Goal: Task Accomplishment & Management: Manage account settings

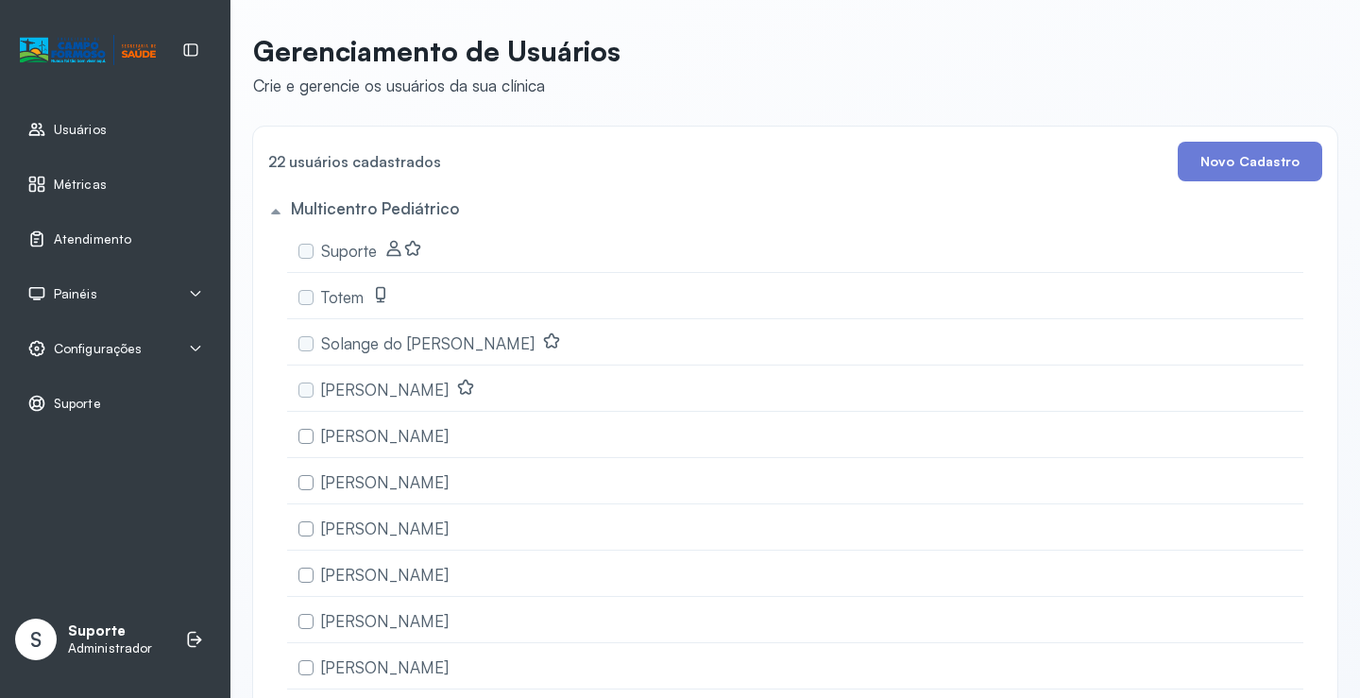
click at [109, 283] on div "Painéis" at bounding box center [115, 293] width 208 height 43
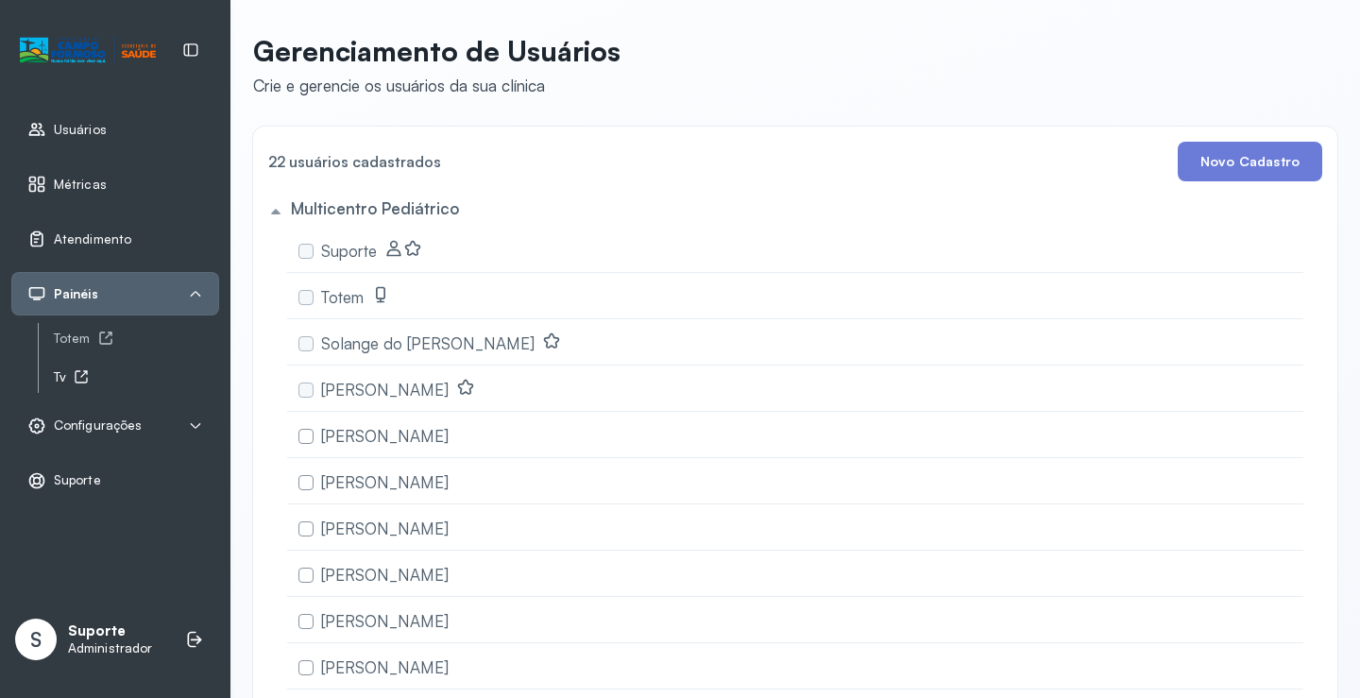
click at [80, 374] on icon at bounding box center [81, 376] width 15 height 15
click at [100, 344] on icon at bounding box center [105, 339] width 12 height 12
click at [94, 238] on span "Atendimento" at bounding box center [92, 239] width 77 height 16
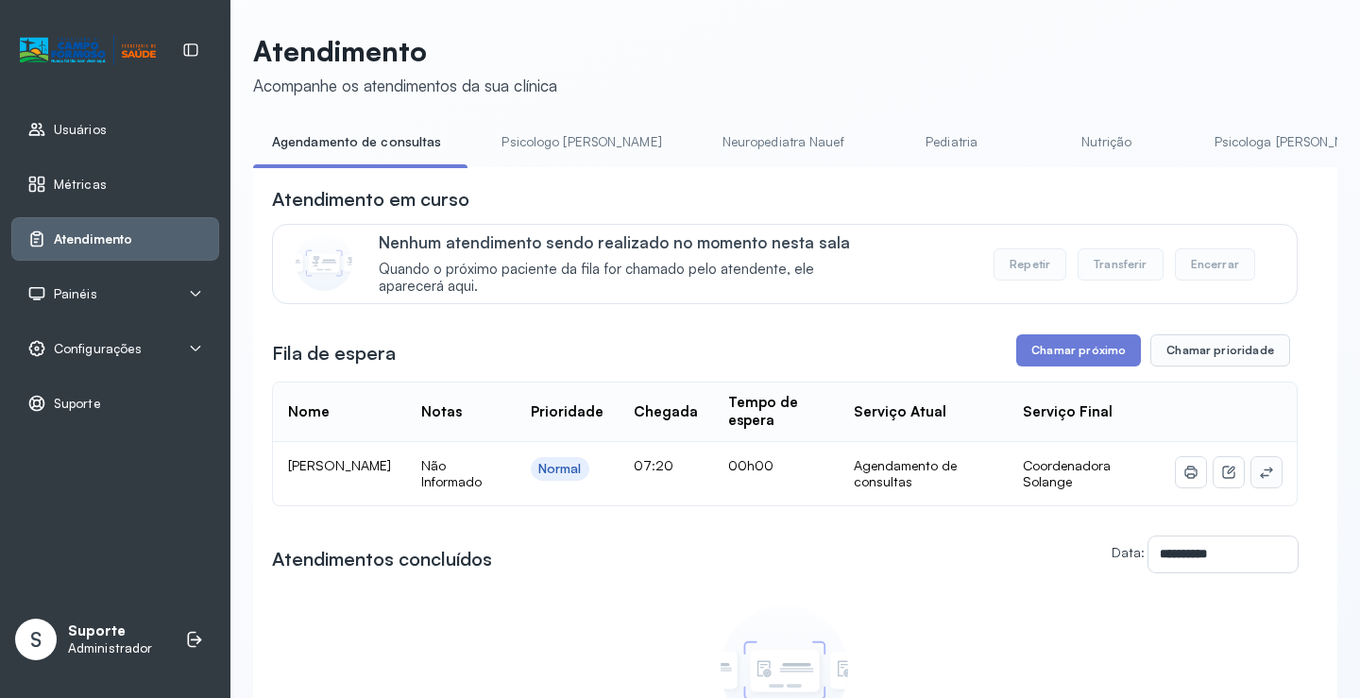
click at [1265, 484] on button at bounding box center [1267, 472] width 30 height 30
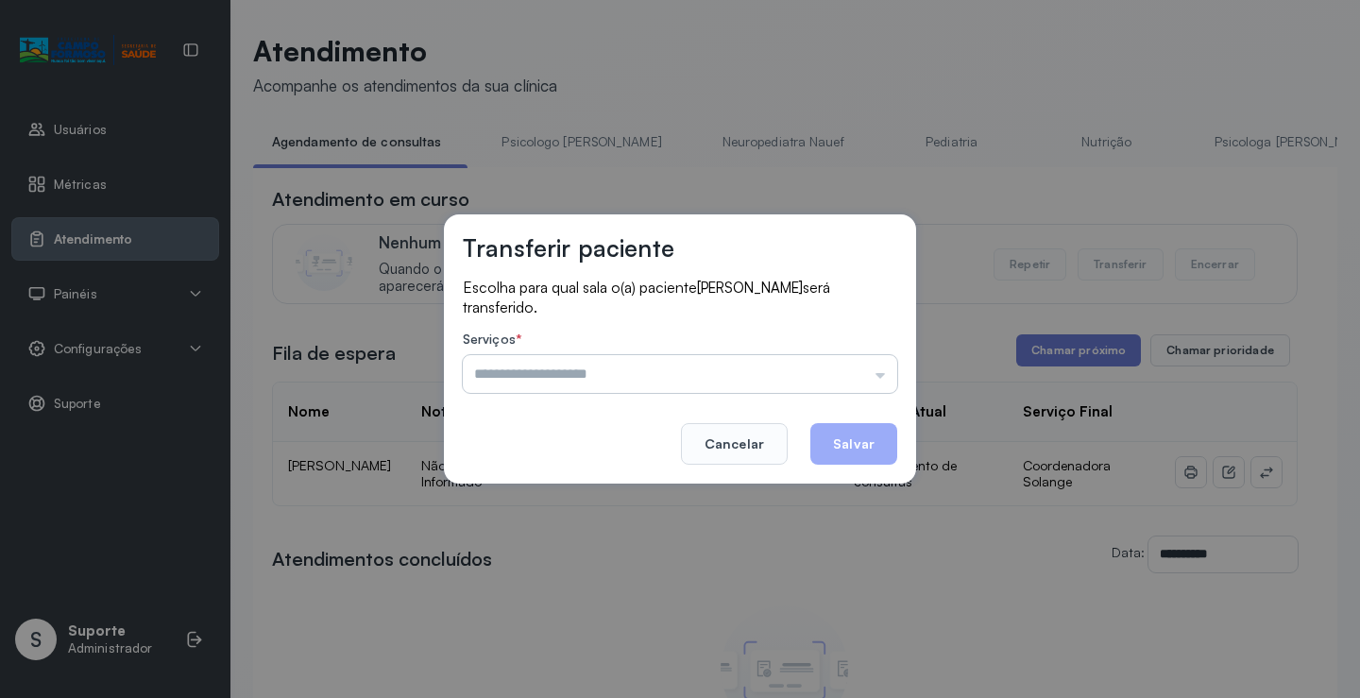
click at [845, 365] on input "text" at bounding box center [680, 374] width 435 height 38
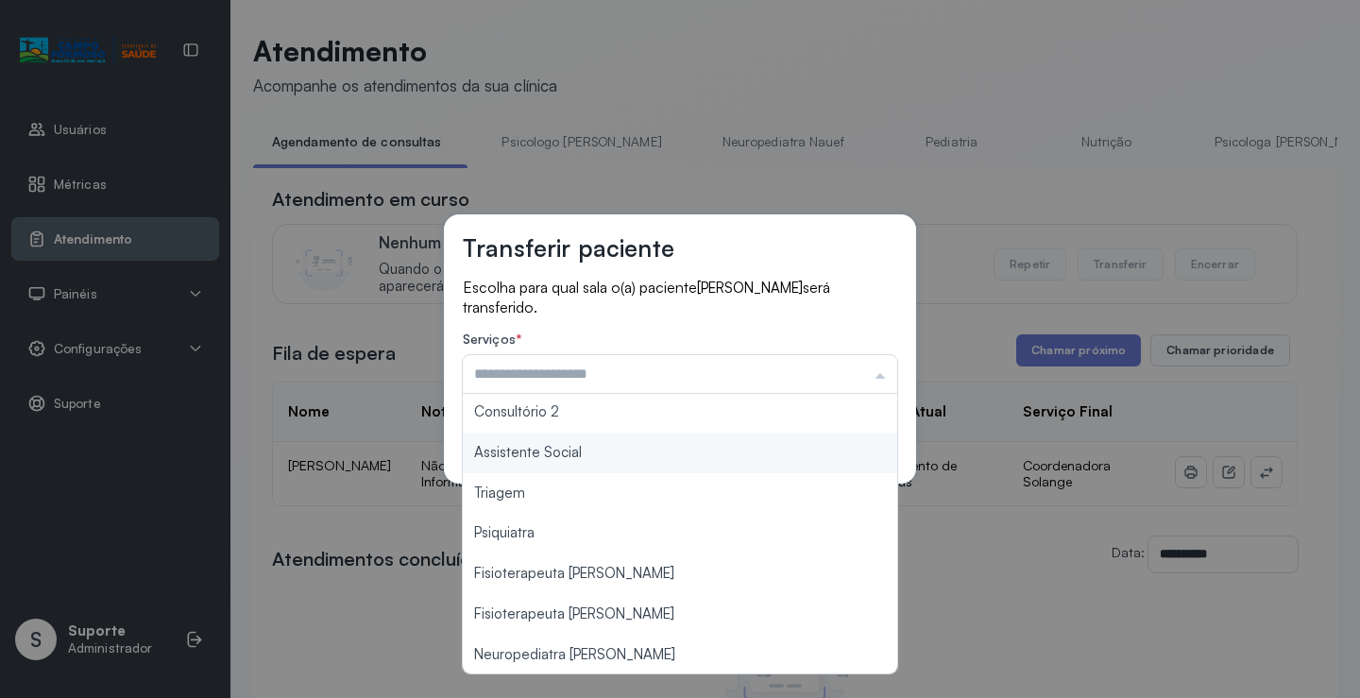
scroll to position [286, 0]
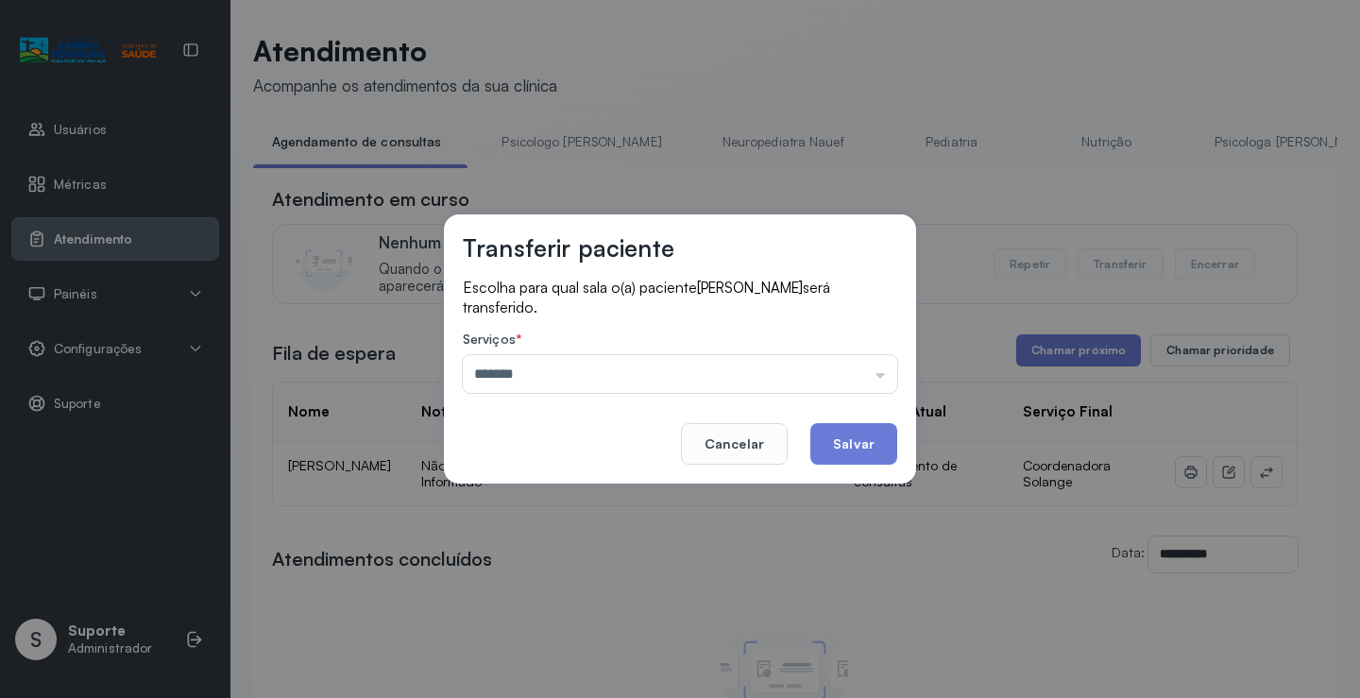
click at [588, 487] on div "Transferir paciente Escolha para qual sala o(a) paciente JEOVANE MARCELINO DE O…" at bounding box center [680, 349] width 1360 height 698
click at [738, 381] on input "*******" at bounding box center [680, 374] width 435 height 38
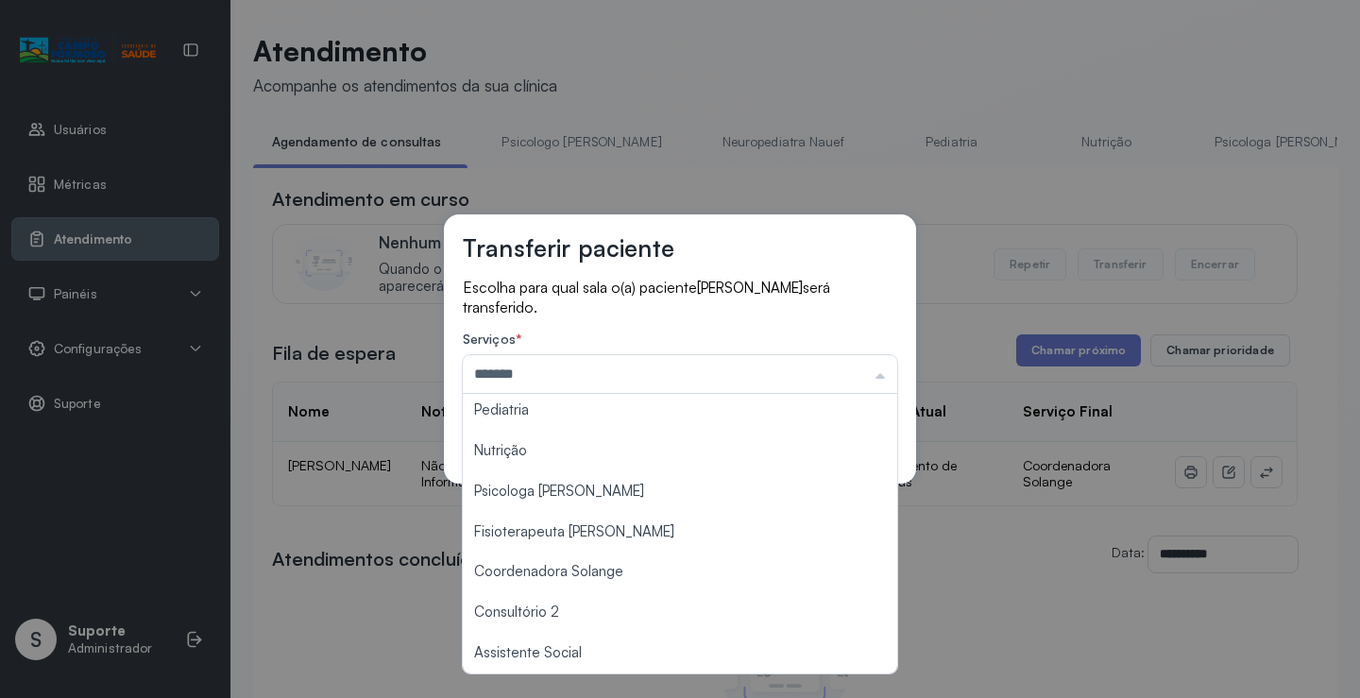
scroll to position [0, 0]
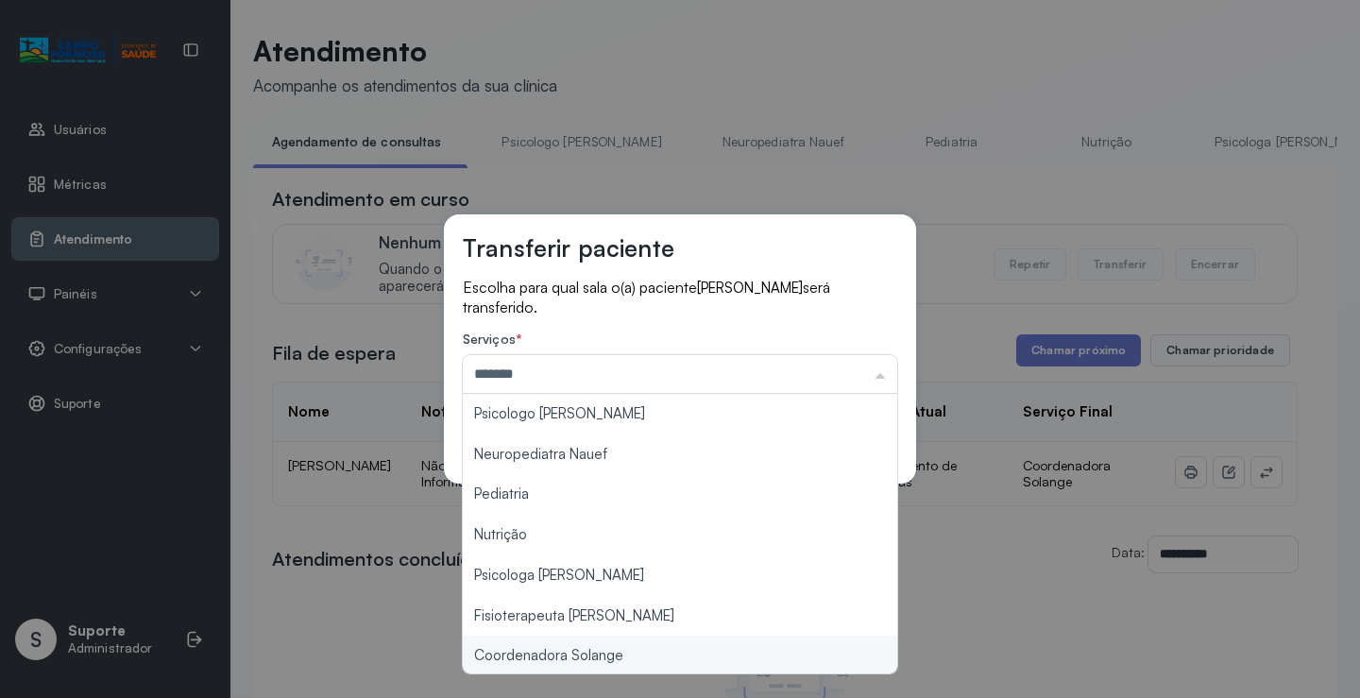
type input "**********"
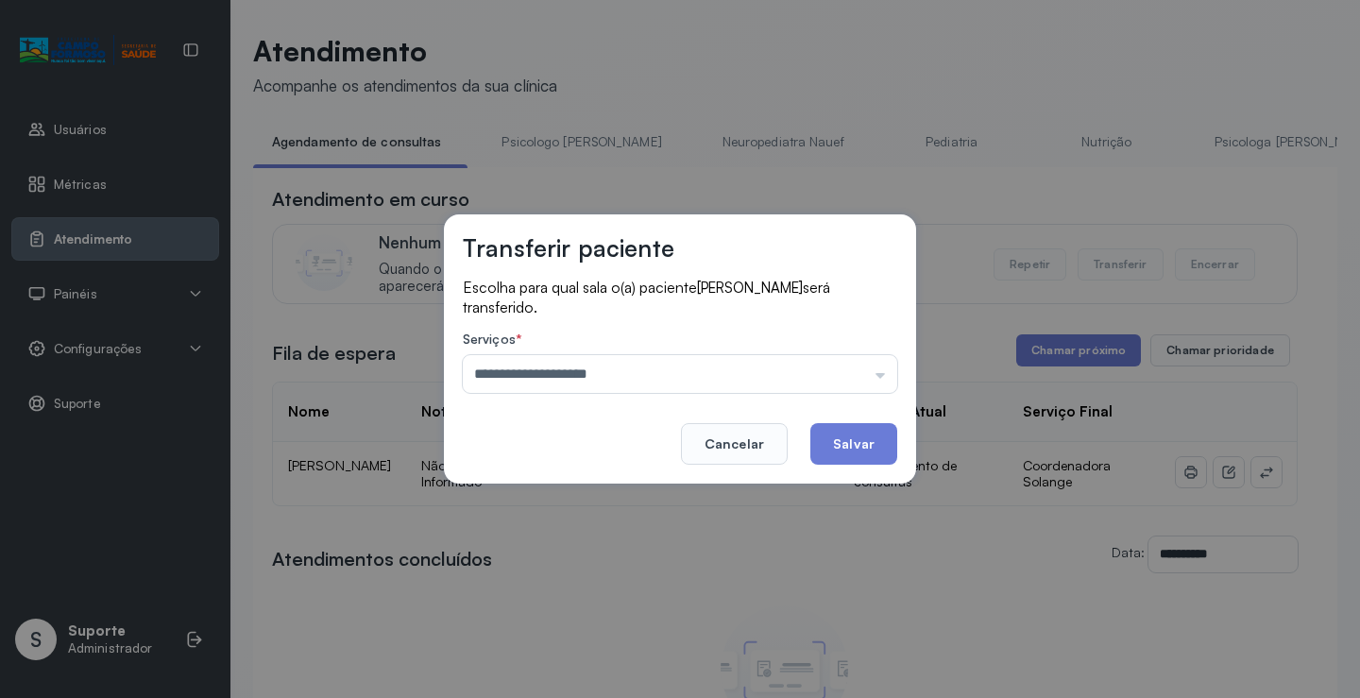
click at [581, 644] on div "**********" at bounding box center [680, 349] width 1360 height 698
click at [825, 450] on button "Salvar" at bounding box center [854, 444] width 87 height 42
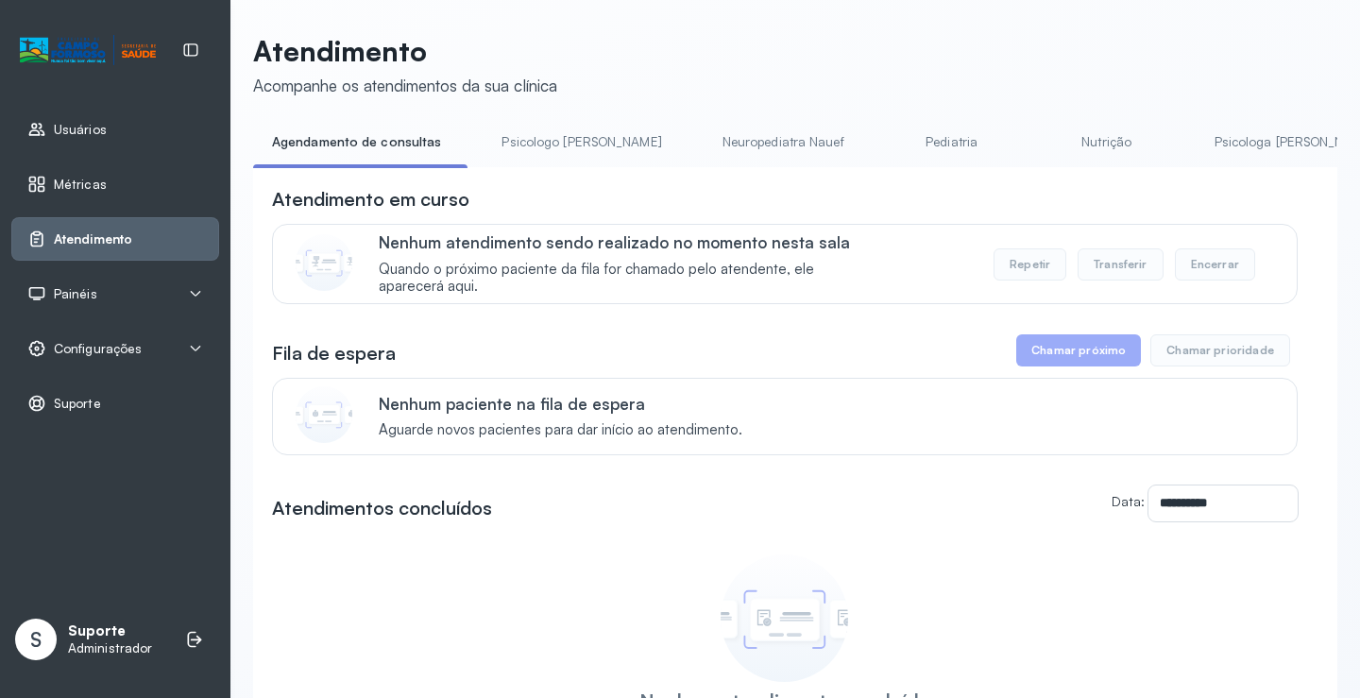
click at [585, 150] on link "Psicologo Pedro" at bounding box center [581, 142] width 197 height 31
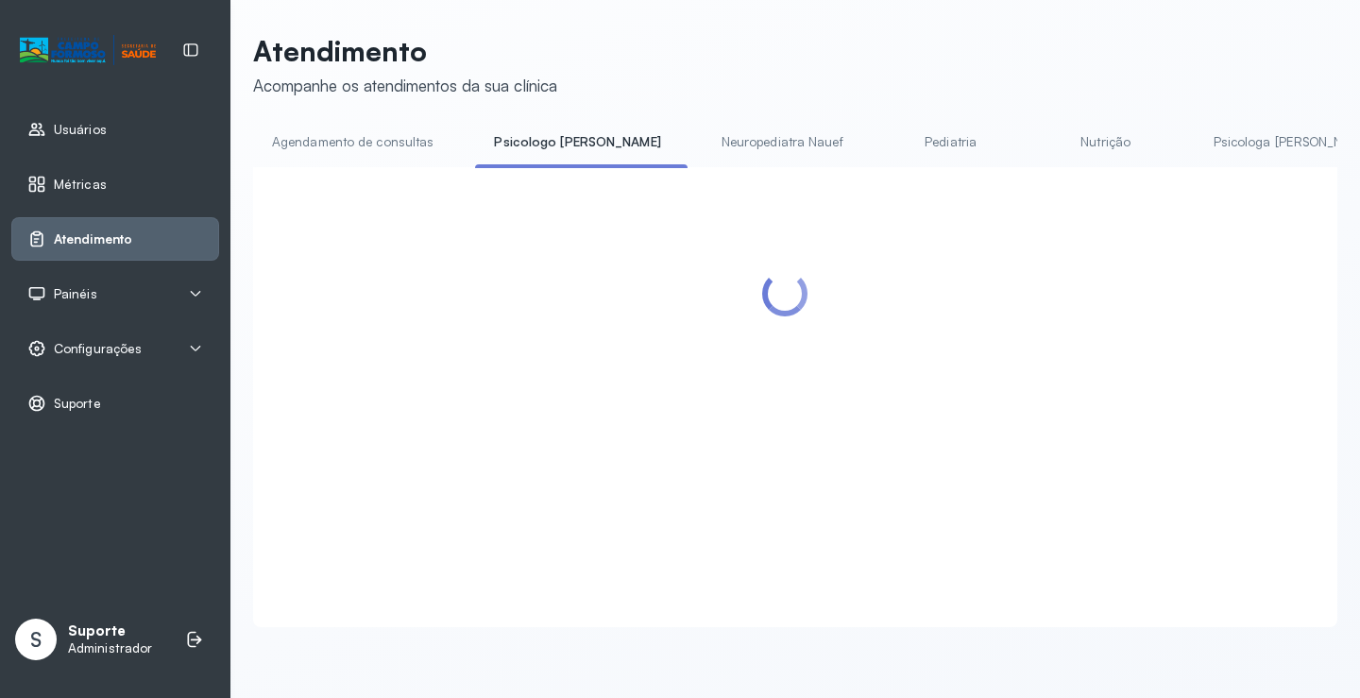
click at [375, 148] on link "Agendamento de consultas" at bounding box center [352, 142] width 199 height 31
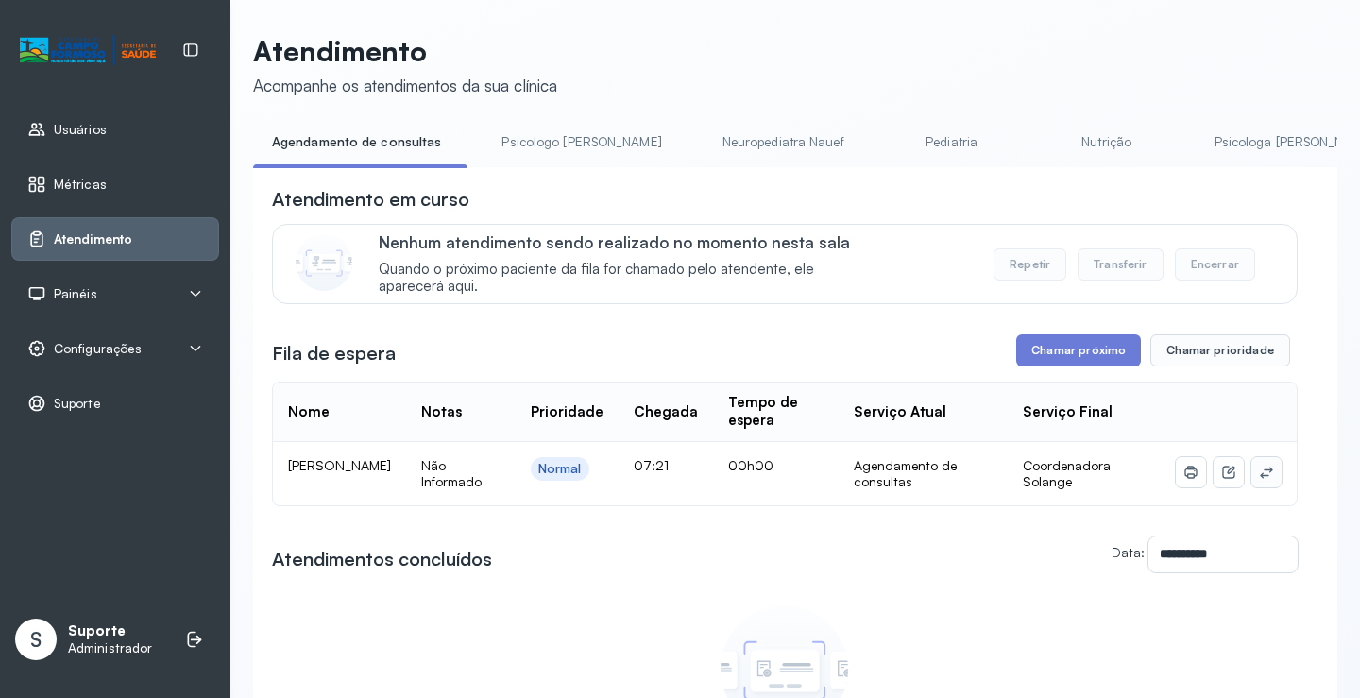
click at [1255, 465] on button at bounding box center [1267, 472] width 30 height 30
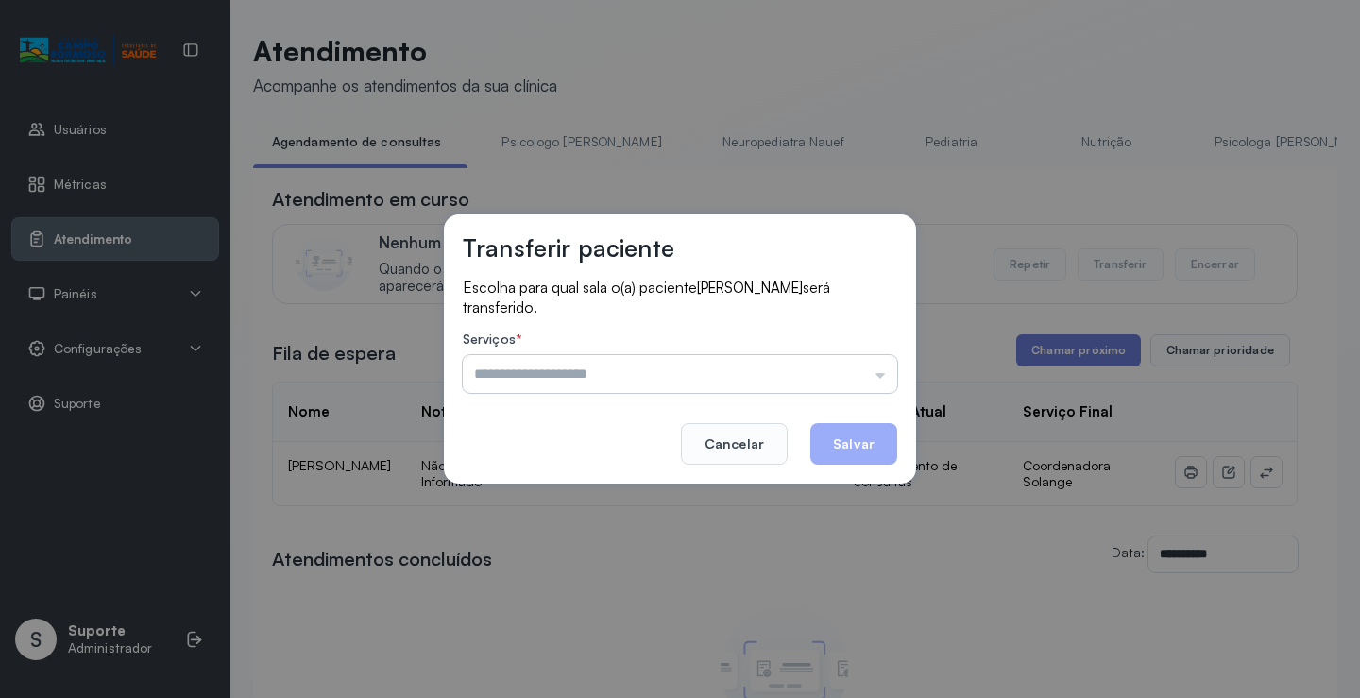
click at [829, 379] on input "text" at bounding box center [680, 374] width 435 height 38
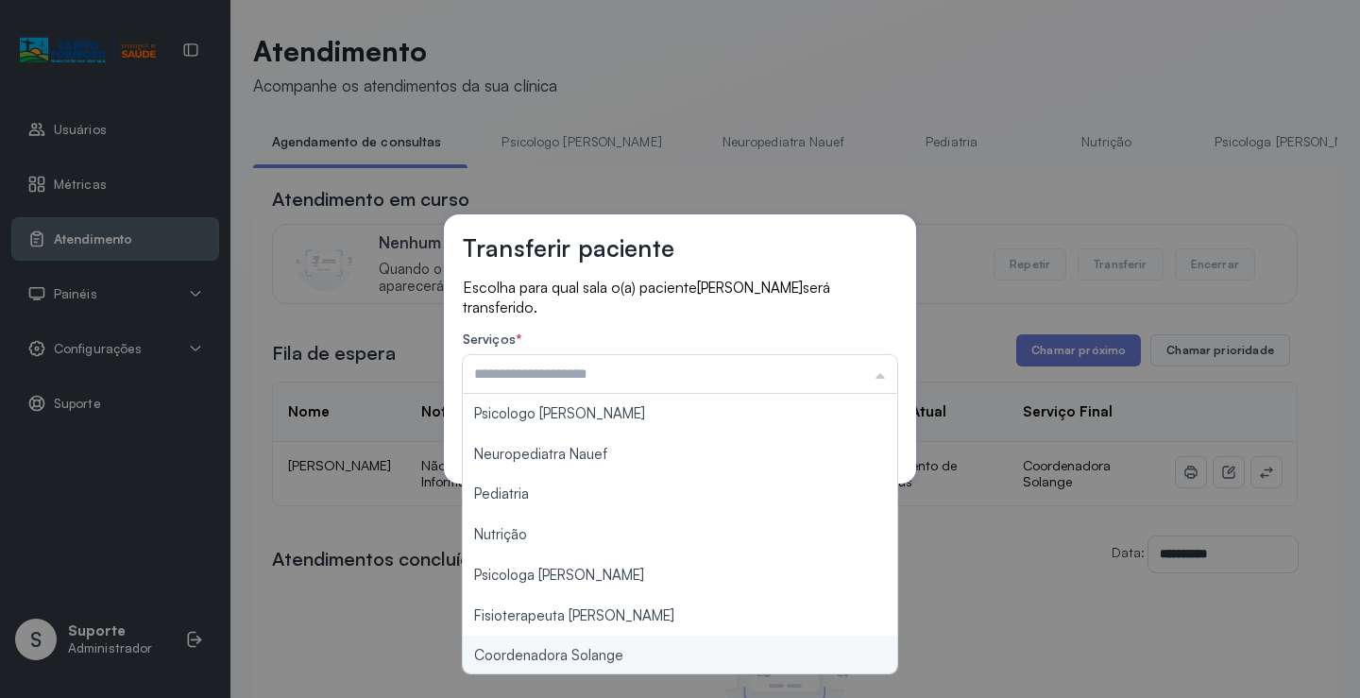
type input "**********"
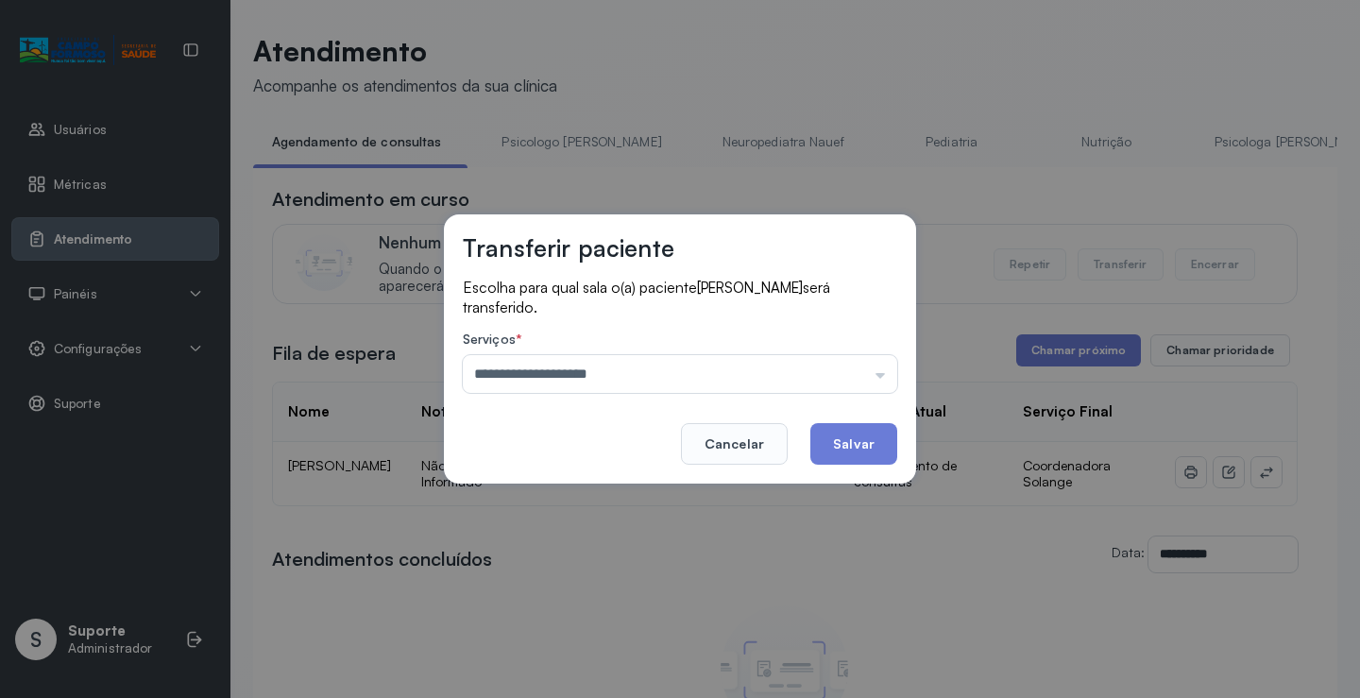
drag, startPoint x: 609, startPoint y: 661, endPoint x: 800, endPoint y: 486, distance: 259.4
click at [609, 660] on div "**********" at bounding box center [680, 349] width 1360 height 698
click at [858, 433] on button "Salvar" at bounding box center [854, 444] width 87 height 42
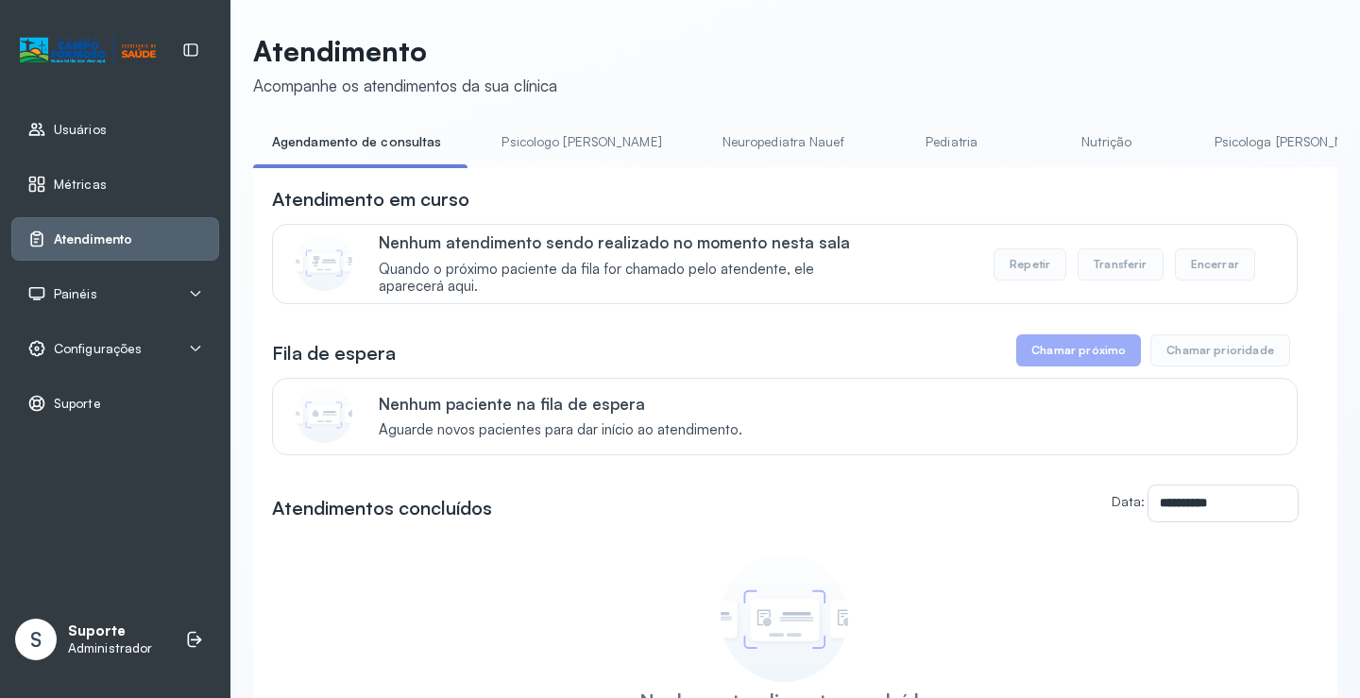
click at [552, 134] on link "Psicologo Pedro" at bounding box center [581, 142] width 197 height 31
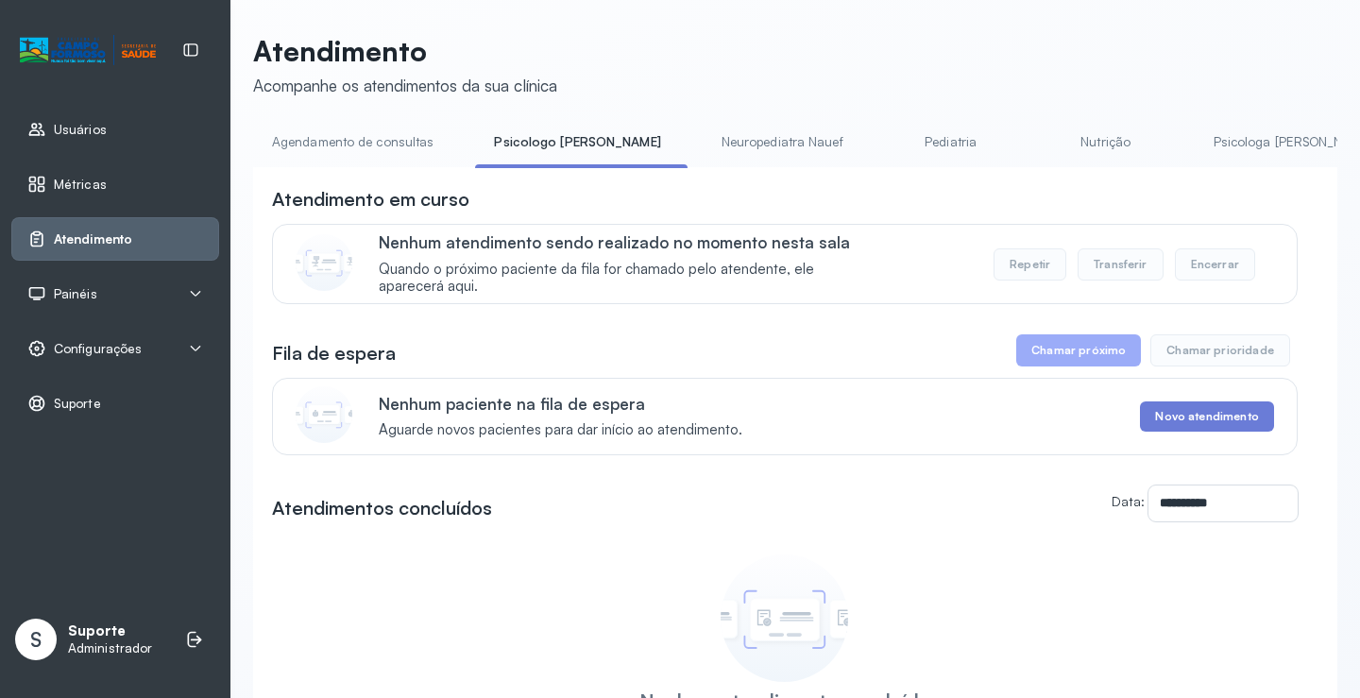
click at [394, 127] on link "Agendamento de consultas" at bounding box center [352, 142] width 199 height 31
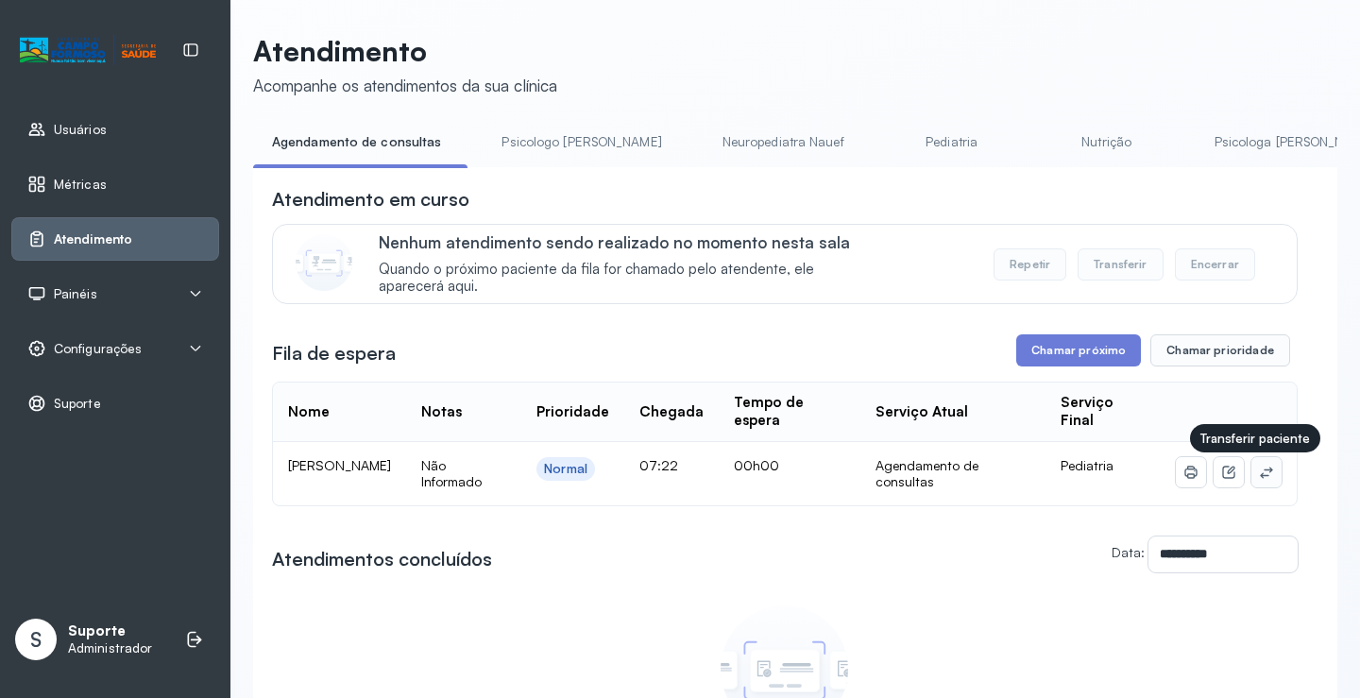
click at [1259, 471] on icon at bounding box center [1266, 472] width 15 height 15
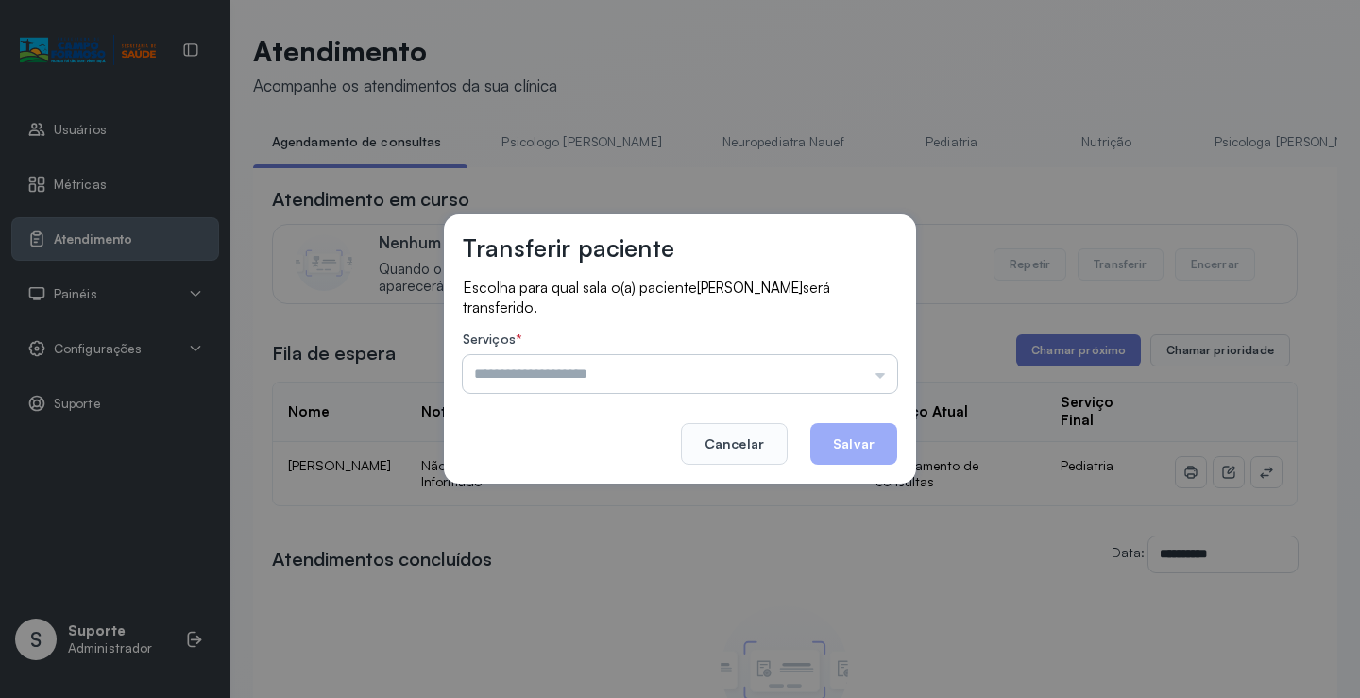
click at [869, 359] on input "text" at bounding box center [680, 374] width 435 height 38
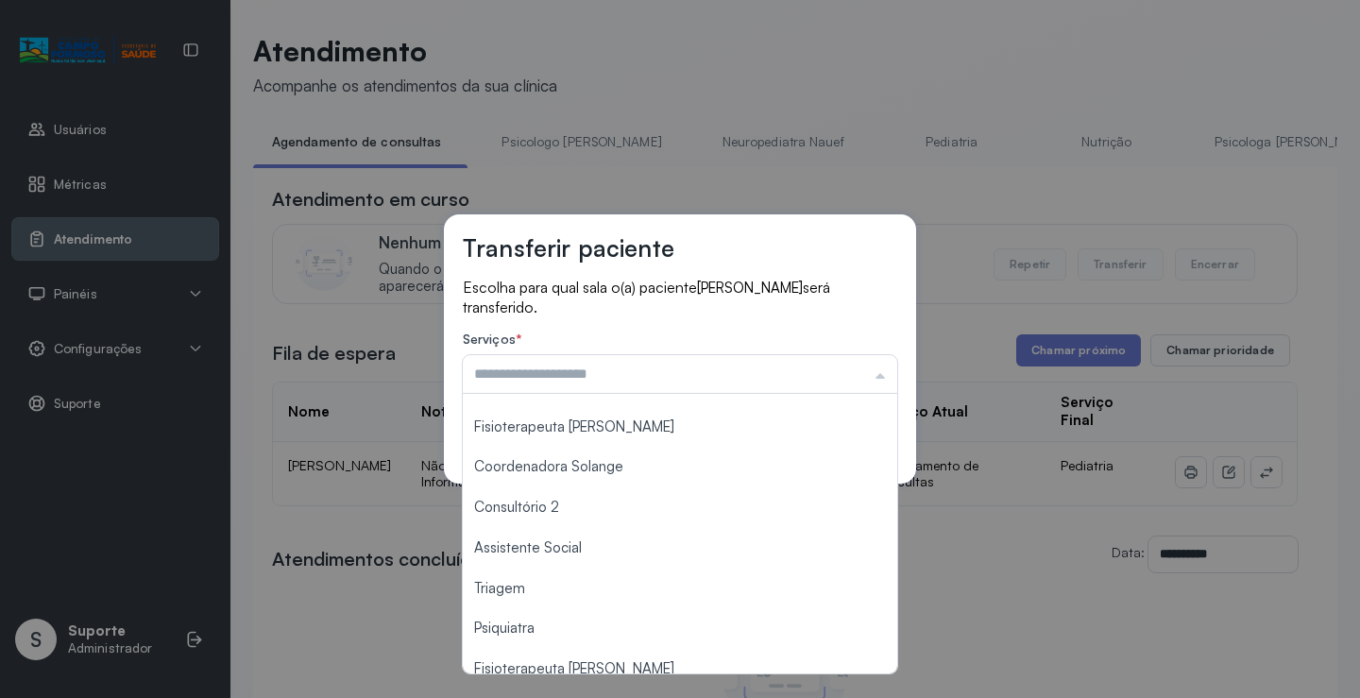
scroll to position [285, 0]
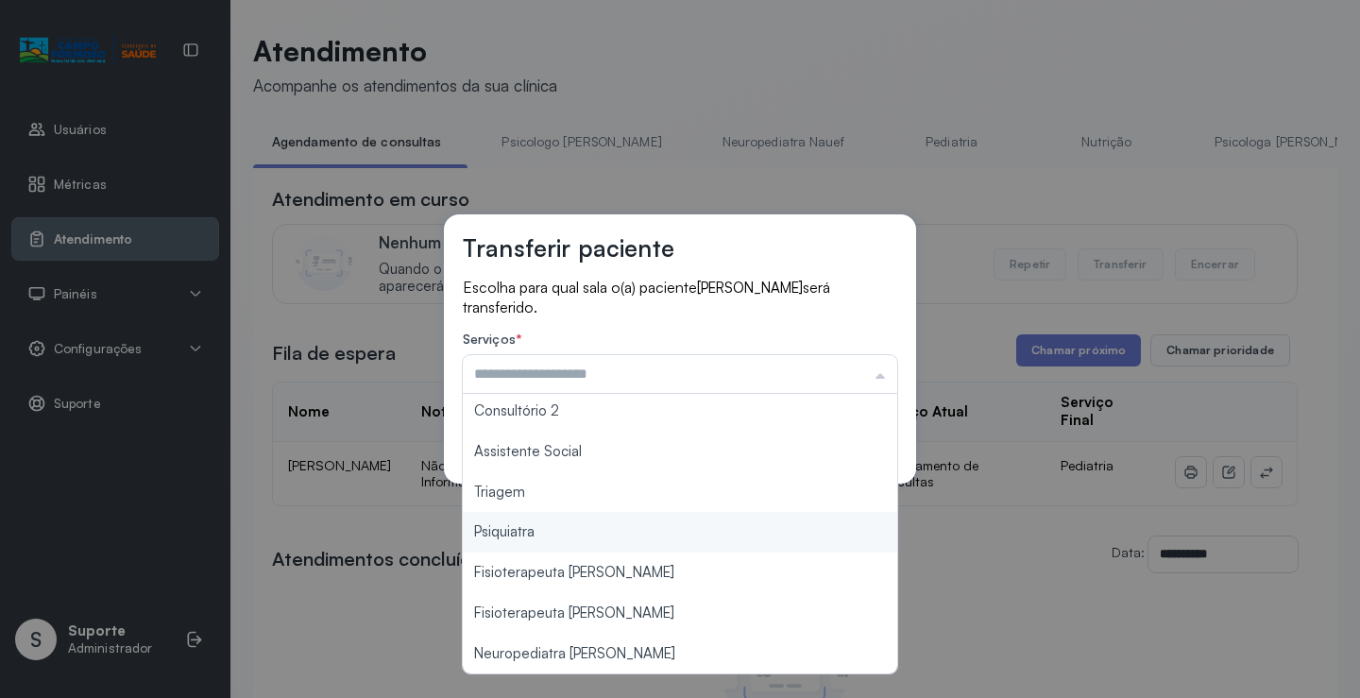
type input "*******"
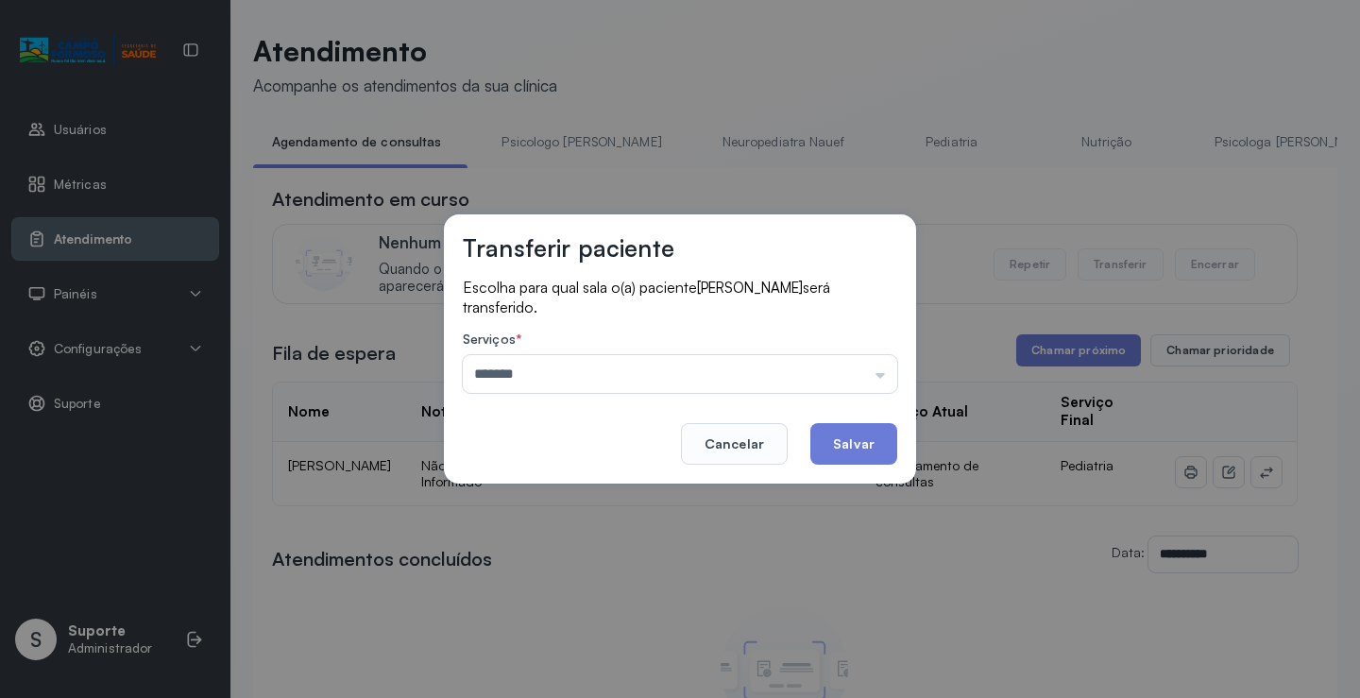
drag, startPoint x: 522, startPoint y: 495, endPoint x: 800, endPoint y: 448, distance: 281.7
click at [524, 492] on div "Transferir paciente Escolha para qual sala o(a) paciente JEREMIAS BEZERRA DA SI…" at bounding box center [680, 349] width 1360 height 698
click at [850, 438] on button "Salvar" at bounding box center [854, 444] width 87 height 42
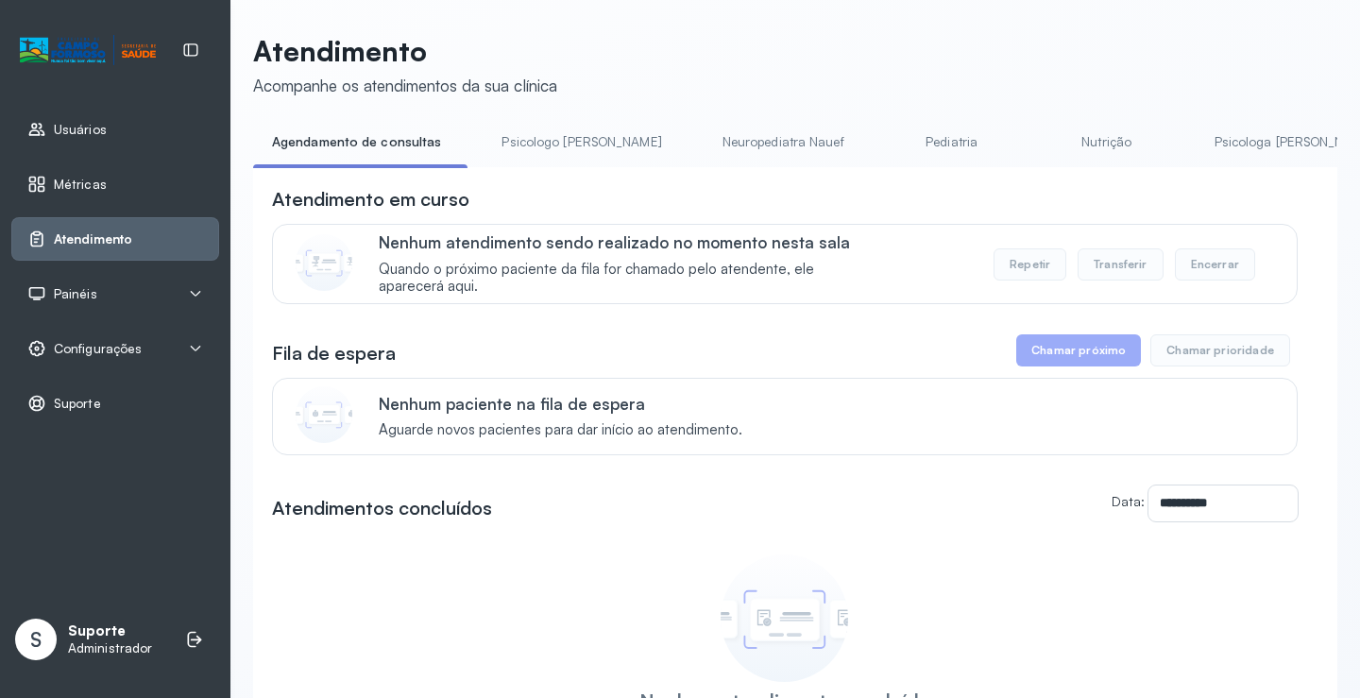
click at [503, 143] on link "Psicologo Pedro" at bounding box center [581, 142] width 197 height 31
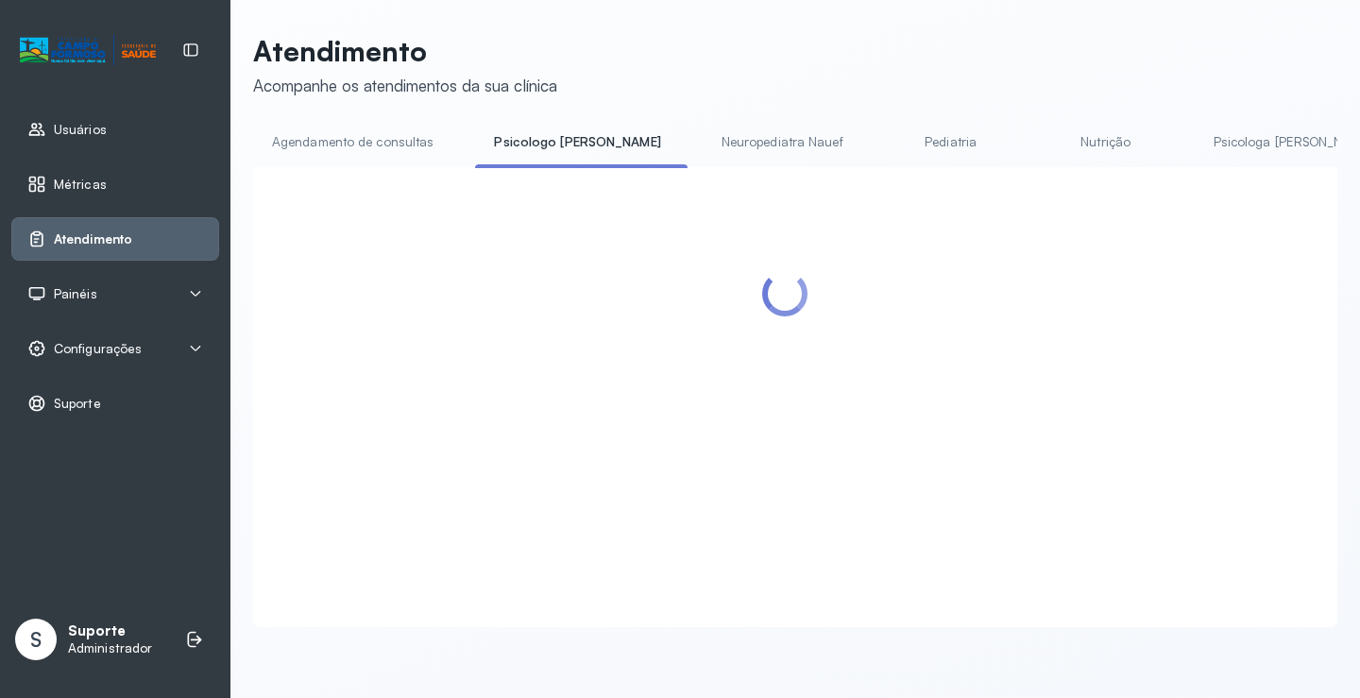
click at [411, 139] on link "Agendamento de consultas" at bounding box center [352, 142] width 199 height 31
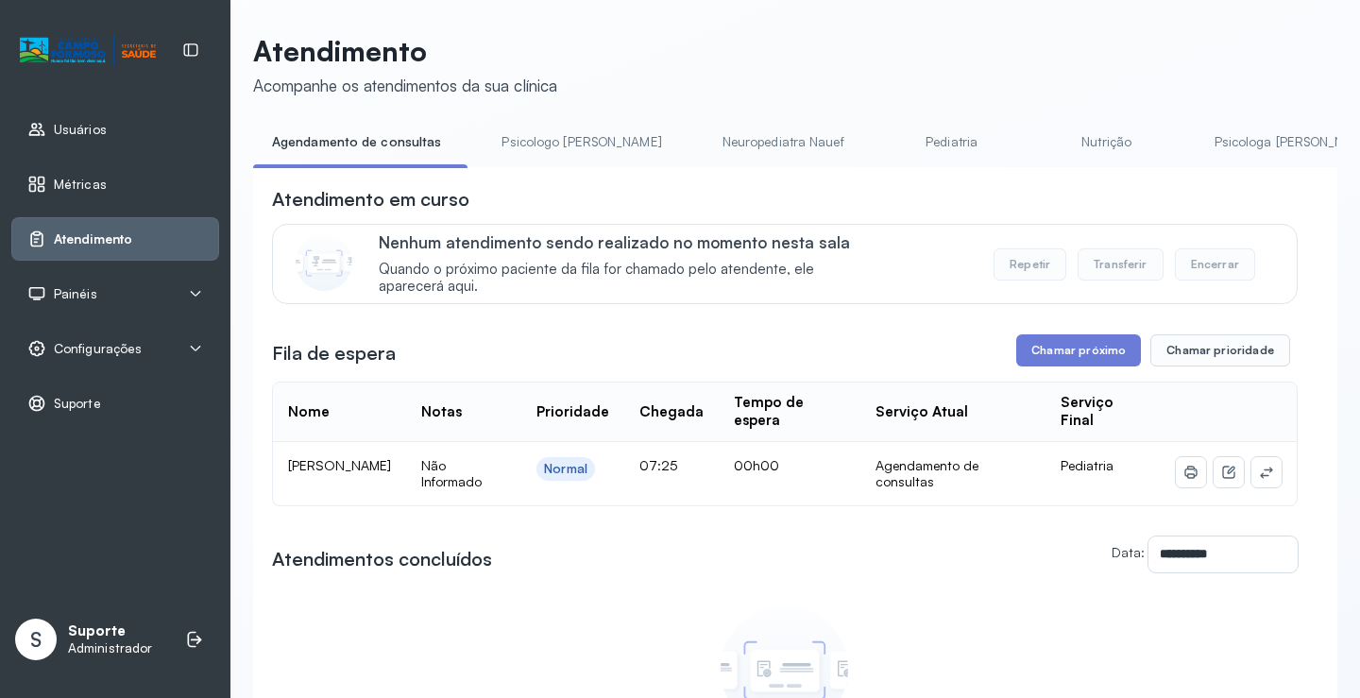
click at [1237, 472] on div at bounding box center [1229, 472] width 106 height 30
click at [1252, 473] on button at bounding box center [1267, 472] width 30 height 30
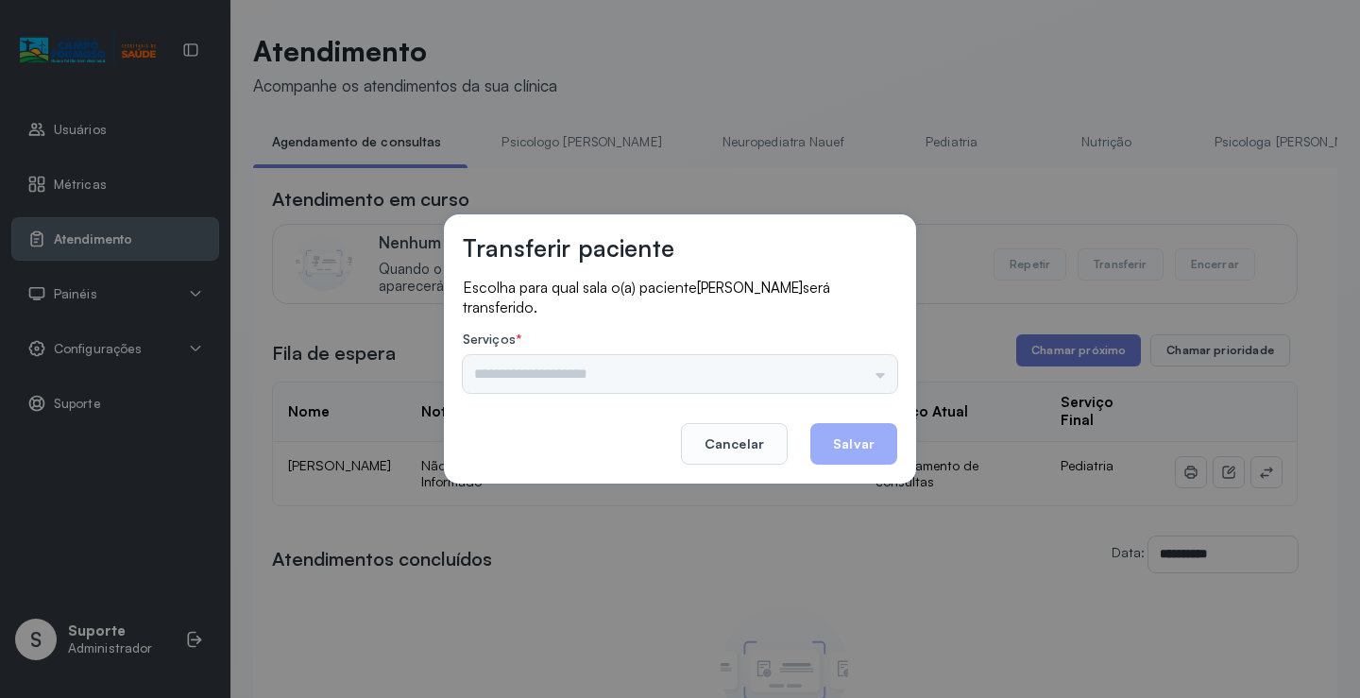
drag, startPoint x: 869, startPoint y: 396, endPoint x: 848, endPoint y: 382, distance: 25.2
click at [862, 391] on div "Escolha para qual sala o(a) paciente MARIA ELOA DE JESUS RODRIGUES será transfe…" at bounding box center [680, 337] width 435 height 119
click at [848, 380] on div "Psicologo Pedro Neuropediatra Nauef Pediatria Nutrição Psicologa Alana Fisioter…" at bounding box center [680, 374] width 435 height 38
click at [847, 370] on input "text" at bounding box center [680, 374] width 435 height 38
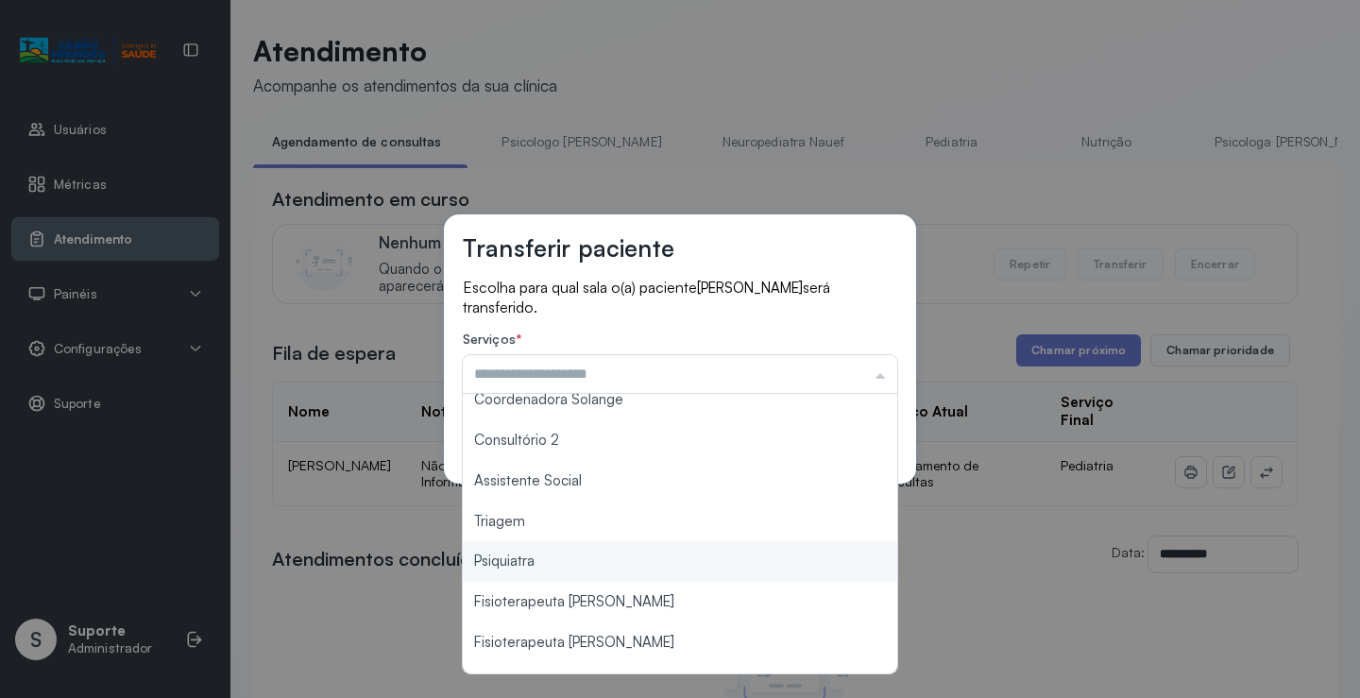
scroll to position [286, 0]
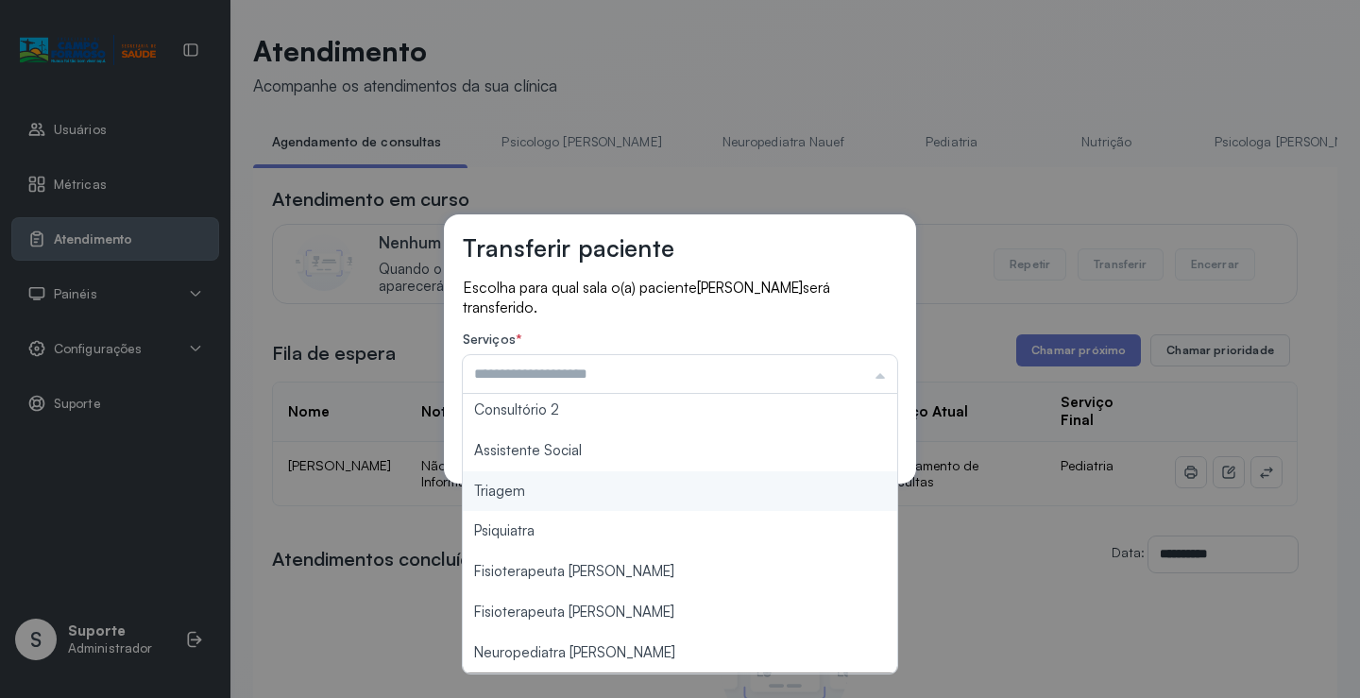
type input "*******"
drag, startPoint x: 597, startPoint y: 492, endPoint x: 614, endPoint y: 487, distance: 17.6
click at [614, 487] on div "Transferir paciente Escolha para qual sala o(a) paciente MARIA ELOA DE JESUS RO…" at bounding box center [680, 349] width 1360 height 698
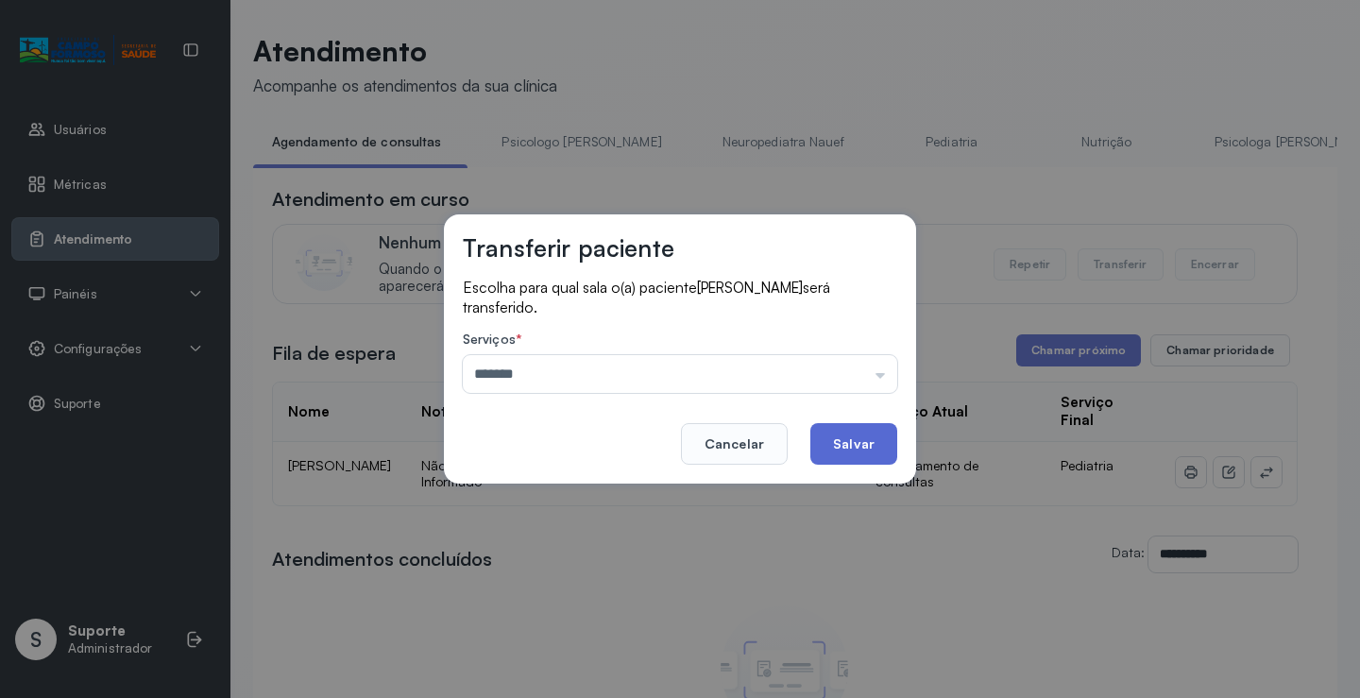
click at [879, 450] on button "Salvar" at bounding box center [854, 444] width 87 height 42
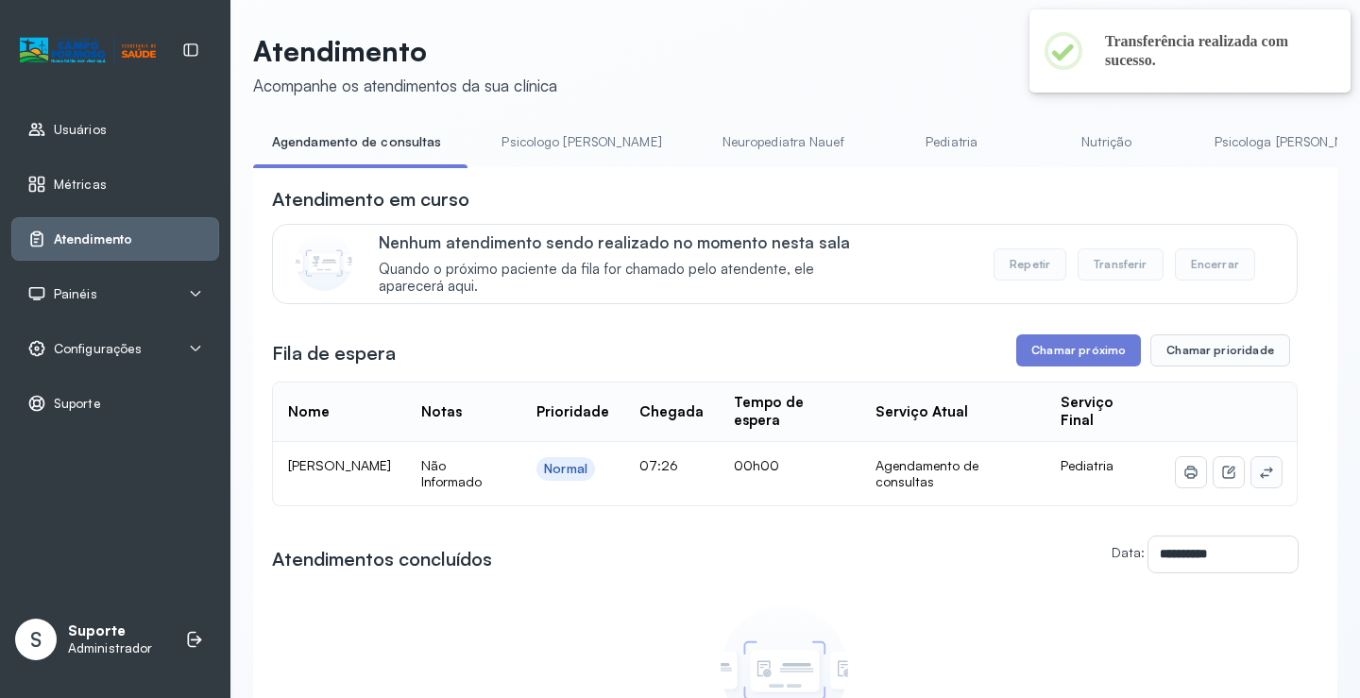
click at [1259, 477] on icon at bounding box center [1266, 472] width 15 height 15
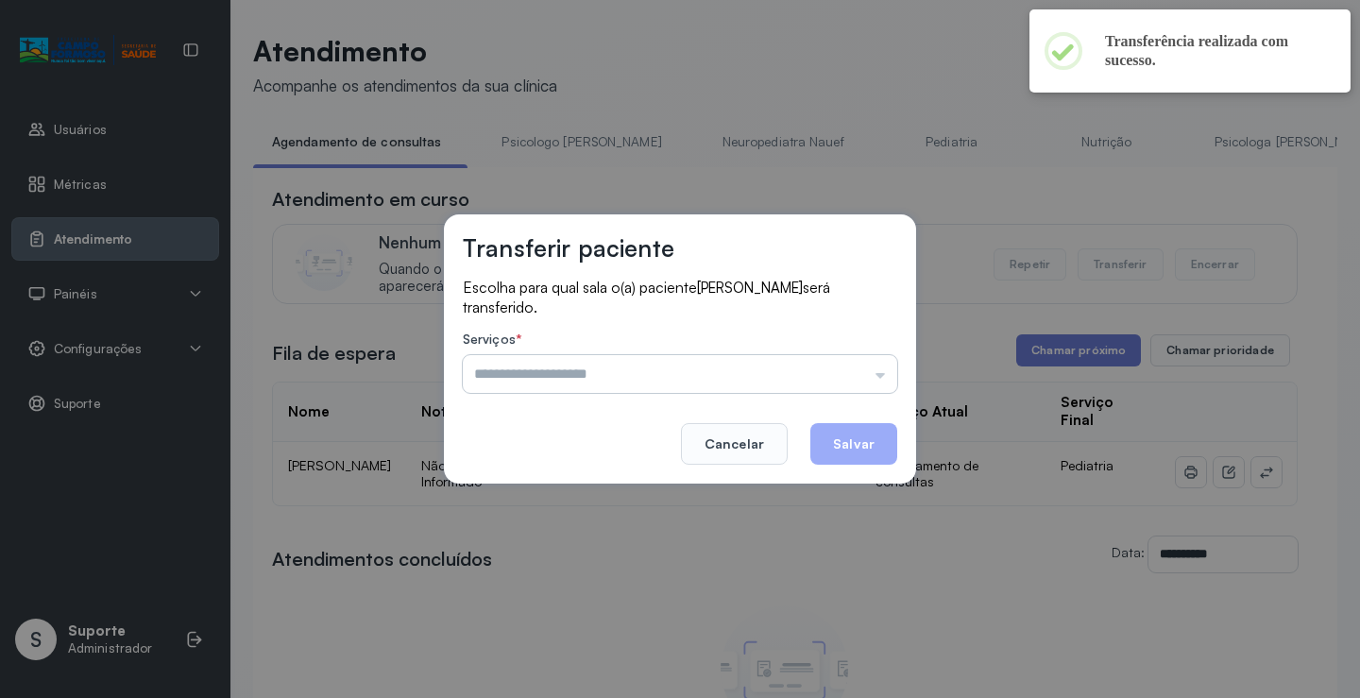
click at [835, 367] on input "text" at bounding box center [680, 374] width 435 height 38
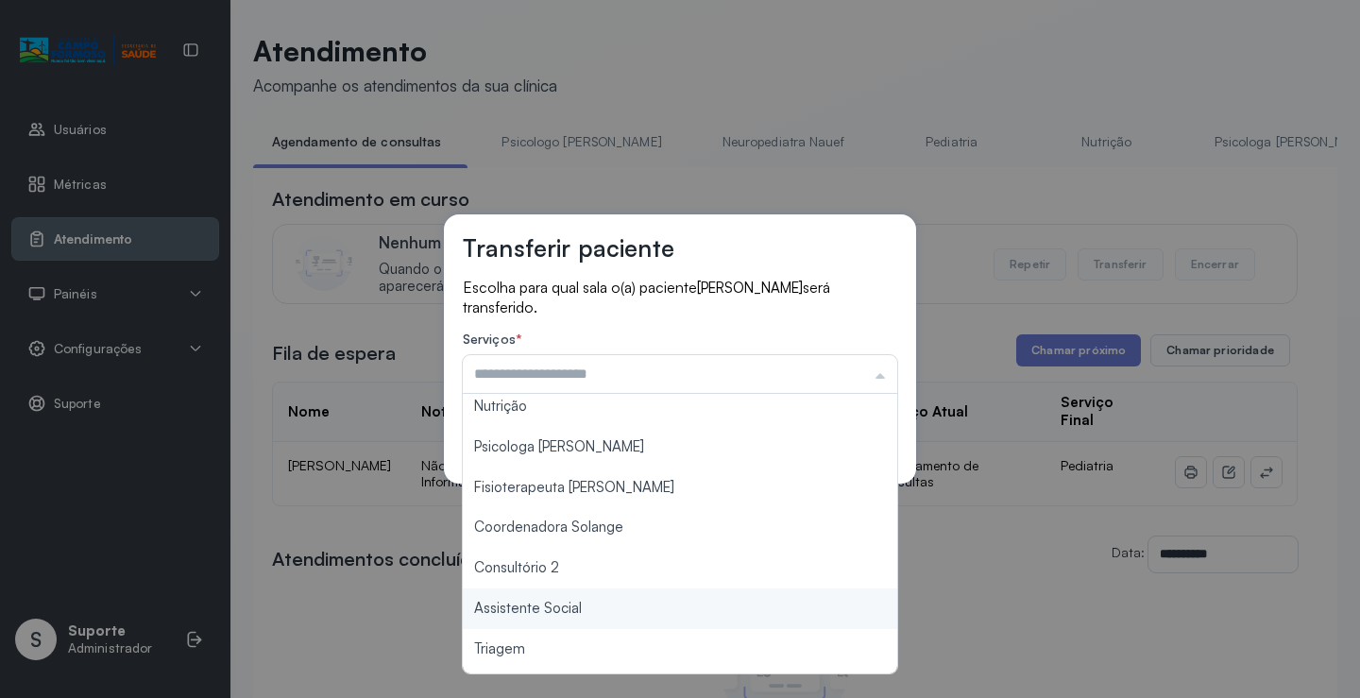
scroll to position [192, 0]
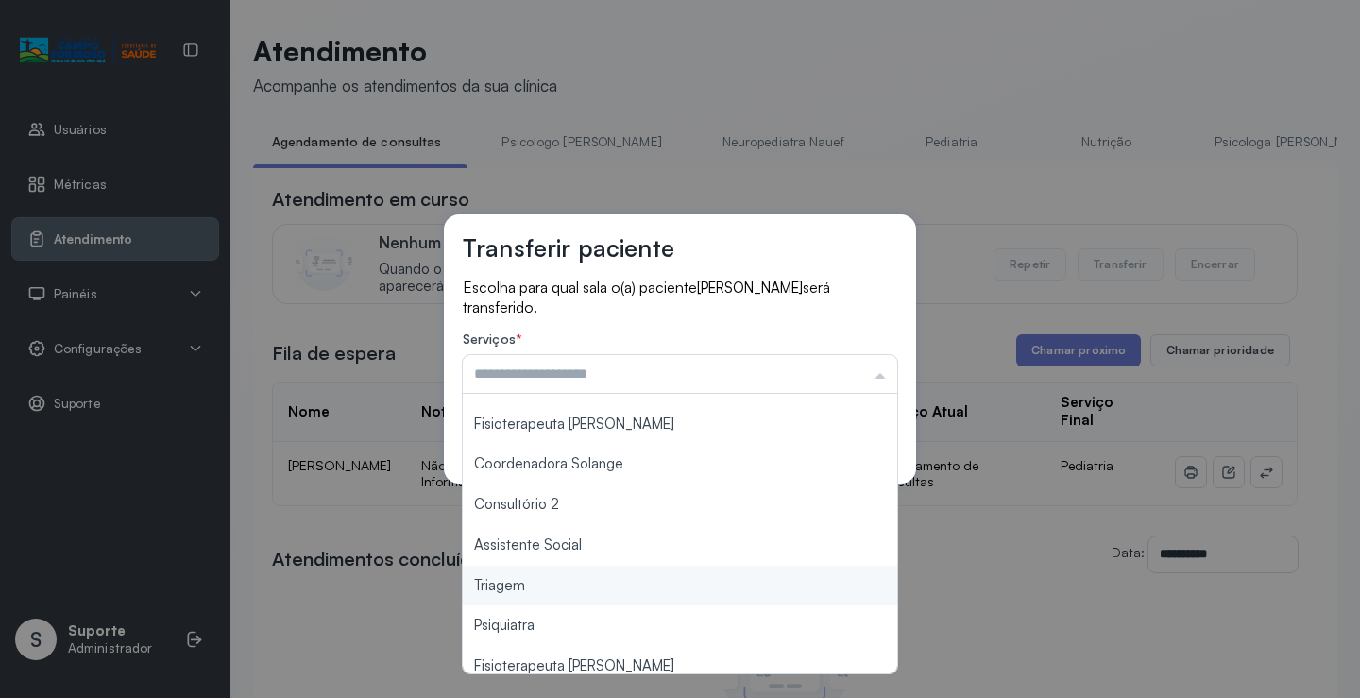
type input "*******"
drag, startPoint x: 525, startPoint y: 590, endPoint x: 865, endPoint y: 480, distance: 357.6
click at [546, 583] on div "Transferir paciente Escolha para qual sala o(a) paciente NICOLAS LEVY LOPES DE …" at bounding box center [680, 349] width 1360 height 698
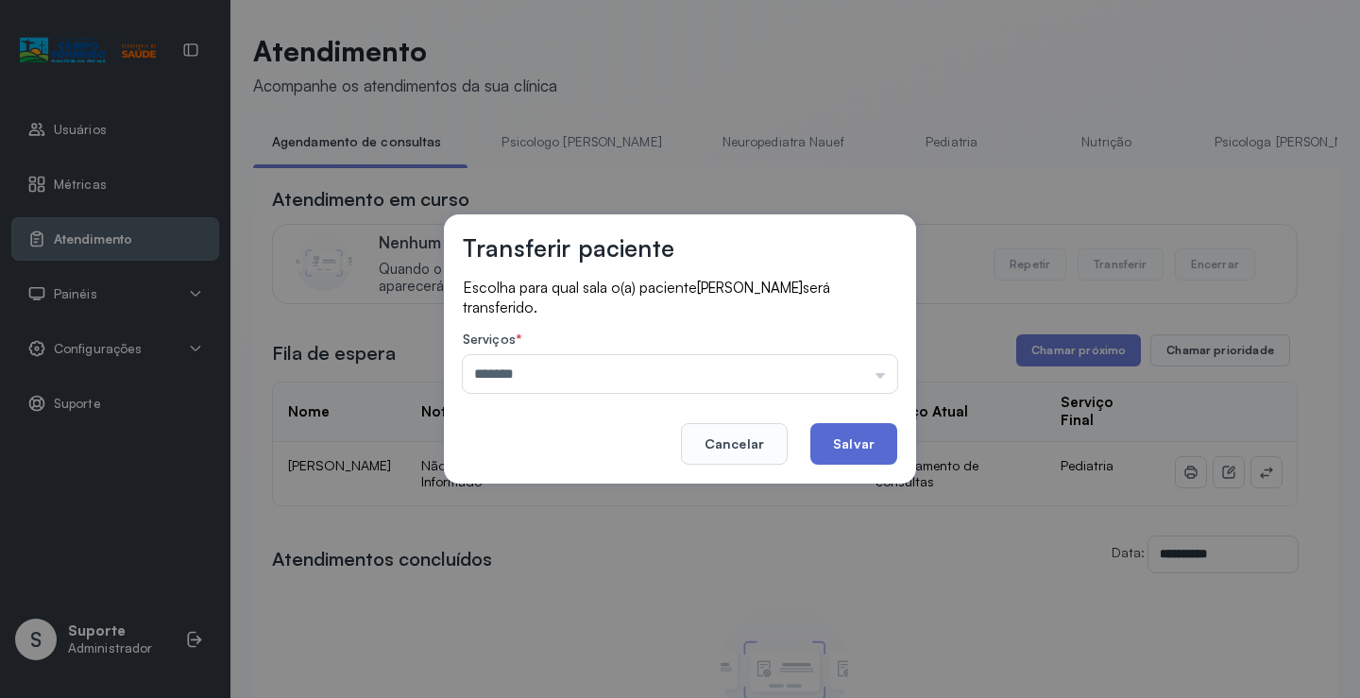
click at [895, 443] on button "Salvar" at bounding box center [854, 444] width 87 height 42
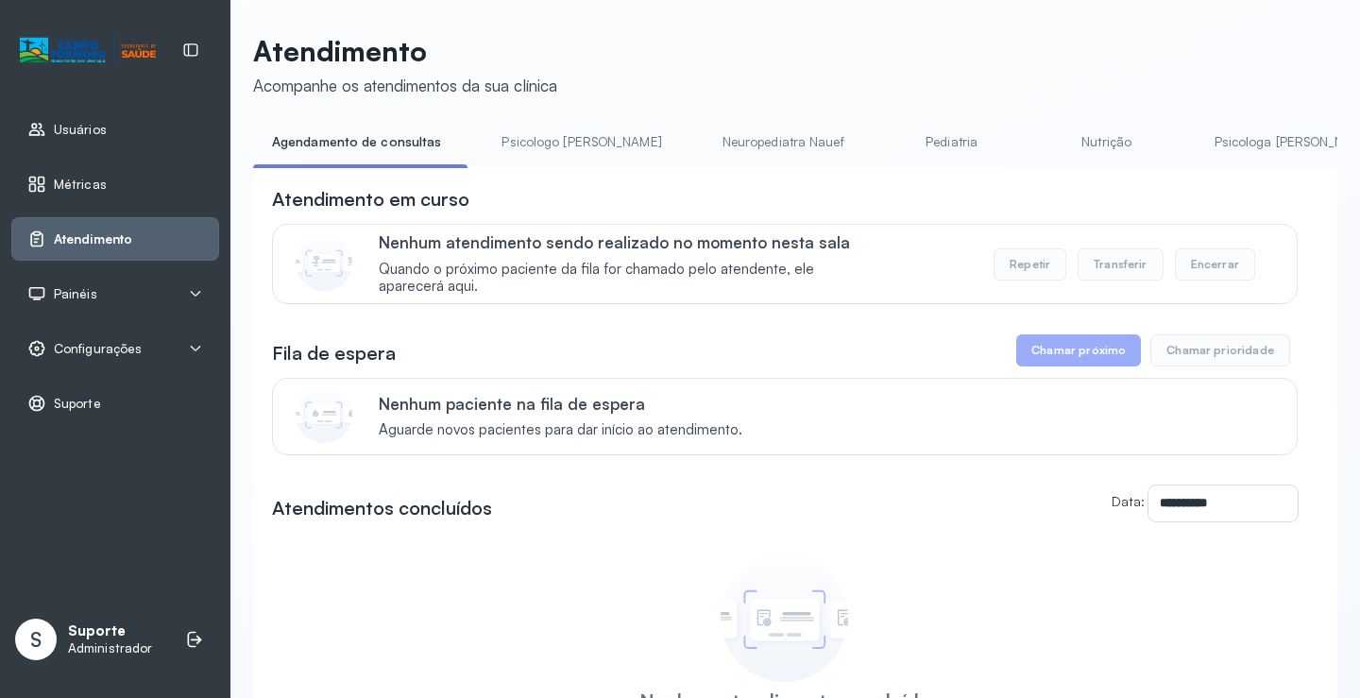
drag, startPoint x: 551, startPoint y: 138, endPoint x: 384, endPoint y: 151, distance: 166.8
click at [550, 138] on link "Psicologo Pedro" at bounding box center [581, 142] width 197 height 31
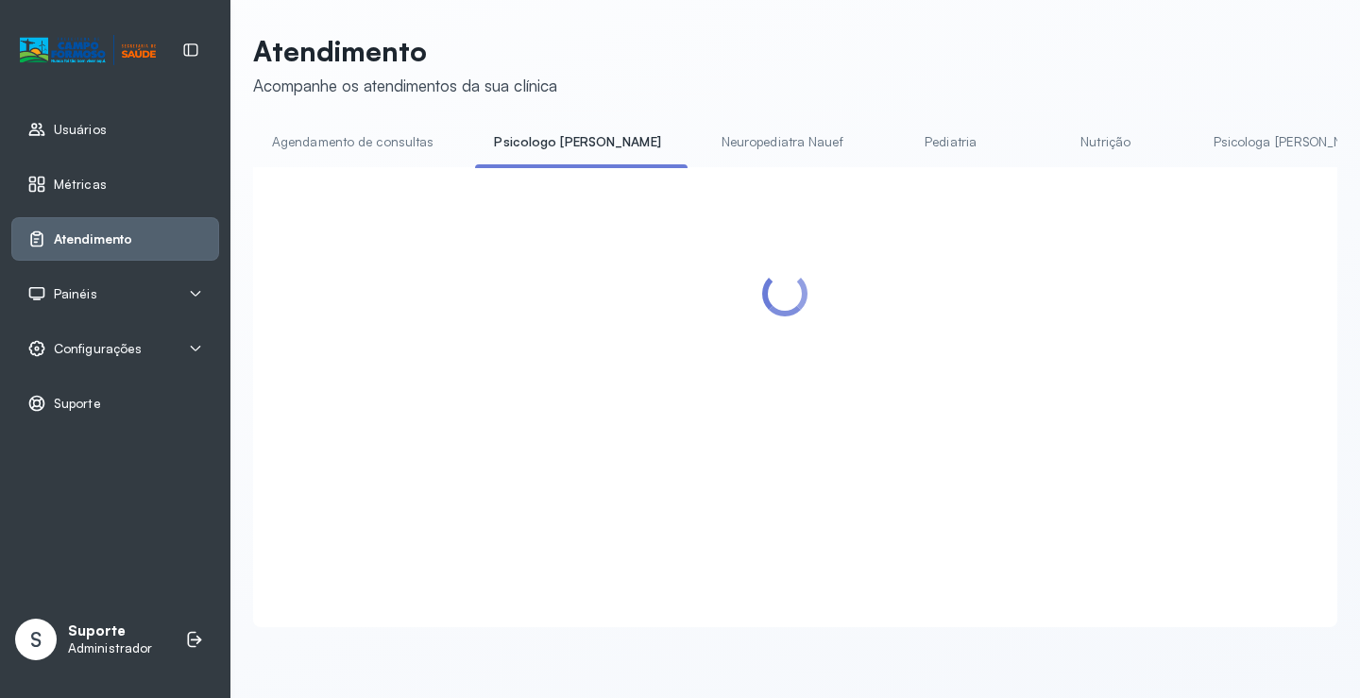
click at [380, 151] on link "Agendamento de consultas" at bounding box center [352, 142] width 199 height 31
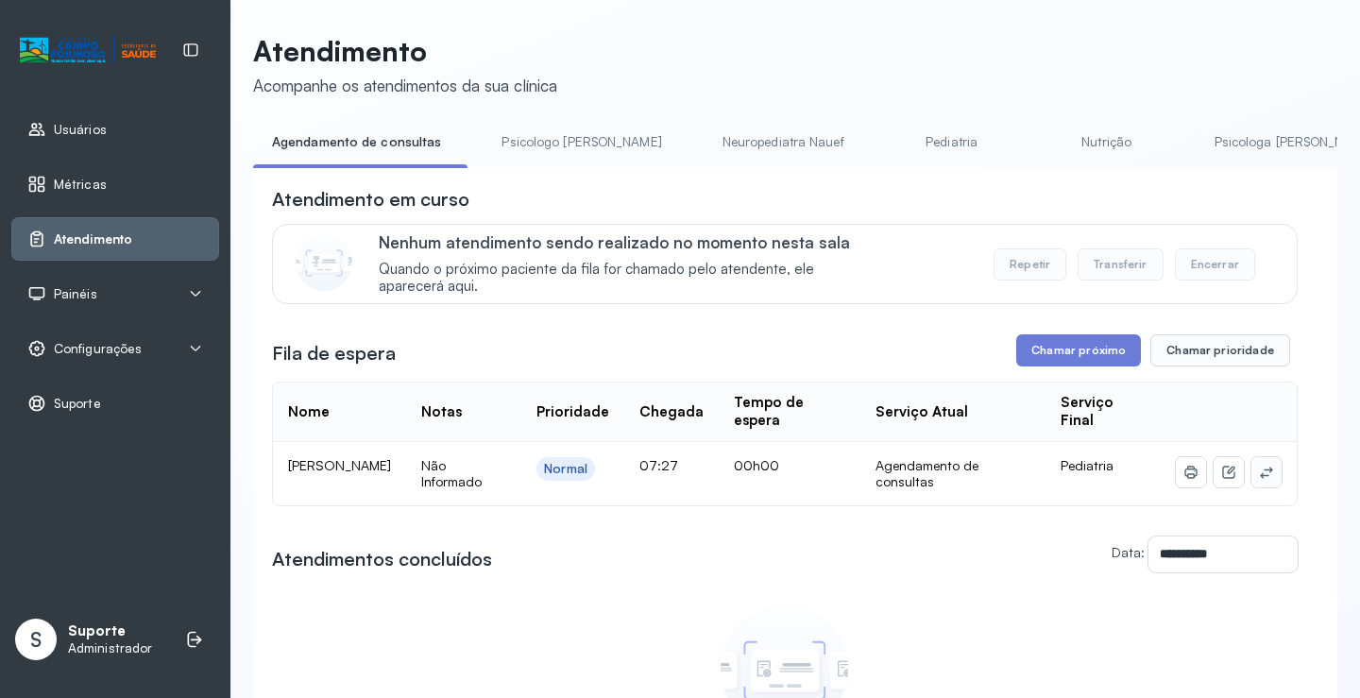
click at [1259, 475] on icon at bounding box center [1266, 472] width 15 height 15
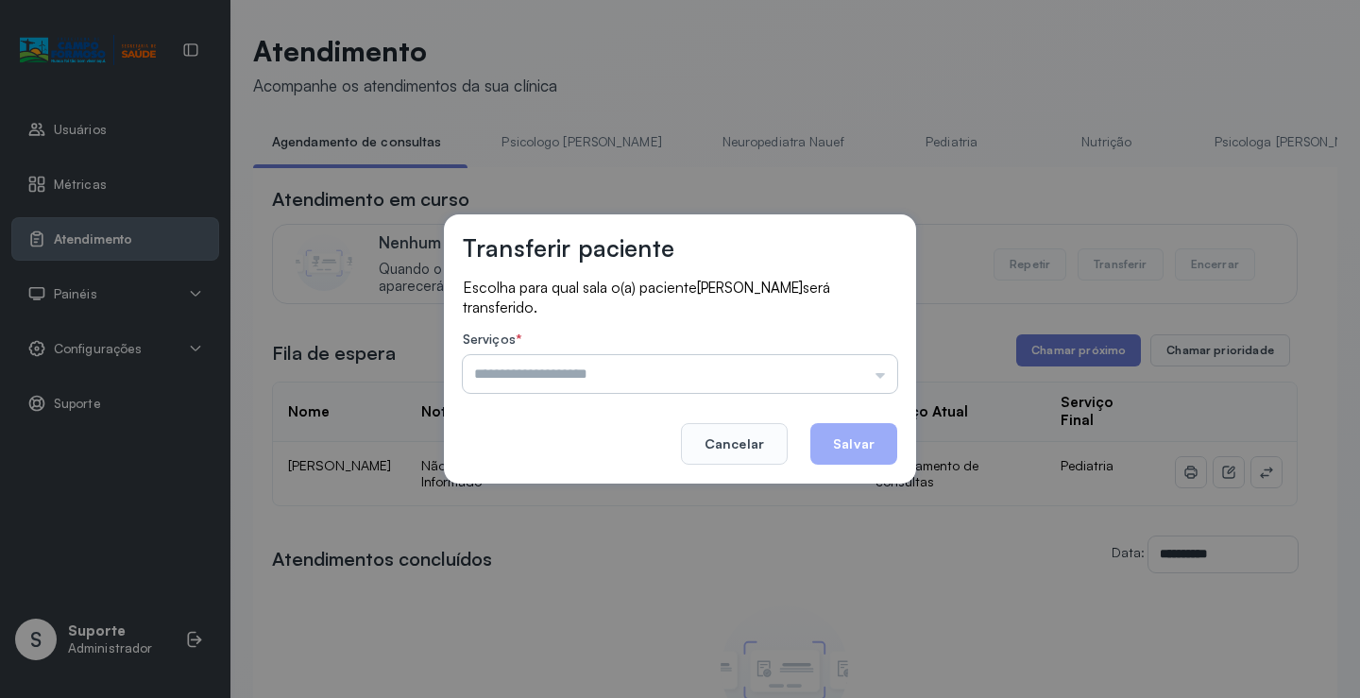
click at [863, 372] on input "text" at bounding box center [680, 374] width 435 height 38
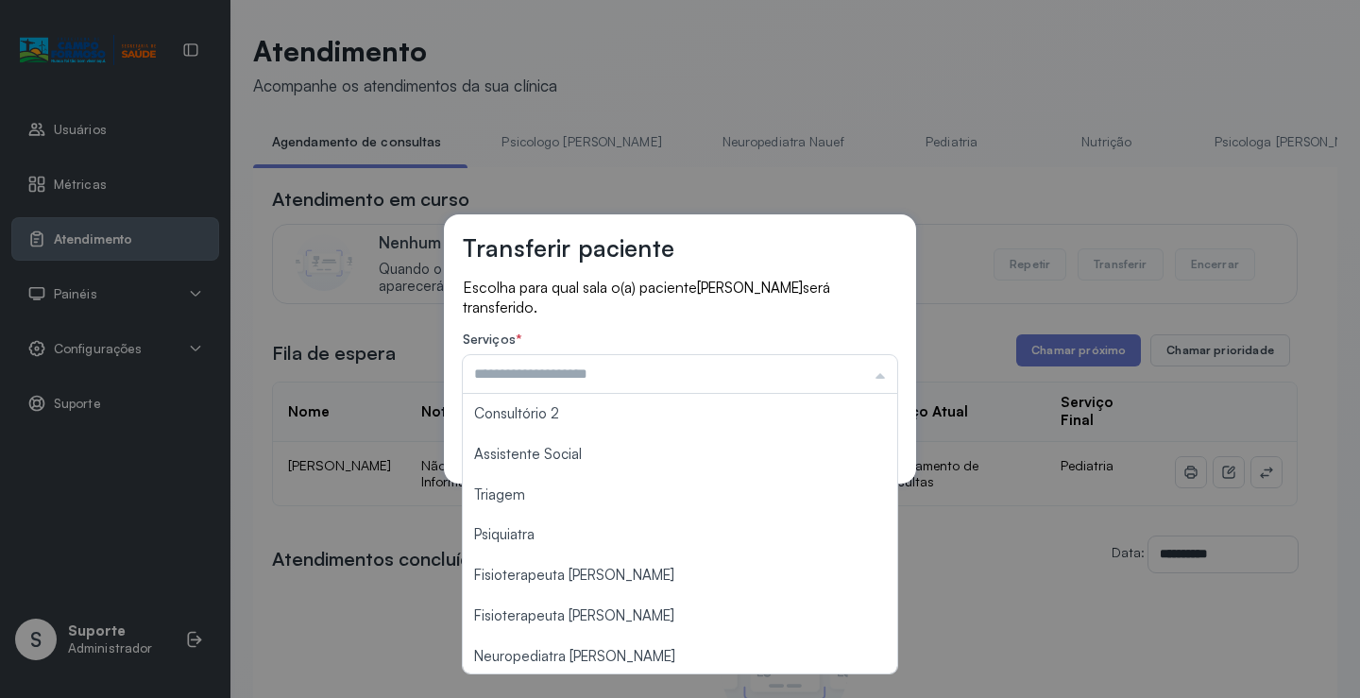
scroll to position [285, 0]
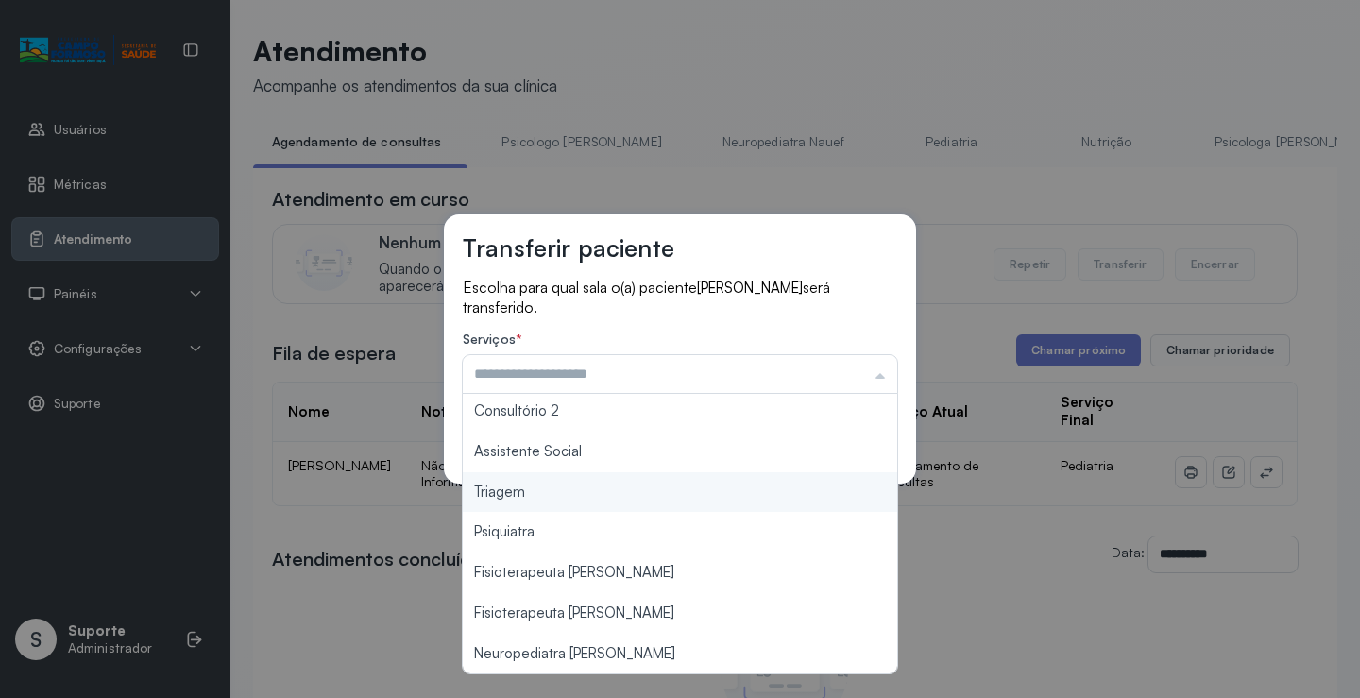
type input "*******"
click at [583, 502] on div "Transferir paciente Escolha para qual sala o(a) paciente ANNA LIZ DE JESUS DIAS…" at bounding box center [680, 349] width 1360 height 698
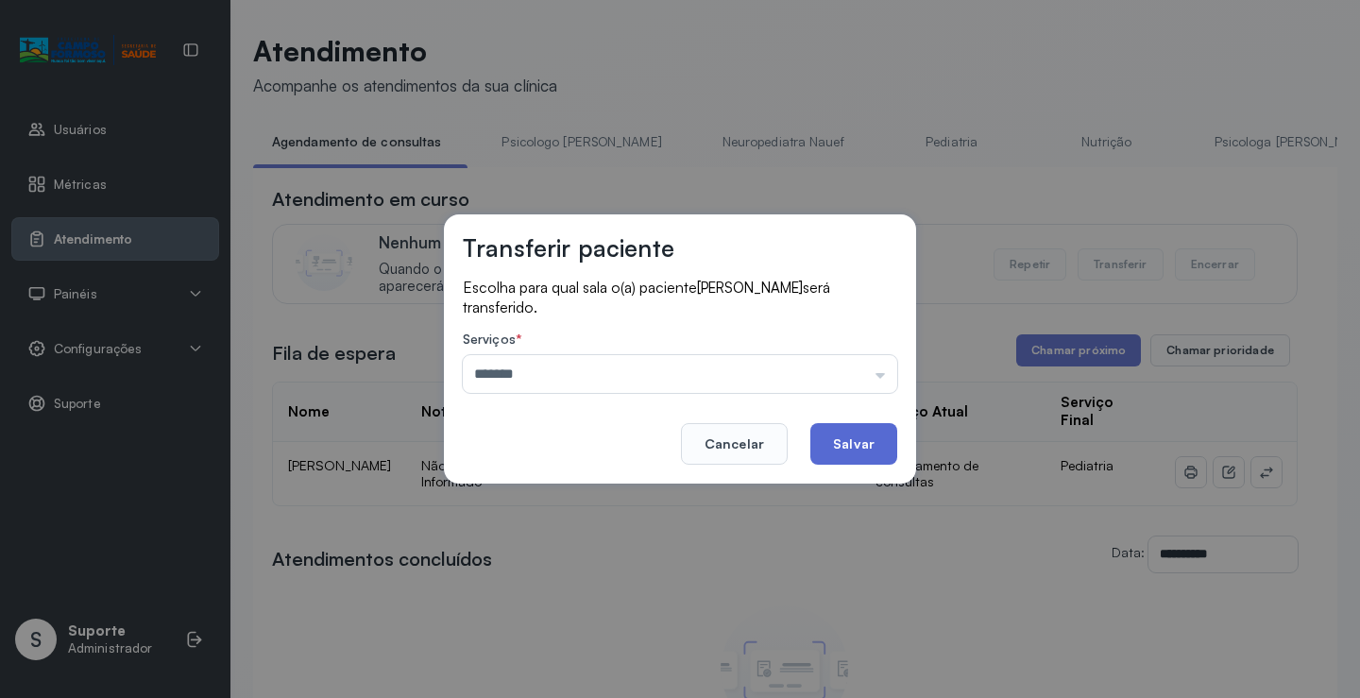
click at [834, 445] on button "Salvar" at bounding box center [854, 444] width 87 height 42
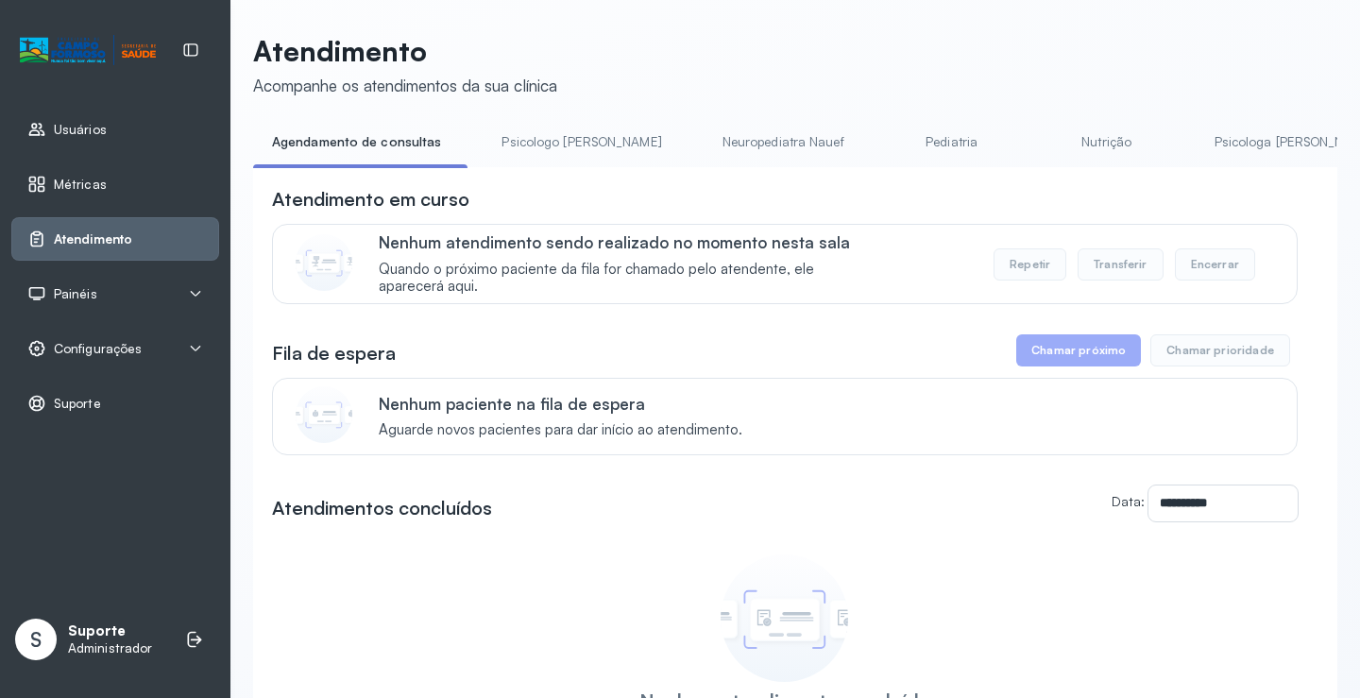
click at [533, 155] on link "Psicologo [PERSON_NAME]" at bounding box center [581, 142] width 197 height 31
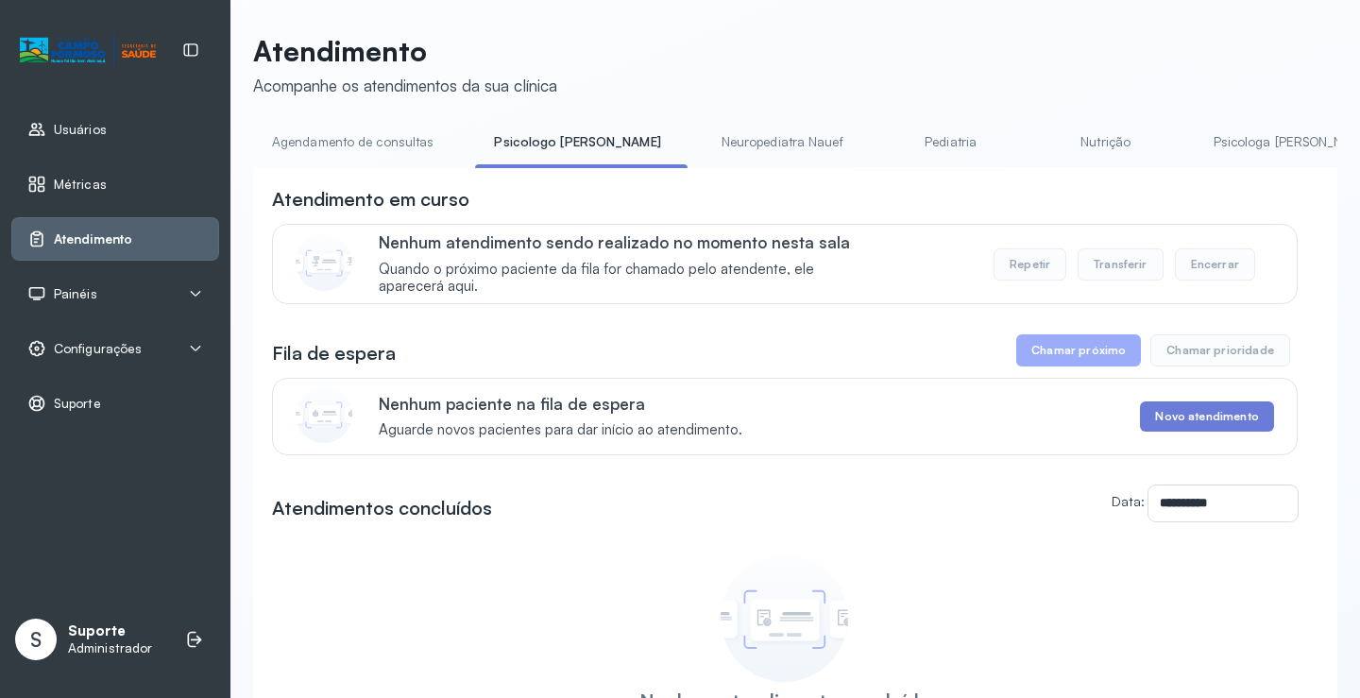
click at [339, 145] on link "Agendamento de consultas" at bounding box center [352, 142] width 199 height 31
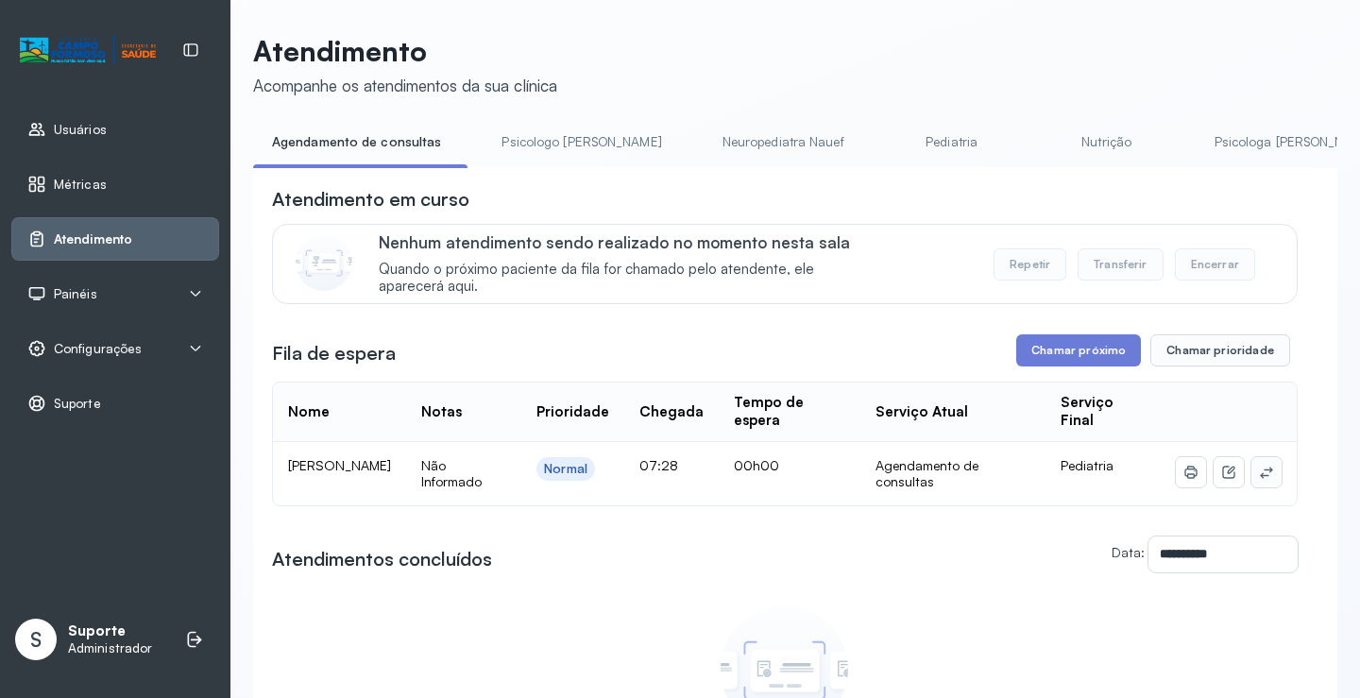
click at [1259, 477] on icon at bounding box center [1266, 472] width 15 height 15
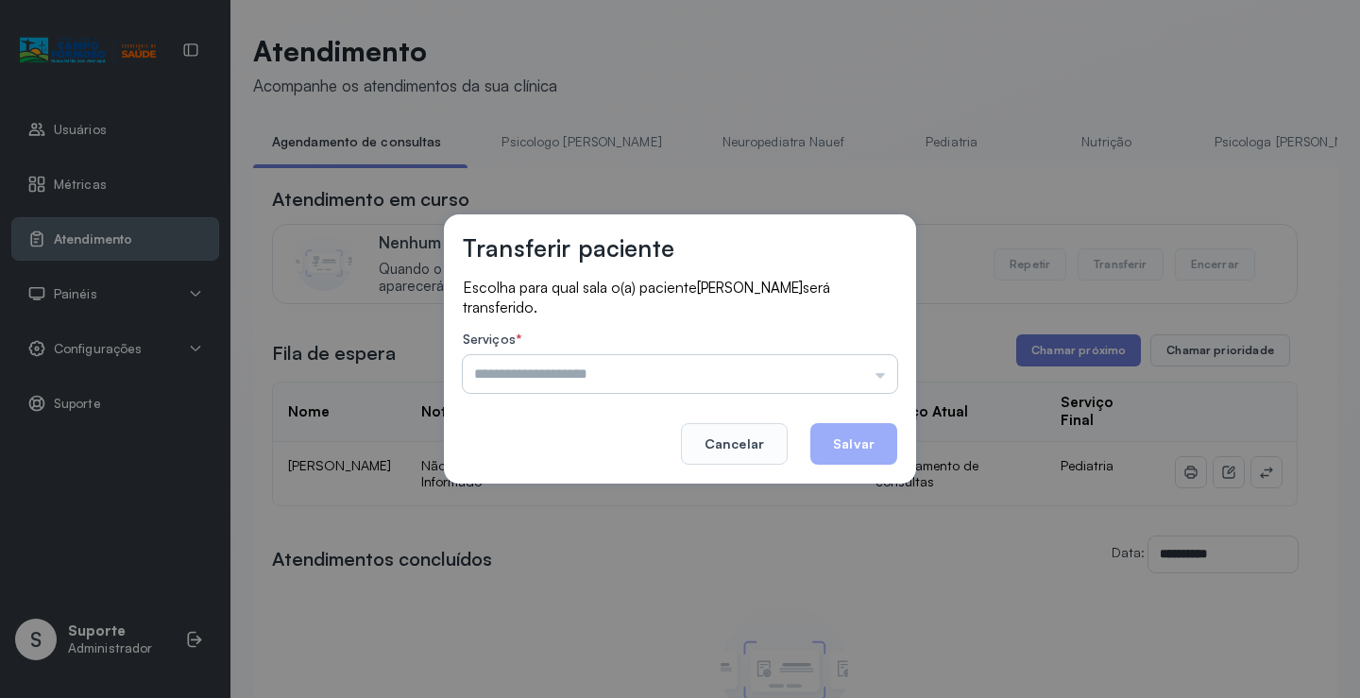
click at [859, 383] on input "text" at bounding box center [680, 374] width 435 height 38
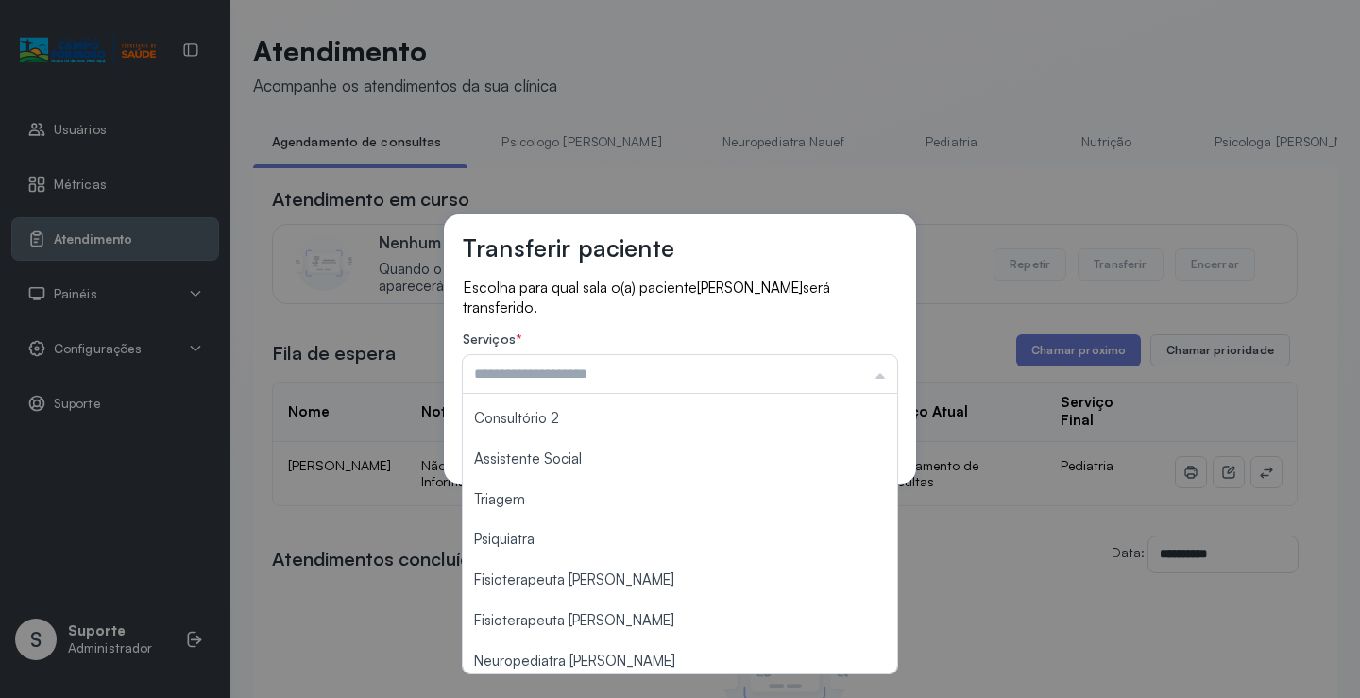
scroll to position [286, 0]
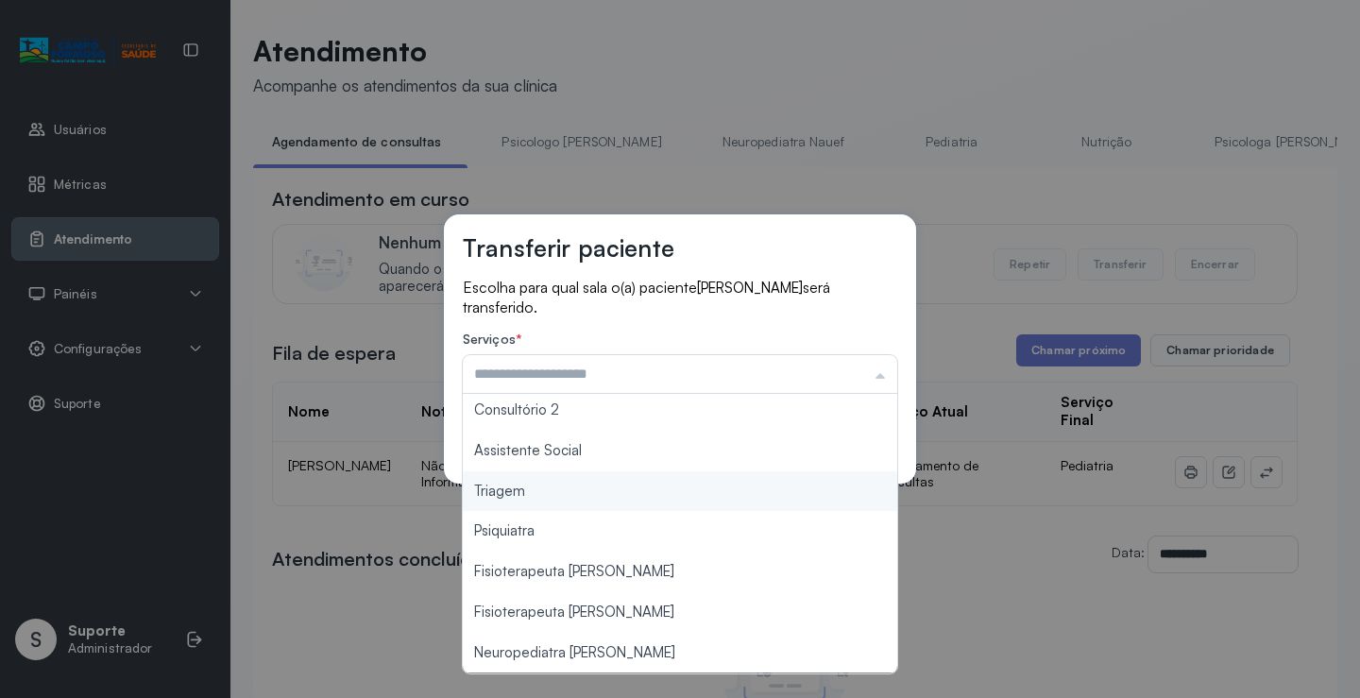
type input "*******"
click at [592, 497] on div "Transferir paciente Escolha para qual sala o(a) paciente RAVI BERNARDO SOUZA SA…" at bounding box center [680, 349] width 1360 height 698
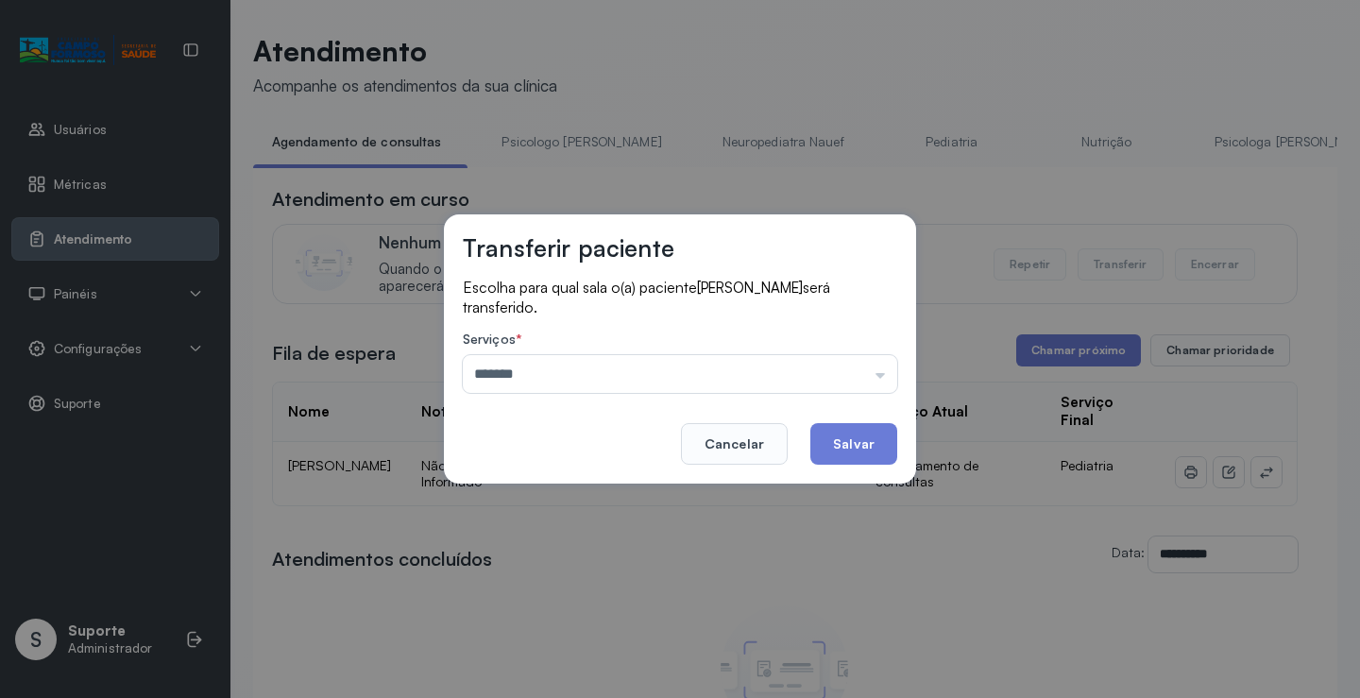
click at [873, 466] on div "Transferir paciente Escolha para qual sala o(a) paciente RAVI BERNARDO SOUZA SA…" at bounding box center [680, 348] width 472 height 269
click at [873, 462] on button "Salvar" at bounding box center [854, 444] width 87 height 42
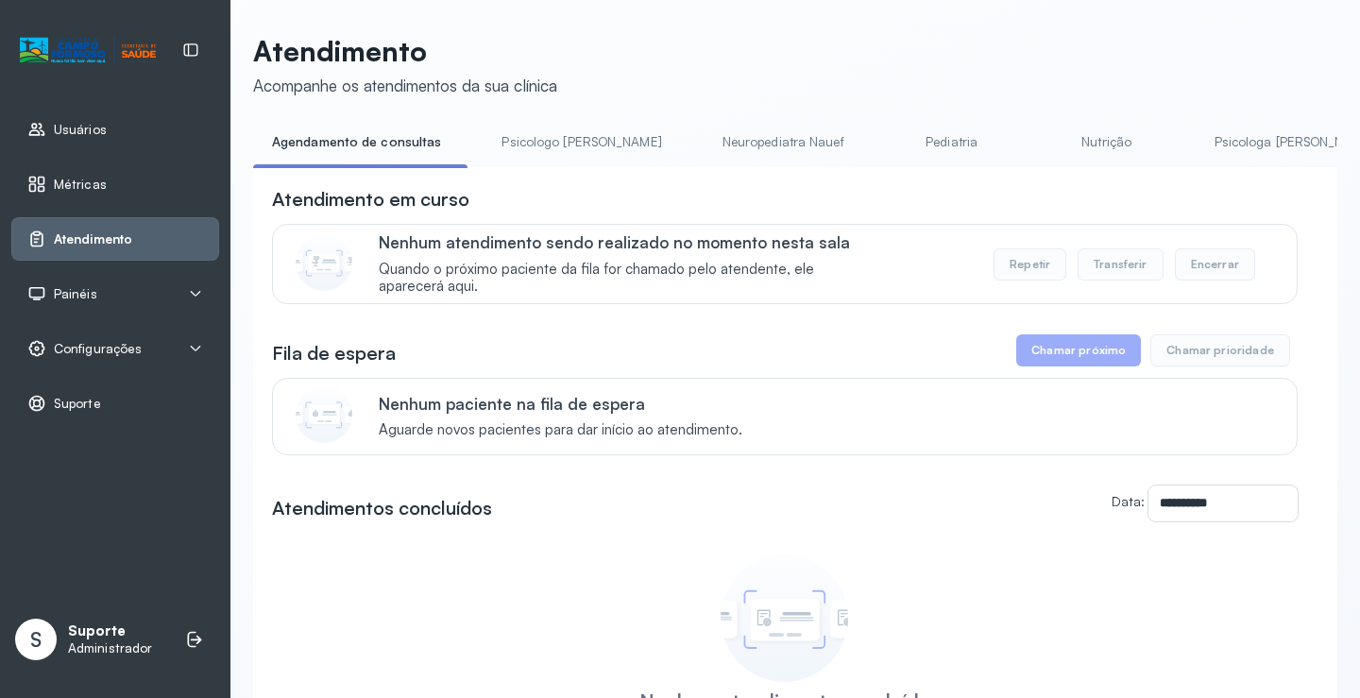
click at [539, 134] on link "Psicologo [PERSON_NAME]" at bounding box center [581, 142] width 197 height 31
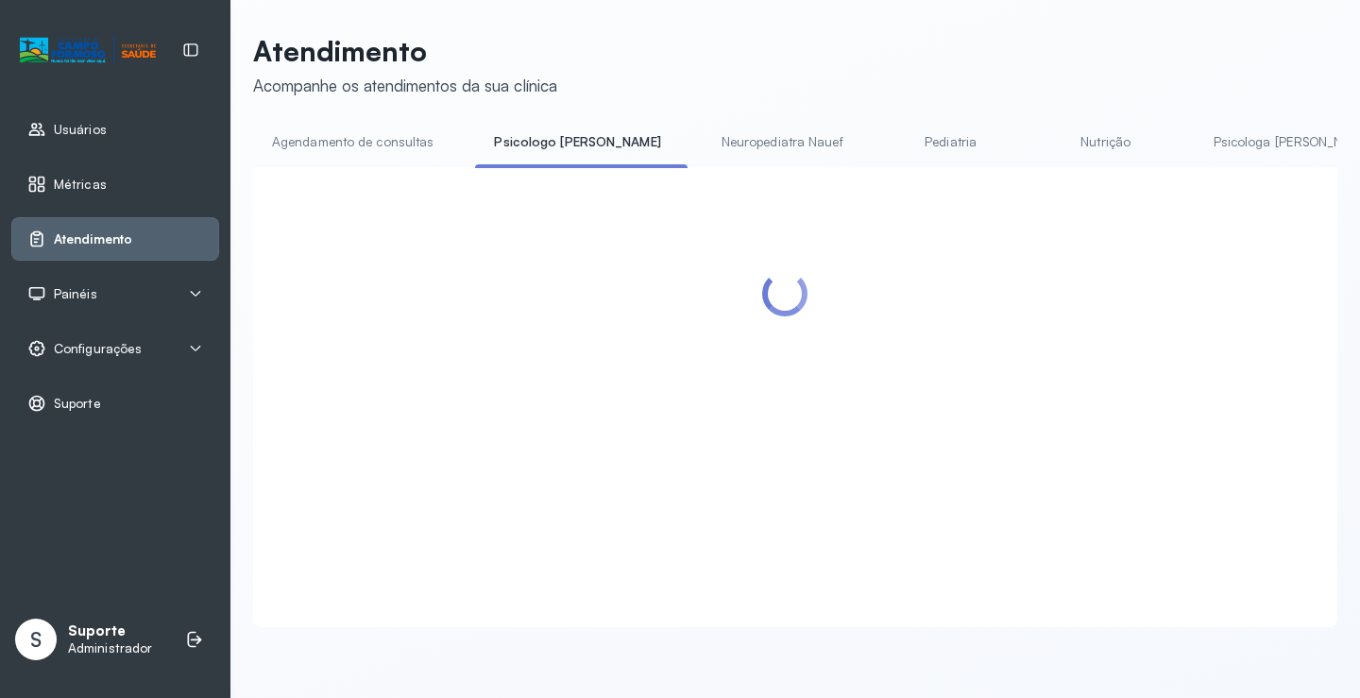
click at [376, 145] on link "Agendamento de consultas" at bounding box center [352, 142] width 199 height 31
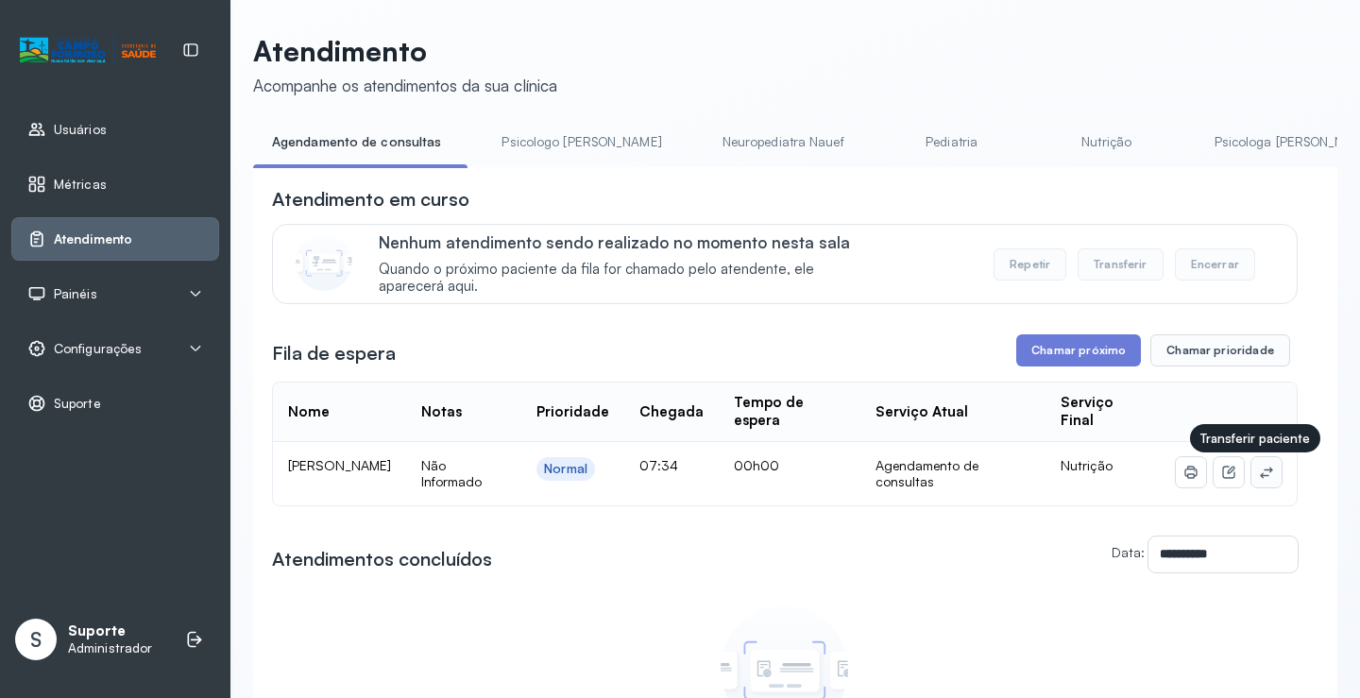
click at [1259, 469] on icon at bounding box center [1266, 472] width 15 height 15
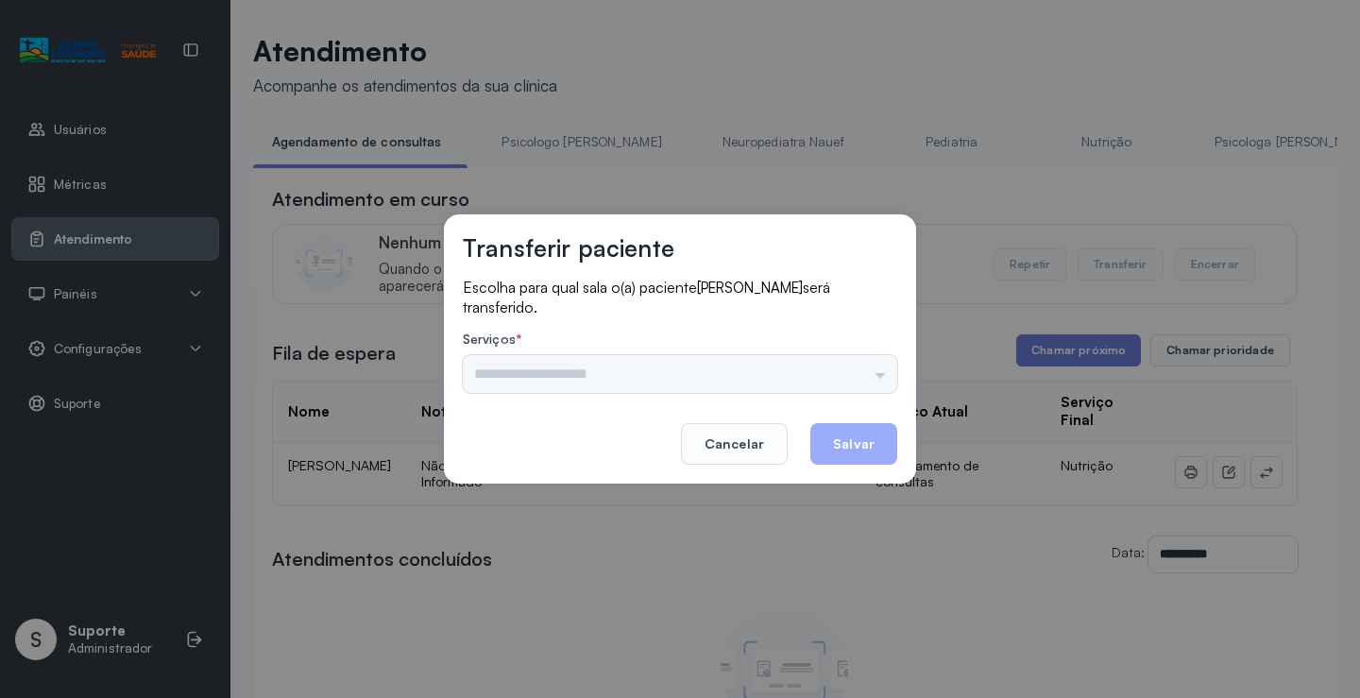
click at [824, 372] on div "Psicologo Pedro Neuropediatra Nauef Pediatria Nutrição Psicologa Alana Fisioter…" at bounding box center [680, 374] width 435 height 38
click at [859, 372] on div "Psicologo Pedro Neuropediatra Nauef Pediatria Nutrição Psicologa Alana Fisioter…" at bounding box center [680, 374] width 435 height 38
click at [859, 372] on input "text" at bounding box center [680, 374] width 435 height 38
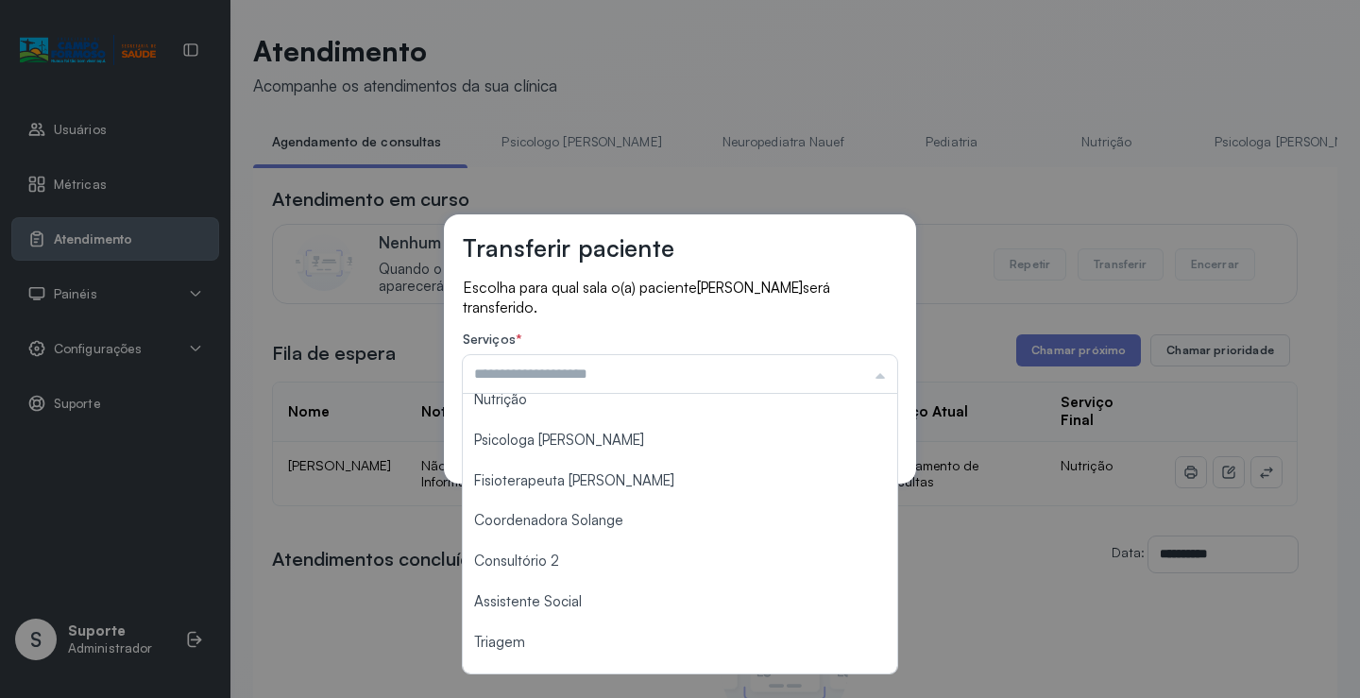
scroll to position [283, 0]
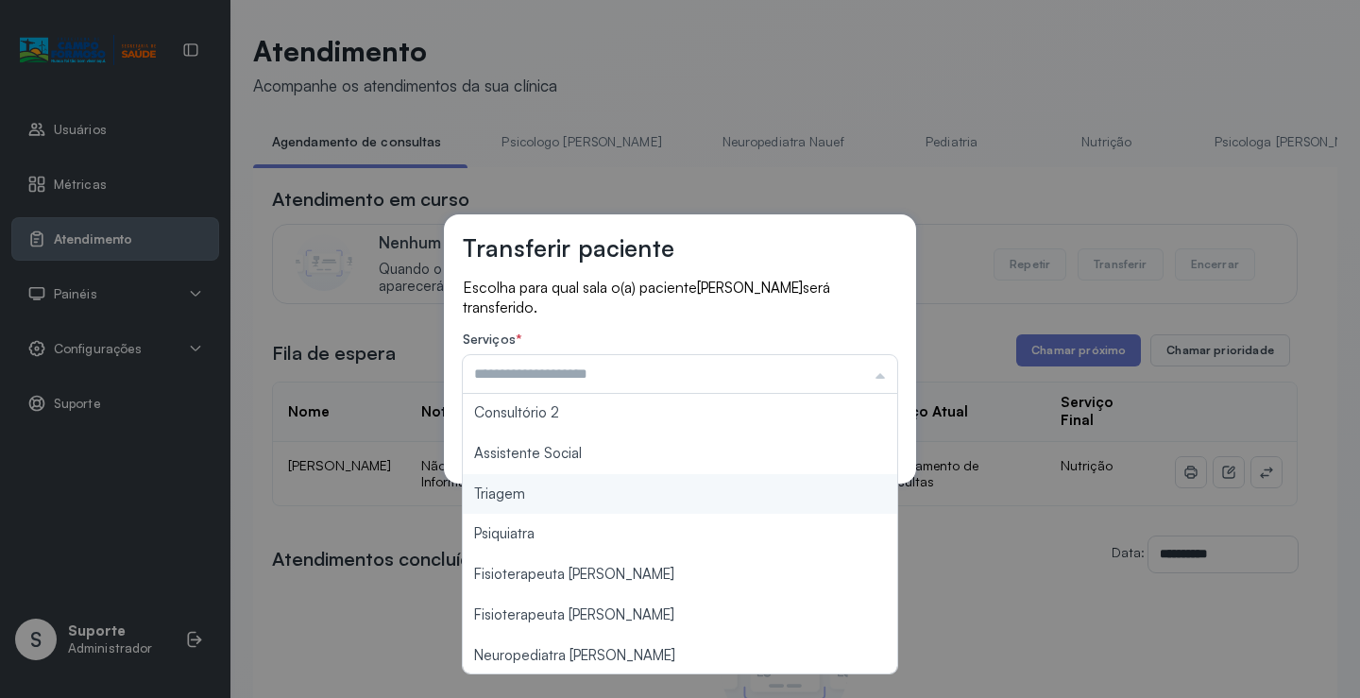
type input "*******"
click at [687, 495] on div "Transferir paciente Escolha para qual sala o(a) paciente Renan Biar da Silva se…" at bounding box center [680, 349] width 1360 height 698
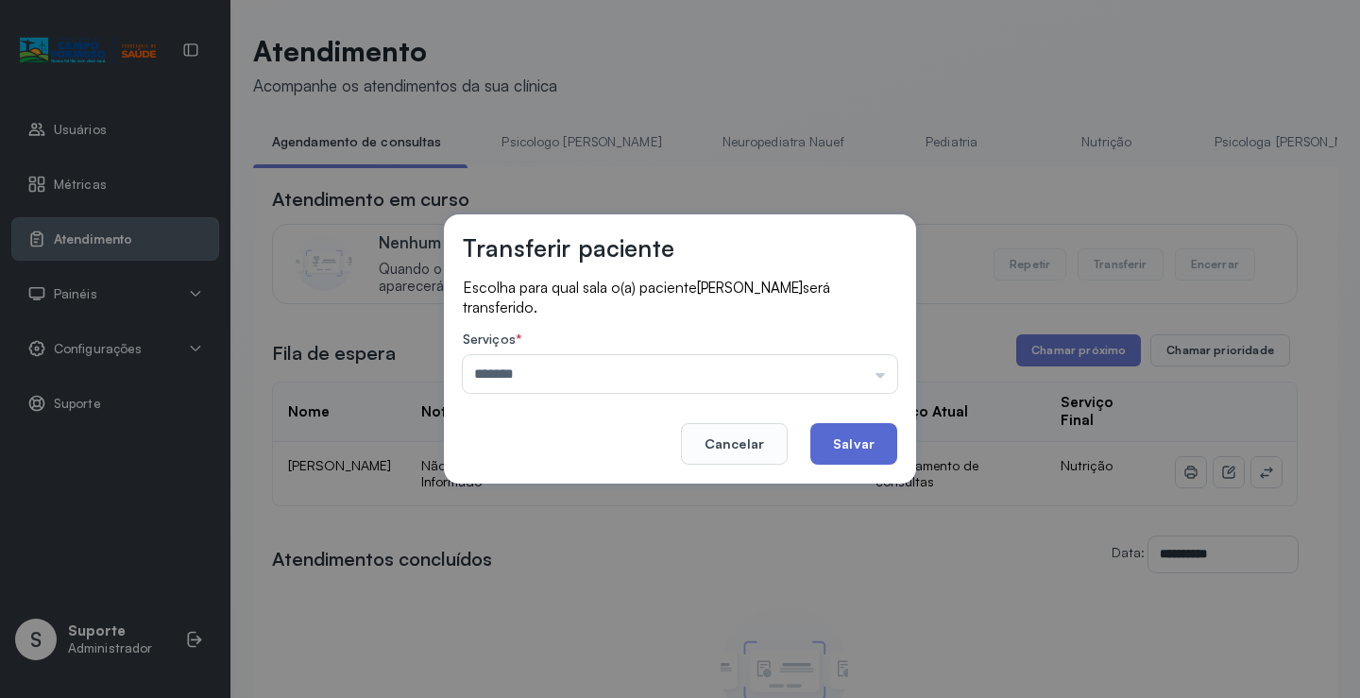
click at [857, 429] on button "Salvar" at bounding box center [854, 444] width 87 height 42
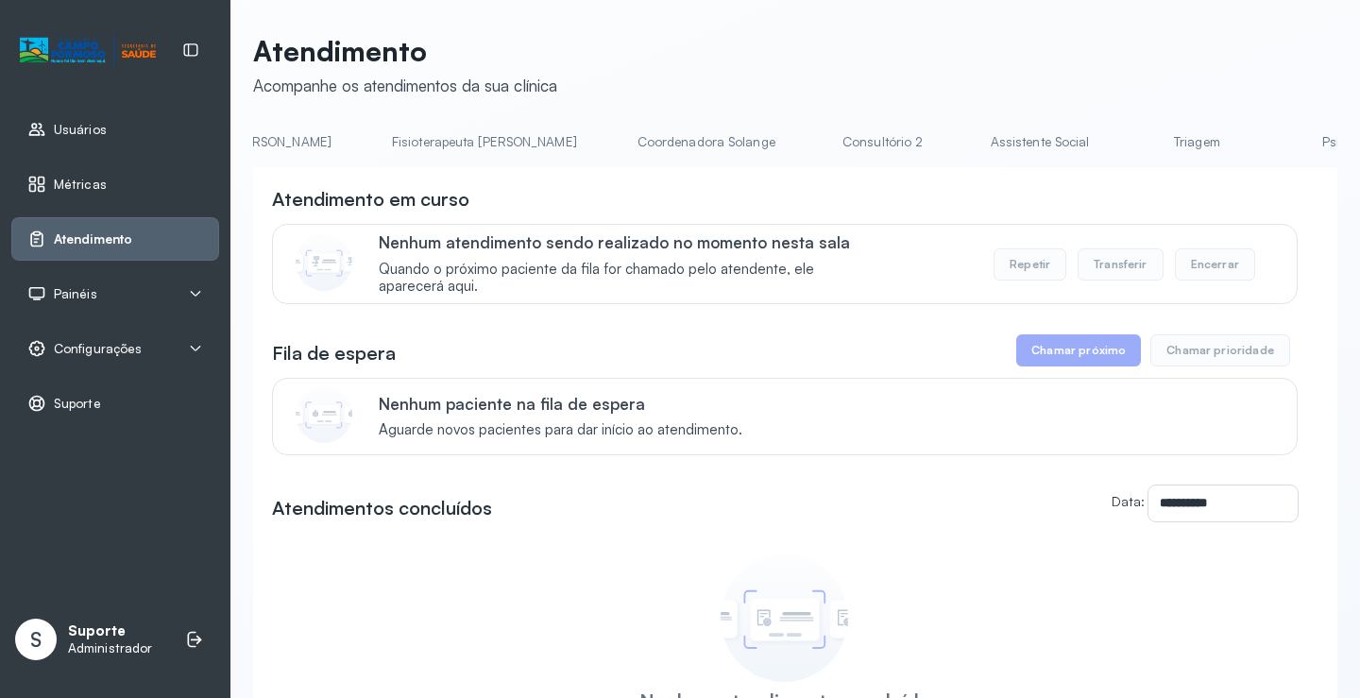
scroll to position [0, 1100]
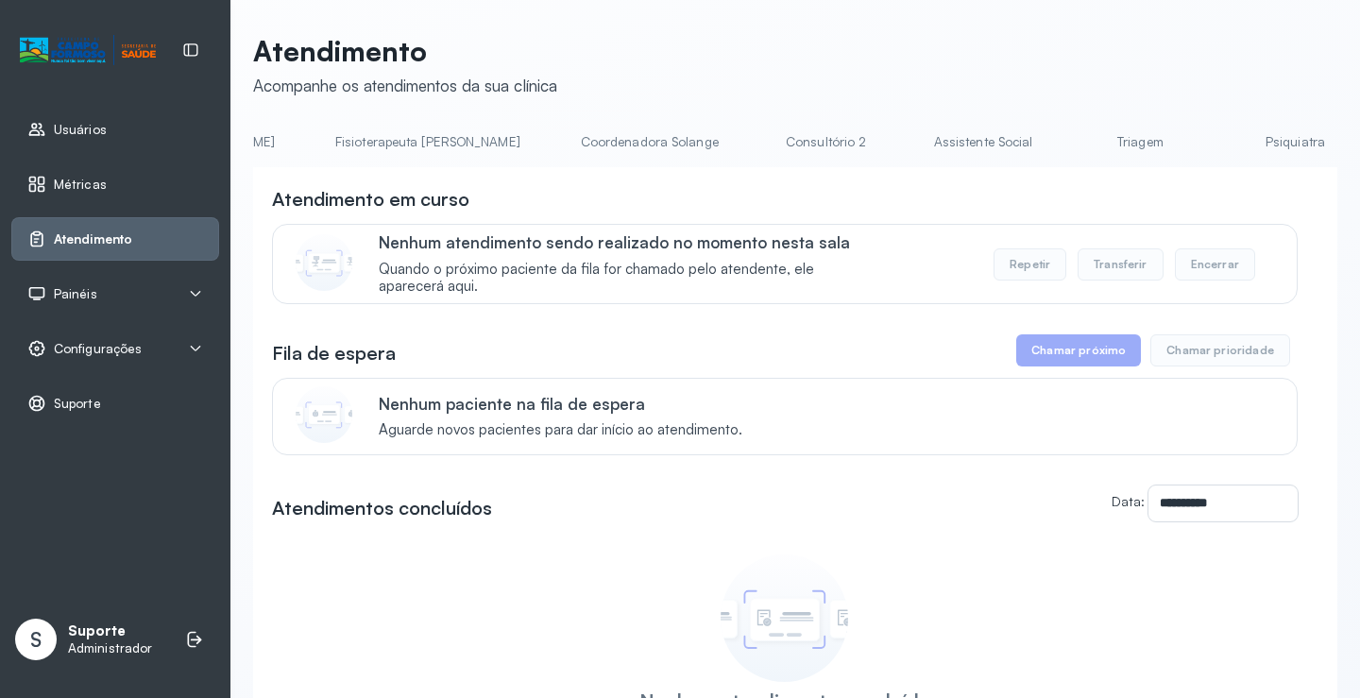
click at [1074, 132] on link "Triagem" at bounding box center [1140, 142] width 132 height 31
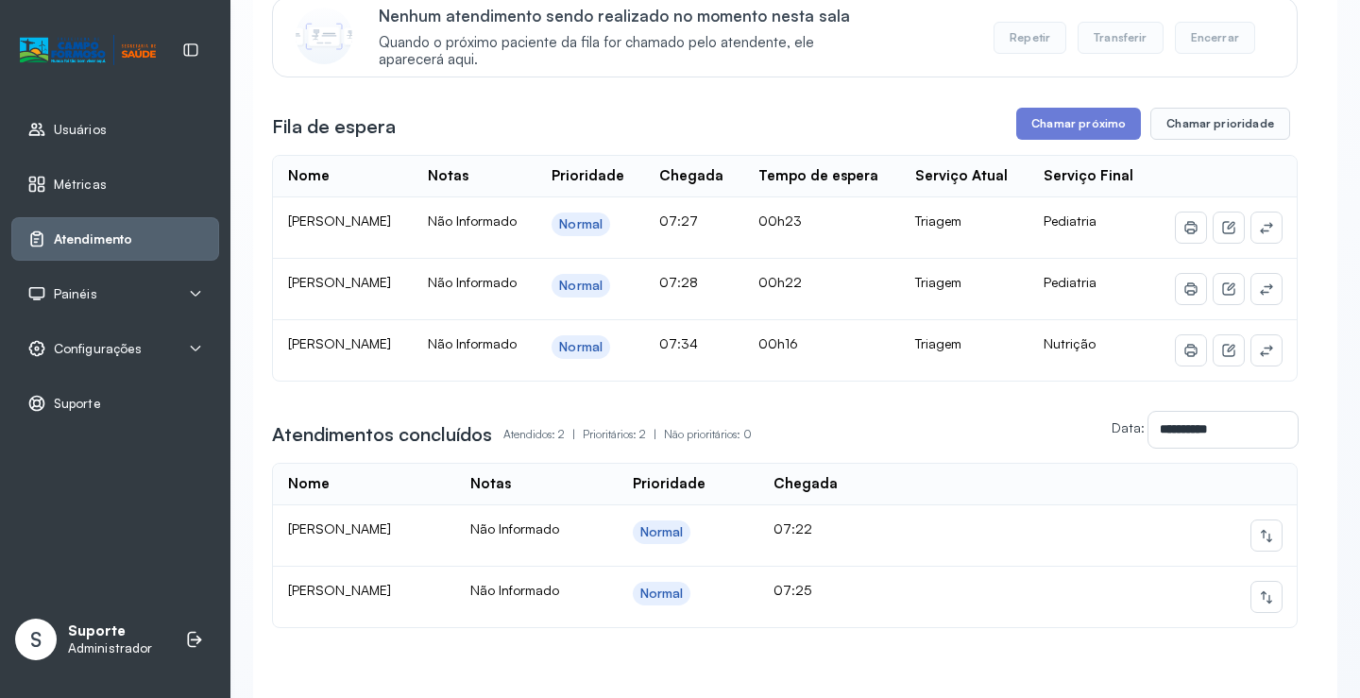
scroll to position [376, 0]
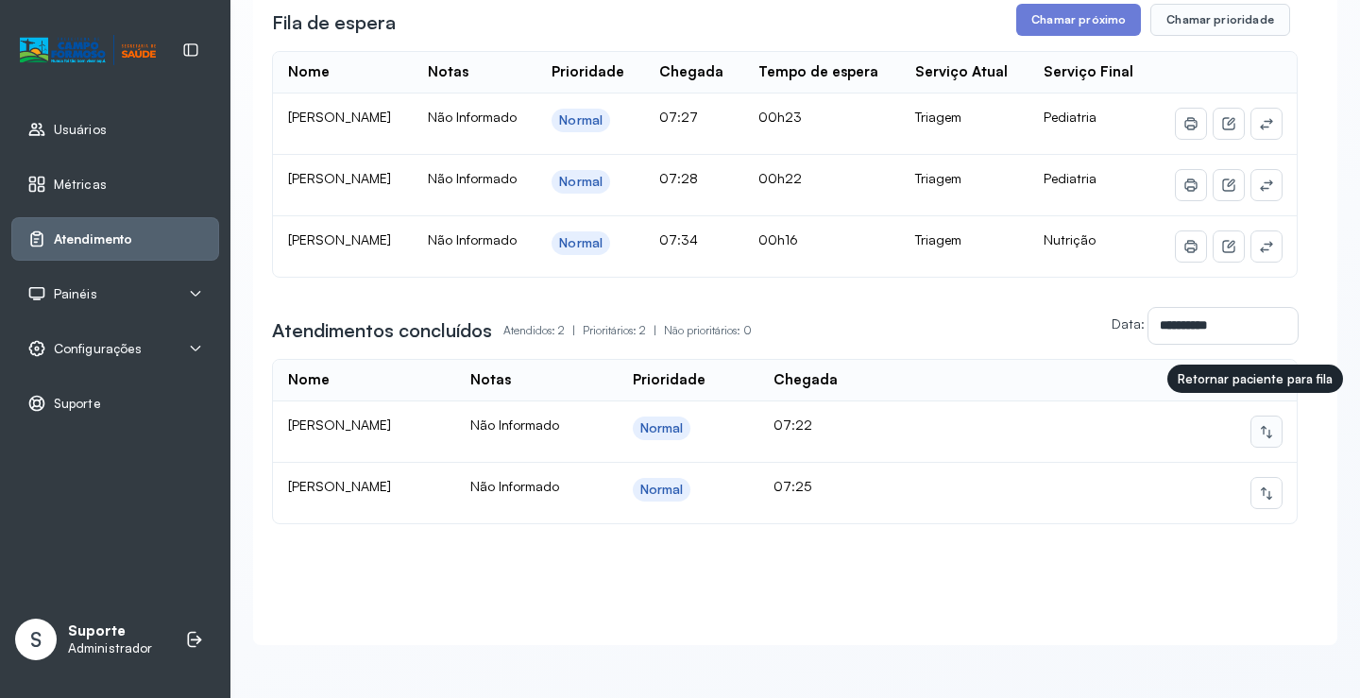
click at [1259, 424] on icon at bounding box center [1266, 431] width 15 height 15
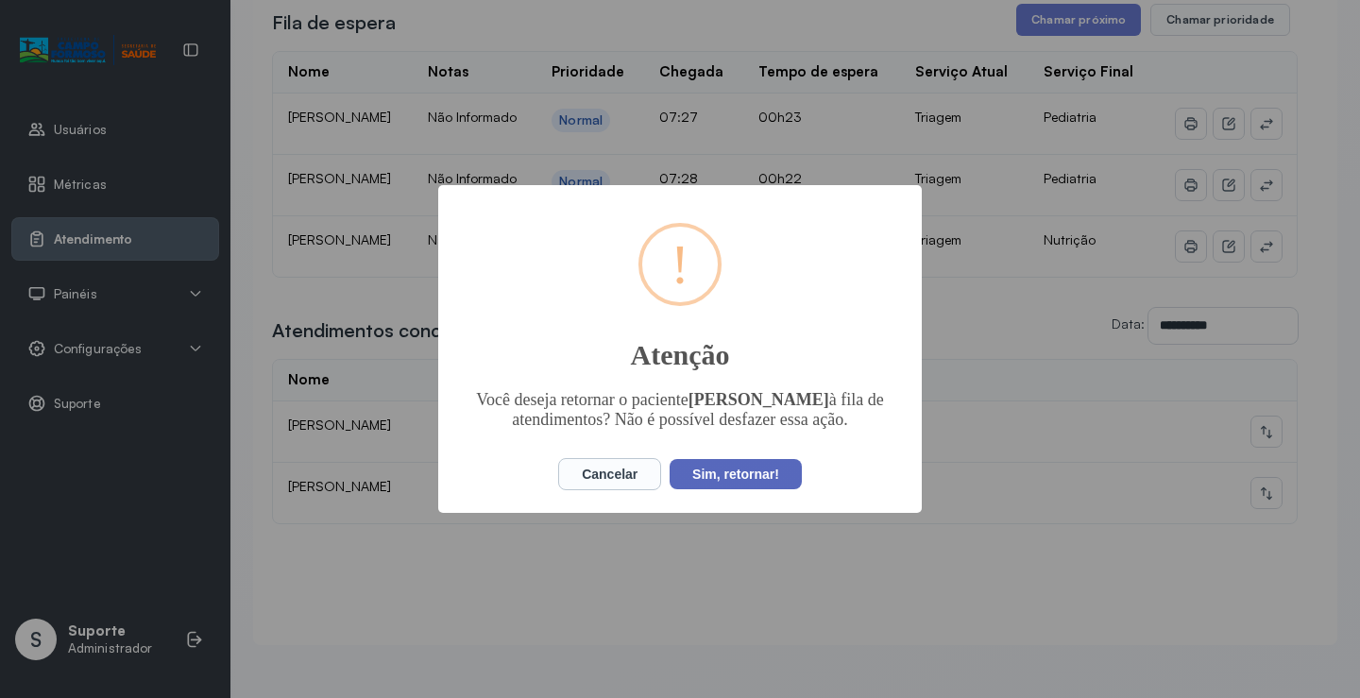
click at [770, 472] on button "Sim, retornar!" at bounding box center [736, 474] width 132 height 30
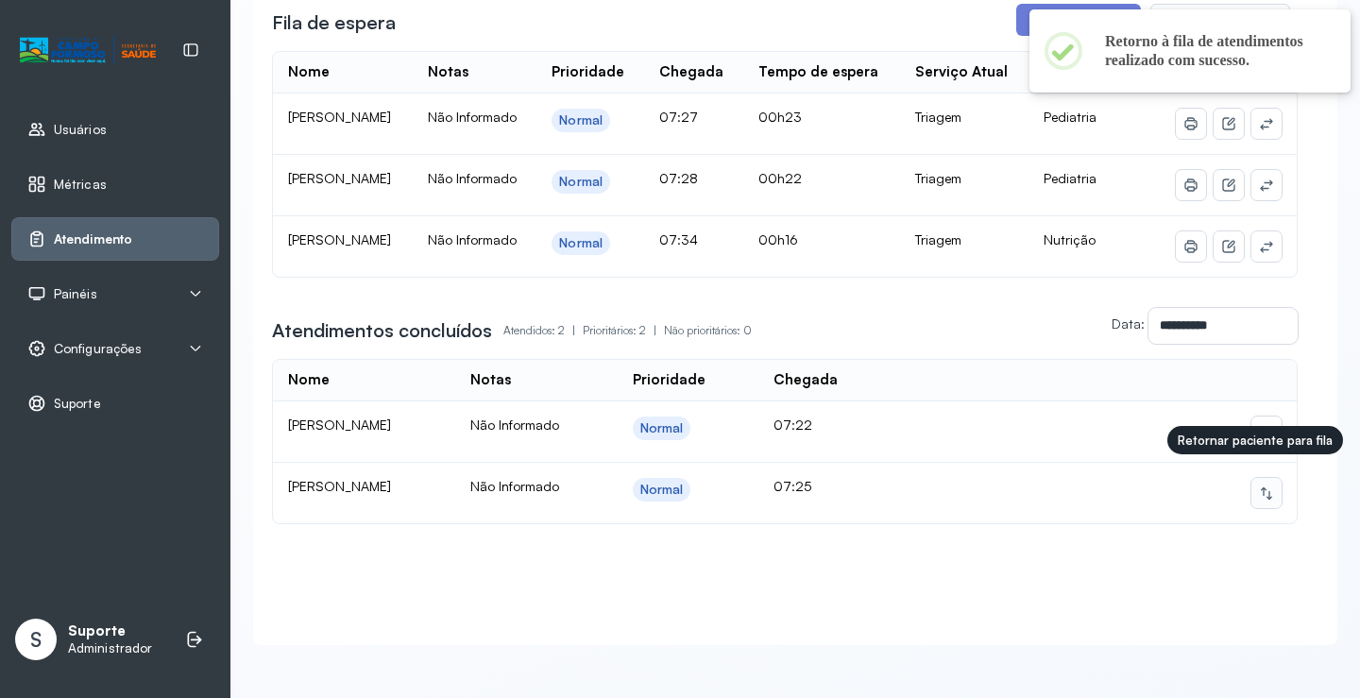
click at [1259, 486] on icon at bounding box center [1266, 493] width 15 height 15
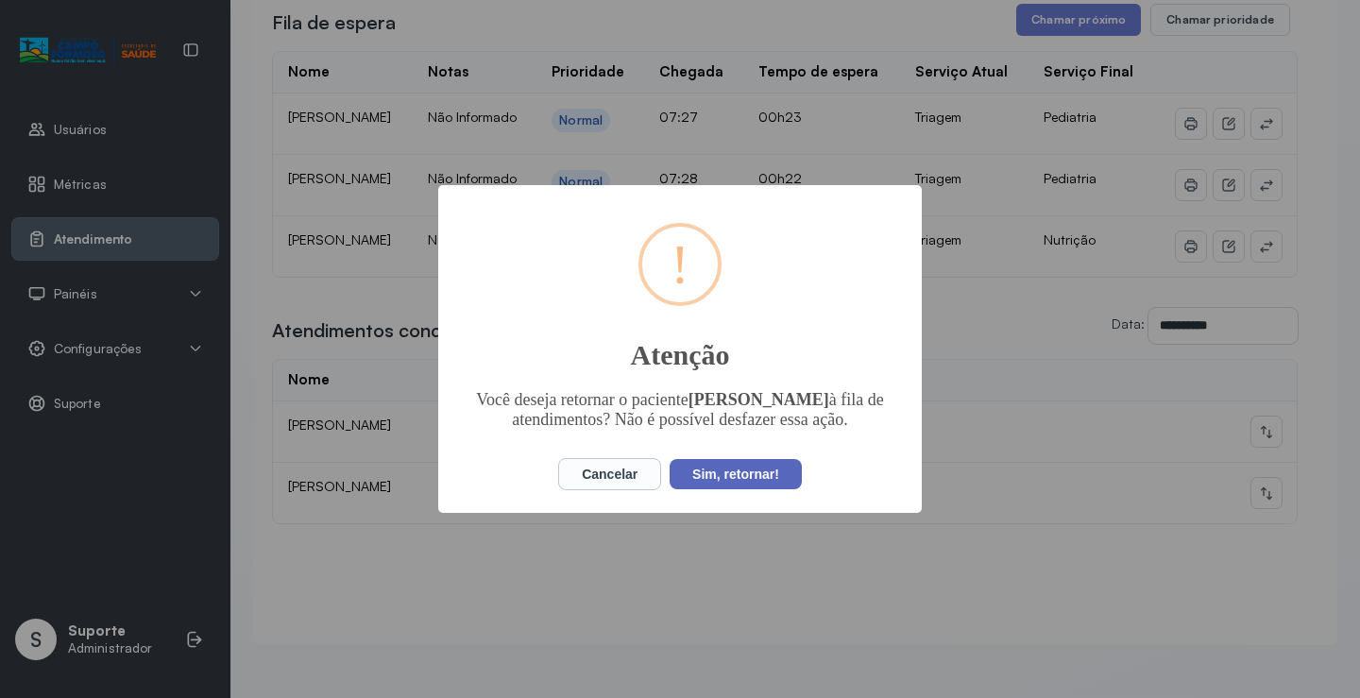
click at [751, 487] on button "Sim, retornar!" at bounding box center [736, 474] width 132 height 30
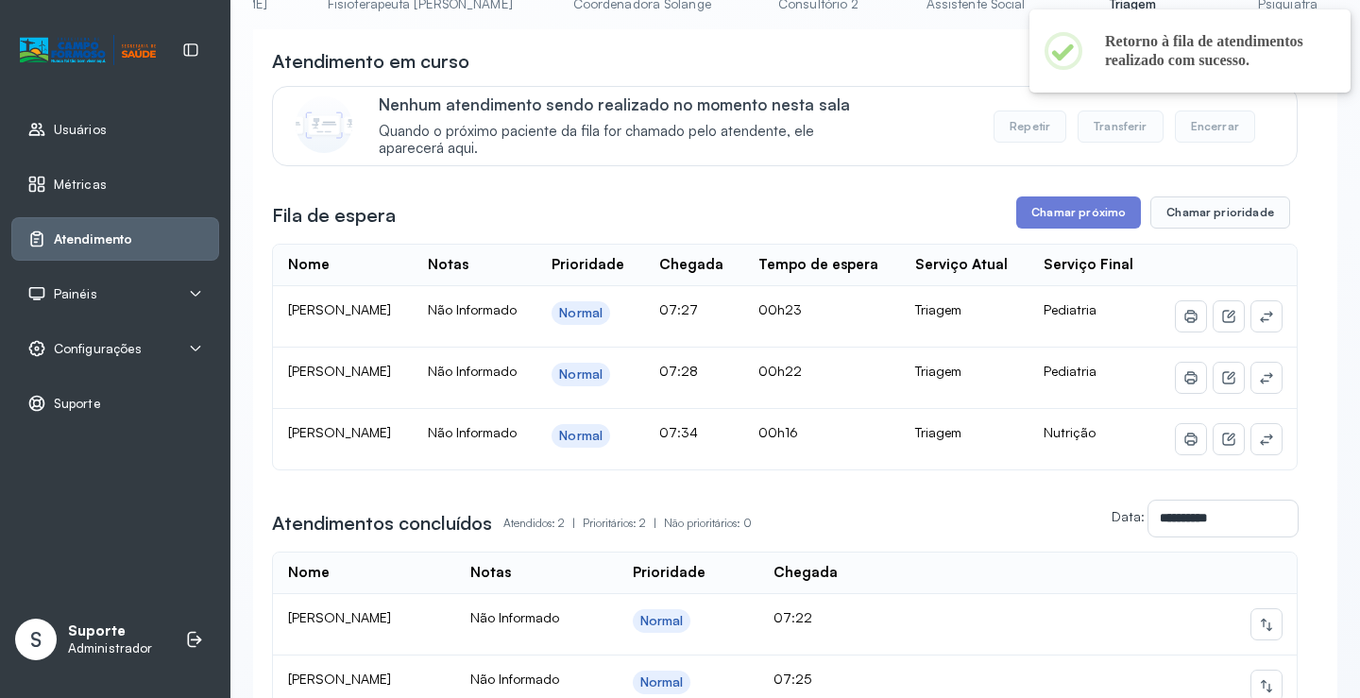
scroll to position [0, 0]
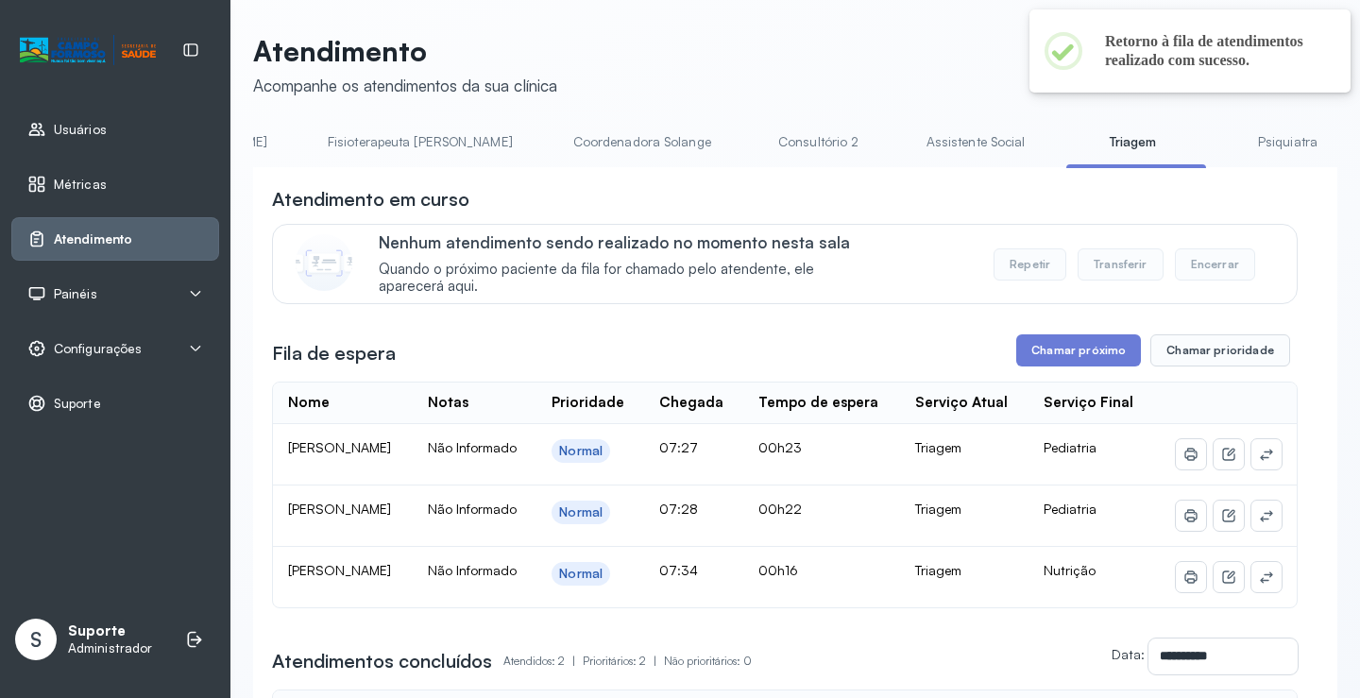
click at [95, 291] on div "Painéis" at bounding box center [115, 293] width 176 height 19
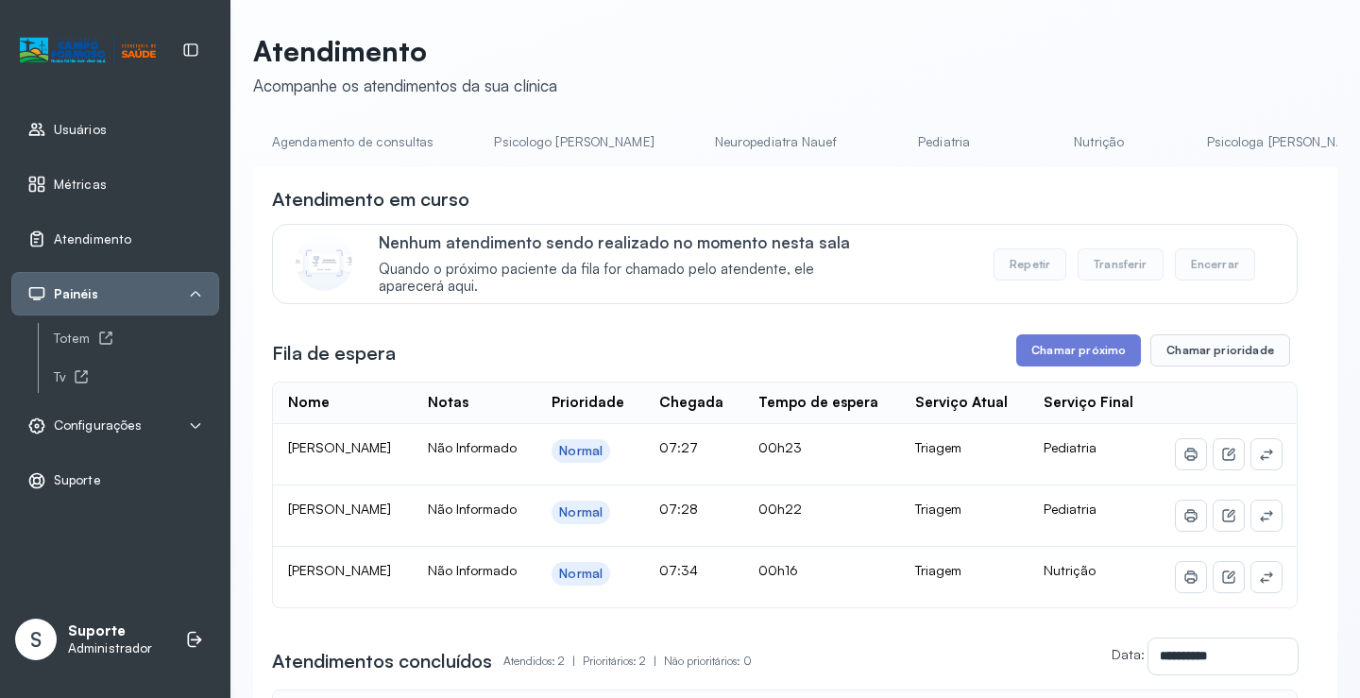
click at [309, 150] on link "Agendamento de consultas" at bounding box center [352, 142] width 199 height 31
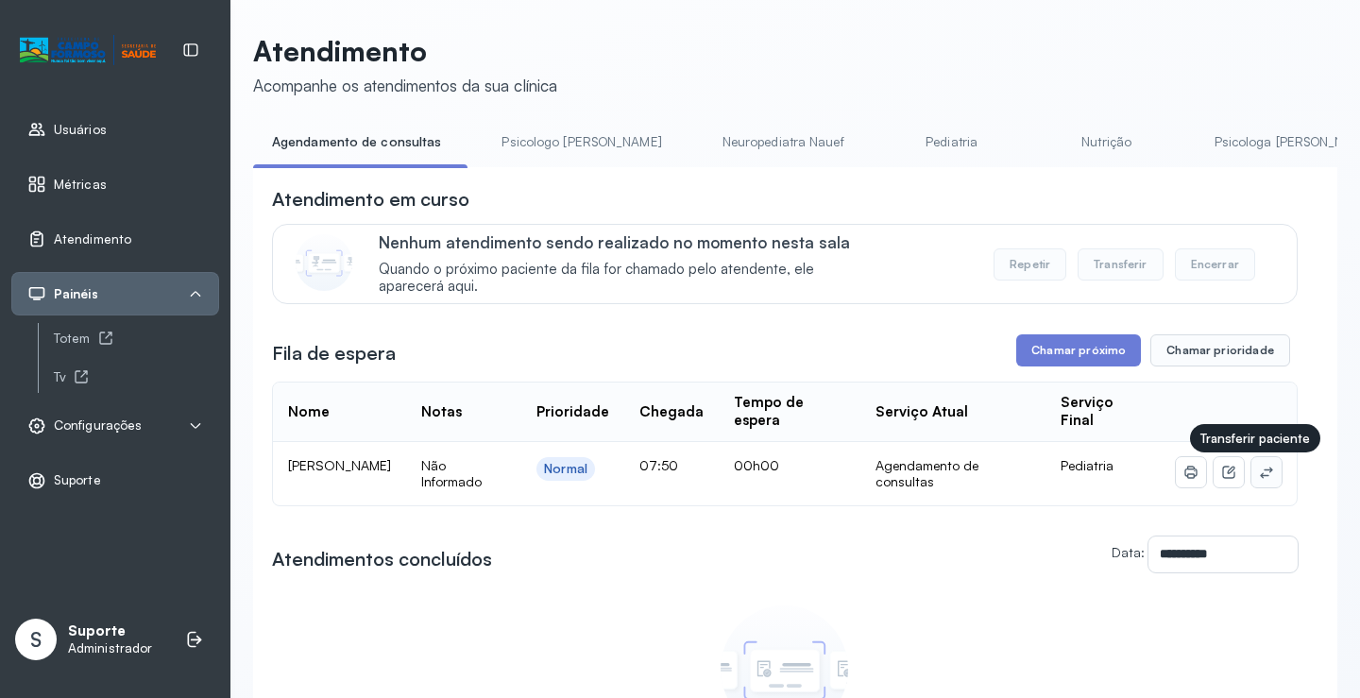
click at [1260, 478] on icon at bounding box center [1266, 472] width 12 height 11
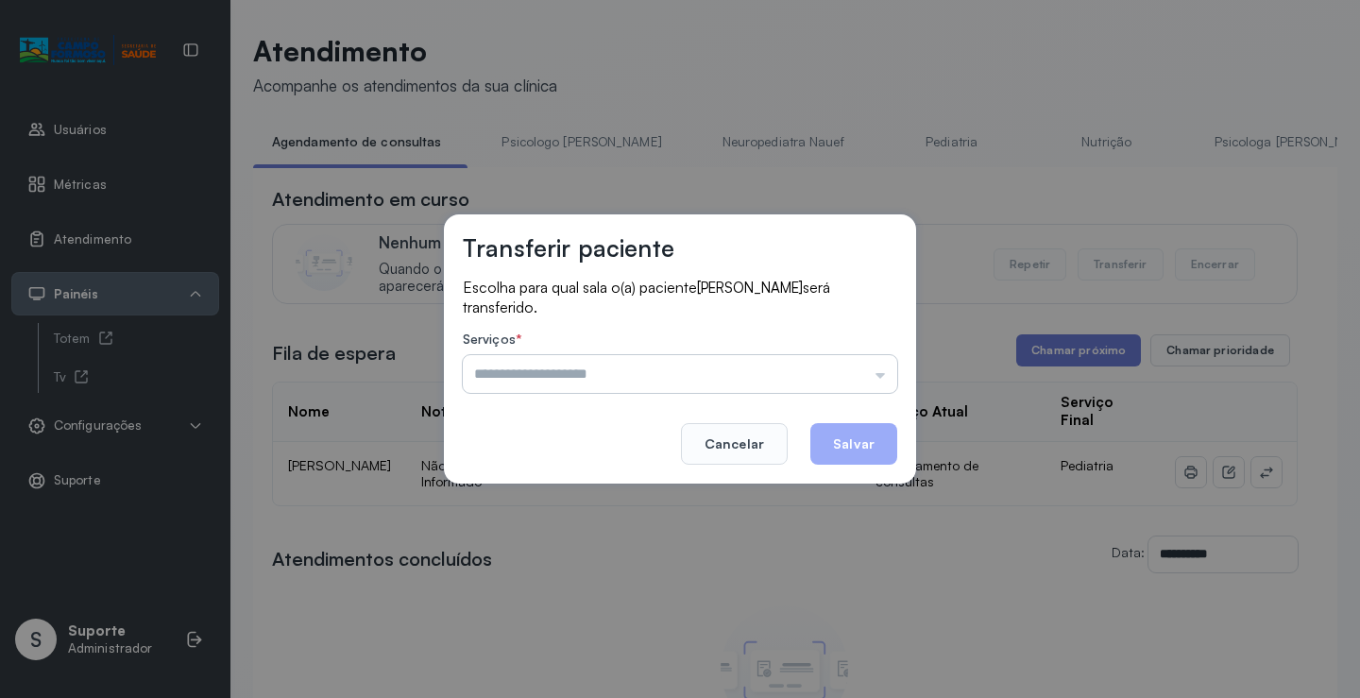
click at [868, 367] on input "text" at bounding box center [680, 374] width 435 height 38
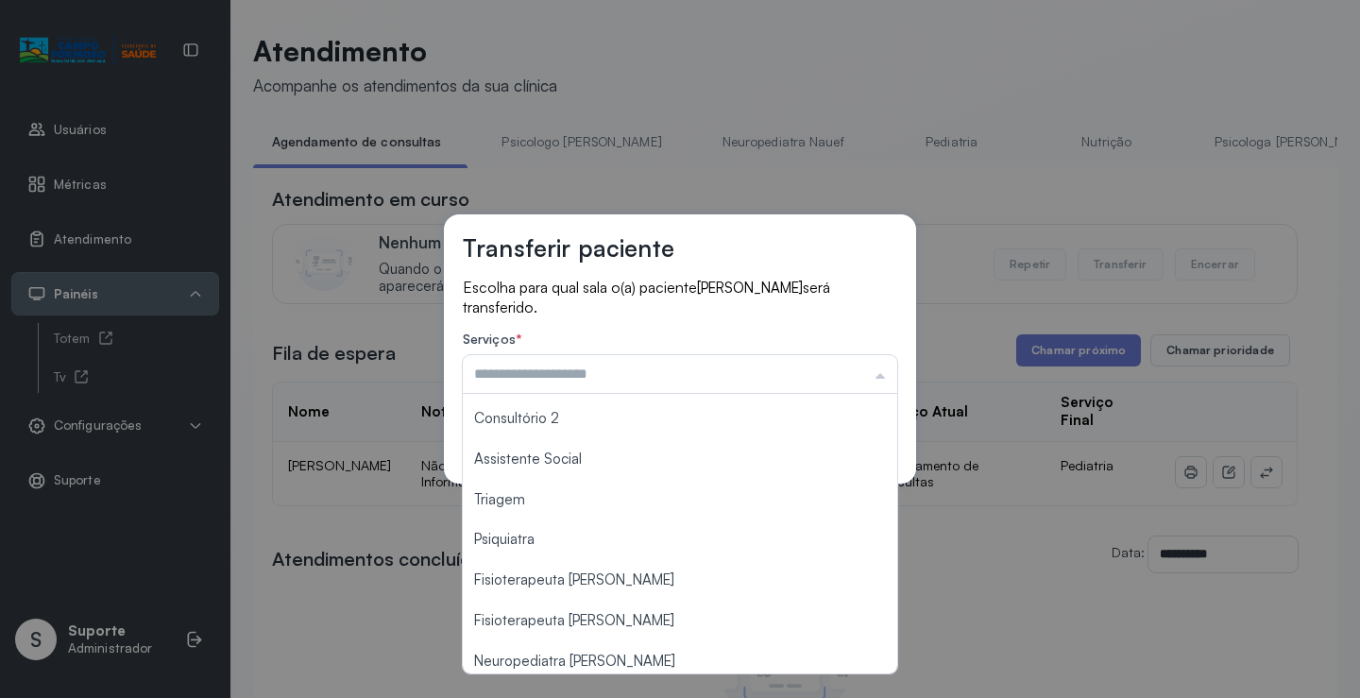
scroll to position [286, 0]
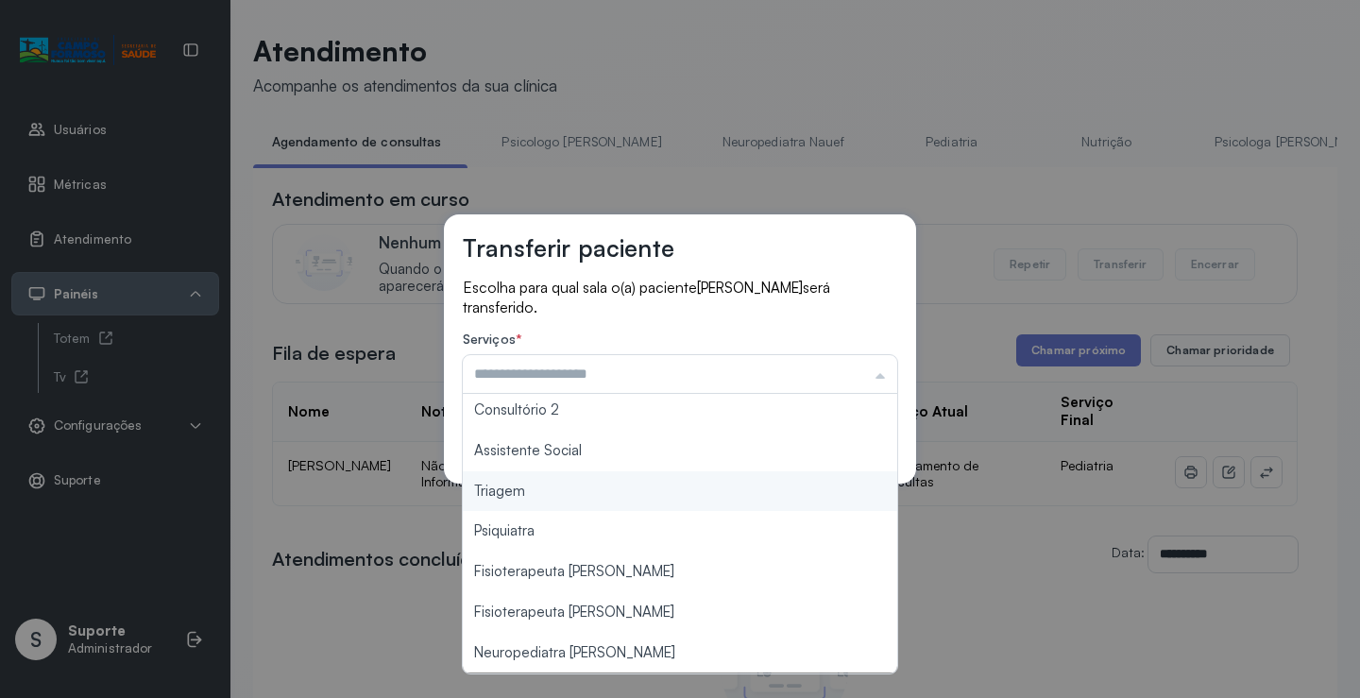
type input "*******"
click at [521, 489] on div "Transferir paciente Escolha para qual sala o(a) paciente NADYLLA LORRANE CORREI…" at bounding box center [680, 349] width 1360 height 698
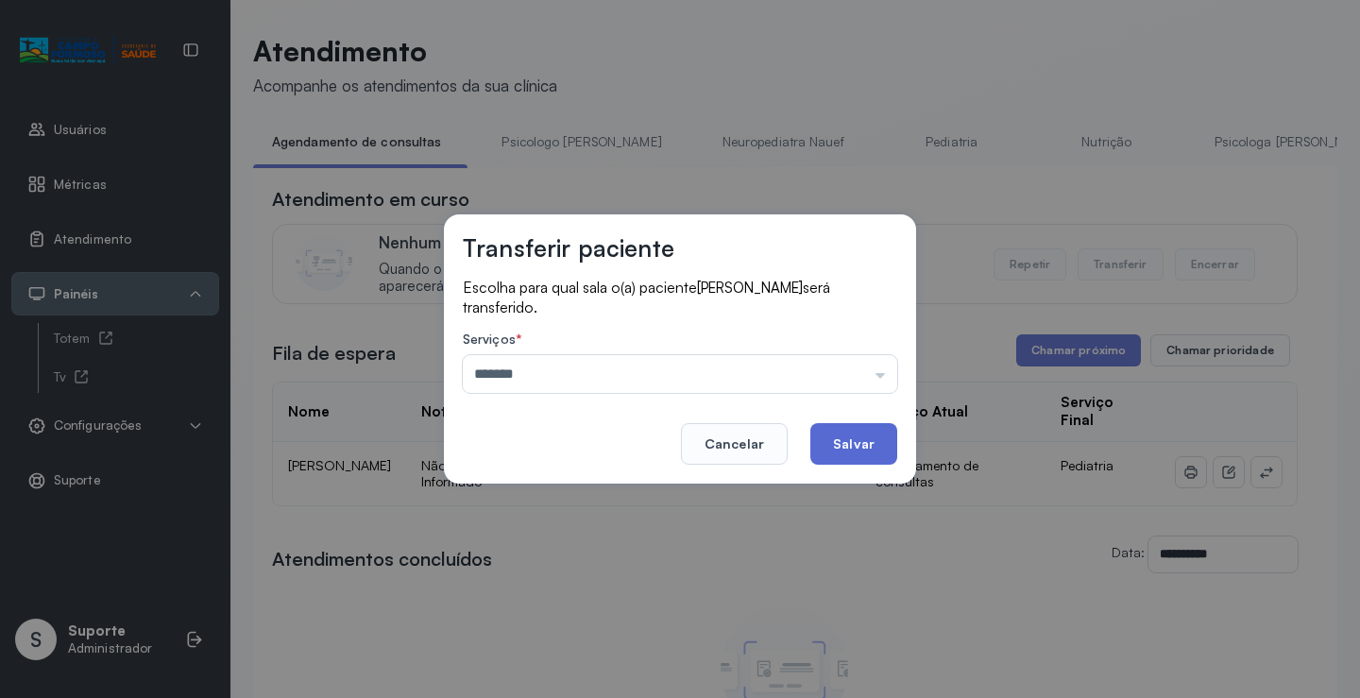
click at [839, 435] on button "Salvar" at bounding box center [854, 444] width 87 height 42
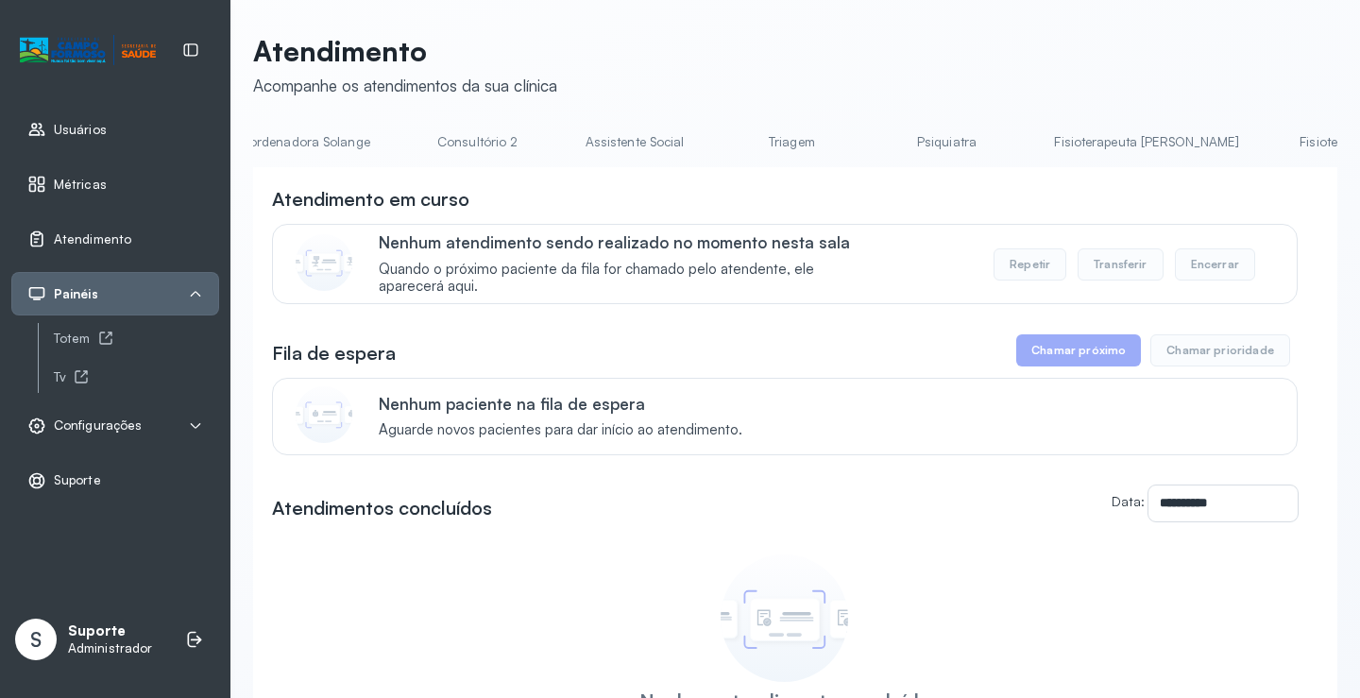
scroll to position [0, 1449]
click at [725, 136] on link "Triagem" at bounding box center [791, 142] width 132 height 31
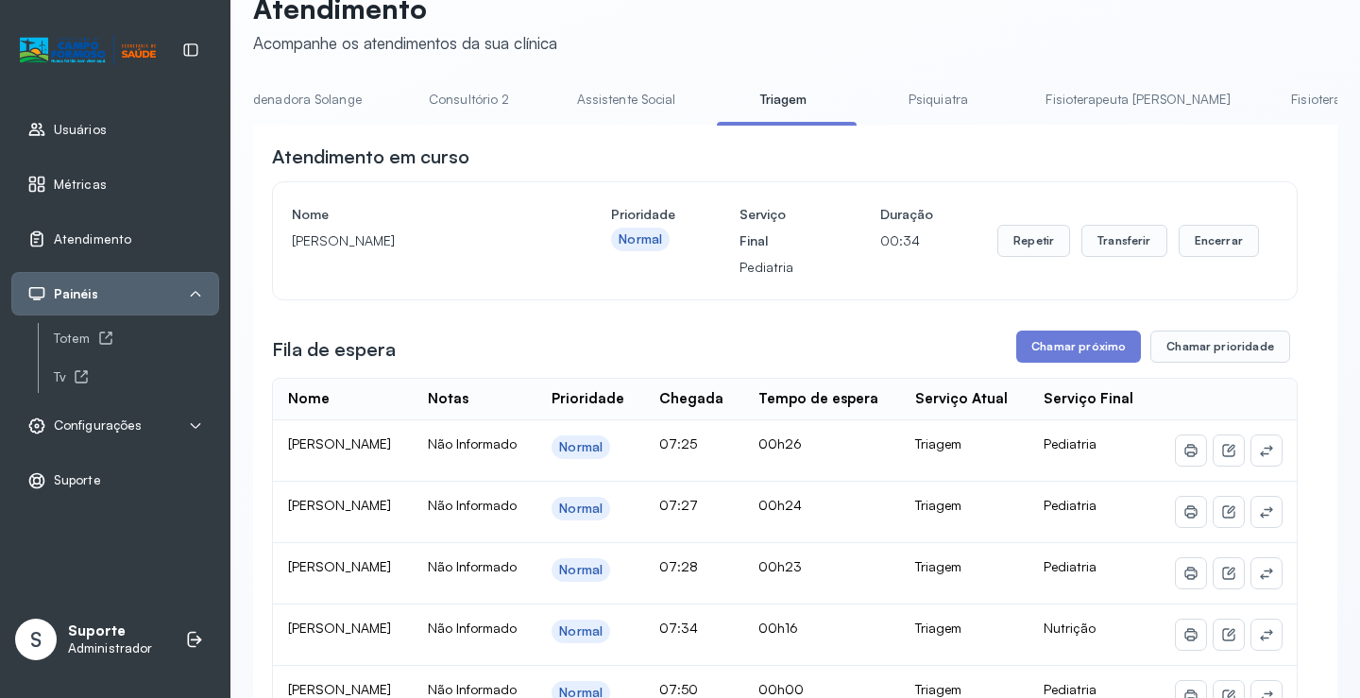
scroll to position [35, 0]
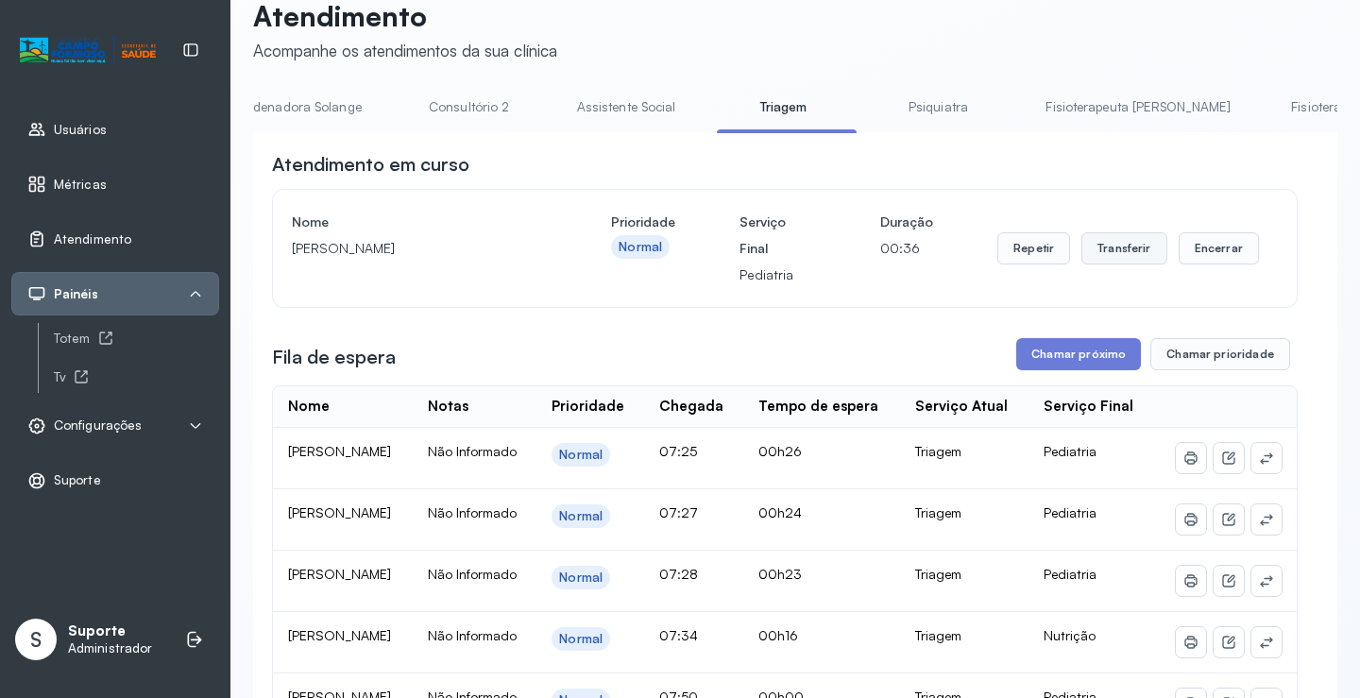
click at [1131, 252] on button "Transferir" at bounding box center [1125, 248] width 86 height 32
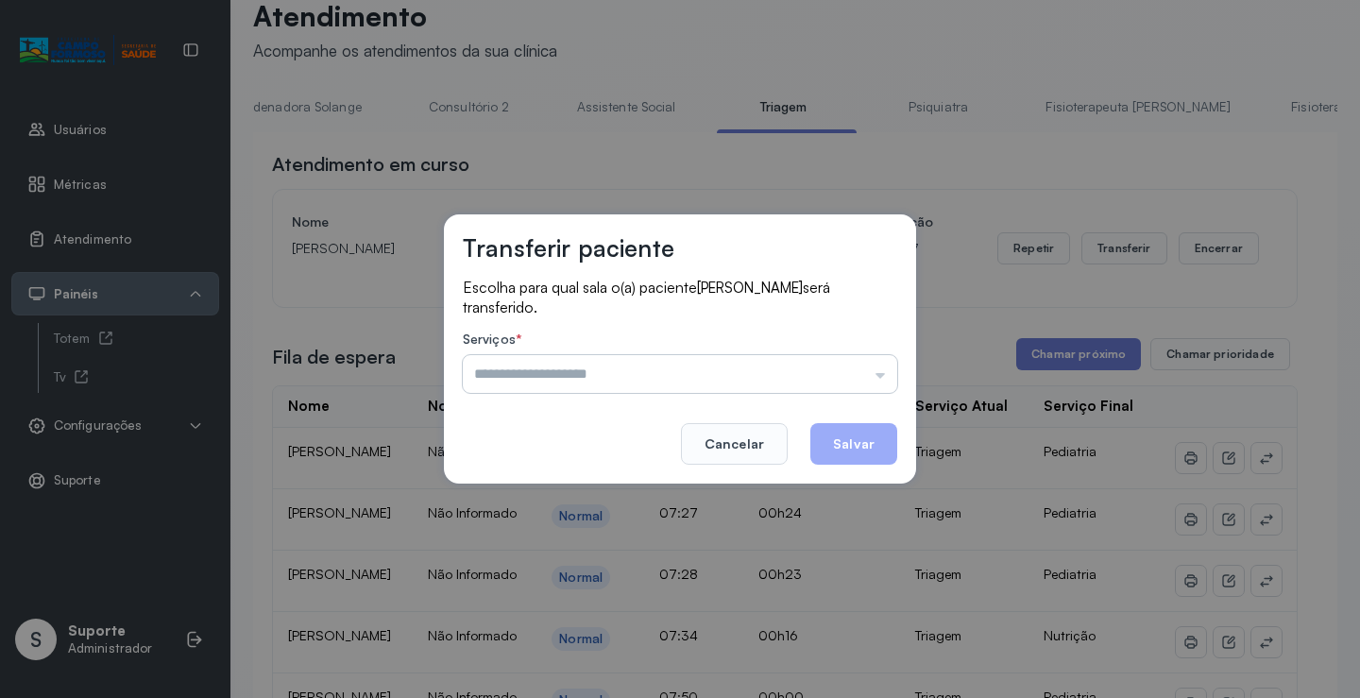
click at [844, 364] on input "text" at bounding box center [680, 374] width 435 height 38
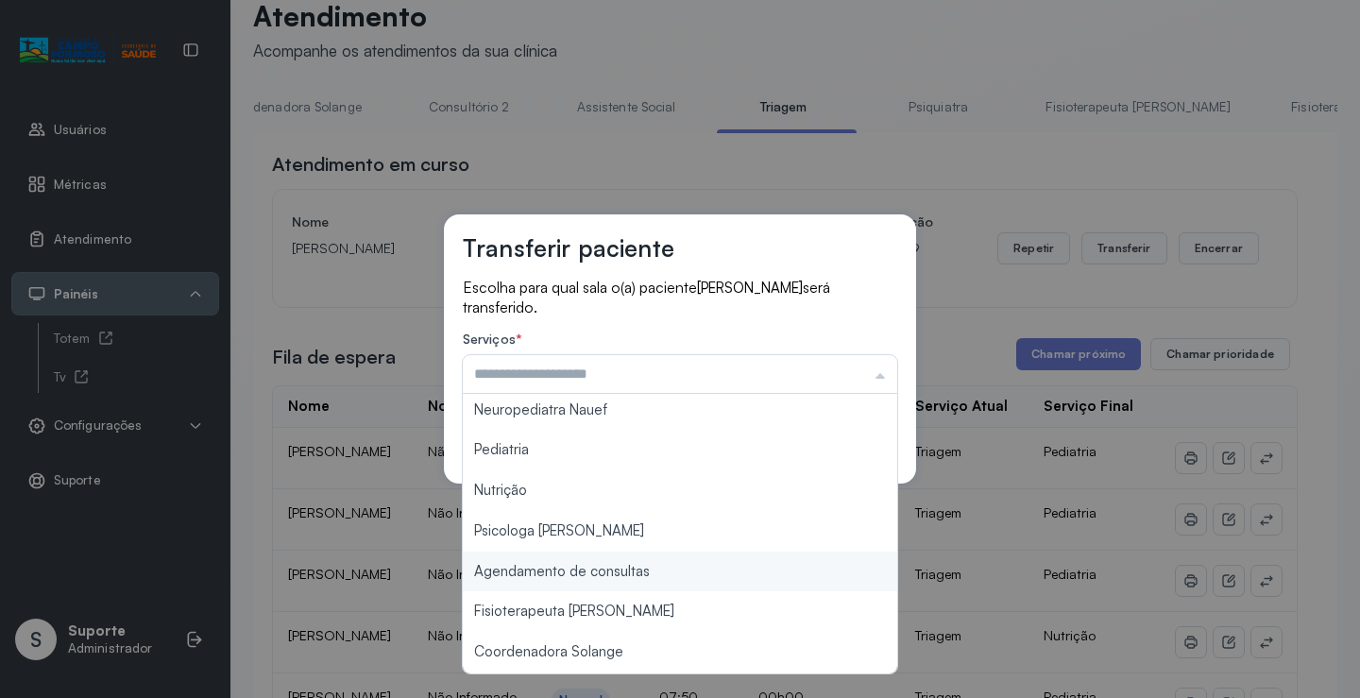
scroll to position [0, 0]
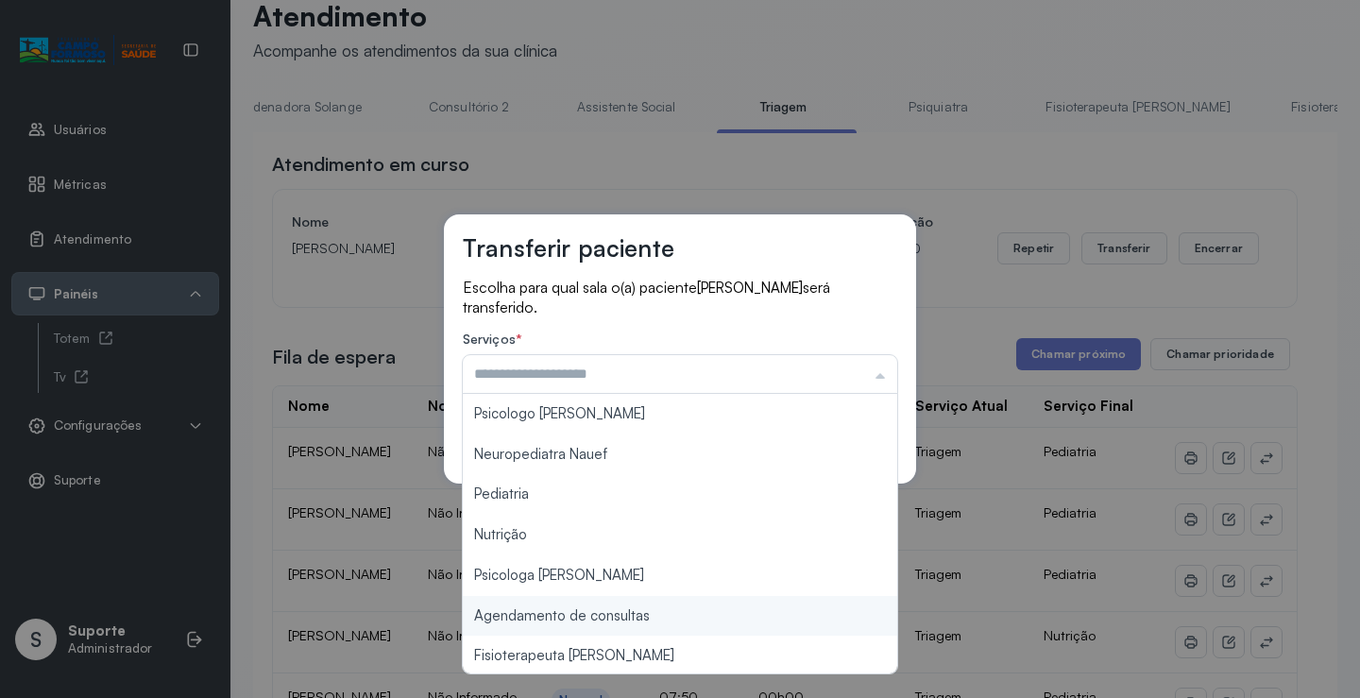
type input "**********"
click at [618, 610] on div "**********" at bounding box center [680, 349] width 1360 height 698
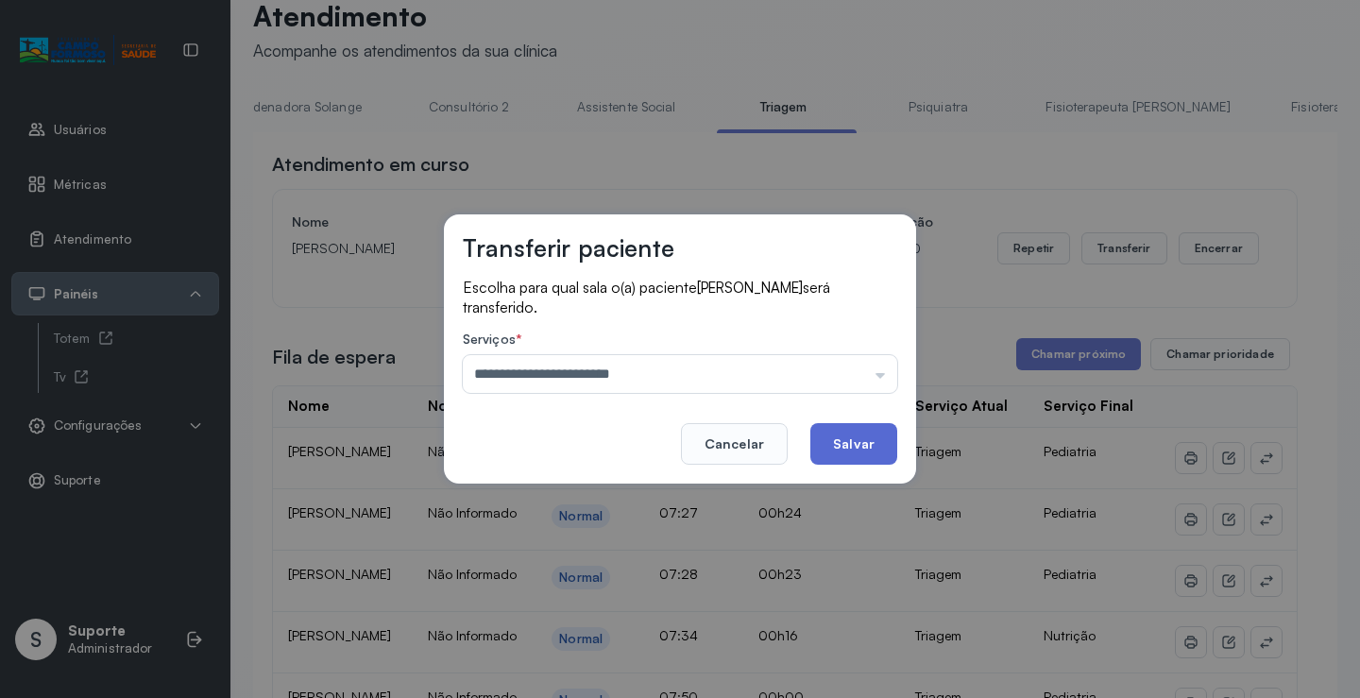
click at [846, 432] on button "Salvar" at bounding box center [854, 444] width 87 height 42
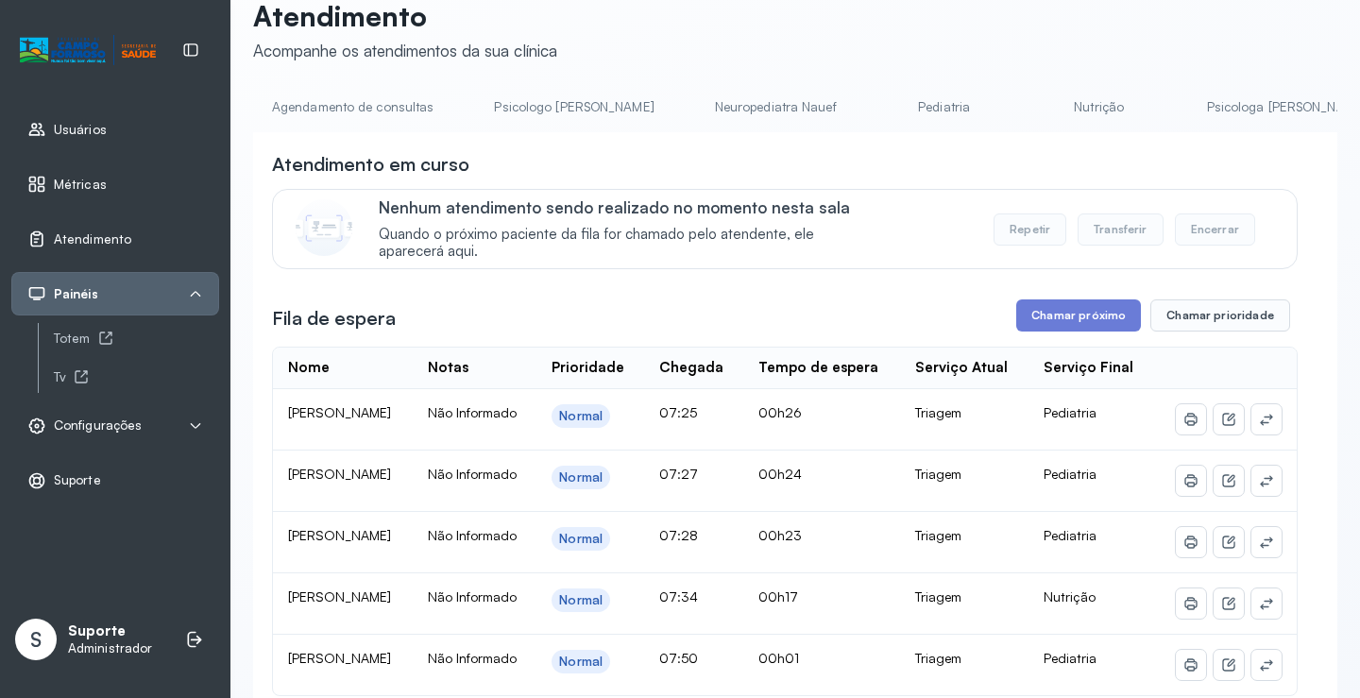
click at [366, 95] on link "Agendamento de consultas" at bounding box center [352, 107] width 199 height 31
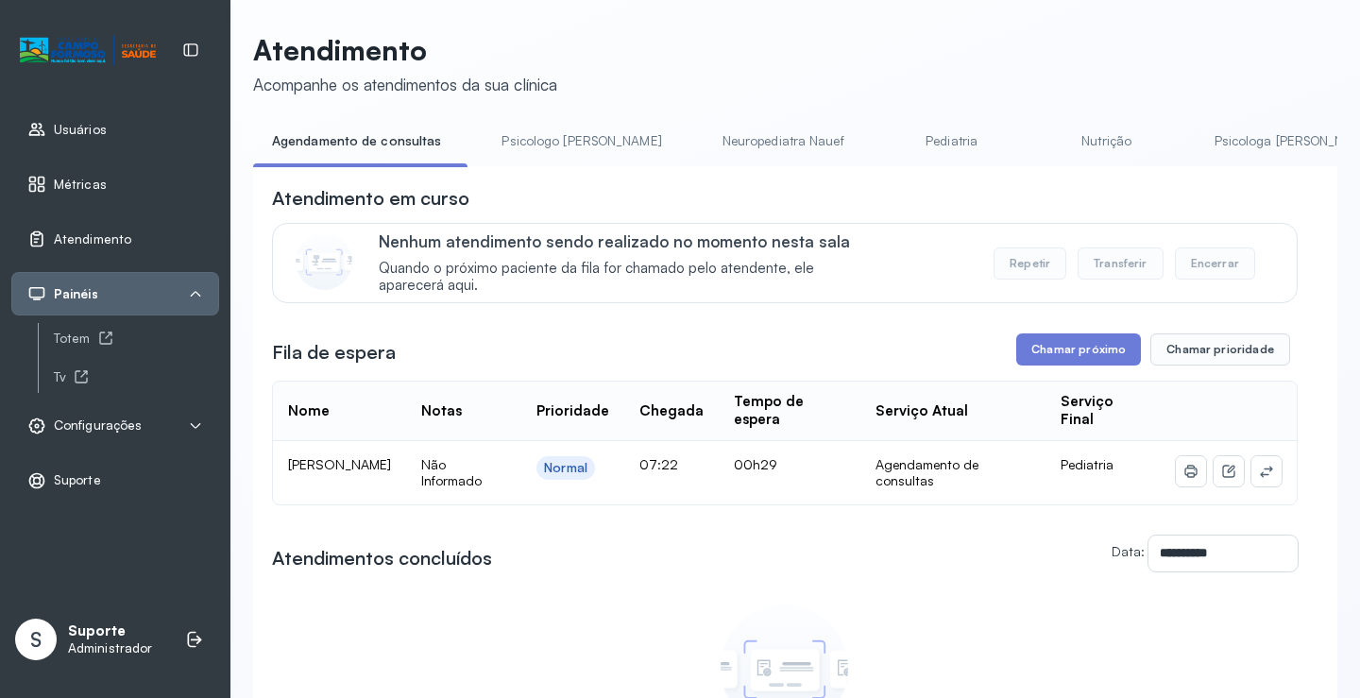
scroll to position [35, 0]
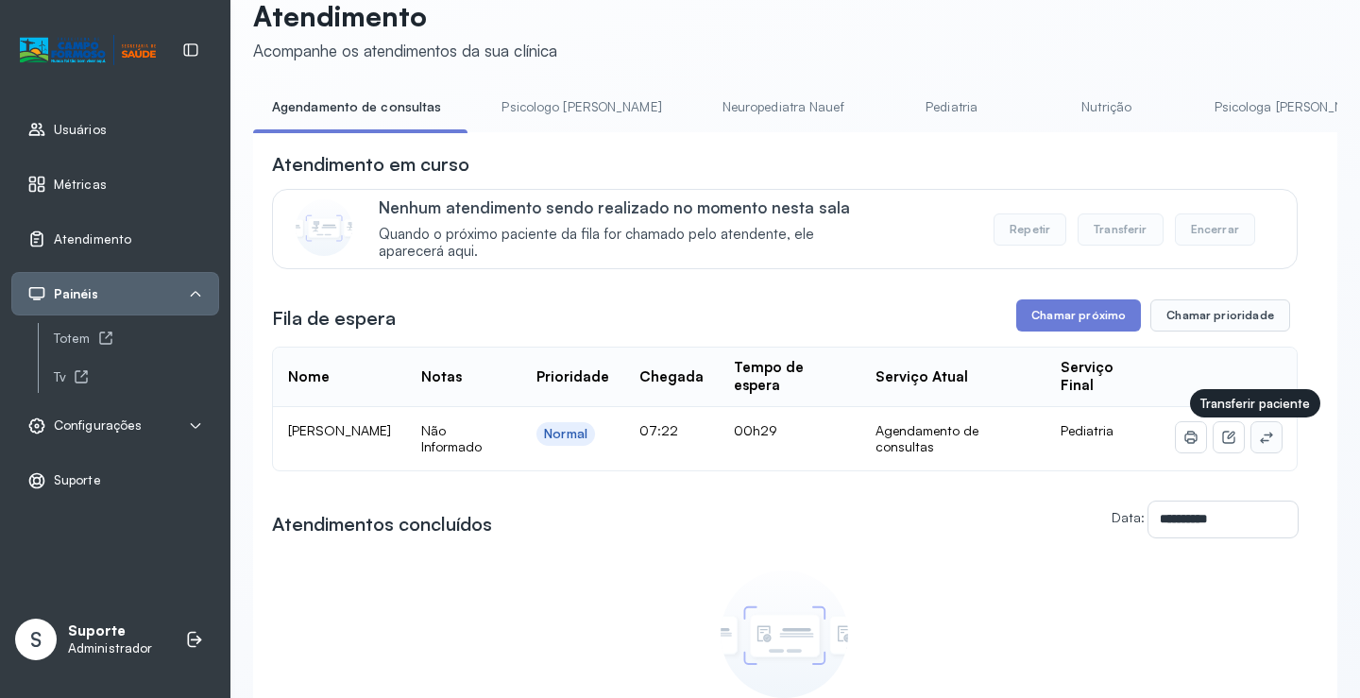
click at [1259, 445] on icon at bounding box center [1266, 437] width 15 height 15
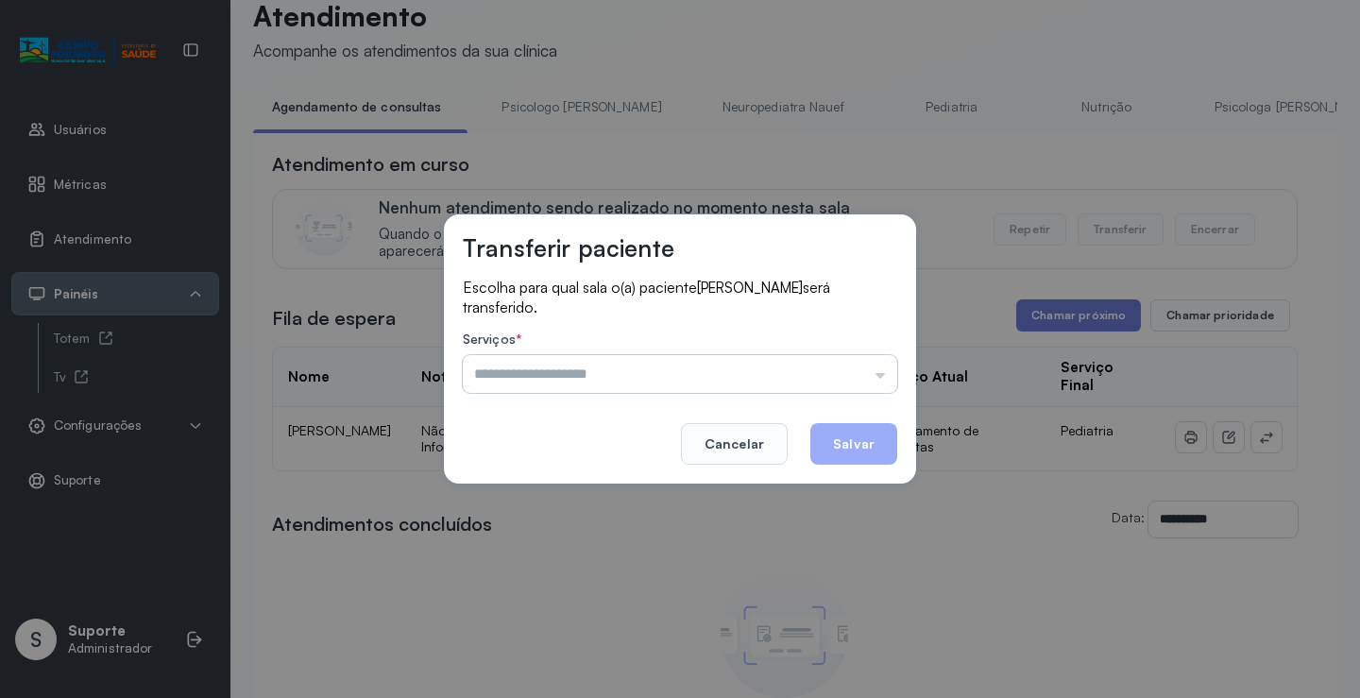
click at [865, 367] on input "text" at bounding box center [680, 374] width 435 height 38
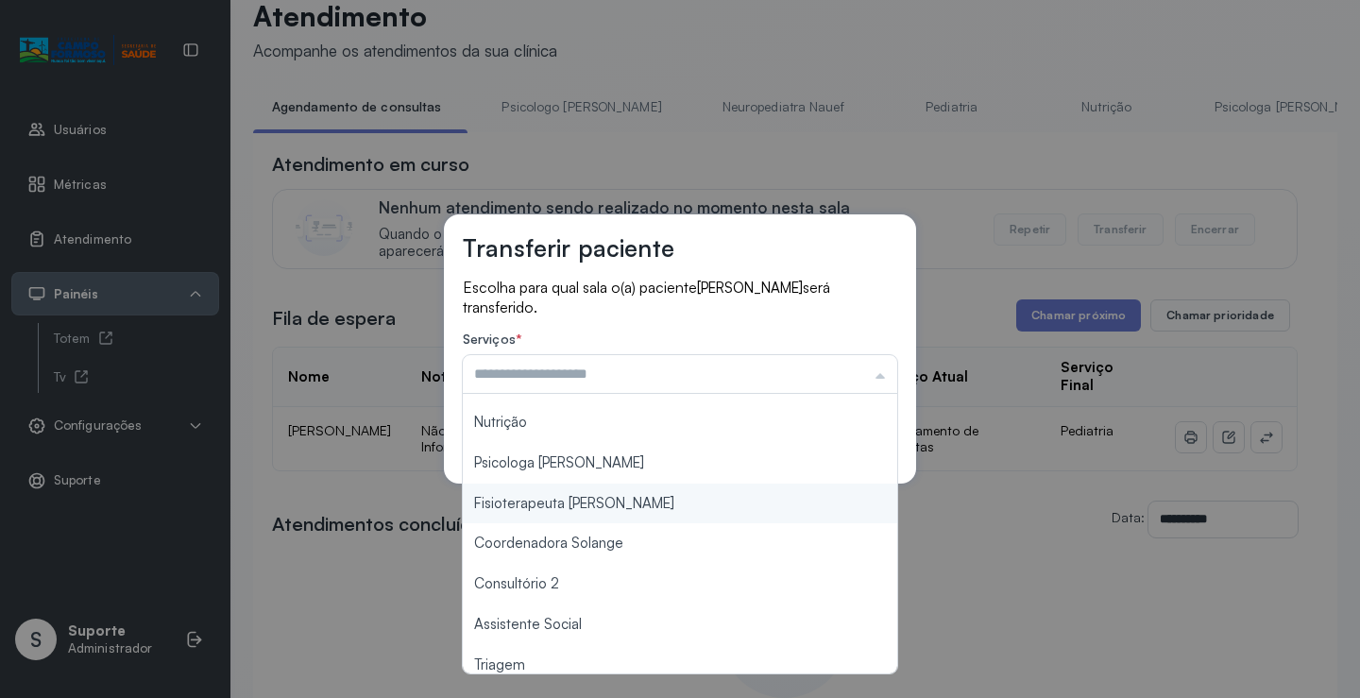
scroll to position [285, 0]
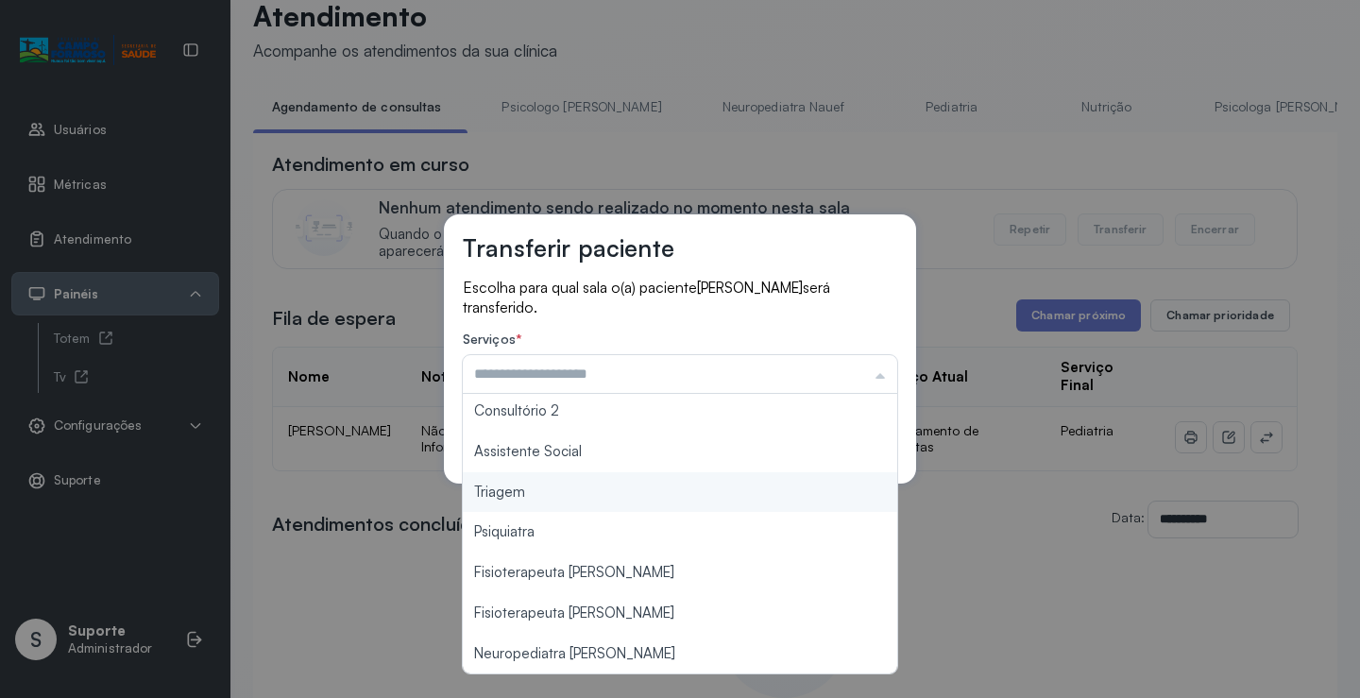
type input "*******"
drag, startPoint x: 571, startPoint y: 496, endPoint x: 738, endPoint y: 467, distance: 169.8
click at [572, 494] on div "Transferir paciente Escolha para qual sala o(a) paciente JEREMIAS BEZERRA DA SI…" at bounding box center [680, 349] width 1360 height 698
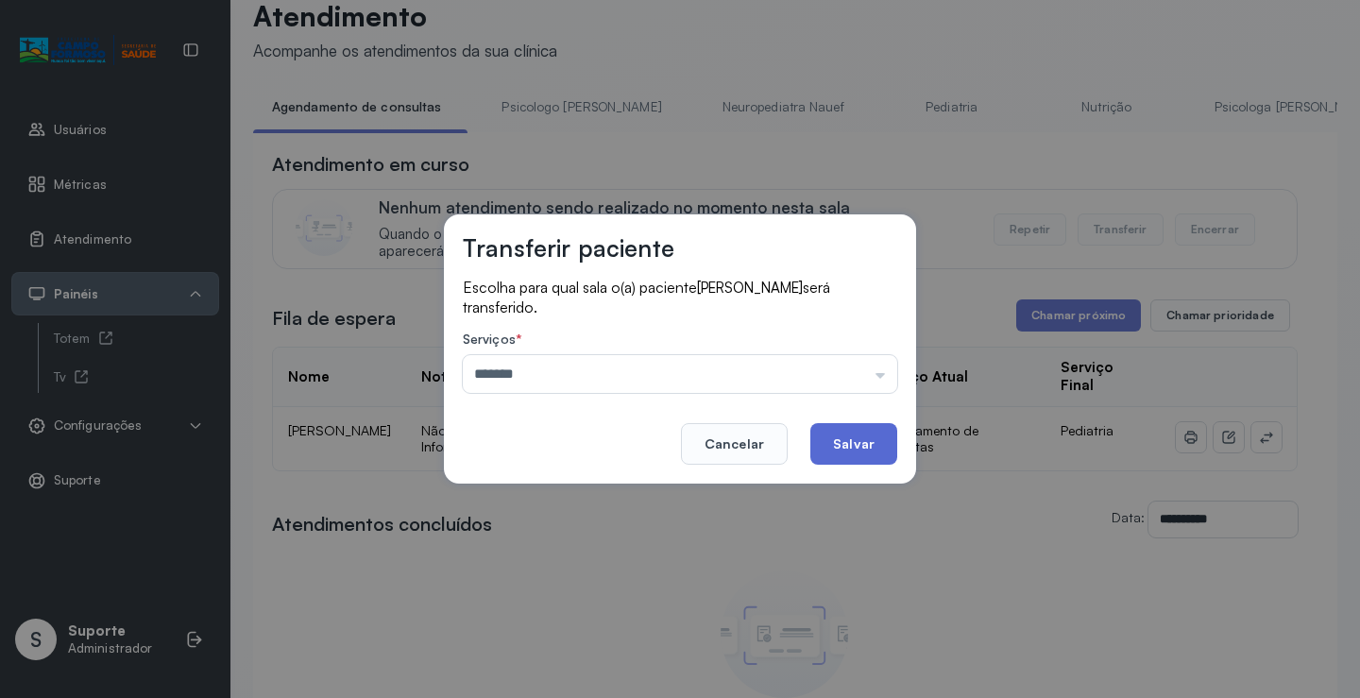
click at [857, 442] on button "Salvar" at bounding box center [854, 444] width 87 height 42
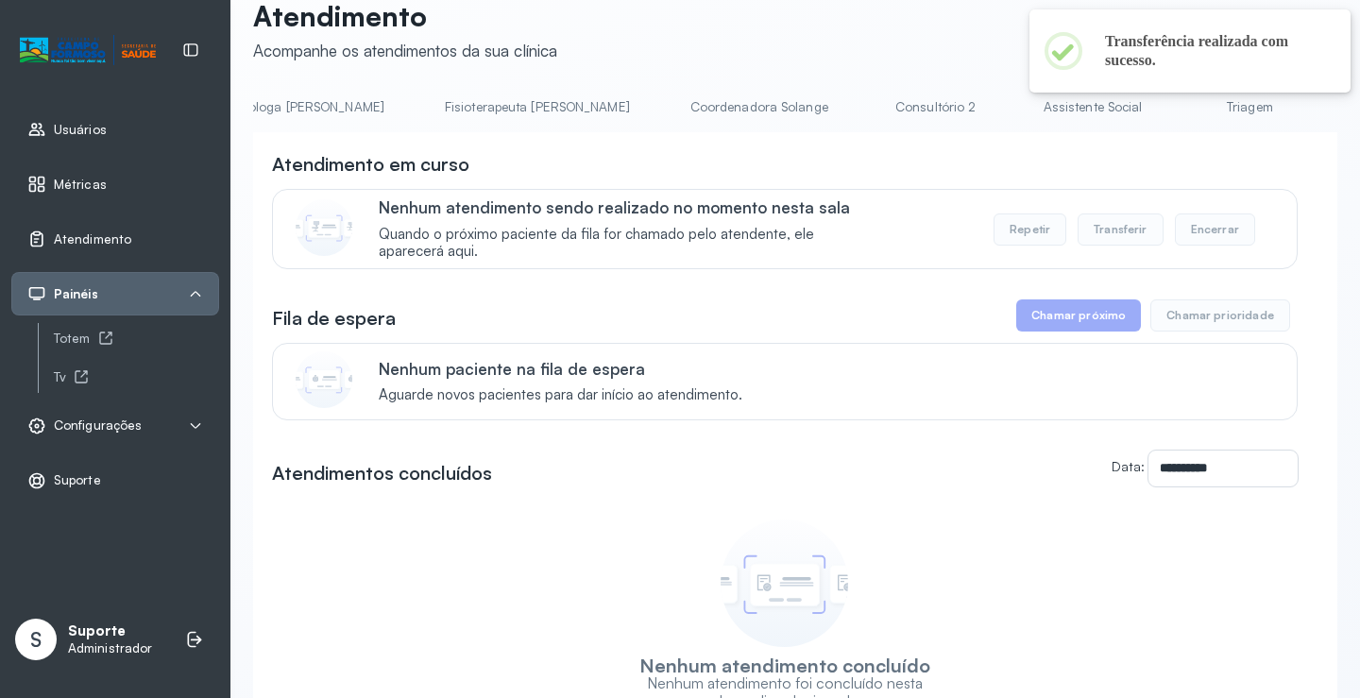
scroll to position [0, 1192]
click at [982, 103] on link "Triagem" at bounding box center [1048, 107] width 132 height 31
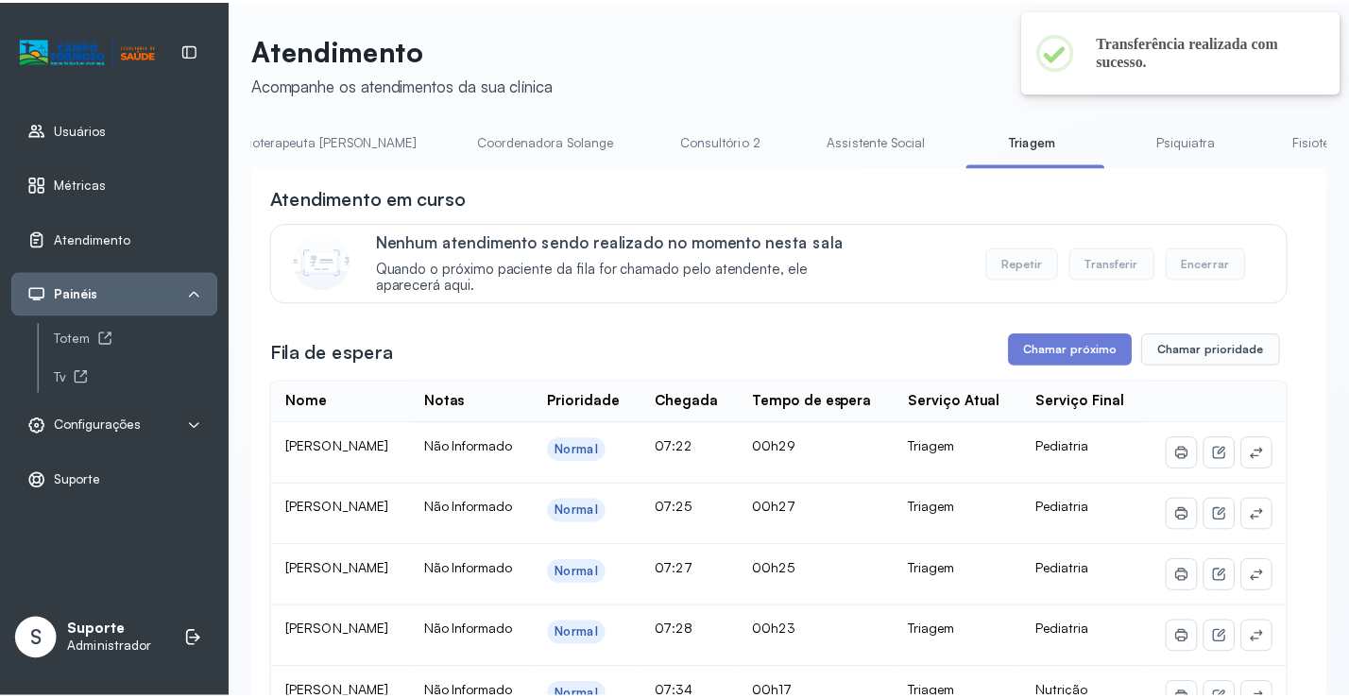
scroll to position [35, 0]
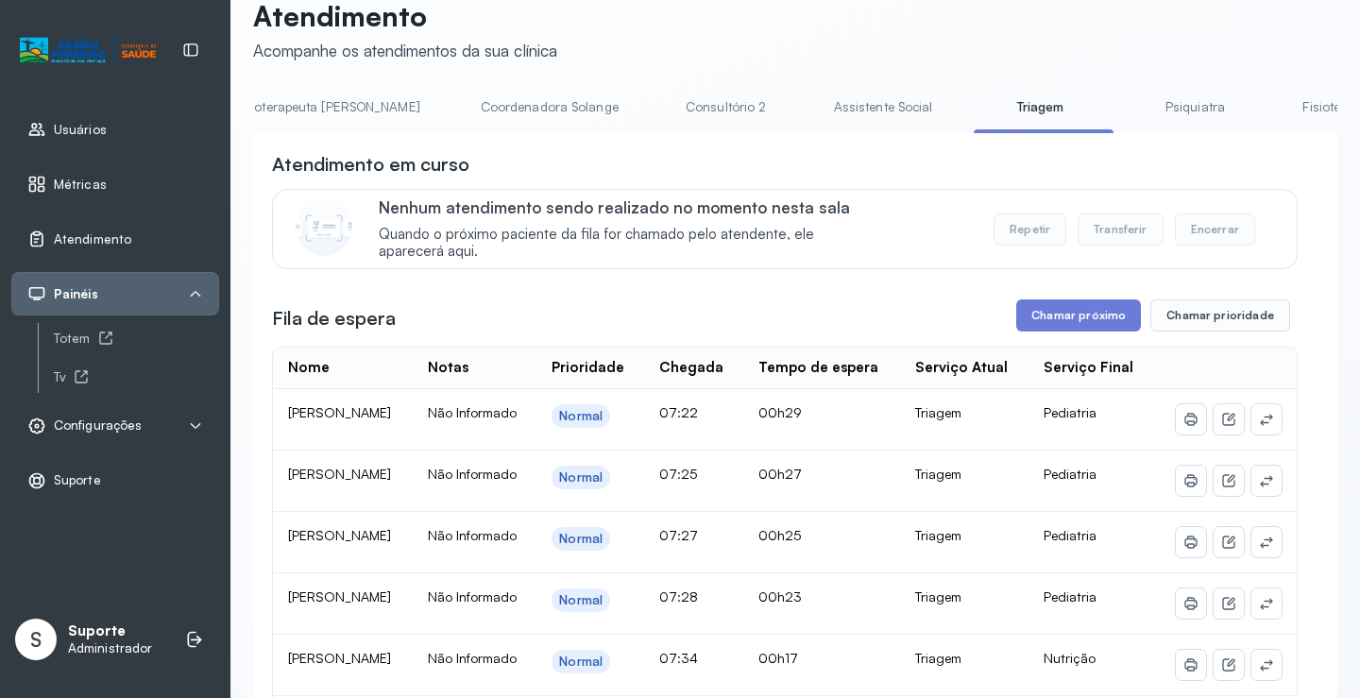
click at [121, 424] on span "Configurações" at bounding box center [98, 426] width 88 height 16
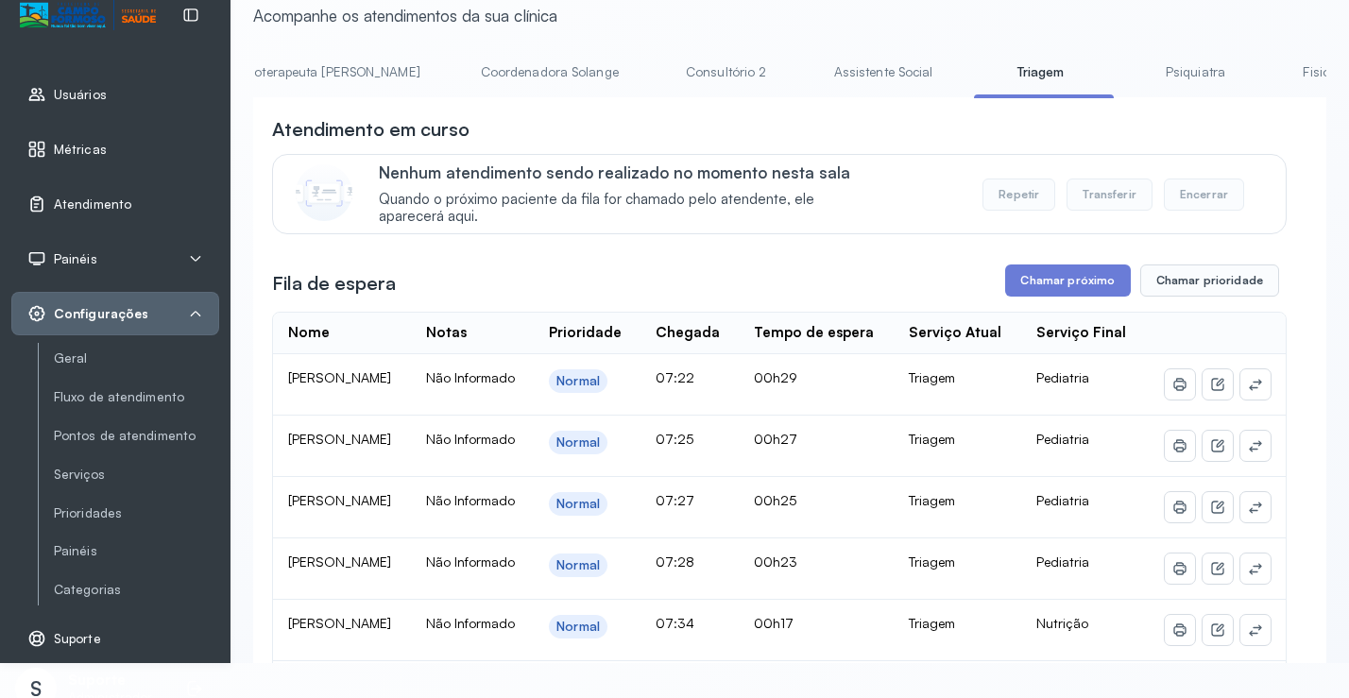
scroll to position [54, 0]
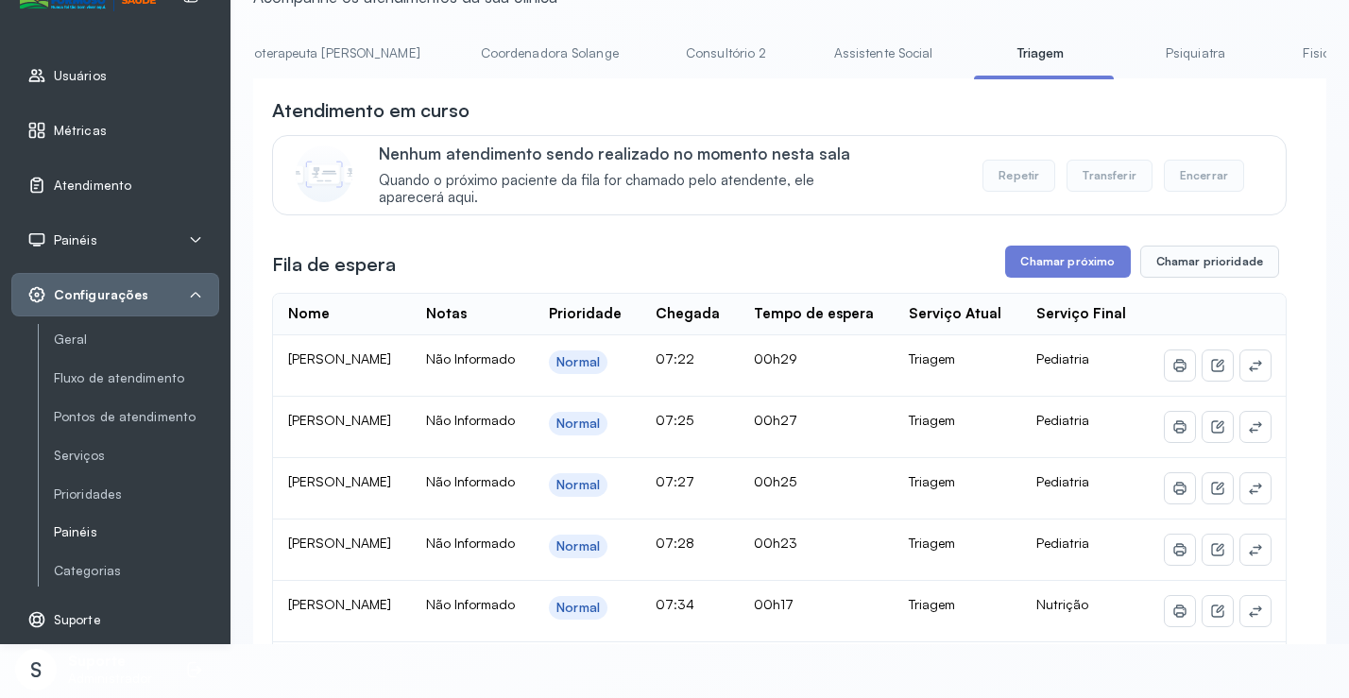
click at [86, 528] on link "Painéis" at bounding box center [136, 532] width 165 height 16
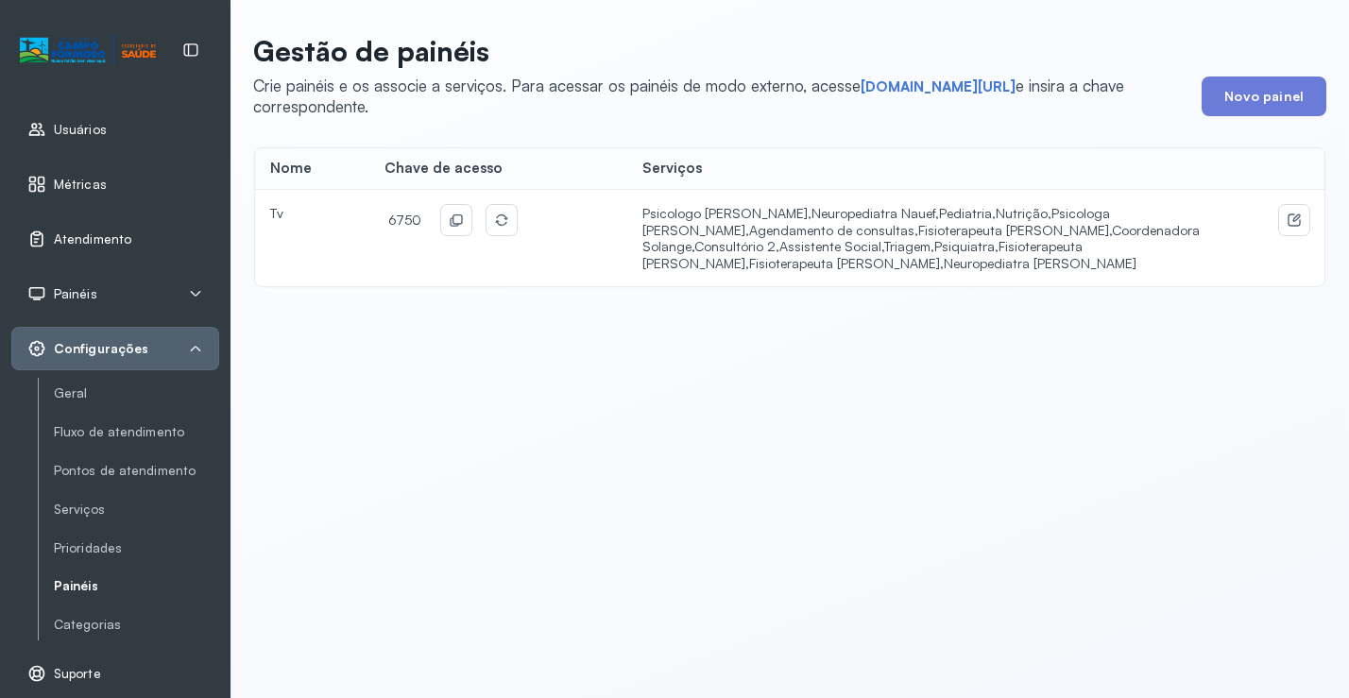
click at [110, 240] on span "Atendimento" at bounding box center [92, 239] width 77 height 16
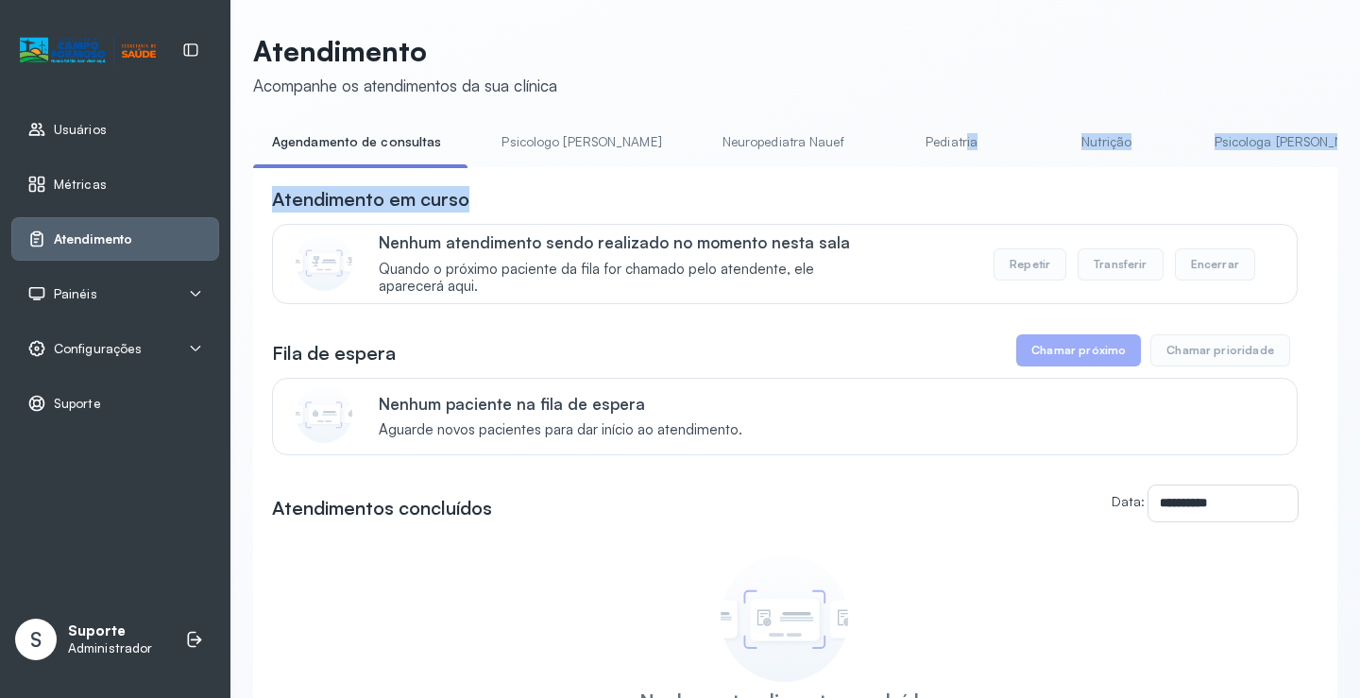
drag, startPoint x: 655, startPoint y: 173, endPoint x: 893, endPoint y: 170, distance: 238.1
click at [893, 169] on div "**********" at bounding box center [795, 497] width 1084 height 741
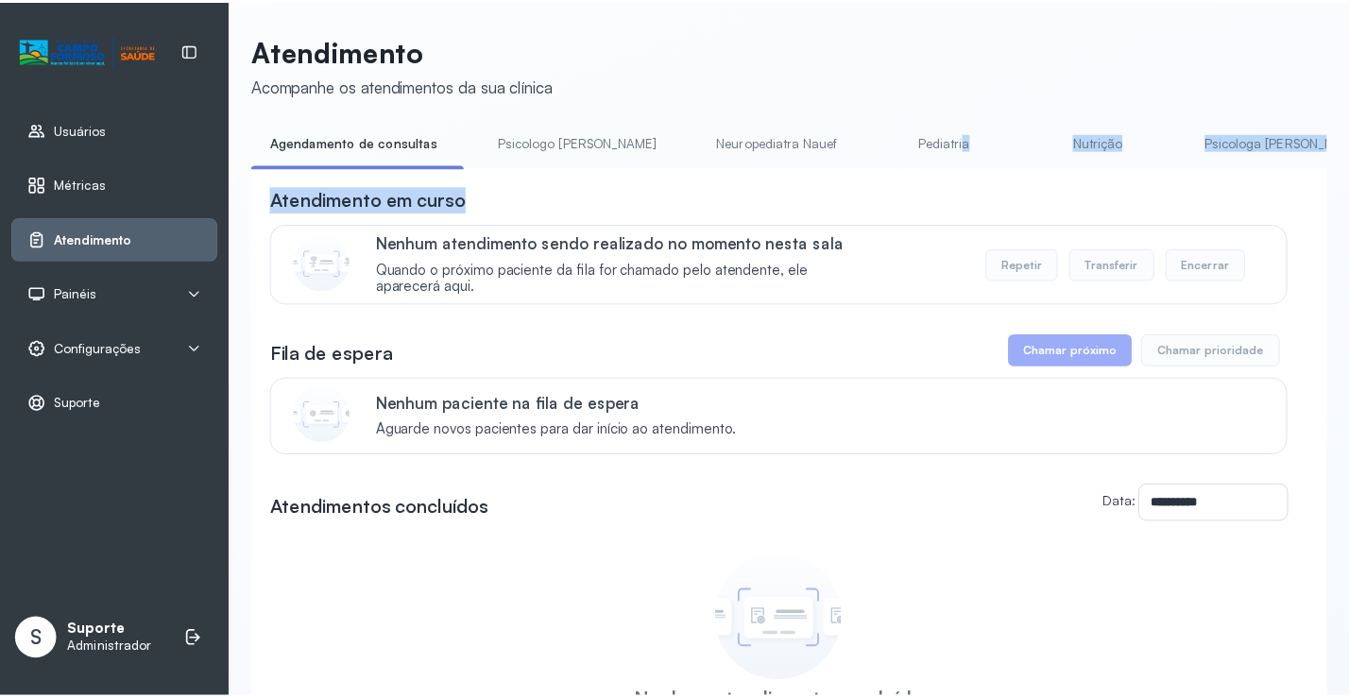
scroll to position [0, 936]
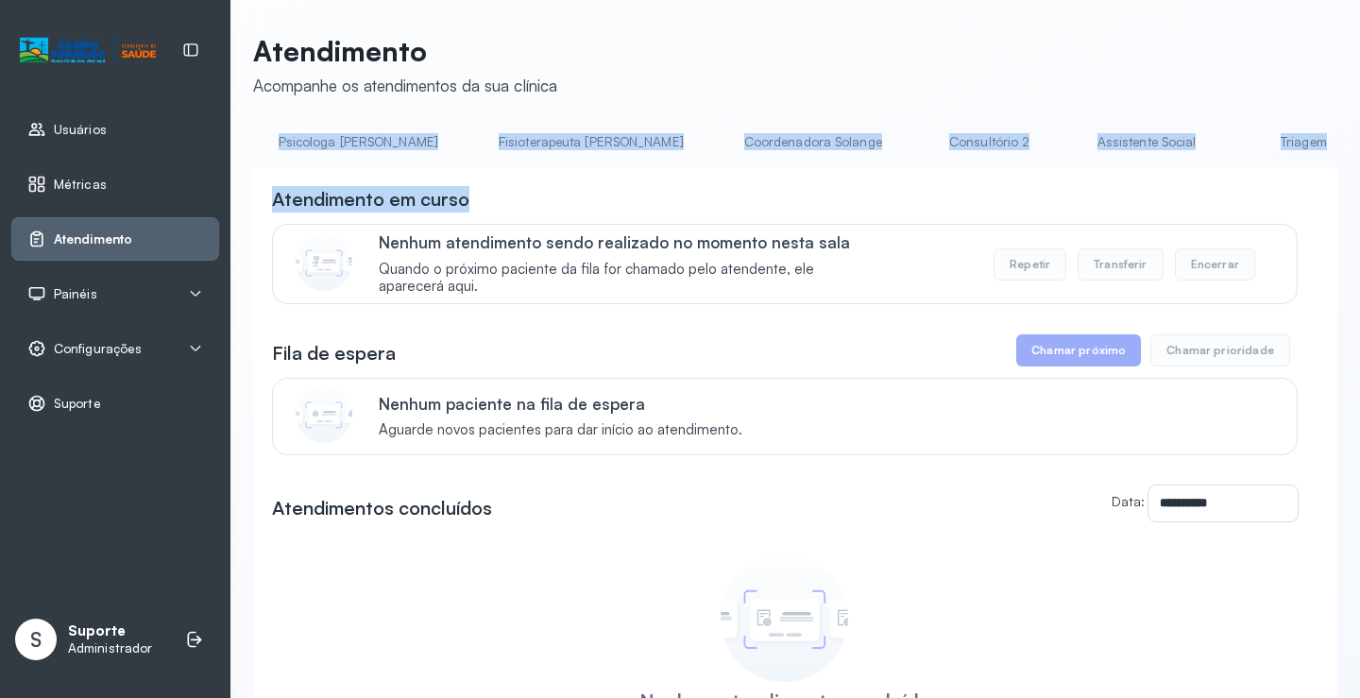
click at [1238, 151] on link "Triagem" at bounding box center [1304, 142] width 132 height 31
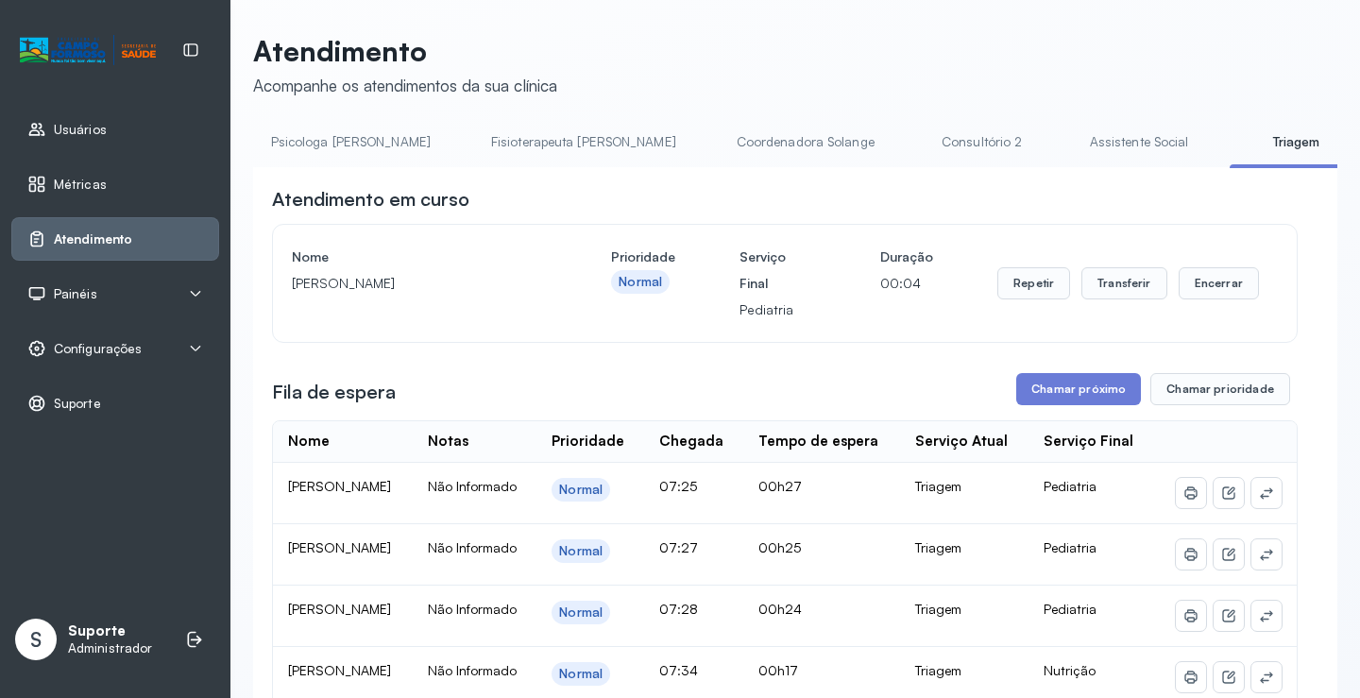
click at [143, 295] on div "Painéis" at bounding box center [115, 293] width 176 height 19
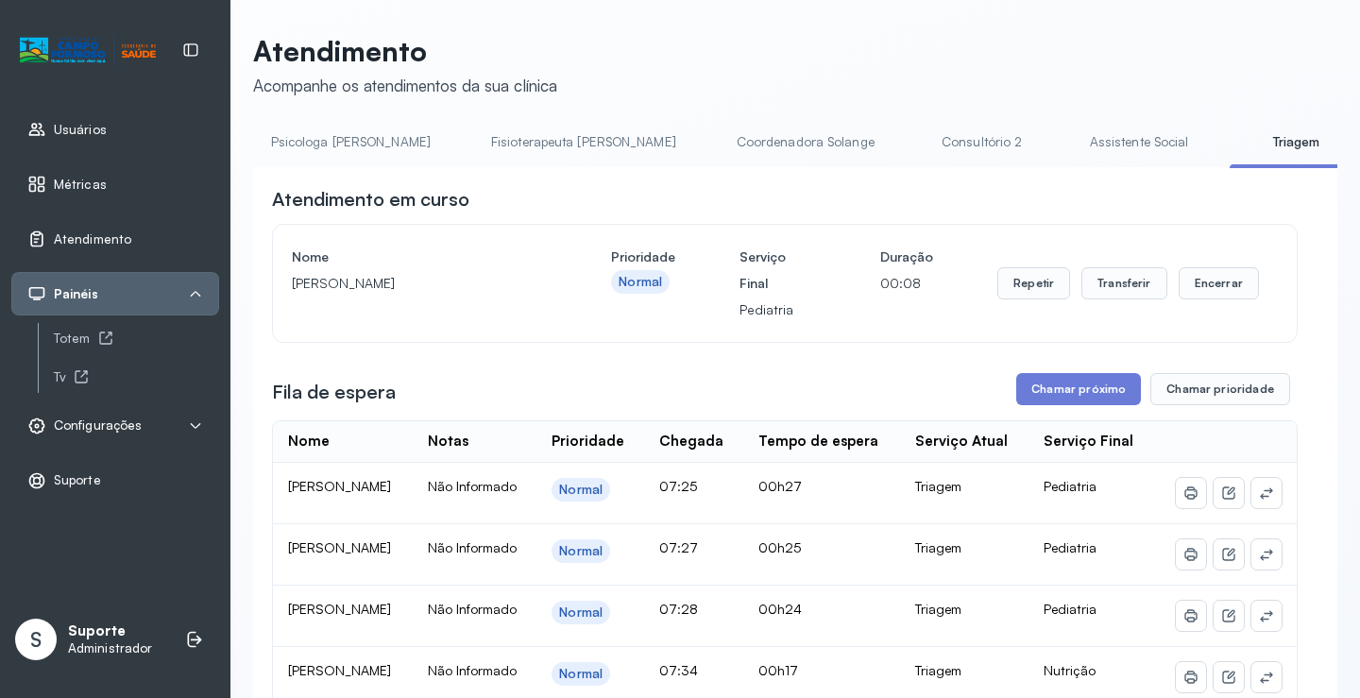
click at [109, 420] on span "Configurações" at bounding box center [98, 426] width 88 height 16
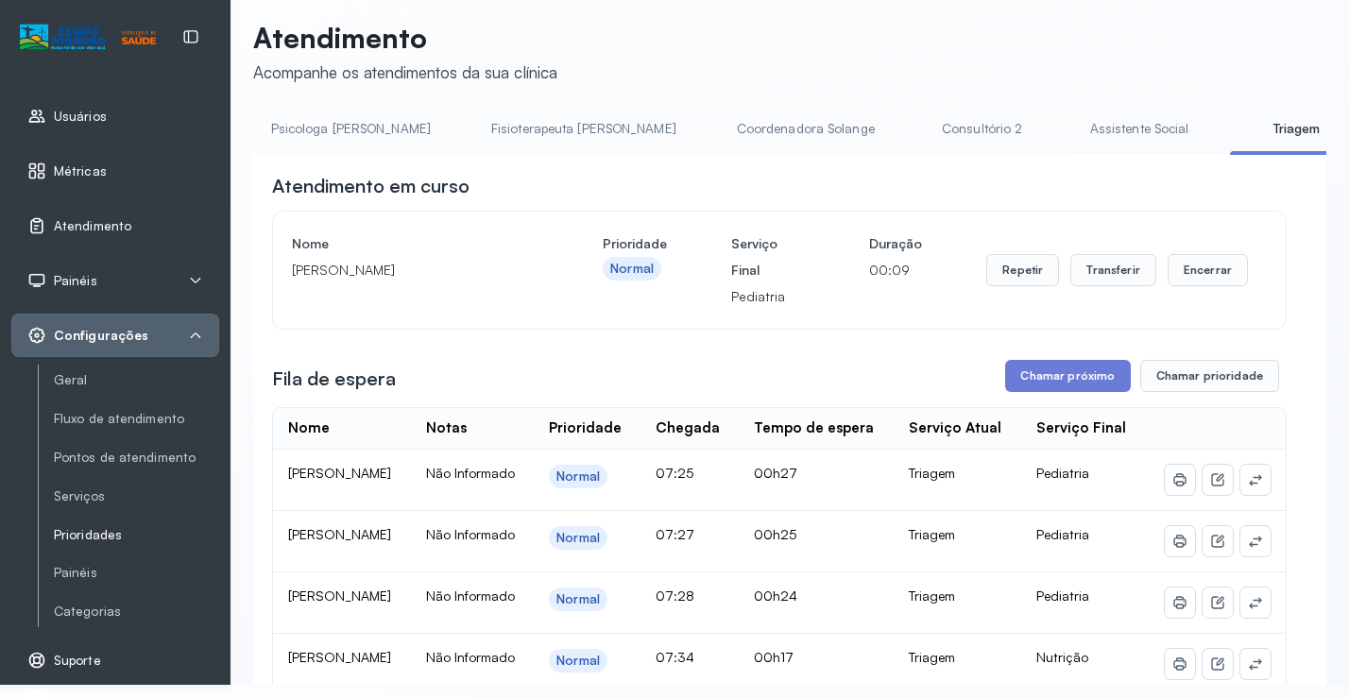
scroll to position [54, 0]
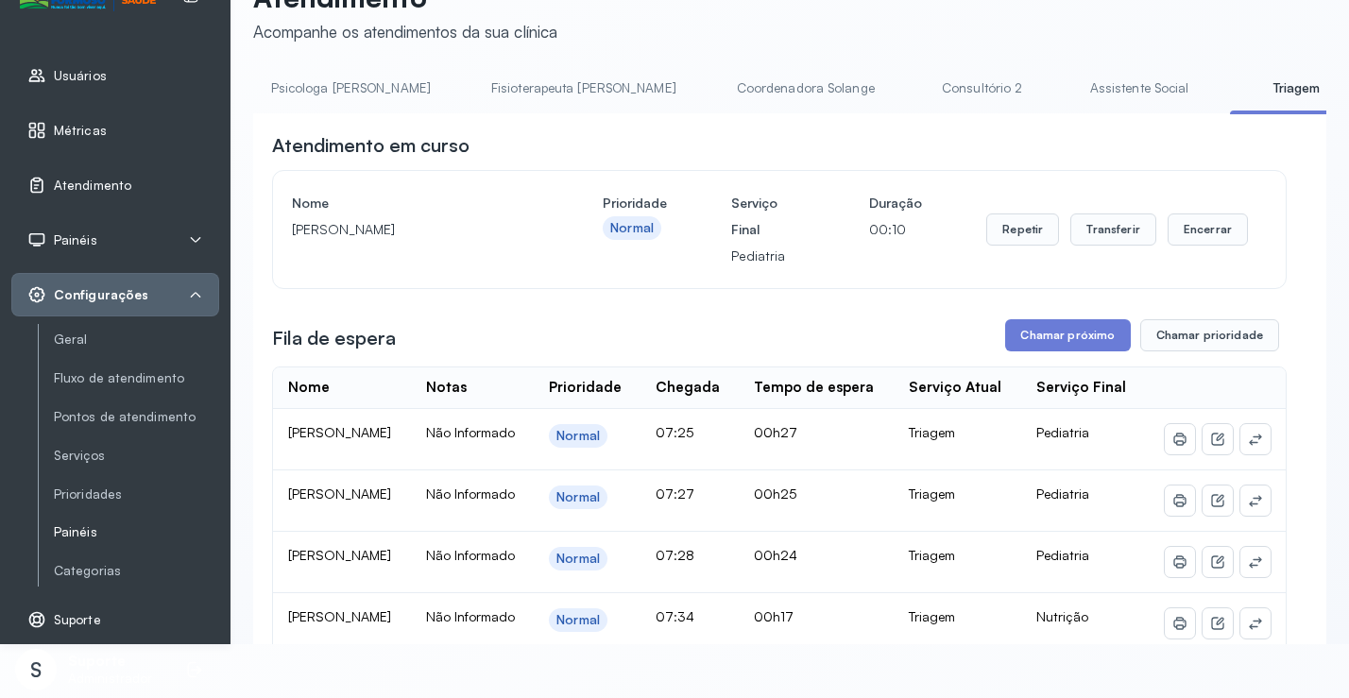
click at [88, 532] on link "Painéis" at bounding box center [136, 532] width 165 height 16
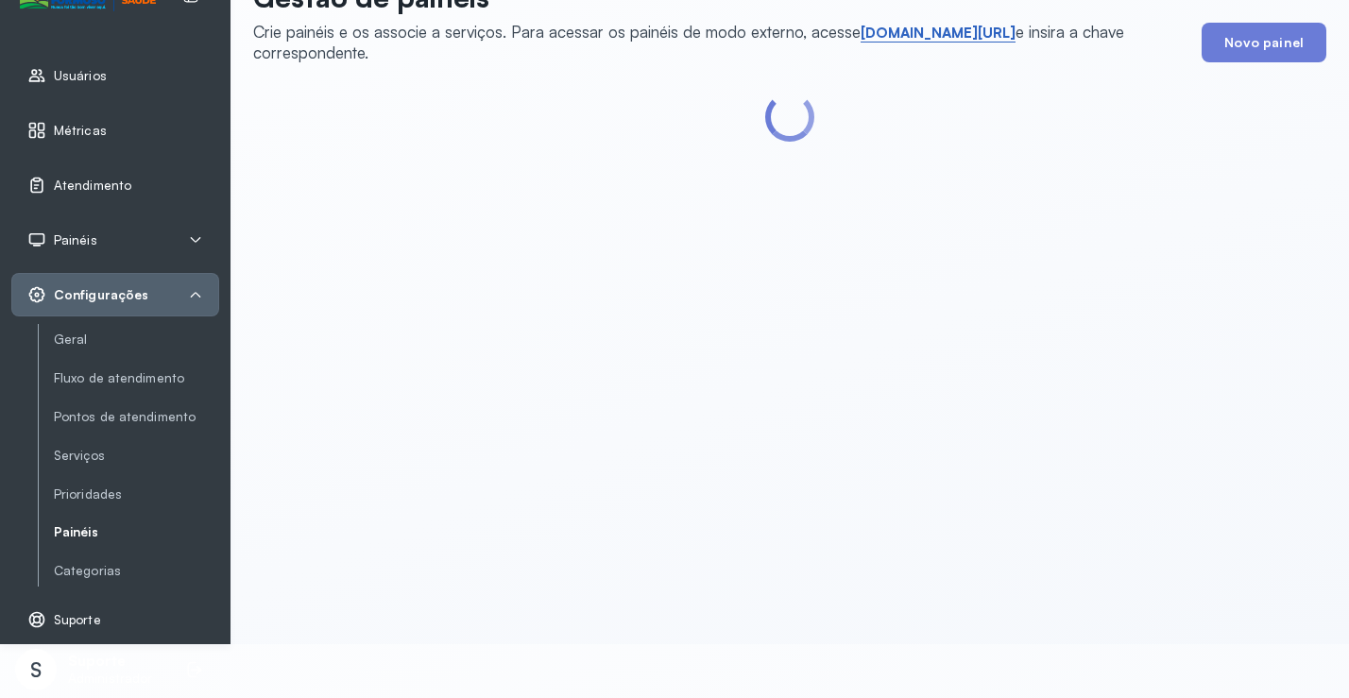
click at [914, 30] on link "short.sysvale.com/tv" at bounding box center [938, 33] width 155 height 19
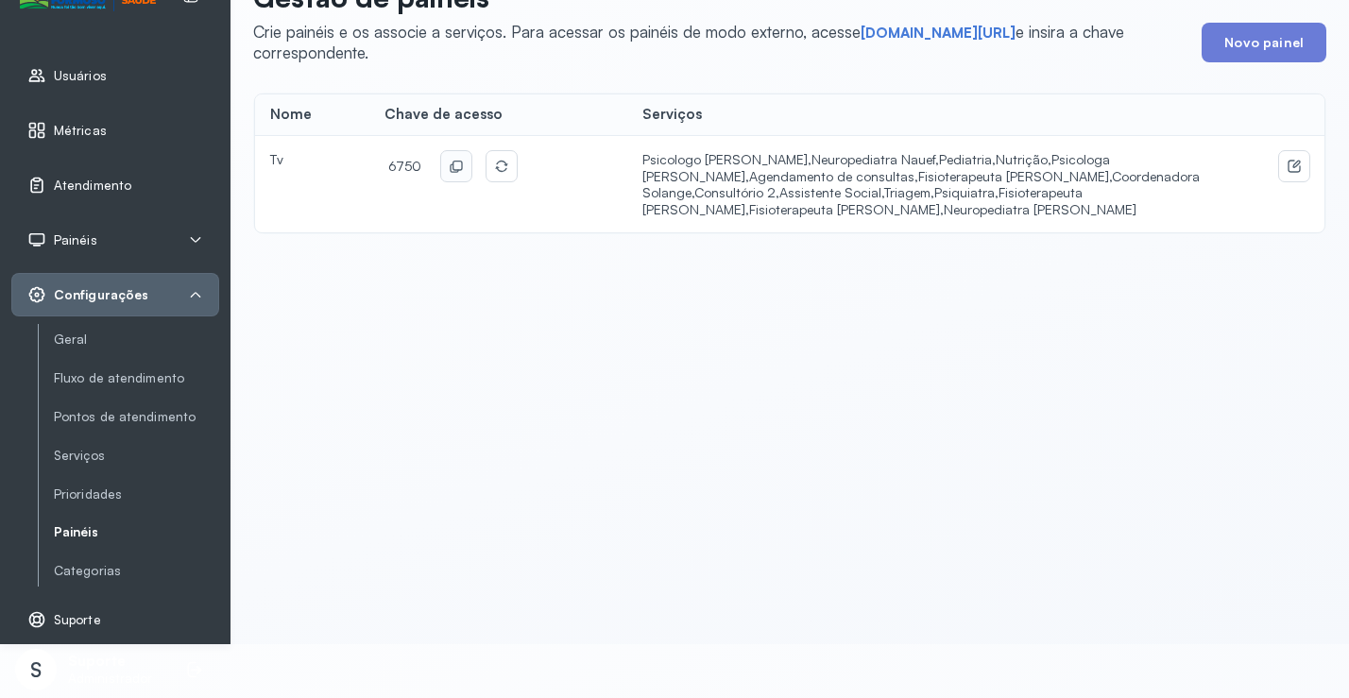
click at [449, 164] on icon at bounding box center [456, 166] width 15 height 15
click at [146, 180] on link "Atendimento" at bounding box center [115, 185] width 176 height 19
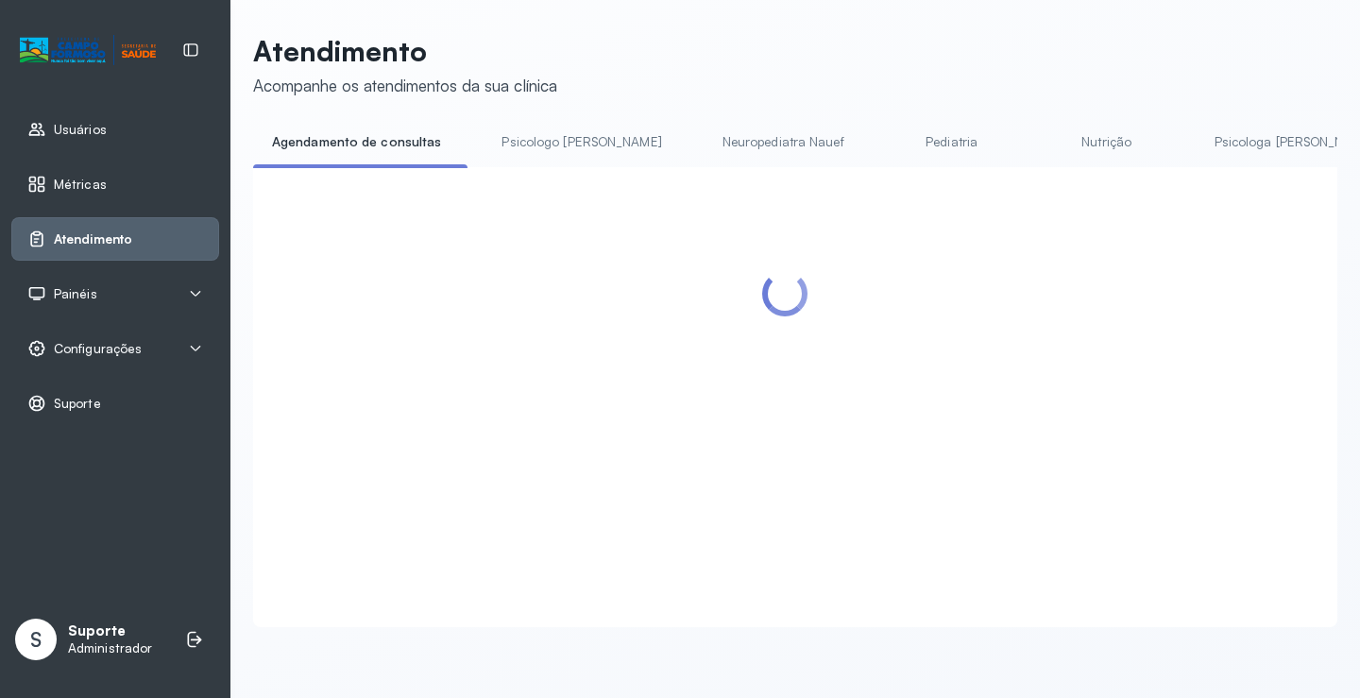
click at [567, 138] on link "Psicologo [PERSON_NAME]" at bounding box center [581, 142] width 197 height 31
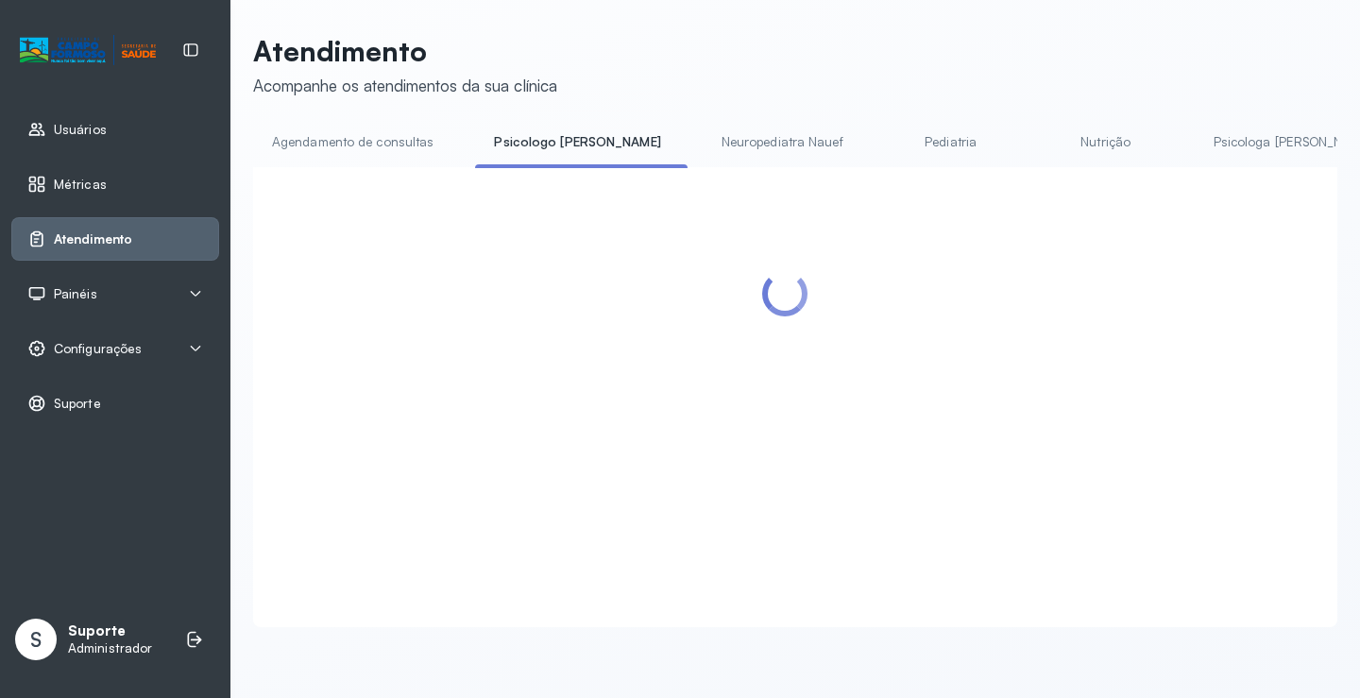
click at [377, 140] on link "Agendamento de consultas" at bounding box center [352, 142] width 199 height 31
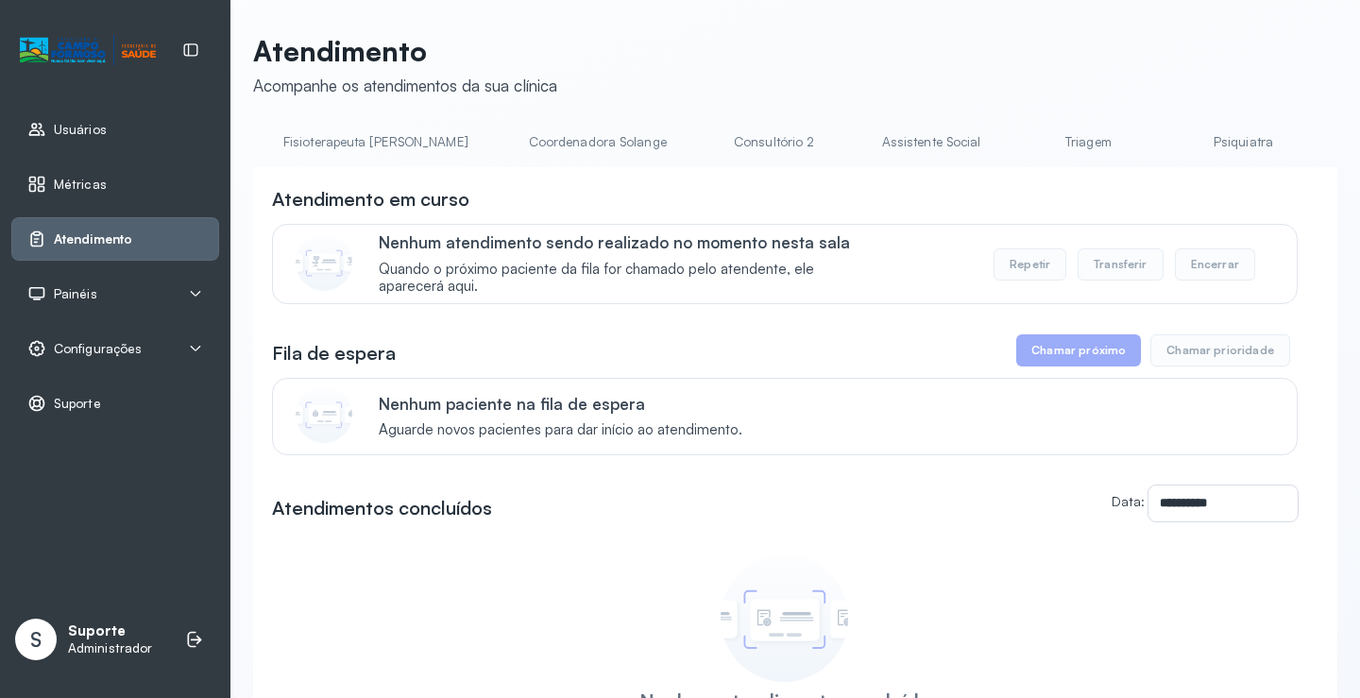
scroll to position [0, 1155]
click at [1173, 141] on link "Psiquiatra" at bounding box center [1239, 142] width 132 height 31
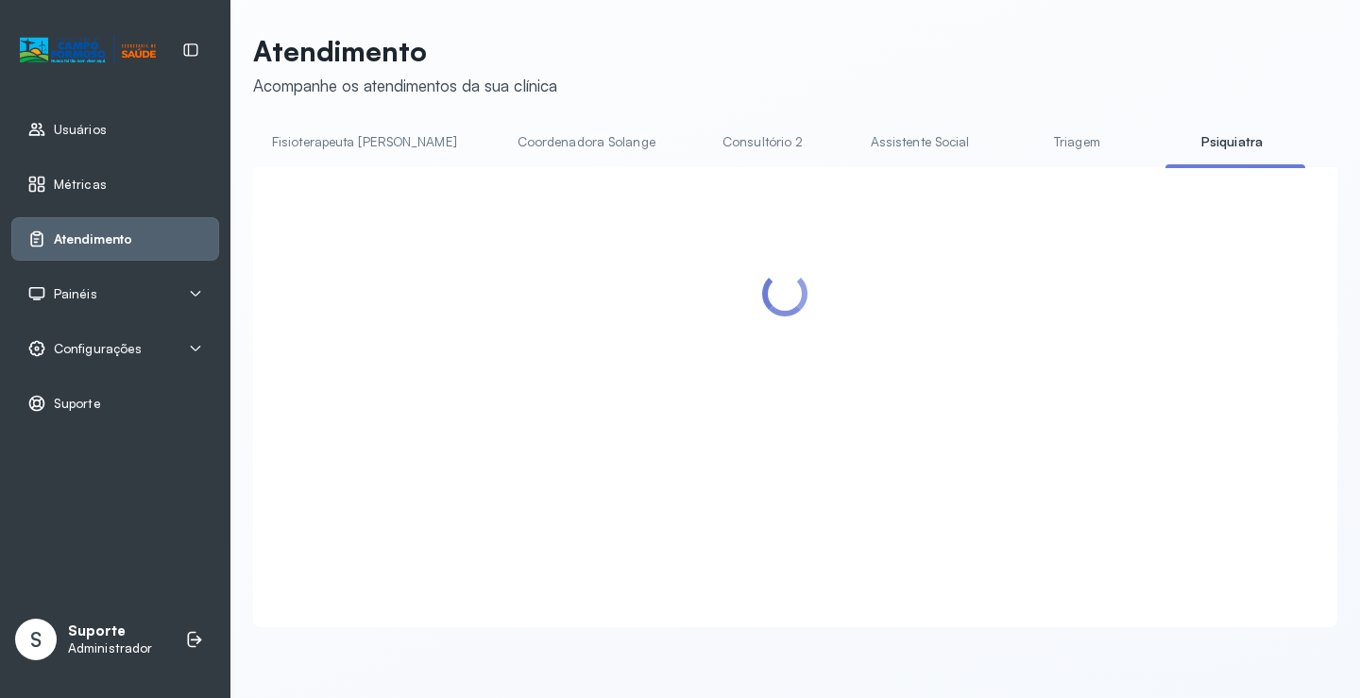
click at [1011, 141] on link "Triagem" at bounding box center [1077, 142] width 132 height 31
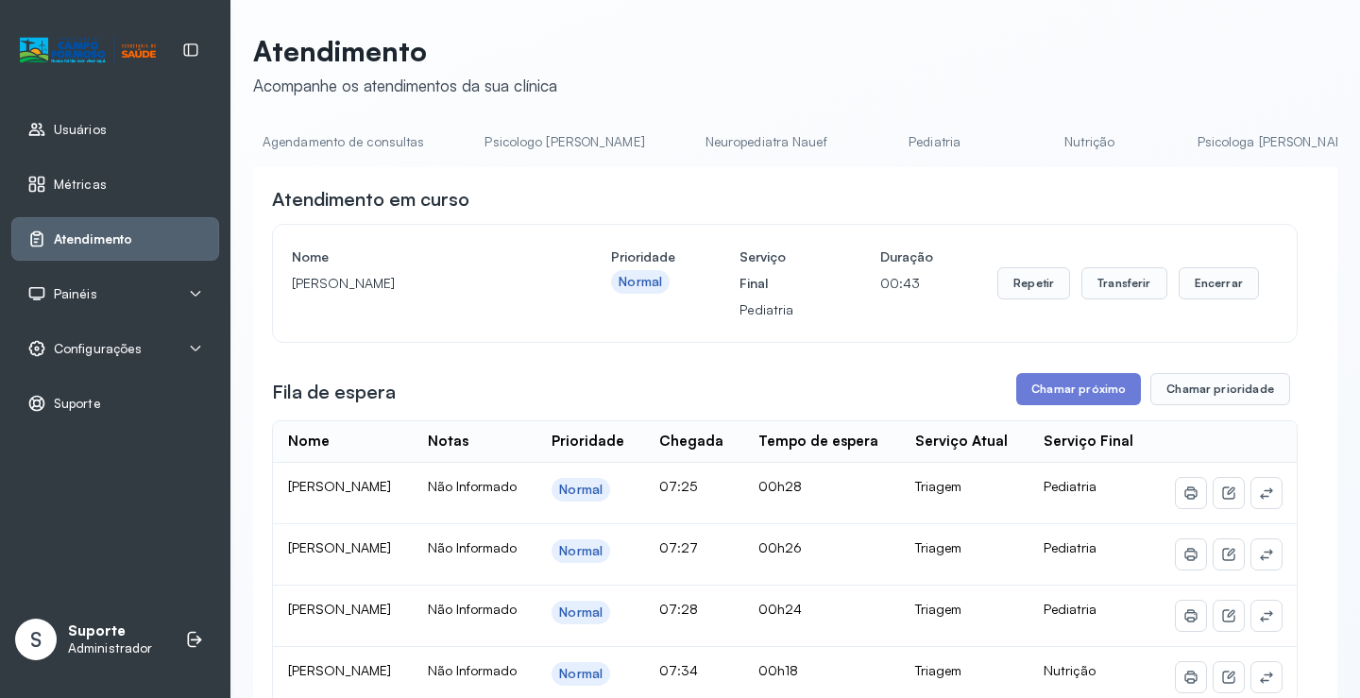
scroll to position [0, 0]
click at [331, 153] on link "Agendamento de consultas" at bounding box center [352, 142] width 199 height 31
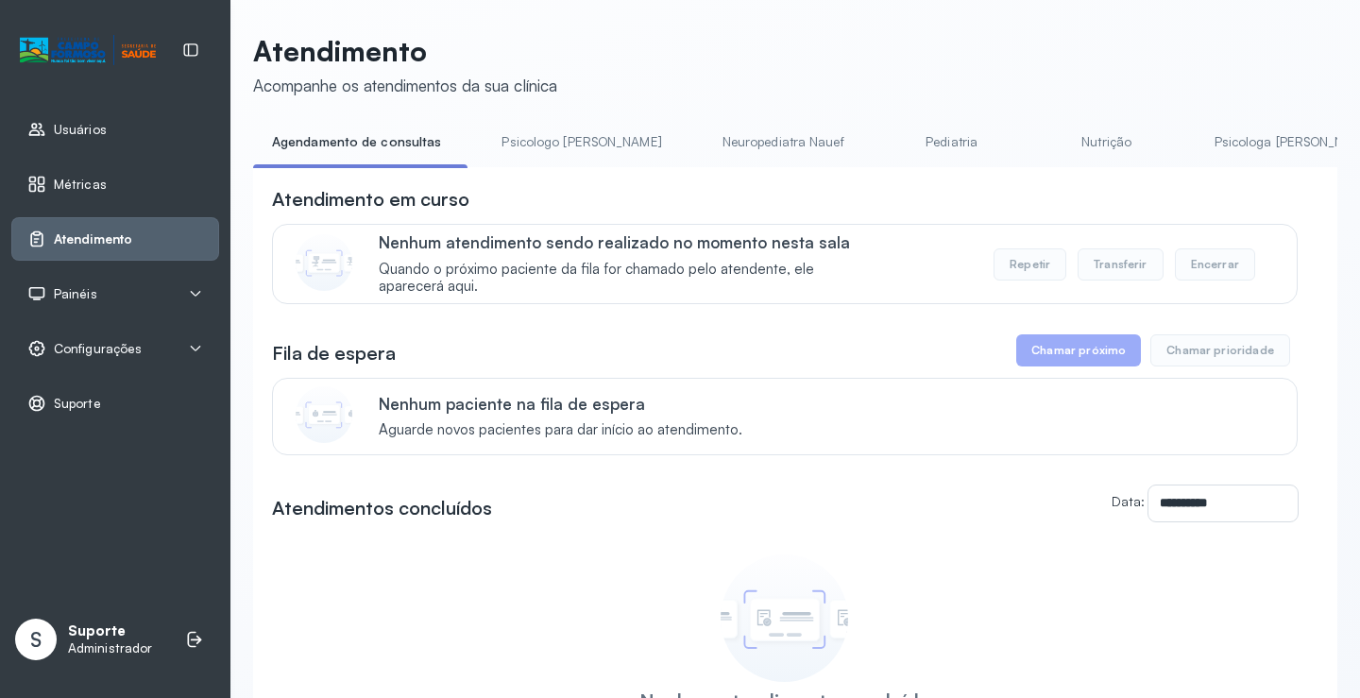
click at [572, 145] on link "Psicologo [PERSON_NAME]" at bounding box center [581, 142] width 197 height 31
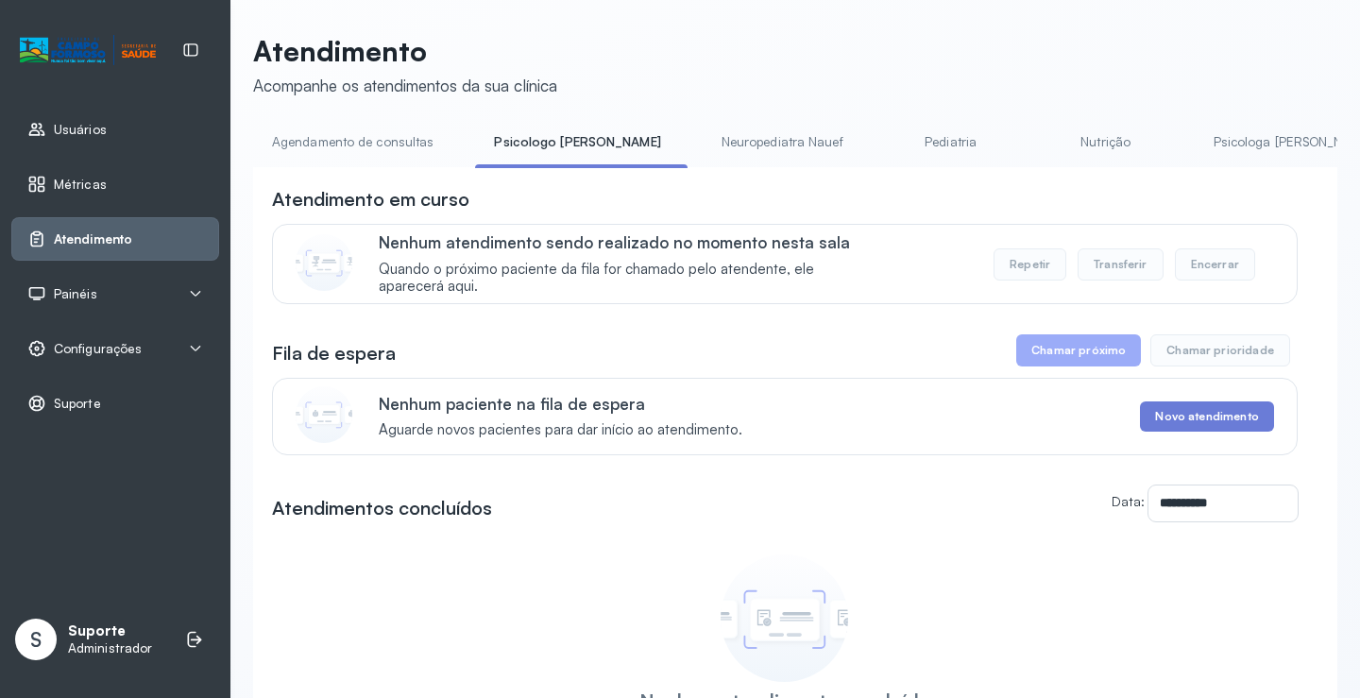
click at [355, 131] on link "Agendamento de consultas" at bounding box center [352, 142] width 199 height 31
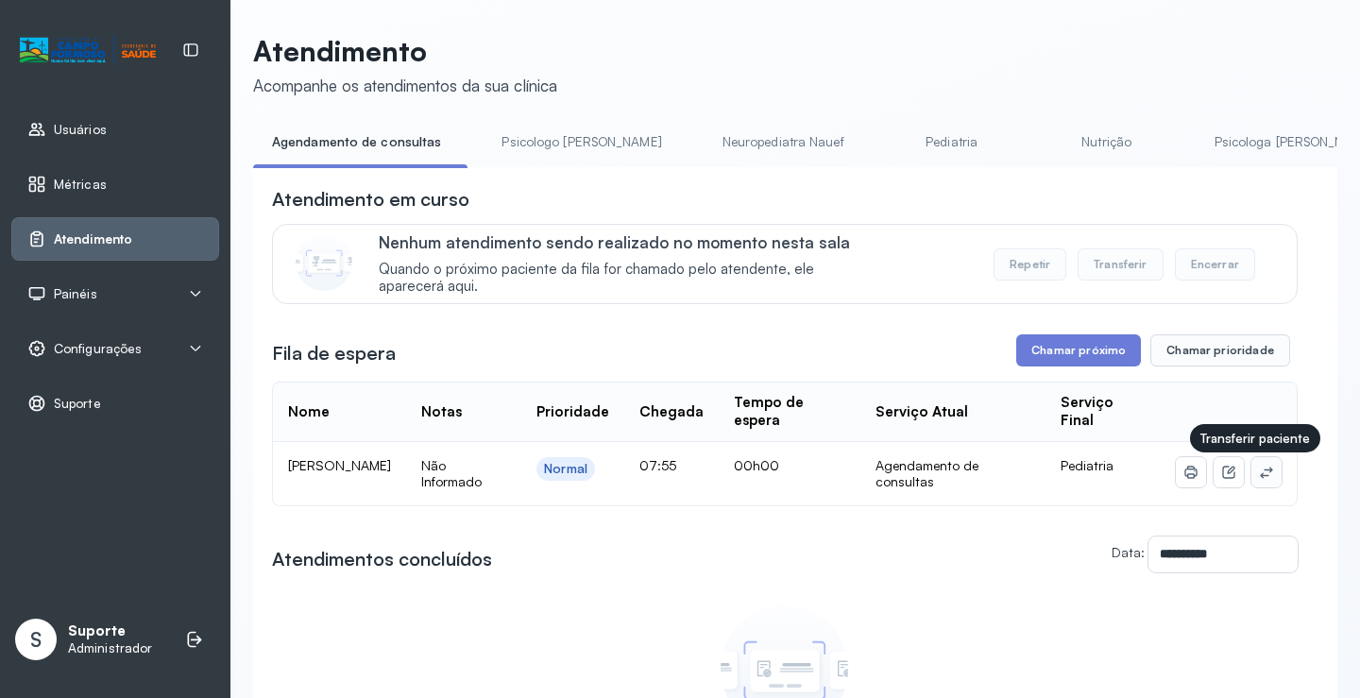
click at [1259, 476] on icon at bounding box center [1266, 472] width 15 height 15
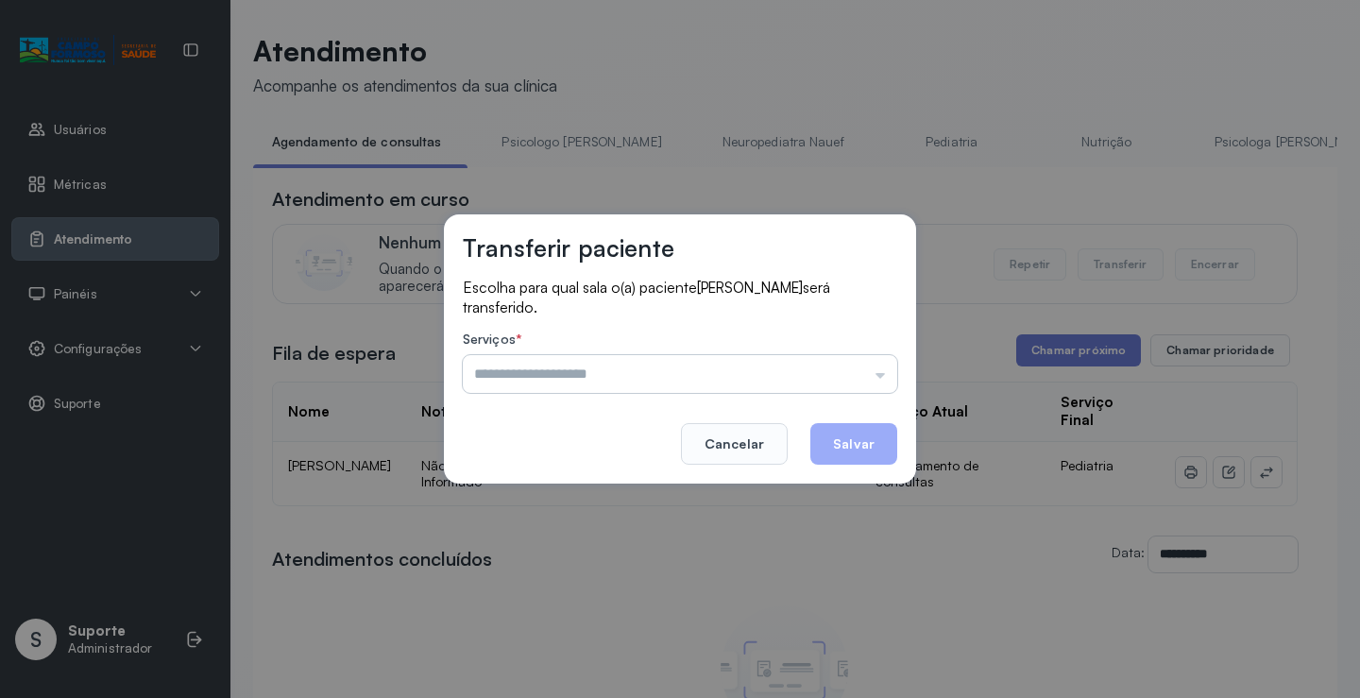
click at [737, 366] on input "text" at bounding box center [680, 374] width 435 height 38
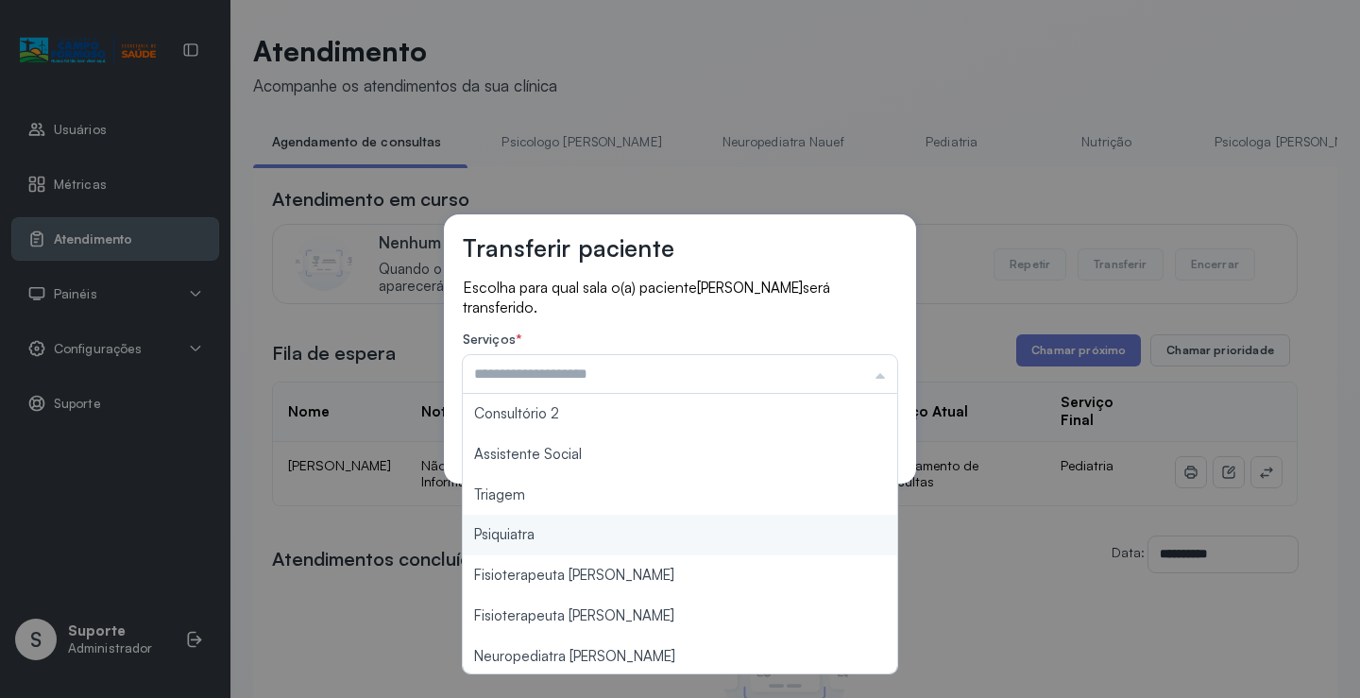
scroll to position [285, 0]
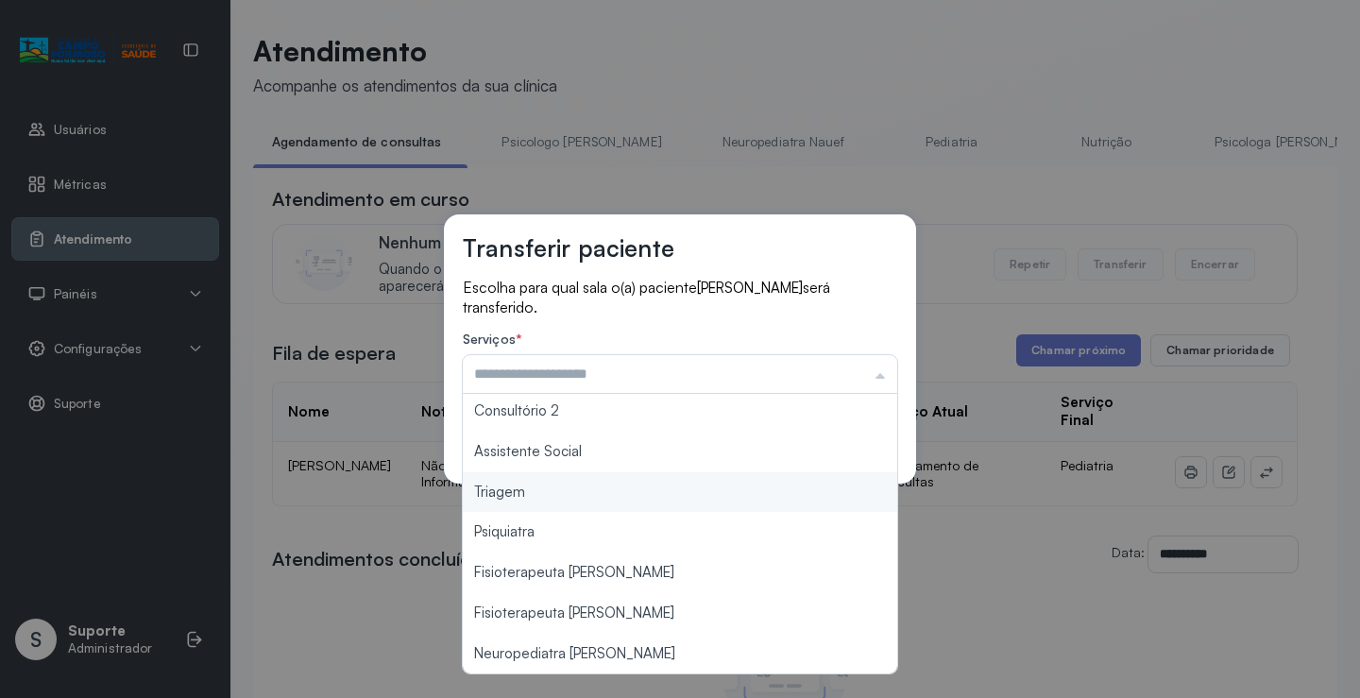
type input "*******"
drag, startPoint x: 564, startPoint y: 491, endPoint x: 794, endPoint y: 450, distance: 233.3
click at [564, 490] on div "Transferir paciente Escolha para qual sala o(a) paciente SAULO TORRES SILVA ser…" at bounding box center [680, 349] width 1360 height 698
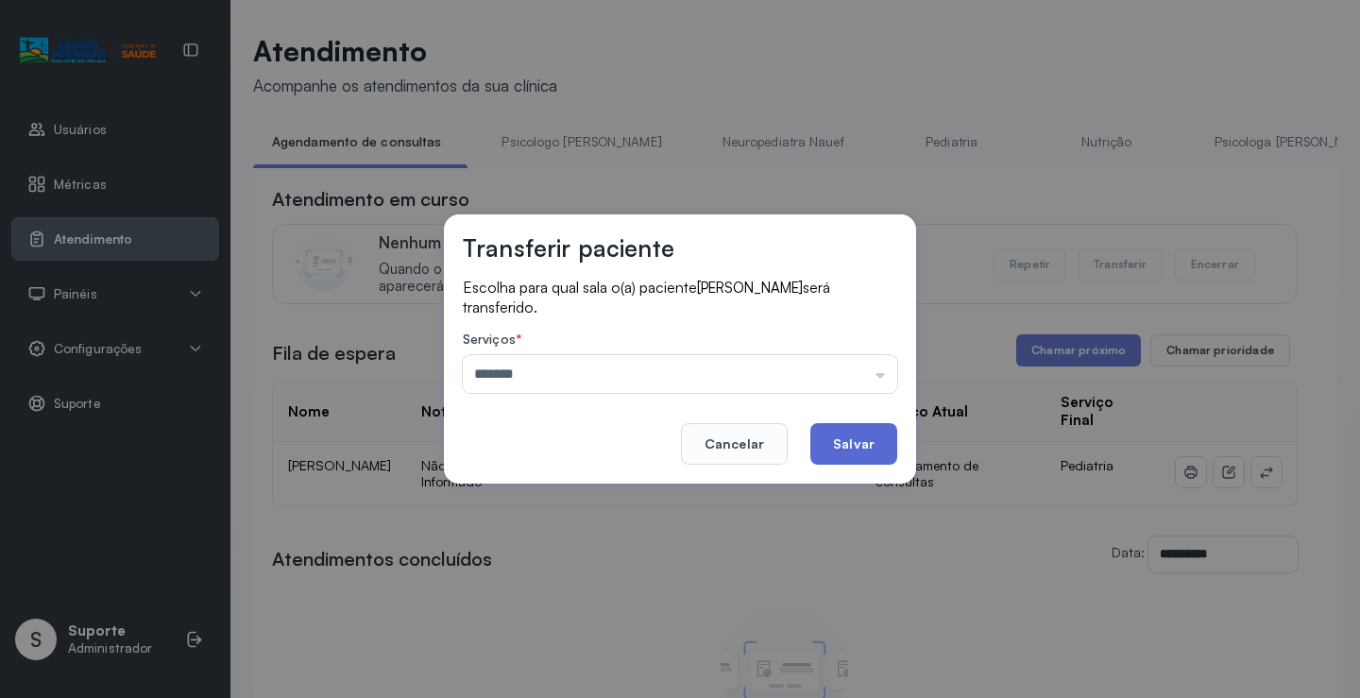
click at [836, 443] on button "Salvar" at bounding box center [854, 444] width 87 height 42
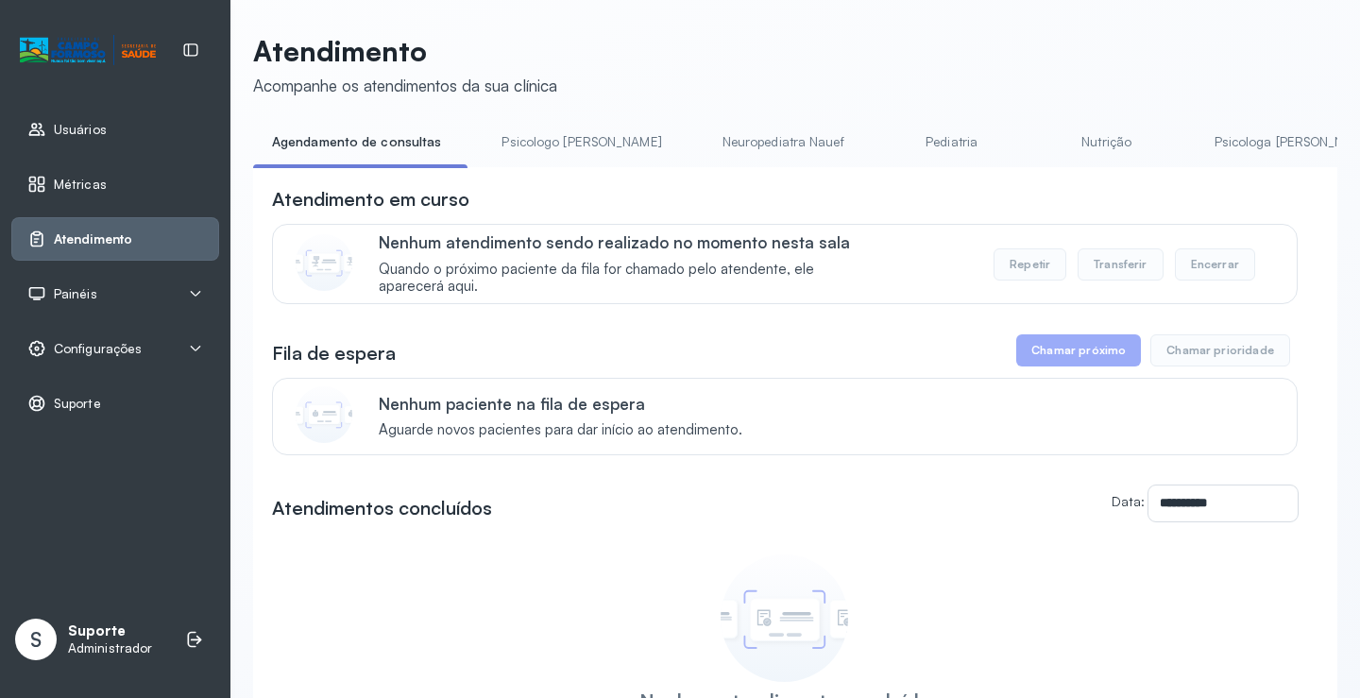
drag, startPoint x: 525, startPoint y: 142, endPoint x: 510, endPoint y: 142, distance: 15.1
click at [525, 142] on link "Psicologo [PERSON_NAME]" at bounding box center [581, 142] width 197 height 31
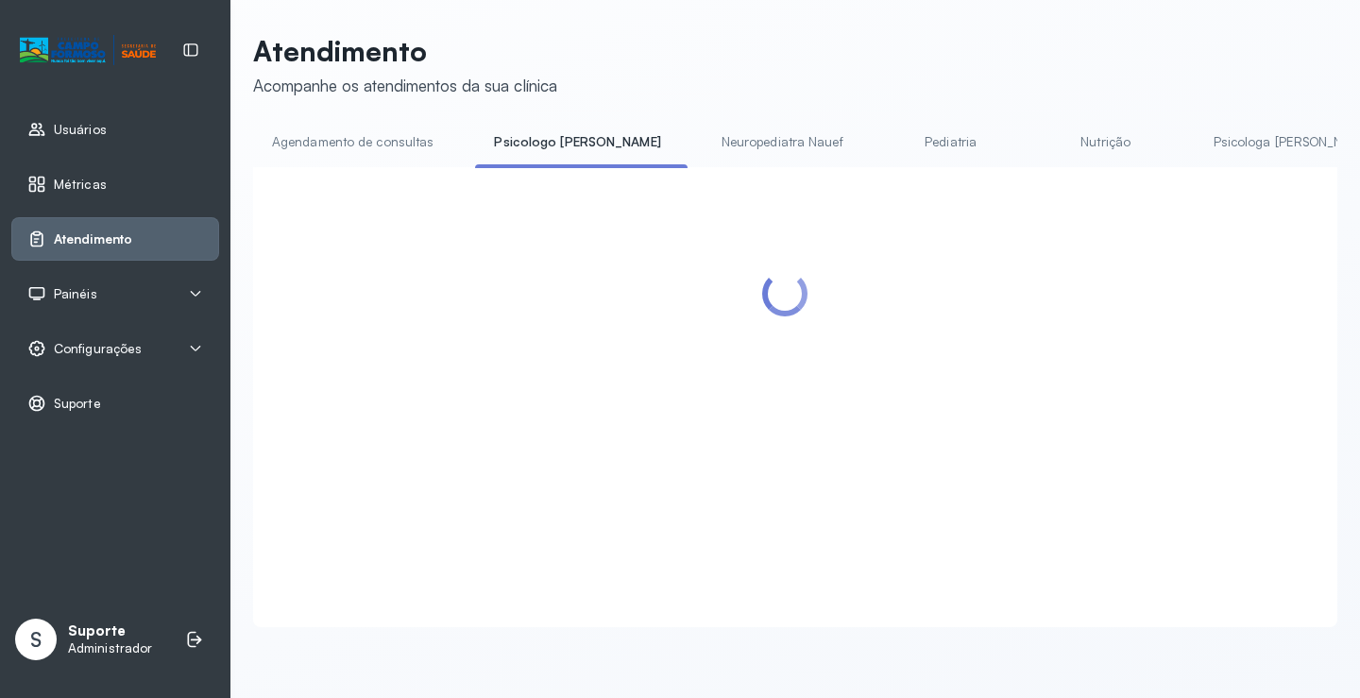
click at [370, 151] on link "Agendamento de consultas" at bounding box center [352, 142] width 199 height 31
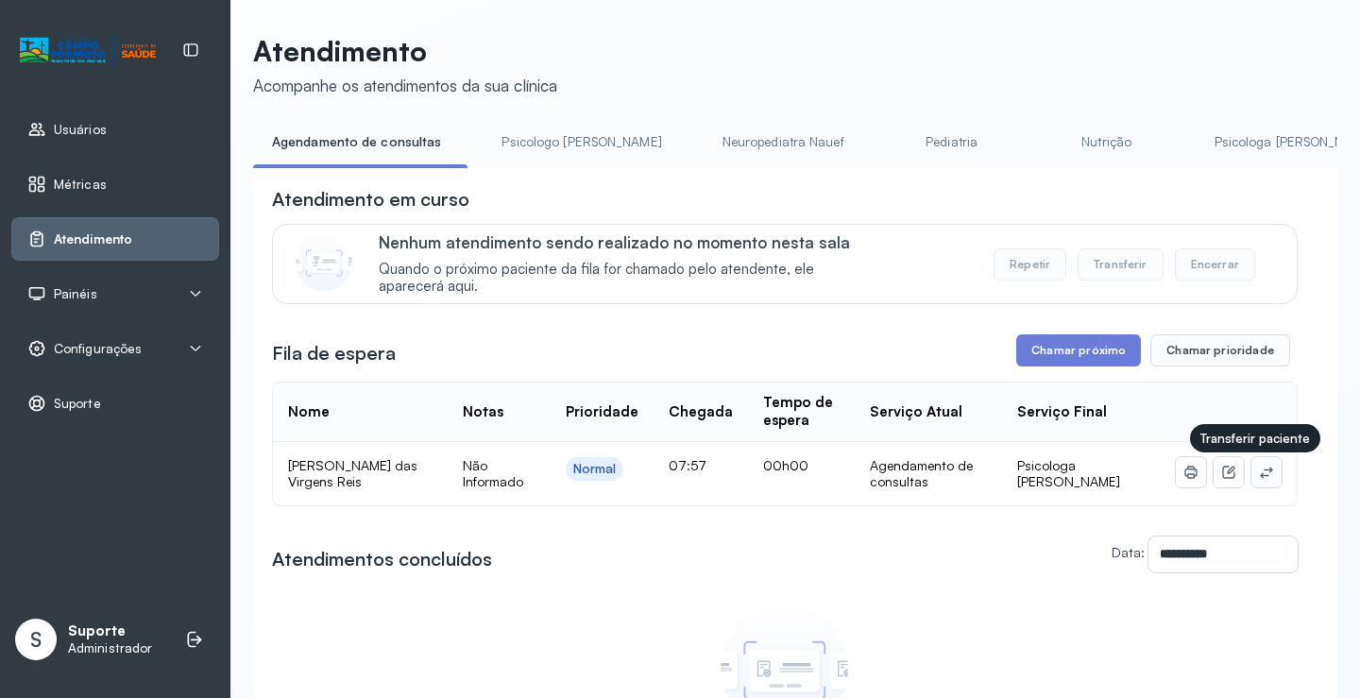
click at [1263, 473] on button at bounding box center [1267, 472] width 30 height 30
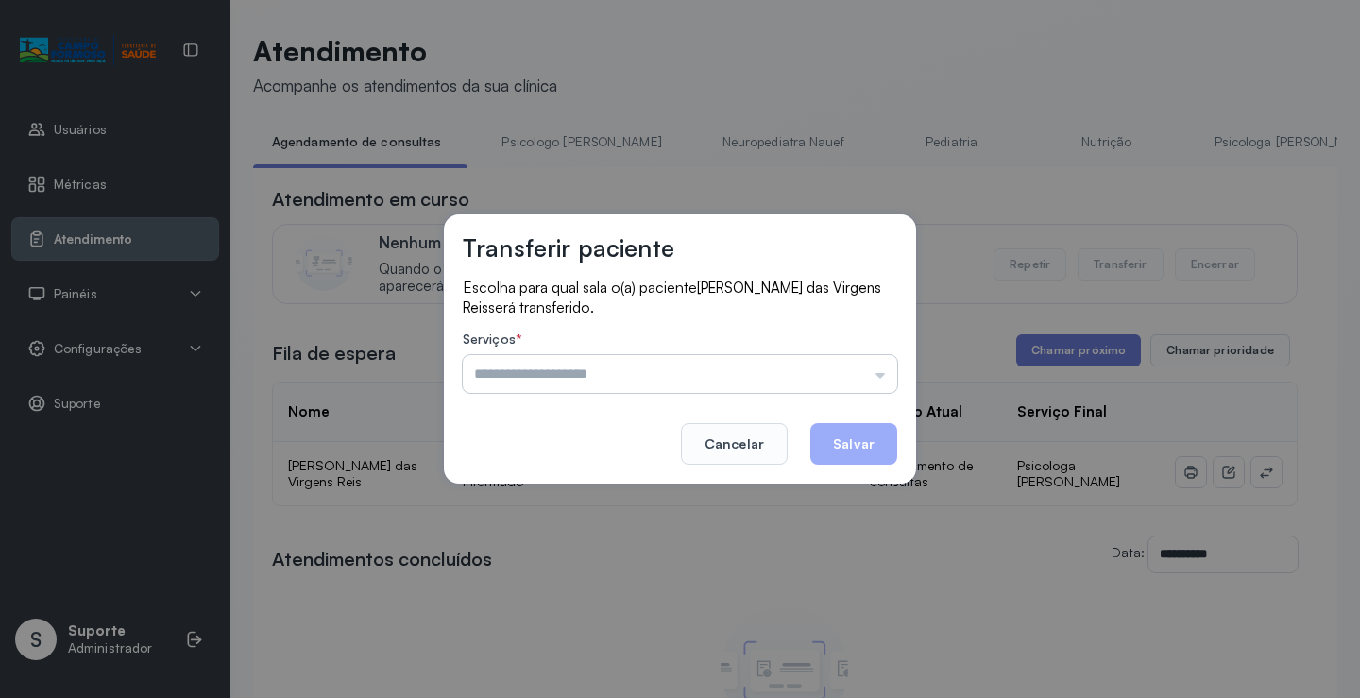
click at [850, 367] on input "text" at bounding box center [680, 374] width 435 height 38
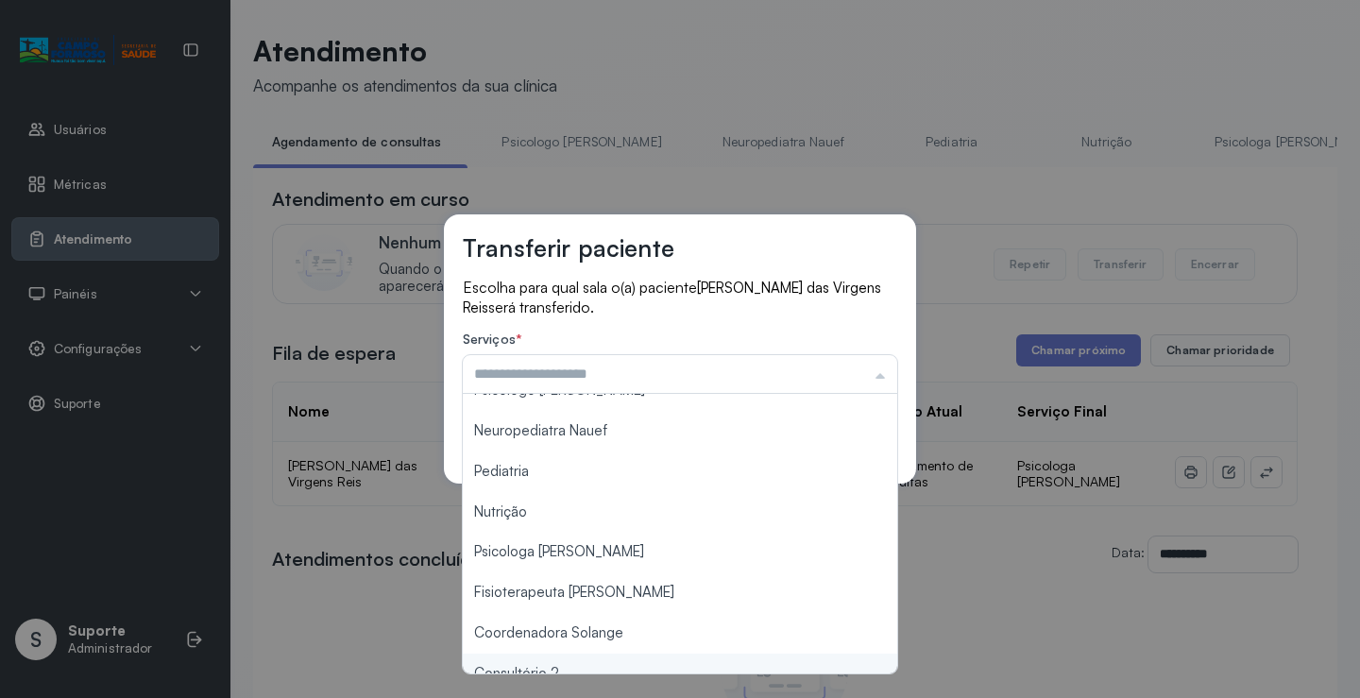
scroll to position [0, 0]
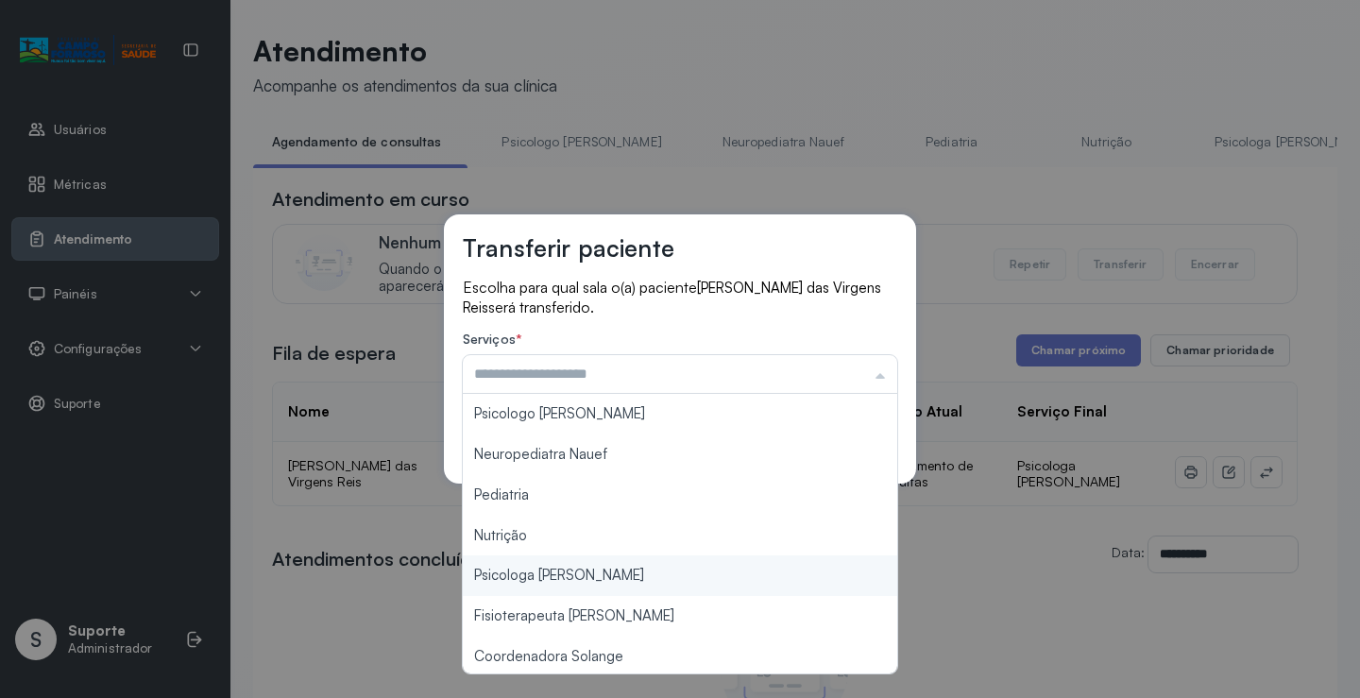
type input "**********"
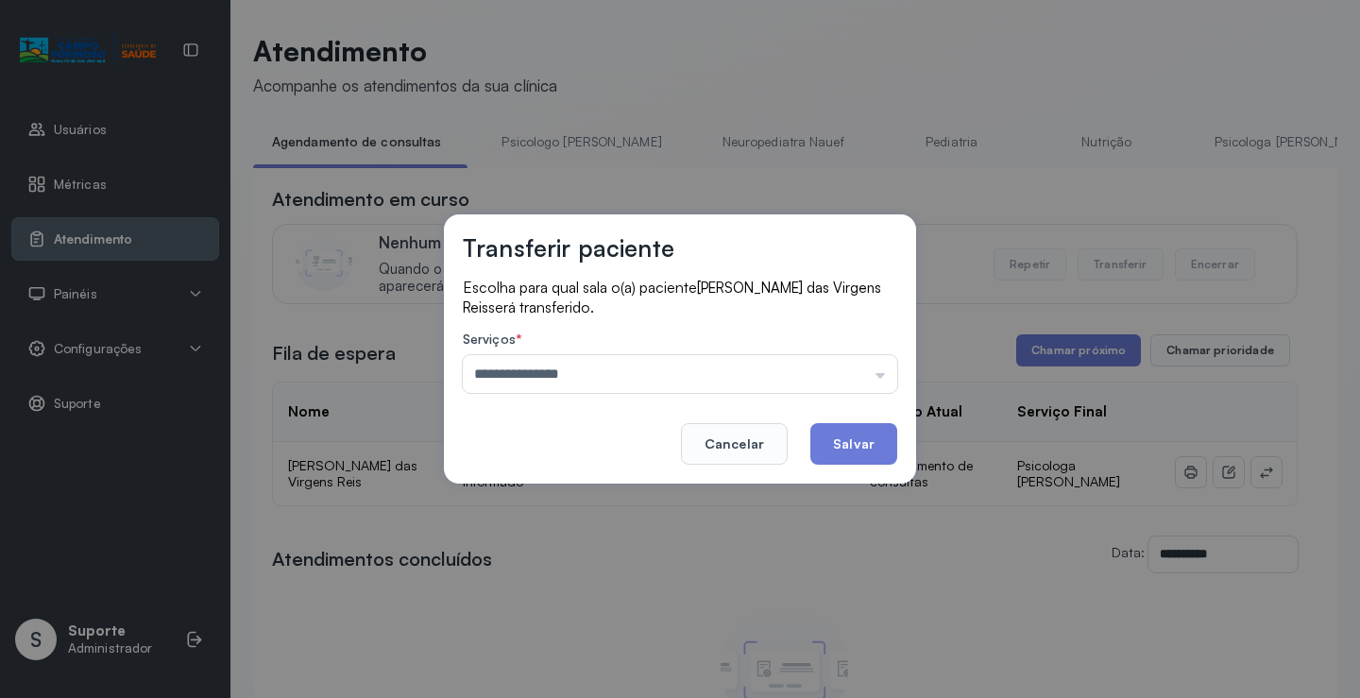
drag, startPoint x: 563, startPoint y: 575, endPoint x: 720, endPoint y: 504, distance: 172.5
click at [564, 574] on div "**********" at bounding box center [680, 349] width 1360 height 698
click at [858, 446] on button "Salvar" at bounding box center [854, 444] width 87 height 42
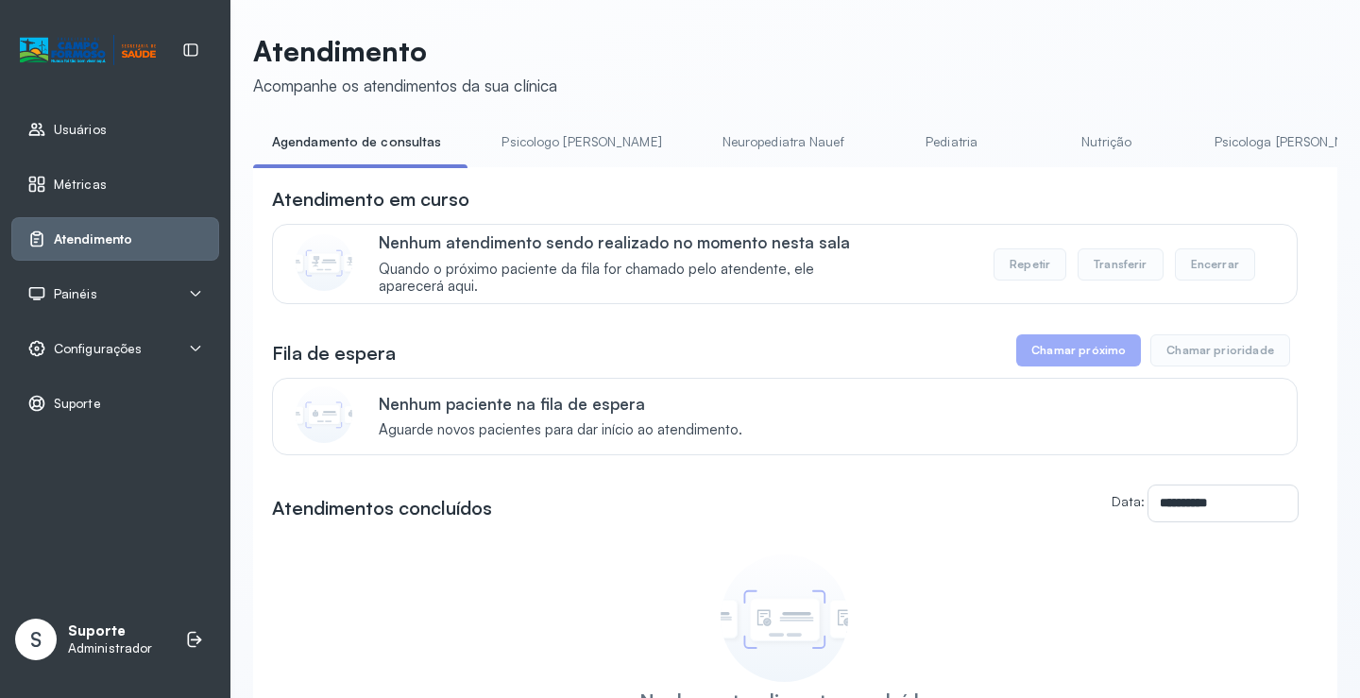
click at [555, 154] on link "Psicologo [PERSON_NAME]" at bounding box center [581, 142] width 197 height 31
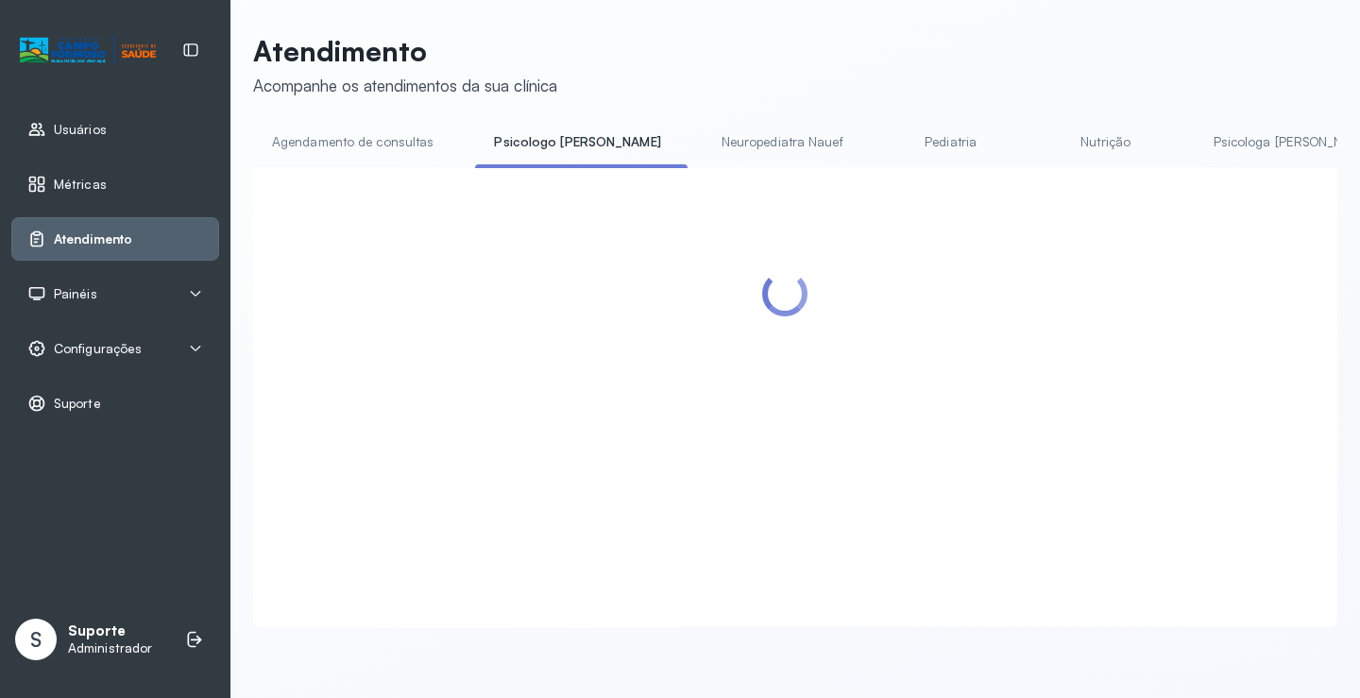
click at [386, 129] on link "Agendamento de consultas" at bounding box center [352, 142] width 199 height 31
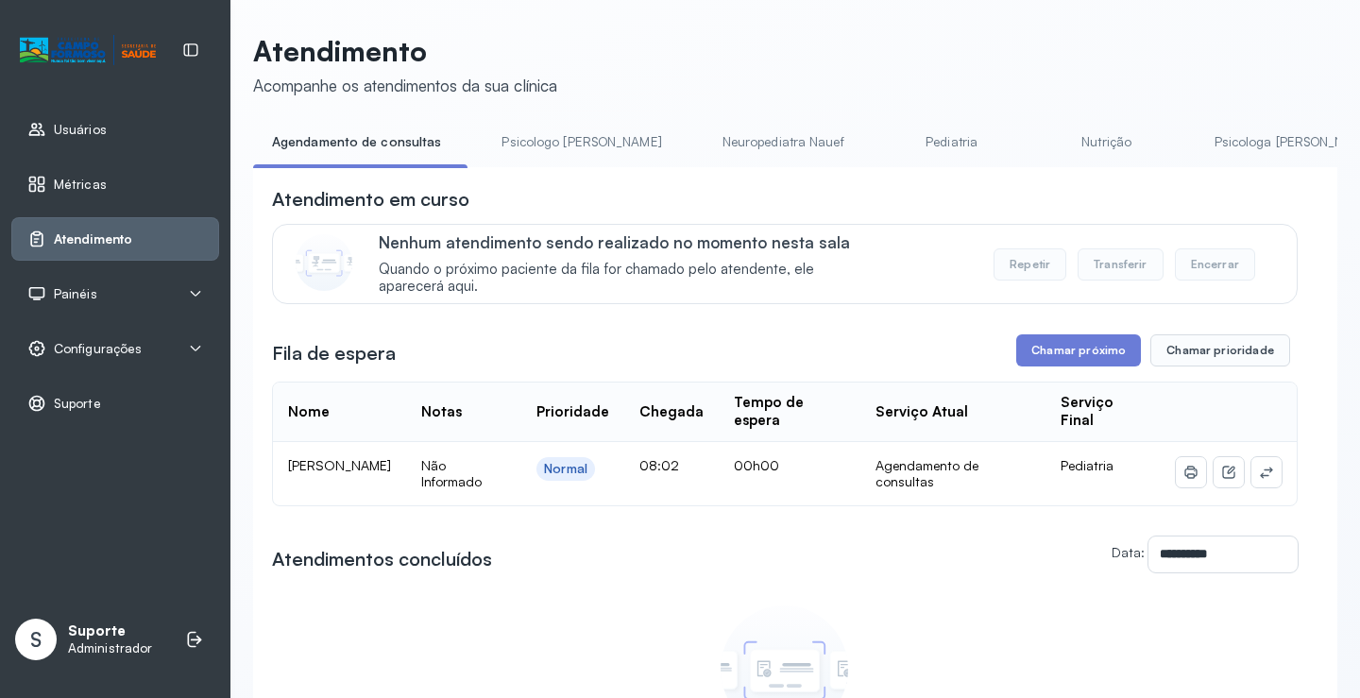
click at [1271, 480] on td at bounding box center [1229, 473] width 136 height 63
click at [1265, 474] on button at bounding box center [1267, 472] width 30 height 30
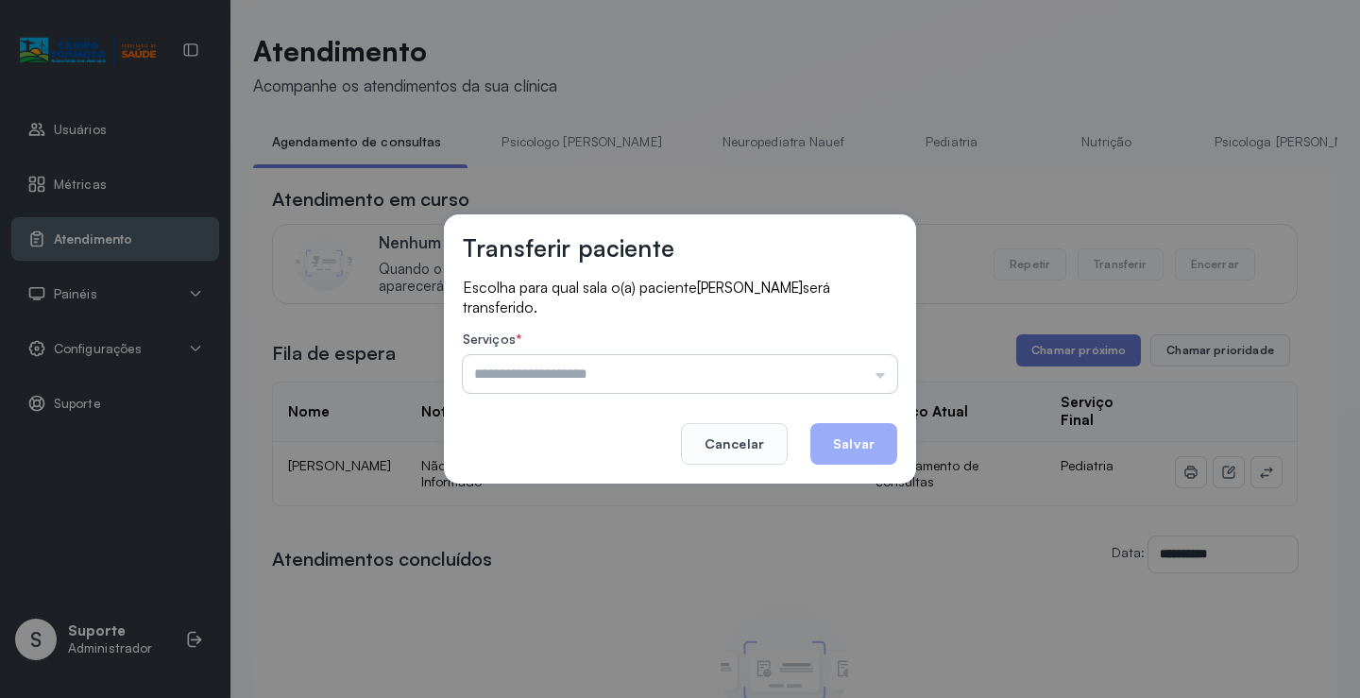
click at [841, 355] on input "text" at bounding box center [680, 374] width 435 height 38
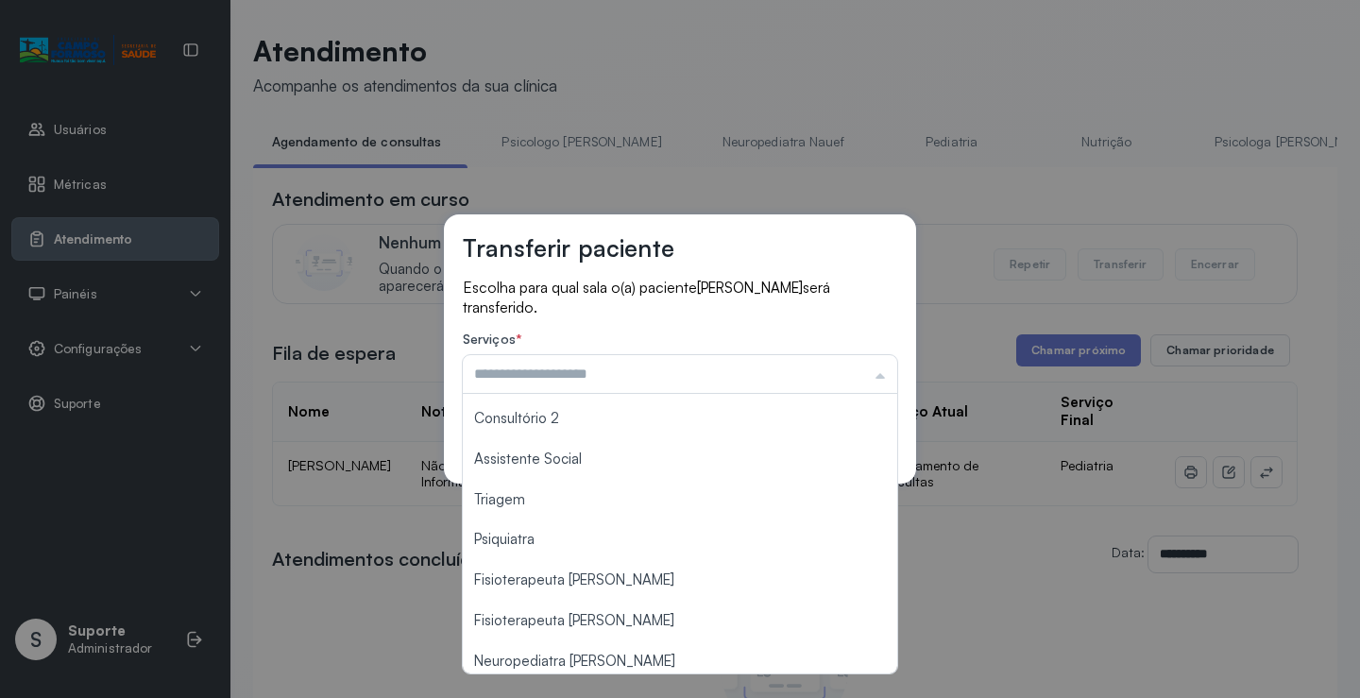
scroll to position [286, 0]
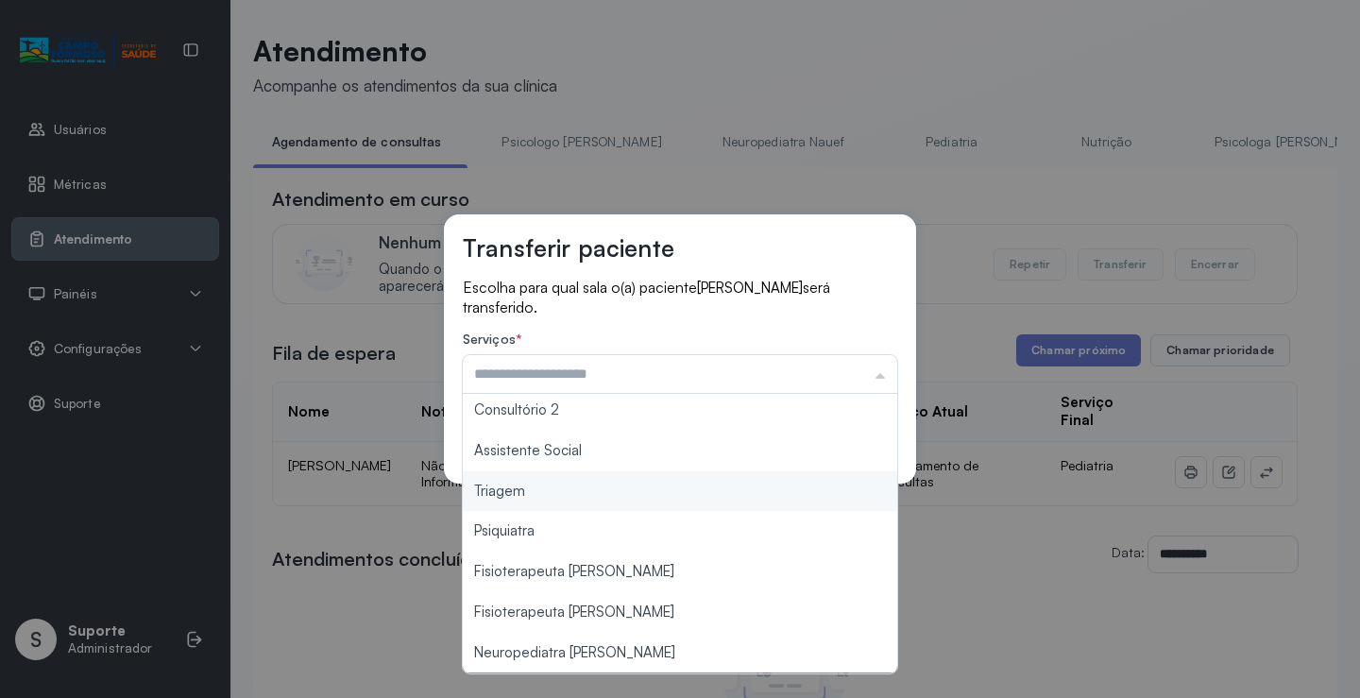
type input "*******"
click at [587, 488] on div "Transferir paciente Escolha para qual sala o(a) paciente MARIA GABRIELLY SILVA …" at bounding box center [680, 349] width 1360 height 698
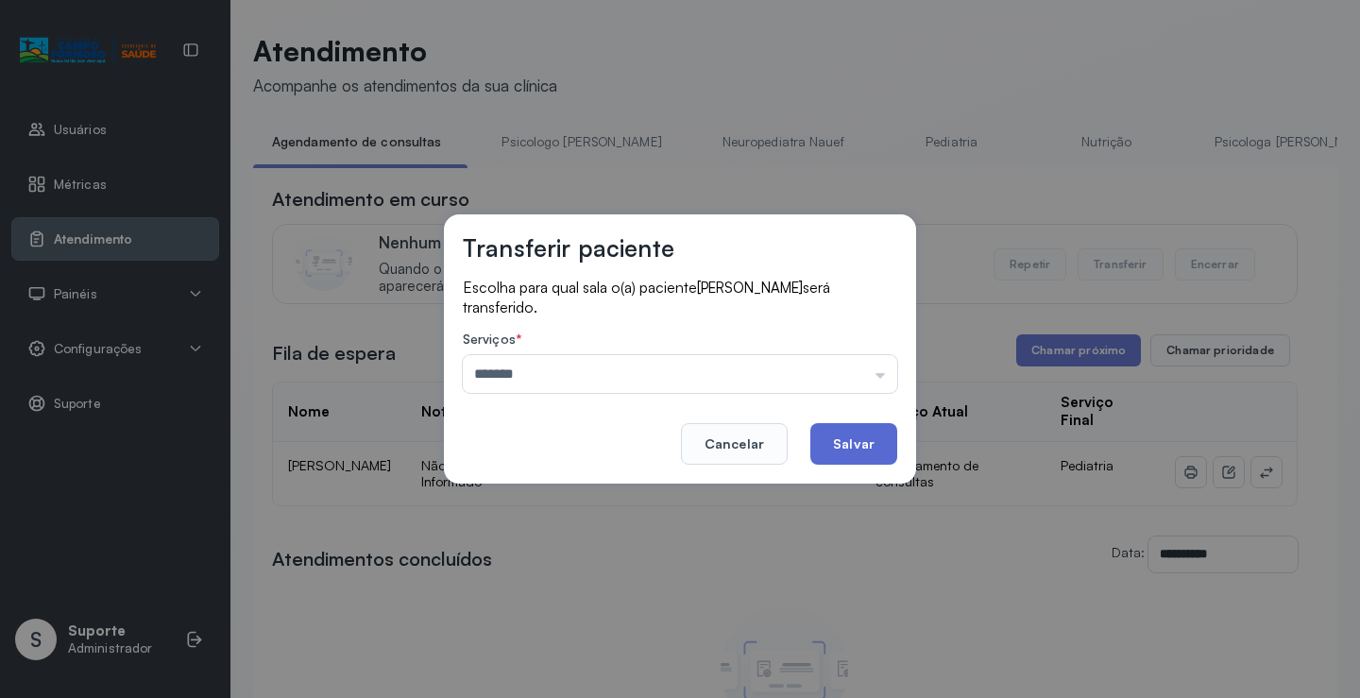
click at [859, 445] on button "Salvar" at bounding box center [854, 444] width 87 height 42
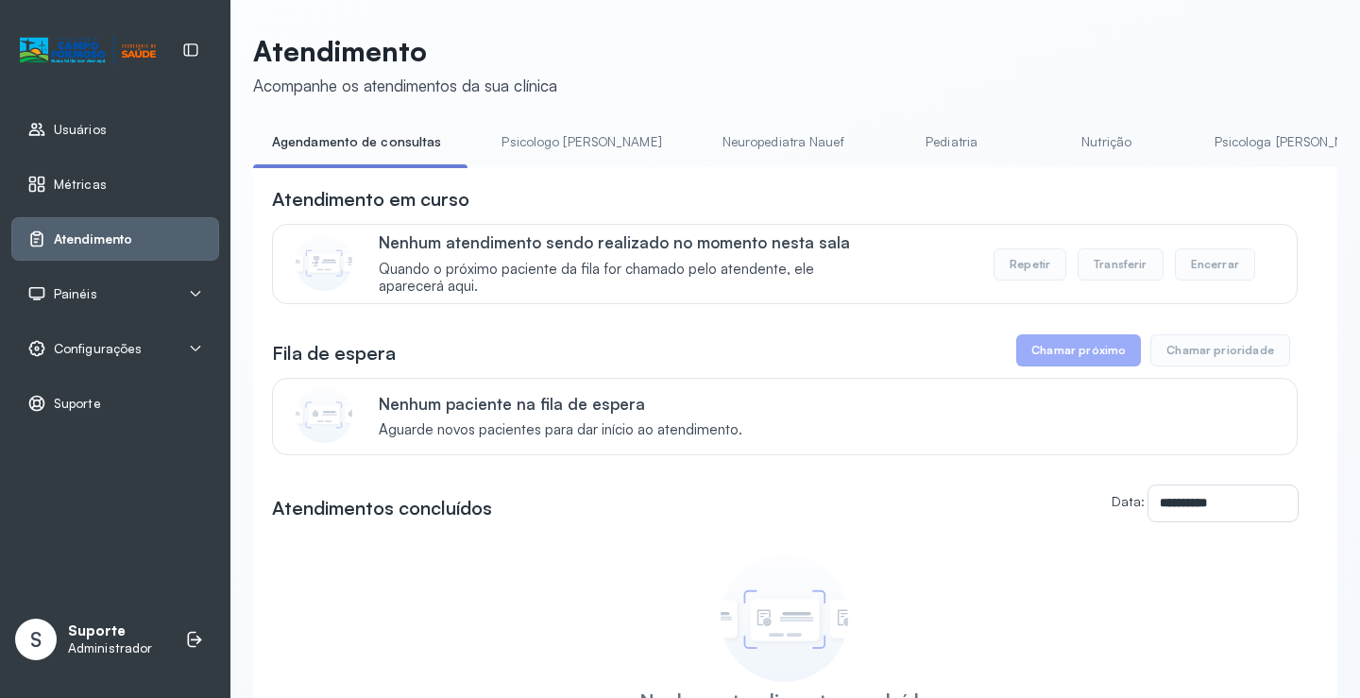
click at [546, 146] on link "Psicologo [PERSON_NAME]" at bounding box center [581, 142] width 197 height 31
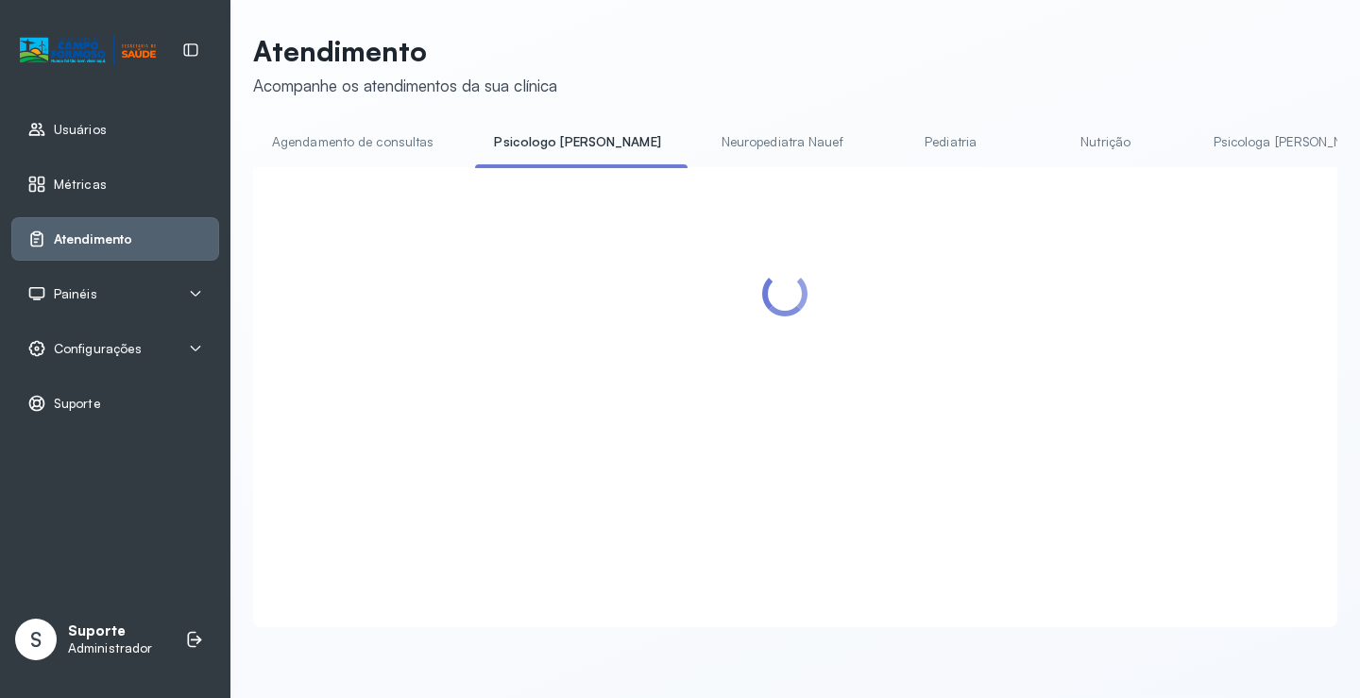
click at [384, 143] on link "Agendamento de consultas" at bounding box center [352, 142] width 199 height 31
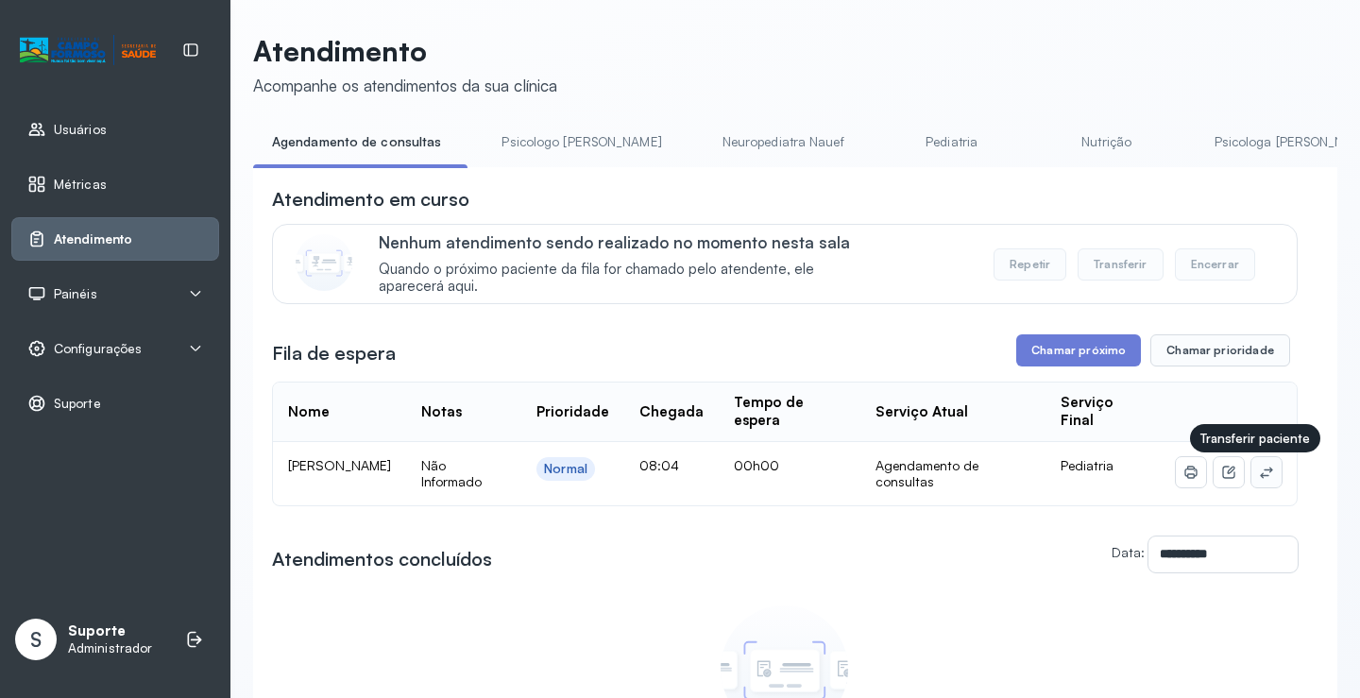
click at [1259, 480] on icon at bounding box center [1266, 472] width 15 height 15
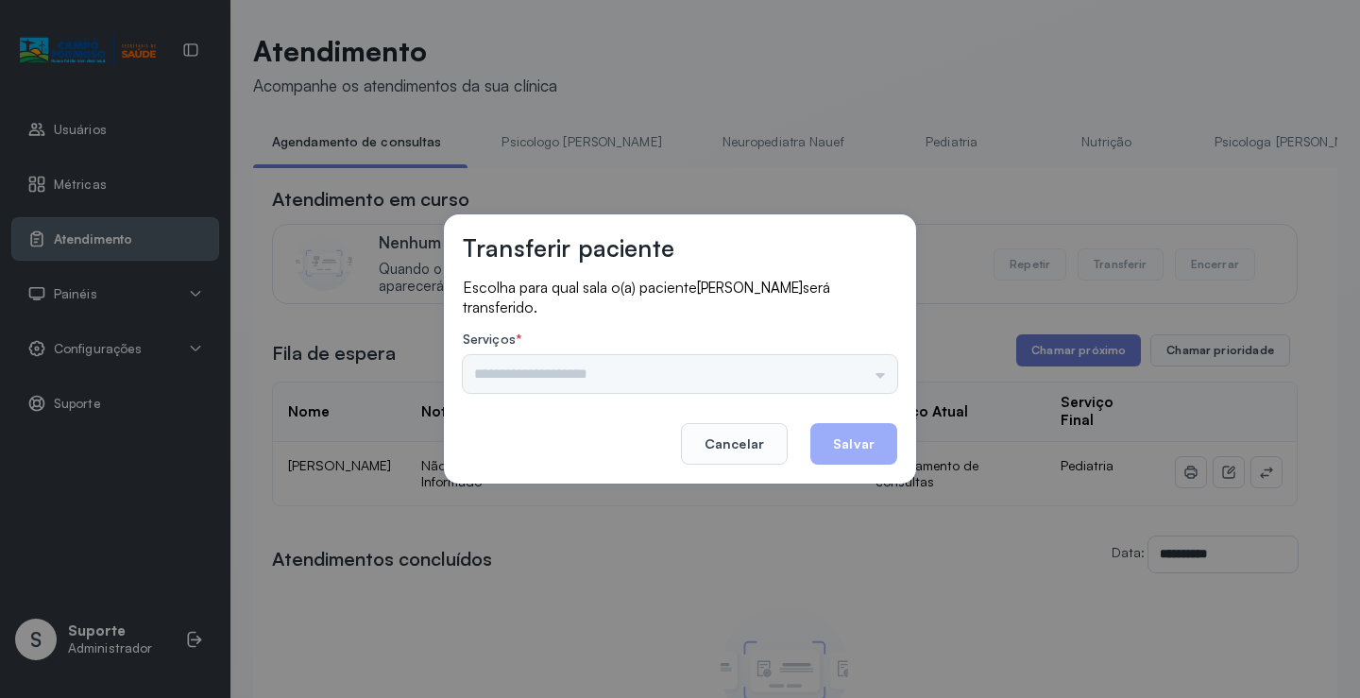
click at [792, 367] on div "Psicologo Pedro Neuropediatra Nauef Pediatria Nutrição Psicologa Alana Fisioter…" at bounding box center [680, 374] width 435 height 38
click at [841, 367] on input "text" at bounding box center [680, 374] width 435 height 38
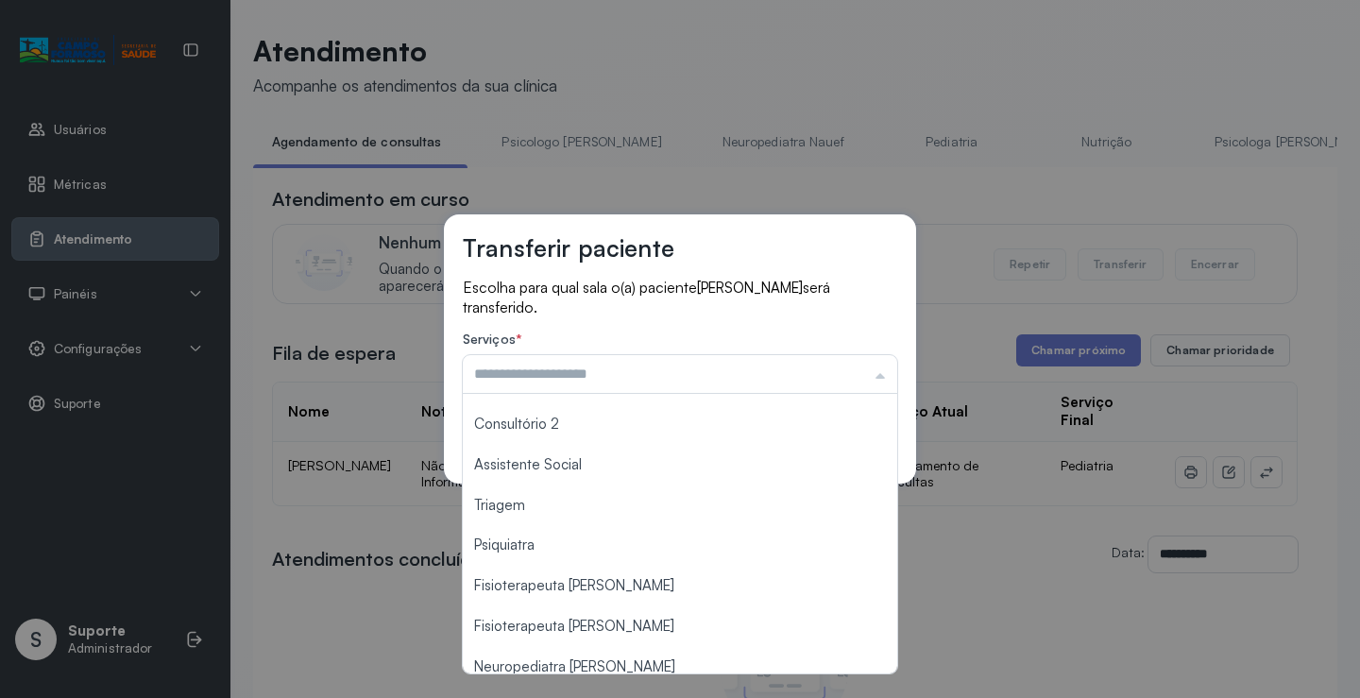
scroll to position [283, 0]
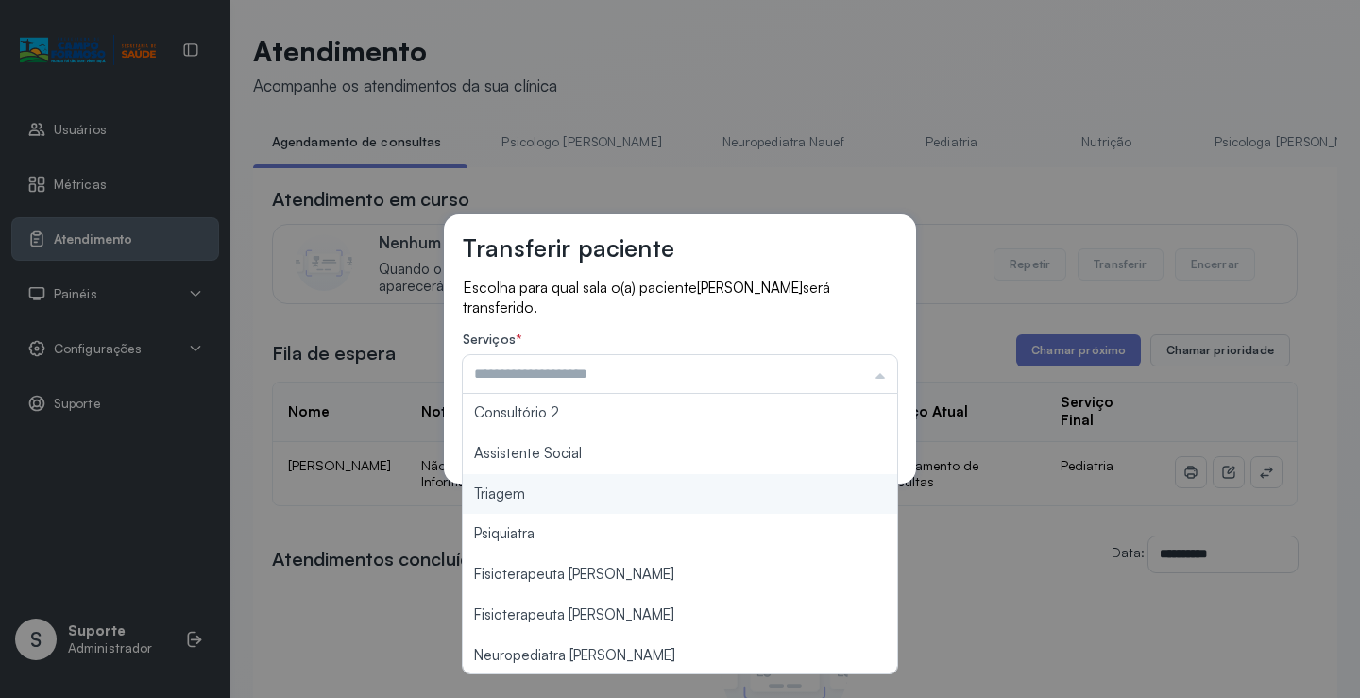
type input "*******"
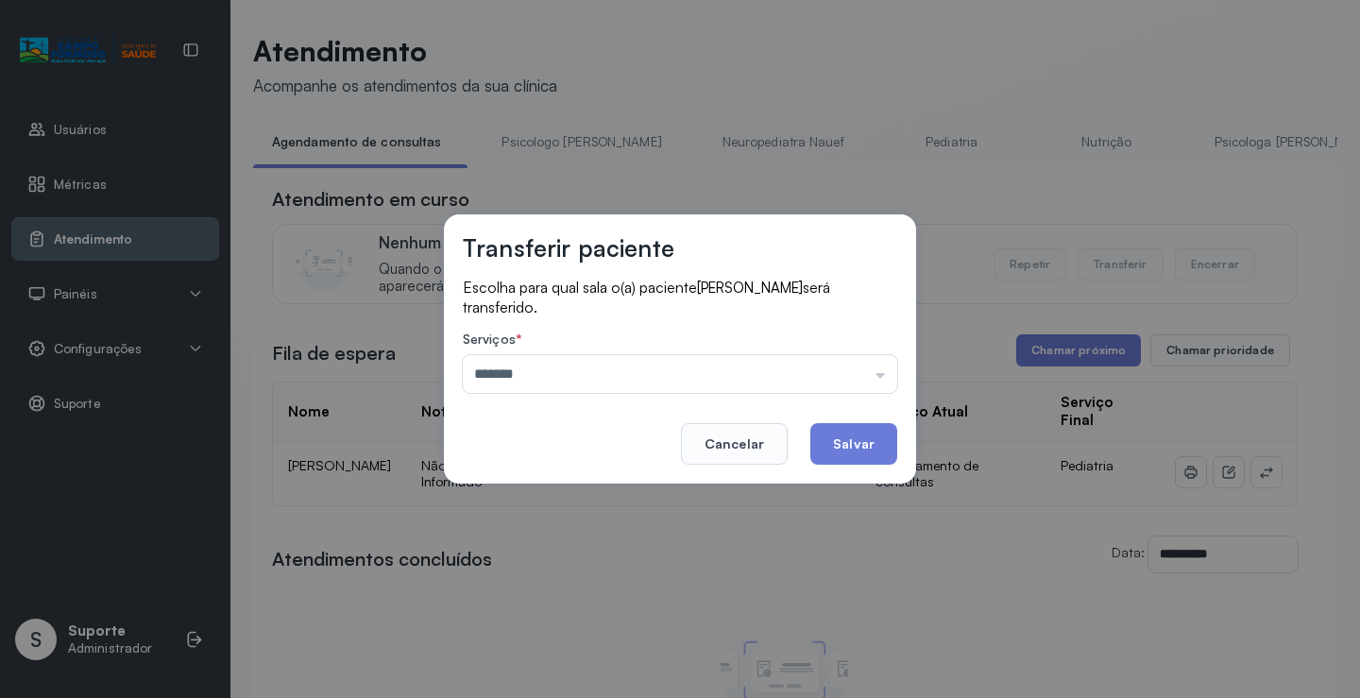
click at [632, 492] on div "Transferir paciente Escolha para qual sala o(a) paciente MARIA ALICE RIBEIRO se…" at bounding box center [680, 349] width 1360 height 698
click at [851, 445] on button "Salvar" at bounding box center [854, 444] width 87 height 42
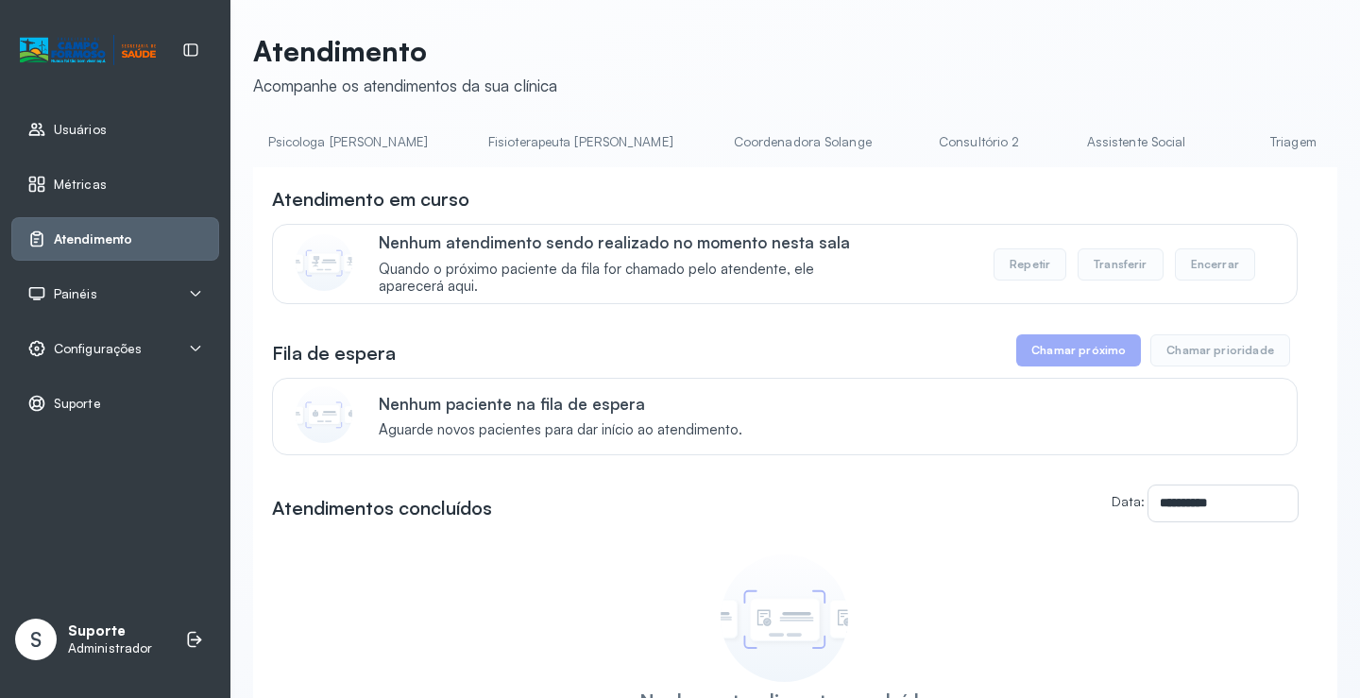
scroll to position [0, 1062]
click at [1112, 135] on link "Triagem" at bounding box center [1178, 142] width 132 height 31
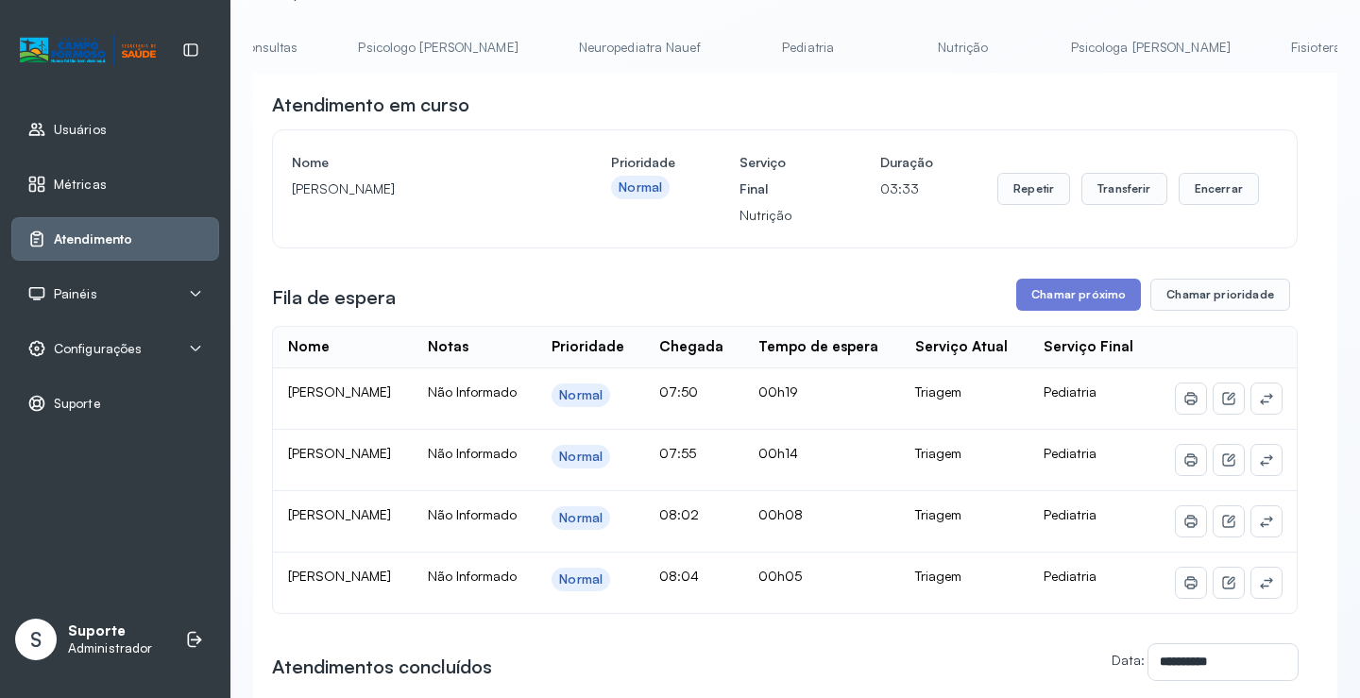
scroll to position [0, 111]
click at [767, 46] on link "Pediatria" at bounding box center [833, 47] width 132 height 31
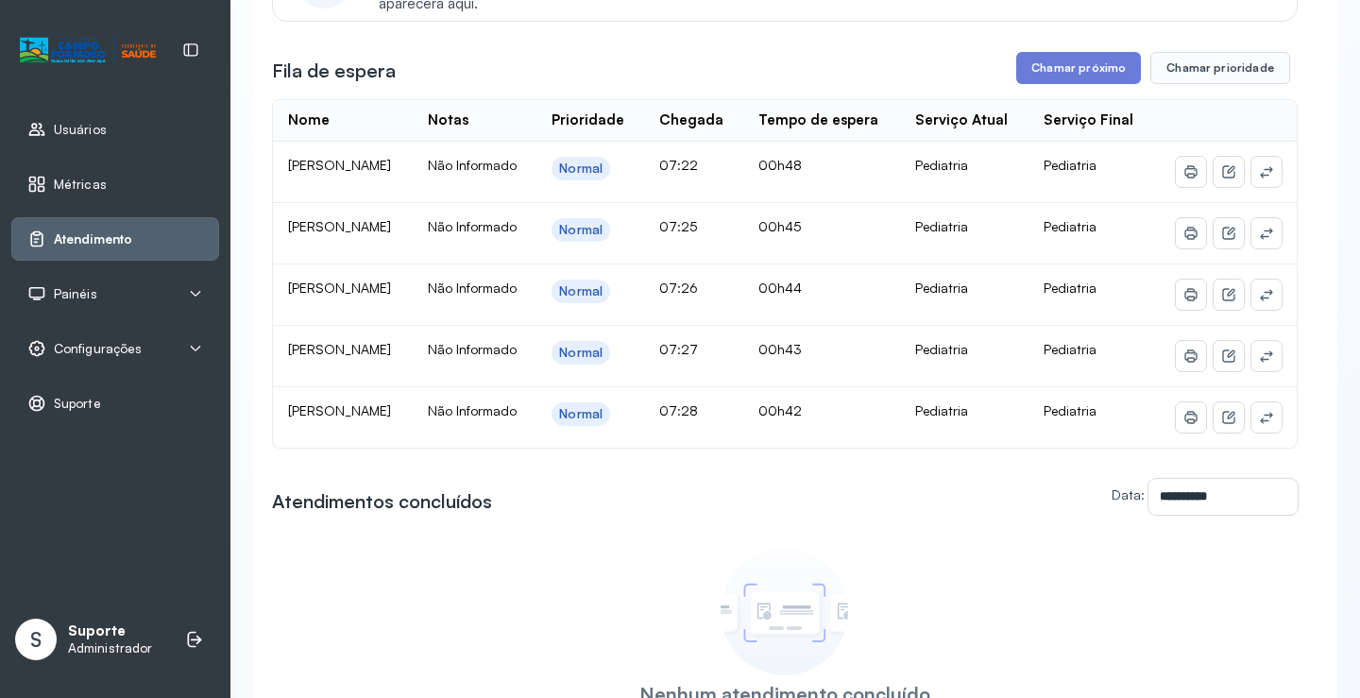
scroll to position [283, 0]
click at [1252, 309] on button at bounding box center [1267, 294] width 30 height 30
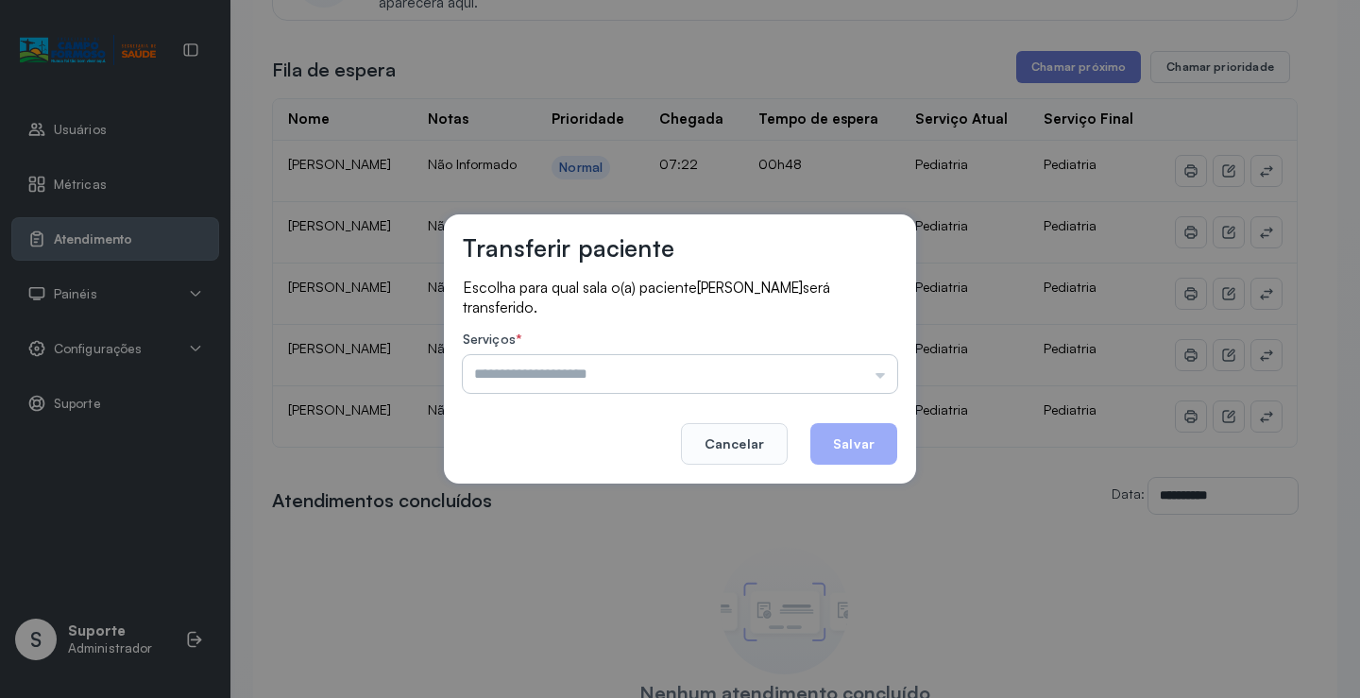
click at [843, 370] on input "text" at bounding box center [680, 374] width 435 height 38
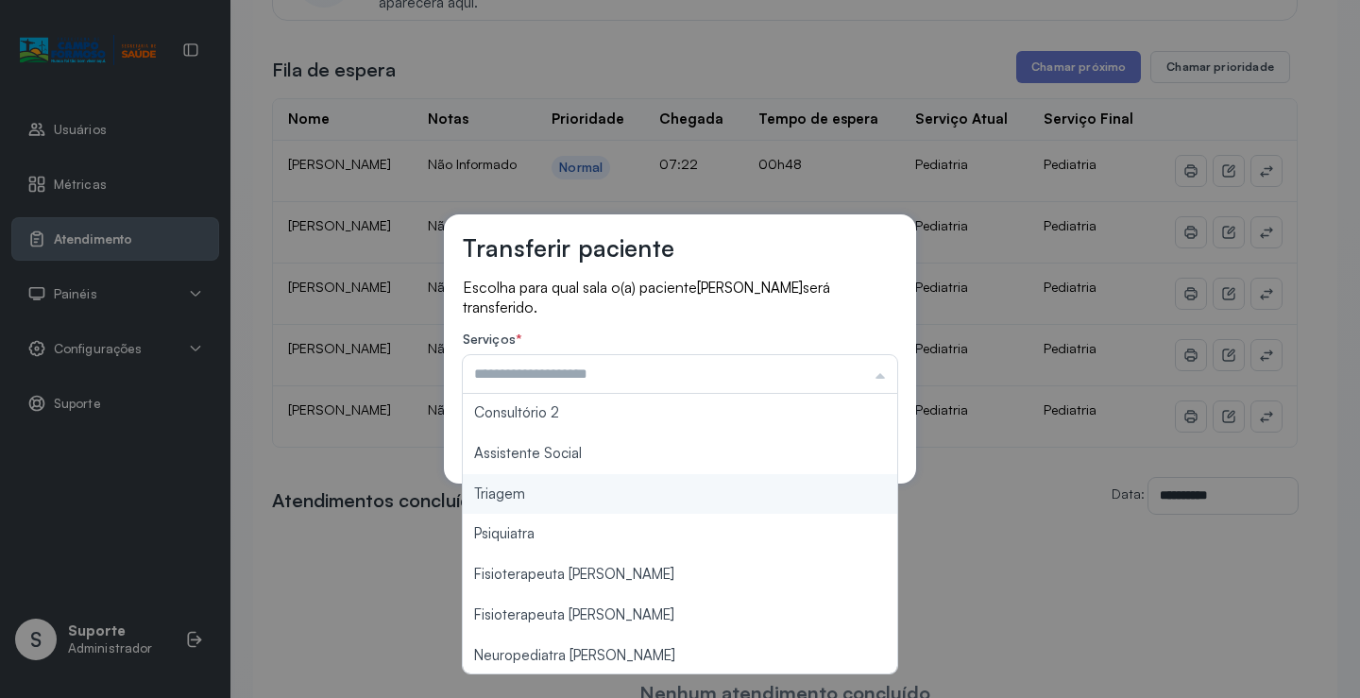
type input "*******"
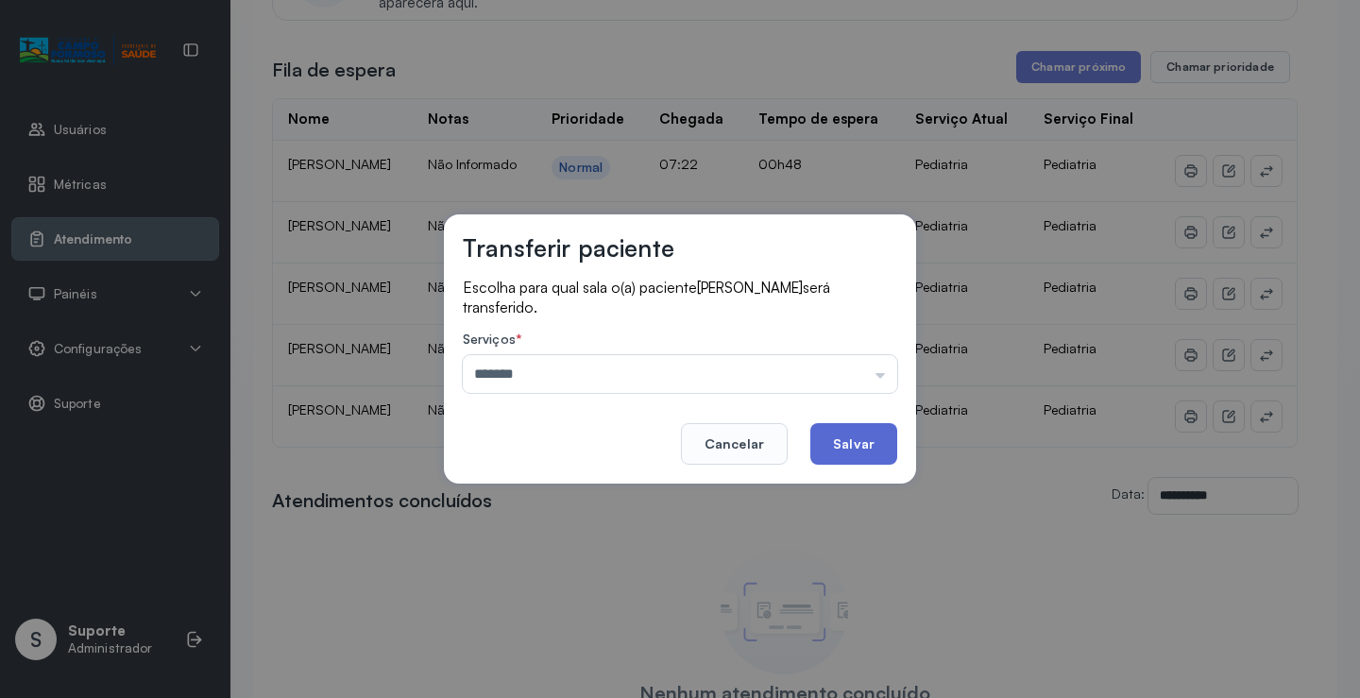
drag, startPoint x: 617, startPoint y: 503, endPoint x: 823, endPoint y: 452, distance: 211.9
click at [628, 493] on div "Transferir paciente Escolha para qual sala o(a) paciente NICOLAS LEVY LOPES DE …" at bounding box center [680, 349] width 1360 height 698
click at [868, 439] on button "Salvar" at bounding box center [854, 444] width 87 height 42
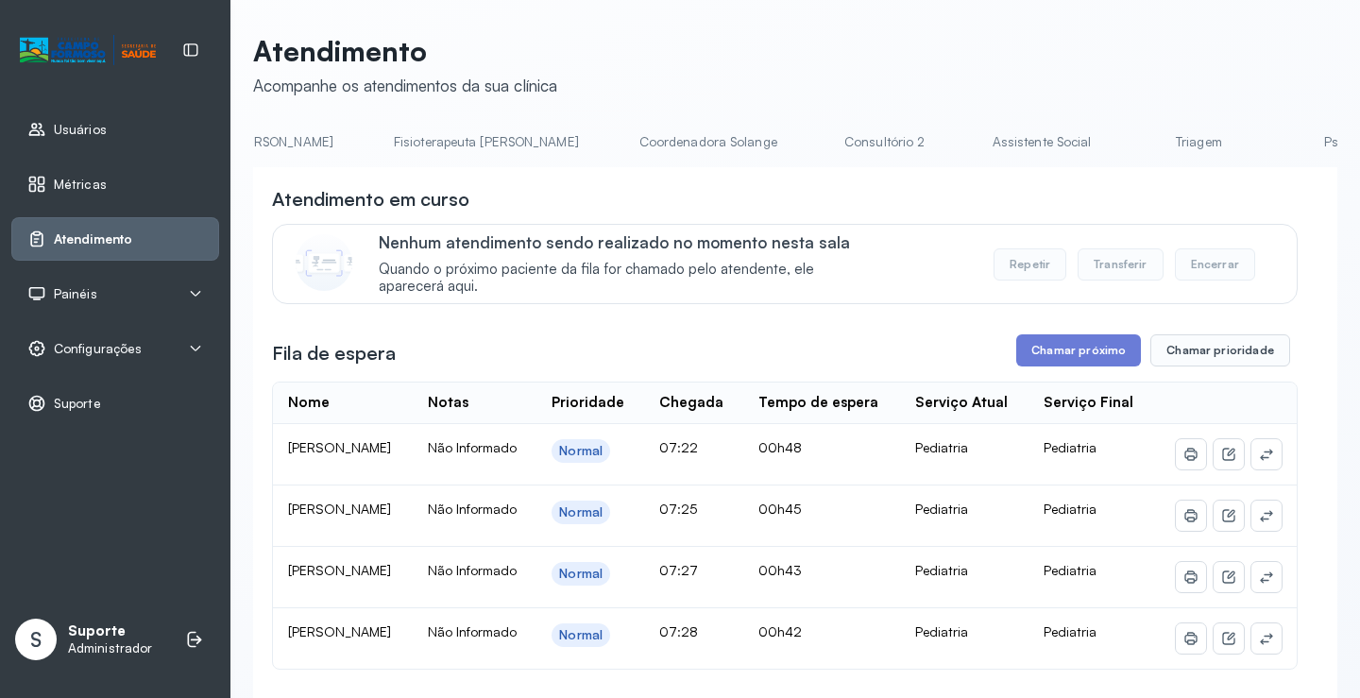
scroll to position [0, 1087]
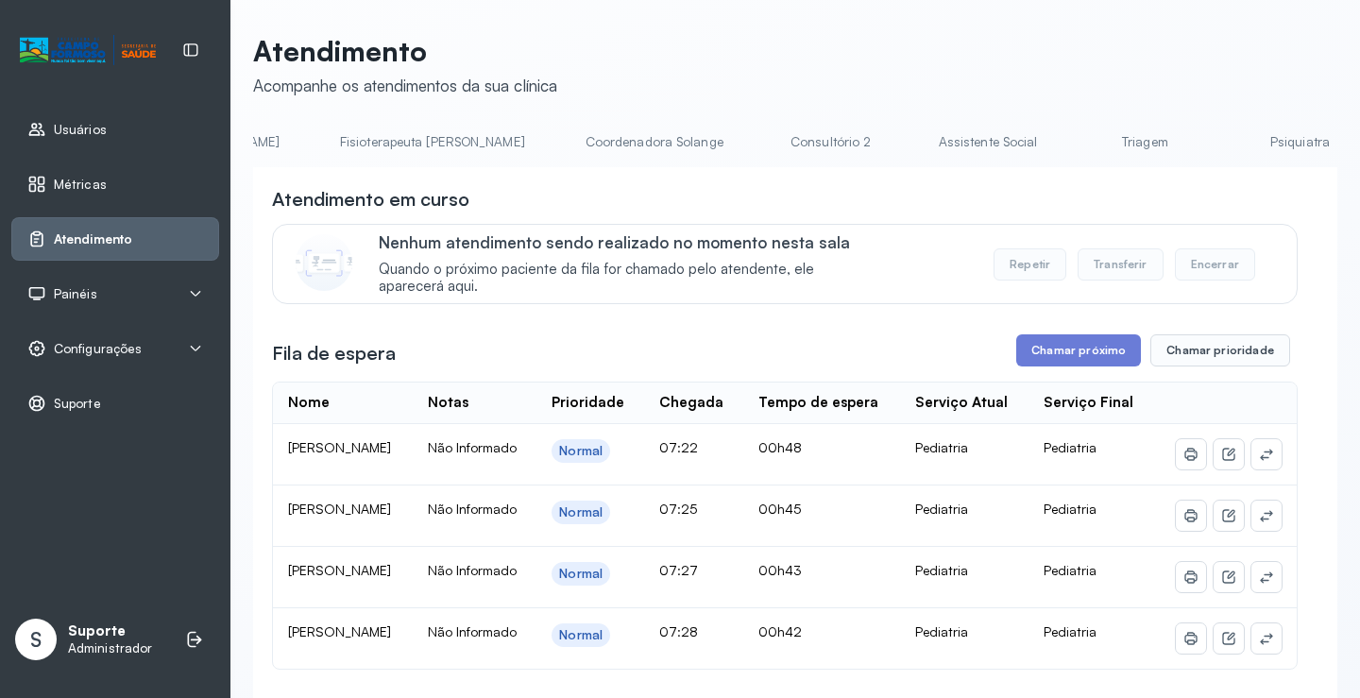
click at [1079, 130] on link "Triagem" at bounding box center [1145, 142] width 132 height 31
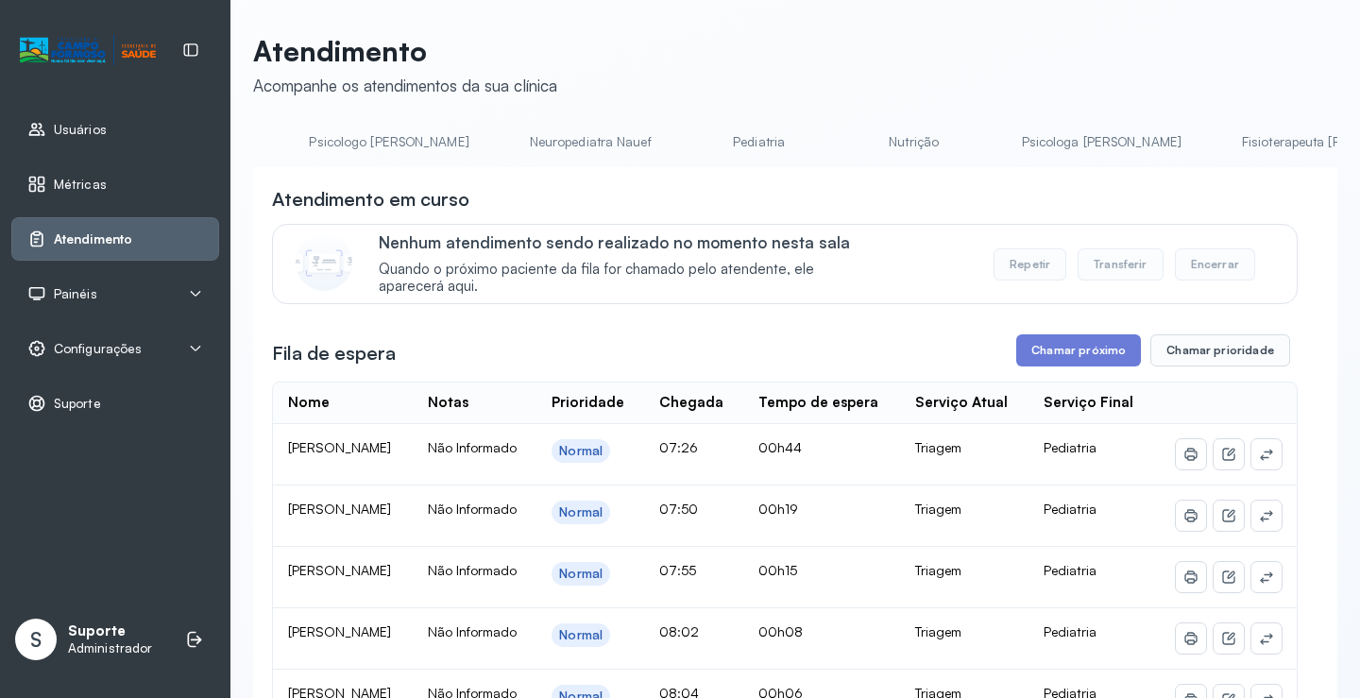
scroll to position [0, 0]
click at [418, 124] on div "Atendimento Acompanhe os atendimentos da sua clínica Agendamento de consultas P…" at bounding box center [795, 588] width 1084 height 1108
click at [407, 136] on link "Agendamento de consultas" at bounding box center [352, 142] width 199 height 31
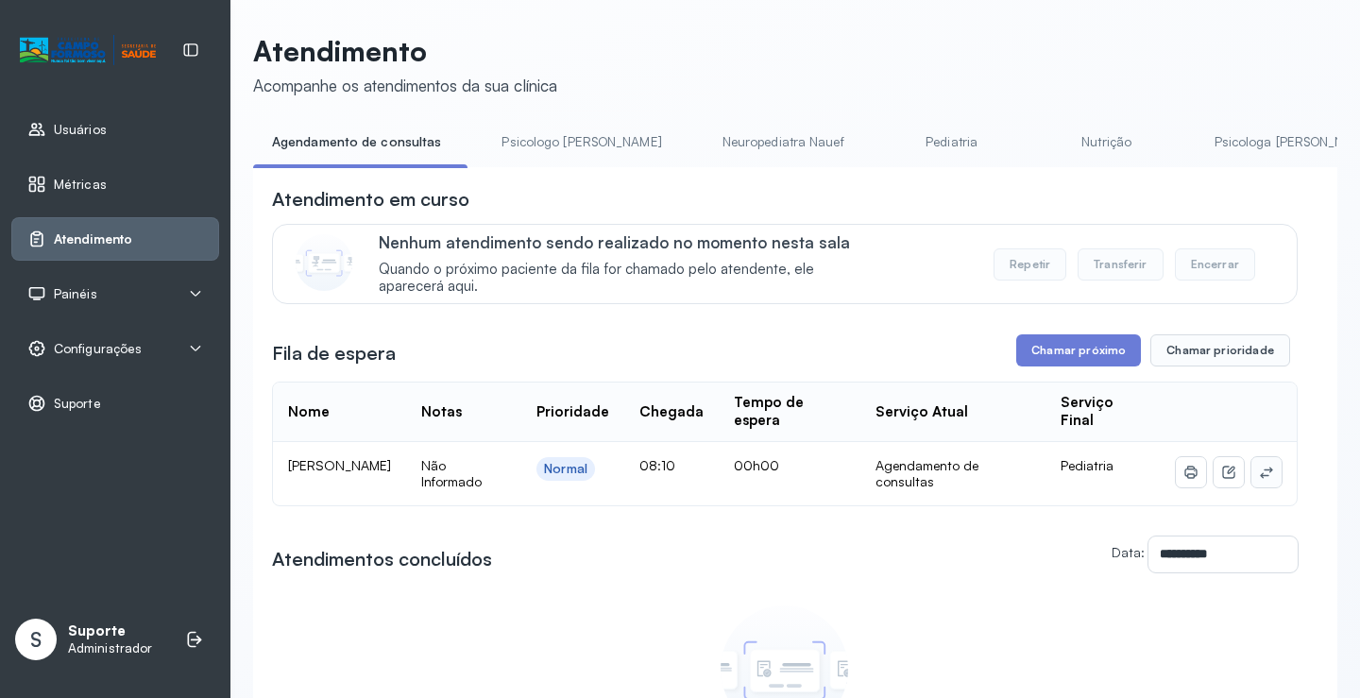
click at [1259, 480] on icon at bounding box center [1266, 472] width 15 height 15
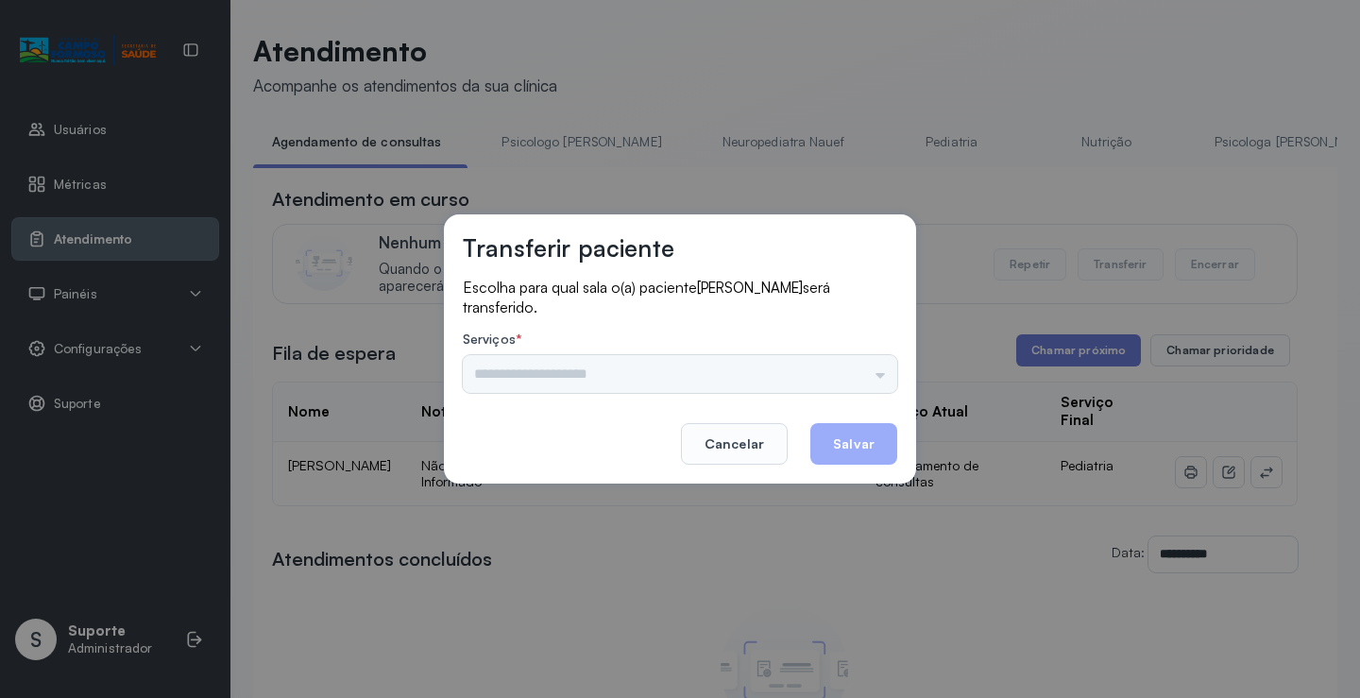
click at [844, 364] on div "Psicologo Pedro Neuropediatra Nauef Nutrição Psicologa Alana Agendamento de con…" at bounding box center [680, 374] width 435 height 38
click at [842, 365] on input "text" at bounding box center [680, 374] width 435 height 38
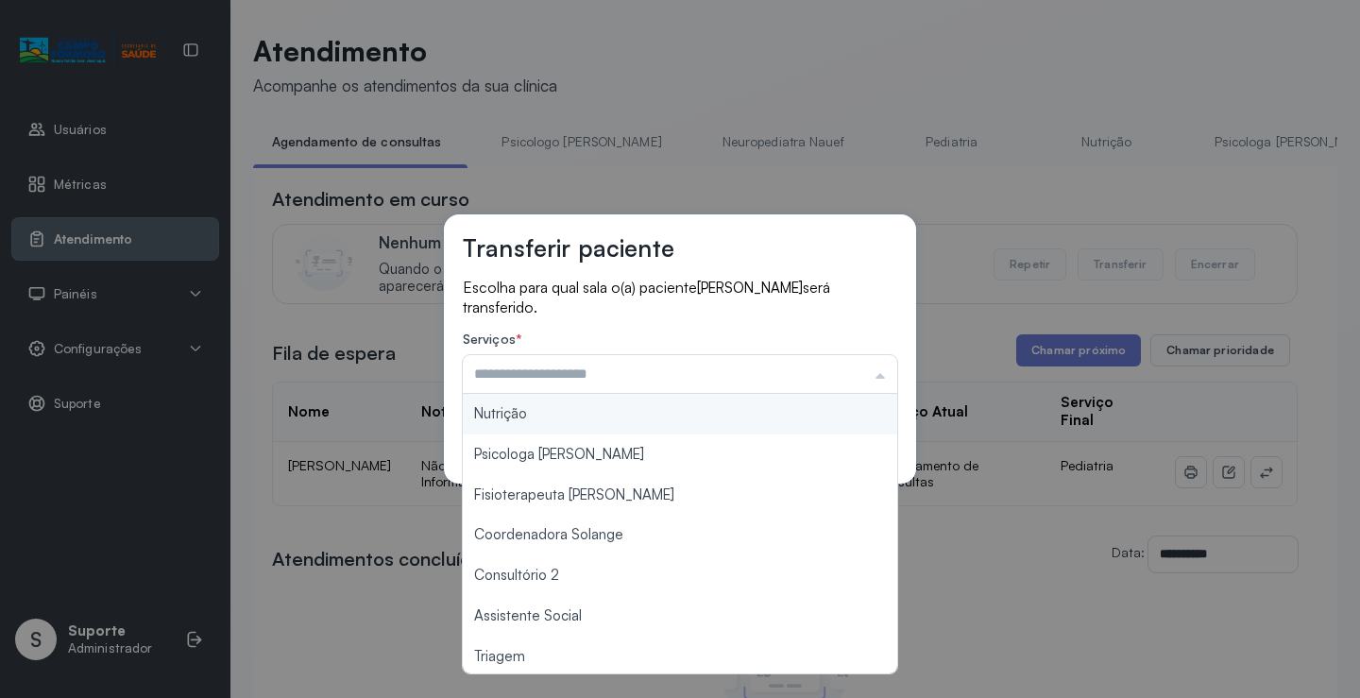
scroll to position [286, 0]
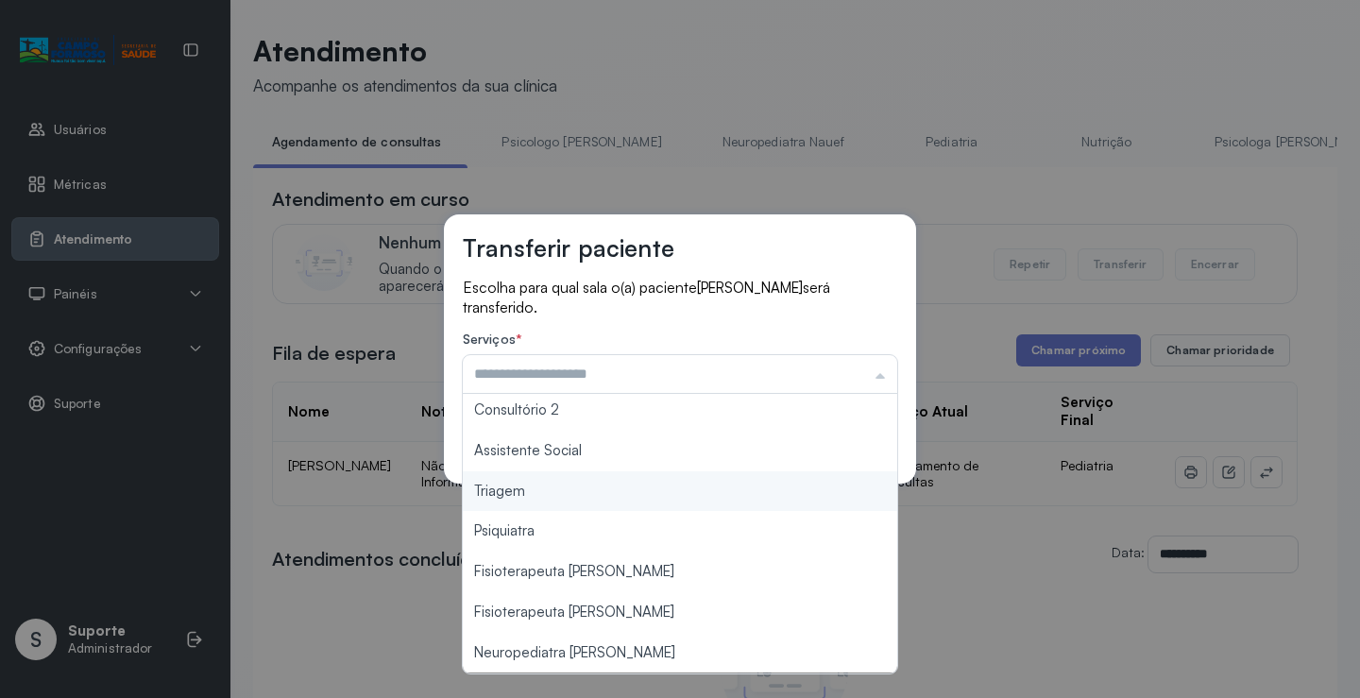
type input "*******"
click at [583, 481] on div "Transferir paciente Escolha para qual sala o(a) paciente VICTOR MANOEL SILVA OL…" at bounding box center [680, 348] width 472 height 269
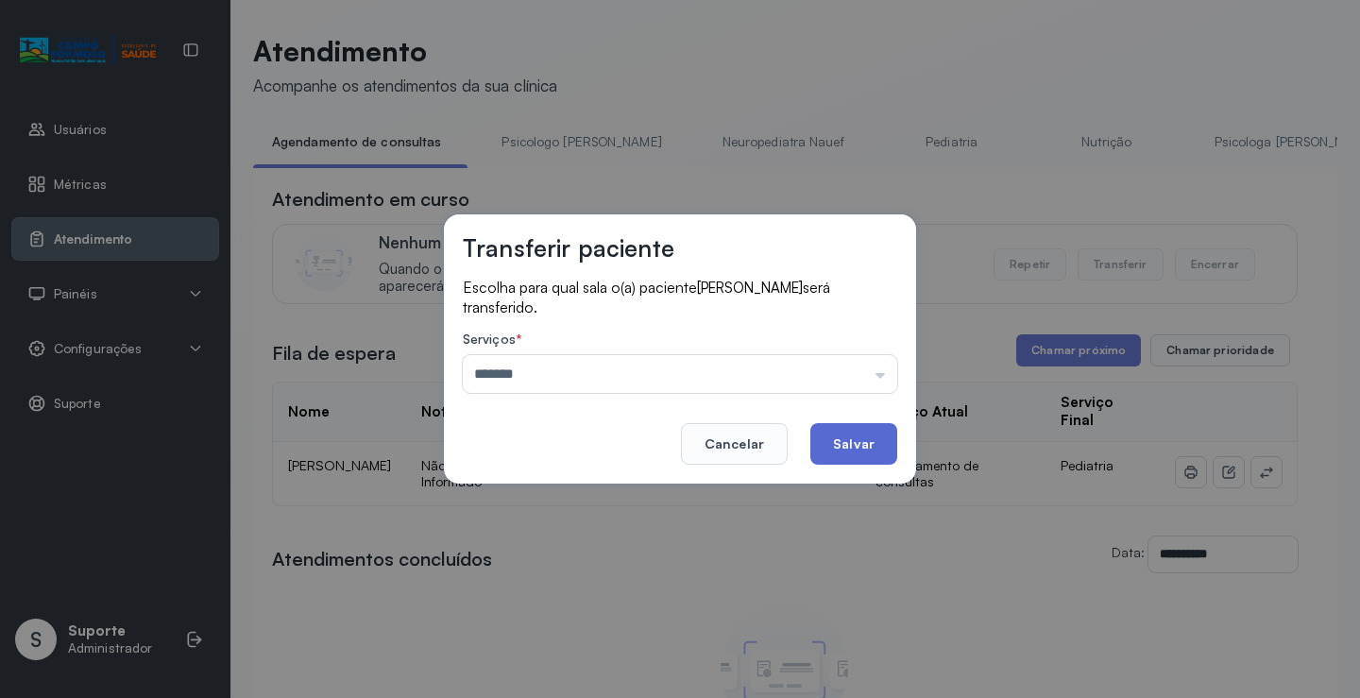
click at [832, 423] on button "Salvar" at bounding box center [854, 444] width 87 height 42
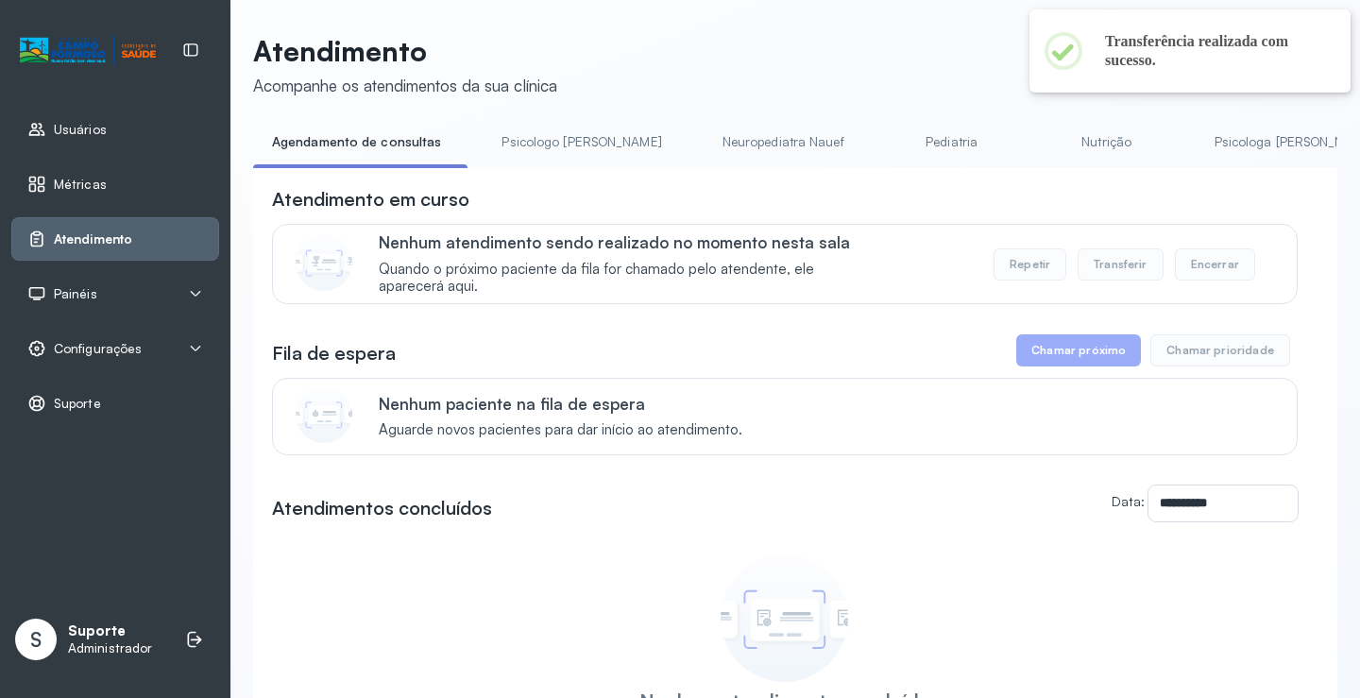
click at [704, 134] on link "Neuropediatra Nauef" at bounding box center [784, 142] width 160 height 31
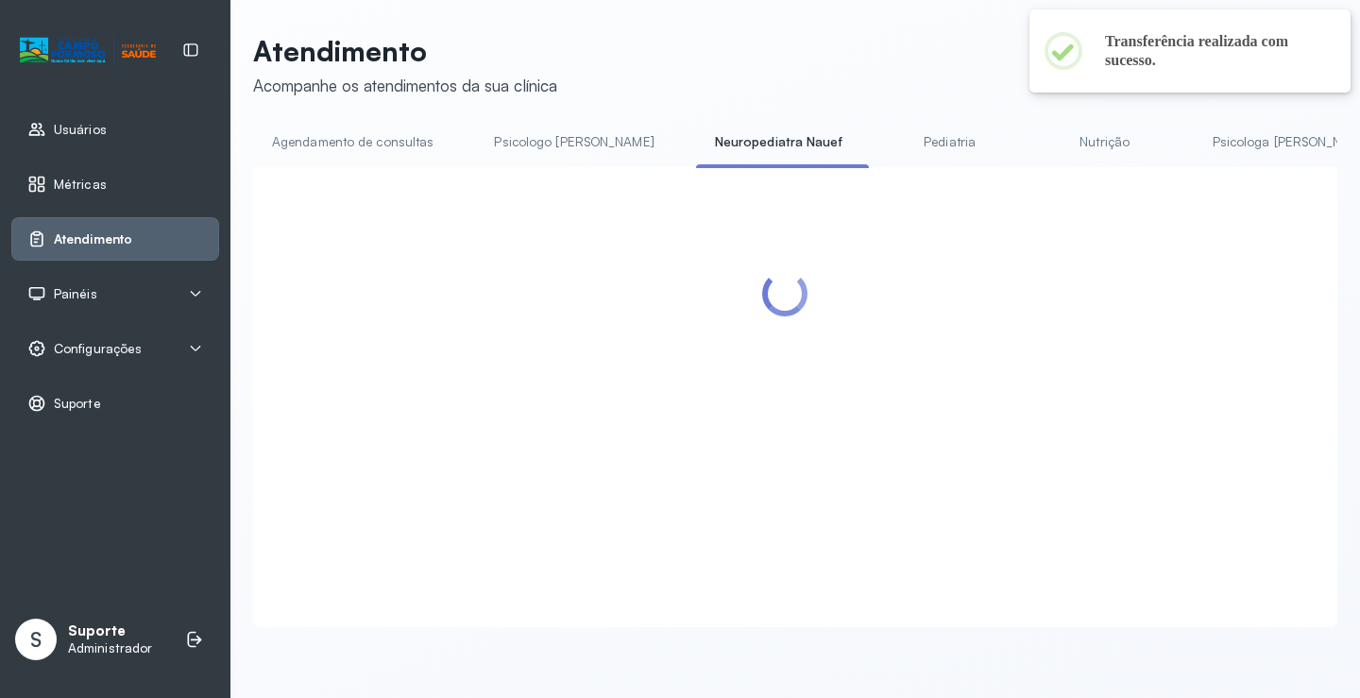
click at [538, 141] on link "Psicologo [PERSON_NAME]" at bounding box center [573, 142] width 197 height 31
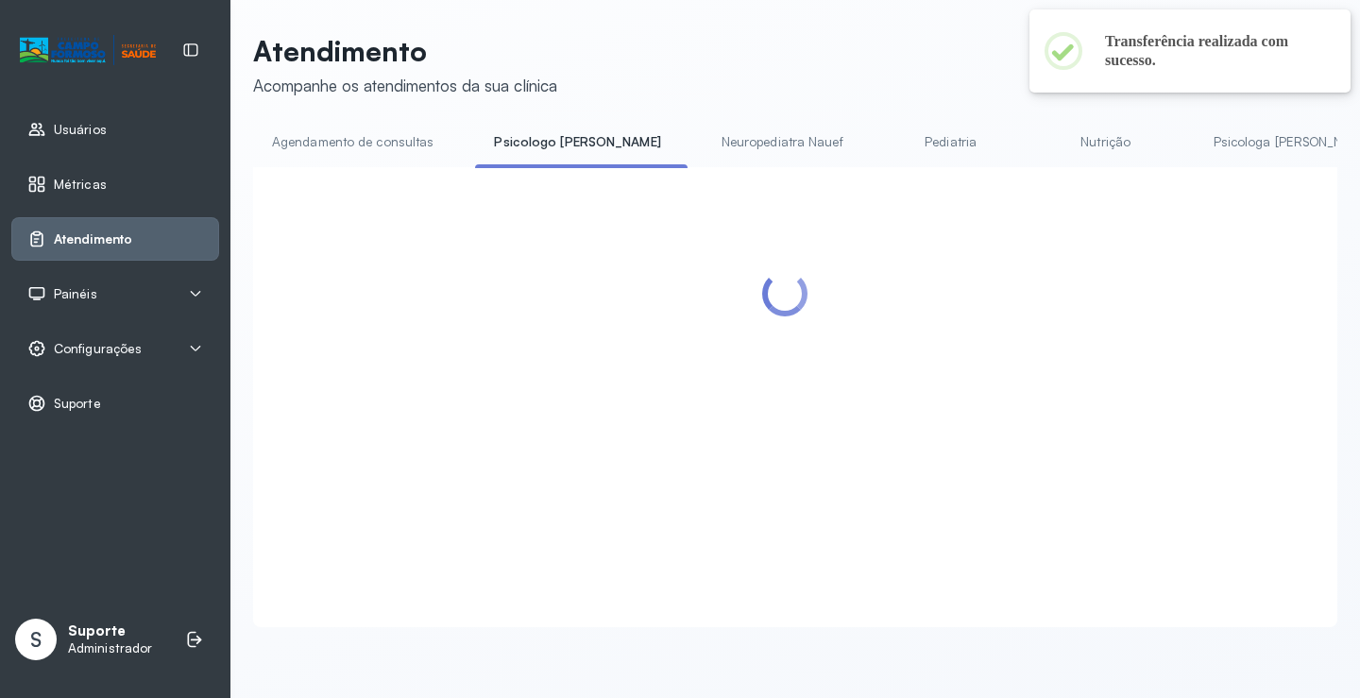
click at [399, 140] on link "Agendamento de consultas" at bounding box center [352, 142] width 199 height 31
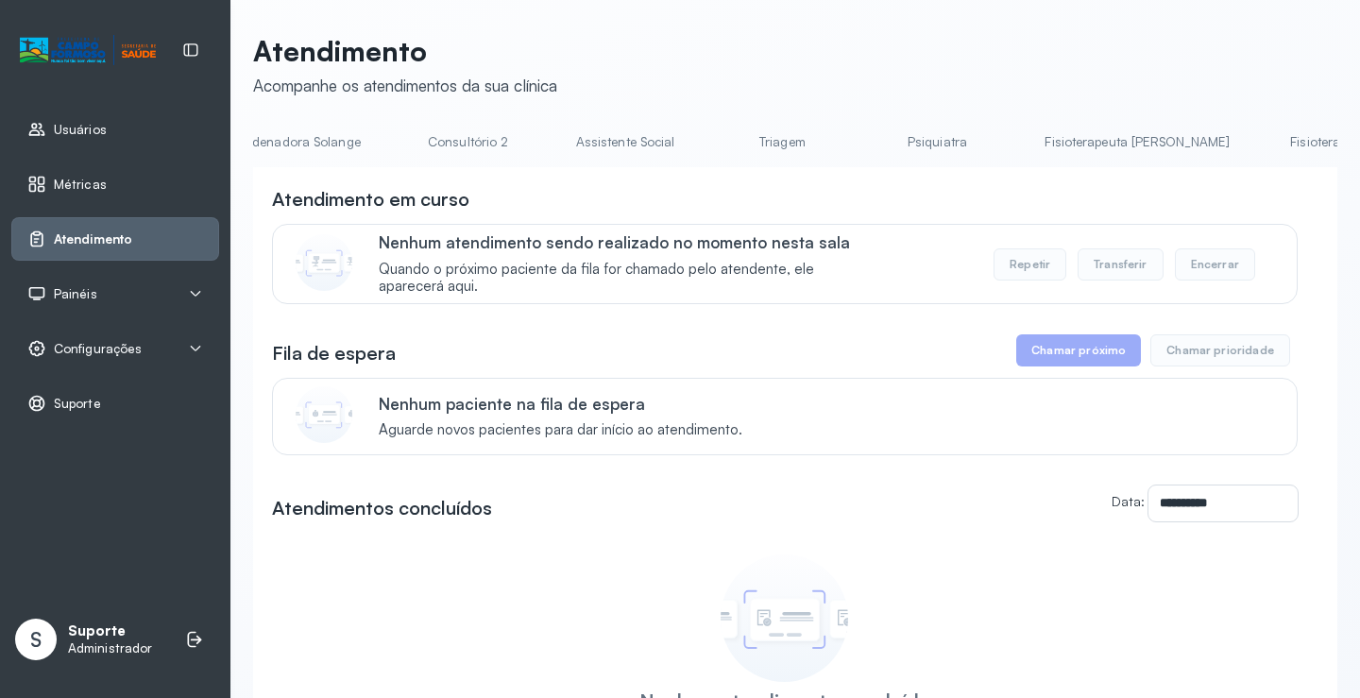
scroll to position [0, 1460]
click at [714, 134] on link "Triagem" at bounding box center [780, 142] width 132 height 31
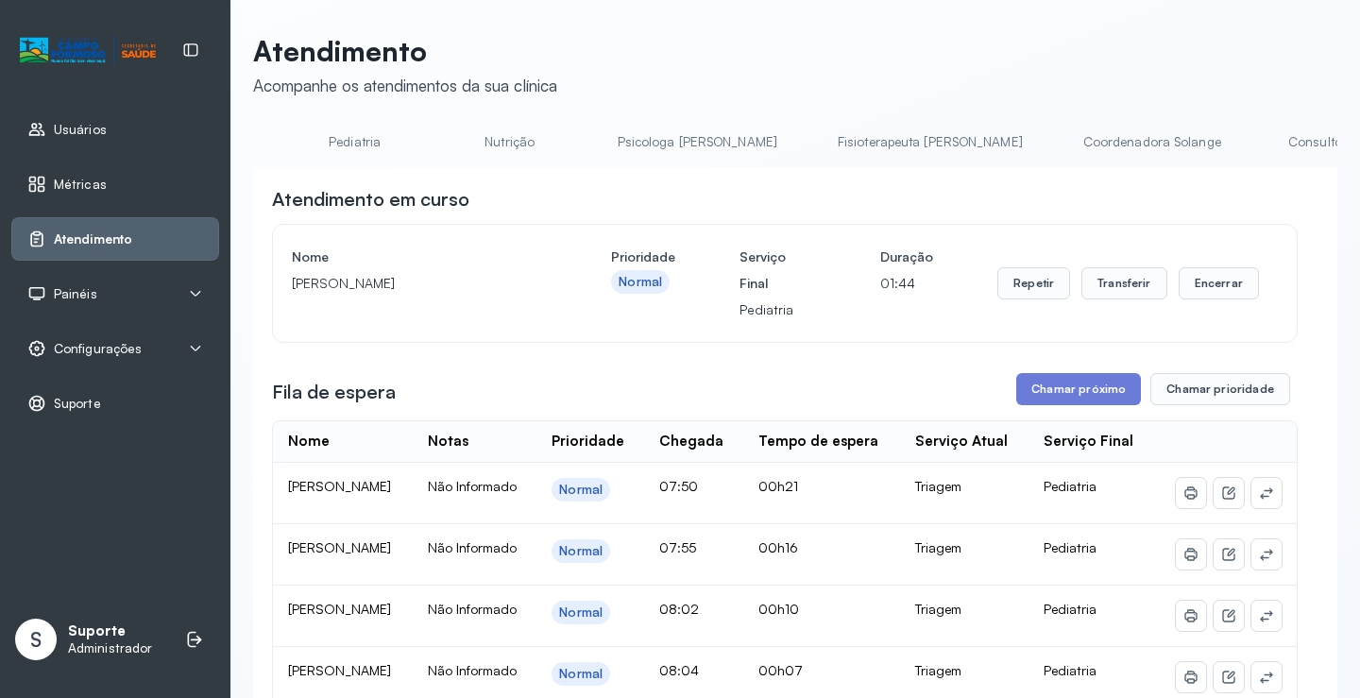
scroll to position [0, 0]
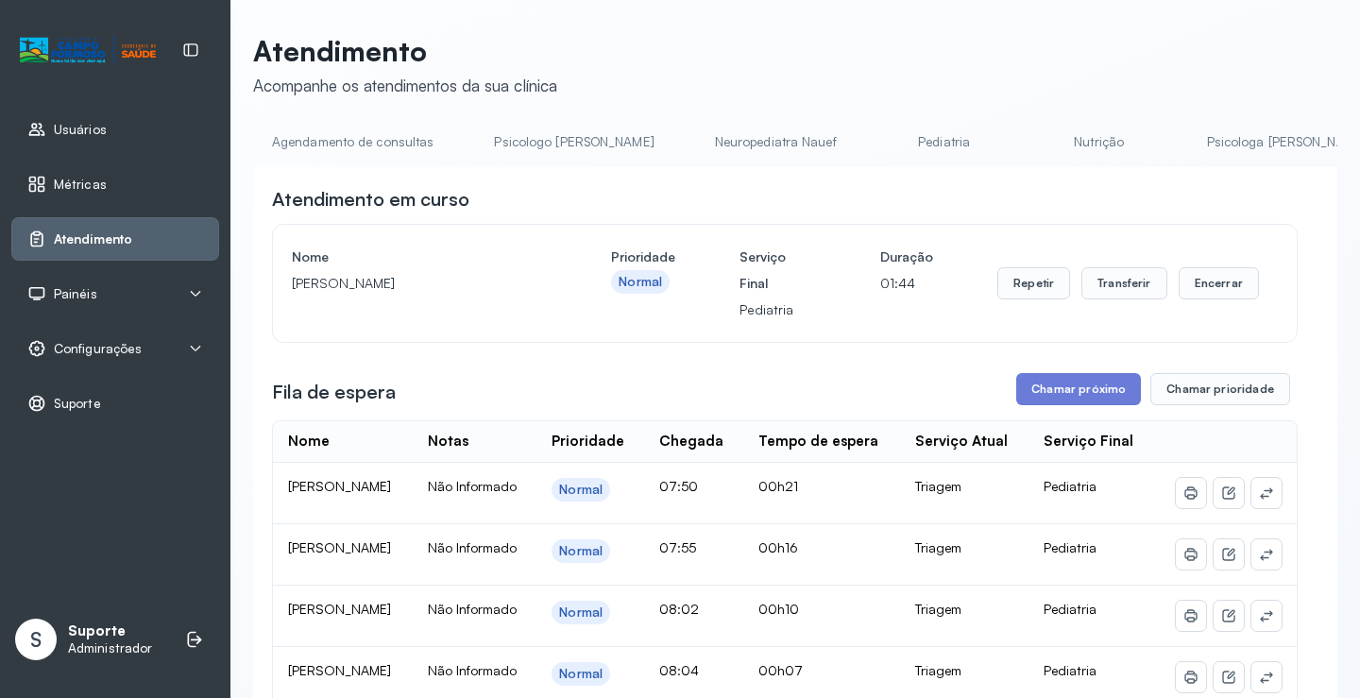
click at [291, 143] on link "Agendamento de consultas" at bounding box center [352, 142] width 199 height 31
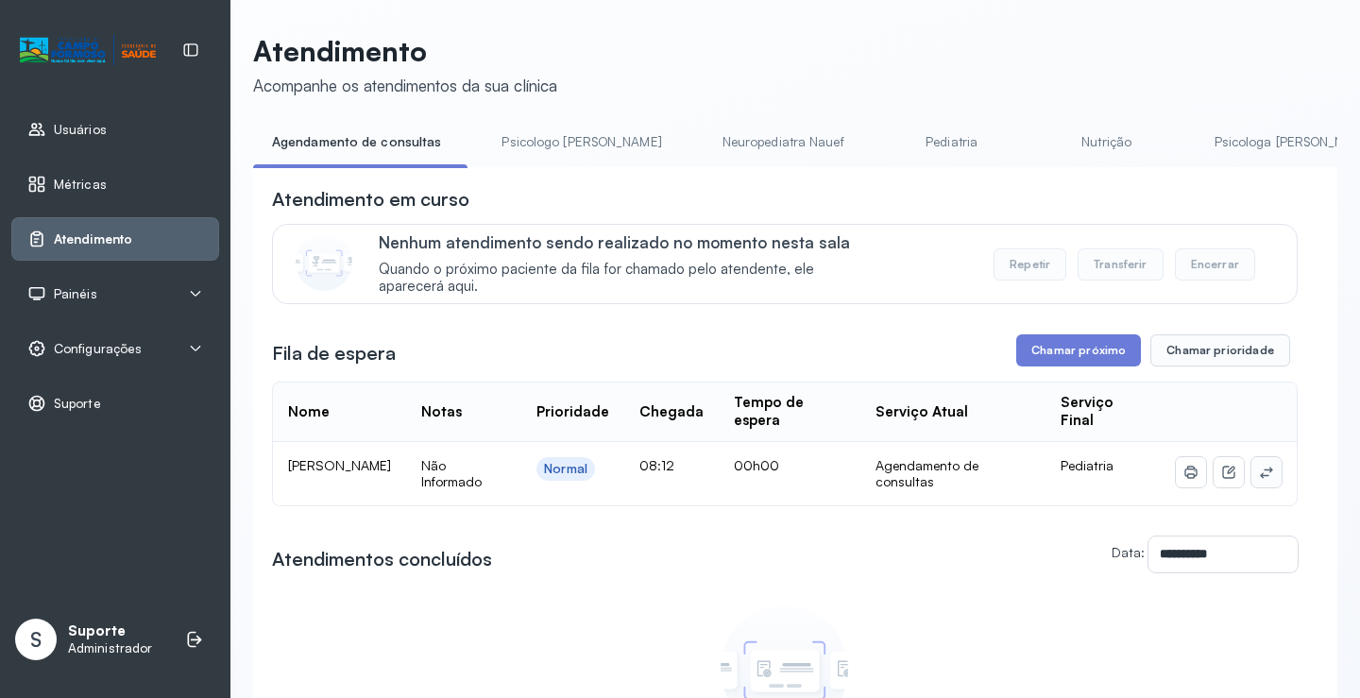
click at [1262, 473] on button at bounding box center [1267, 472] width 30 height 30
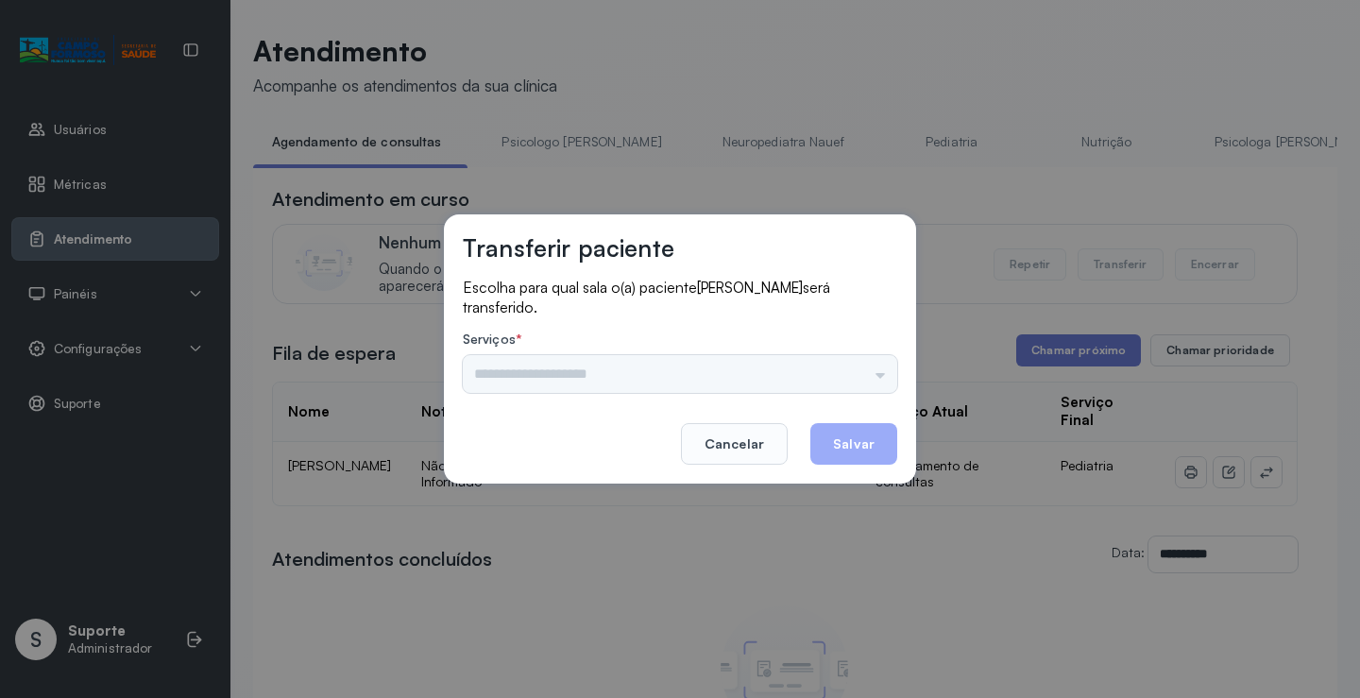
click at [846, 380] on div "Psicologo Pedro Neuropediatra Nauef Pediatria Nutrição Psicologa Alana Fisioter…" at bounding box center [680, 374] width 435 height 38
click at [846, 380] on input "text" at bounding box center [680, 374] width 435 height 38
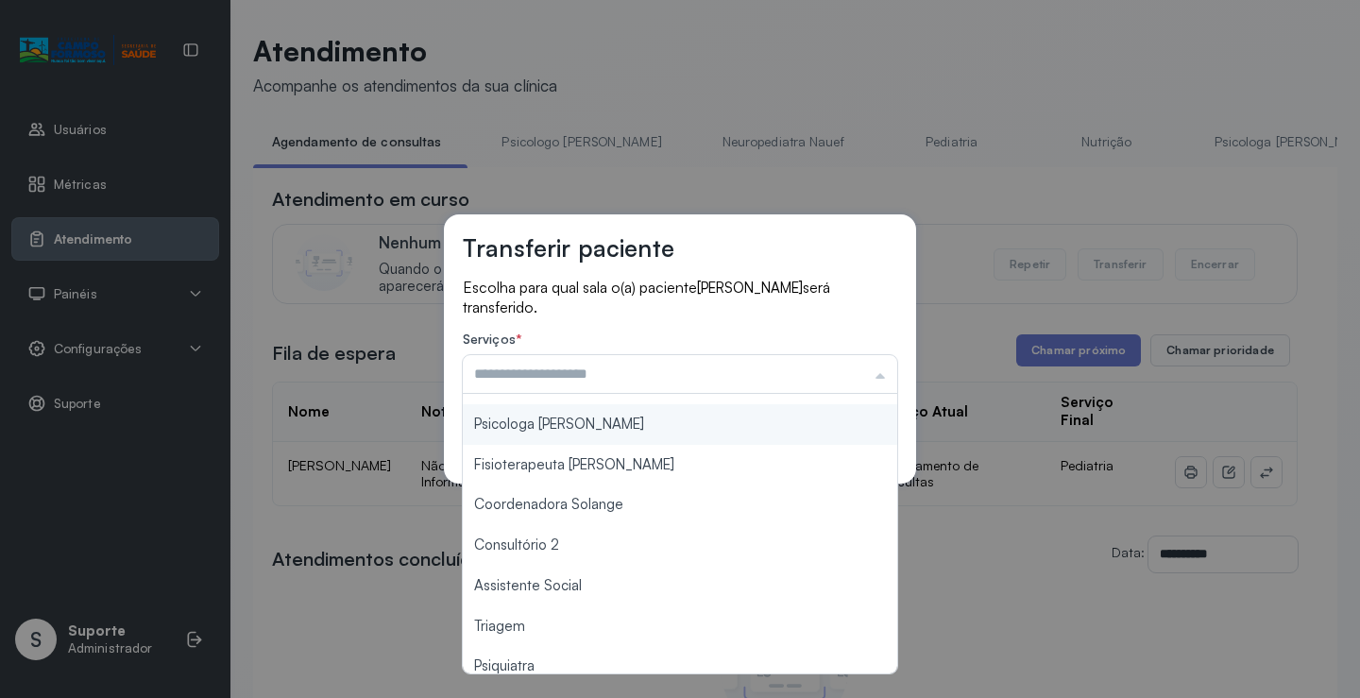
scroll to position [286, 0]
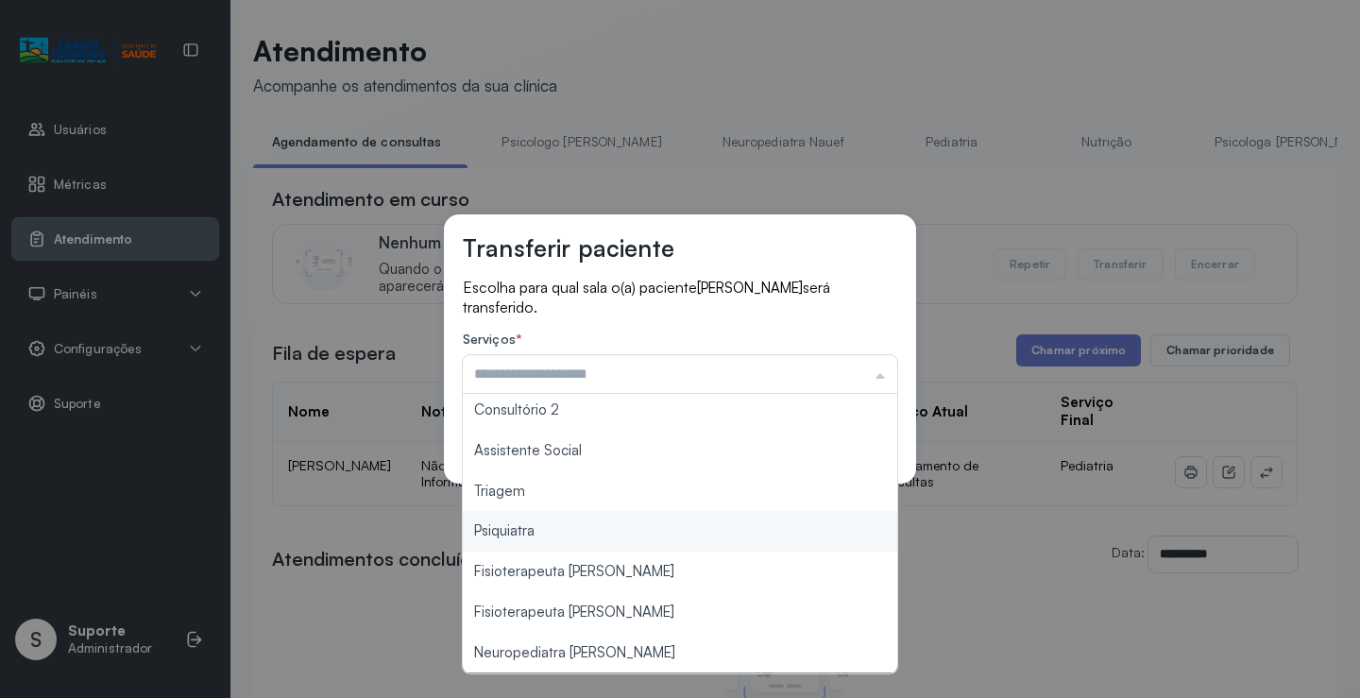
type input "*******"
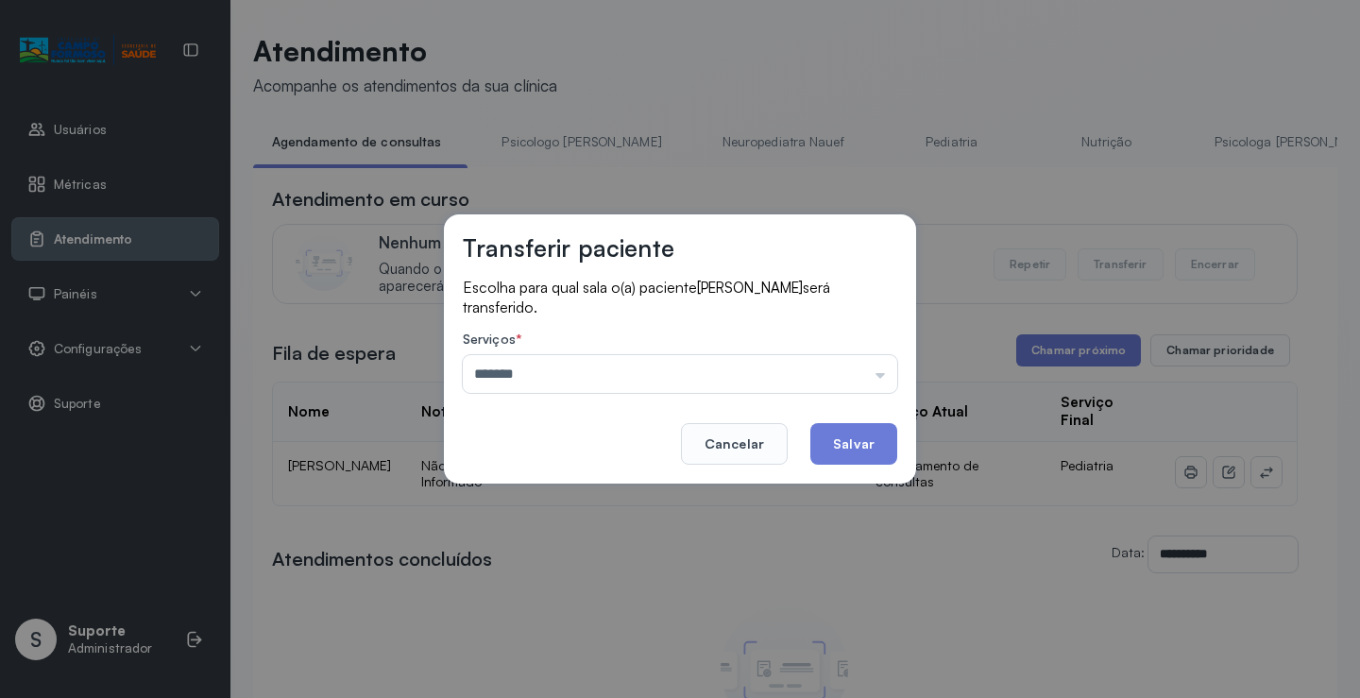
click at [569, 504] on div "Transferir paciente Escolha para qual sala o(a) paciente MARIA ISIS DOS SANTOS …" at bounding box center [680, 349] width 1360 height 698
click at [848, 454] on button "Salvar" at bounding box center [854, 444] width 87 height 42
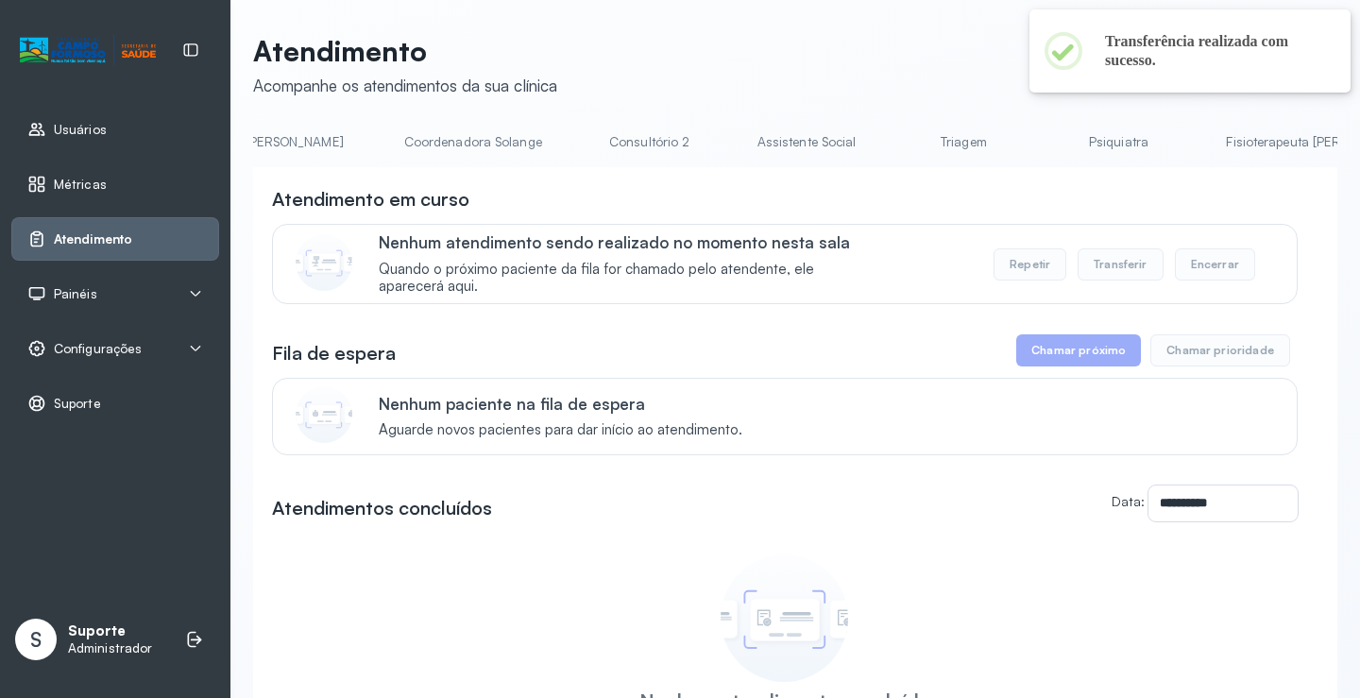
scroll to position [0, 1273]
click at [900, 148] on link "Triagem" at bounding box center [966, 142] width 132 height 31
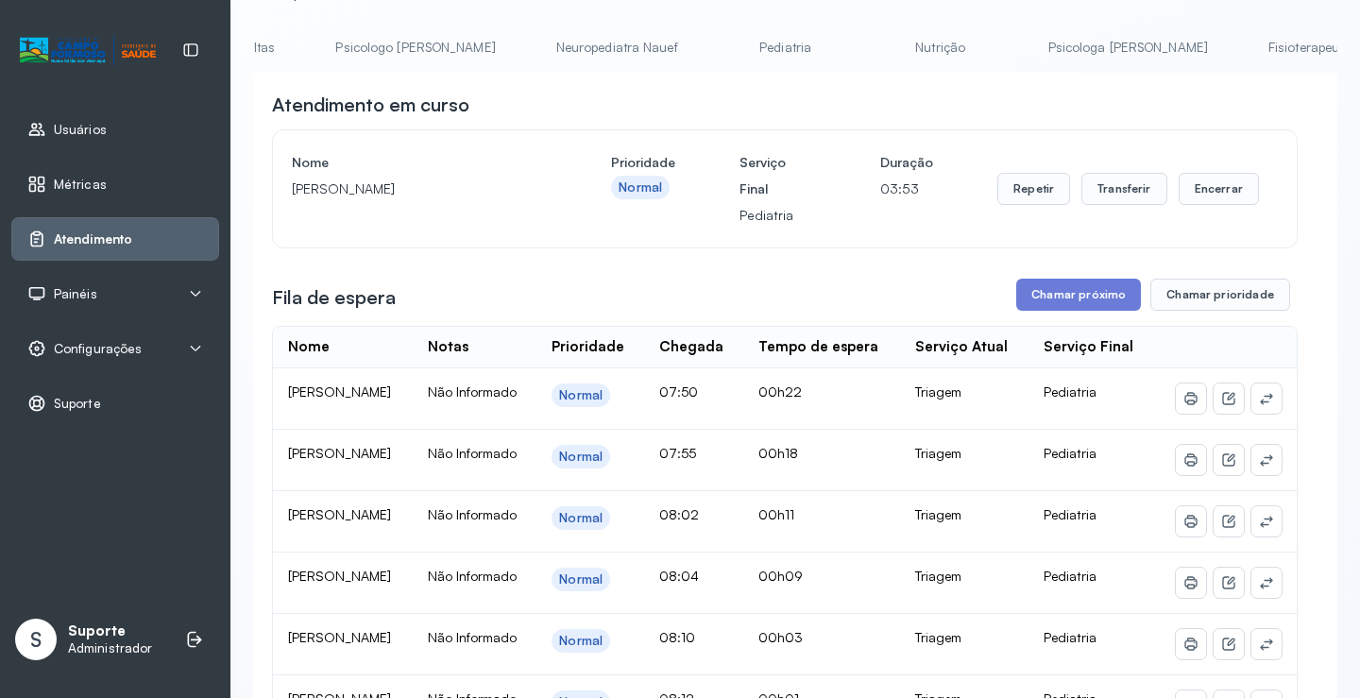
scroll to position [0, 0]
click at [372, 46] on link "Agendamento de consultas" at bounding box center [352, 47] width 199 height 31
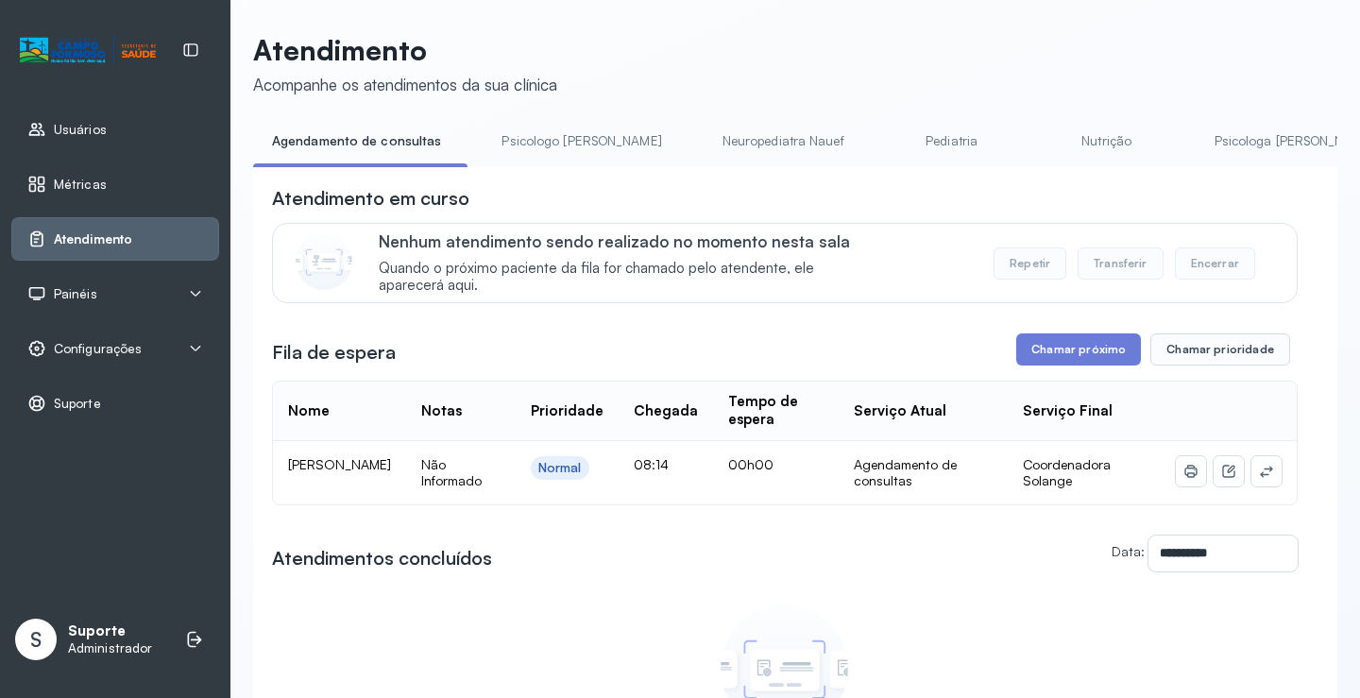
scroll to position [94, 0]
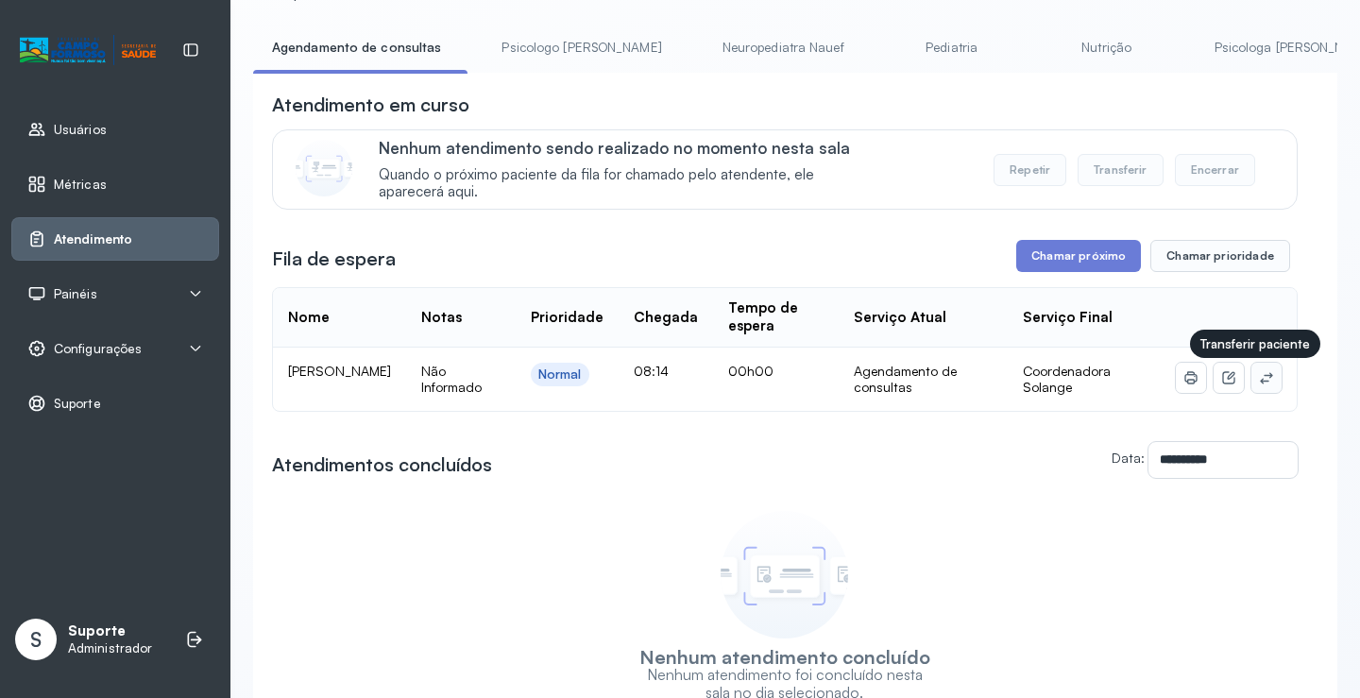
click at [1259, 377] on icon at bounding box center [1266, 377] width 15 height 15
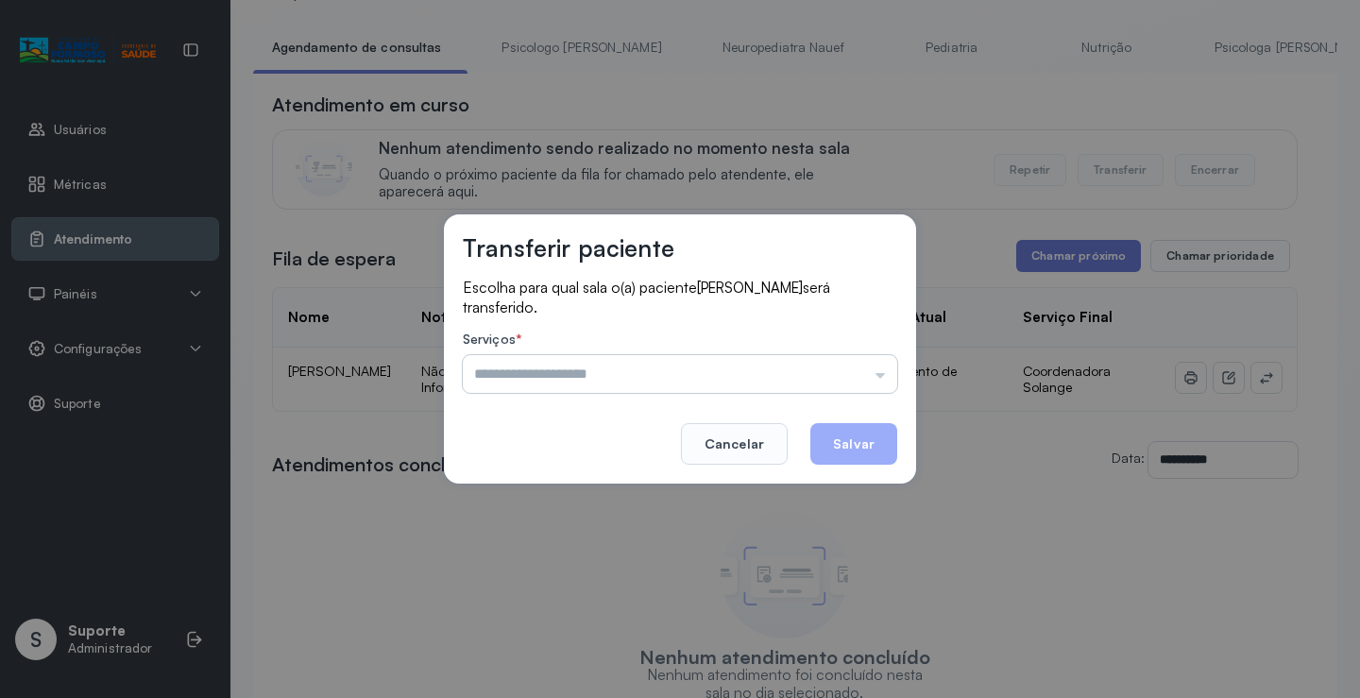
click at [832, 376] on input "text" at bounding box center [680, 374] width 435 height 38
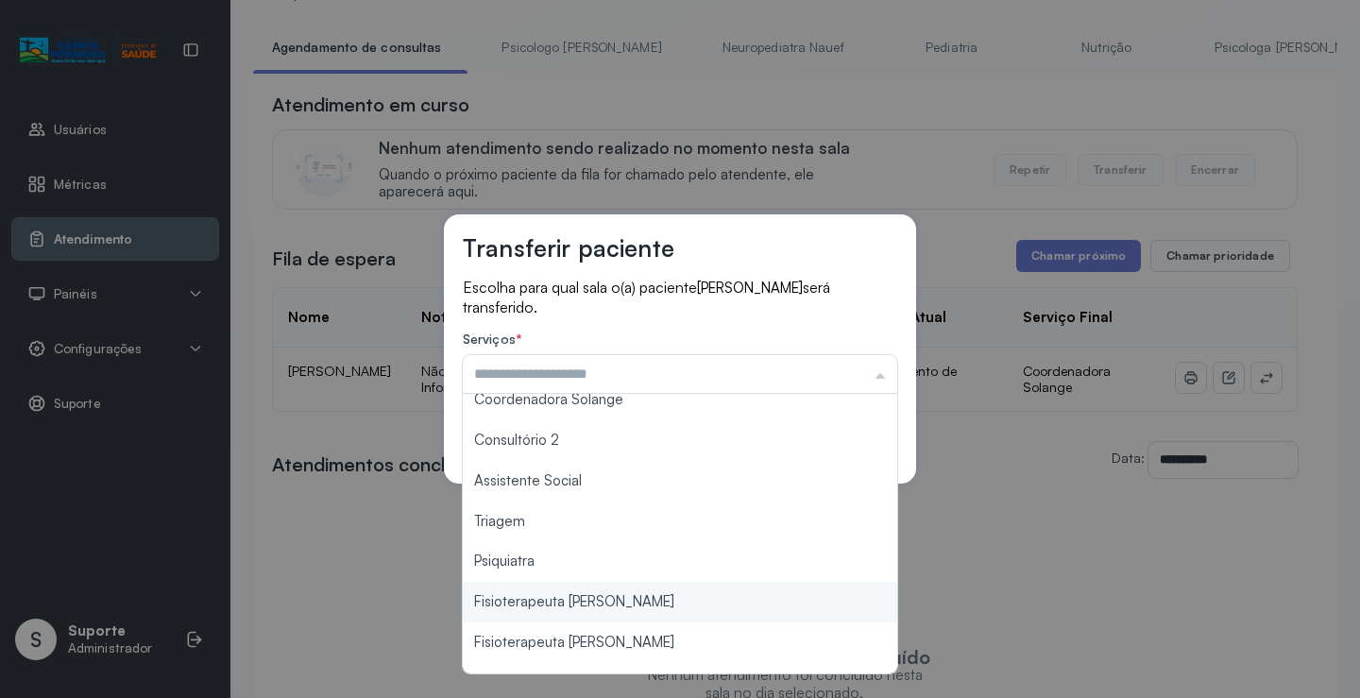
scroll to position [283, 0]
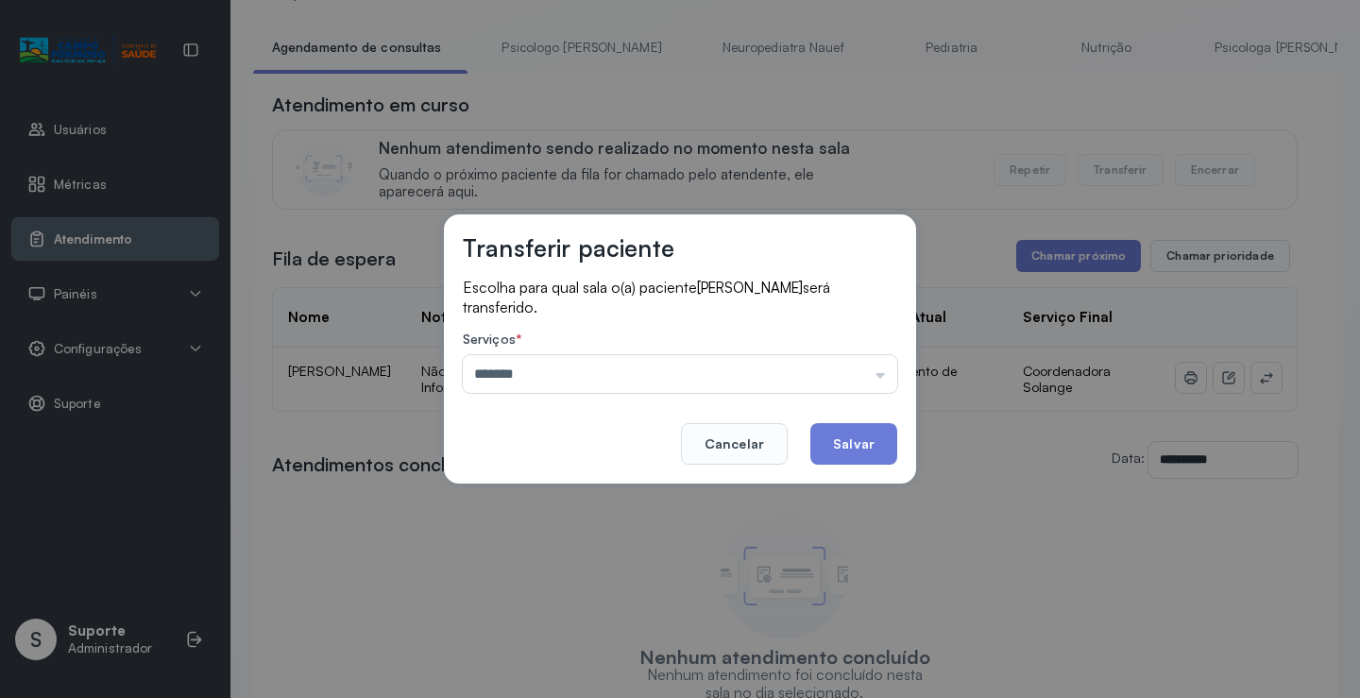
click at [587, 505] on div "Transferir paciente Escolha para qual sala o(a) paciente KIARA MARIA SANTOS CRU…" at bounding box center [680, 349] width 1360 height 698
drag, startPoint x: 769, startPoint y: 333, endPoint x: 752, endPoint y: 387, distance: 56.5
click at [771, 347] on label "Serviços *" at bounding box center [680, 342] width 435 height 20
click at [749, 387] on input "*******" at bounding box center [680, 374] width 435 height 38
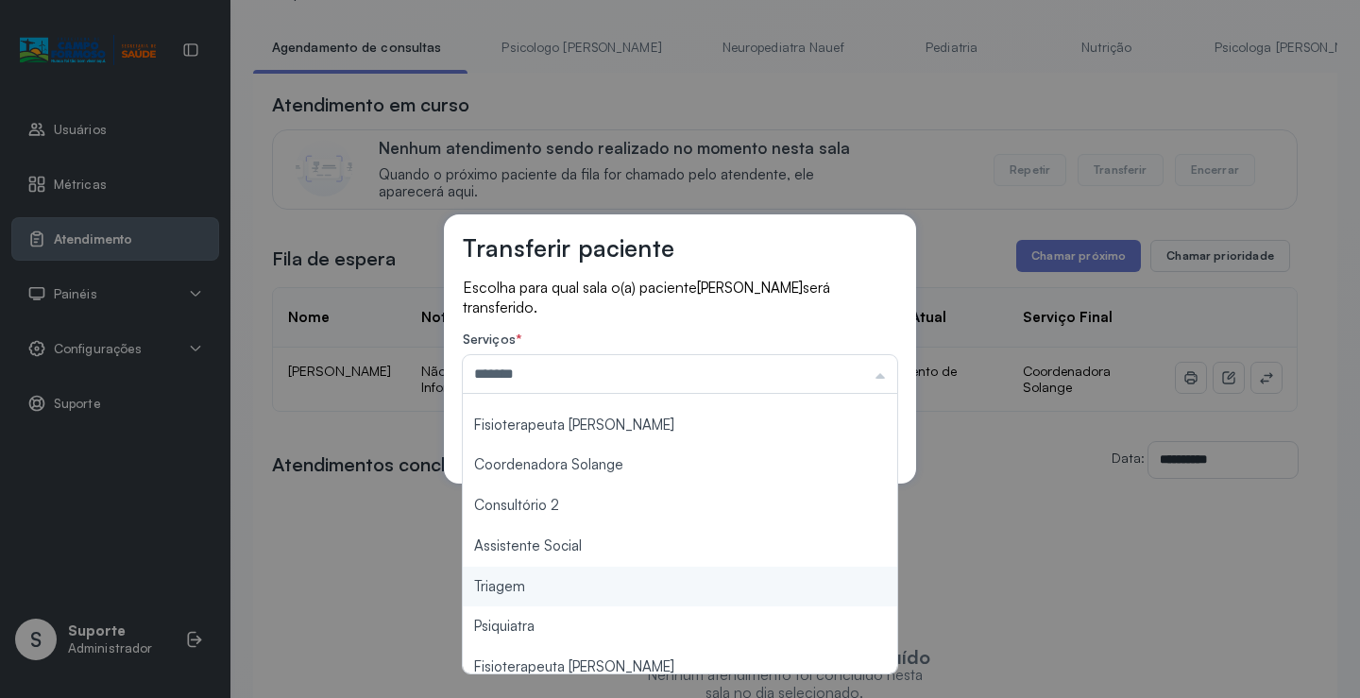
scroll to position [0, 0]
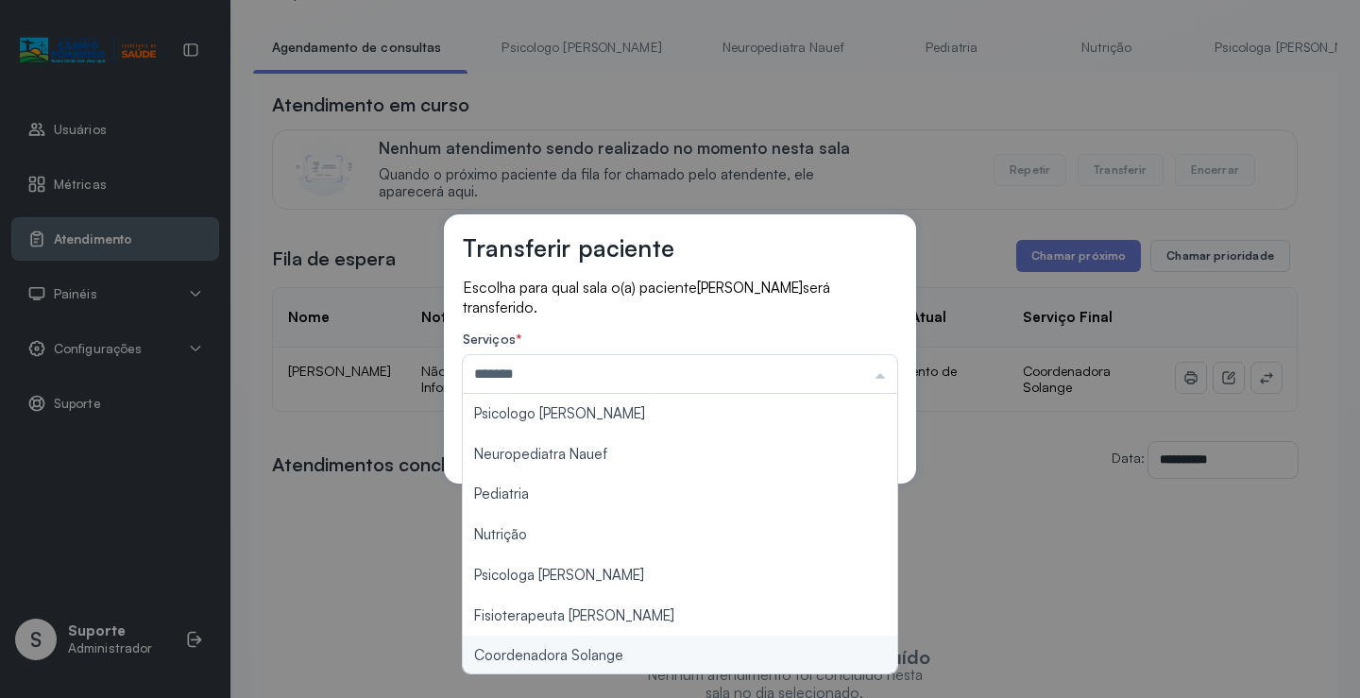
type input "**********"
drag, startPoint x: 606, startPoint y: 657, endPoint x: 811, endPoint y: 515, distance: 249.0
click at [606, 657] on div "**********" at bounding box center [680, 349] width 1360 height 698
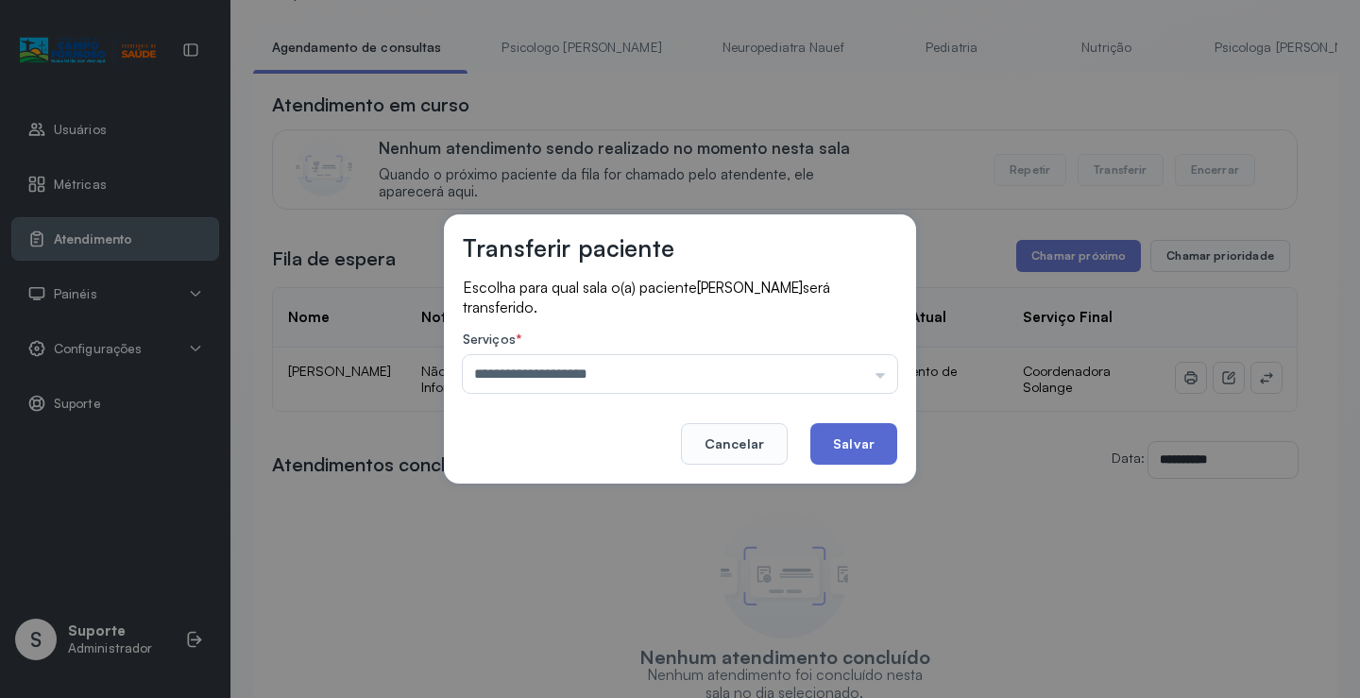
click at [876, 431] on button "Salvar" at bounding box center [854, 444] width 87 height 42
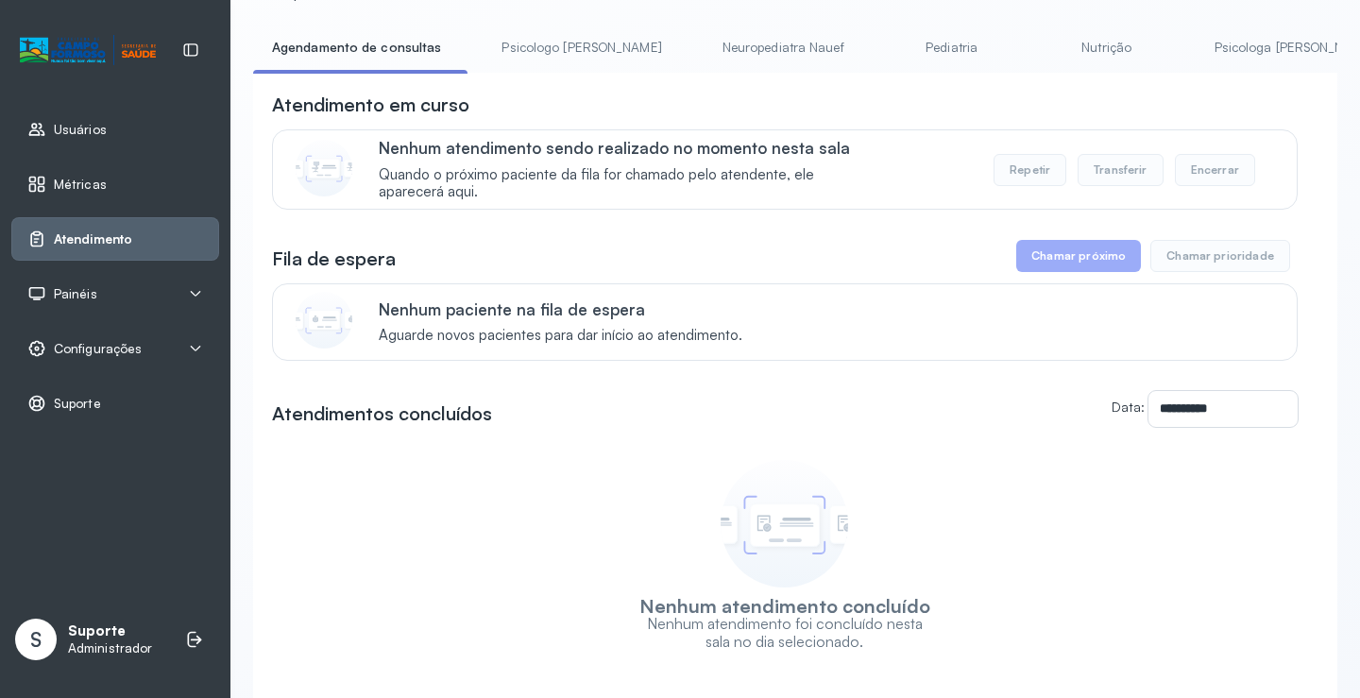
click at [303, 47] on link "Agendamento de consultas" at bounding box center [356, 47] width 207 height 31
click at [517, 45] on link "Psicologo [PERSON_NAME]" at bounding box center [581, 47] width 197 height 31
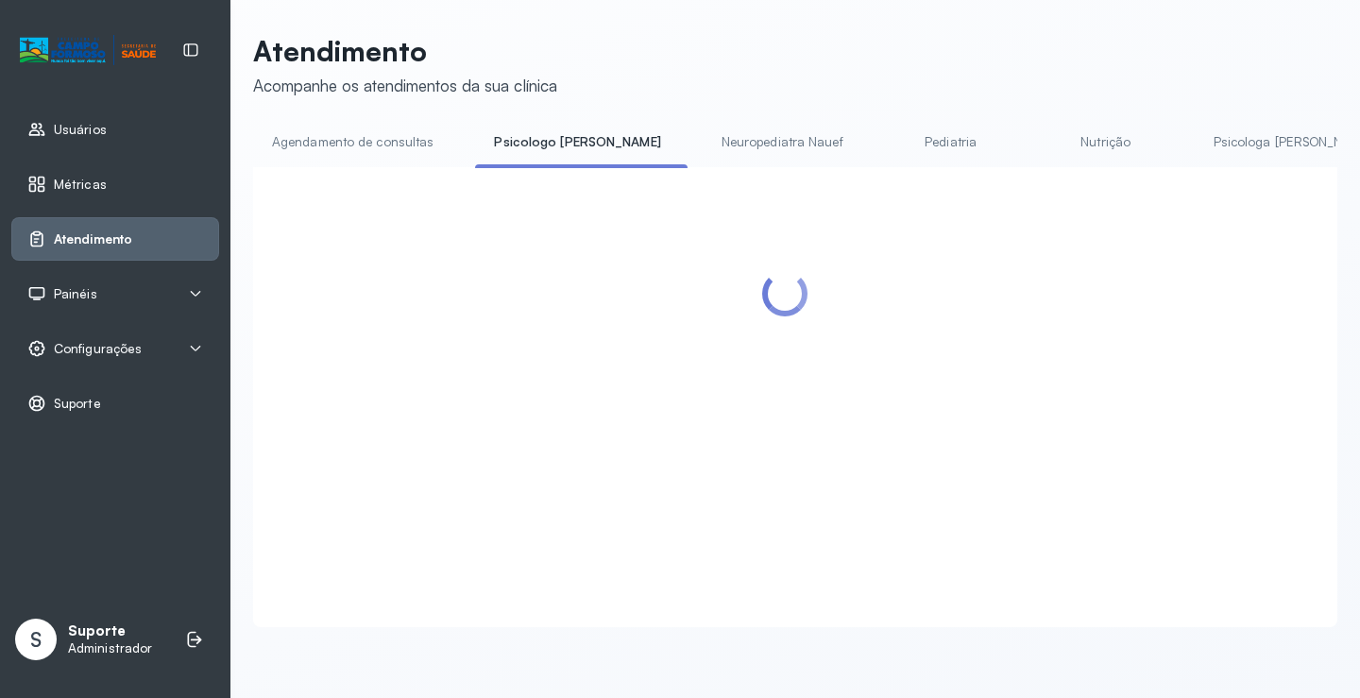
click at [355, 63] on p "Atendimento" at bounding box center [405, 51] width 304 height 34
click at [347, 142] on link "Agendamento de consultas" at bounding box center [352, 142] width 199 height 31
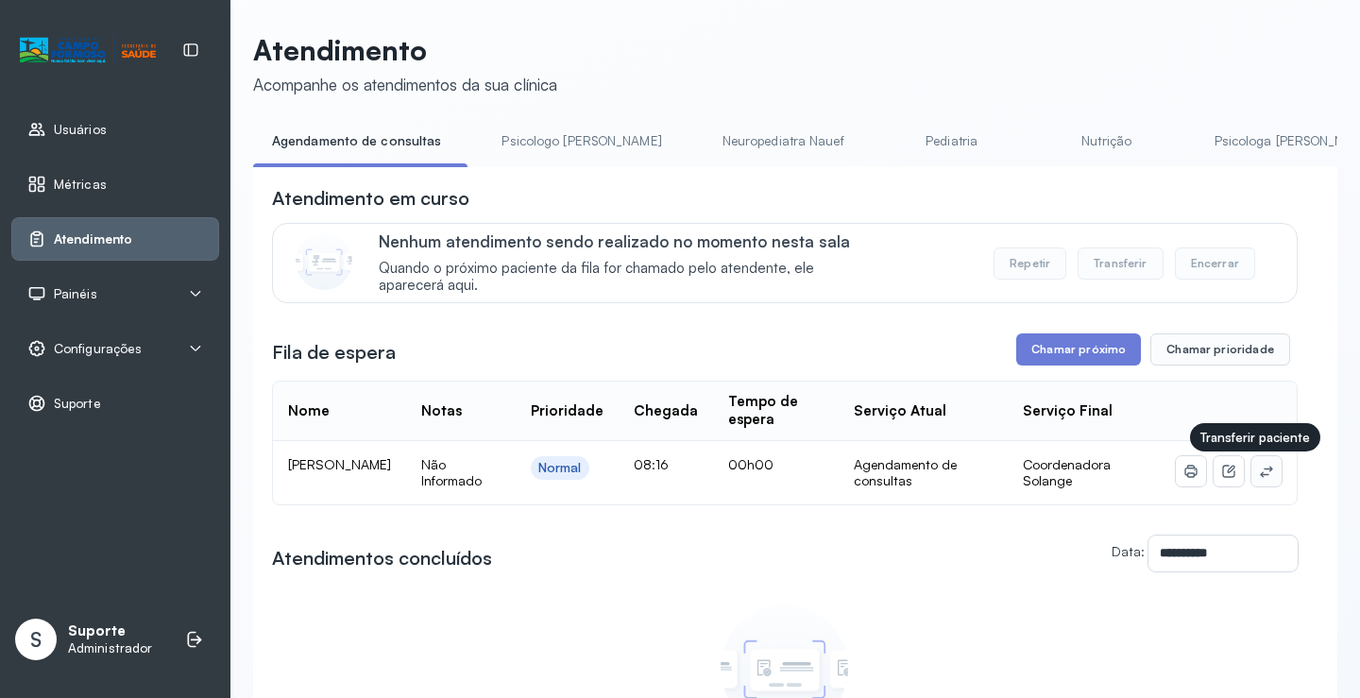
click at [1259, 476] on icon at bounding box center [1266, 471] width 15 height 15
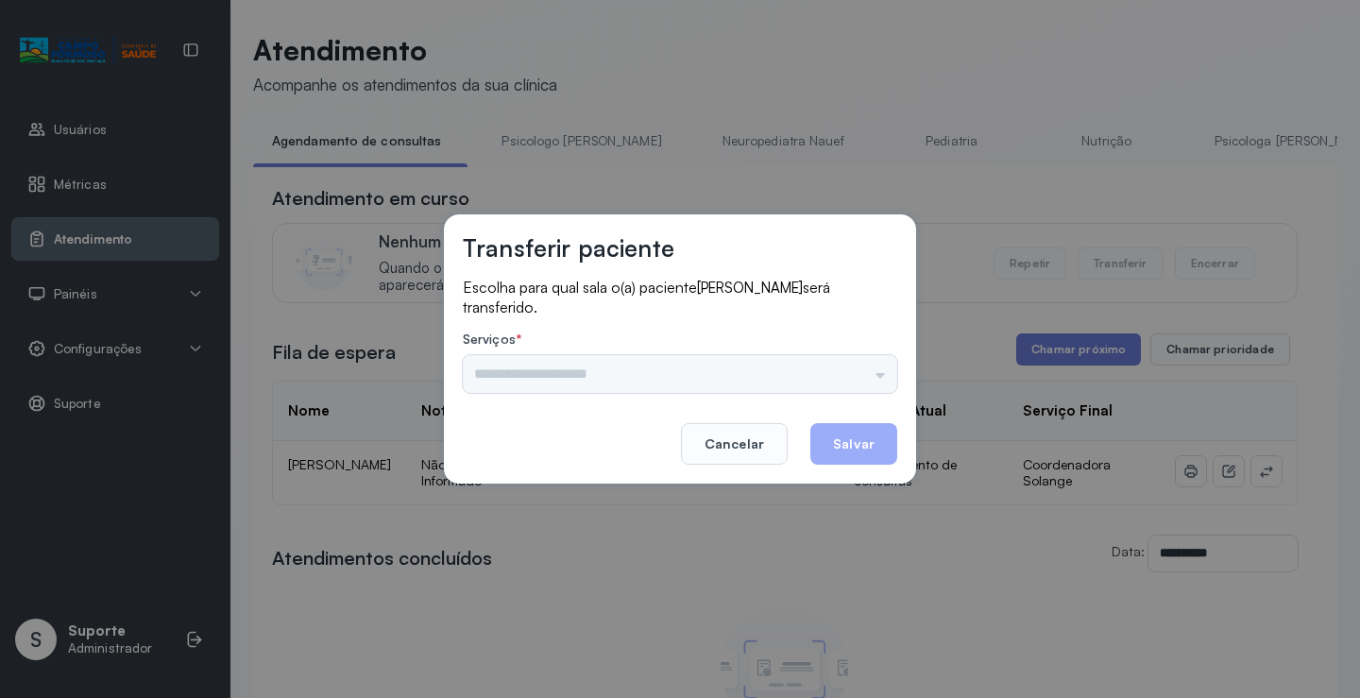
click at [861, 378] on div "Psicologo Pedro Neuropediatra Nauef Pediatria Nutrição Psicologa Alana Fisioter…" at bounding box center [680, 374] width 435 height 38
click at [820, 382] on input "text" at bounding box center [680, 374] width 435 height 38
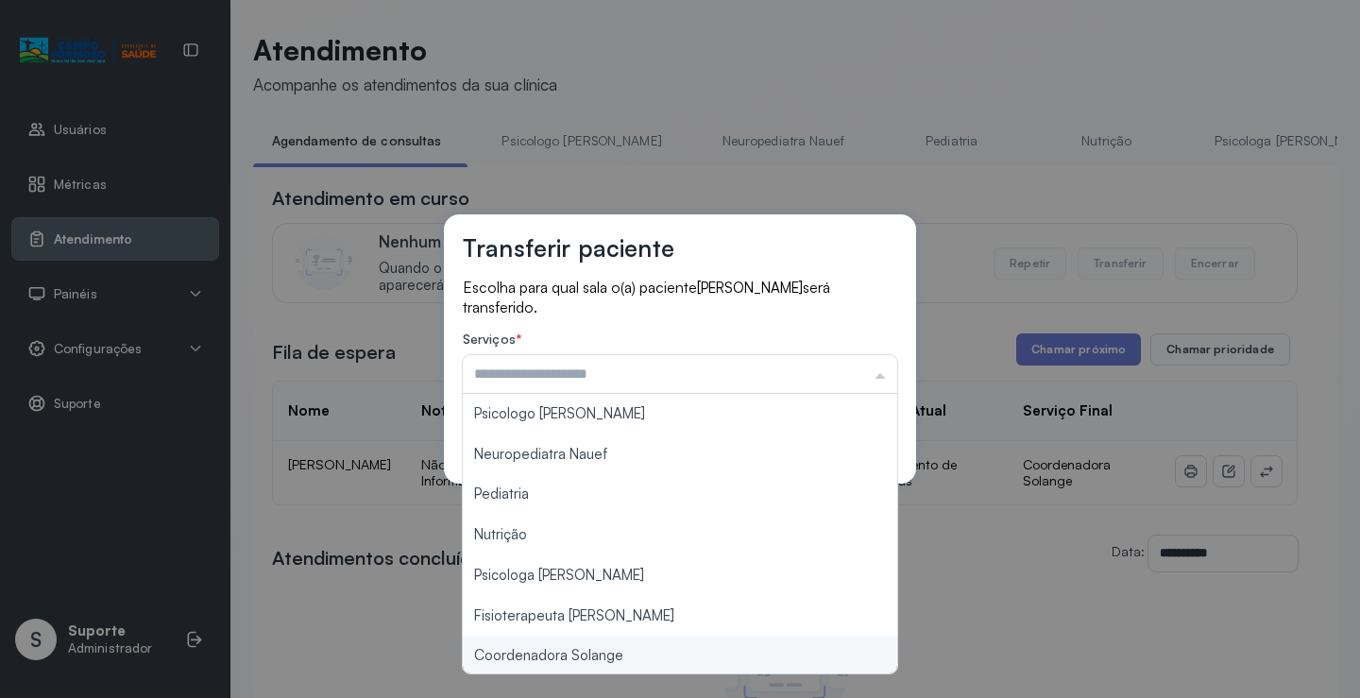
type input "**********"
click at [613, 653] on div "**********" at bounding box center [680, 349] width 1360 height 698
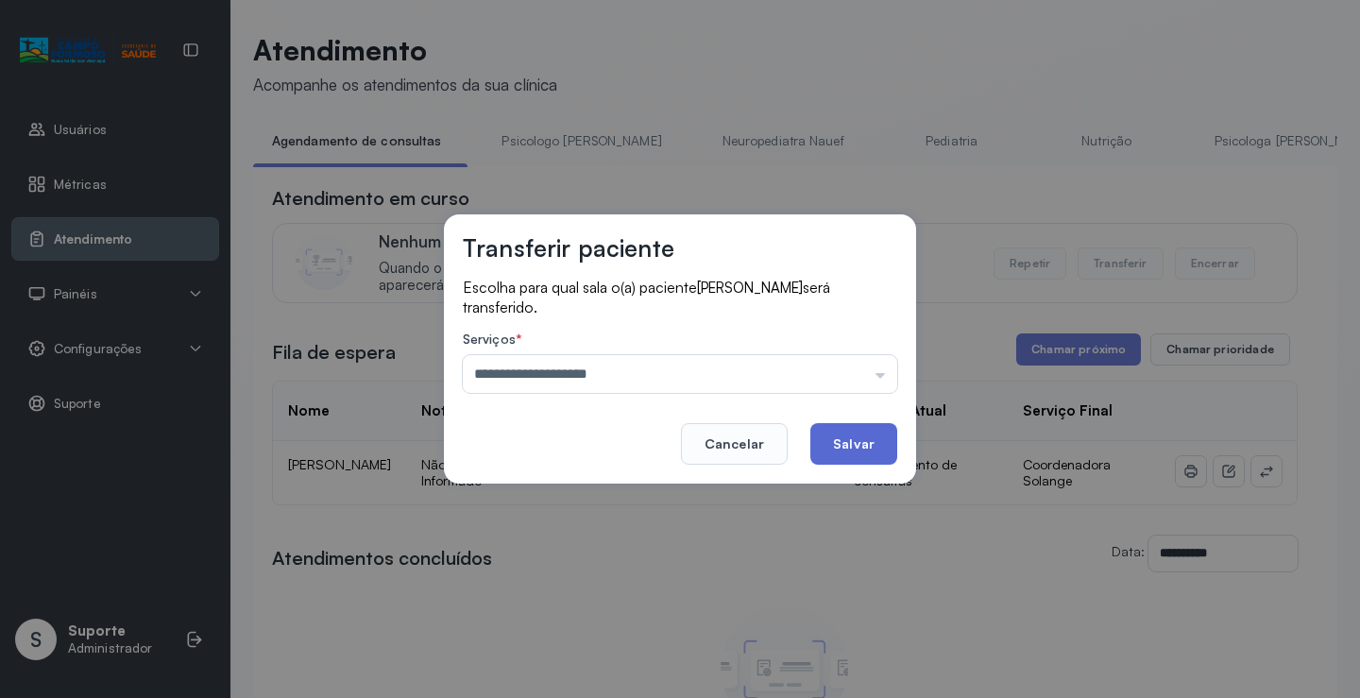
click at [859, 449] on button "Salvar" at bounding box center [854, 444] width 87 height 42
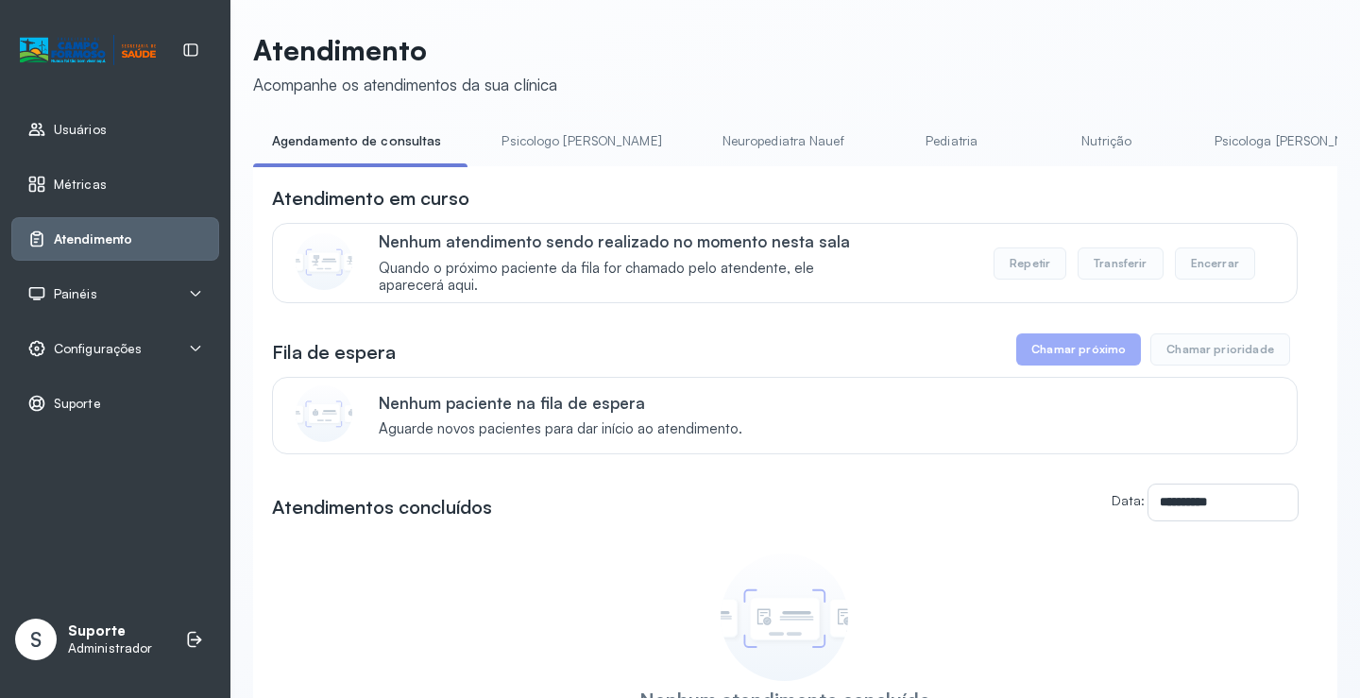
drag, startPoint x: 580, startPoint y: 142, endPoint x: 438, endPoint y: 139, distance: 141.7
click at [579, 142] on link "Psicologo [PERSON_NAME]" at bounding box center [581, 141] width 197 height 31
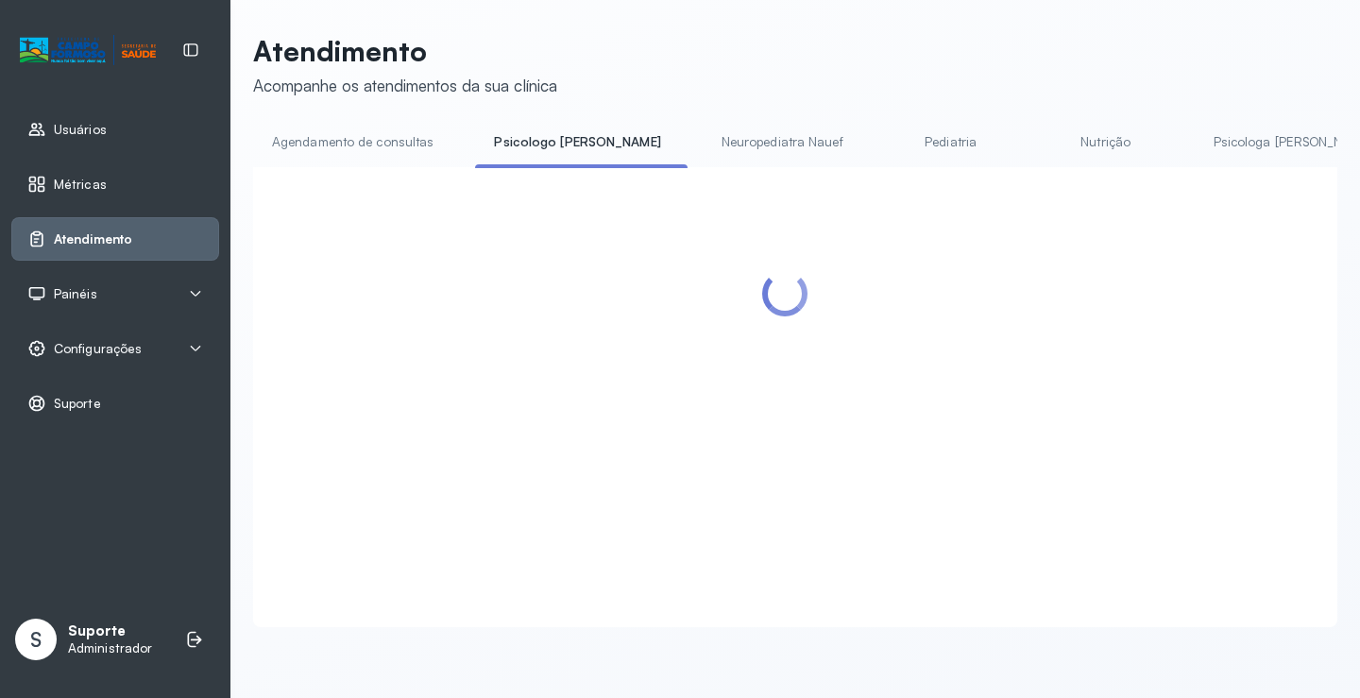
click at [365, 135] on link "Agendamento de consultas" at bounding box center [352, 142] width 199 height 31
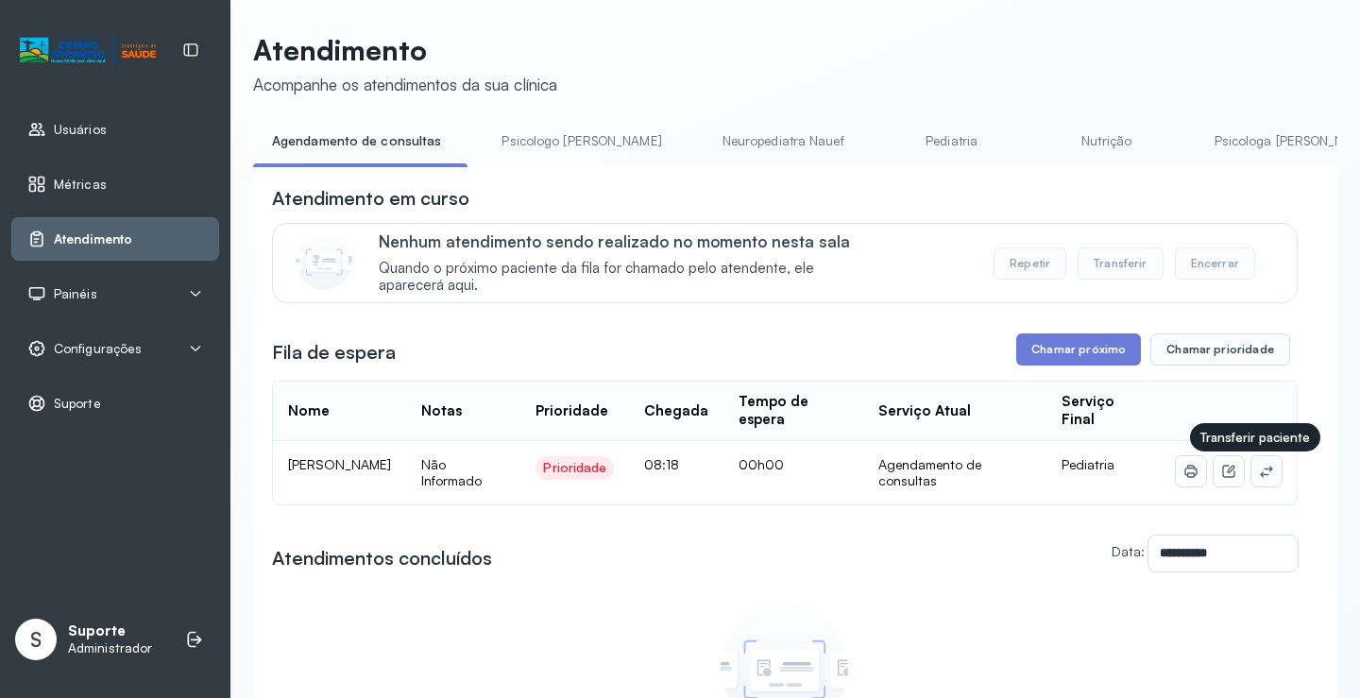
click at [1264, 482] on button at bounding box center [1267, 471] width 30 height 30
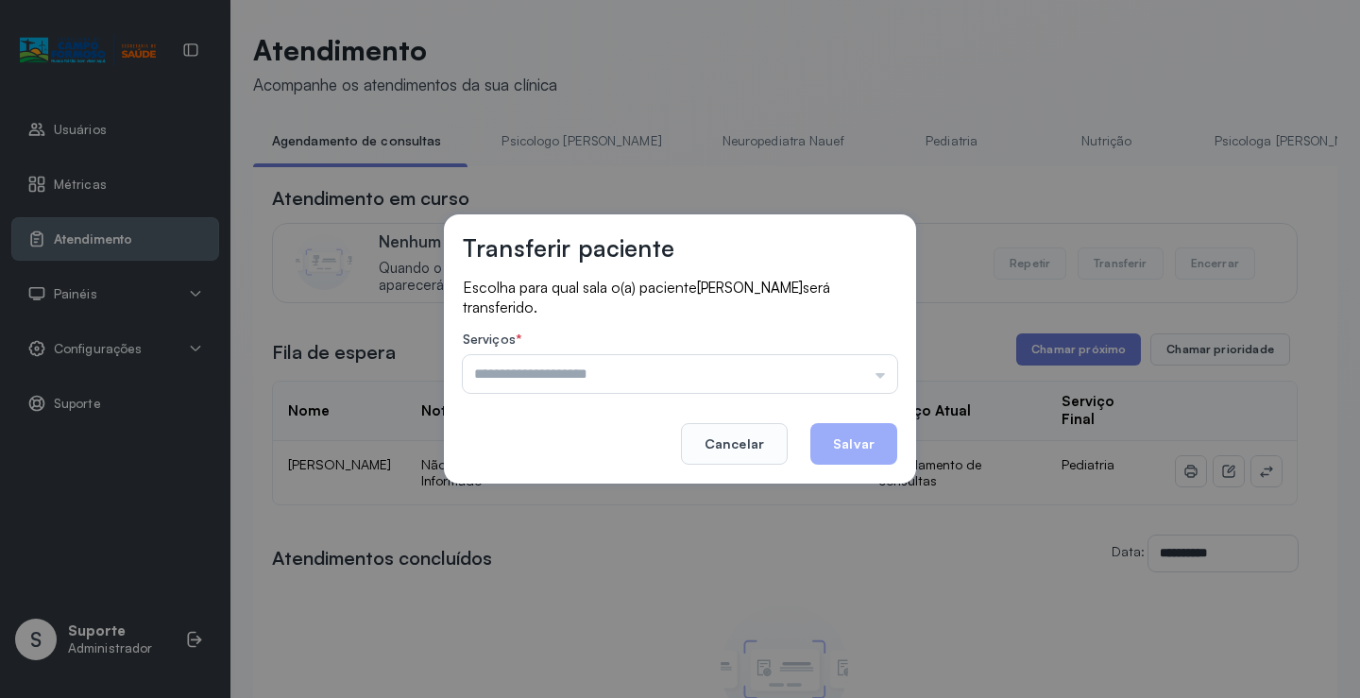
click at [834, 360] on input "text" at bounding box center [680, 374] width 435 height 38
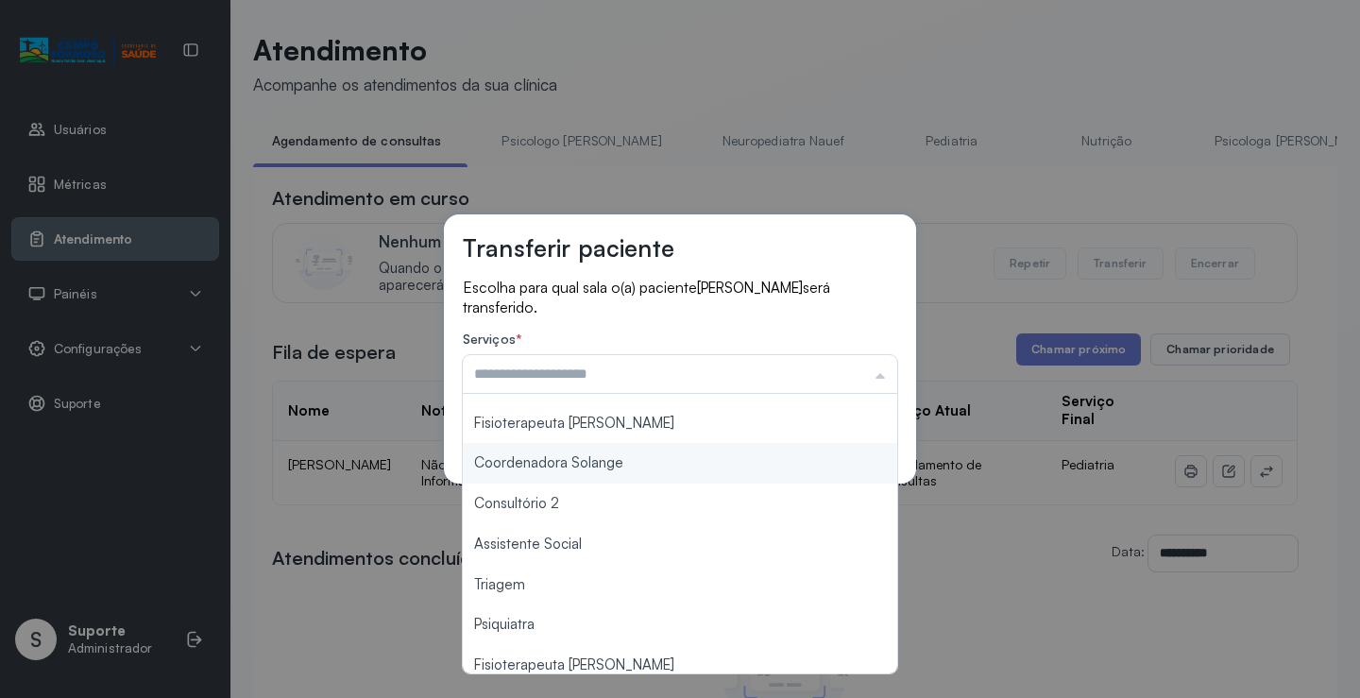
scroll to position [286, 0]
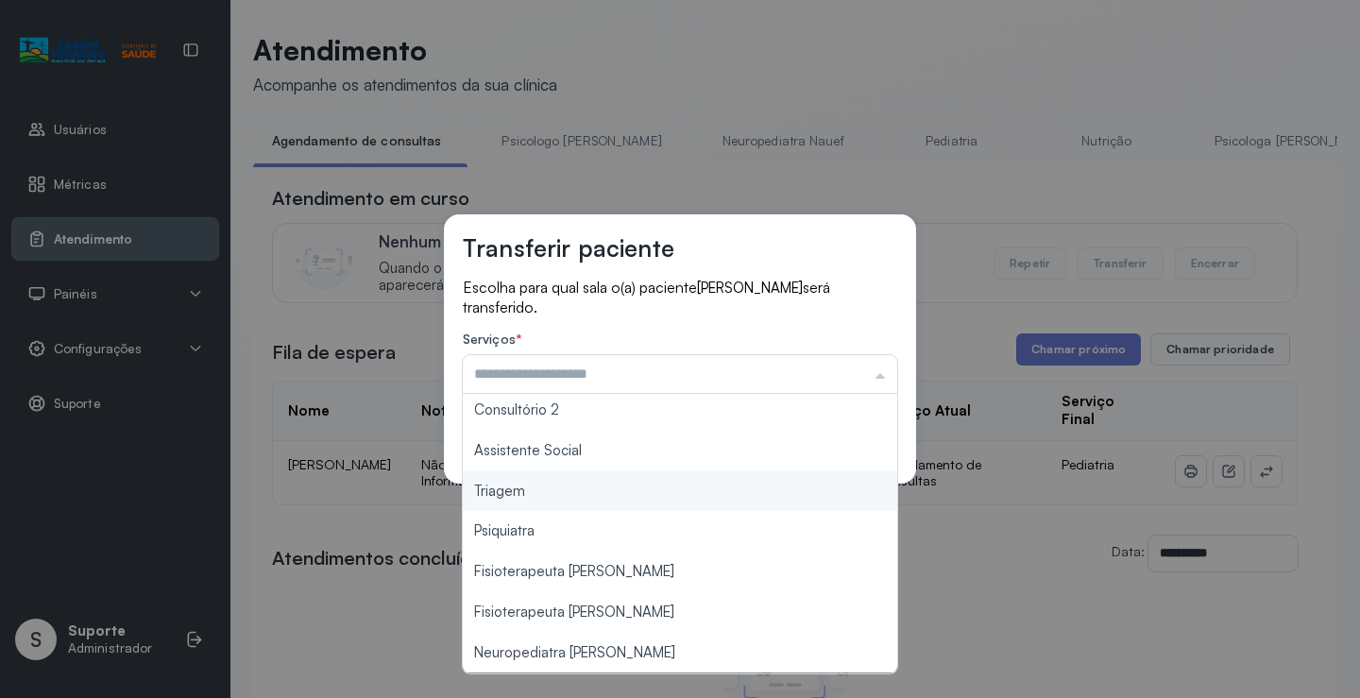
type input "*******"
drag, startPoint x: 556, startPoint y: 490, endPoint x: 694, endPoint y: 460, distance: 141.2
click at [556, 488] on div "Transferir paciente Escolha para qual sala o(a) paciente HEITOR LUCAS SOUZA DA …" at bounding box center [680, 349] width 1360 height 698
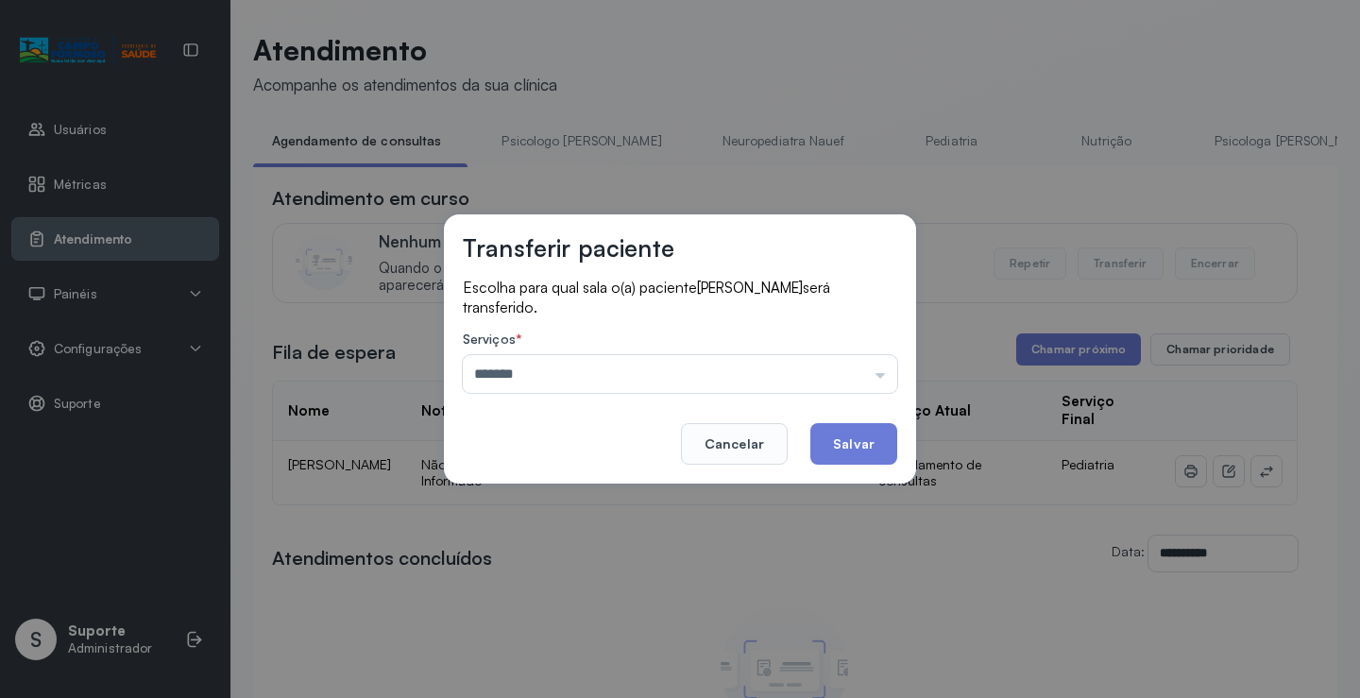
click at [835, 452] on button "Salvar" at bounding box center [854, 444] width 87 height 42
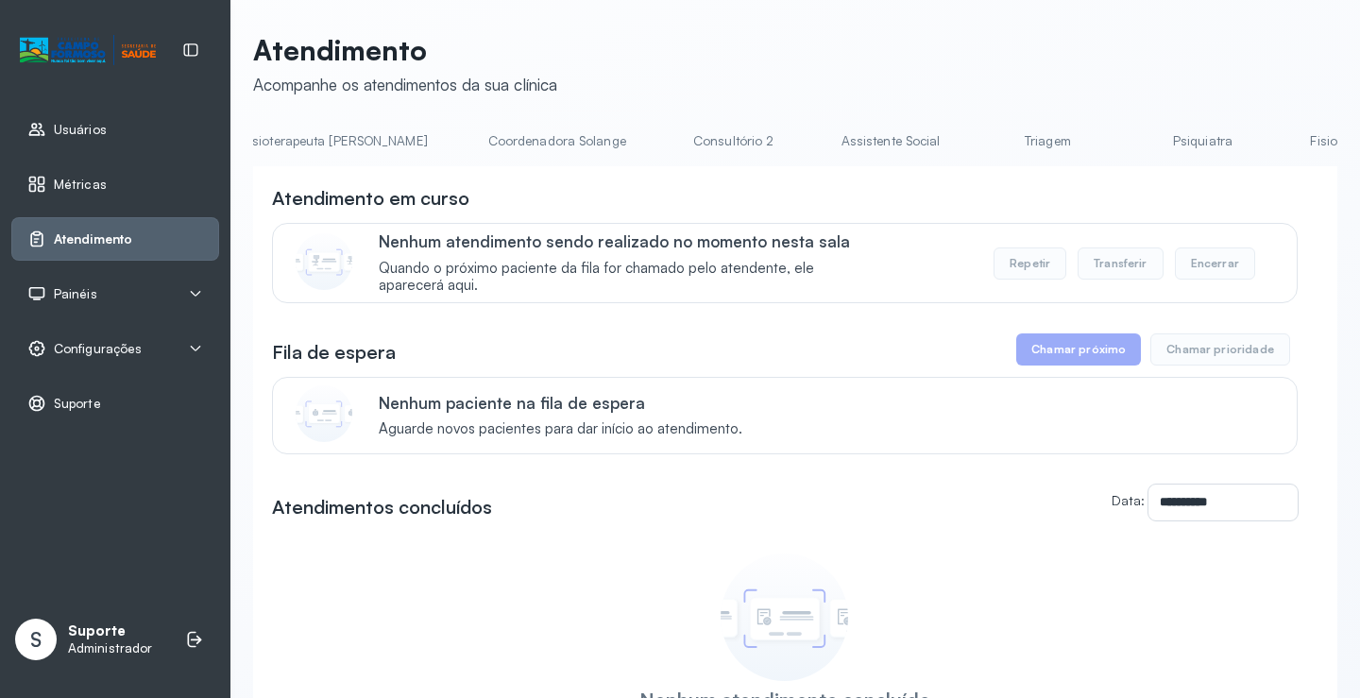
scroll to position [0, 1221]
click at [952, 133] on link "Triagem" at bounding box center [1018, 141] width 132 height 31
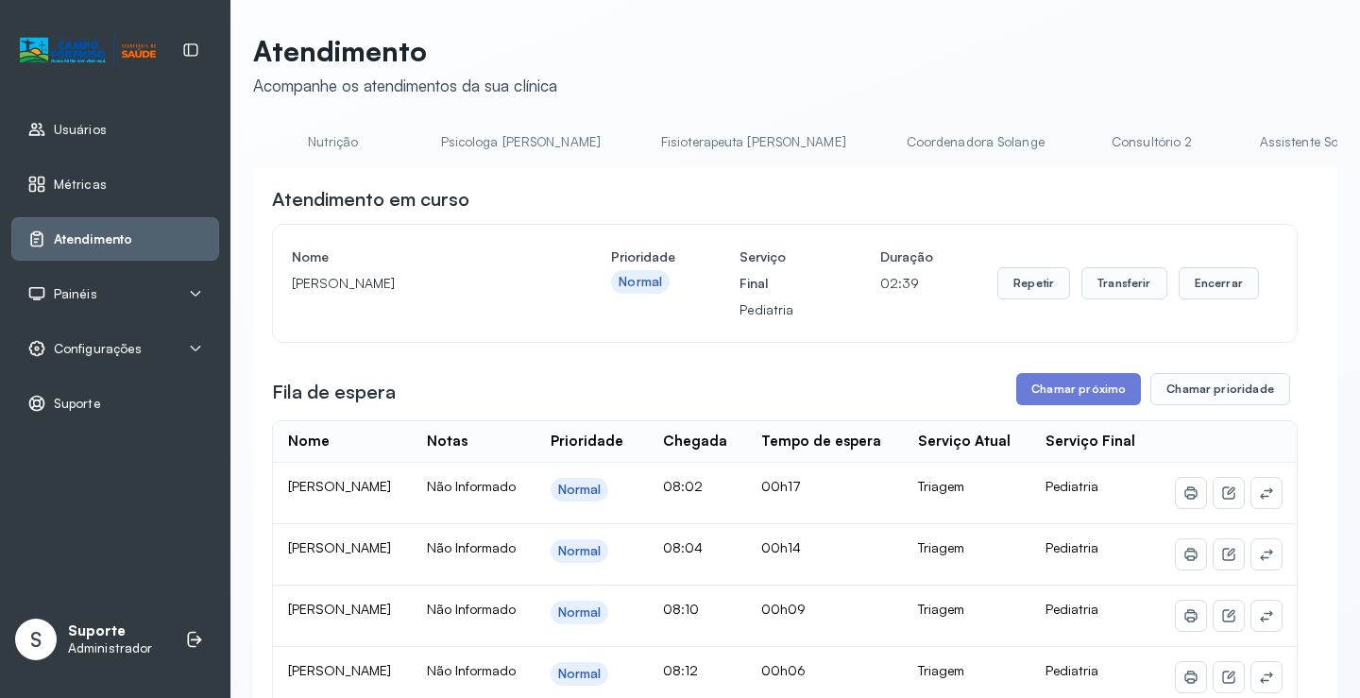
scroll to position [0, 614]
click at [1040, 138] on link "Coordenadora Solange" at bounding box center [1128, 142] width 176 height 31
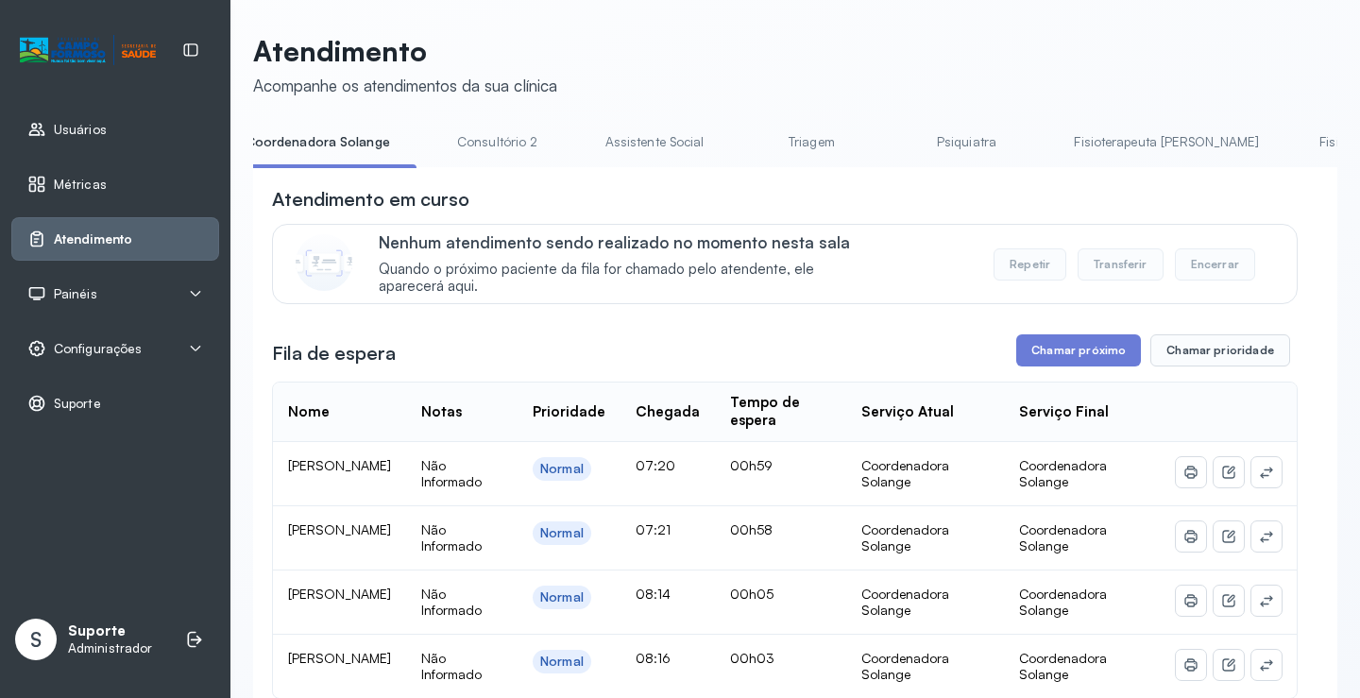
scroll to position [0, 1425]
click at [748, 143] on link "Triagem" at bounding box center [814, 142] width 132 height 31
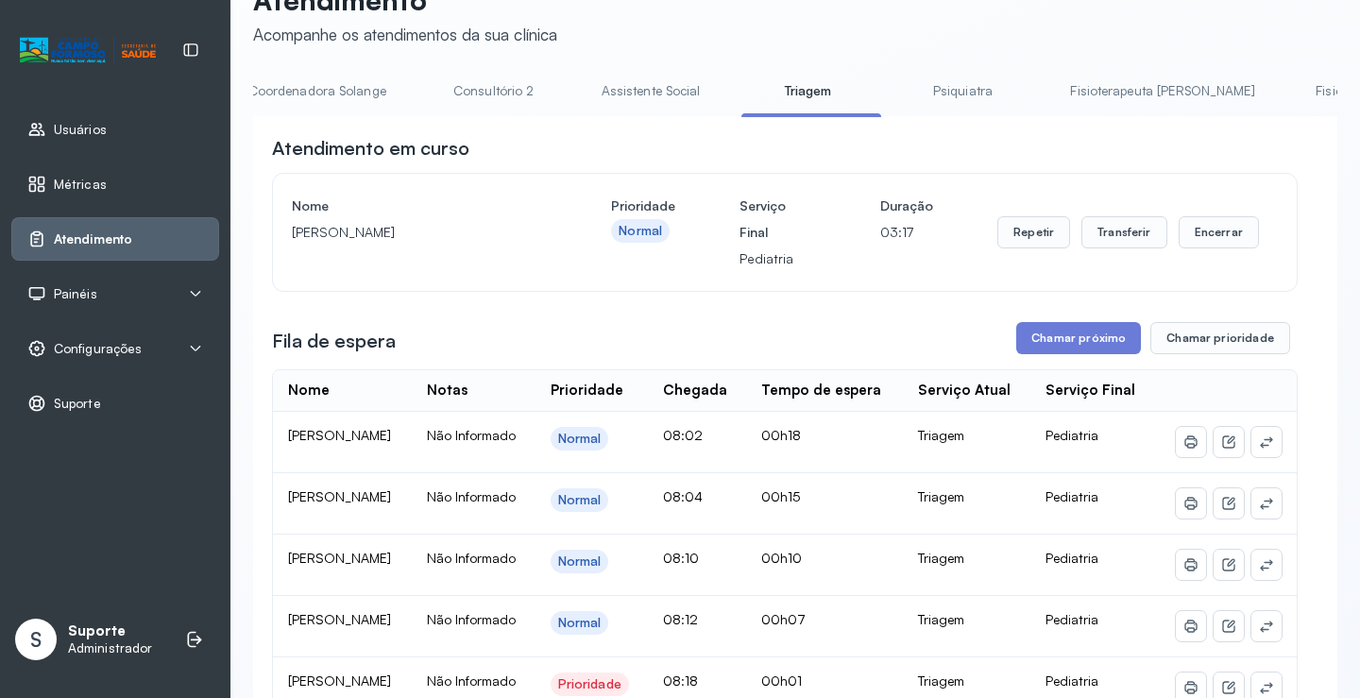
scroll to position [0, 0]
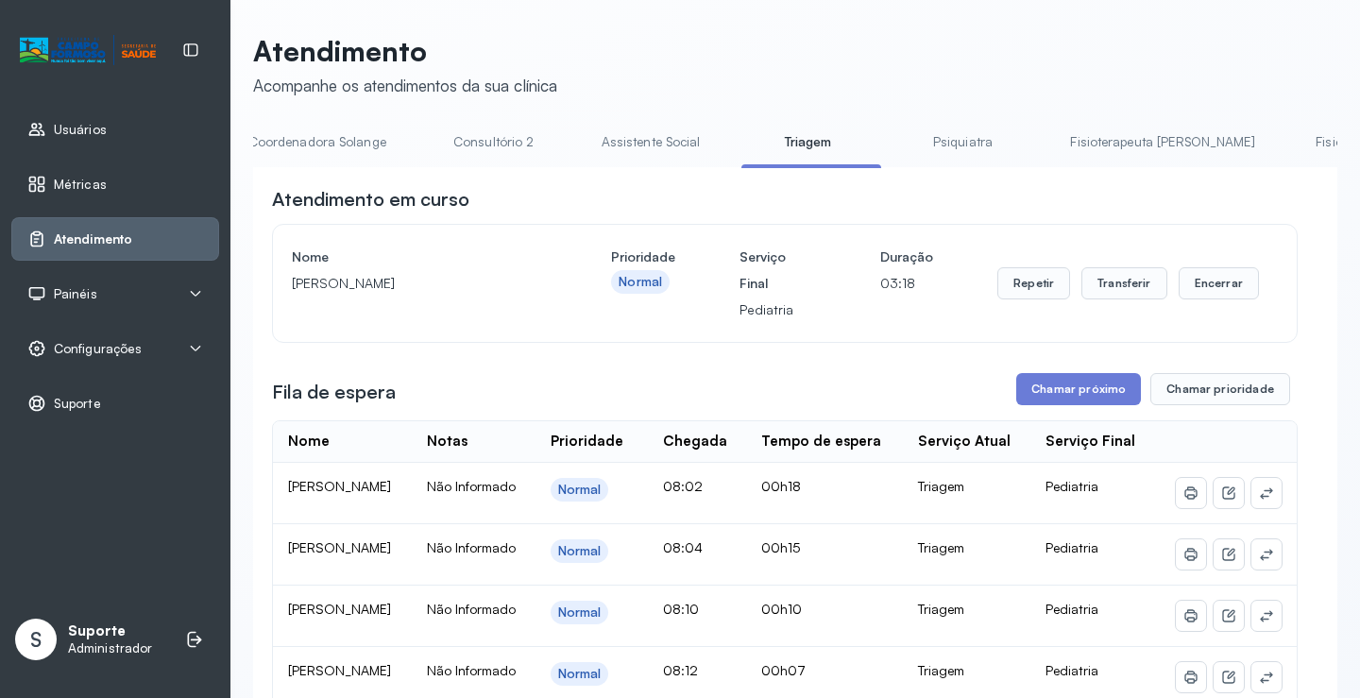
click at [896, 143] on link "Psiquiatra" at bounding box center [962, 142] width 132 height 31
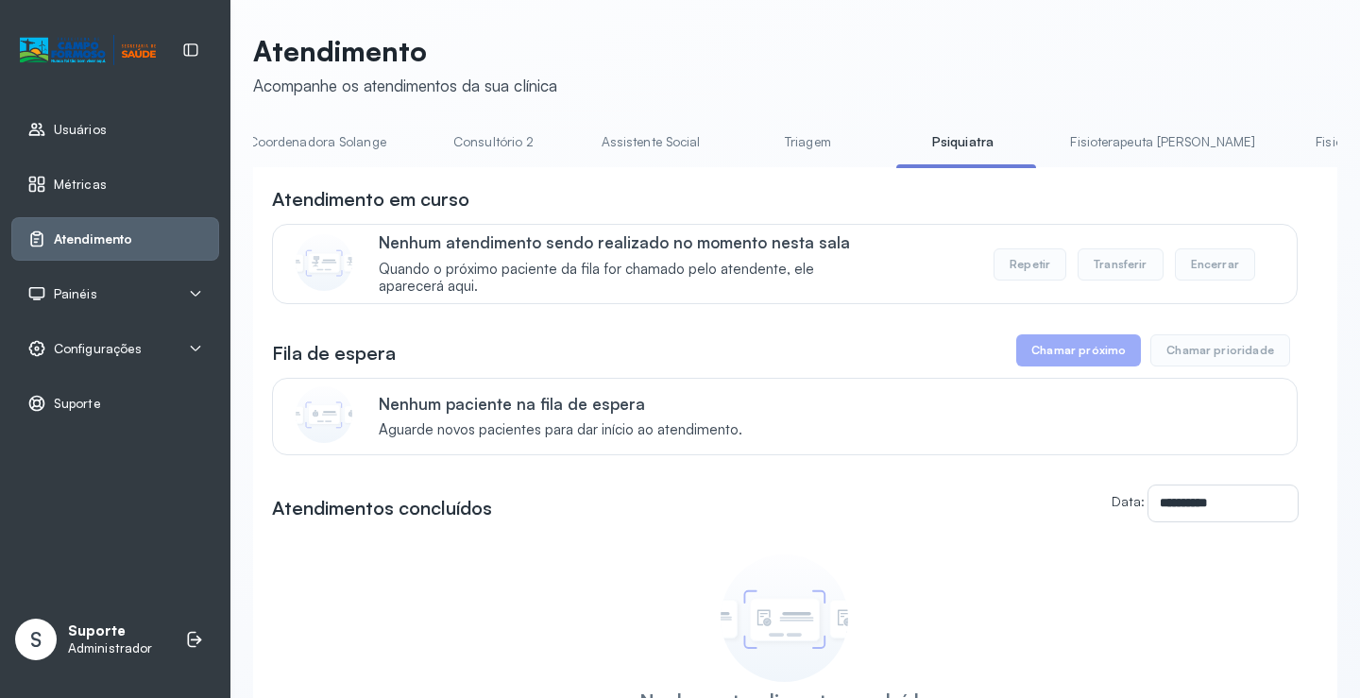
click at [1051, 141] on link "Fisioterapeuta [PERSON_NAME]" at bounding box center [1162, 142] width 223 height 31
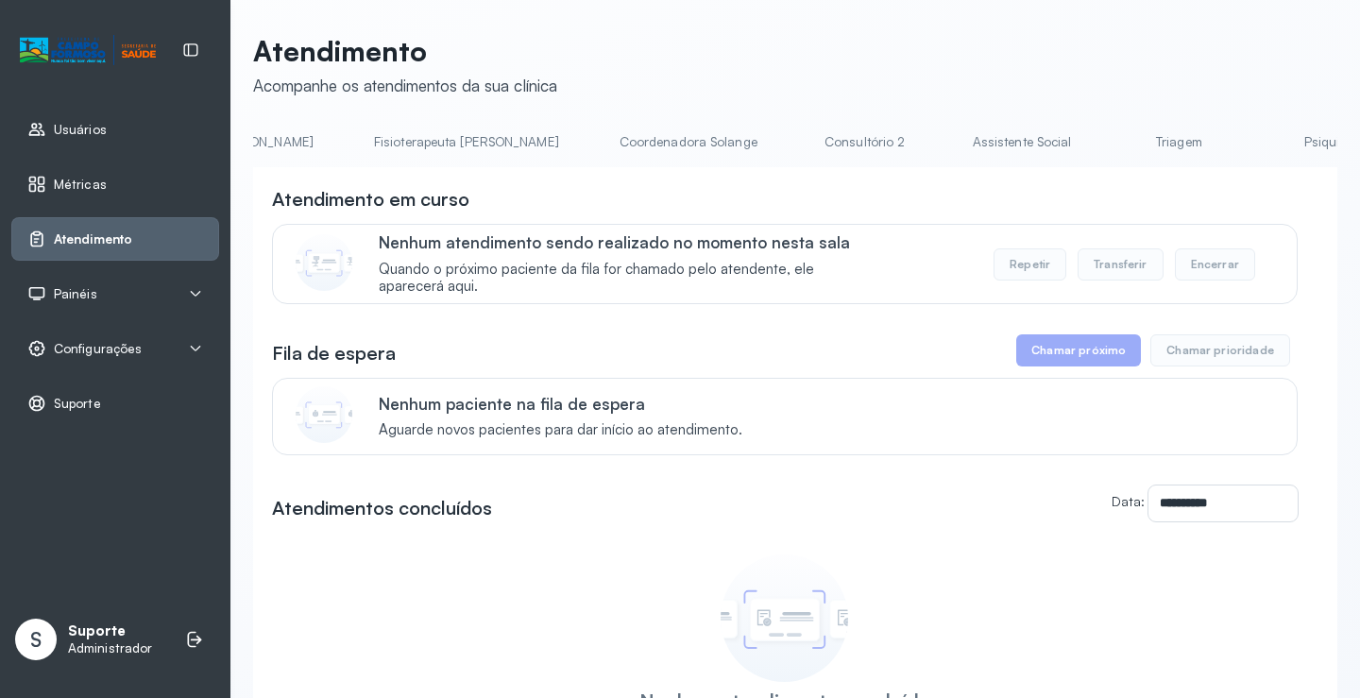
scroll to position [0, 994]
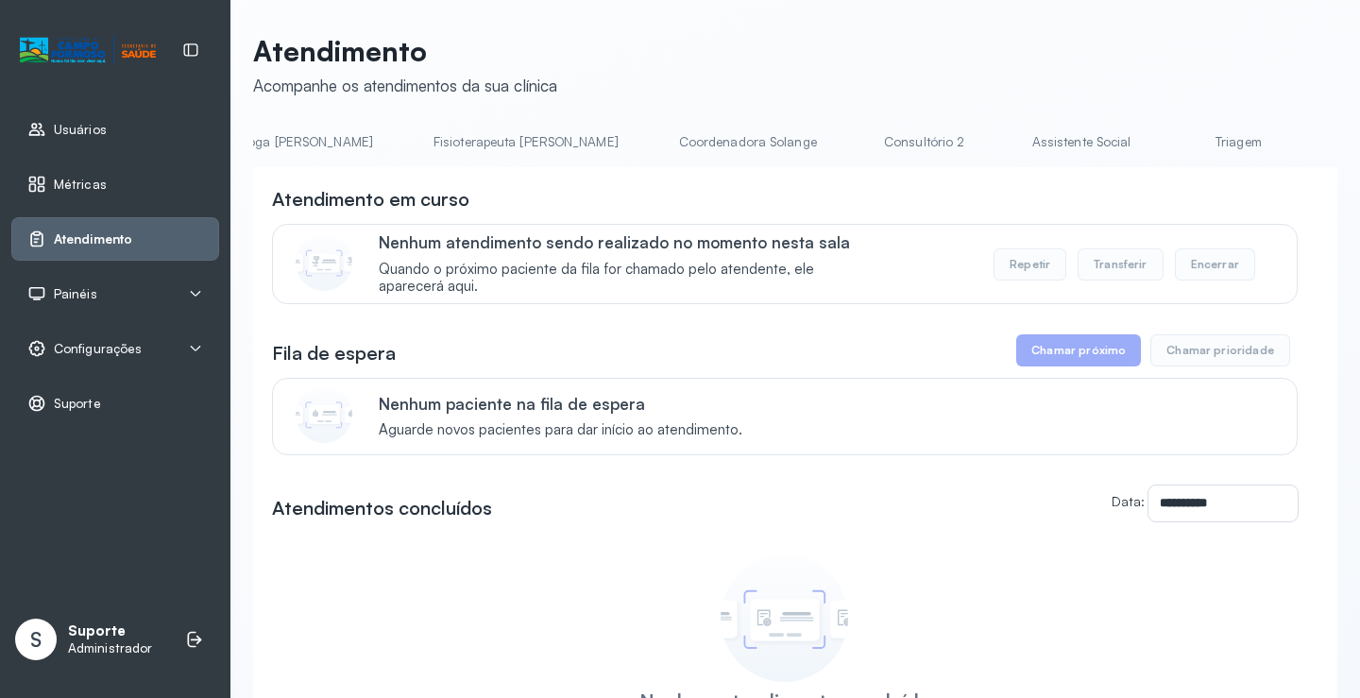
click at [1014, 144] on link "Assistente Social" at bounding box center [1082, 142] width 137 height 31
click at [859, 141] on link "Consultório 2" at bounding box center [925, 142] width 132 height 31
click at [660, 137] on link "Coordenadora Solange" at bounding box center [748, 142] width 176 height 31
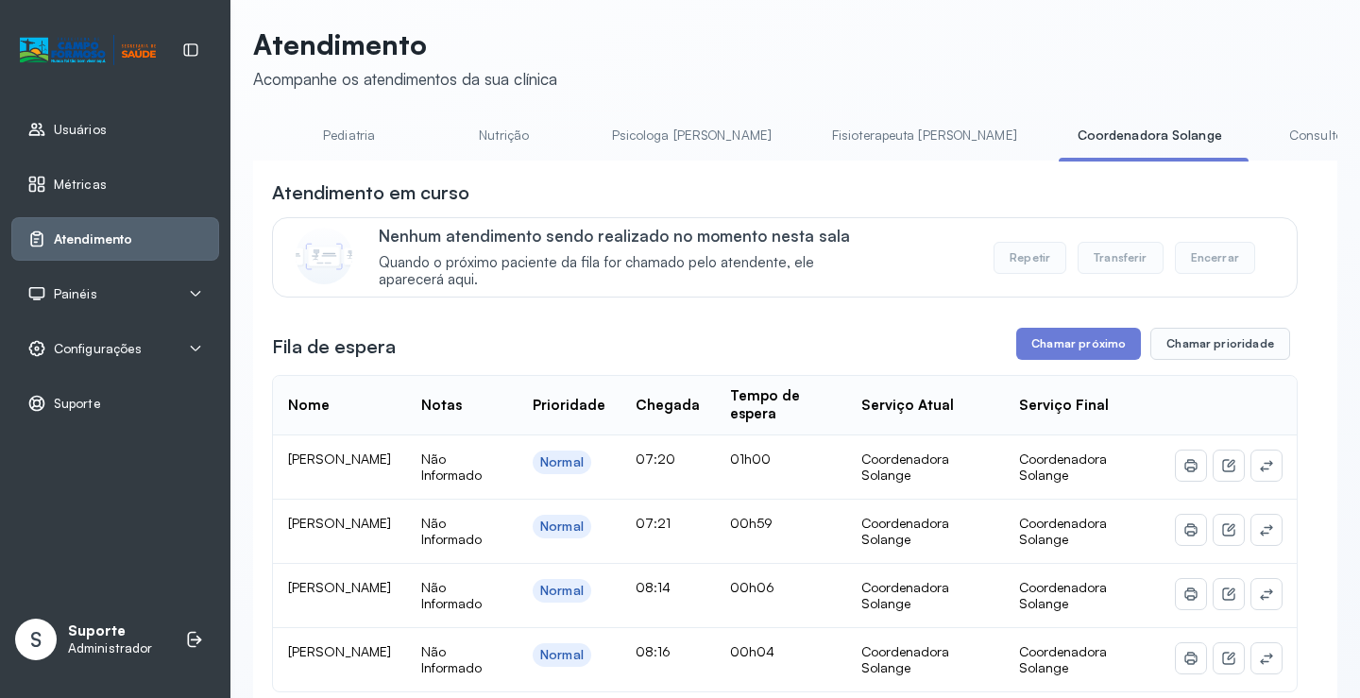
scroll to position [0, 0]
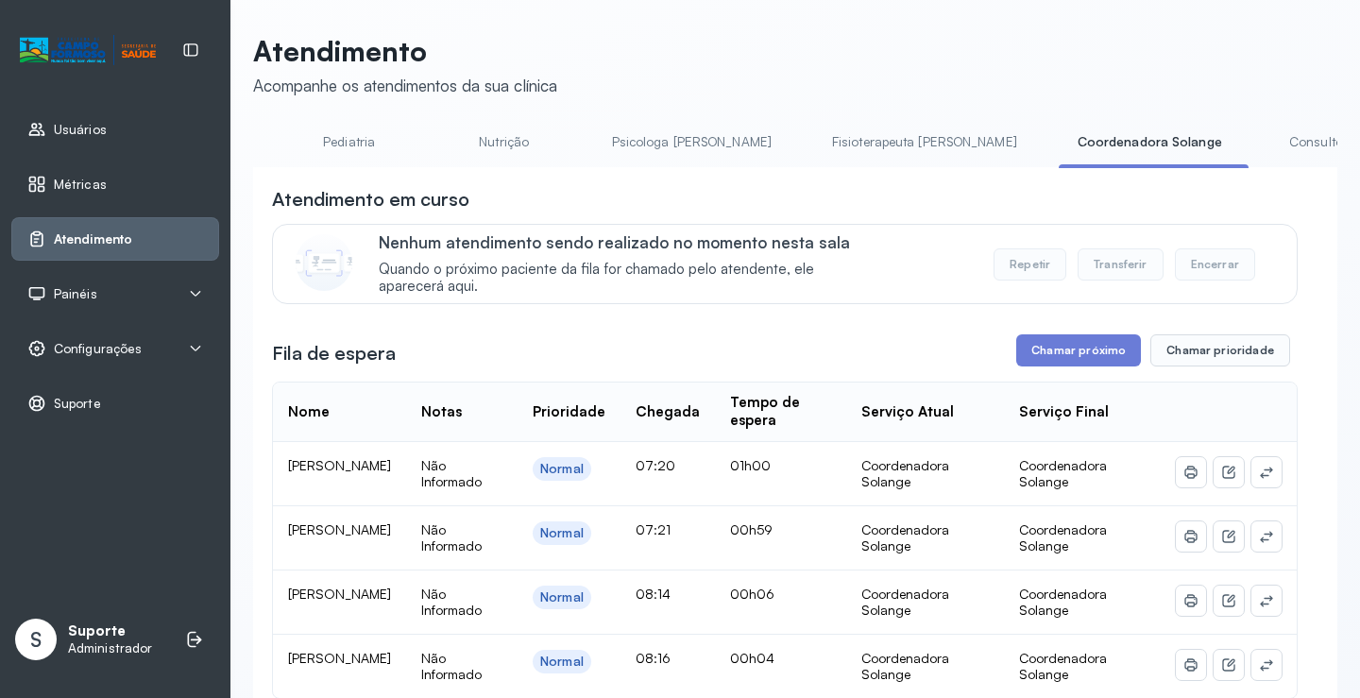
click at [813, 146] on link "Fisioterapeuta [PERSON_NAME]" at bounding box center [924, 142] width 223 height 31
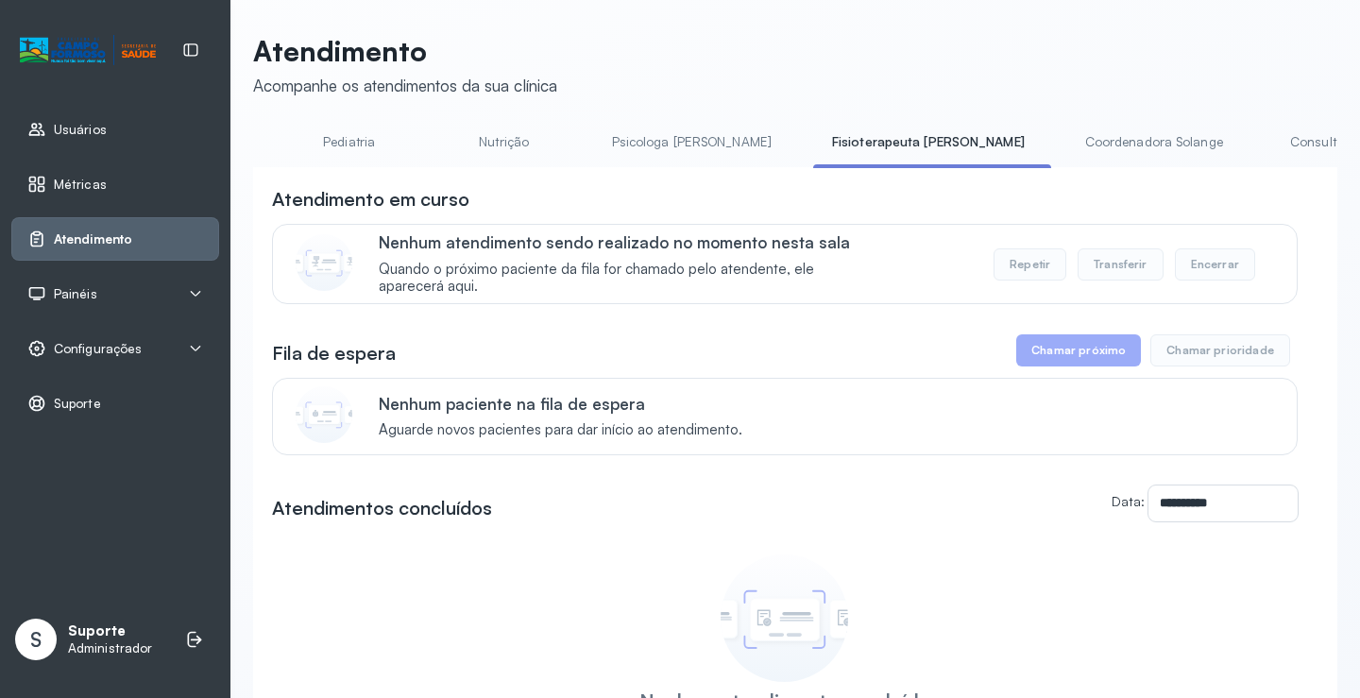
click at [593, 141] on link "Psicologa [PERSON_NAME]" at bounding box center [691, 142] width 197 height 31
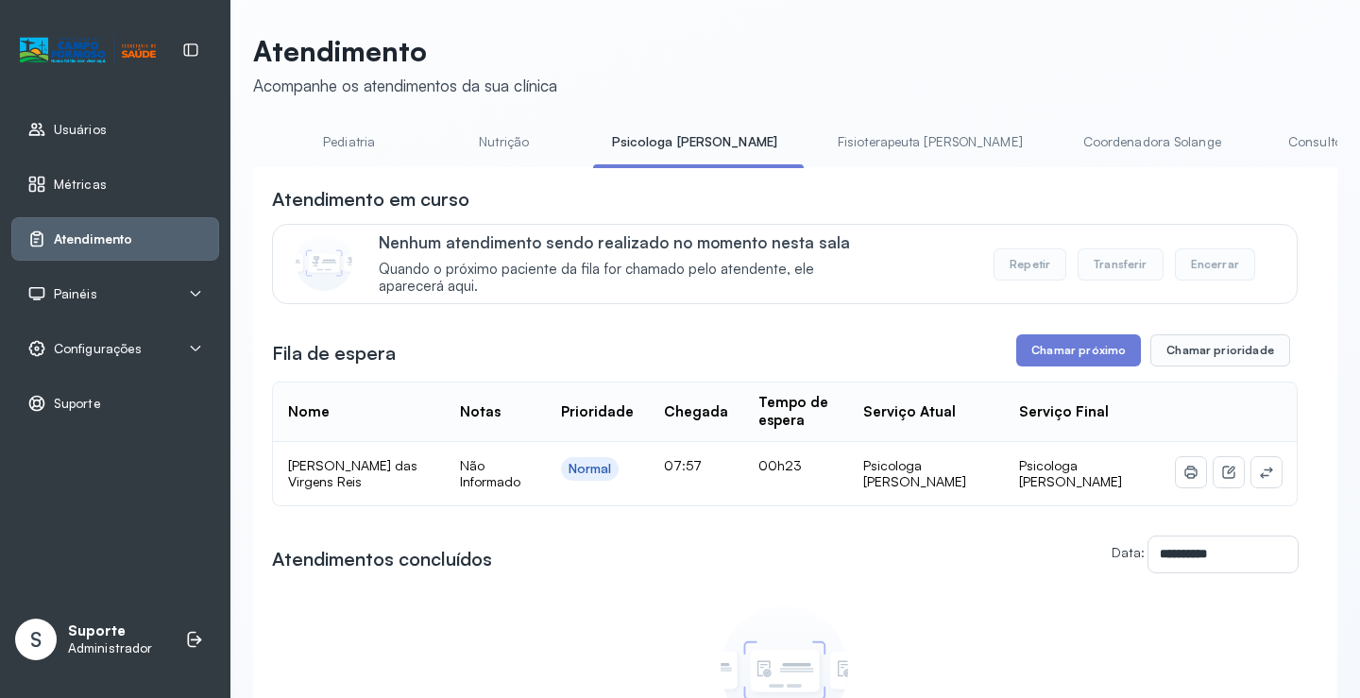
click at [438, 145] on link "Nutrição" at bounding box center [504, 142] width 132 height 31
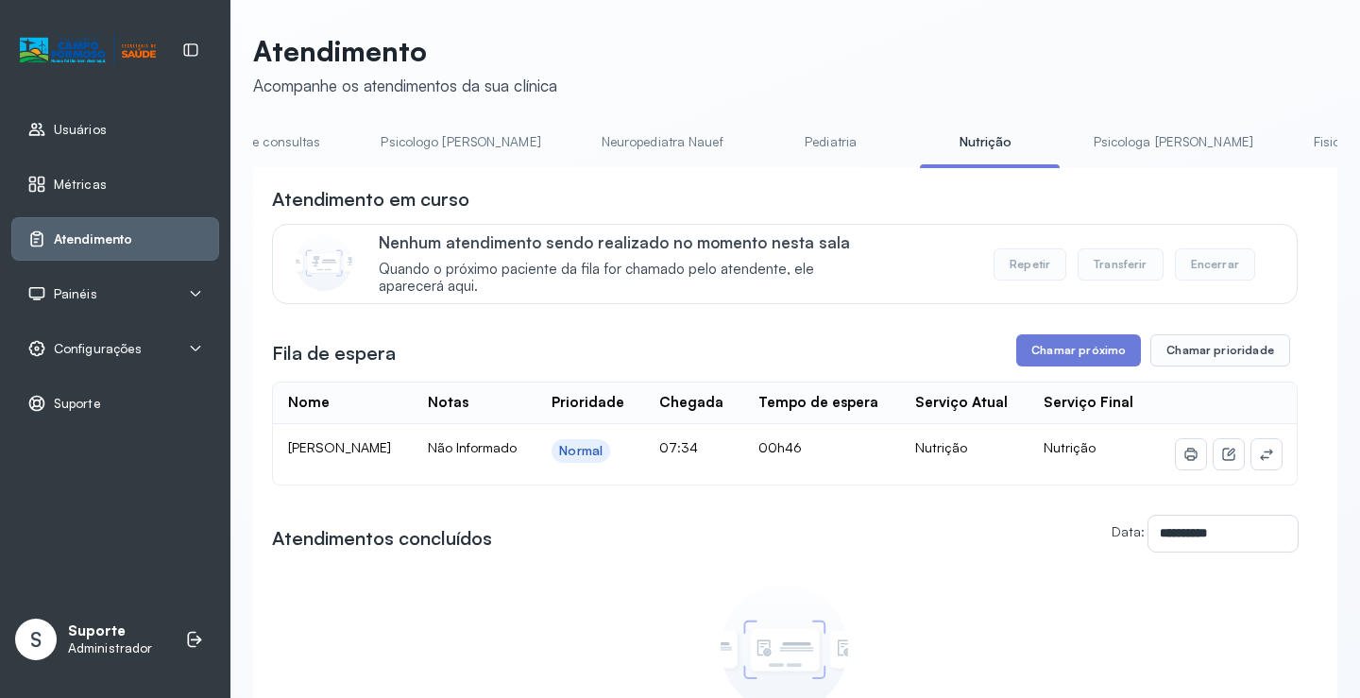
scroll to position [0, 115]
click at [771, 139] on link "Pediatria" at bounding box center [829, 142] width 132 height 31
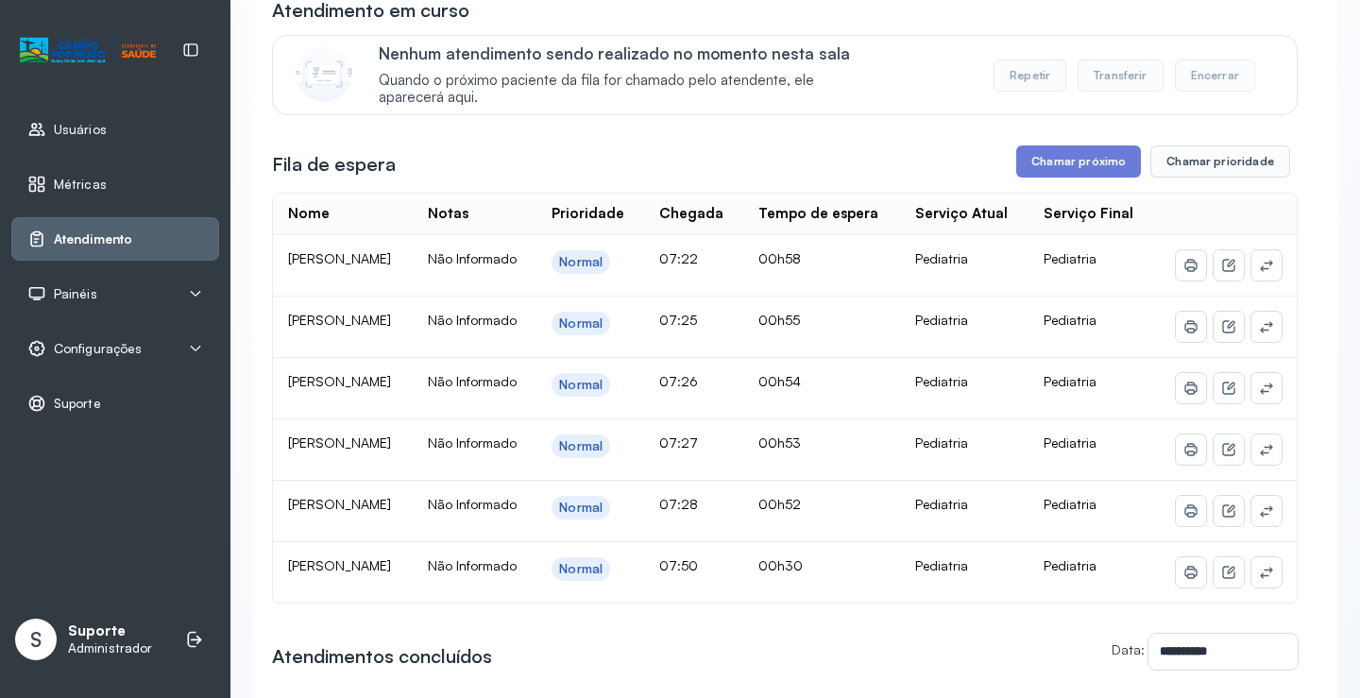
scroll to position [0, 0]
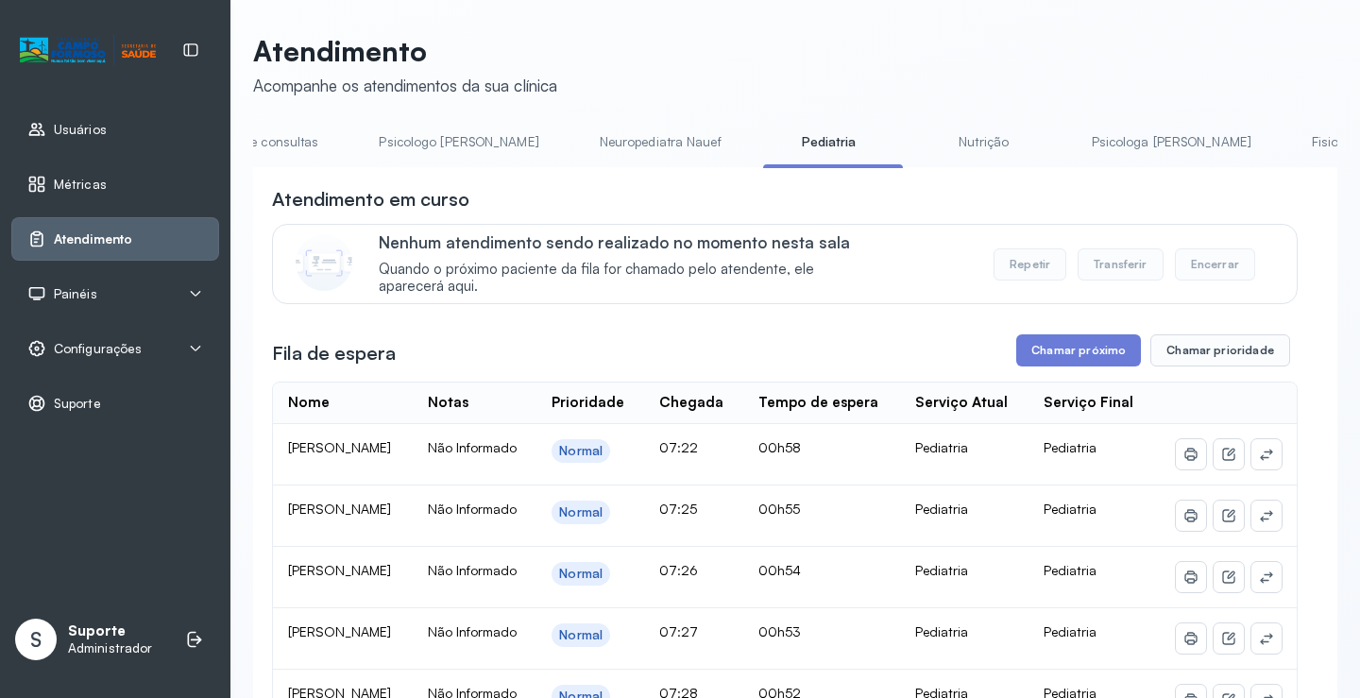
click at [616, 145] on link "Neuropediatra Nauef" at bounding box center [661, 142] width 160 height 31
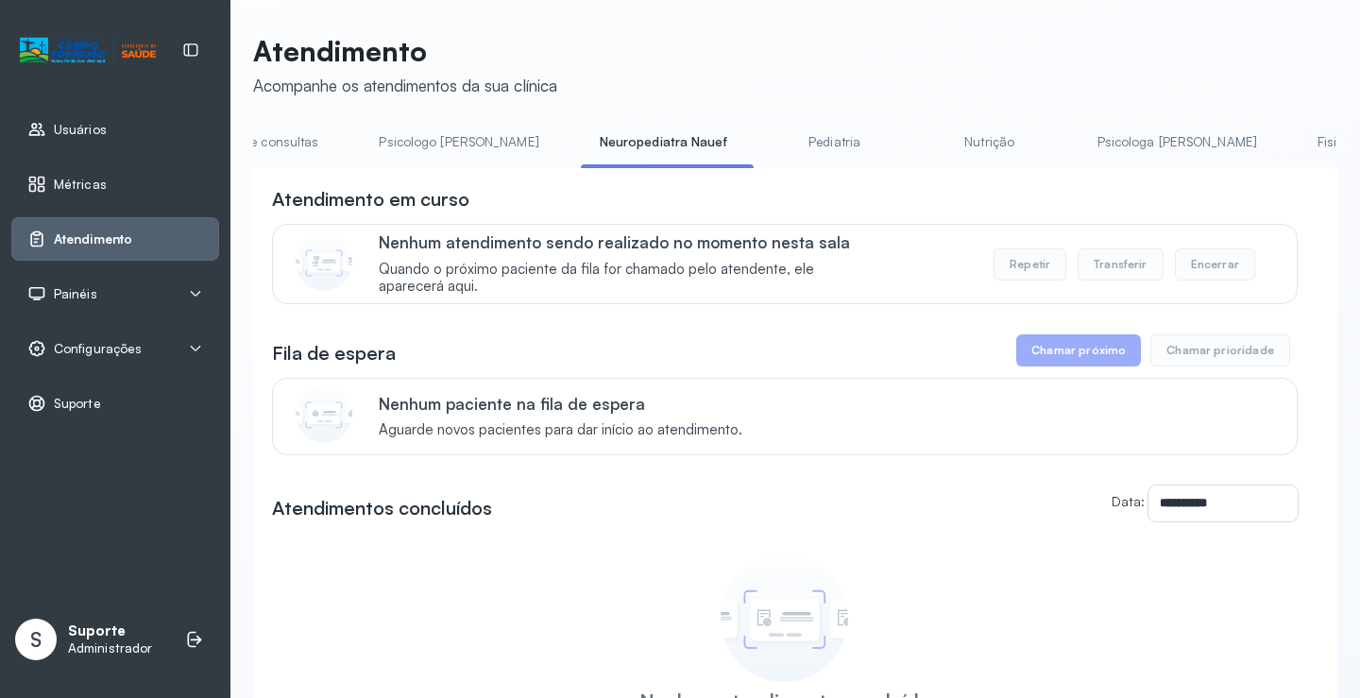
click at [440, 149] on link "Psicologo [PERSON_NAME]" at bounding box center [458, 142] width 197 height 31
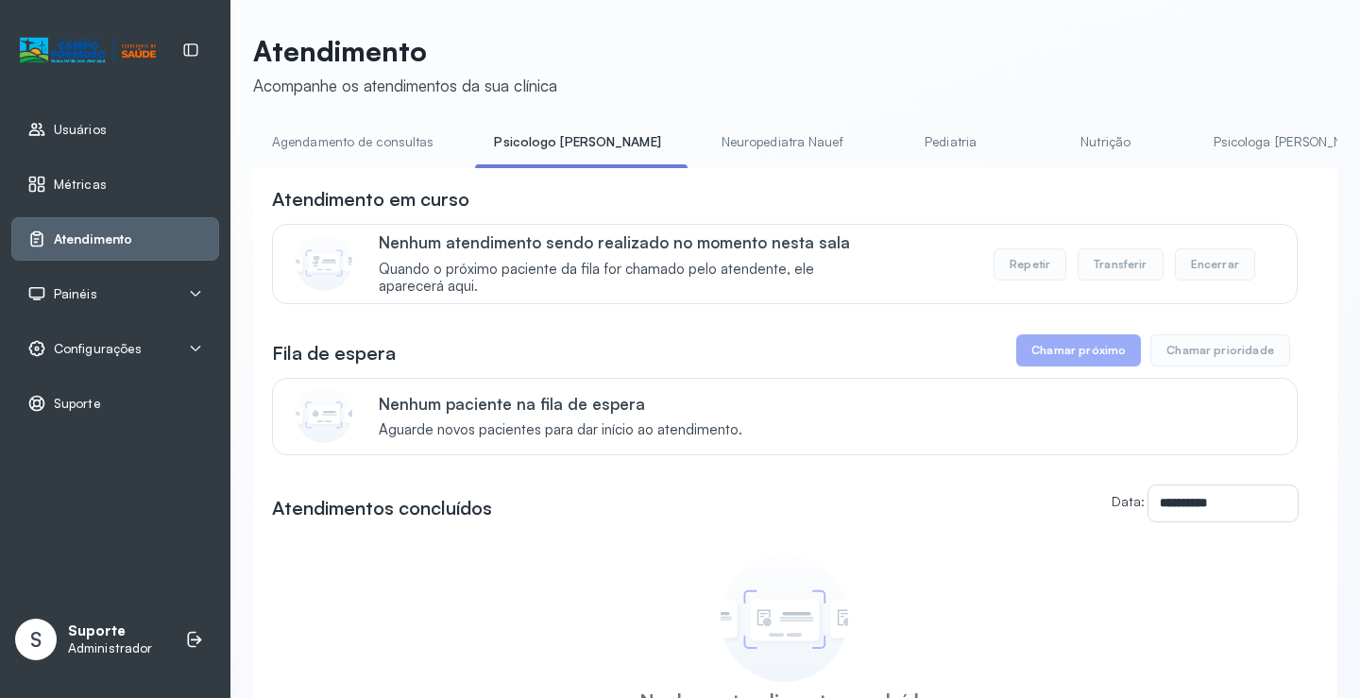
click at [388, 145] on link "Agendamento de consultas" at bounding box center [352, 142] width 199 height 31
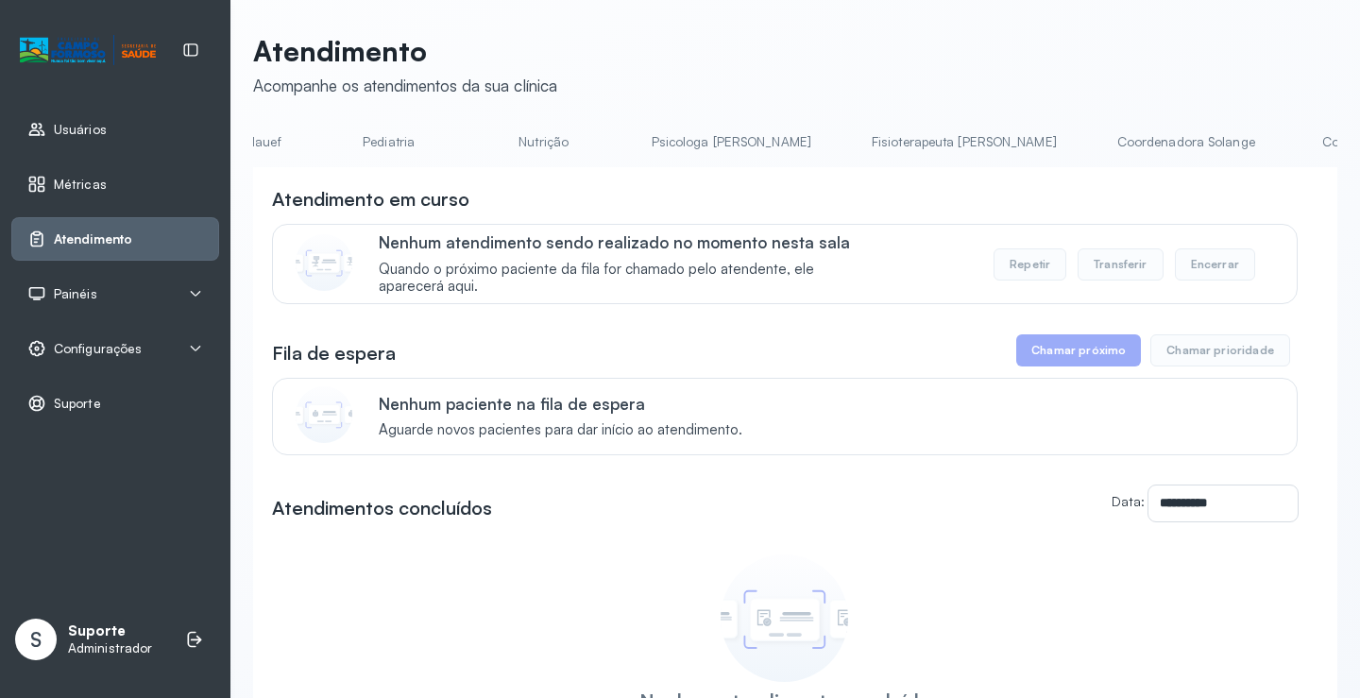
scroll to position [0, 627]
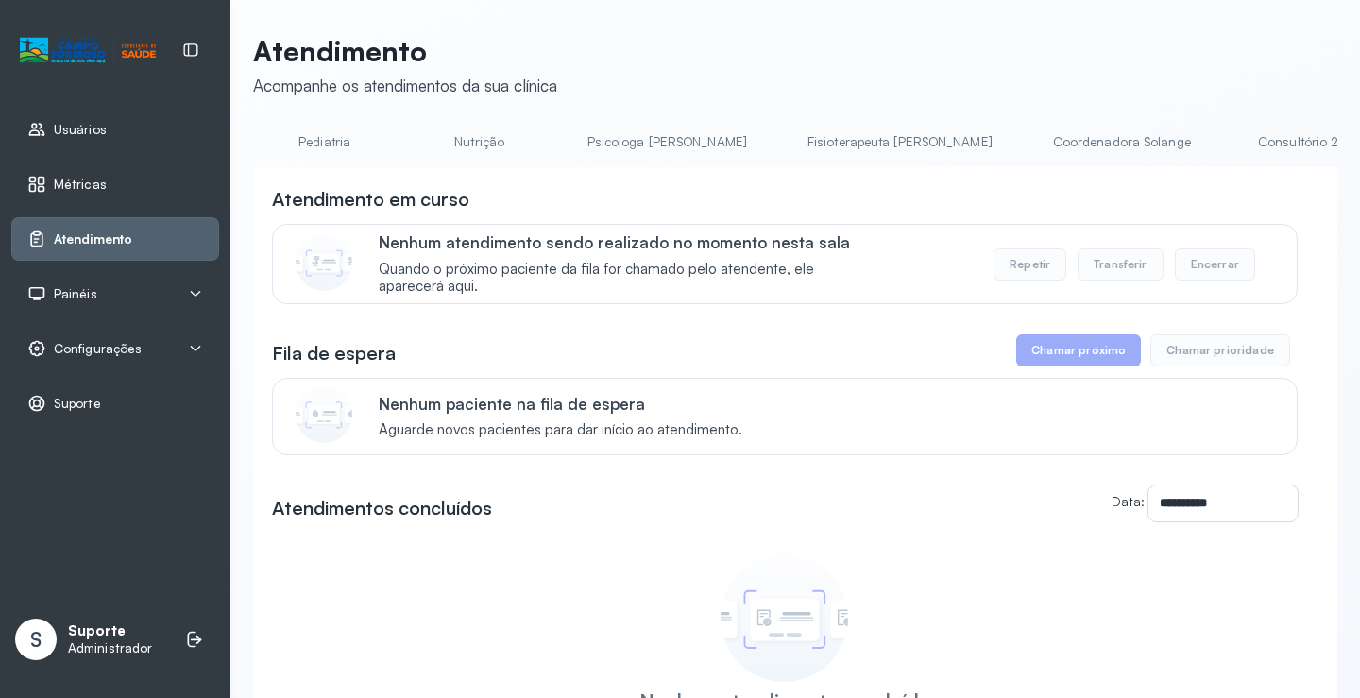
click at [1034, 147] on link "Coordenadora Solange" at bounding box center [1122, 142] width 176 height 31
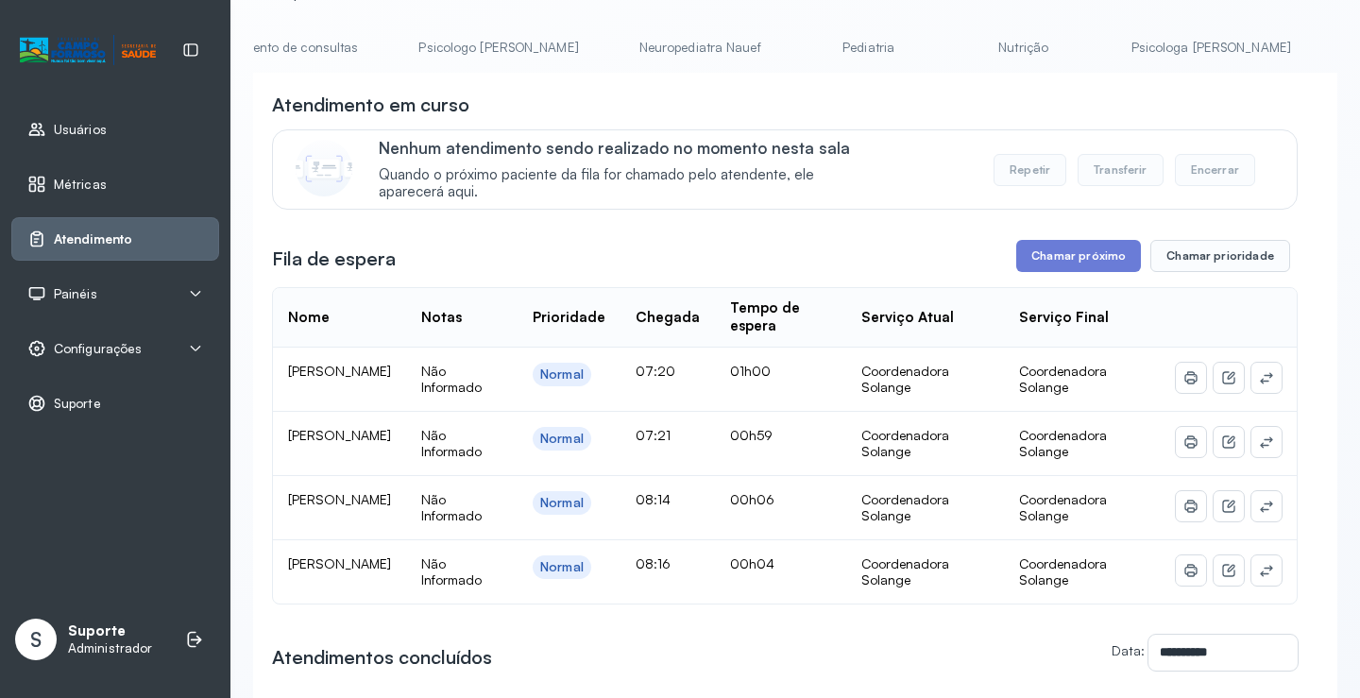
scroll to position [0, 0]
click at [285, 54] on link "Agendamento de consultas" at bounding box center [352, 47] width 199 height 31
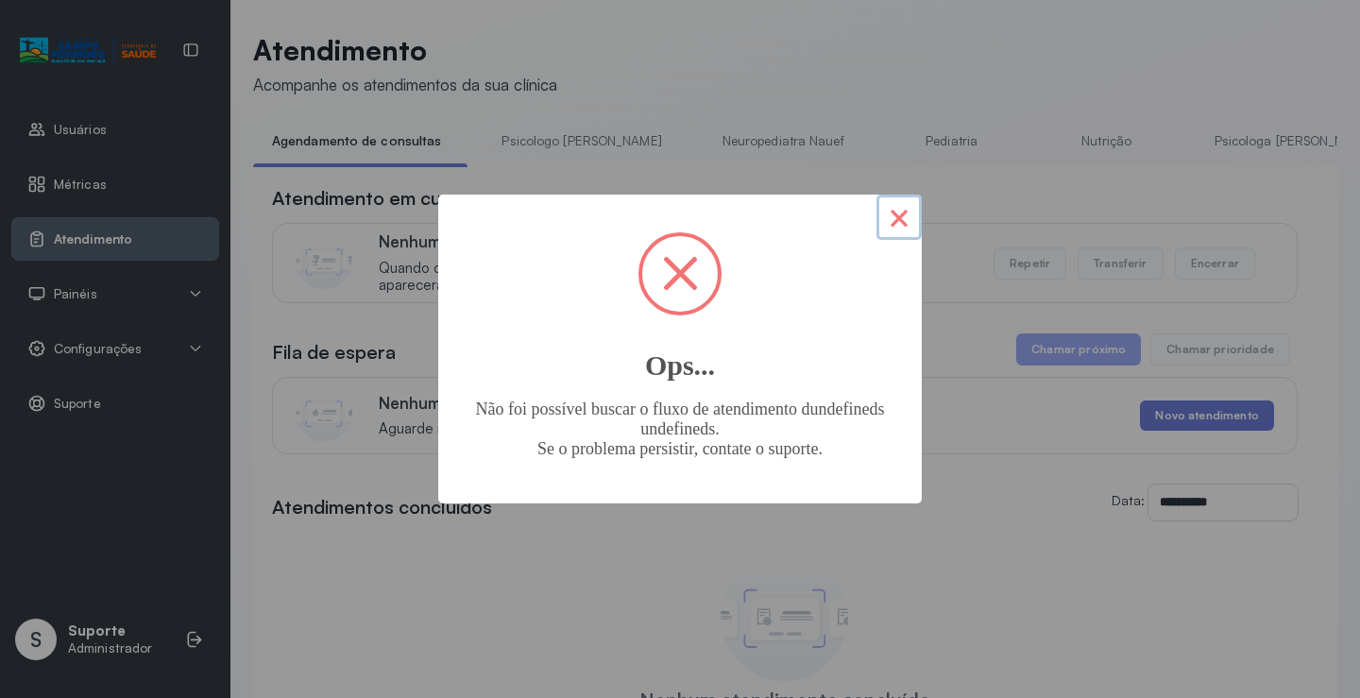
click at [899, 218] on button "×" at bounding box center [899, 217] width 45 height 45
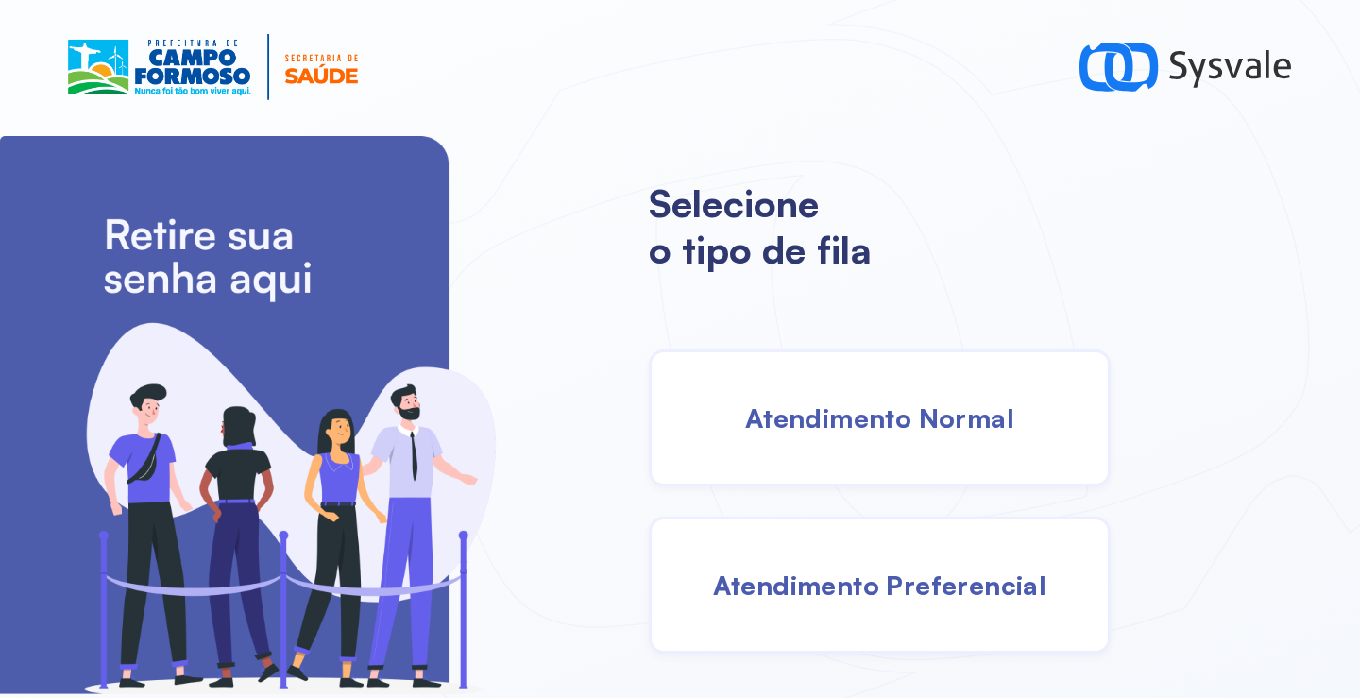
click at [846, 368] on div "Atendimento Normal" at bounding box center [880, 418] width 462 height 137
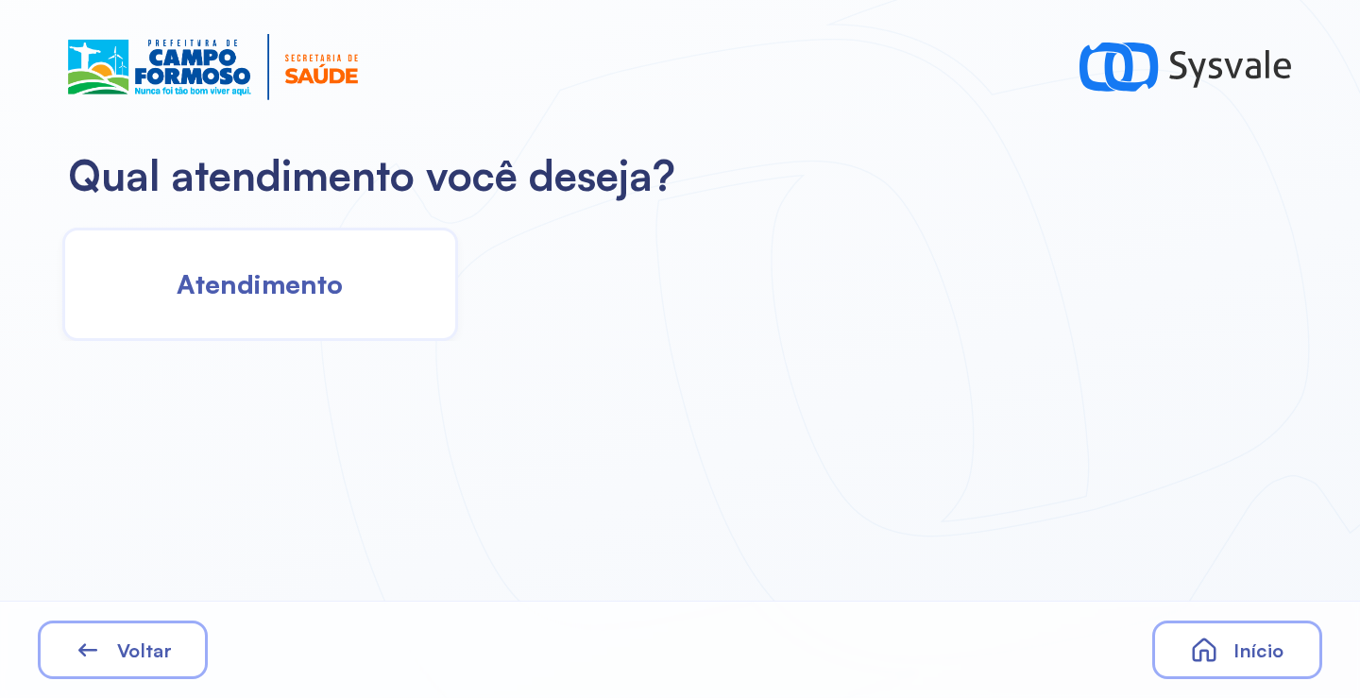
click at [343, 299] on div "Atendimento" at bounding box center [260, 284] width 396 height 113
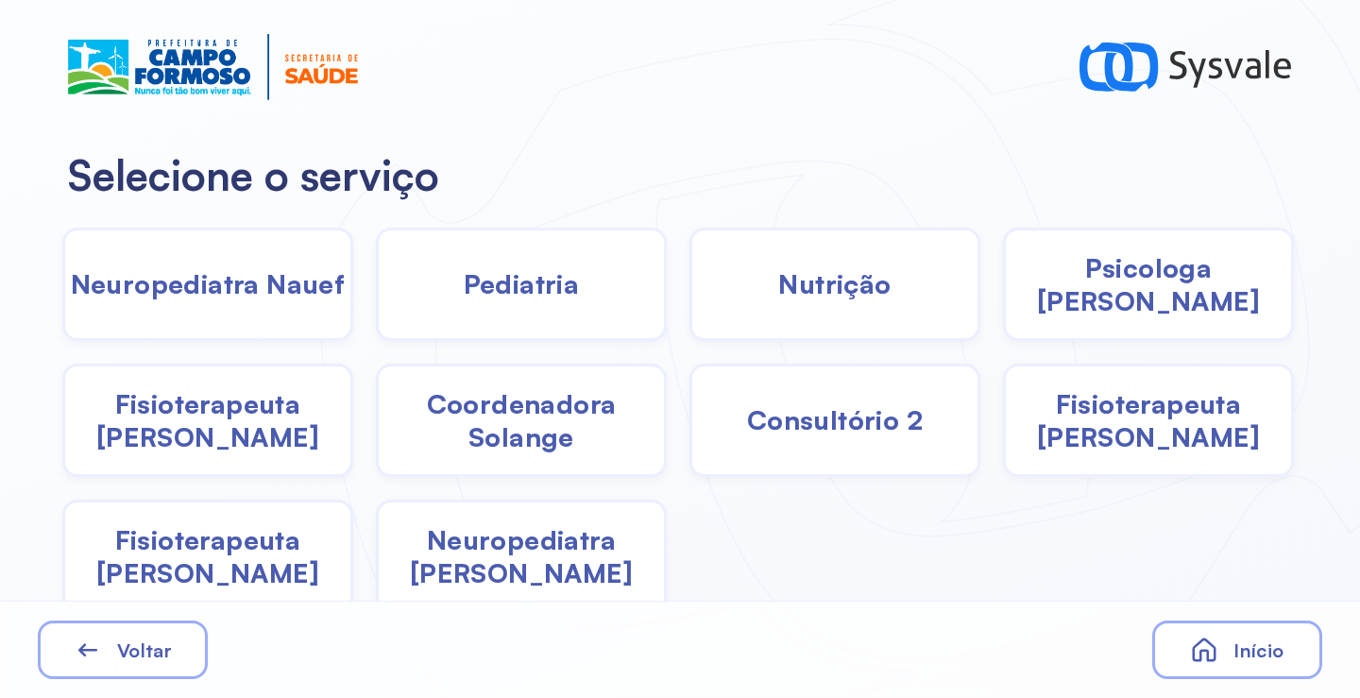
click at [547, 417] on span "Coordenadora Solange" at bounding box center [521, 420] width 285 height 66
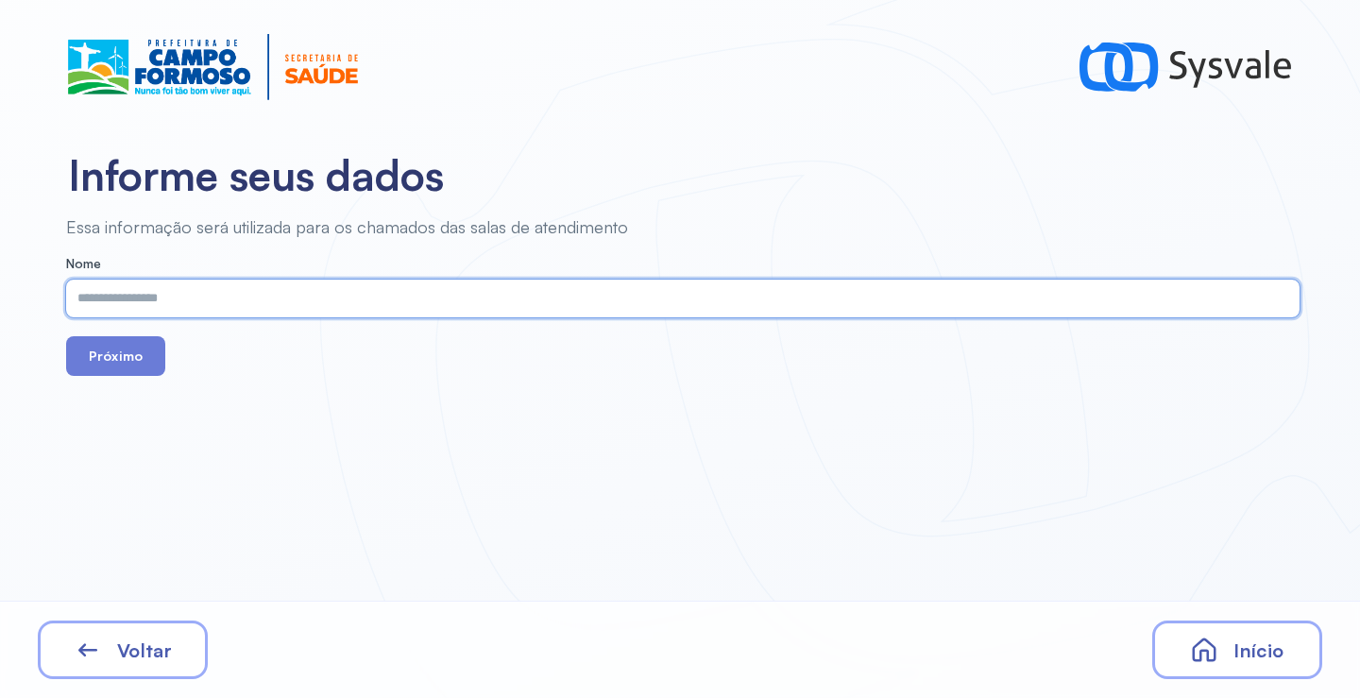
paste input "**********"
type input "**********"
click at [140, 361] on button "Próximo" at bounding box center [115, 356] width 99 height 40
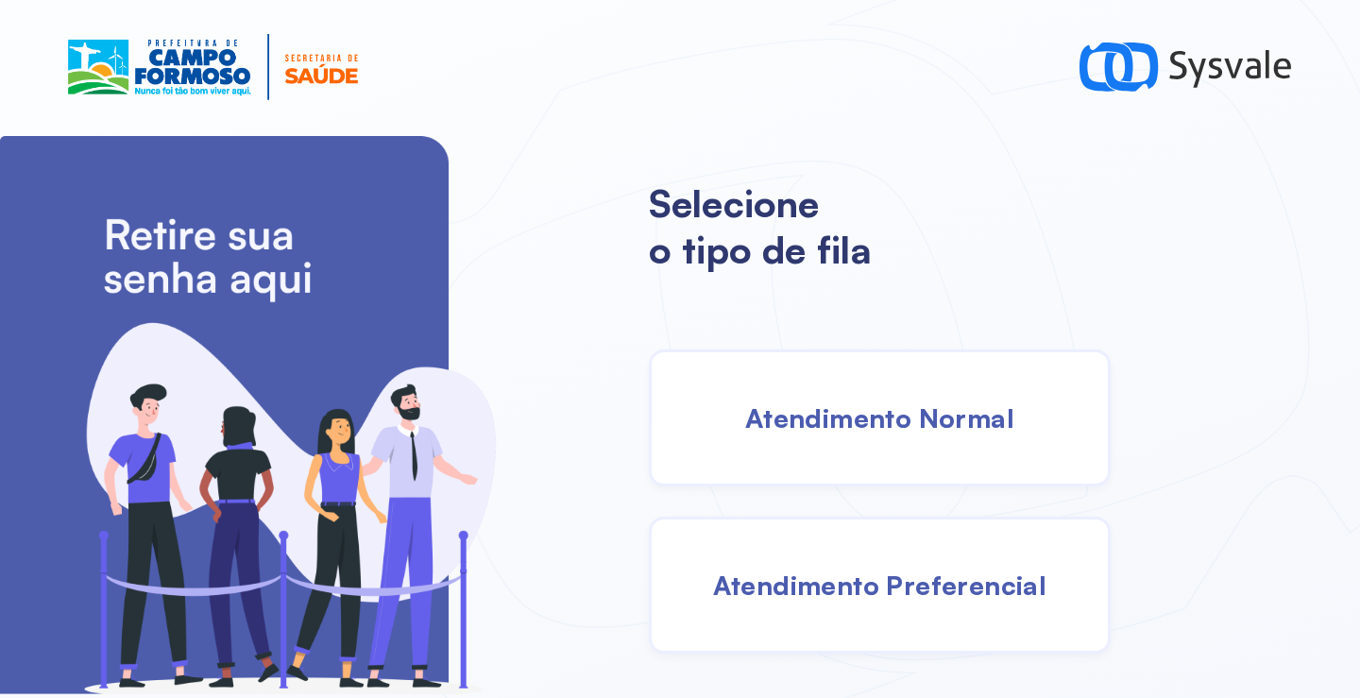
click at [784, 429] on span "Atendimento Normal" at bounding box center [879, 417] width 269 height 33
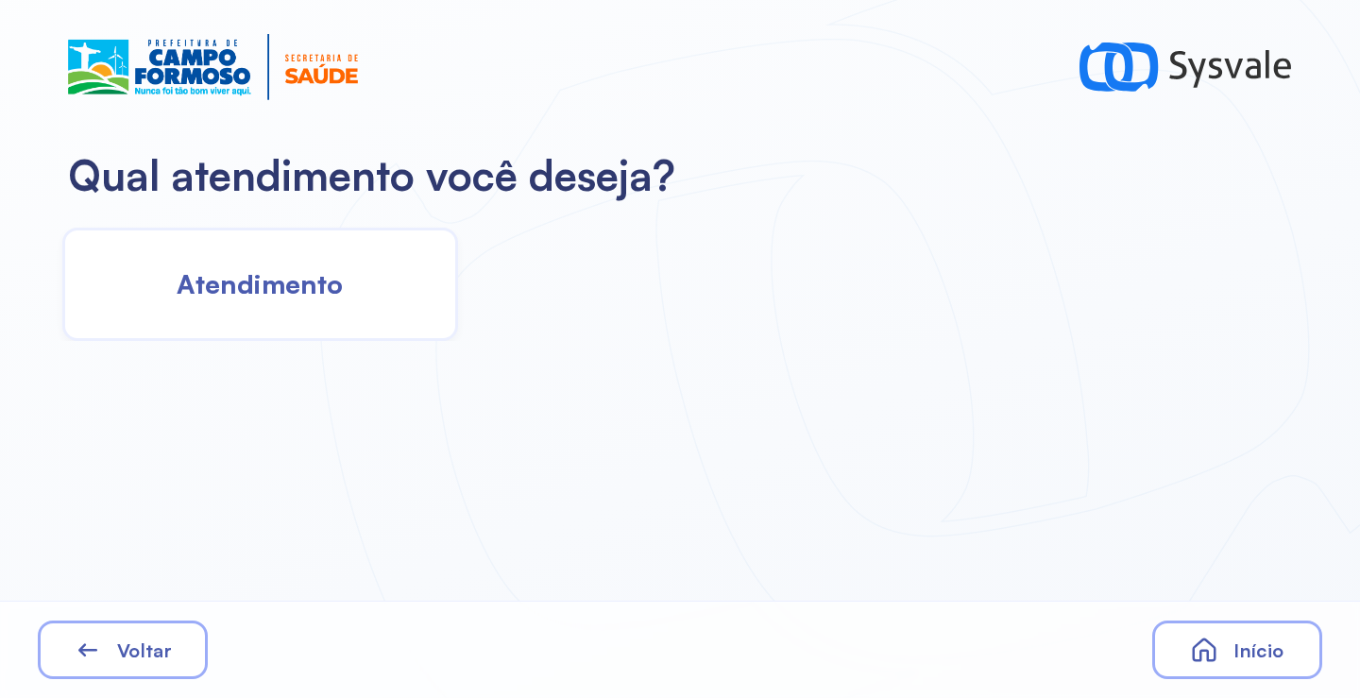
click at [205, 330] on div "Atendimento" at bounding box center [260, 284] width 396 height 113
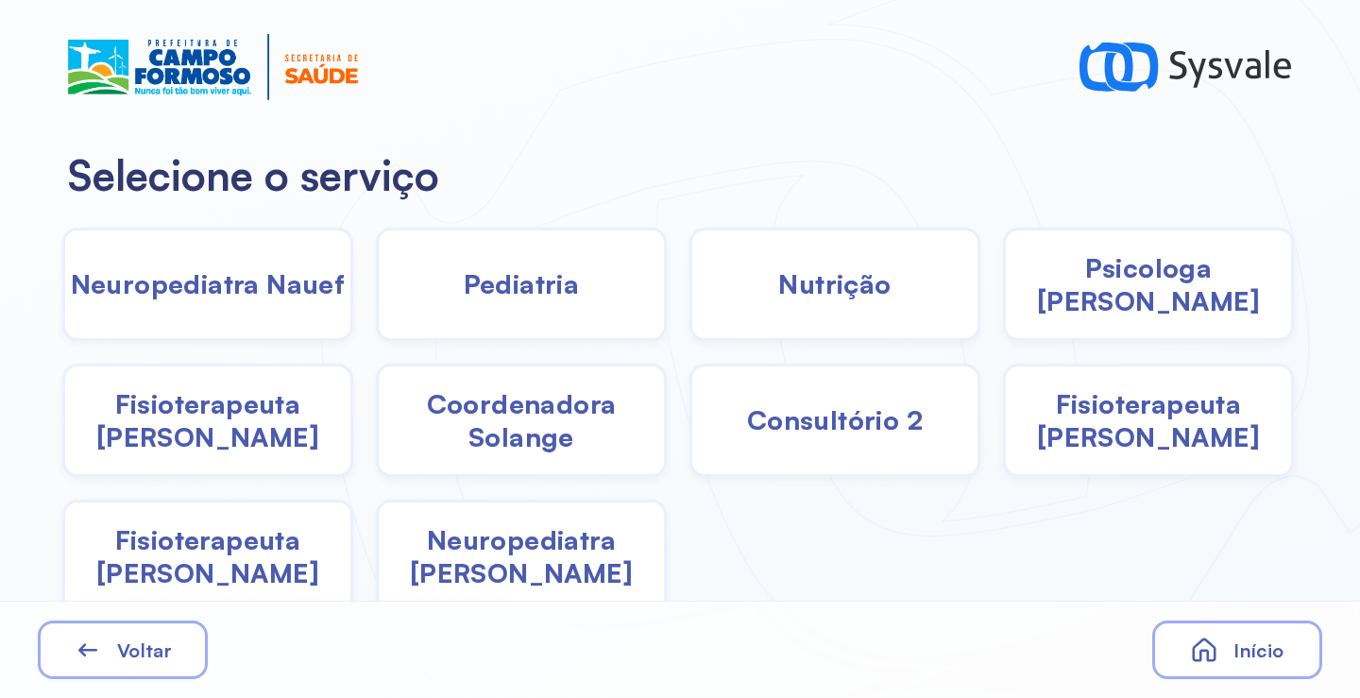
click at [540, 452] on span "Coordenadora Solange" at bounding box center [521, 420] width 285 height 66
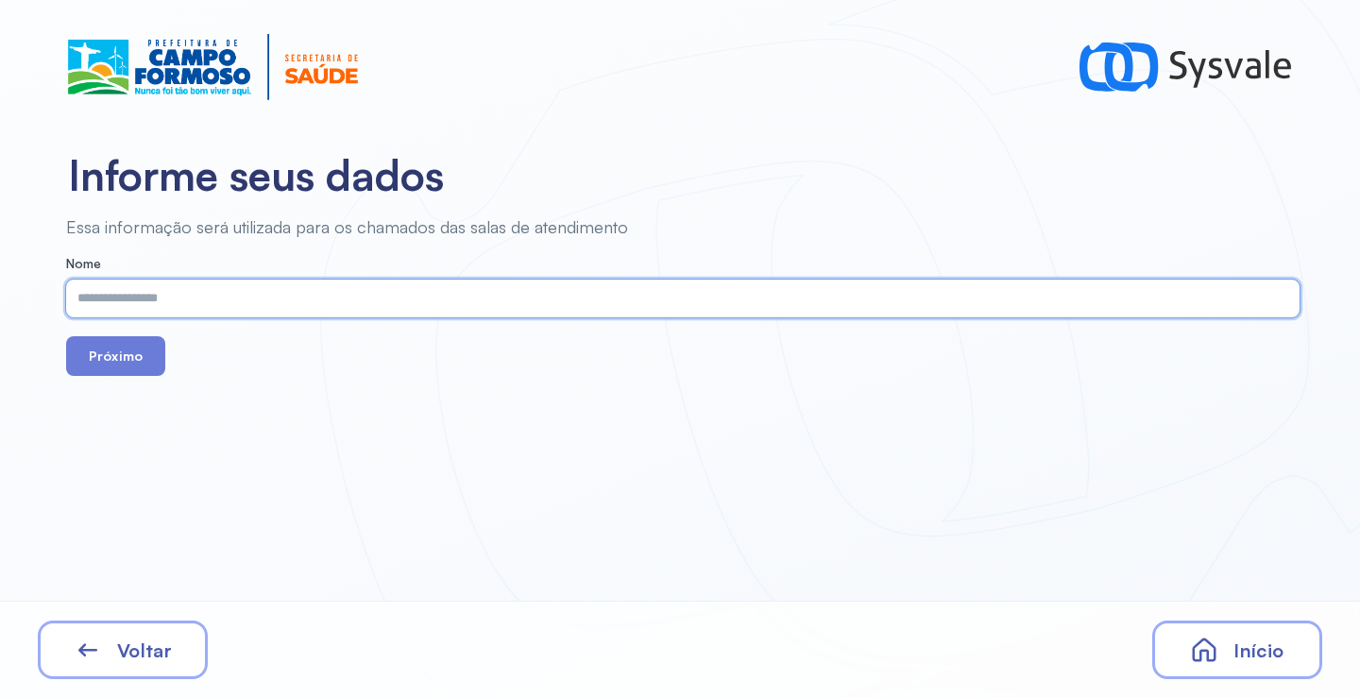
paste input "**********"
type input "**********"
click at [109, 356] on button "Próximo" at bounding box center [115, 356] width 99 height 40
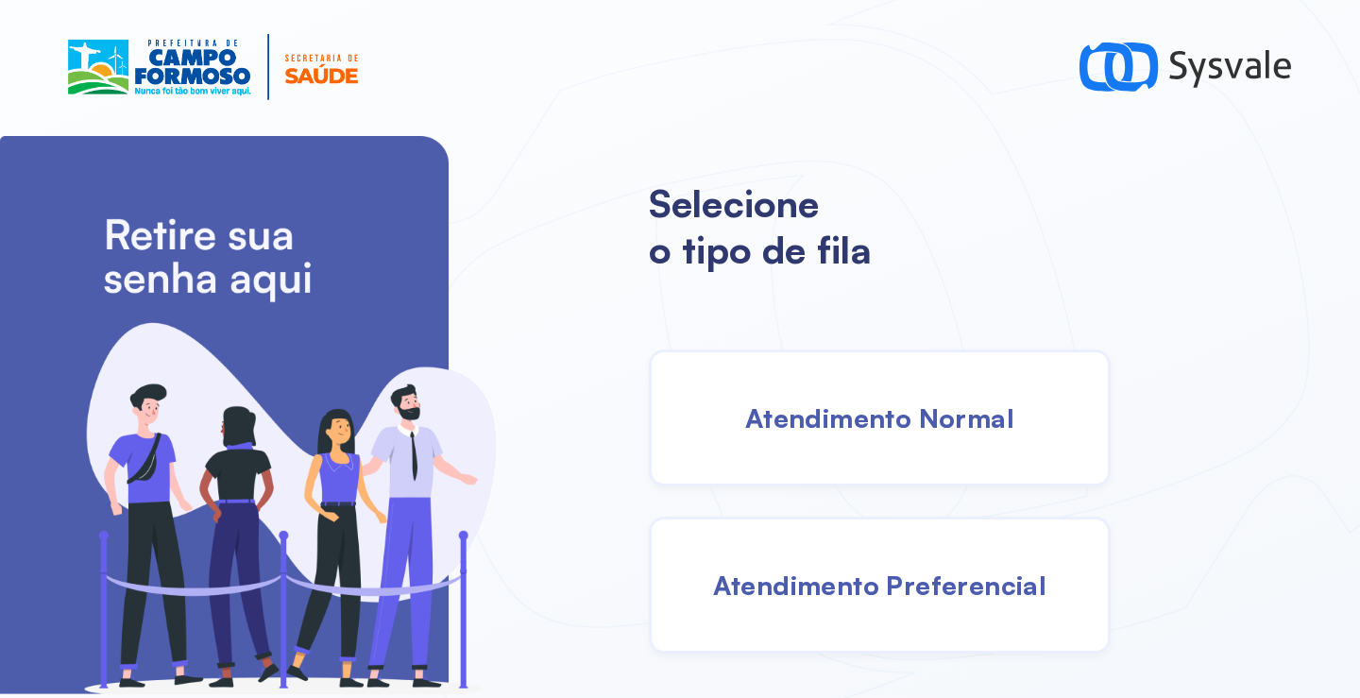
drag, startPoint x: 786, startPoint y: 409, endPoint x: 765, endPoint y: 400, distance: 22.8
click at [765, 400] on div "Atendimento Normal" at bounding box center [880, 418] width 462 height 137
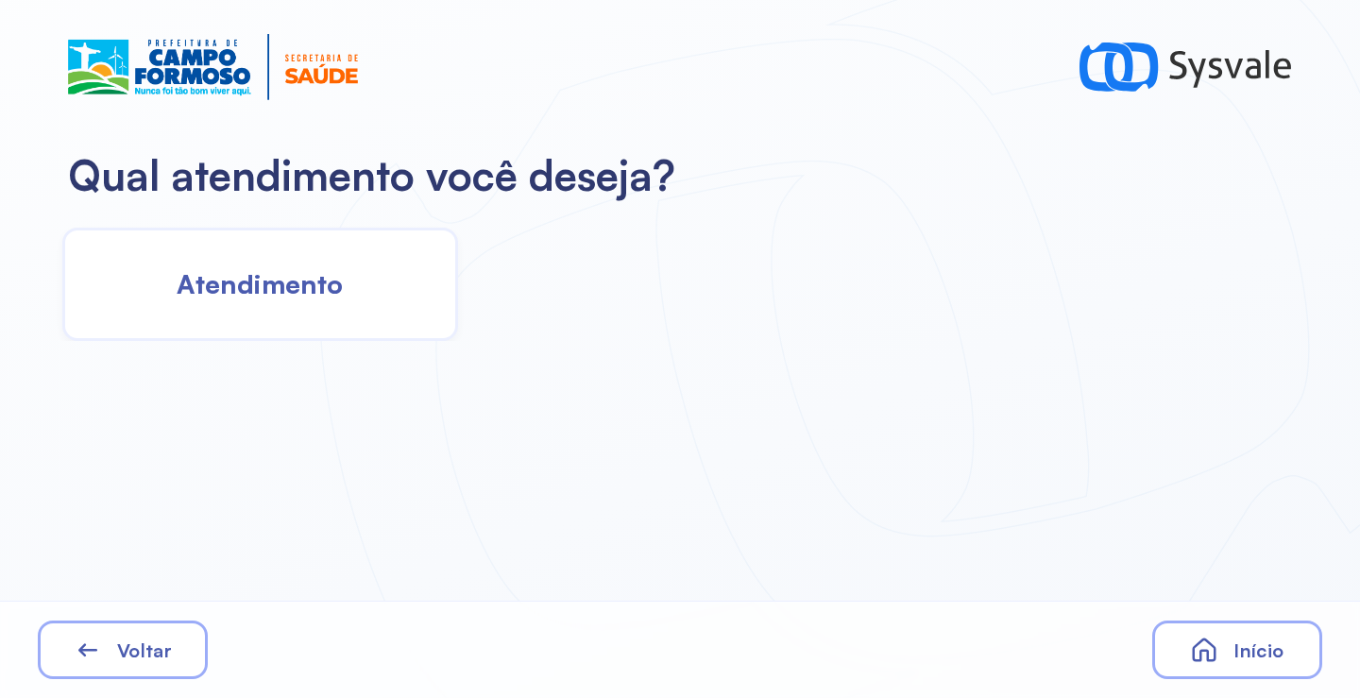
click at [299, 263] on div "Atendimento" at bounding box center [260, 284] width 396 height 113
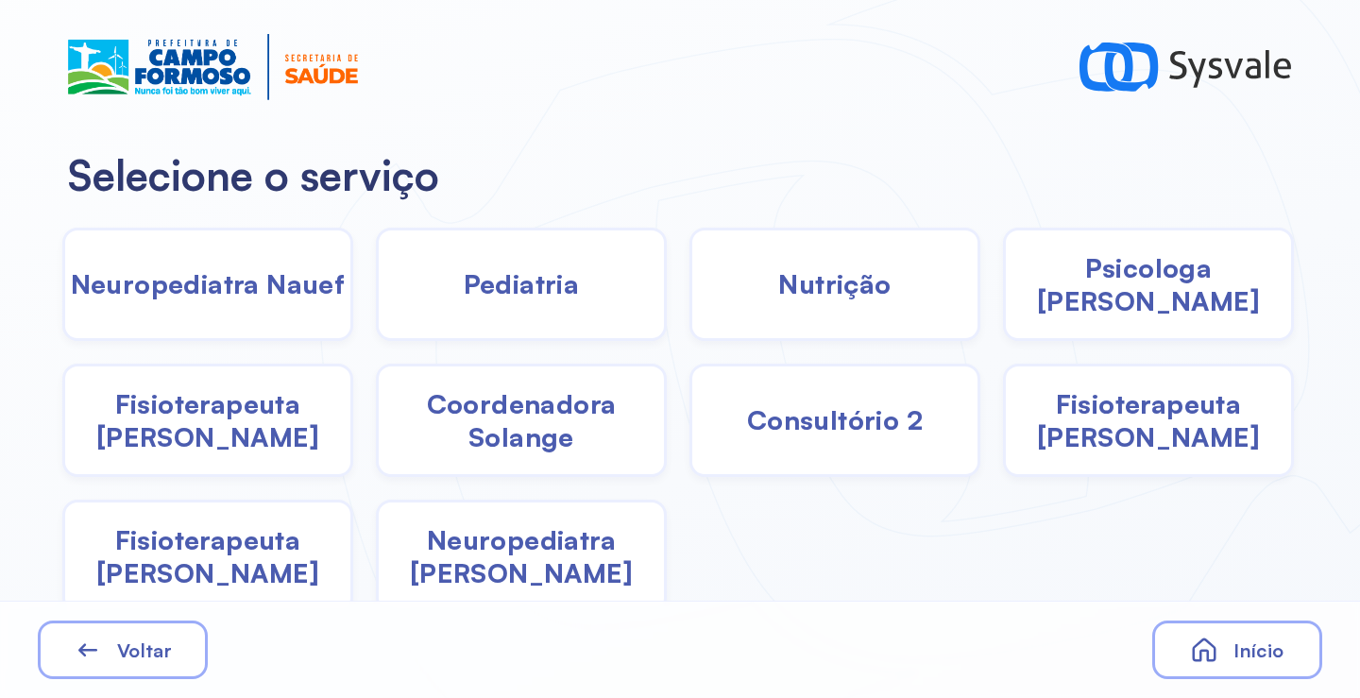
click at [579, 282] on div "Pediatria" at bounding box center [521, 284] width 291 height 113
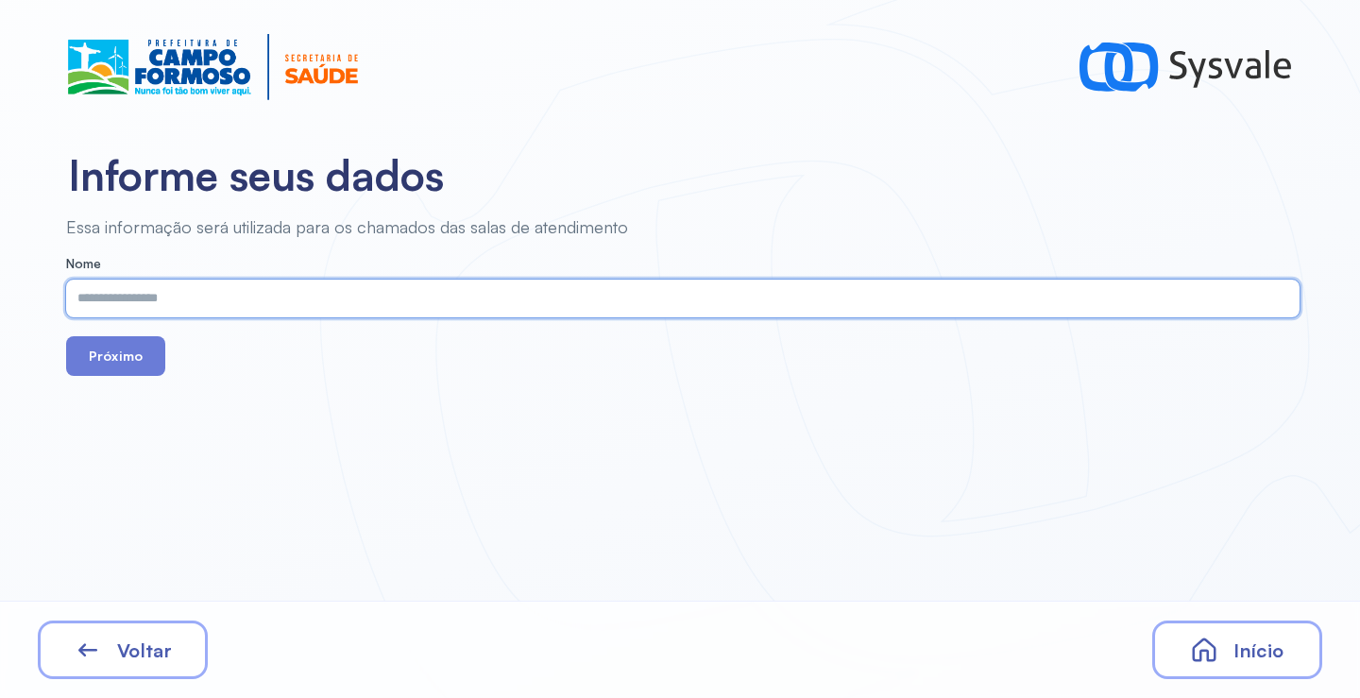
paste input "**********"
type input "**********"
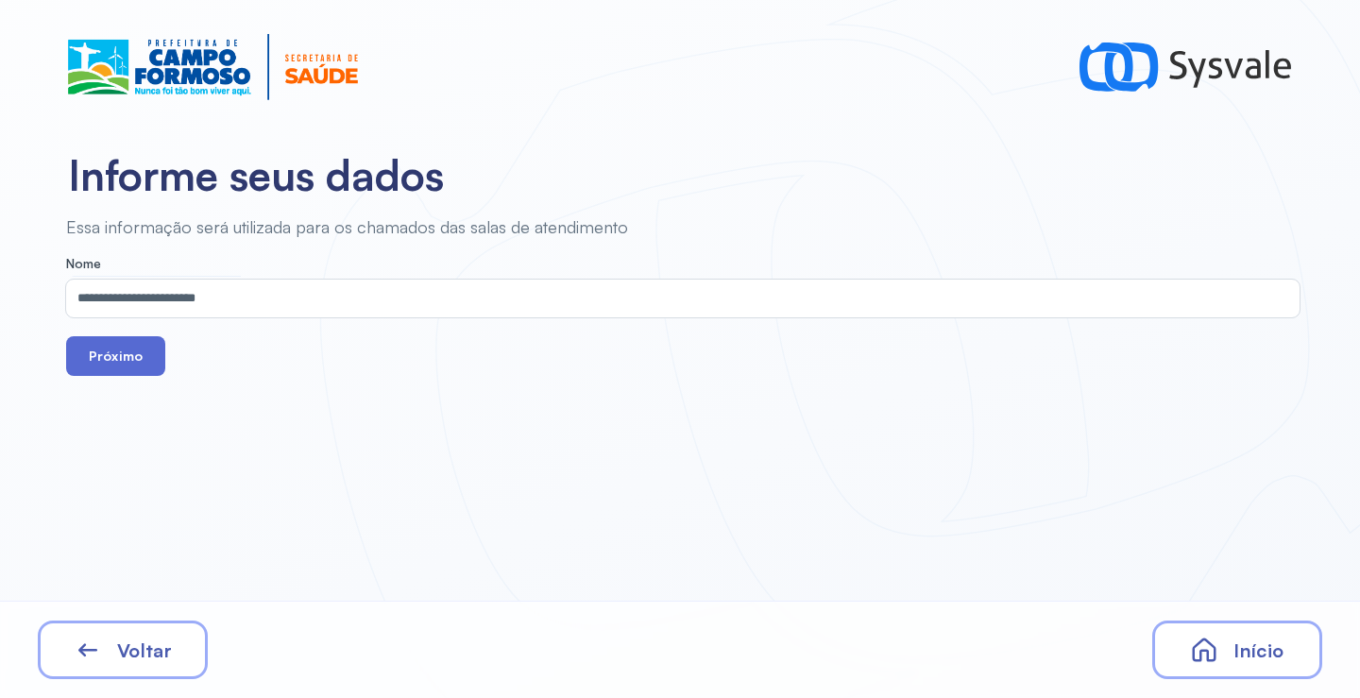
click at [124, 353] on button "Próximo" at bounding box center [115, 356] width 99 height 40
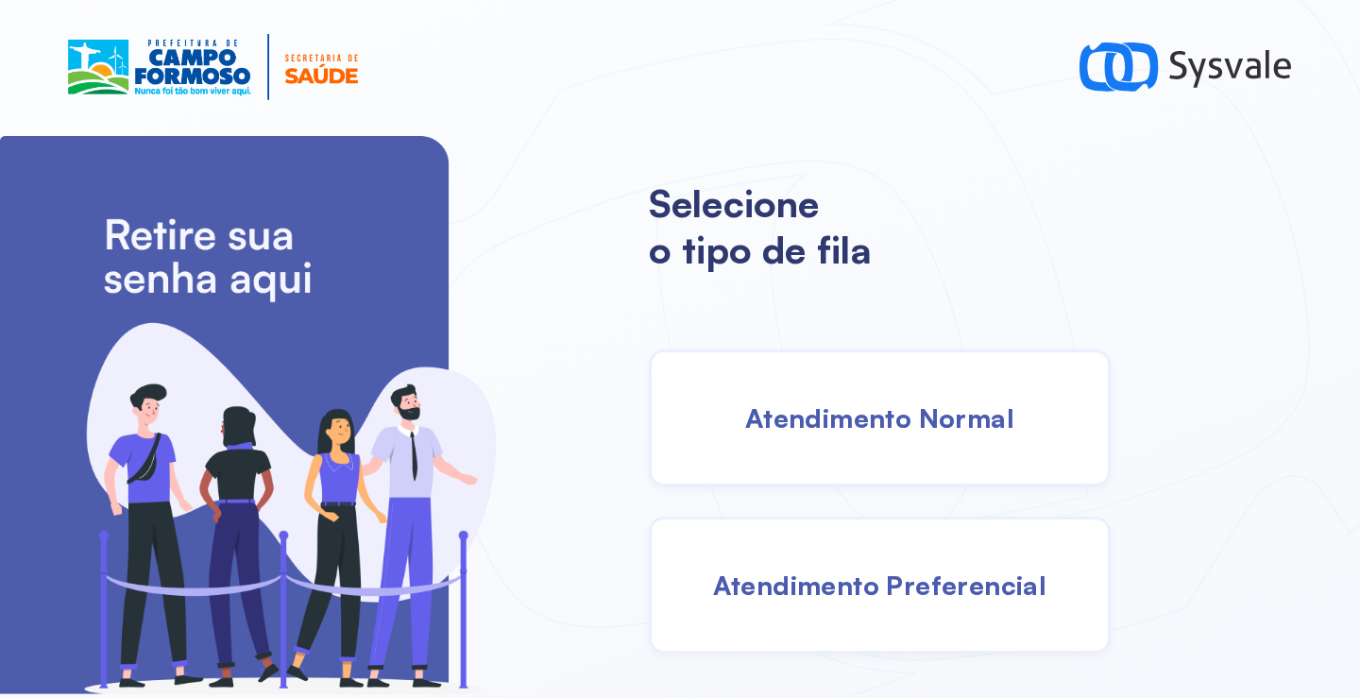
drag, startPoint x: 875, startPoint y: 410, endPoint x: 835, endPoint y: 411, distance: 39.7
click at [835, 411] on span "Atendimento Normal" at bounding box center [879, 417] width 269 height 33
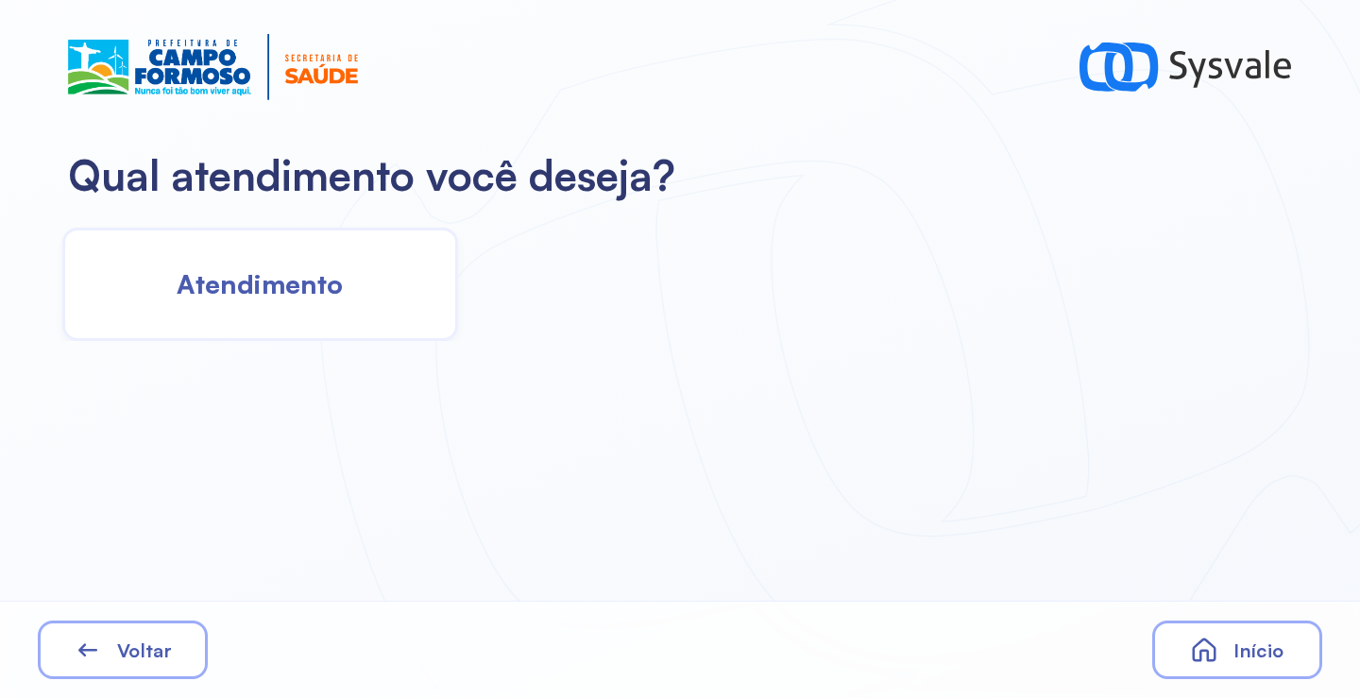
click at [296, 262] on div "Atendimento" at bounding box center [260, 284] width 396 height 113
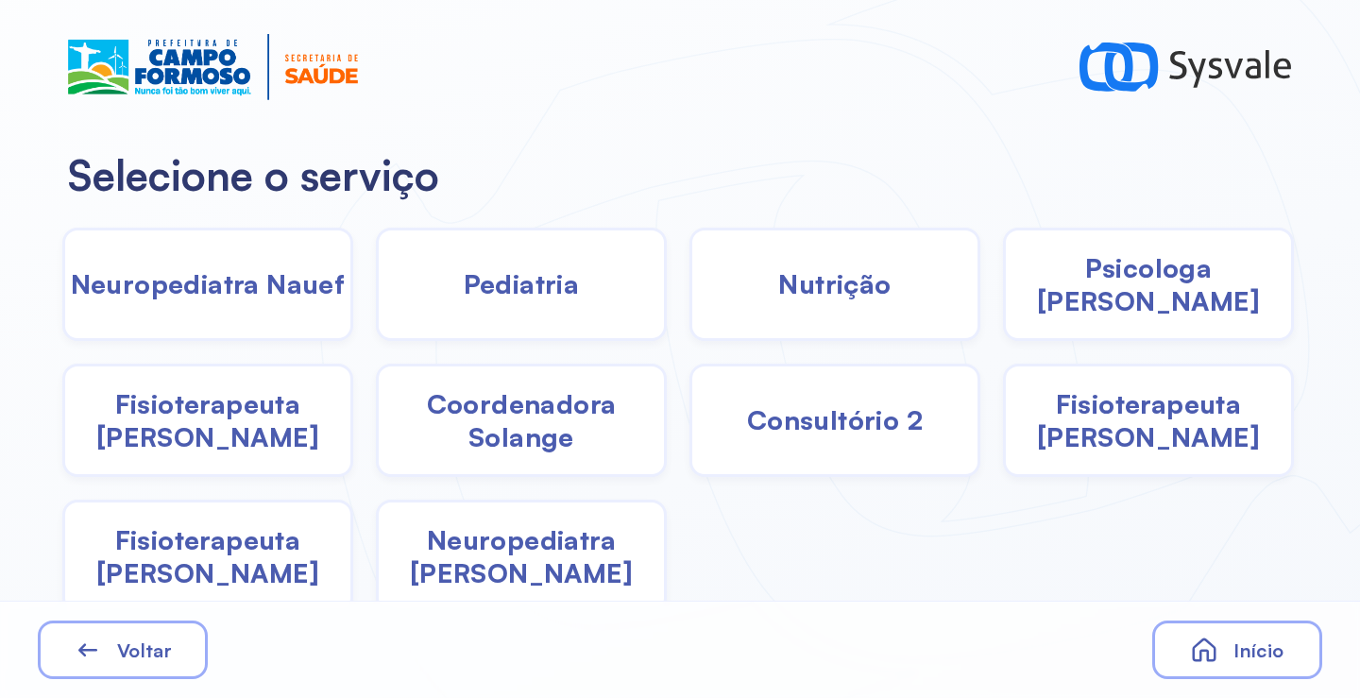
click at [542, 298] on span "Pediatria" at bounding box center [522, 283] width 116 height 33
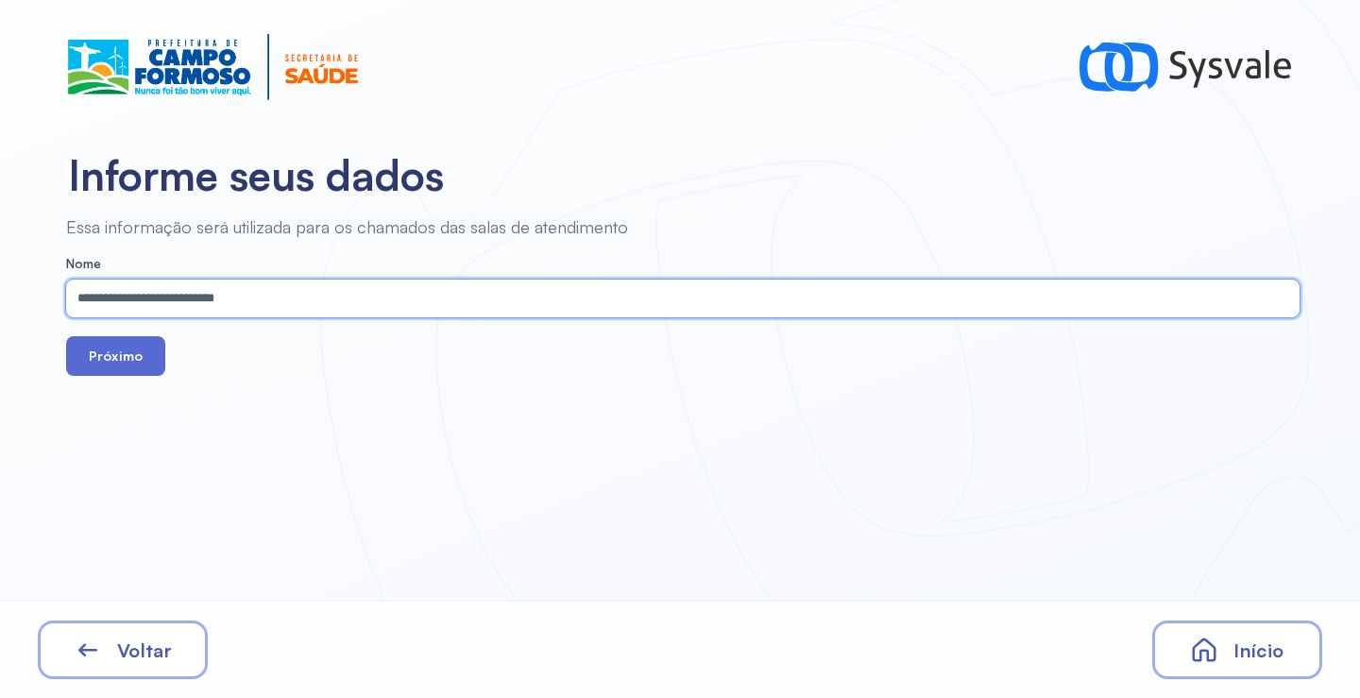
type input "**********"
click at [120, 349] on button "Próximo" at bounding box center [115, 356] width 99 height 40
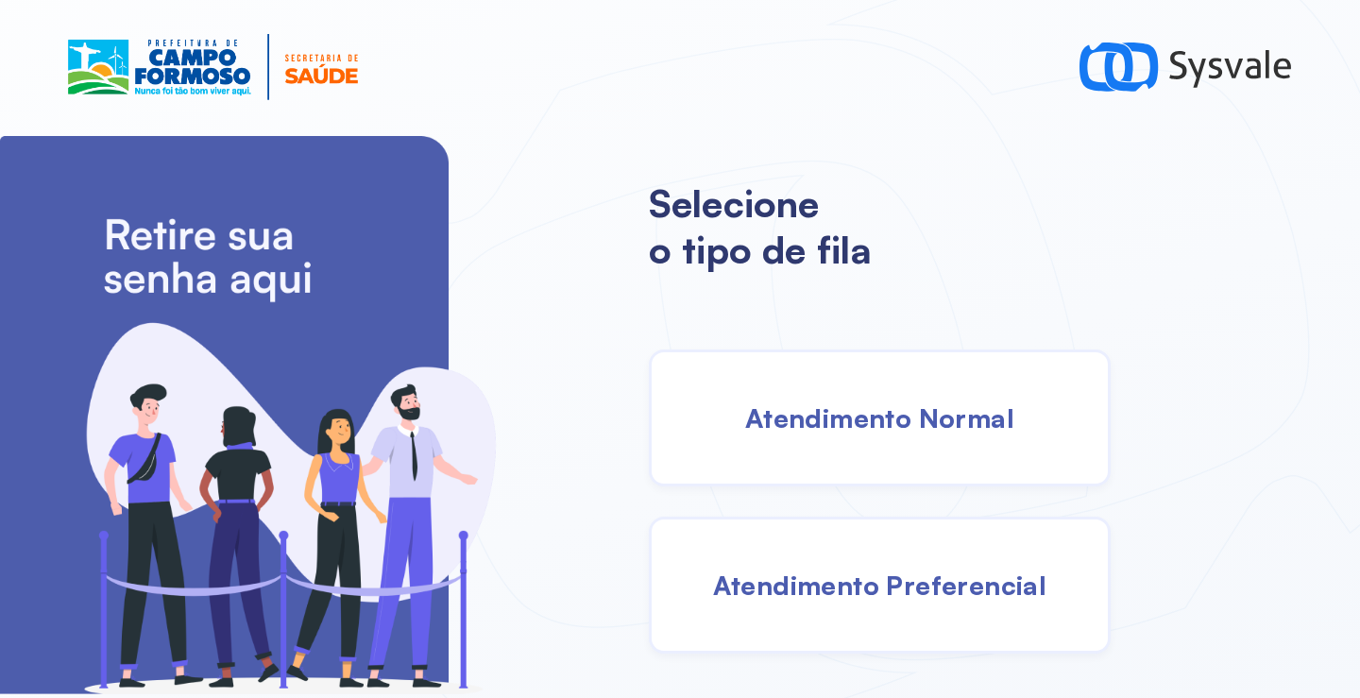
click at [848, 452] on div "Atendimento Normal" at bounding box center [880, 418] width 462 height 137
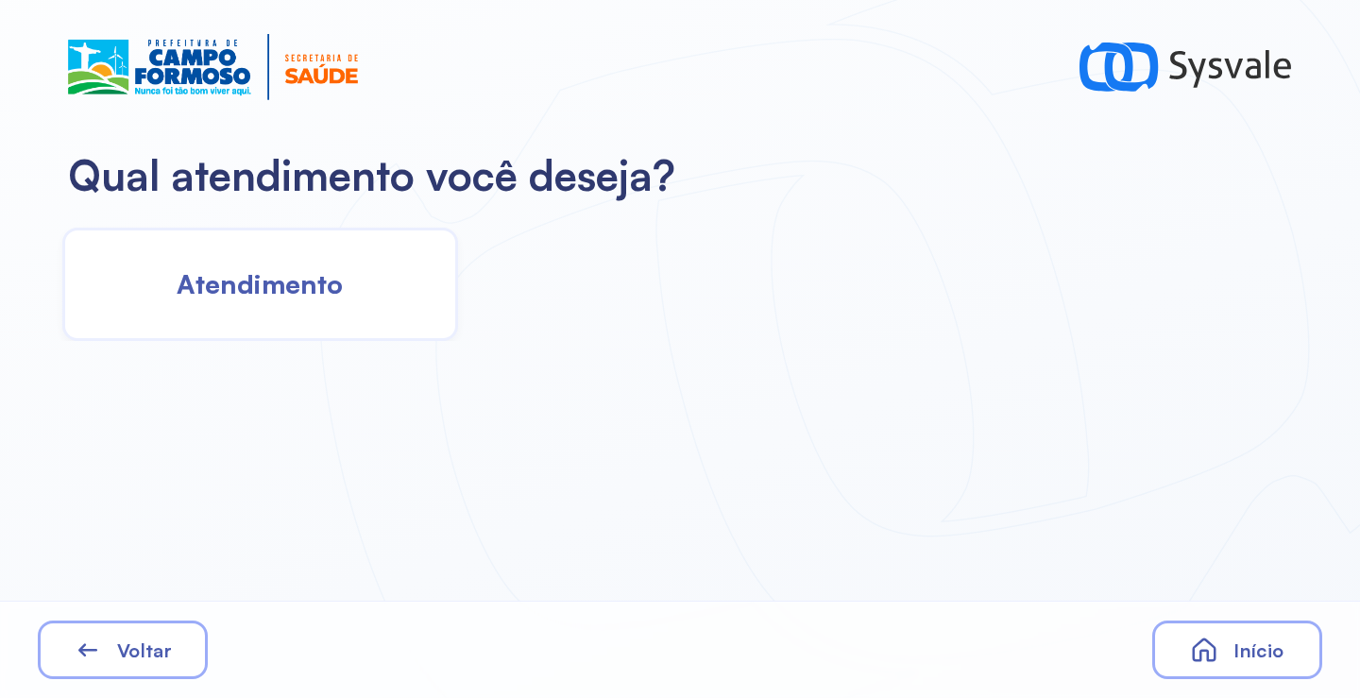
click at [337, 311] on div "Atendimento" at bounding box center [260, 284] width 396 height 113
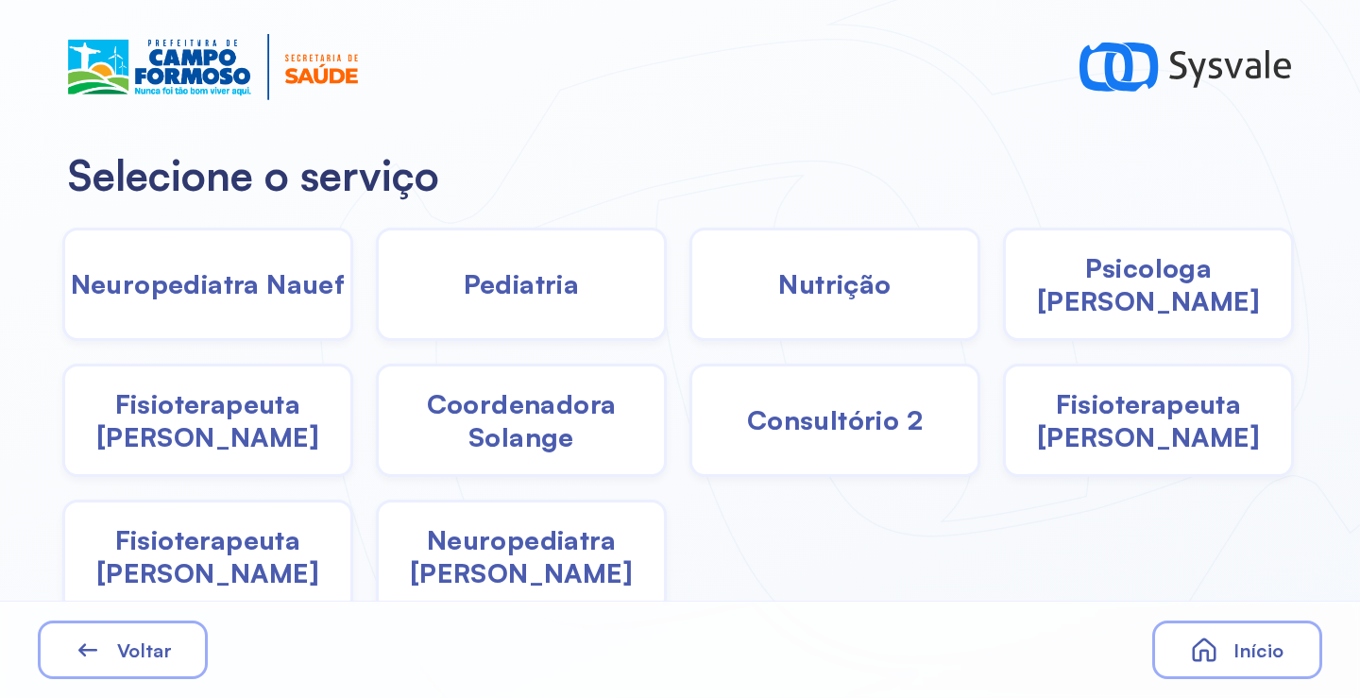
click at [601, 316] on div "Pediatria" at bounding box center [521, 284] width 291 height 113
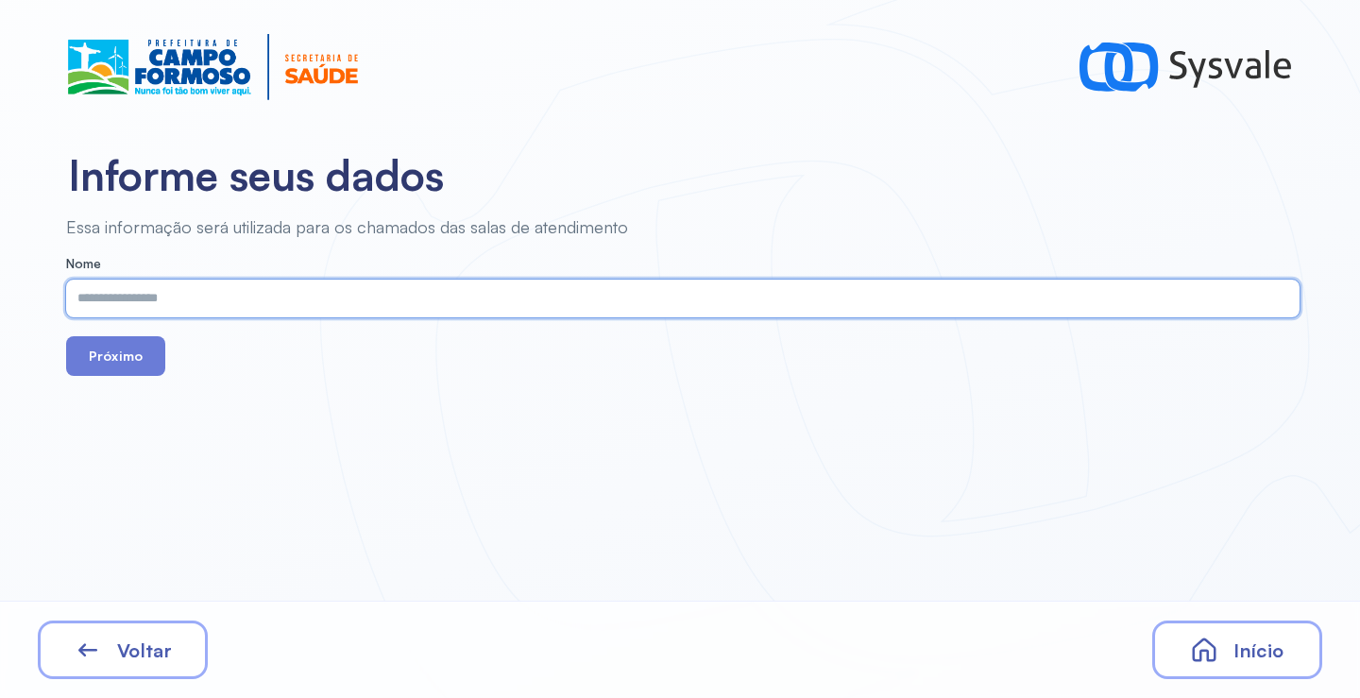
paste input "**********"
type input "**********"
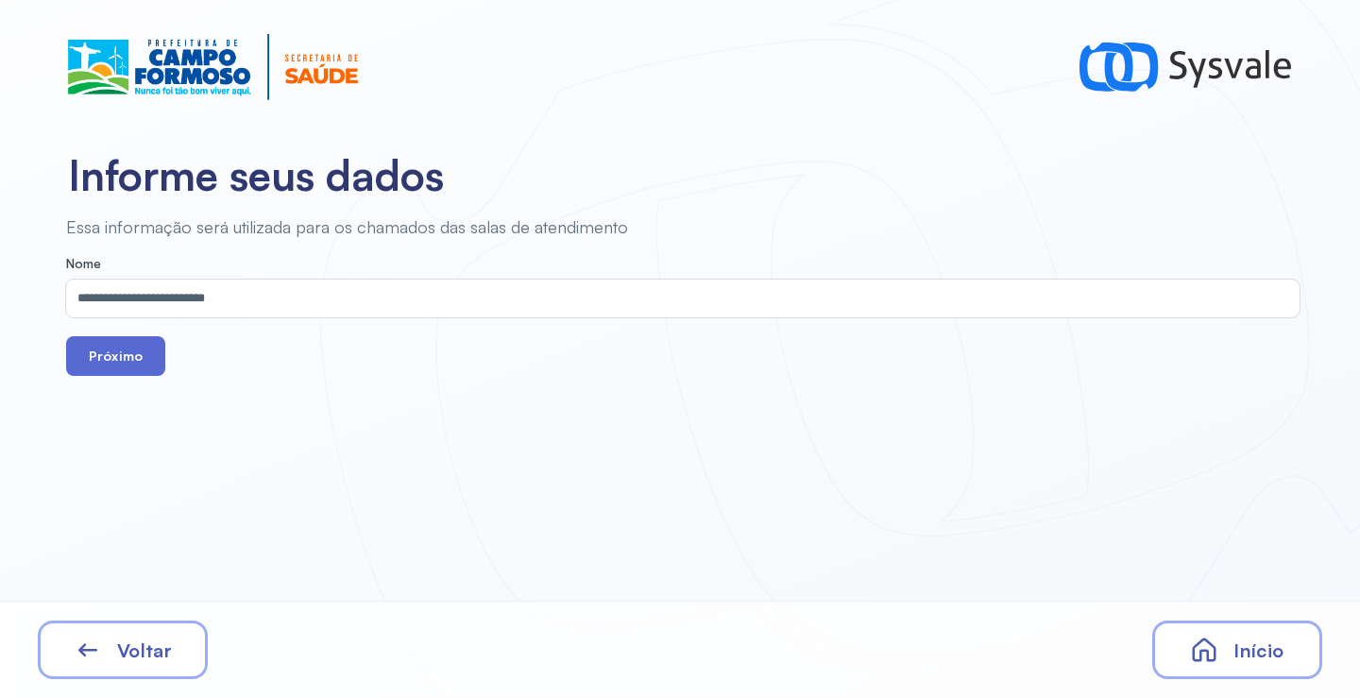
click at [123, 360] on button "Próximo" at bounding box center [115, 356] width 99 height 40
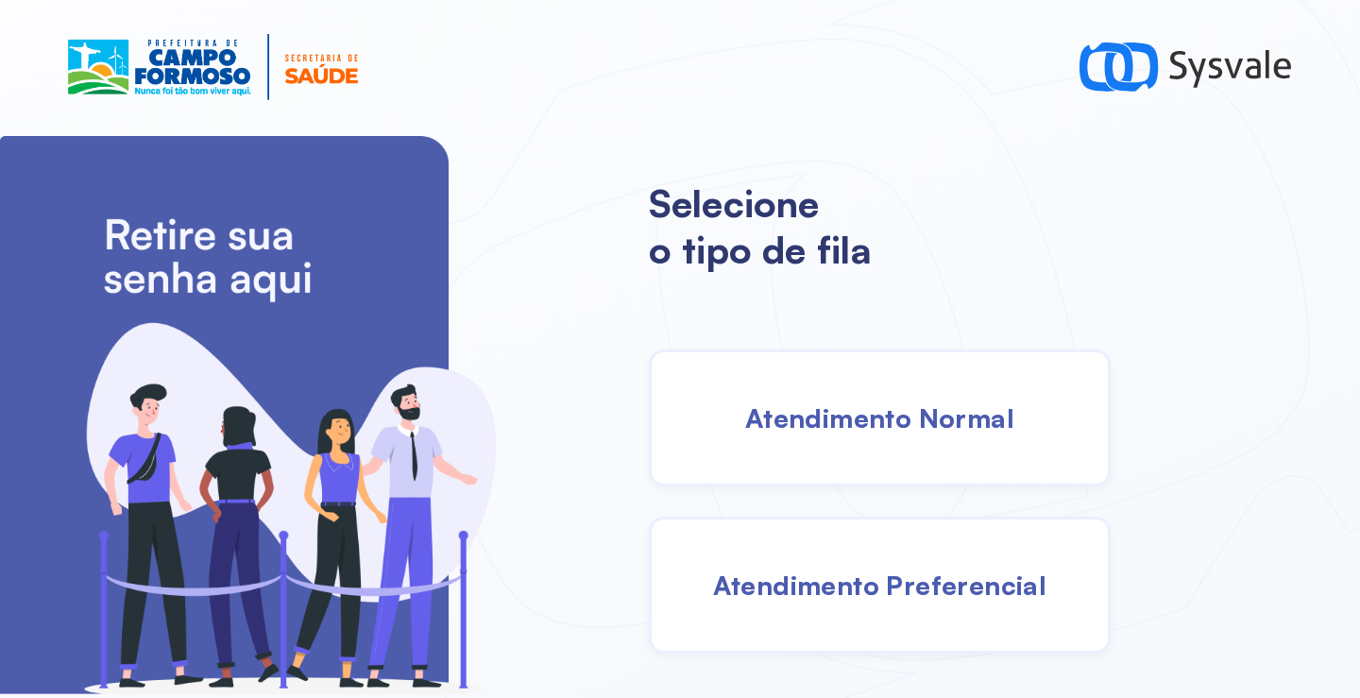
drag, startPoint x: 889, startPoint y: 446, endPoint x: 870, endPoint y: 445, distance: 18.9
click at [870, 445] on div "Atendimento Normal" at bounding box center [880, 418] width 462 height 137
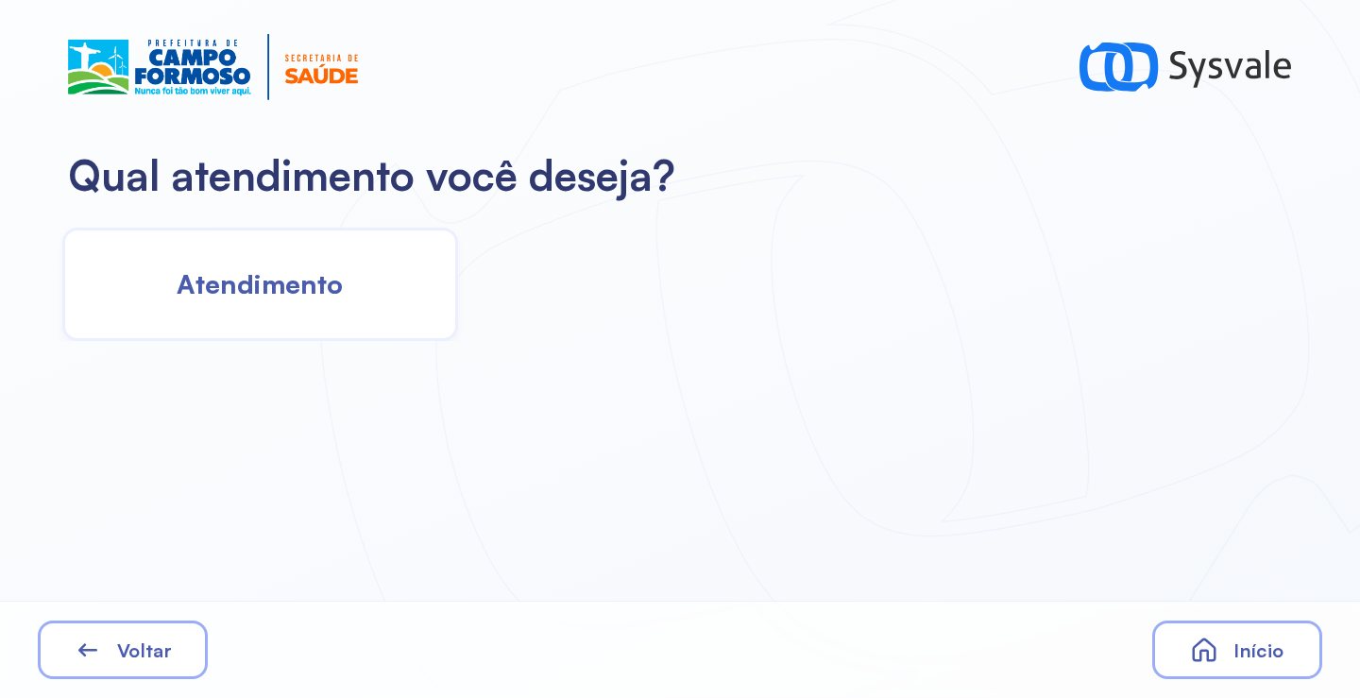
click at [336, 330] on div "Atendimento" at bounding box center [260, 284] width 396 height 113
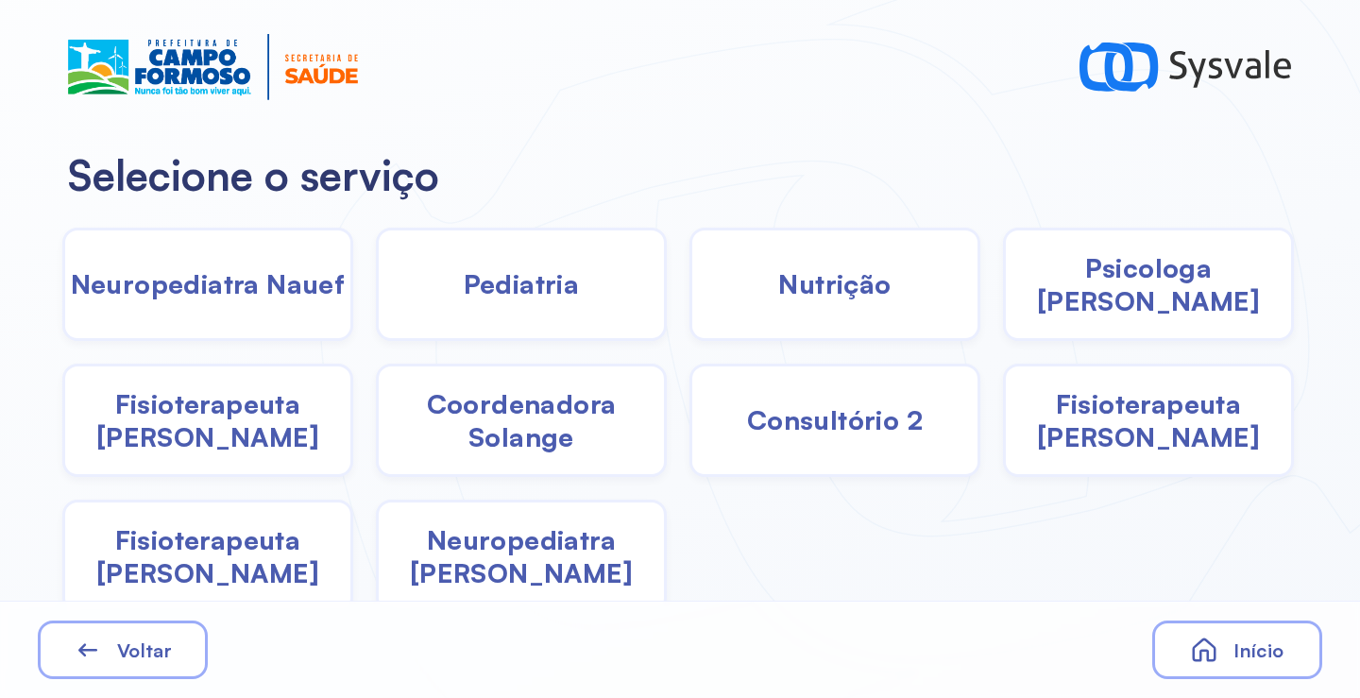
click at [554, 286] on span "Pediatria" at bounding box center [522, 283] width 116 height 33
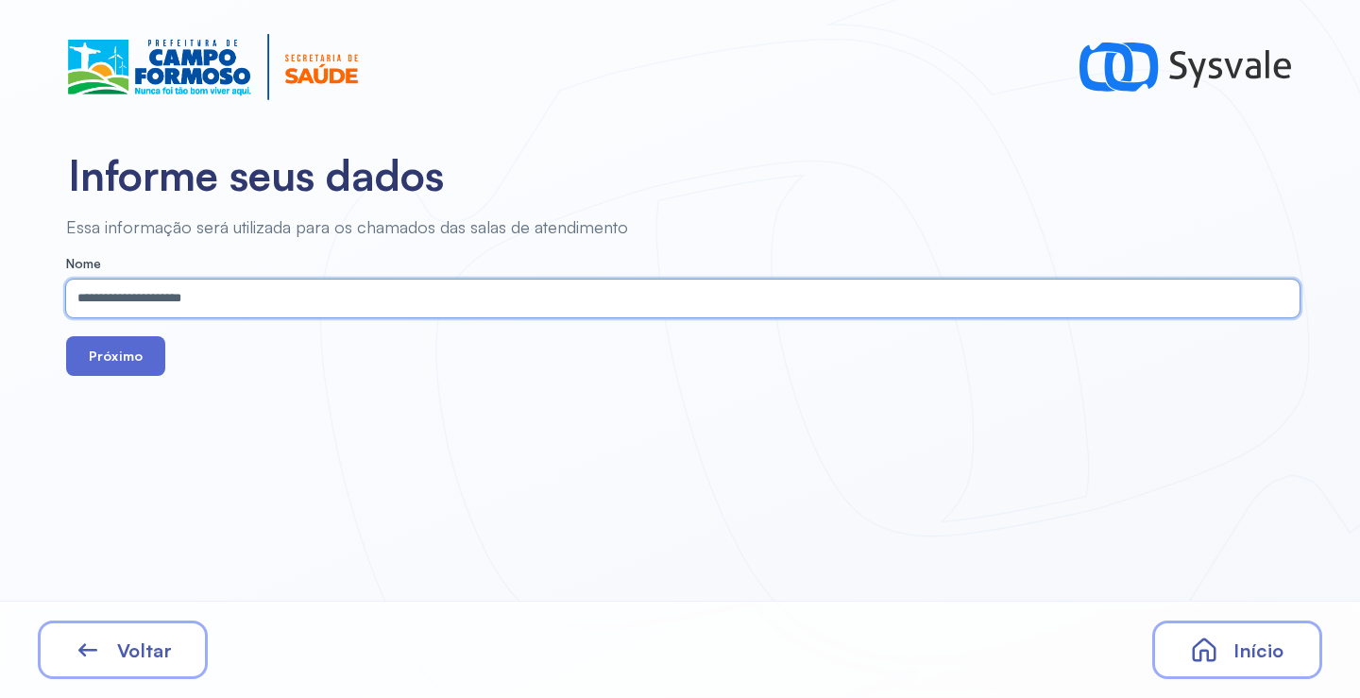
type input "**********"
click at [120, 358] on button "Próximo" at bounding box center [115, 356] width 99 height 40
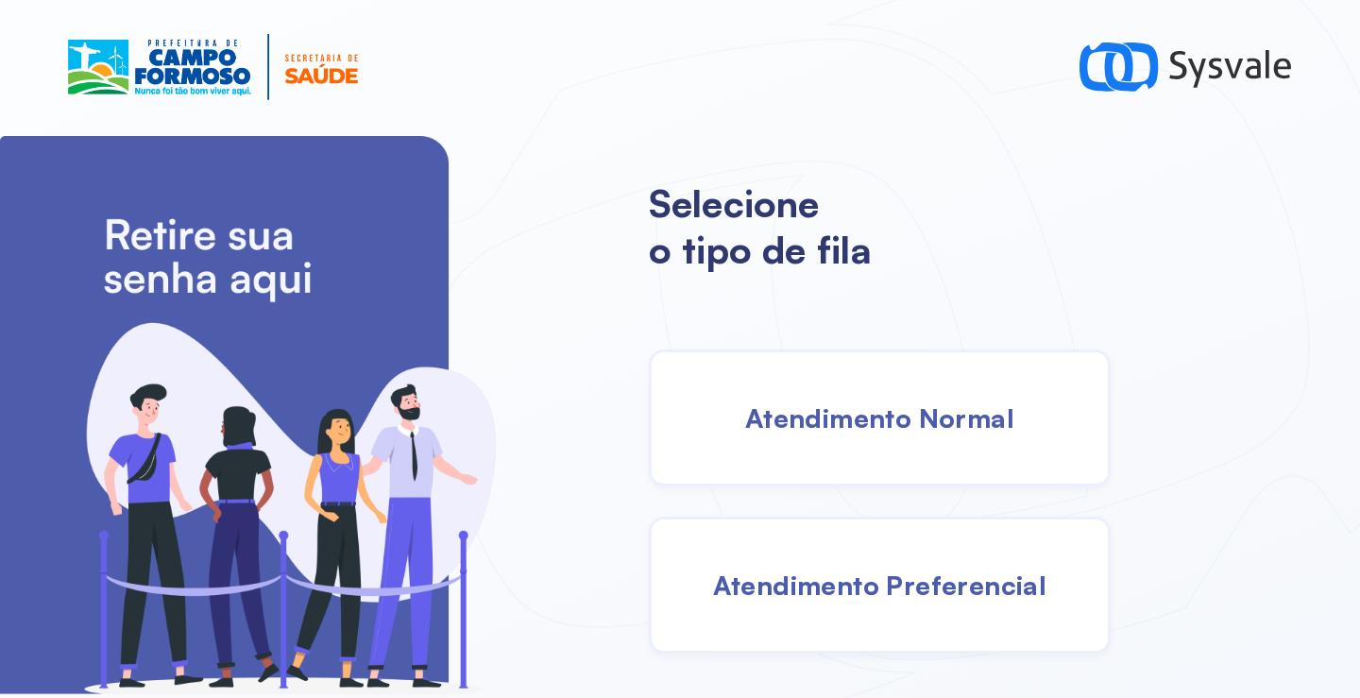
drag, startPoint x: 907, startPoint y: 447, endPoint x: 872, endPoint y: 440, distance: 35.6
click at [872, 440] on div "Atendimento Normal" at bounding box center [880, 418] width 462 height 137
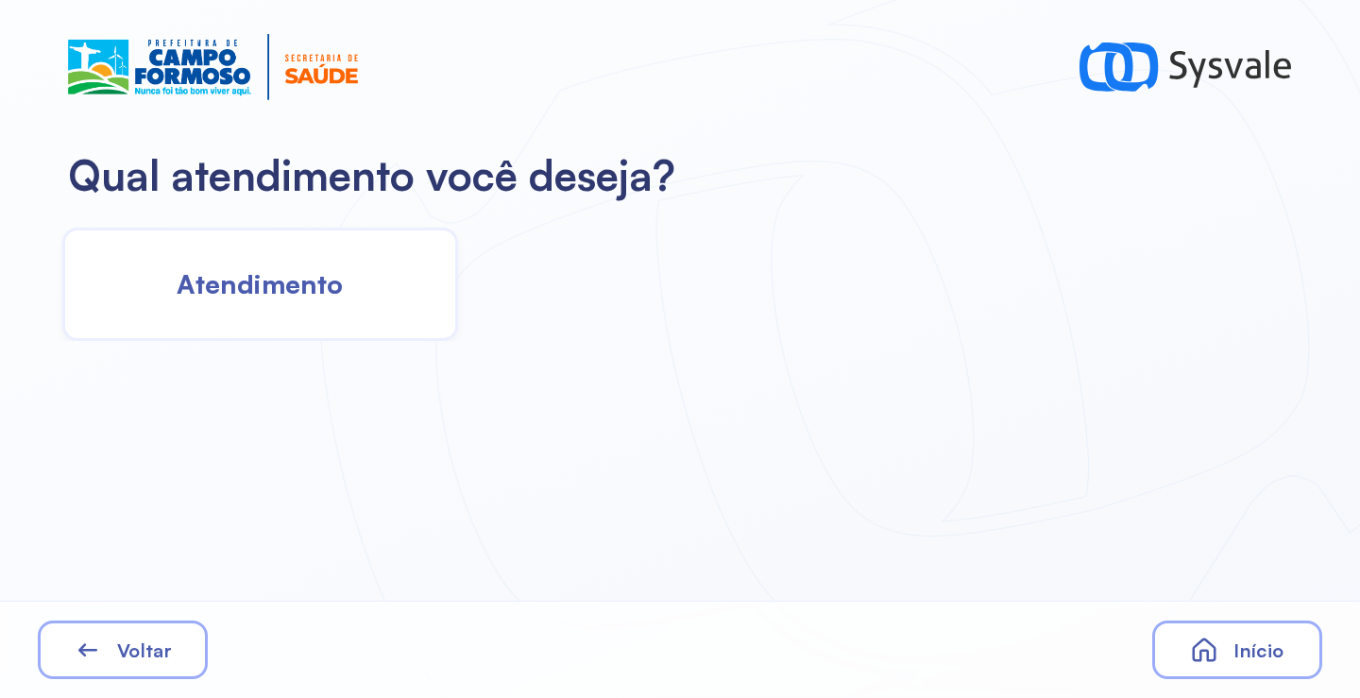
click at [177, 282] on span "Atendimento" at bounding box center [260, 283] width 166 height 33
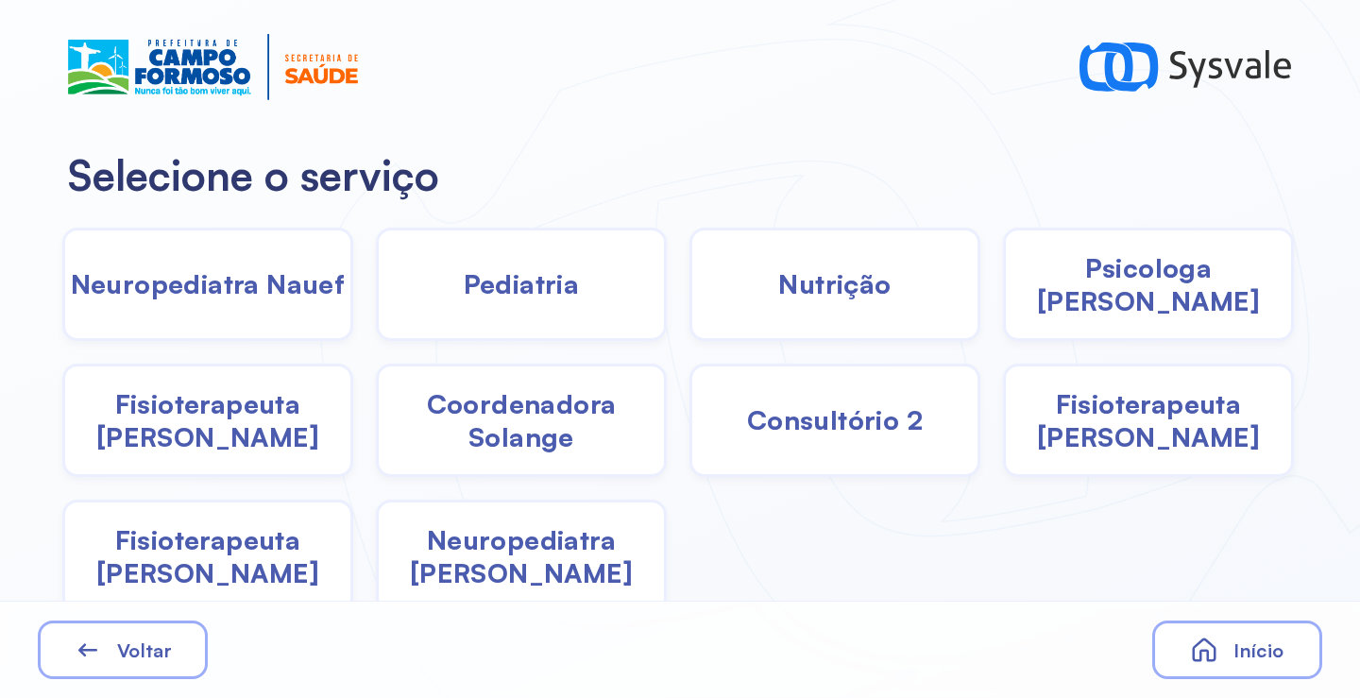
click at [547, 298] on span "Pediatria" at bounding box center [522, 283] width 116 height 33
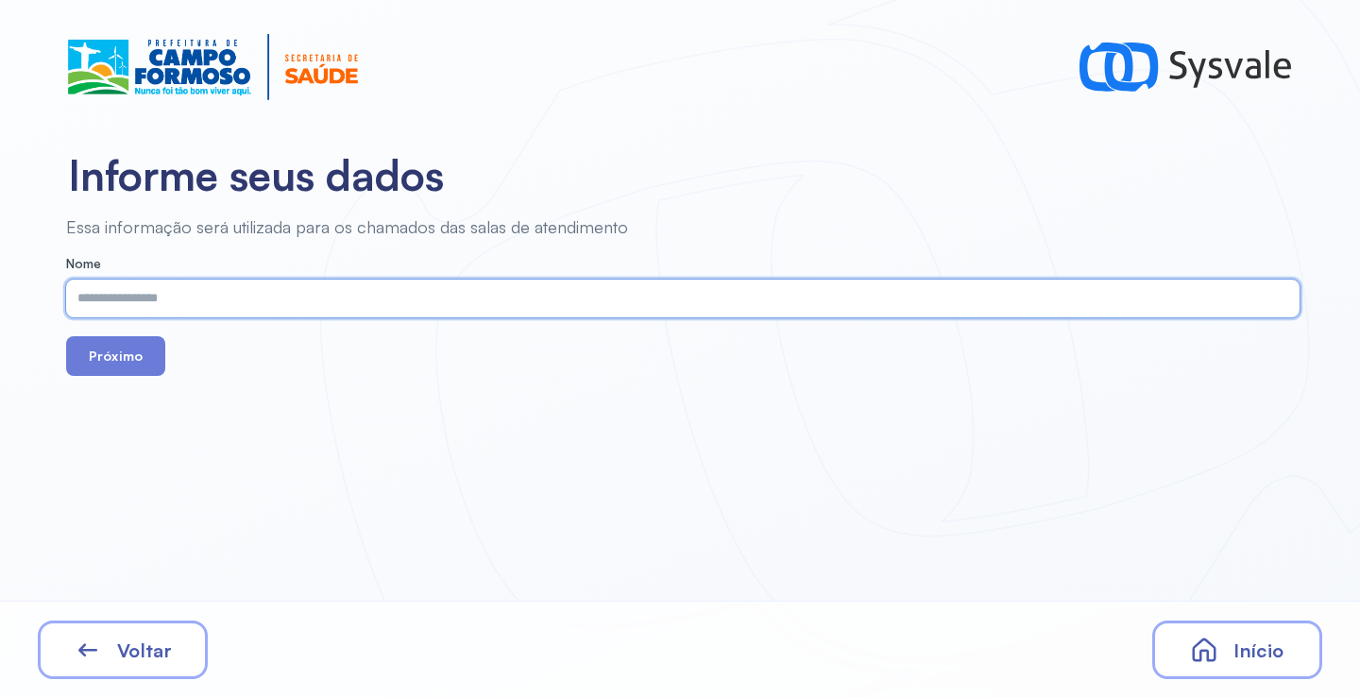
paste input "**********"
type input "**********"
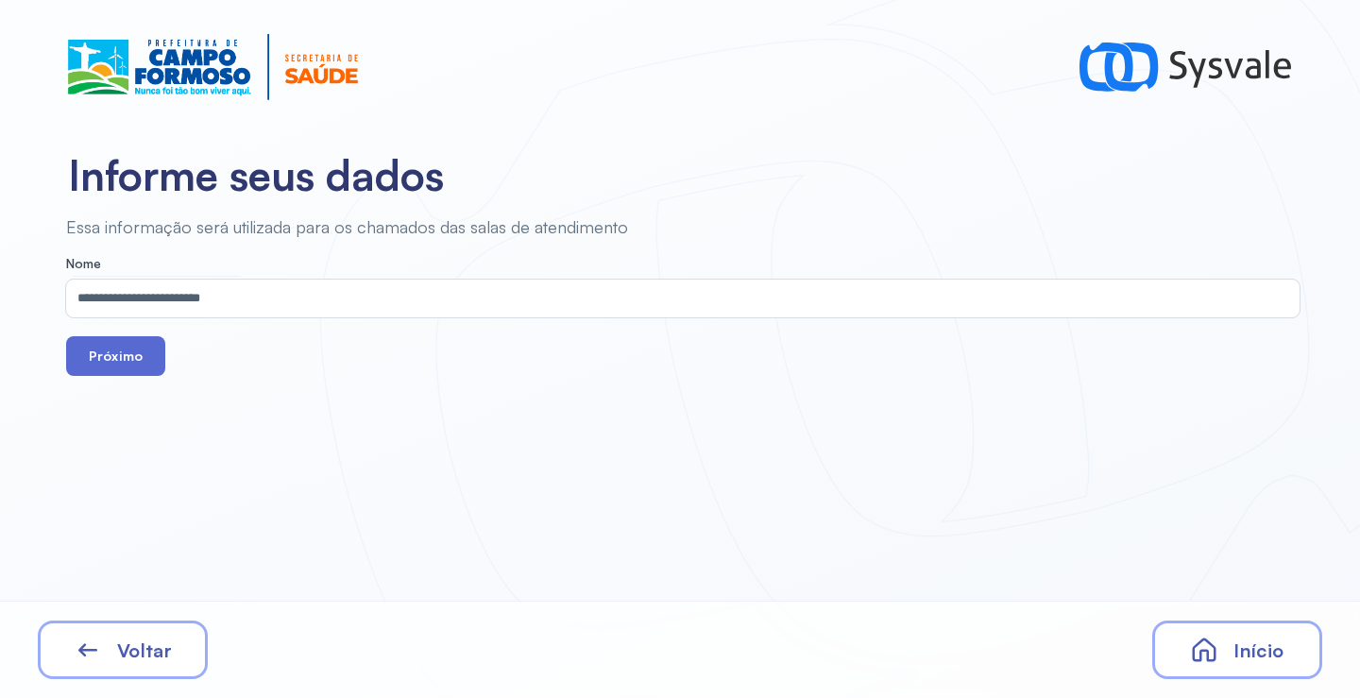
click at [132, 360] on button "Próximo" at bounding box center [115, 356] width 99 height 40
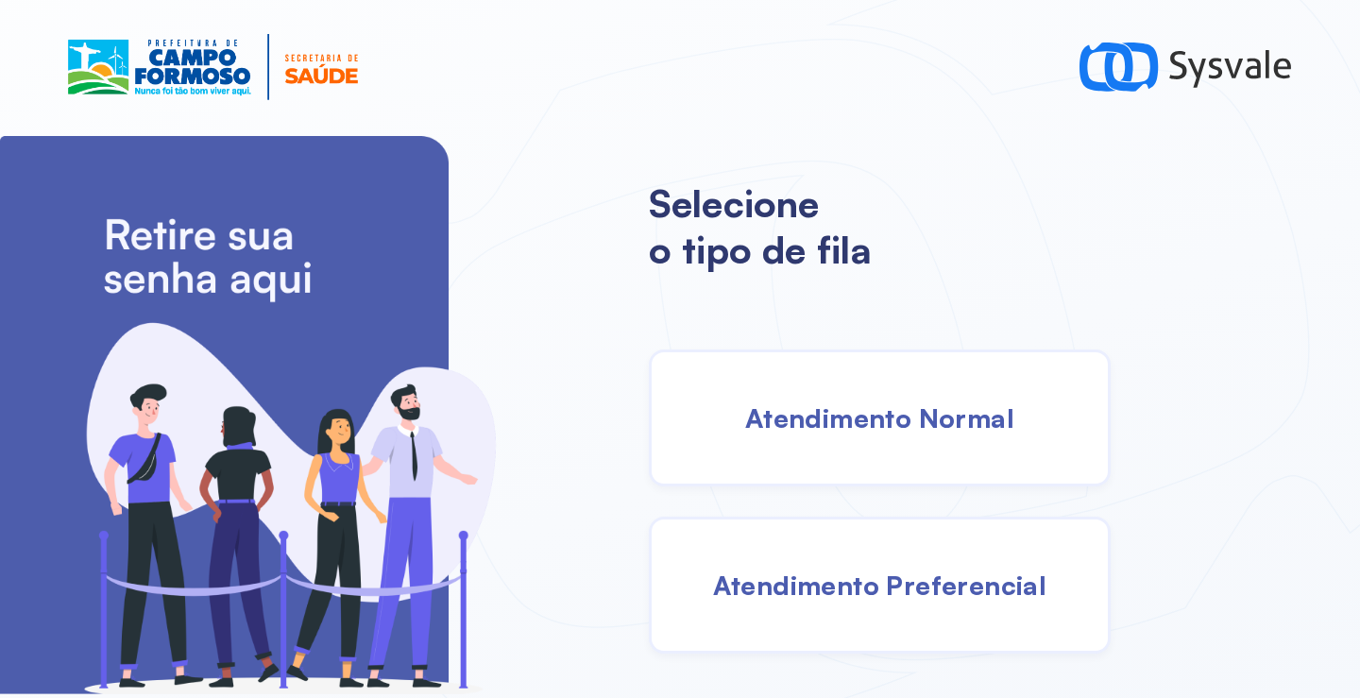
click at [855, 398] on div "Atendimento Normal" at bounding box center [880, 418] width 462 height 137
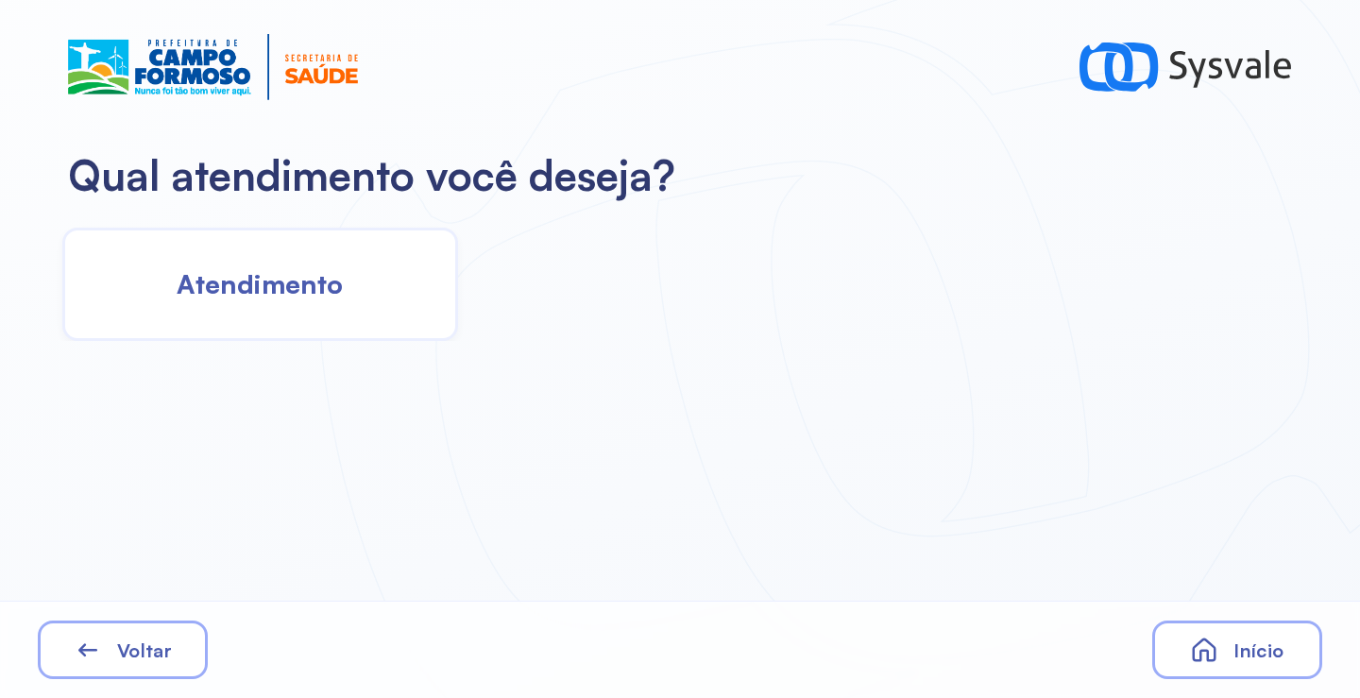
click at [285, 257] on div "Atendimento" at bounding box center [260, 284] width 396 height 113
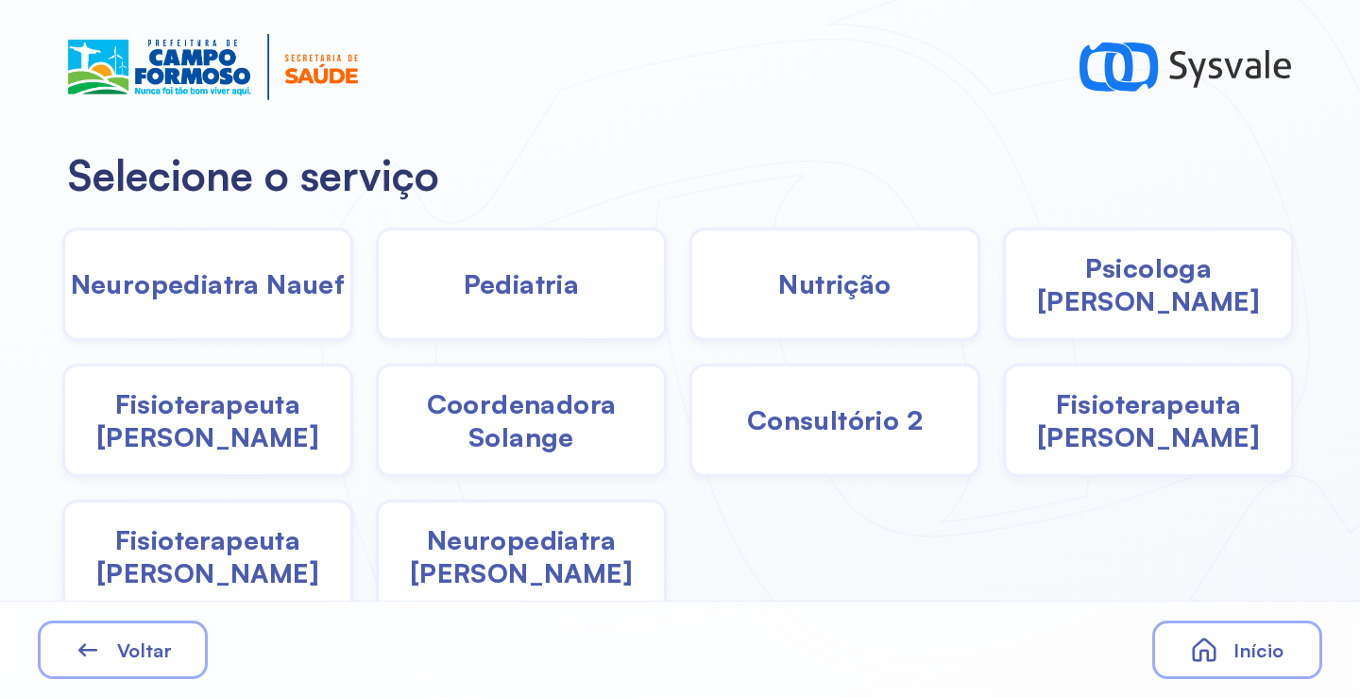
click at [837, 288] on span "Nutrição" at bounding box center [834, 283] width 112 height 33
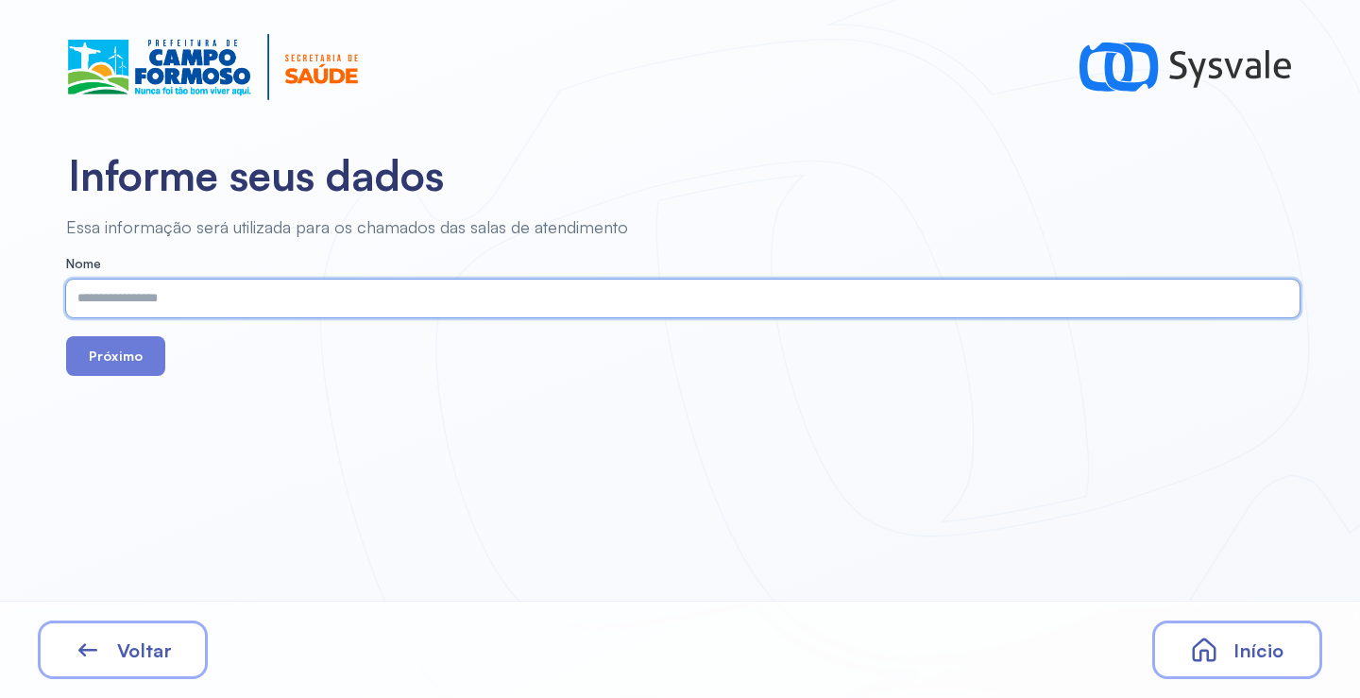
paste input "**********"
type input "**********"
click at [123, 357] on button "Próximo" at bounding box center [115, 356] width 99 height 40
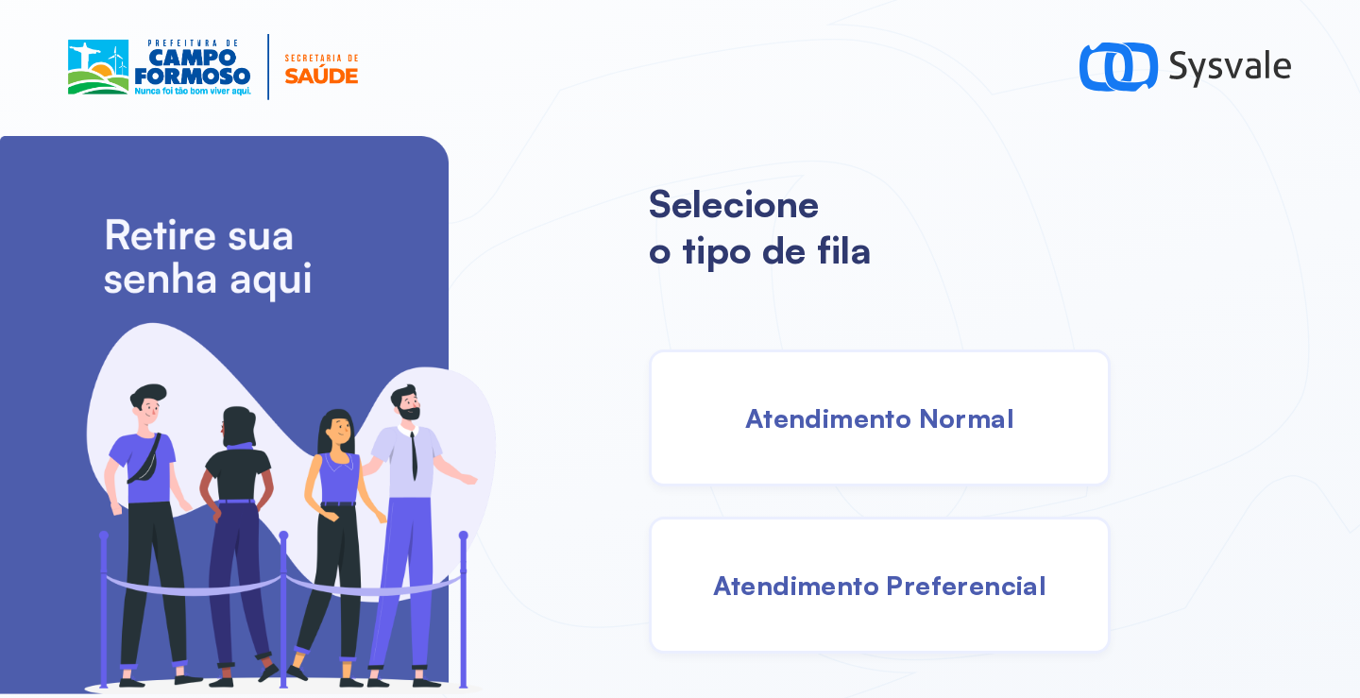
click at [880, 414] on span "Atendimento Normal" at bounding box center [879, 417] width 269 height 33
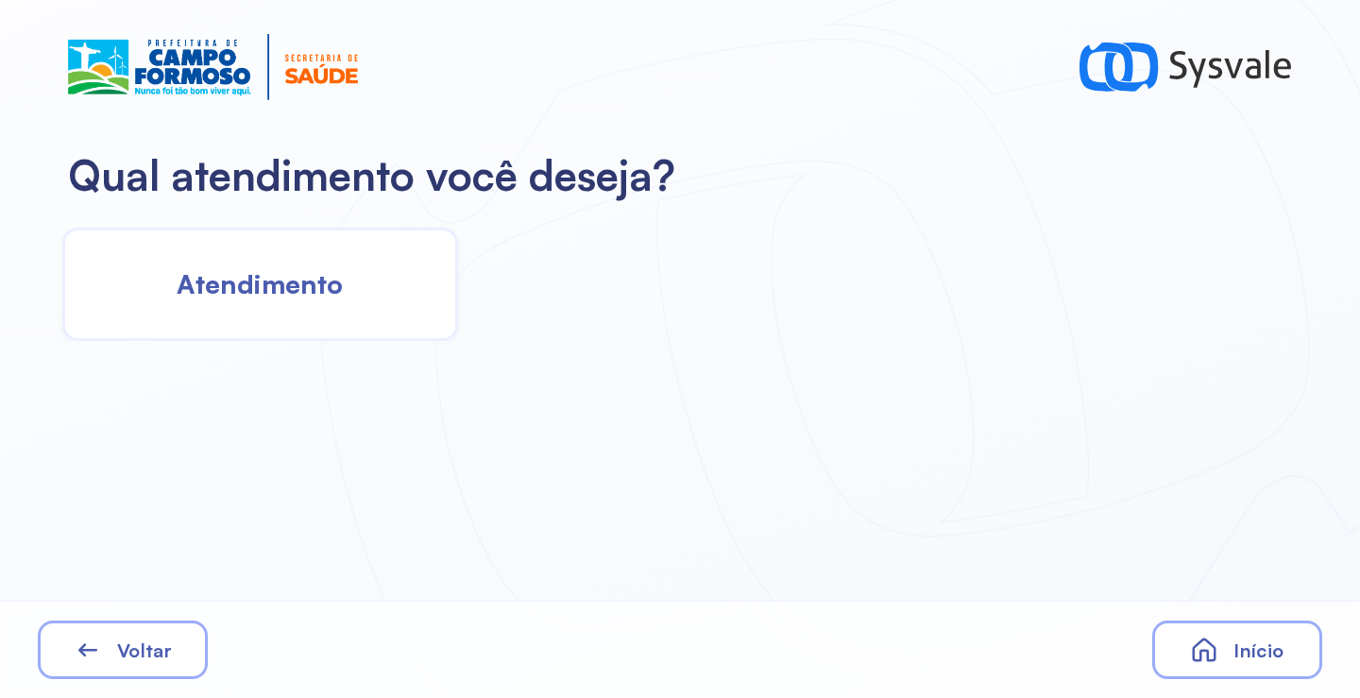
click at [334, 299] on span "Atendimento" at bounding box center [260, 283] width 166 height 33
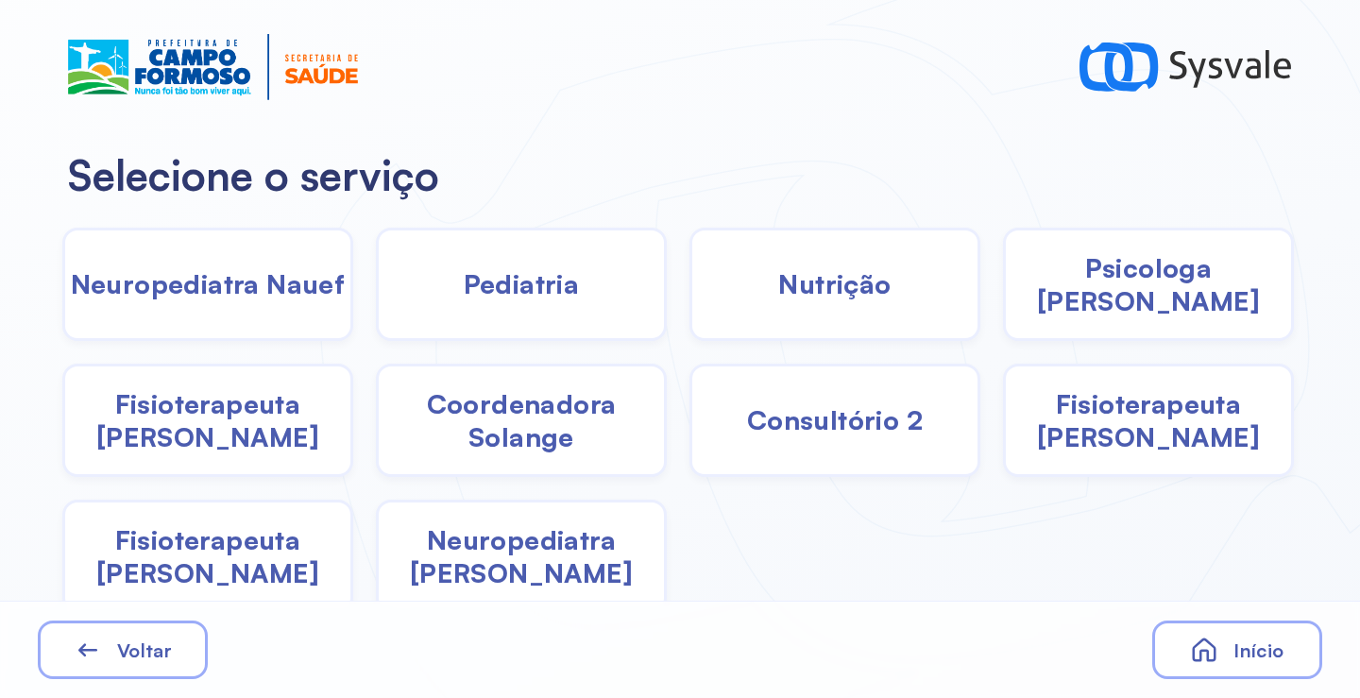
click at [521, 294] on span "Pediatria" at bounding box center [522, 283] width 116 height 33
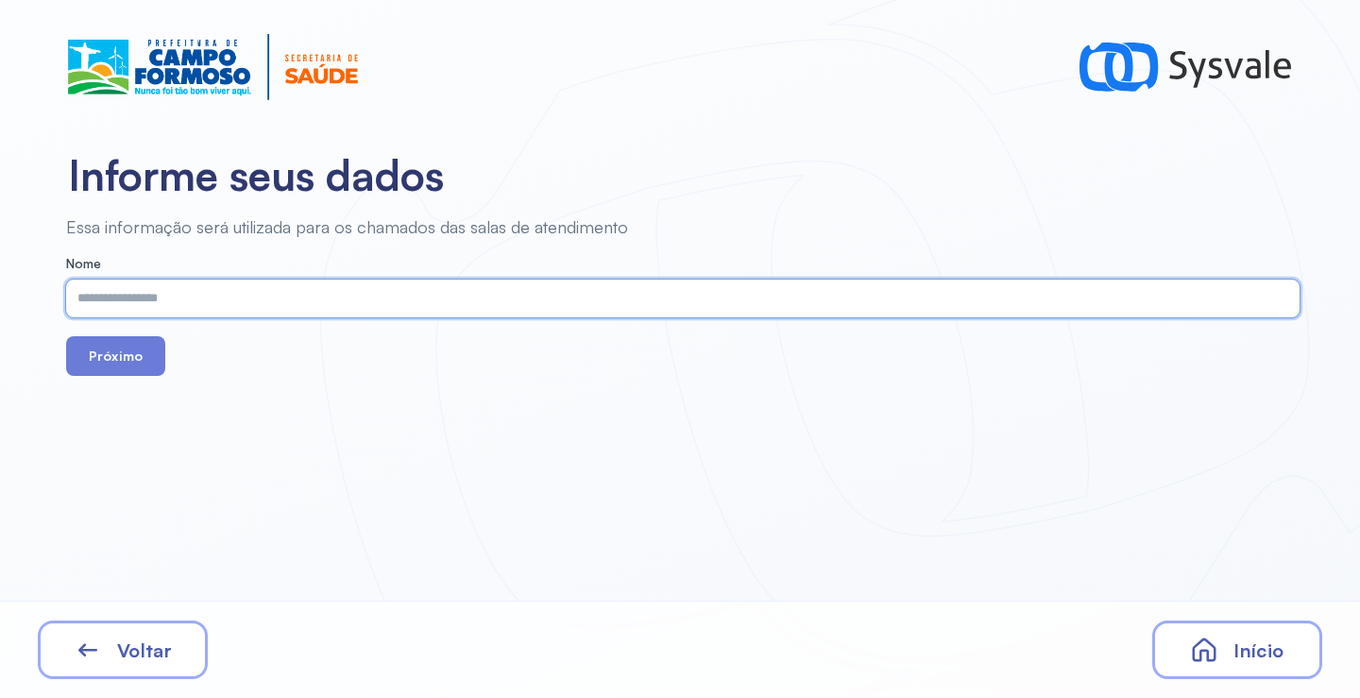
paste input "**********"
type input "**********"
click at [82, 371] on button "Próximo" at bounding box center [115, 356] width 99 height 40
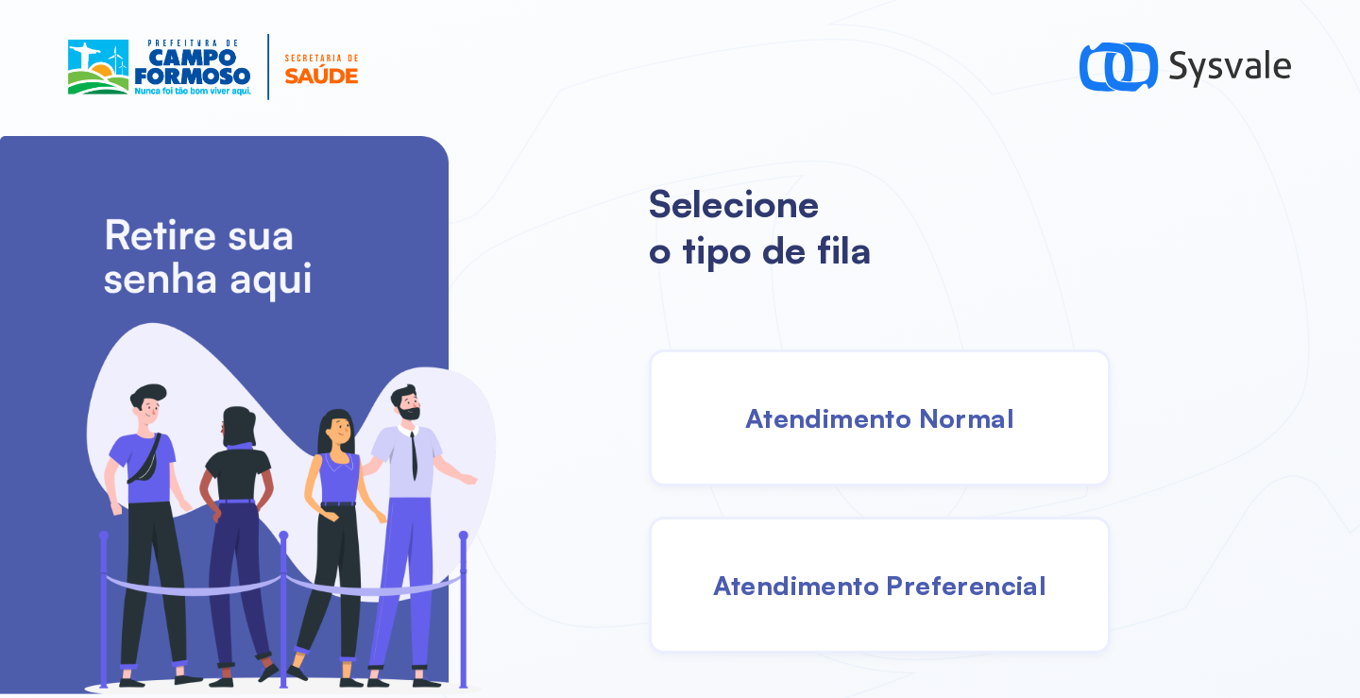
click at [919, 401] on span "Atendimento Normal" at bounding box center [879, 417] width 269 height 33
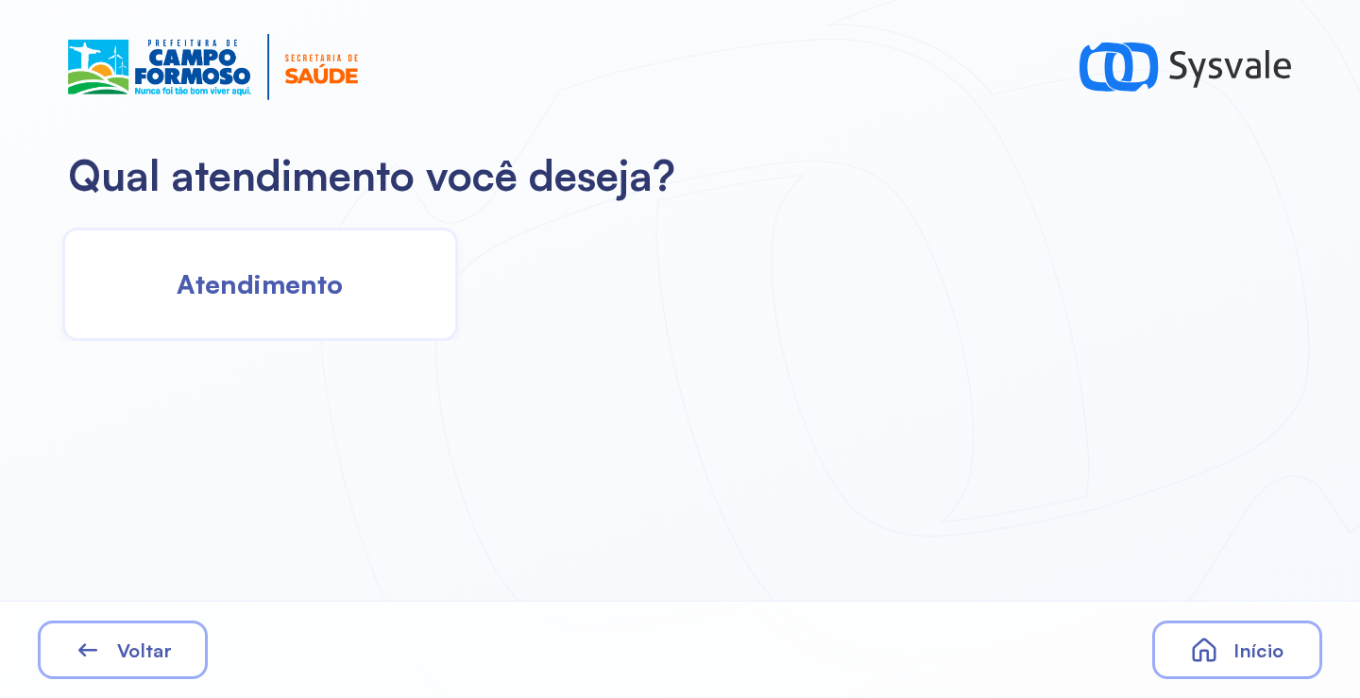
click at [321, 288] on span "Atendimento" at bounding box center [260, 283] width 166 height 33
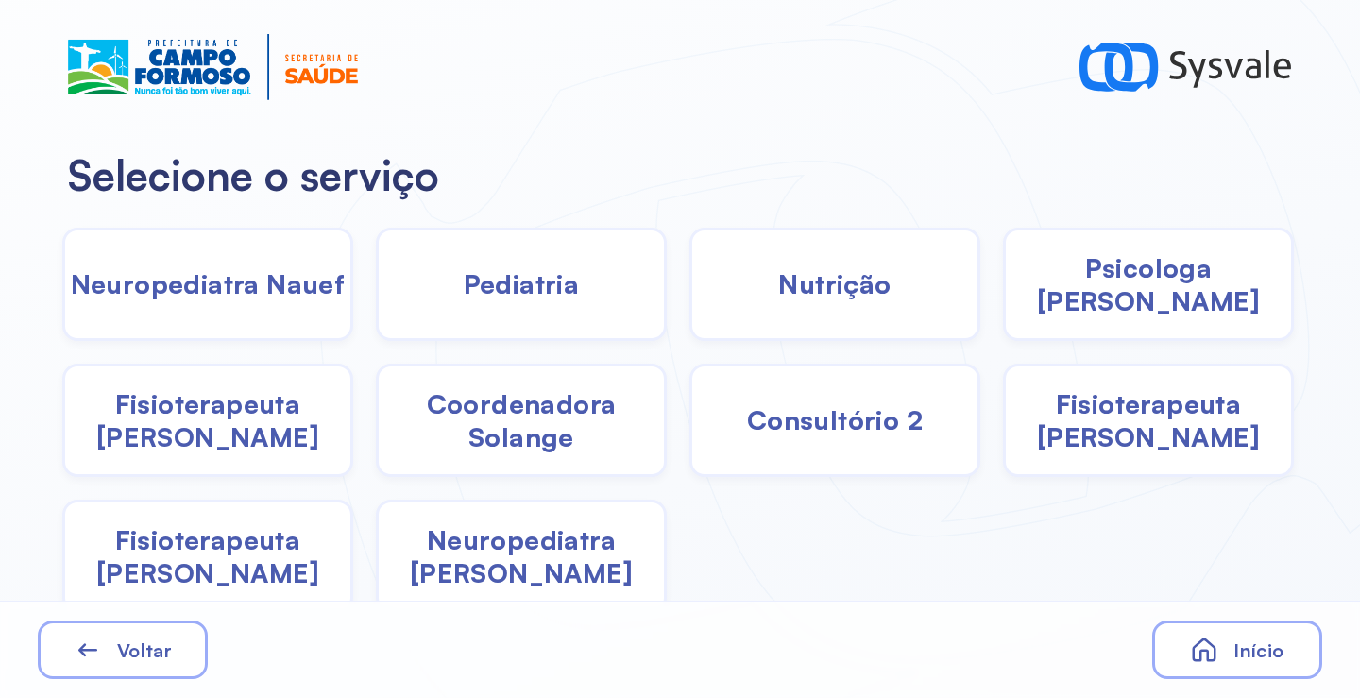
click at [490, 310] on div "Pediatria" at bounding box center [521, 284] width 291 height 113
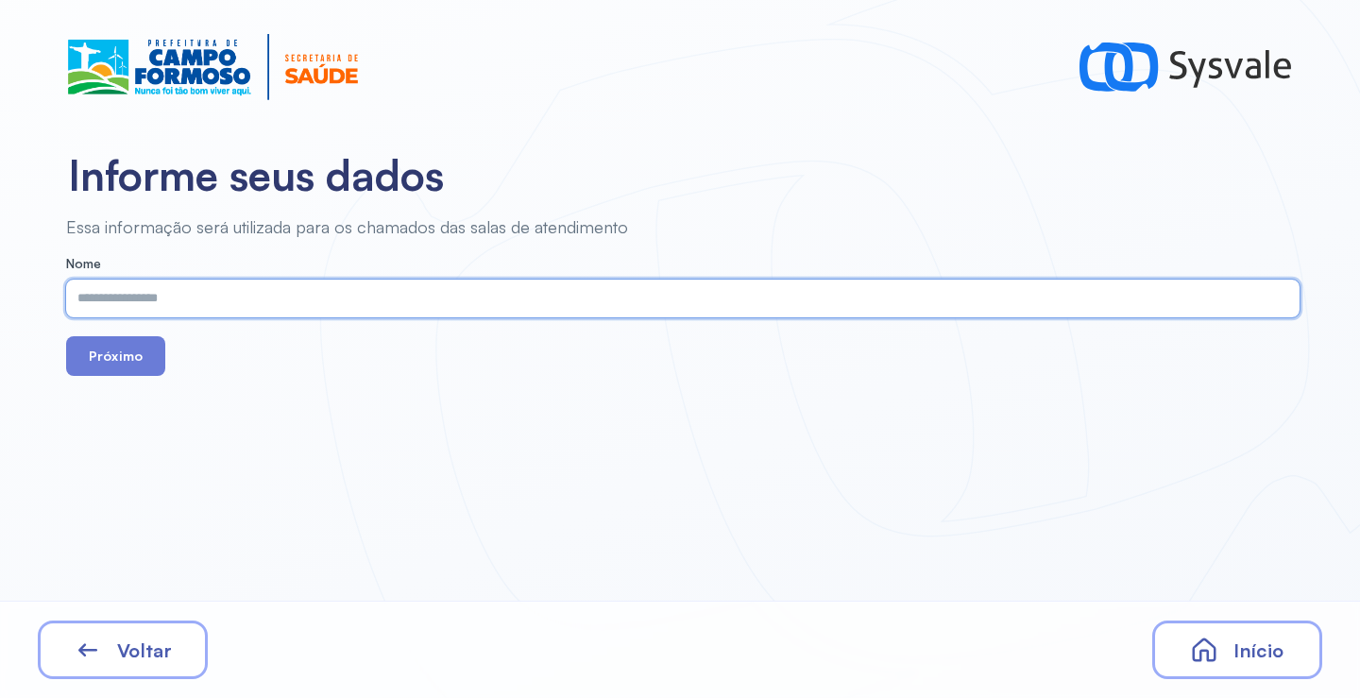
paste input "**********"
type input "**********"
click at [129, 357] on button "Próximo" at bounding box center [115, 356] width 99 height 40
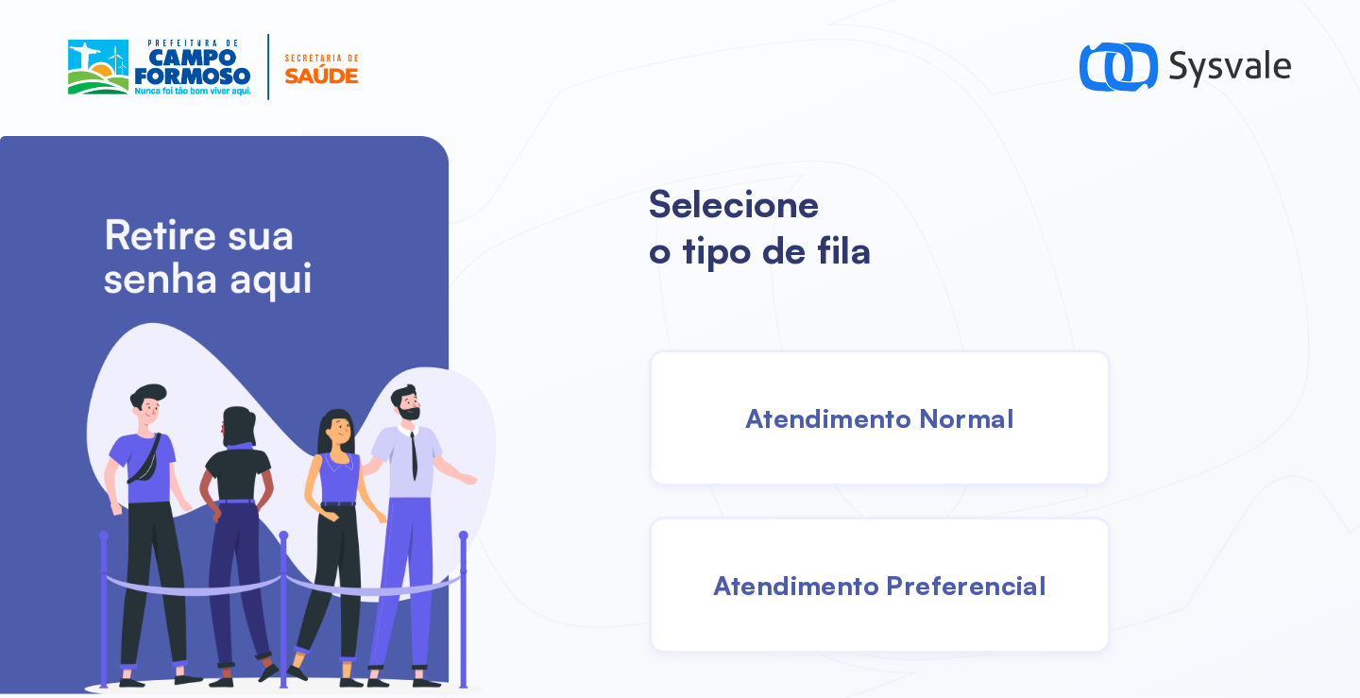
click at [823, 449] on div "Atendimento Normal" at bounding box center [880, 418] width 462 height 137
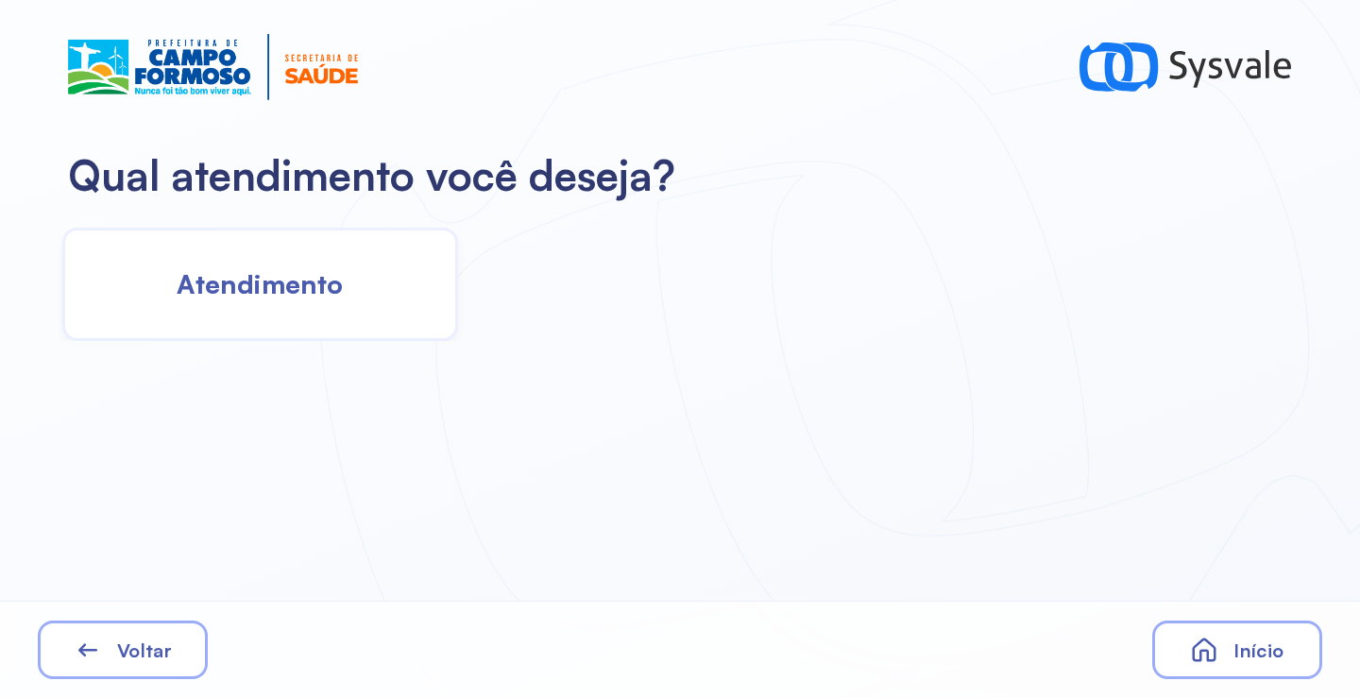
click at [316, 299] on span "Atendimento" at bounding box center [260, 283] width 166 height 33
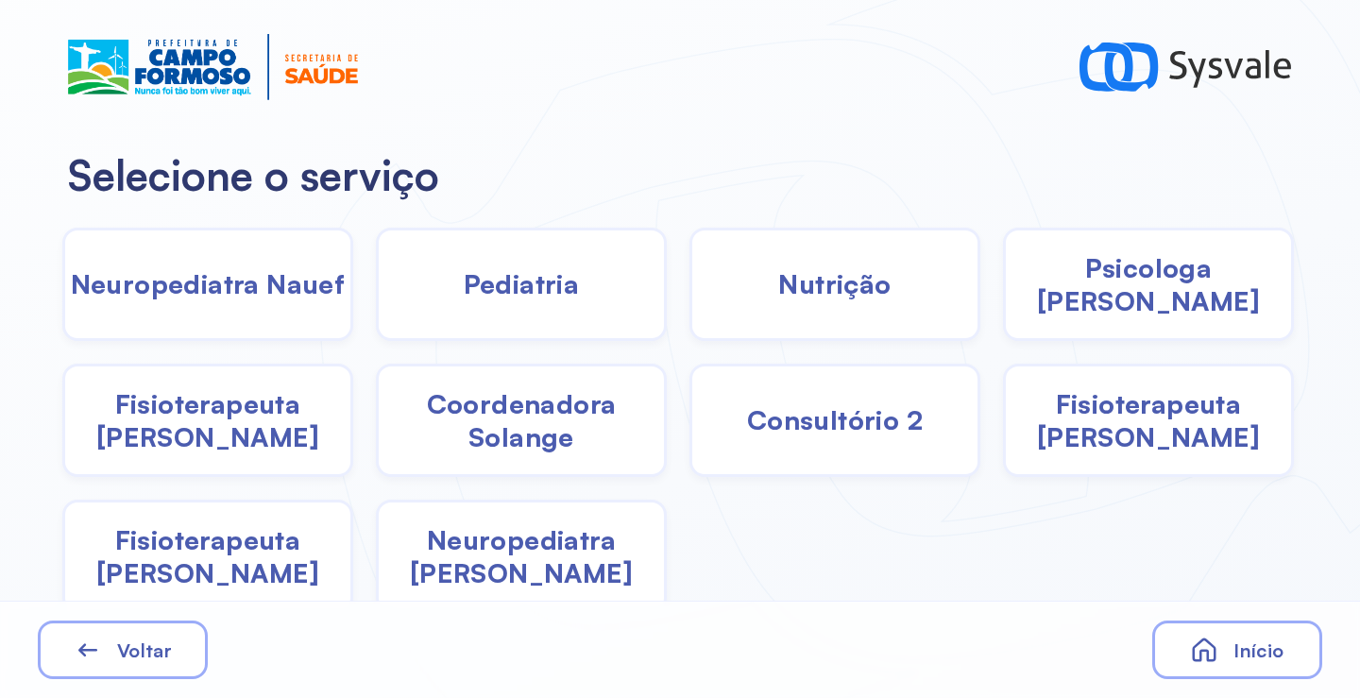
click at [1109, 278] on span "Psicologa [PERSON_NAME]" at bounding box center [1148, 284] width 285 height 66
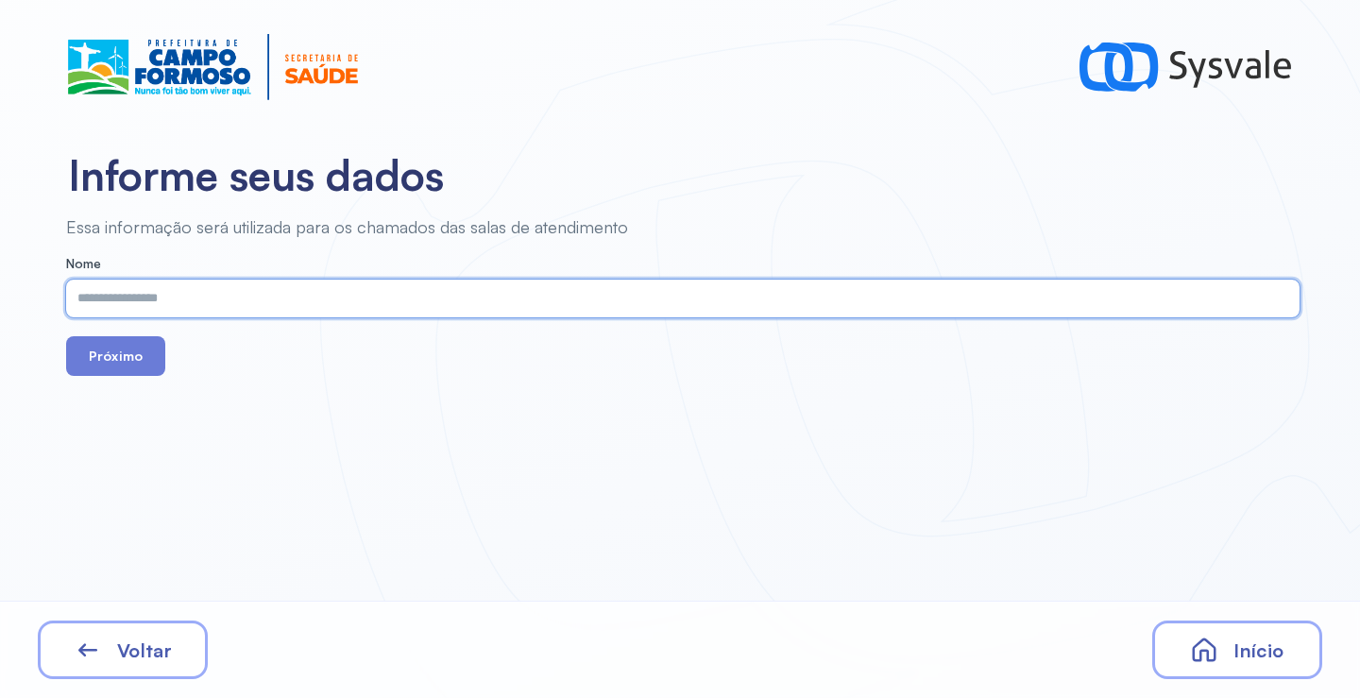
paste input "**********"
type input "**********"
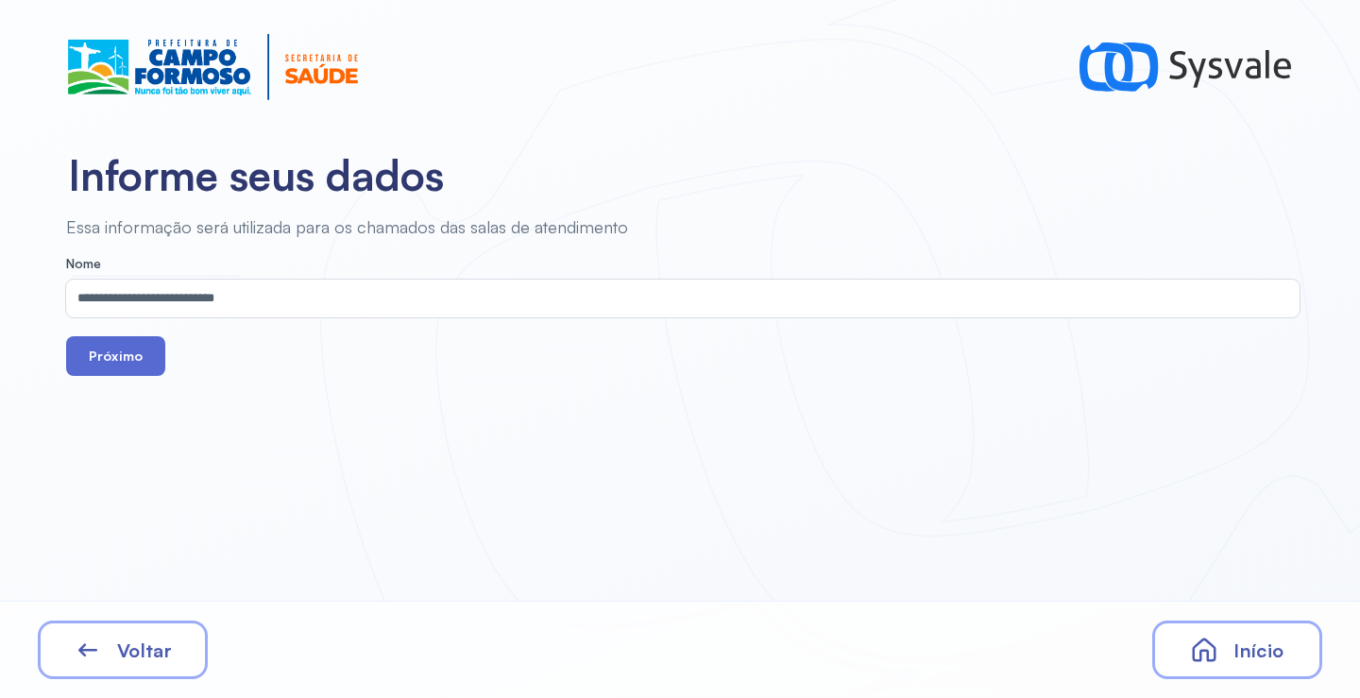
click at [148, 348] on button "Próximo" at bounding box center [115, 356] width 99 height 40
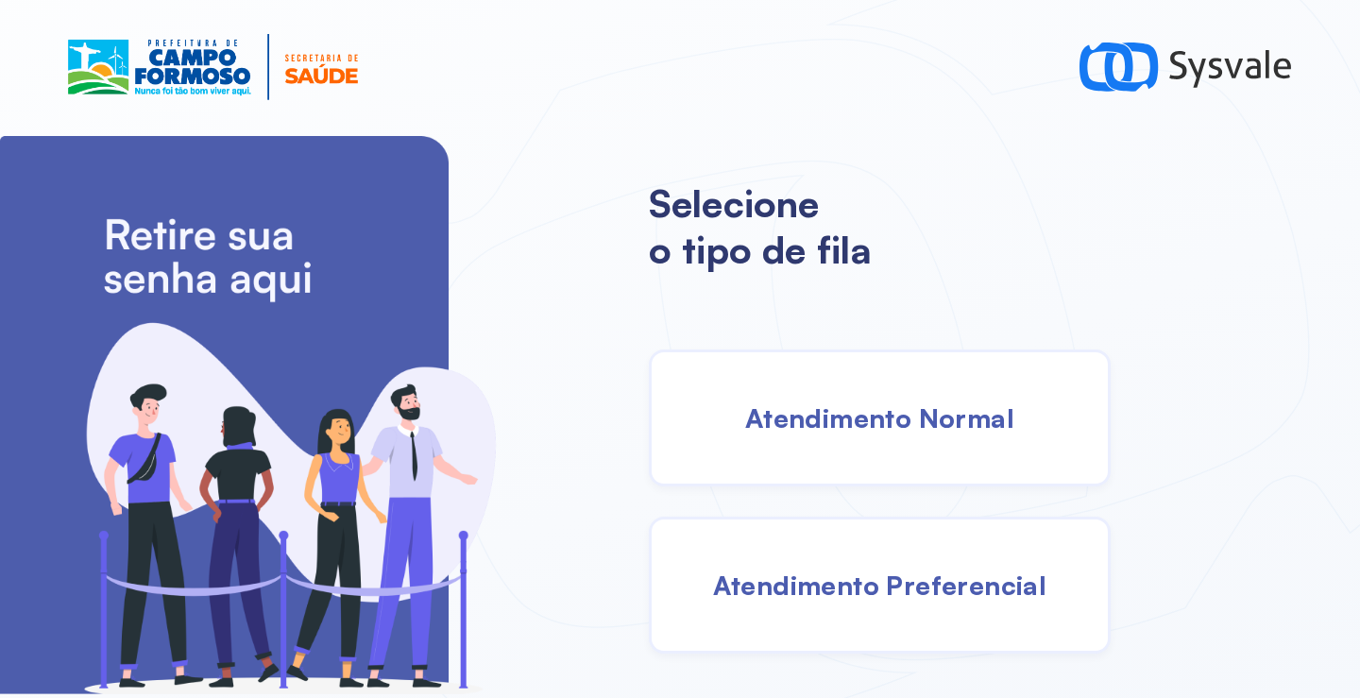
click at [866, 403] on span "Atendimento Normal" at bounding box center [879, 417] width 269 height 33
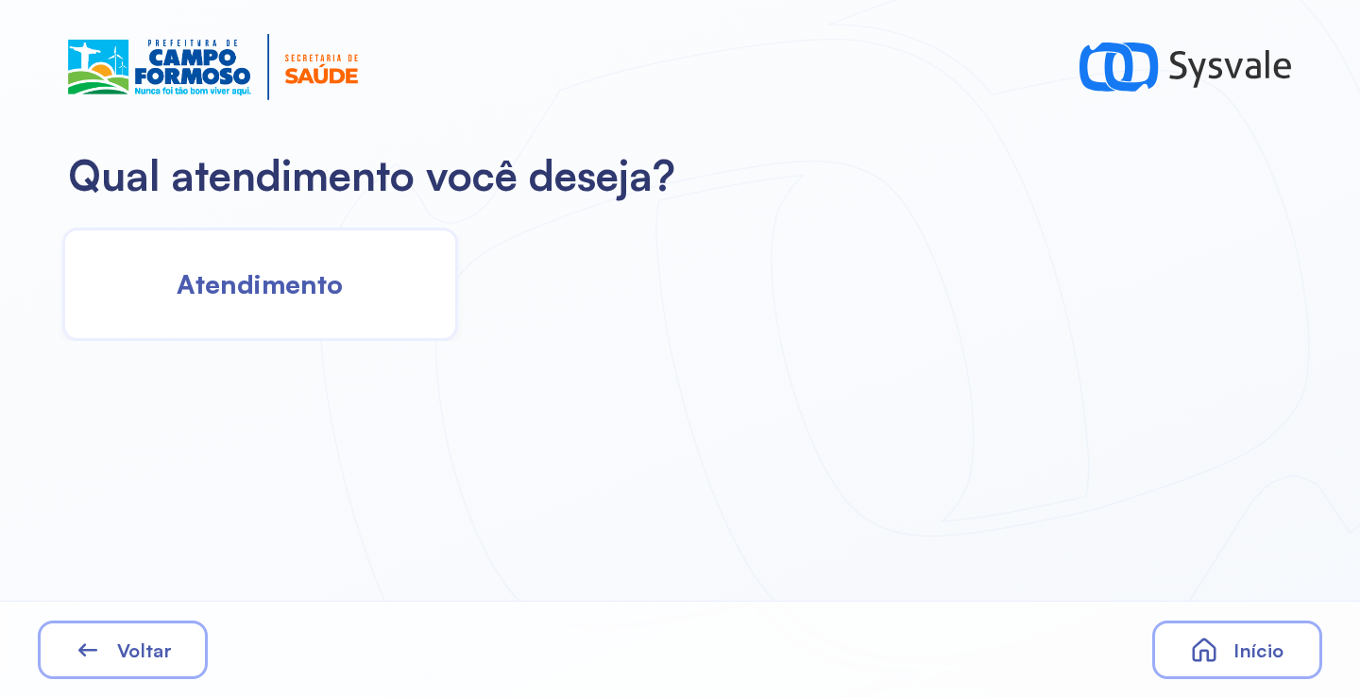
click at [281, 296] on span "Atendimento" at bounding box center [260, 283] width 166 height 33
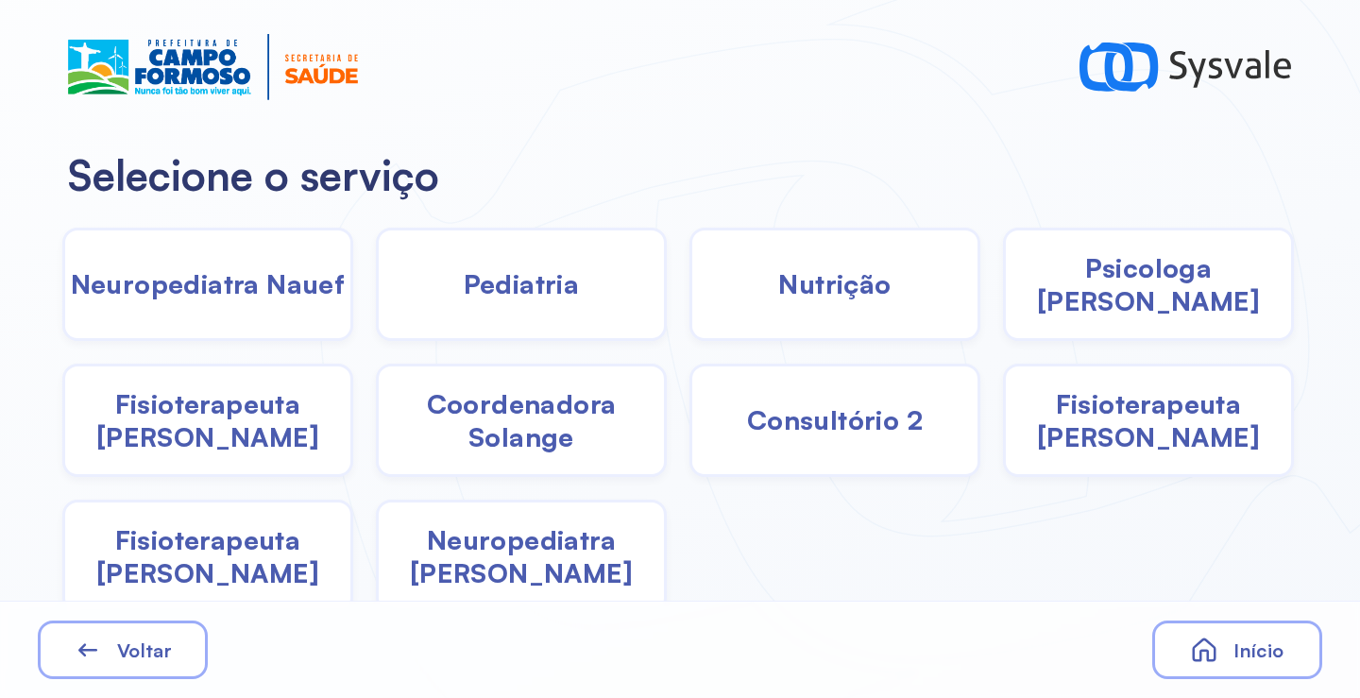
click at [561, 313] on div "Pediatria" at bounding box center [521, 284] width 291 height 113
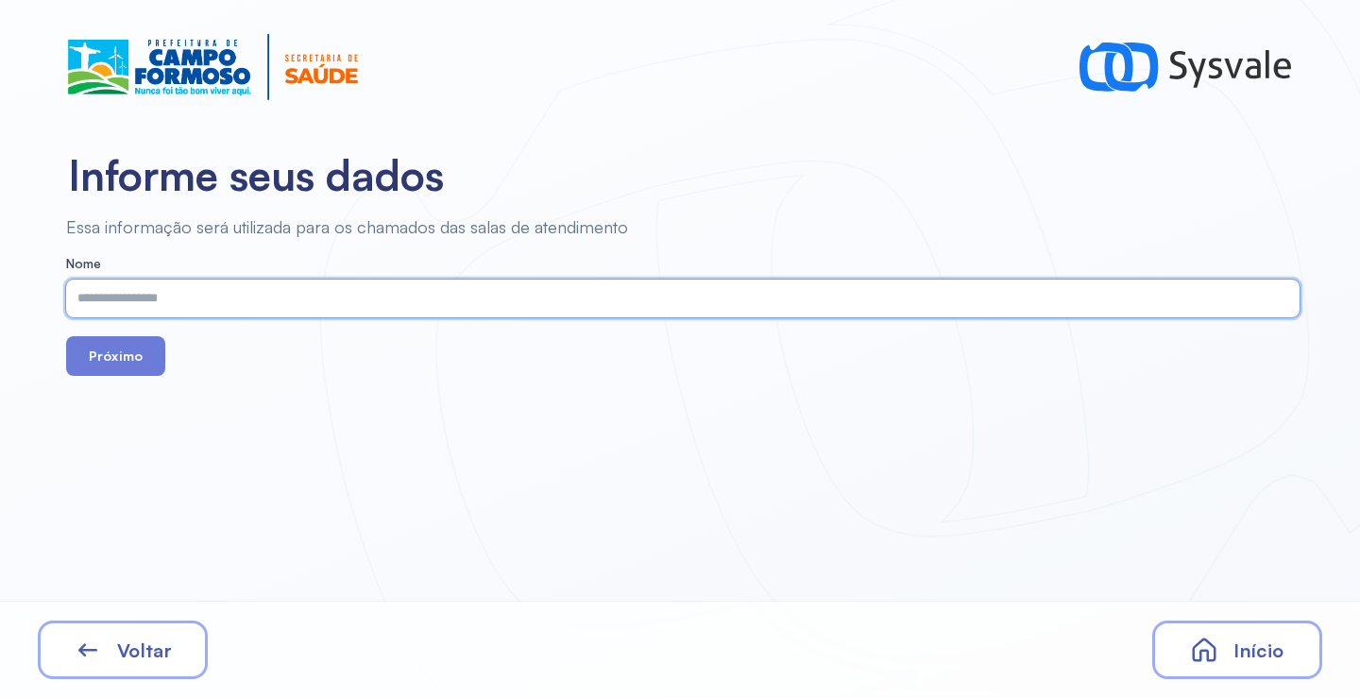
paste input "**********"
type input "**********"
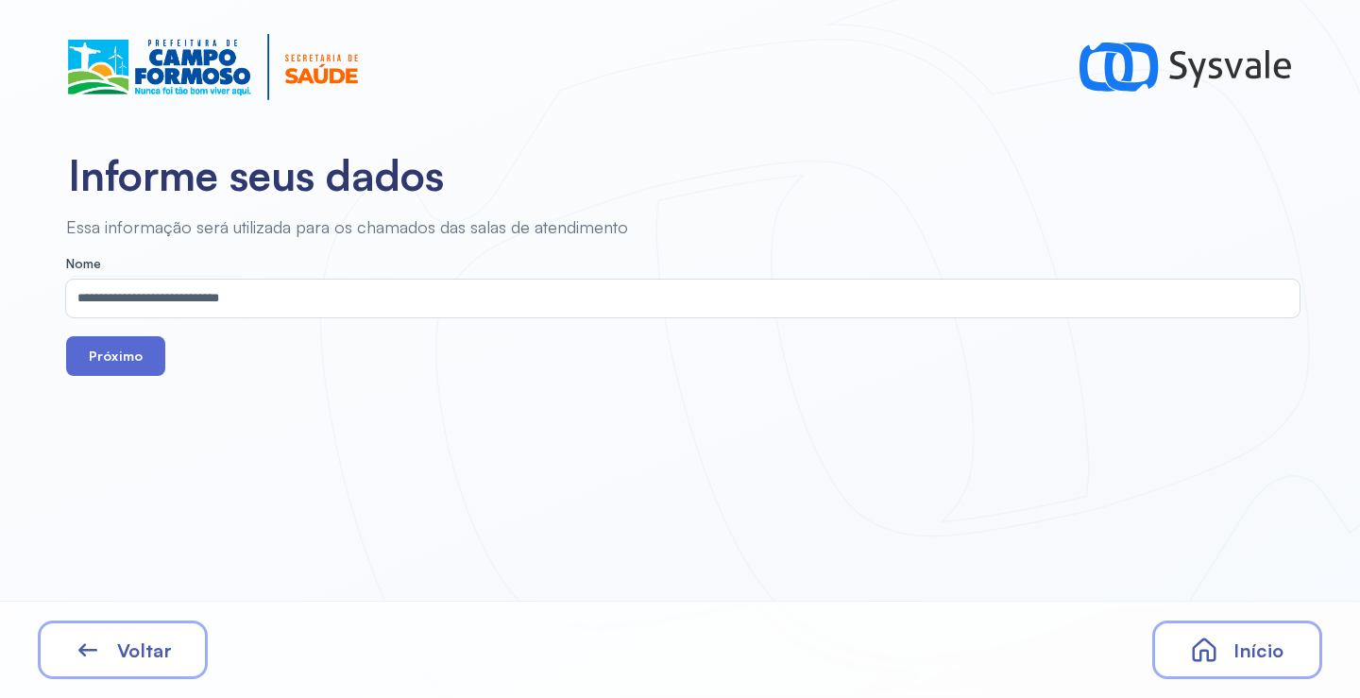
click at [115, 369] on button "Próximo" at bounding box center [115, 356] width 99 height 40
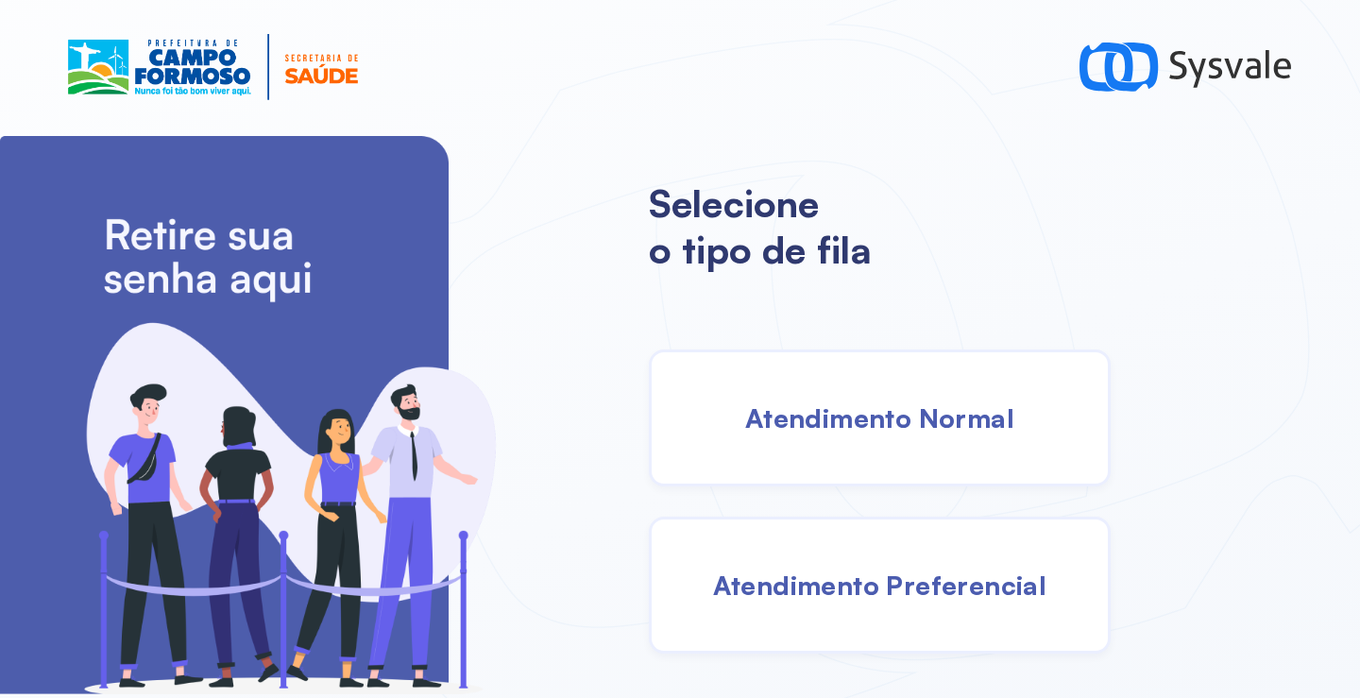
click at [835, 398] on div "Atendimento Normal" at bounding box center [880, 418] width 462 height 137
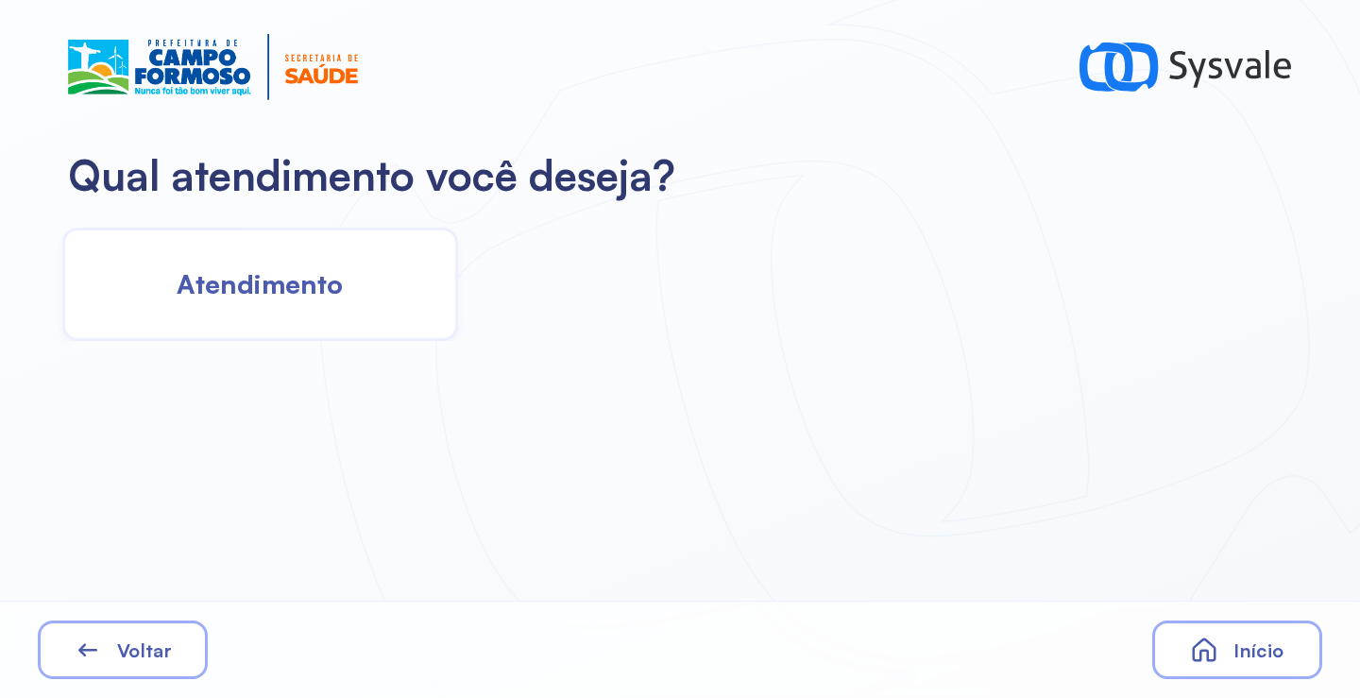
click at [388, 302] on div "Atendimento" at bounding box center [260, 284] width 396 height 113
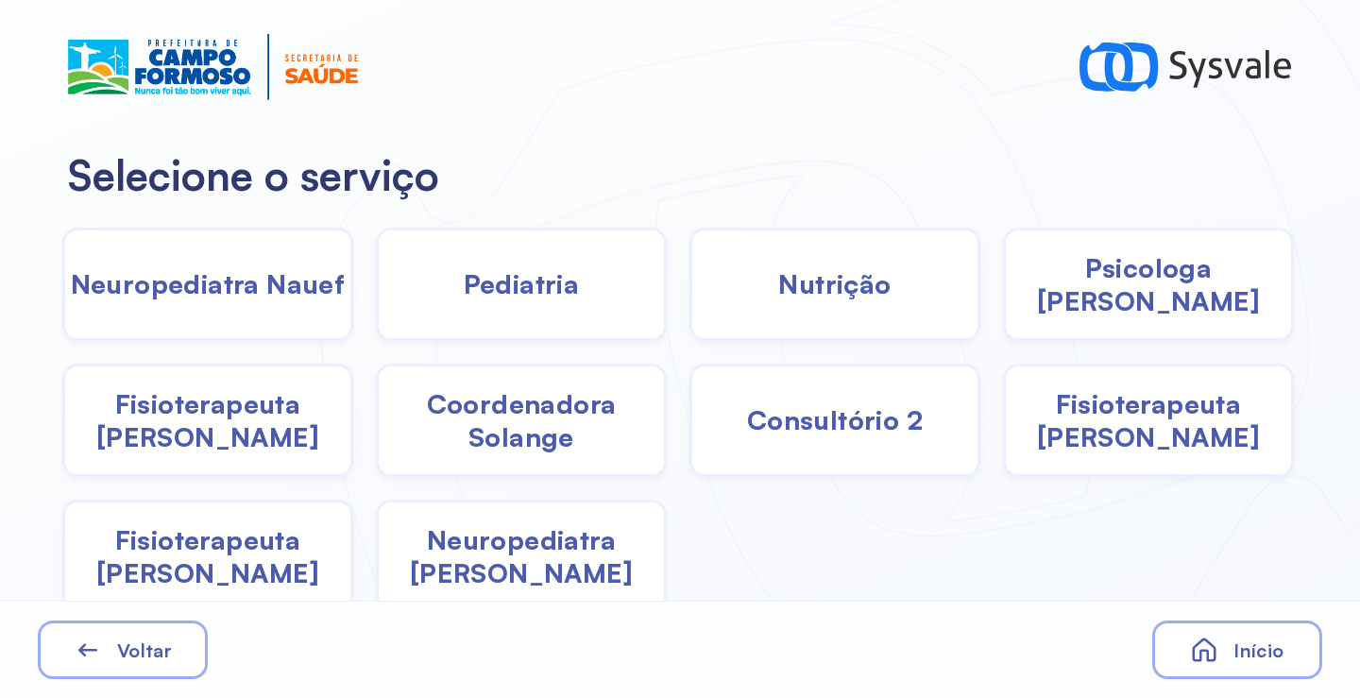
click at [482, 299] on span "Pediatria" at bounding box center [522, 283] width 116 height 33
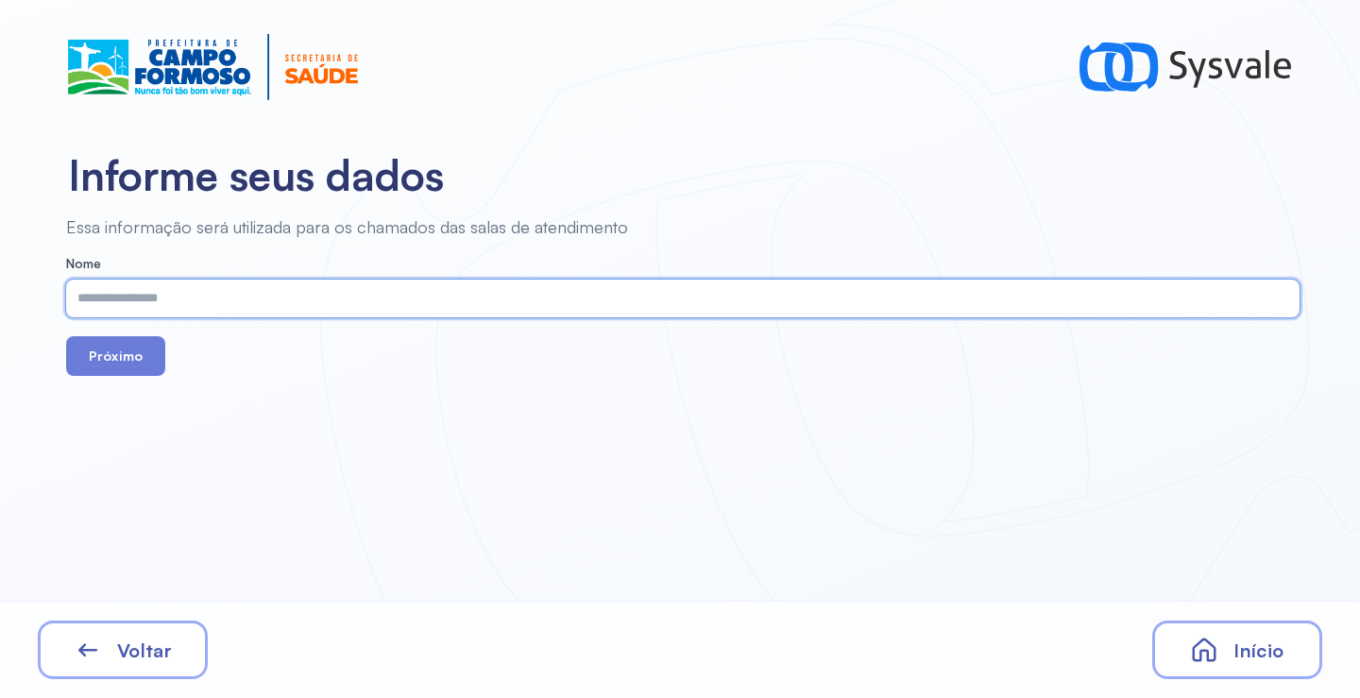
paste input "**********"
type input "**********"
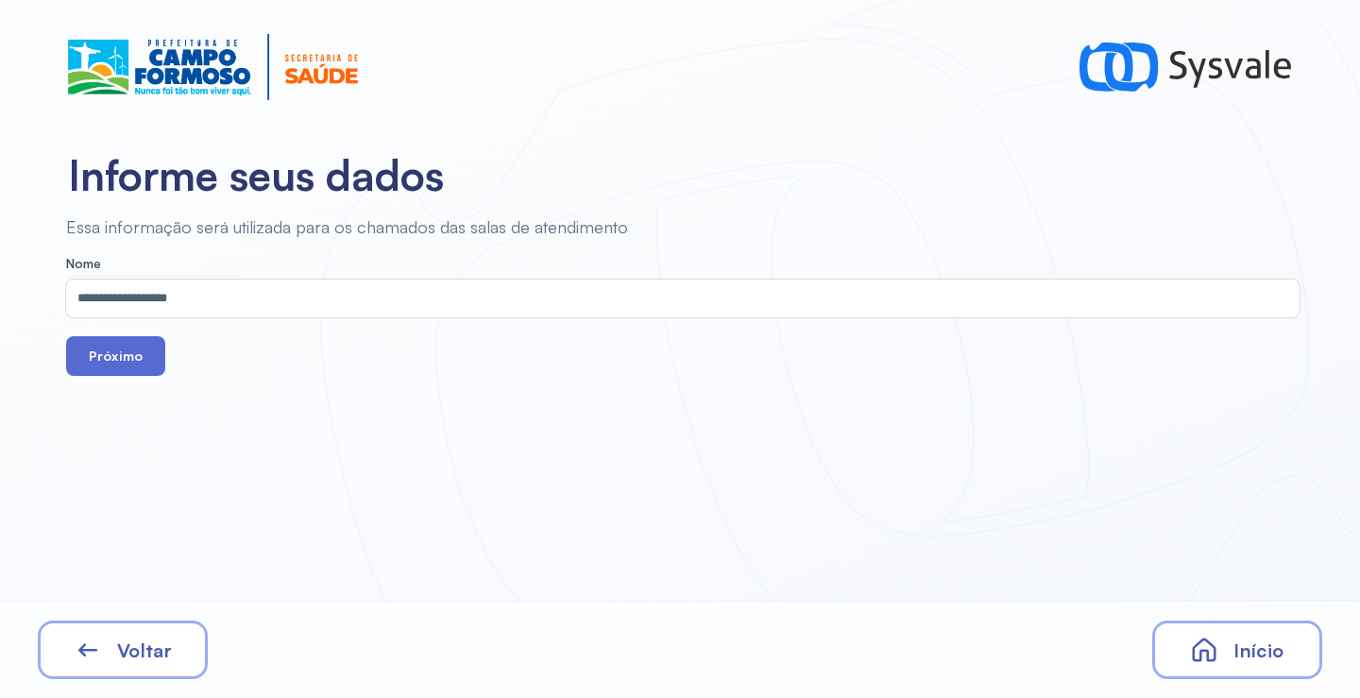
click at [143, 356] on button "Próximo" at bounding box center [115, 356] width 99 height 40
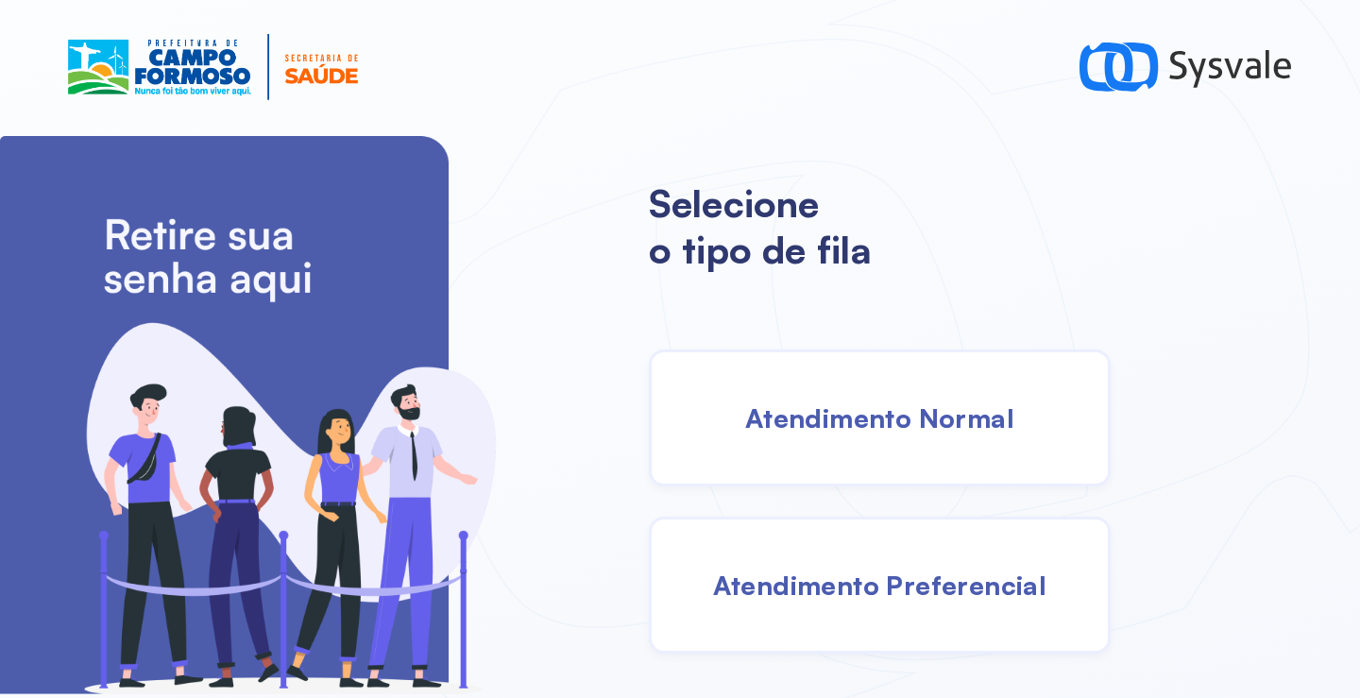
click at [822, 392] on div "Atendimento Normal" at bounding box center [880, 418] width 462 height 137
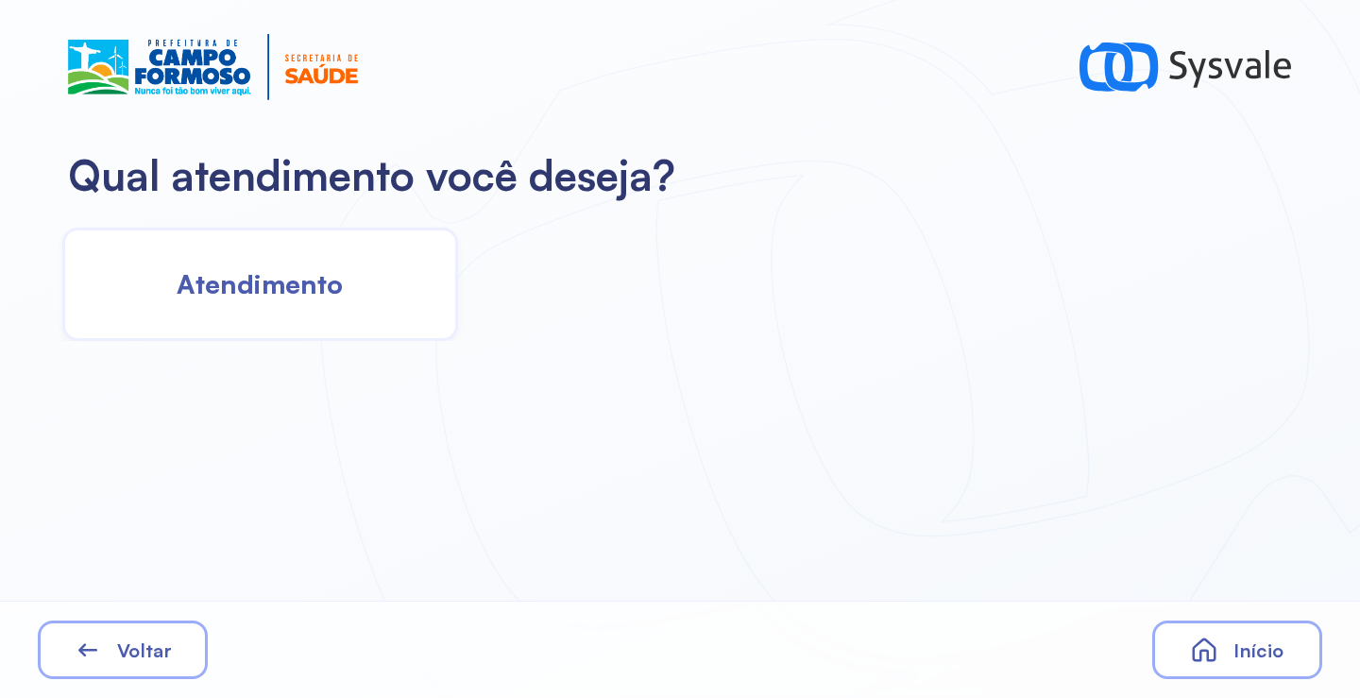
click at [312, 315] on div "Atendimento" at bounding box center [260, 284] width 396 height 113
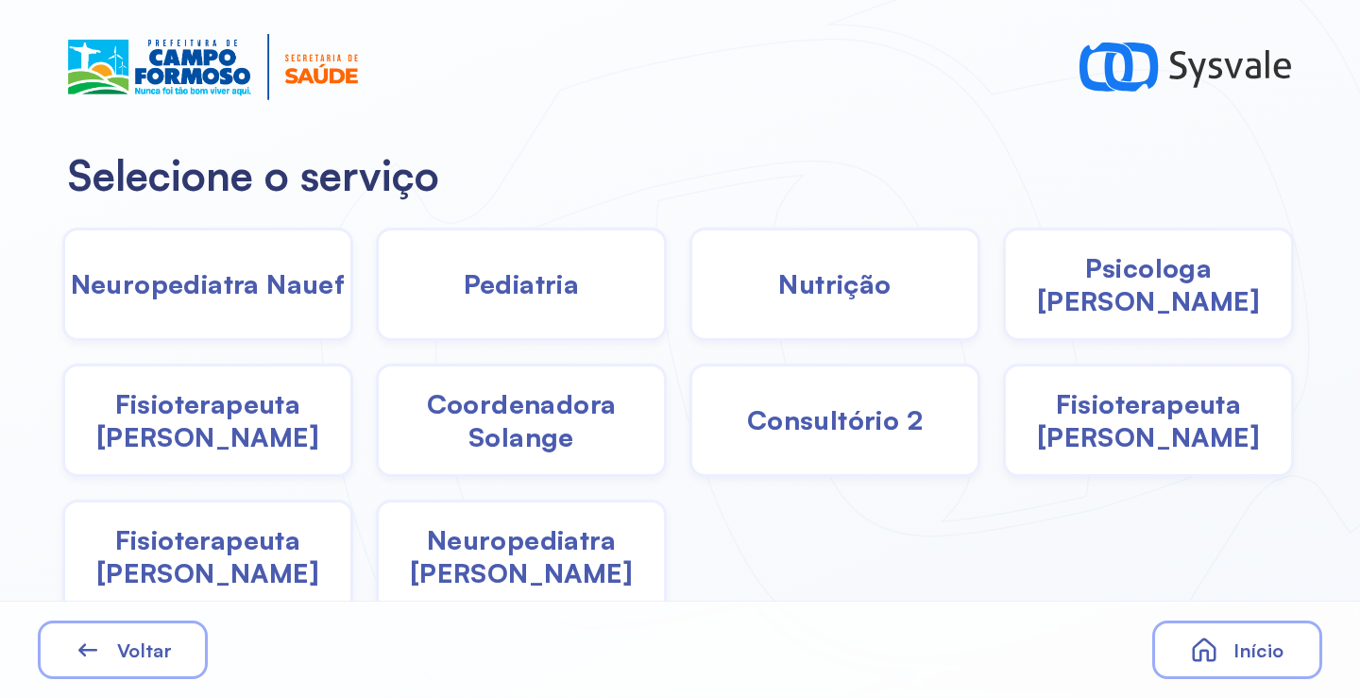
click at [534, 299] on span "Pediatria" at bounding box center [522, 283] width 116 height 33
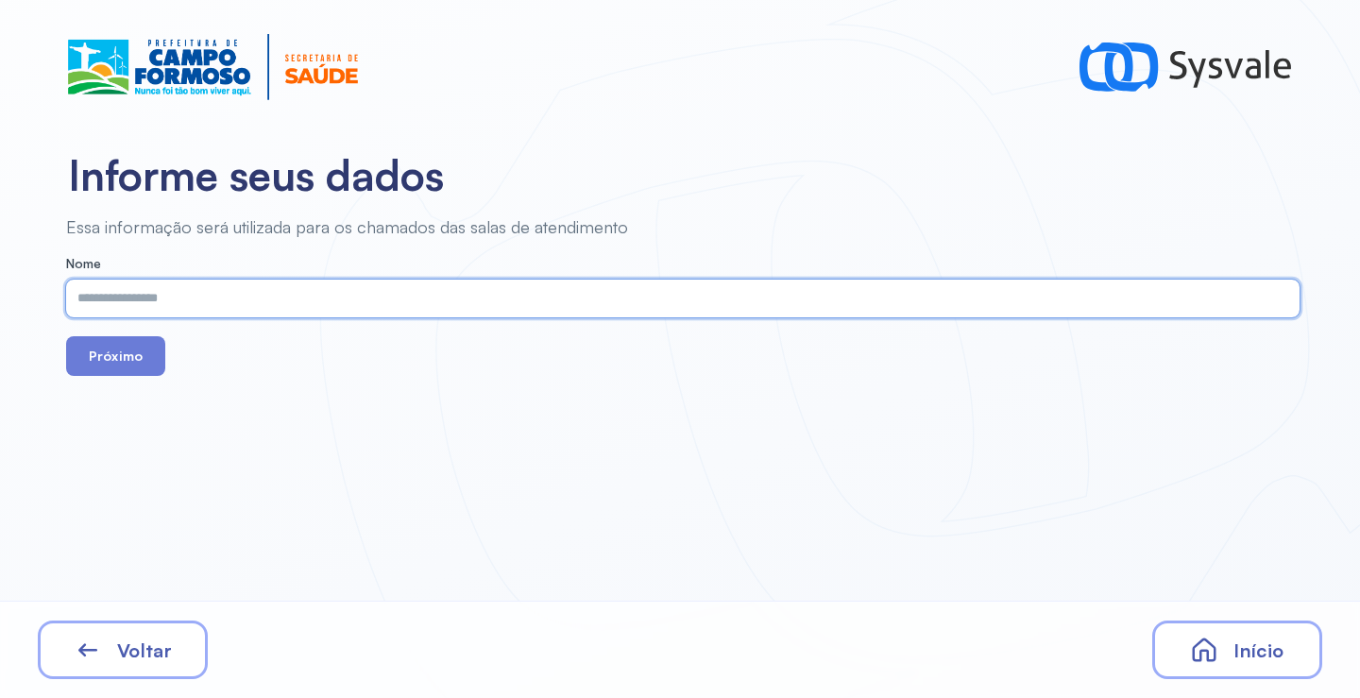
paste input "**********"
type input "**********"
click at [84, 363] on button "Próximo" at bounding box center [115, 356] width 99 height 40
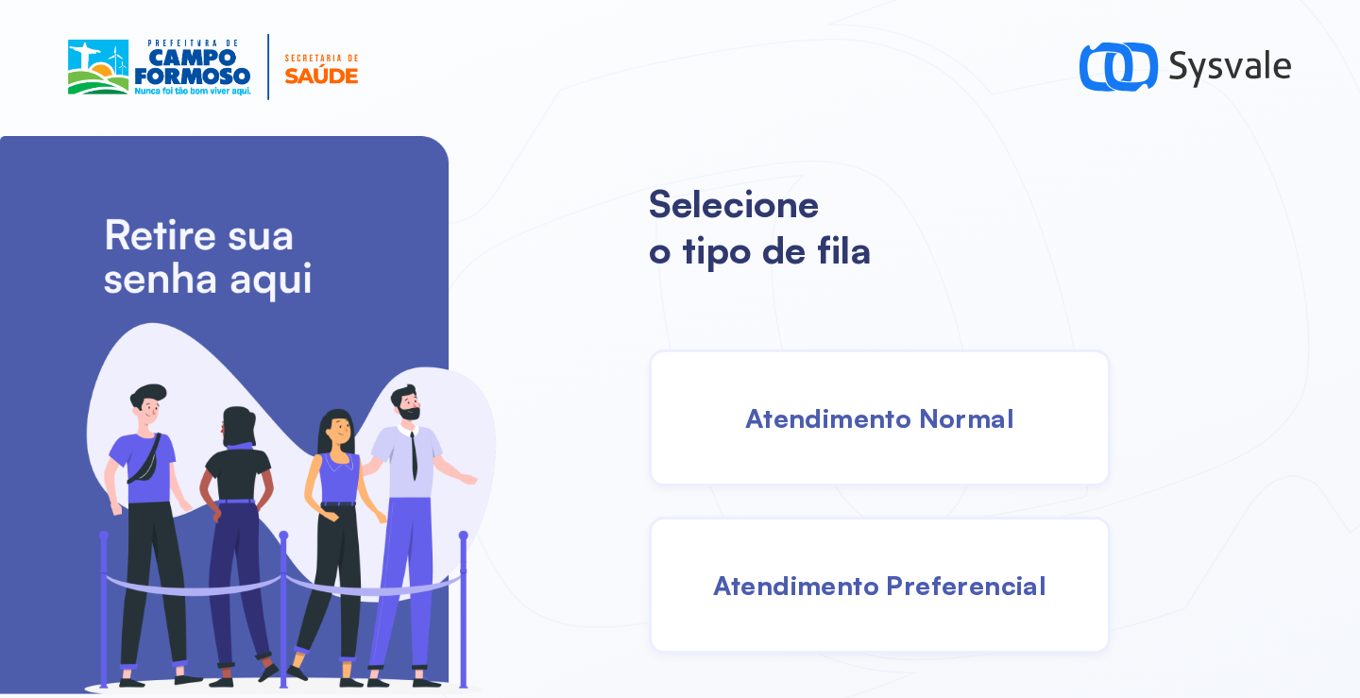
click at [879, 404] on span "Atendimento Normal" at bounding box center [879, 417] width 269 height 33
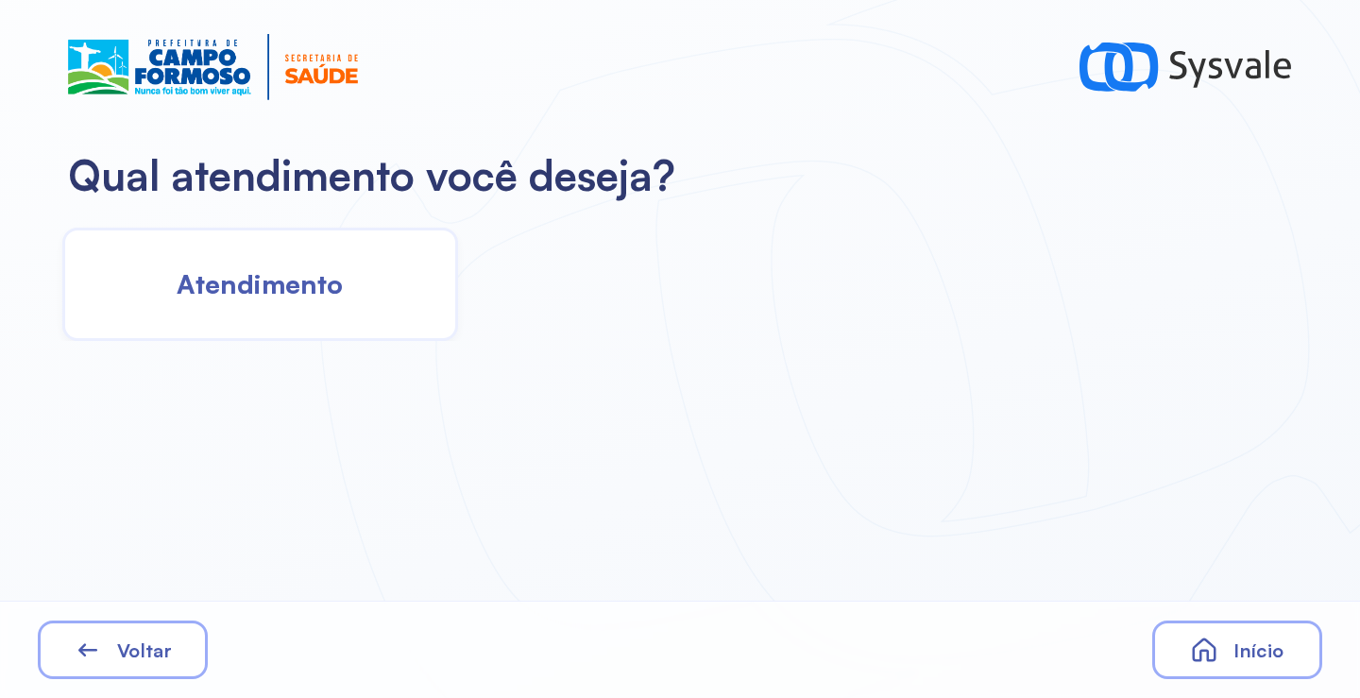
click at [304, 317] on div "Atendimento" at bounding box center [260, 284] width 396 height 113
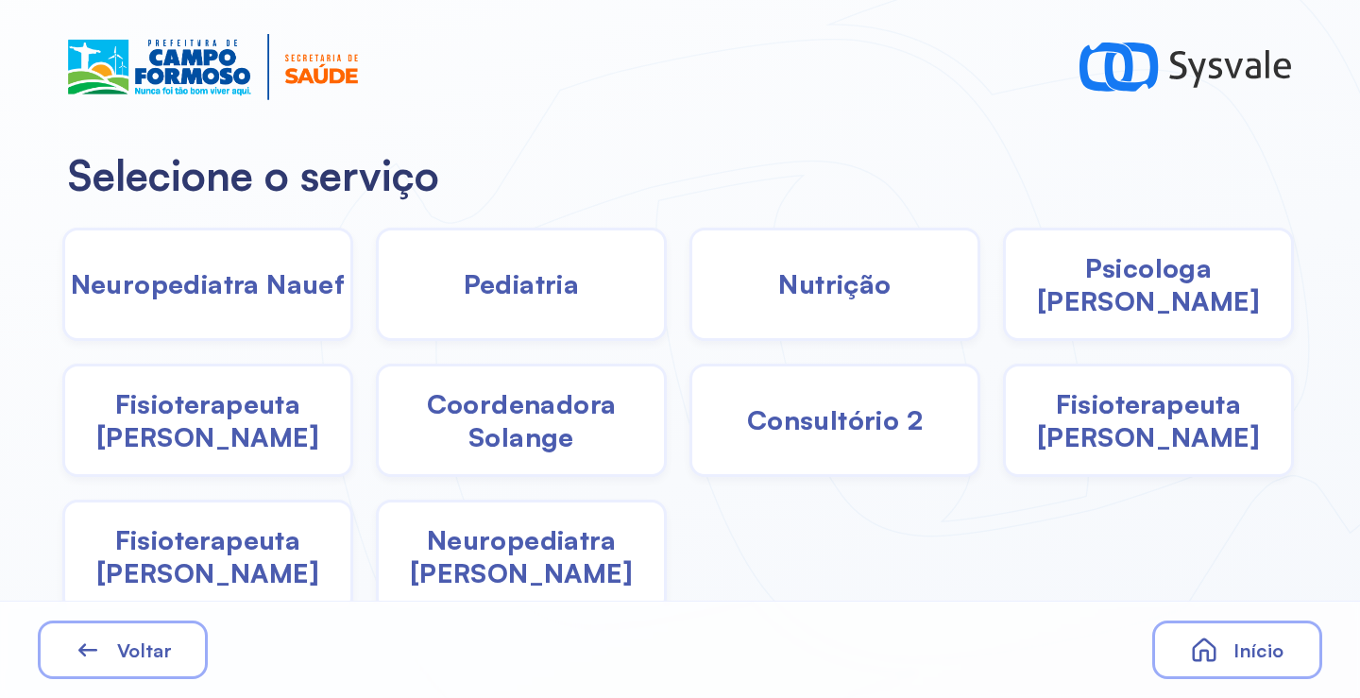
click at [457, 272] on div "Pediatria" at bounding box center [521, 284] width 291 height 113
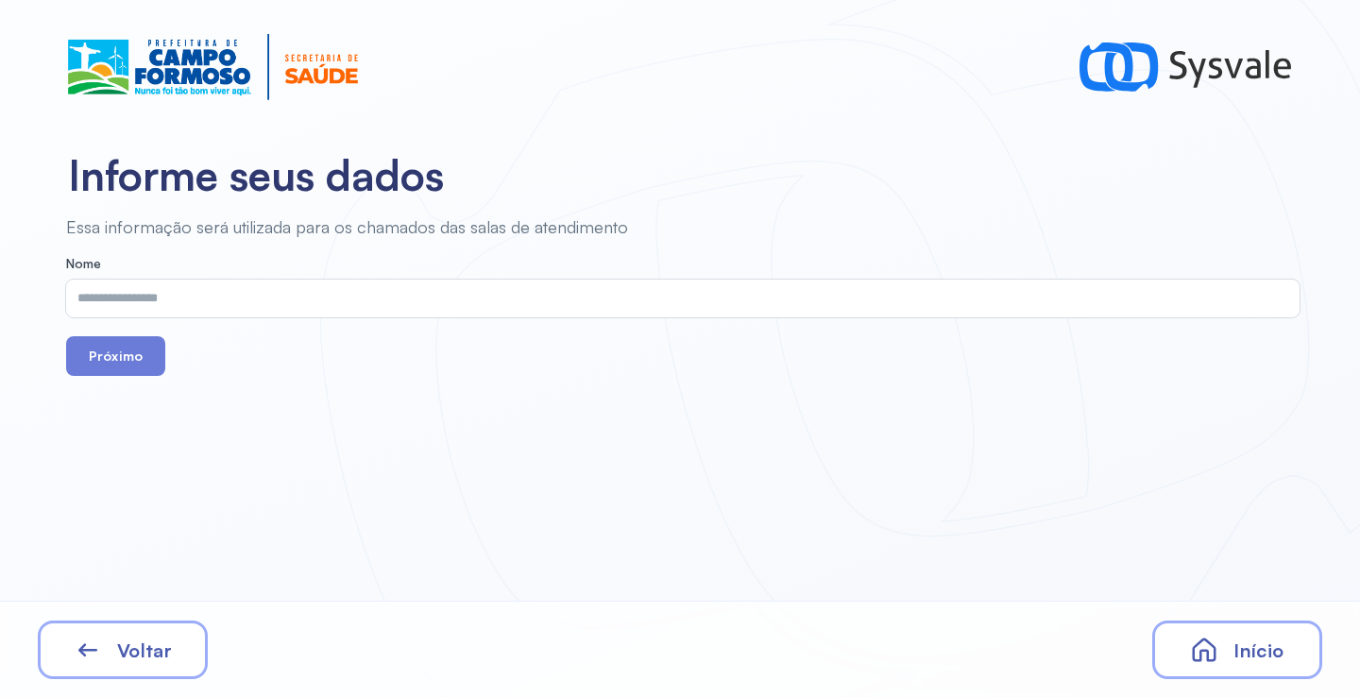
drag, startPoint x: 458, startPoint y: 274, endPoint x: 384, endPoint y: 304, distance: 80.5
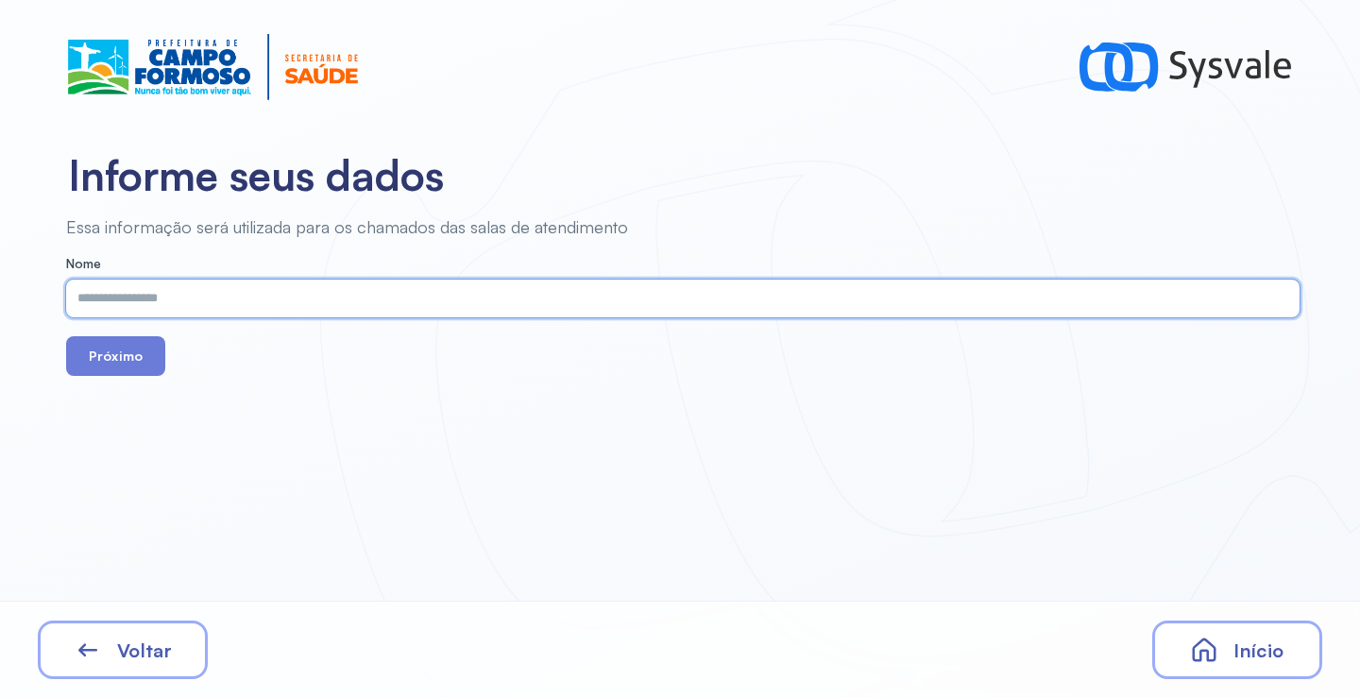
paste input "**********"
type input "**********"
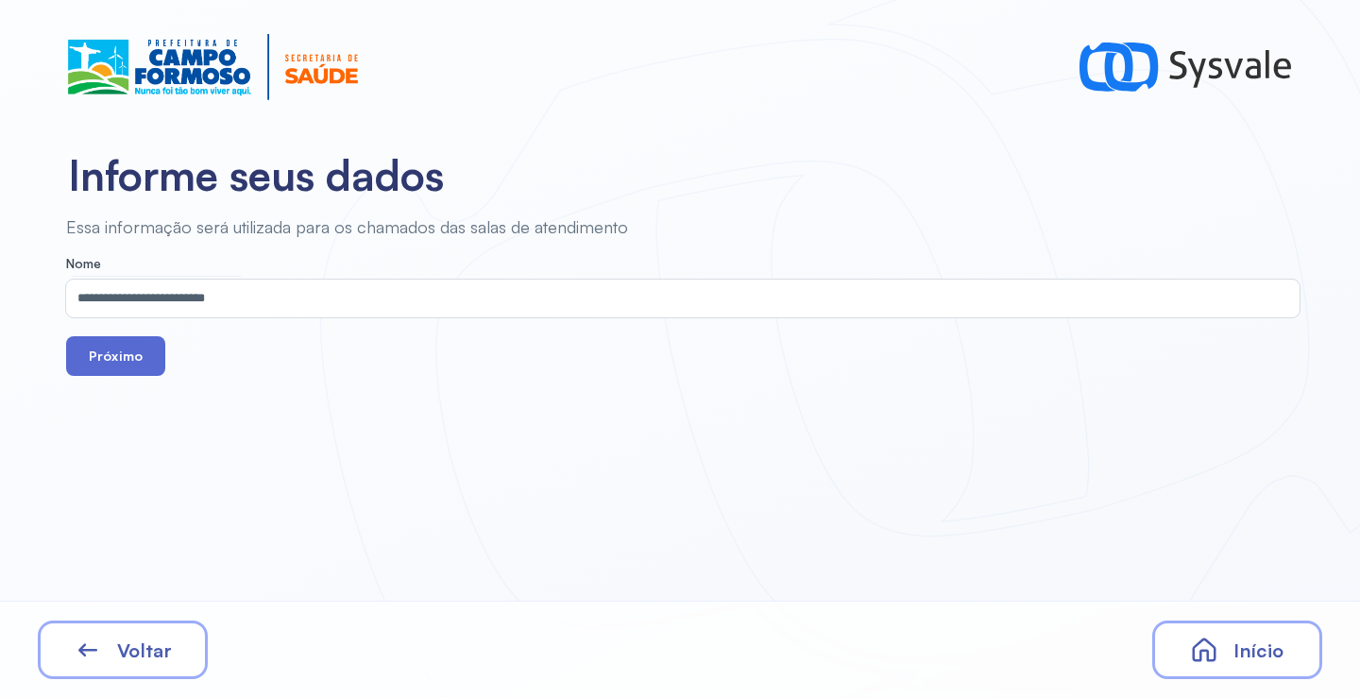
click at [121, 350] on button "Próximo" at bounding box center [115, 356] width 99 height 40
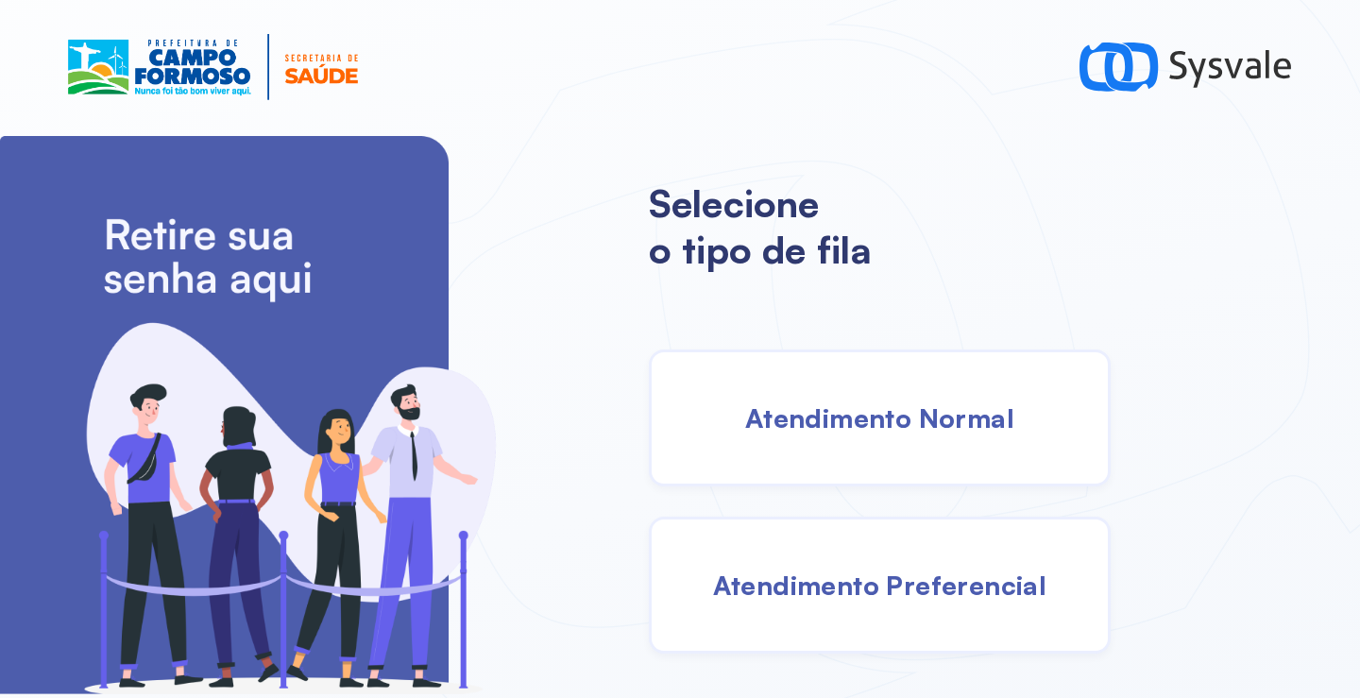
drag, startPoint x: 906, startPoint y: 460, endPoint x: 895, endPoint y: 455, distance: 12.3
click at [895, 455] on div "Atendimento Normal" at bounding box center [880, 418] width 462 height 137
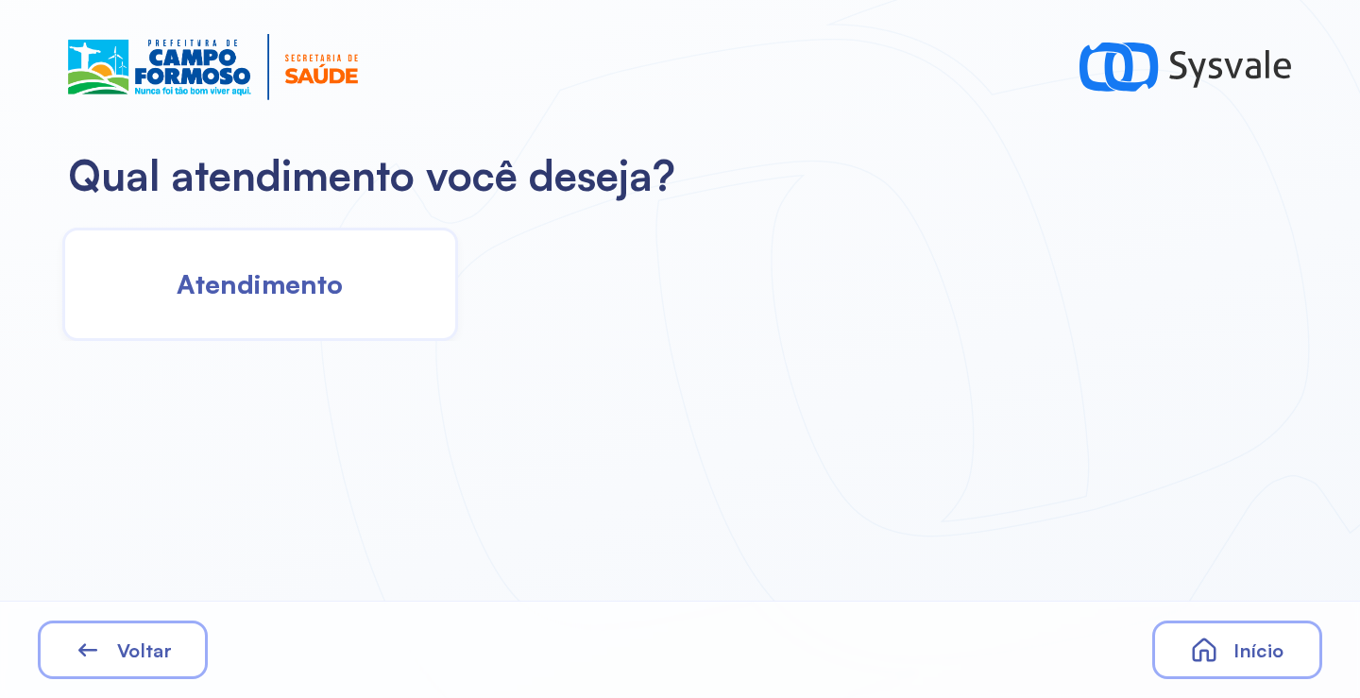
click at [317, 291] on span "Atendimento" at bounding box center [260, 283] width 166 height 33
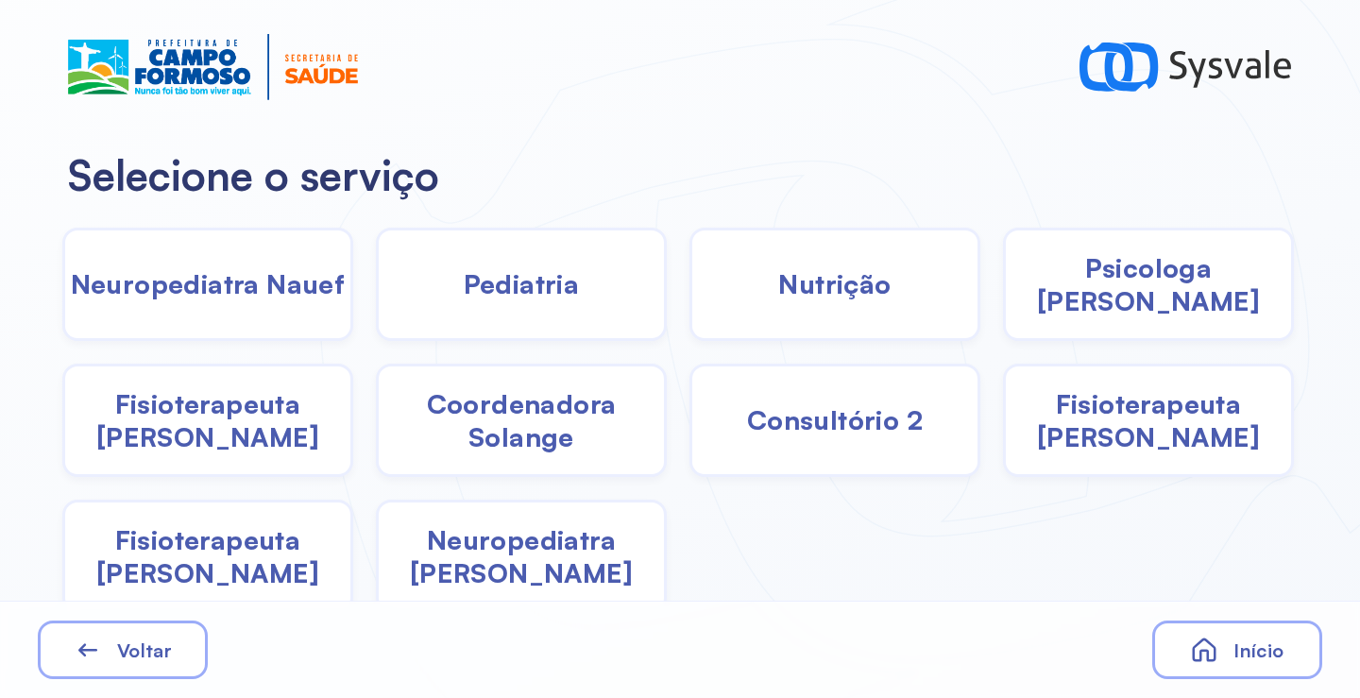
click at [511, 431] on span "Coordenadora Solange" at bounding box center [521, 420] width 285 height 66
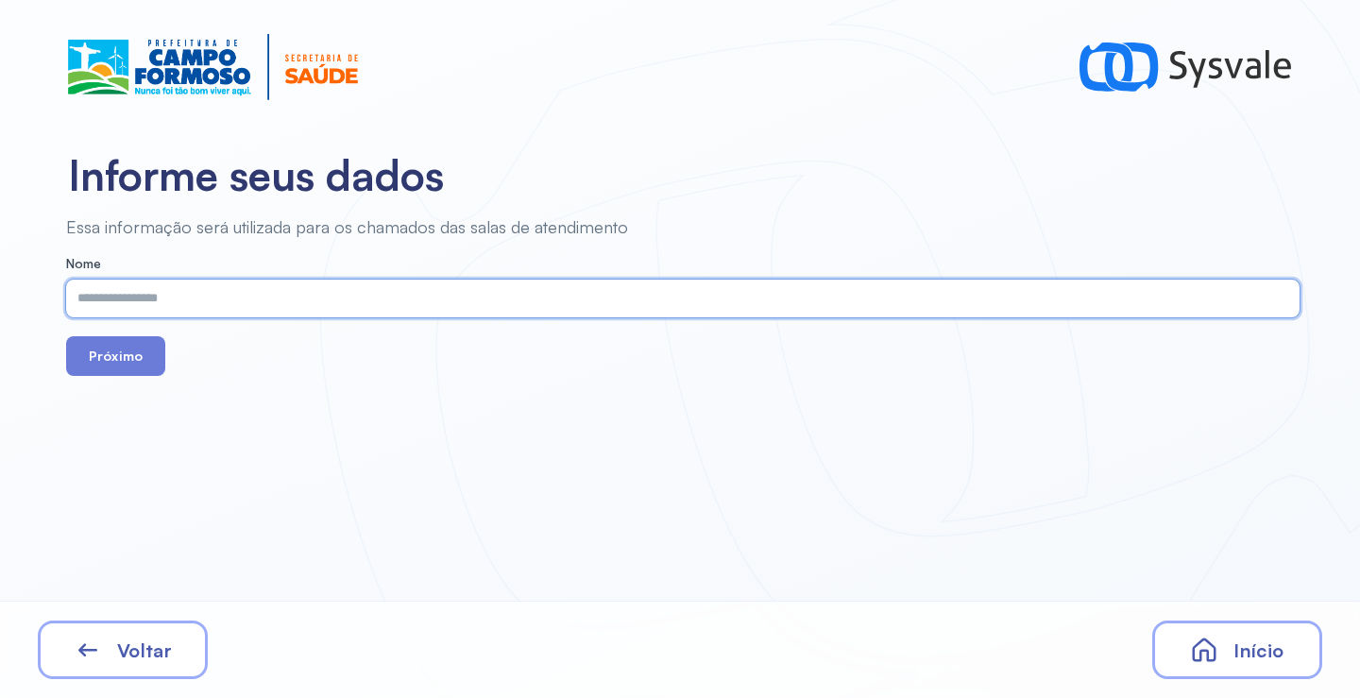
paste input "**********"
type input "**********"
click at [115, 354] on button "Próximo" at bounding box center [115, 356] width 99 height 40
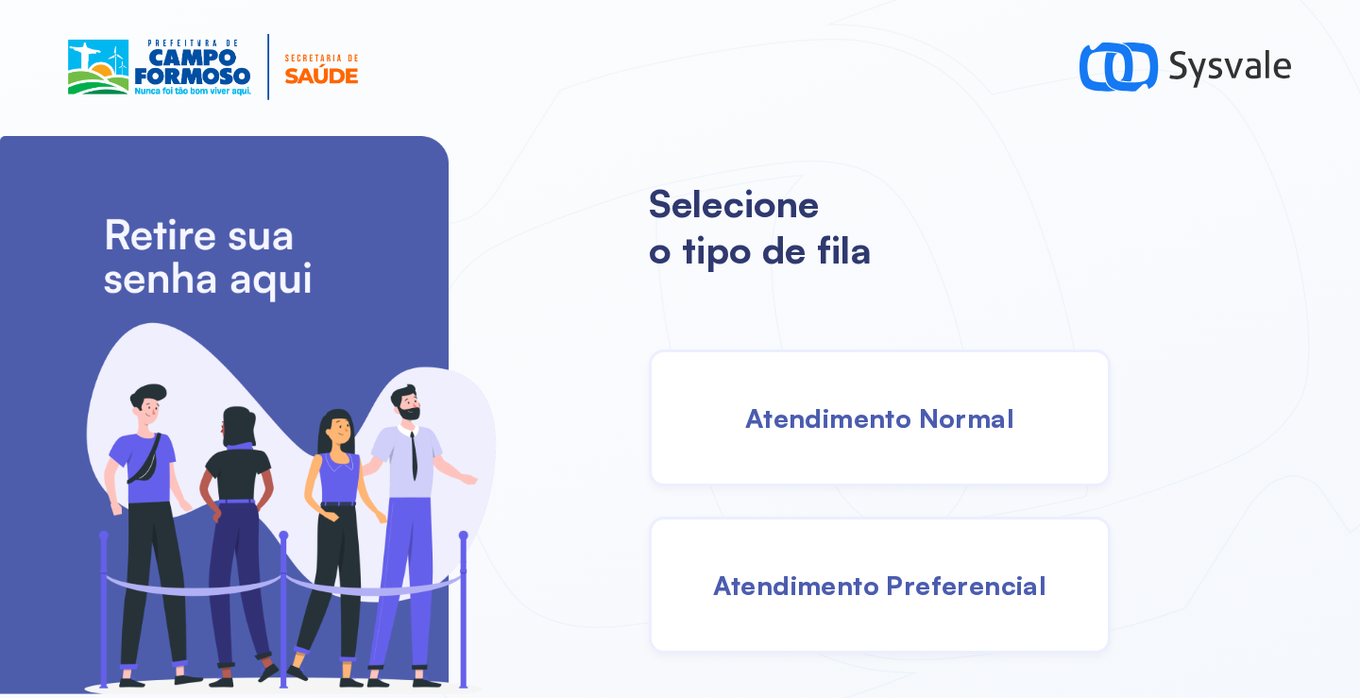
drag, startPoint x: 868, startPoint y: 438, endPoint x: 854, endPoint y: 425, distance: 19.4
click at [854, 425] on div "Atendimento Normal" at bounding box center [880, 418] width 462 height 137
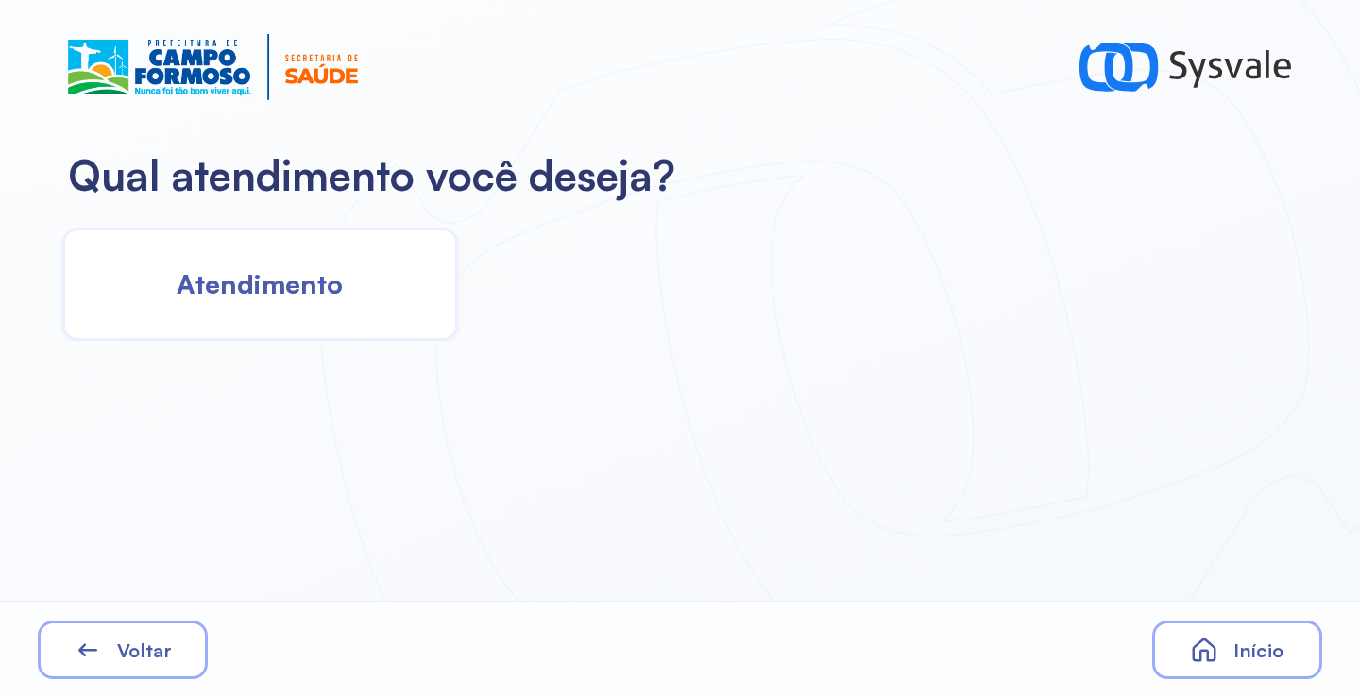
click at [314, 316] on div "Atendimento" at bounding box center [260, 284] width 396 height 113
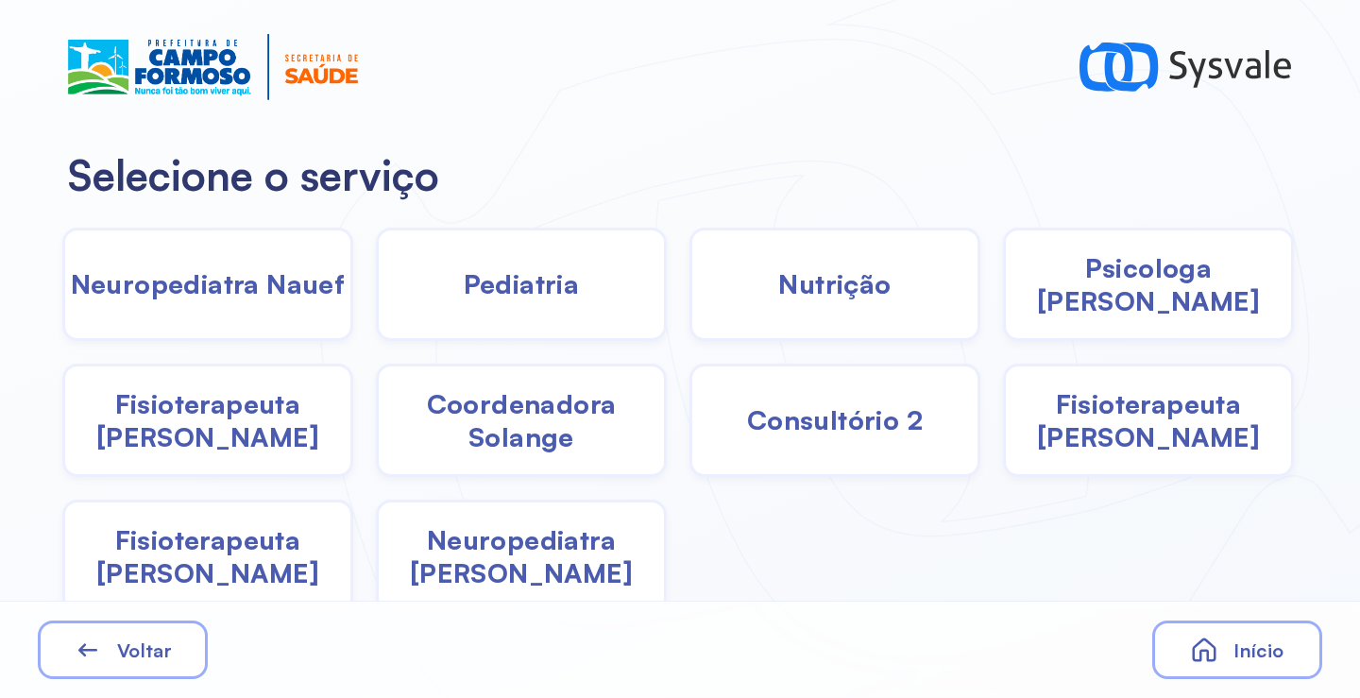
drag, startPoint x: 518, startPoint y: 423, endPoint x: 506, endPoint y: 420, distance: 11.7
click at [506, 420] on span "Coordenadora Solange" at bounding box center [521, 420] width 285 height 66
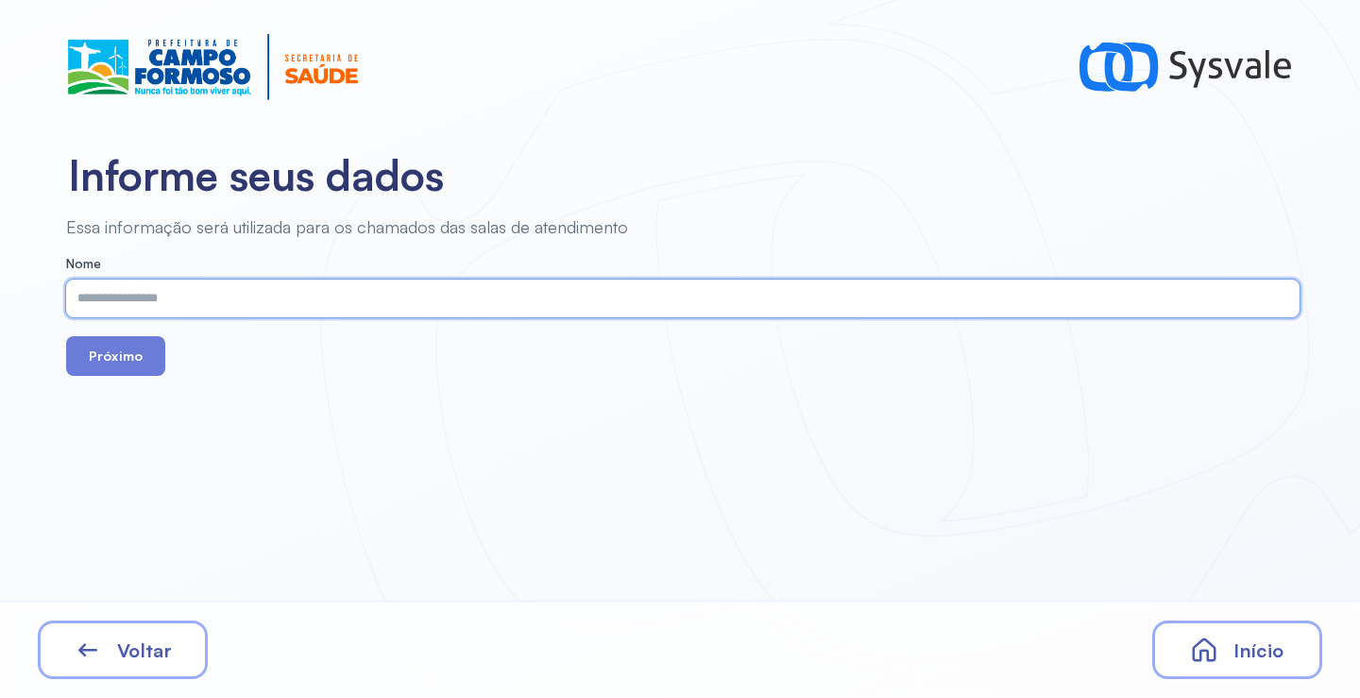
paste input "**********"
type input "**********"
click at [135, 369] on button "Próximo" at bounding box center [115, 356] width 99 height 40
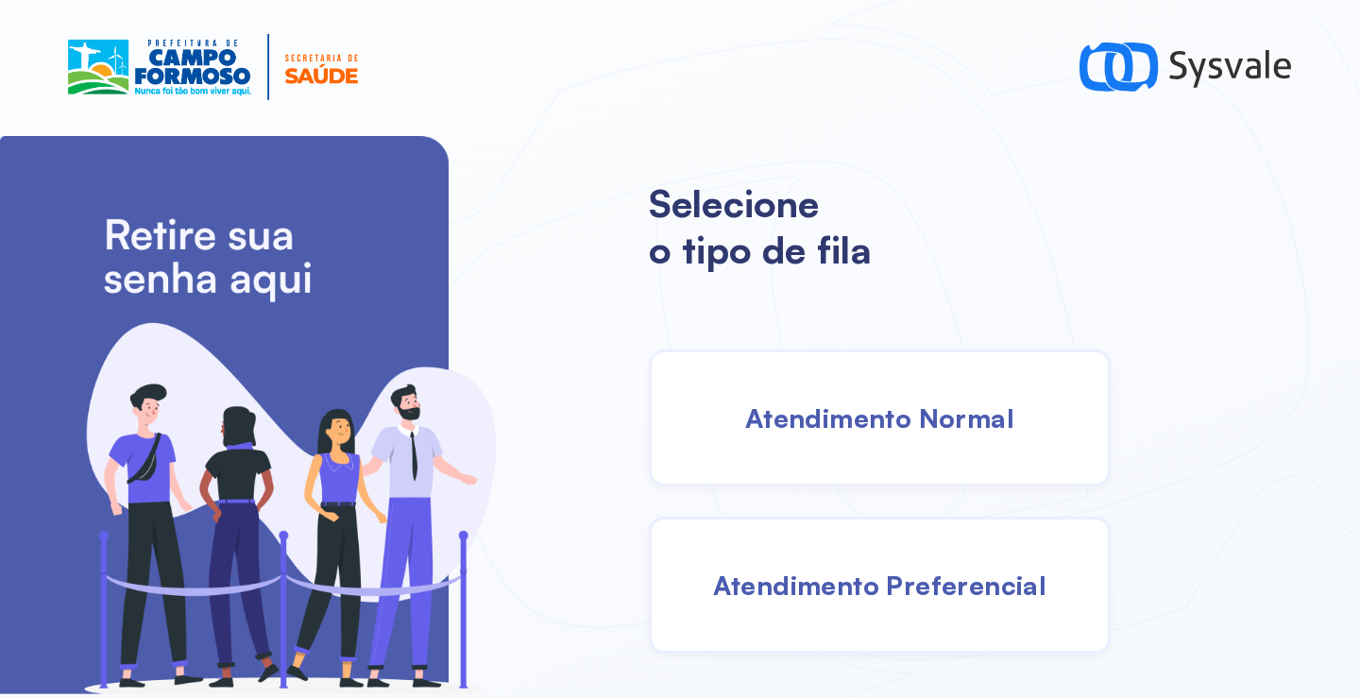
click at [887, 559] on div "Atendimento Preferencial" at bounding box center [880, 585] width 462 height 137
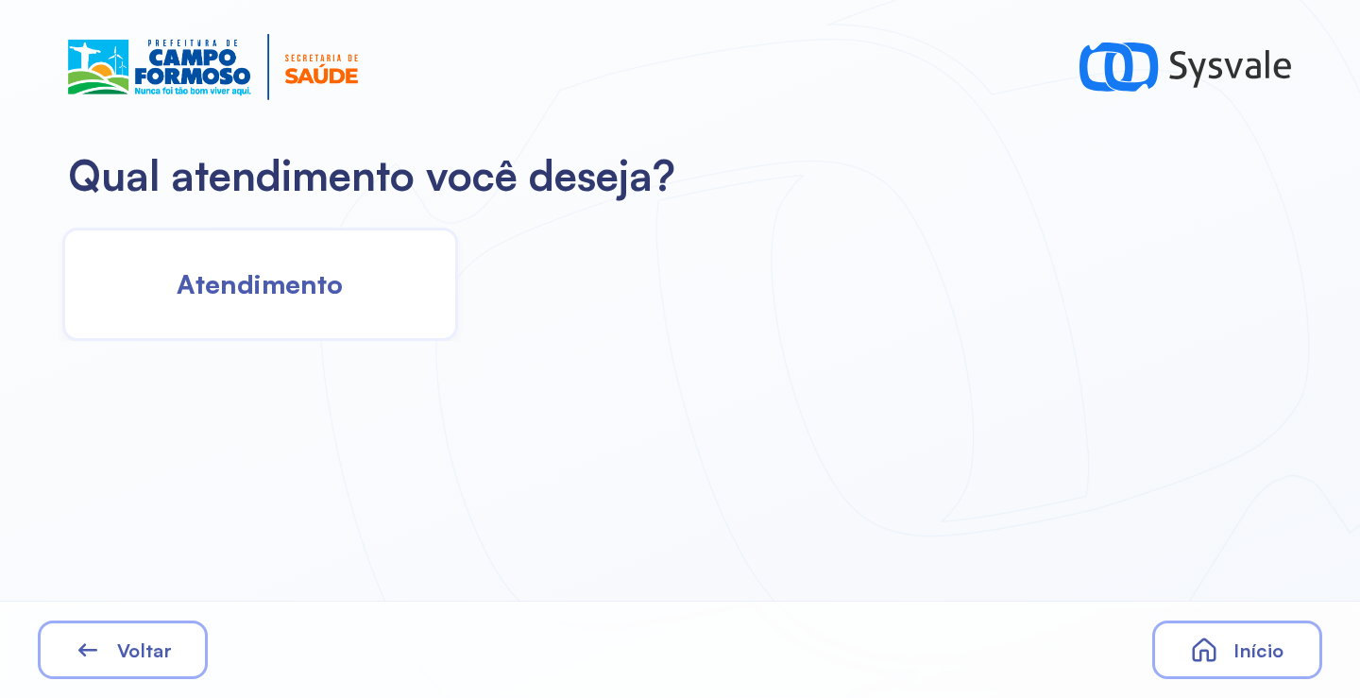
click at [320, 282] on span "Atendimento" at bounding box center [260, 283] width 166 height 33
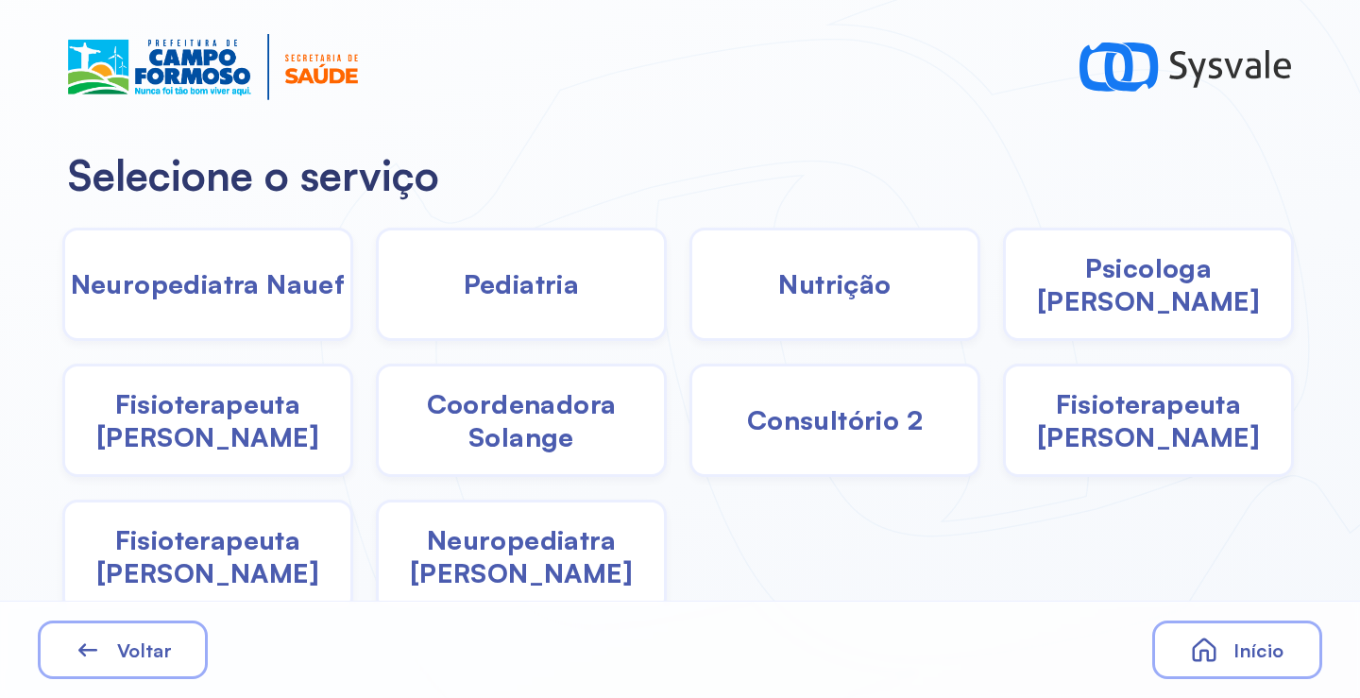
click at [472, 291] on span "Pediatria" at bounding box center [522, 283] width 116 height 33
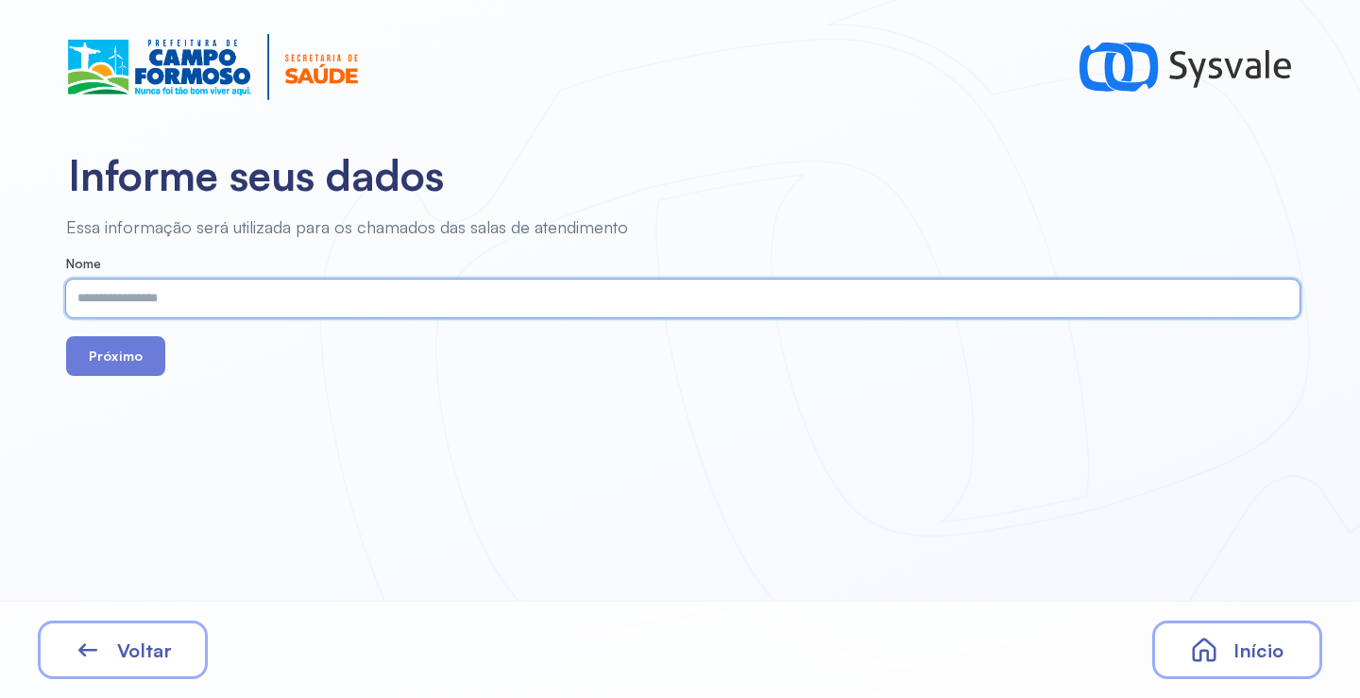
paste input "**********"
type input "**********"
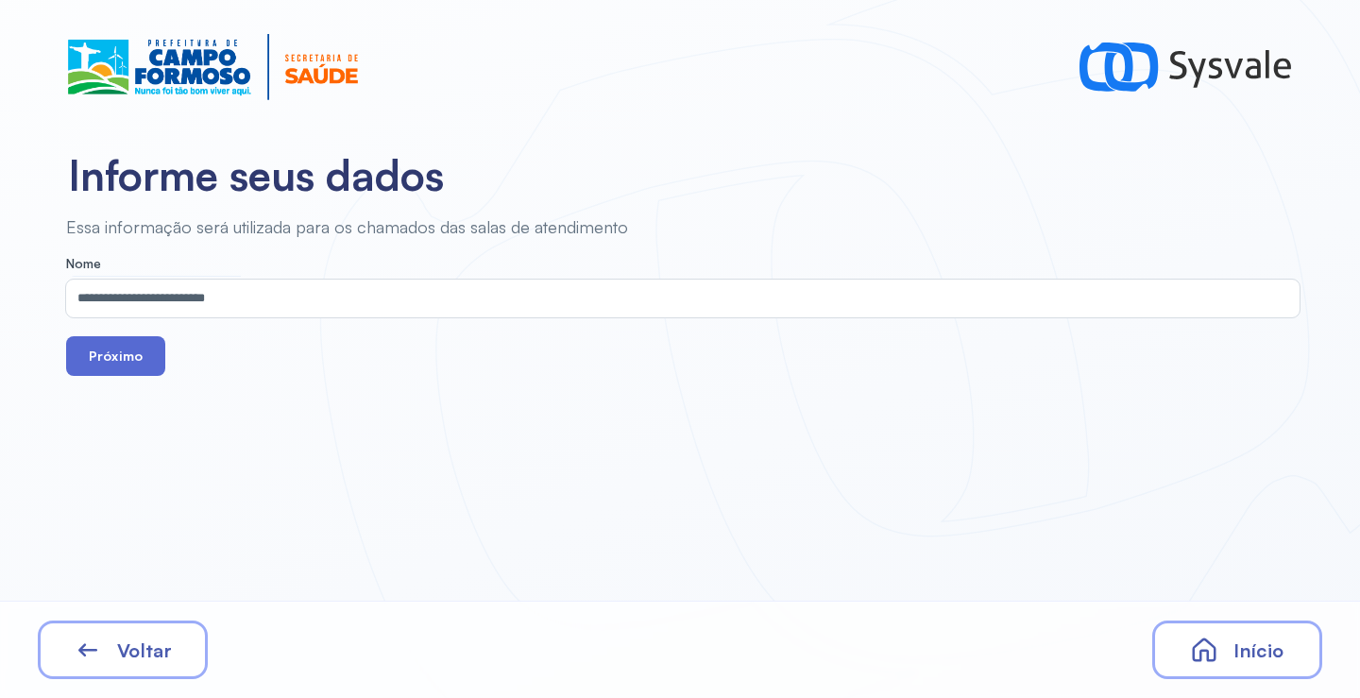
click at [125, 348] on button "Próximo" at bounding box center [115, 356] width 99 height 40
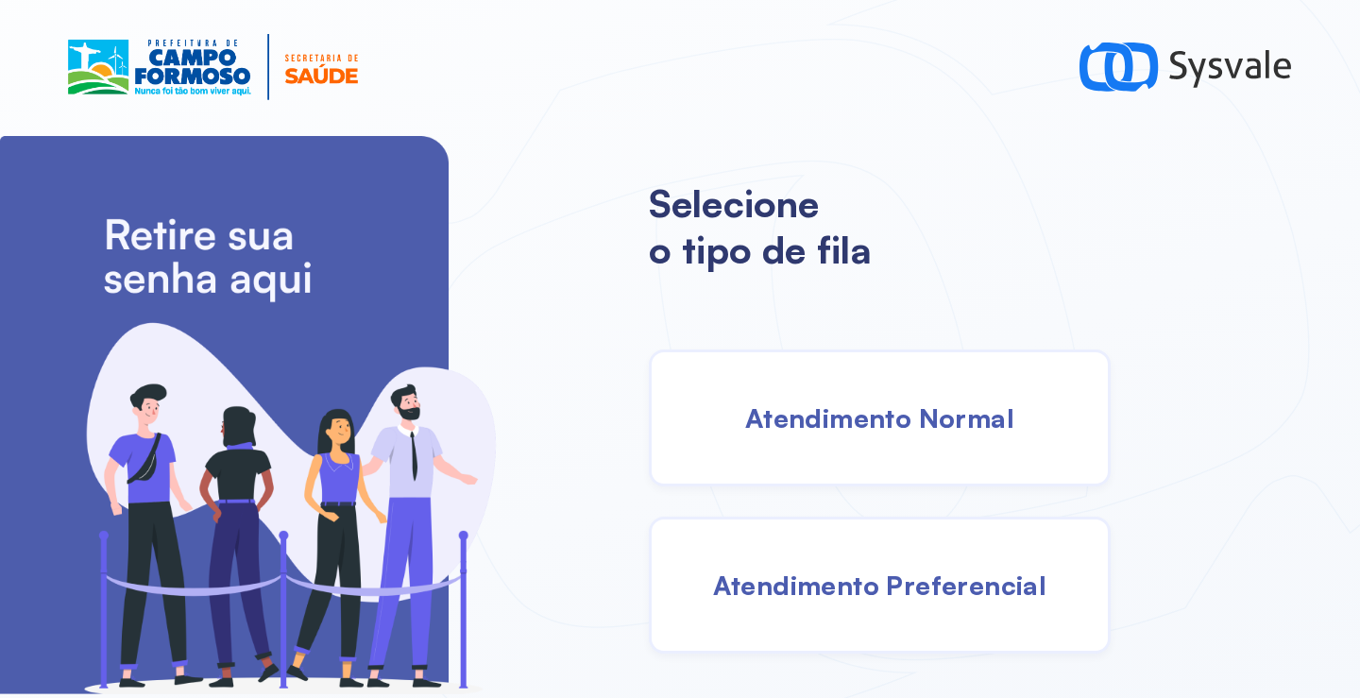
click at [886, 442] on div "Atendimento Normal" at bounding box center [880, 418] width 462 height 137
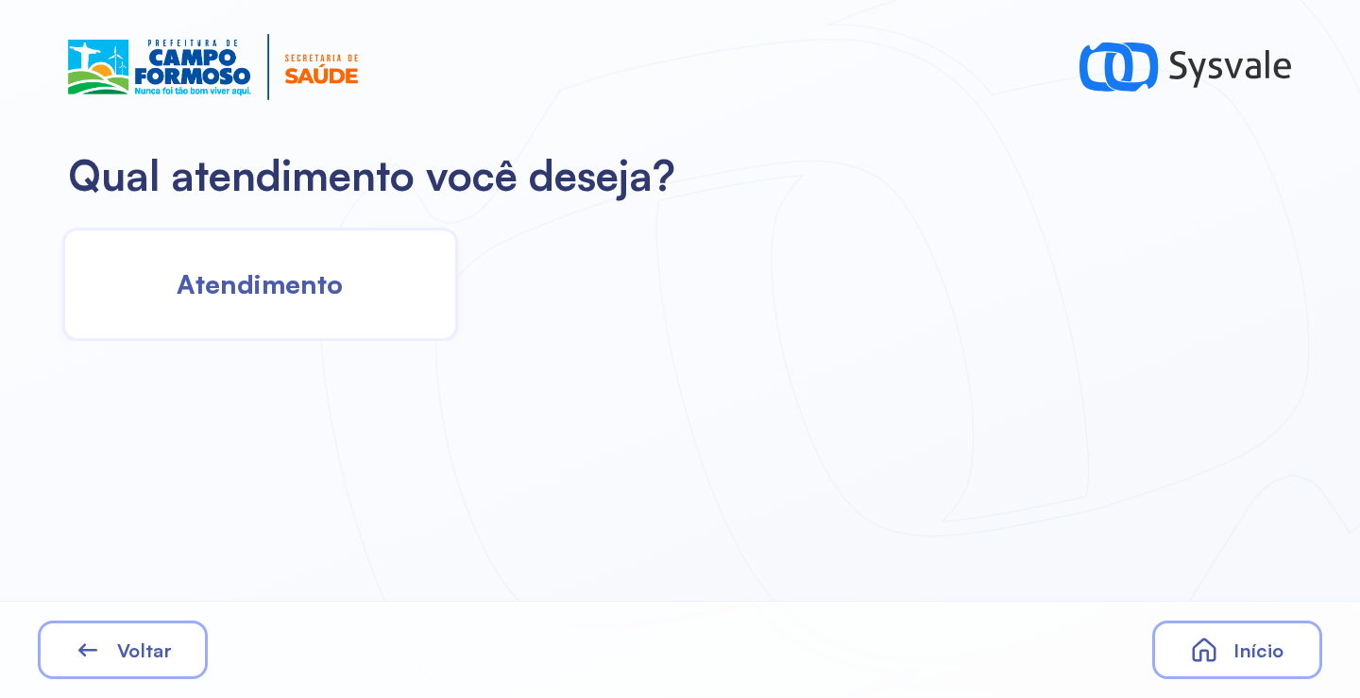
click at [319, 280] on span "Atendimento" at bounding box center [260, 283] width 166 height 33
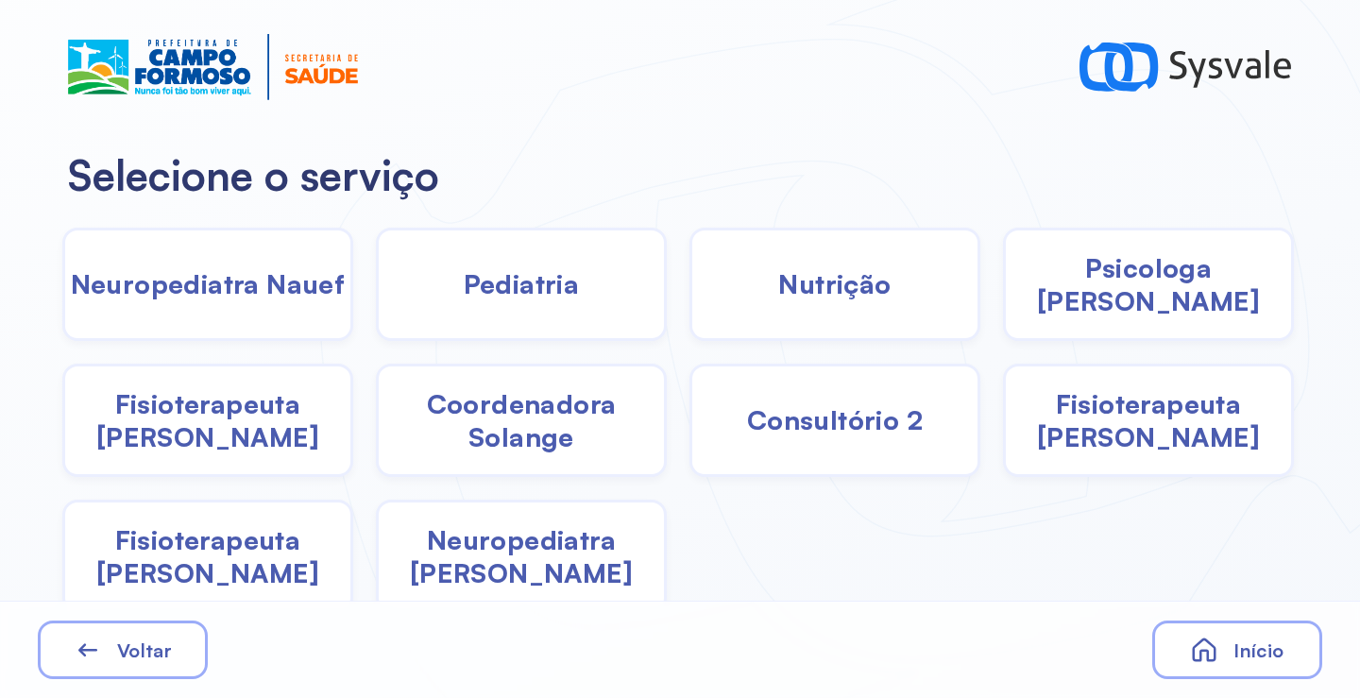
click at [604, 446] on span "Coordenadora Solange" at bounding box center [521, 420] width 285 height 66
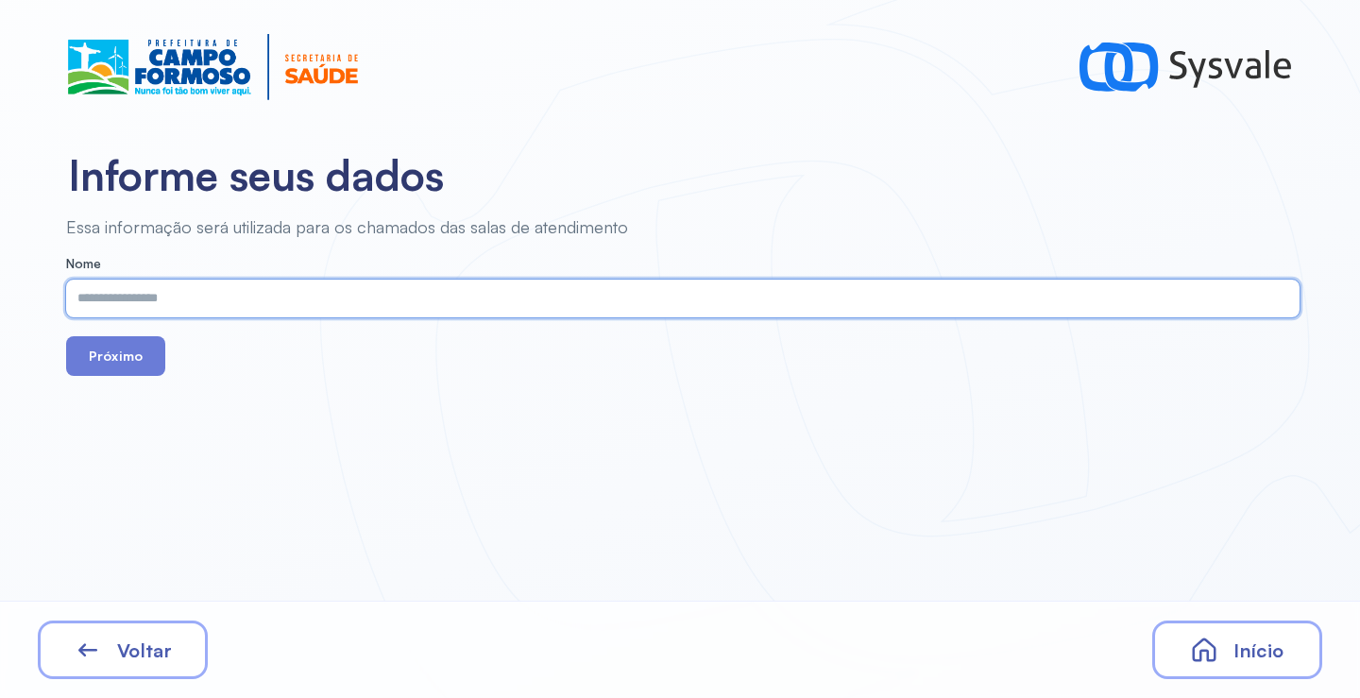
drag, startPoint x: 410, startPoint y: 278, endPoint x: 396, endPoint y: 300, distance: 26.7
click at [396, 300] on input "text" at bounding box center [679, 299] width 1226 height 38
paste input "**********"
type input "**********"
click at [128, 356] on button "Próximo" at bounding box center [115, 356] width 99 height 40
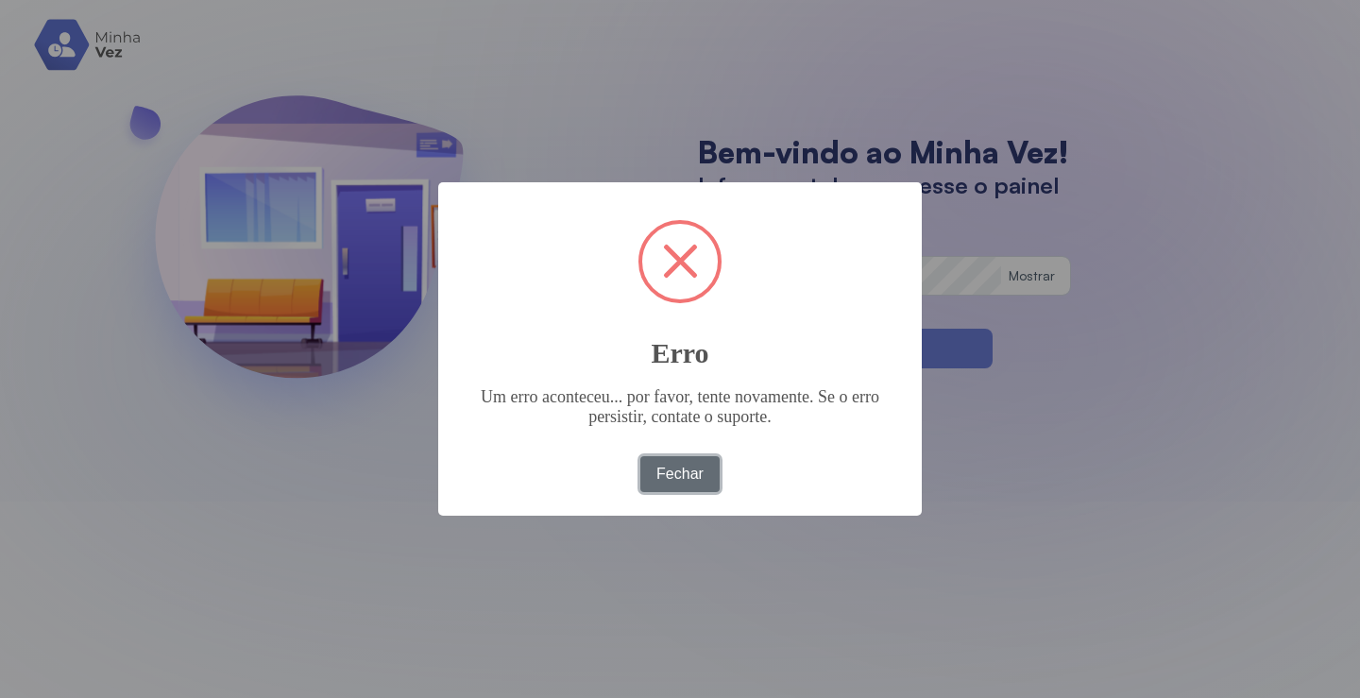
click at [676, 466] on button "Fechar" at bounding box center [680, 474] width 80 height 36
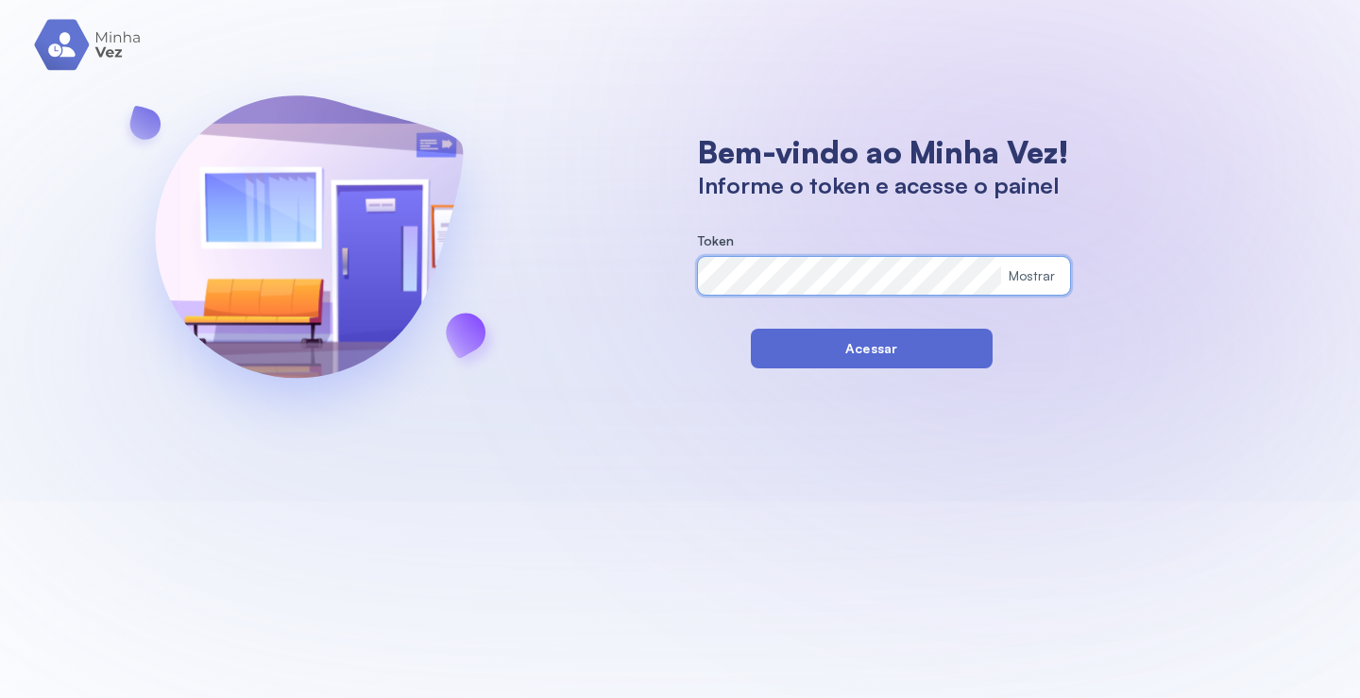
click at [779, 344] on button "Acessar" at bounding box center [872, 349] width 242 height 40
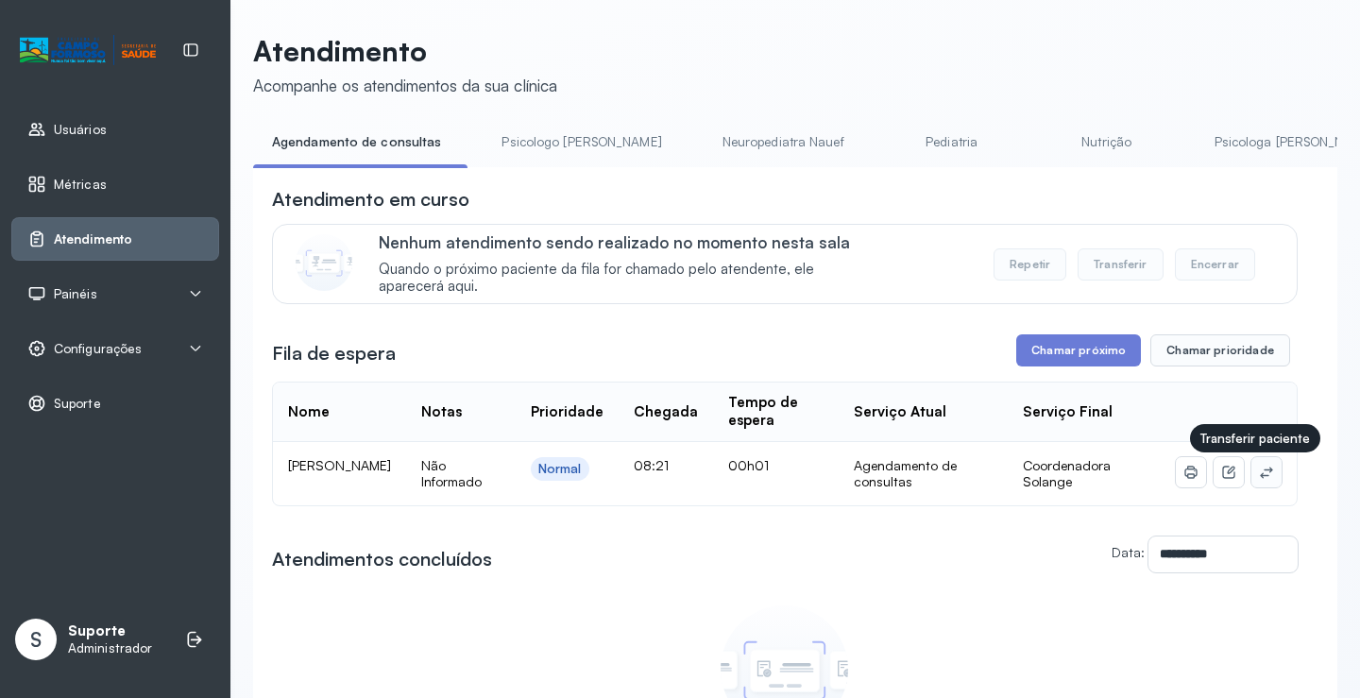
click at [1262, 484] on button at bounding box center [1267, 472] width 30 height 30
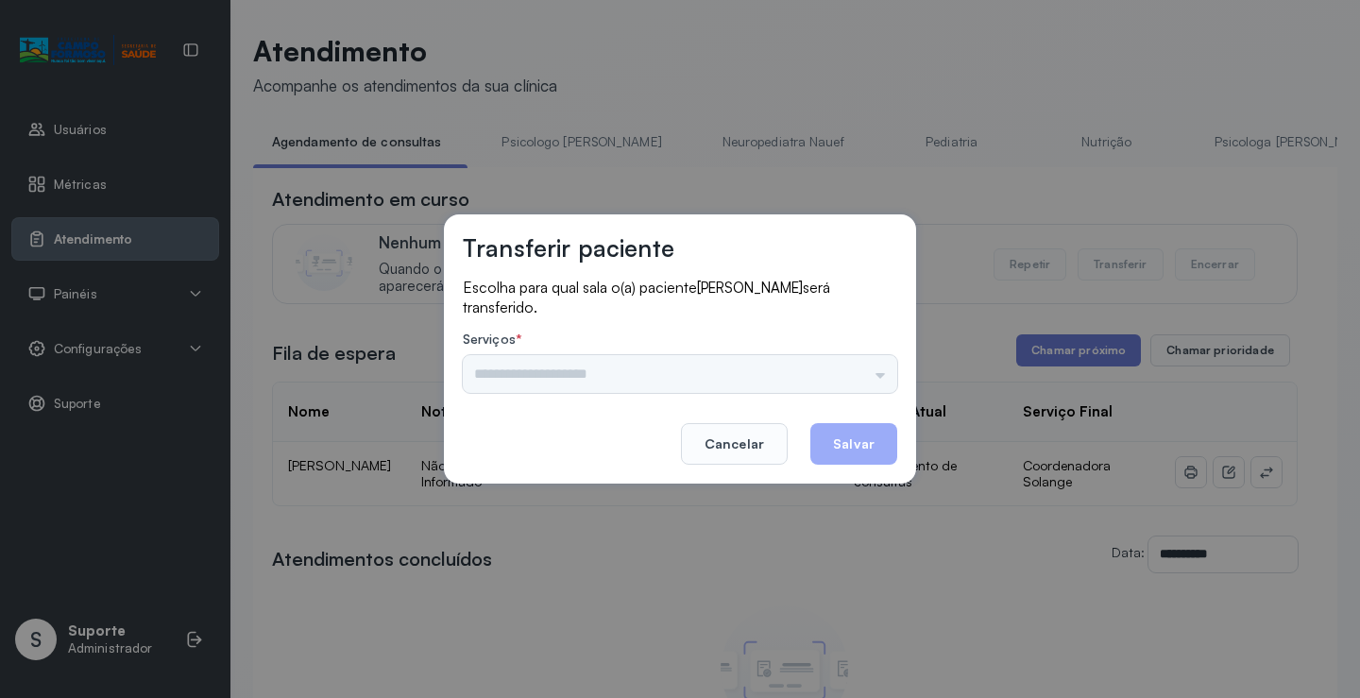
click at [855, 365] on div "Nenhuma opção encontrada" at bounding box center [680, 374] width 435 height 38
click at [855, 365] on input "text" at bounding box center [680, 374] width 435 height 38
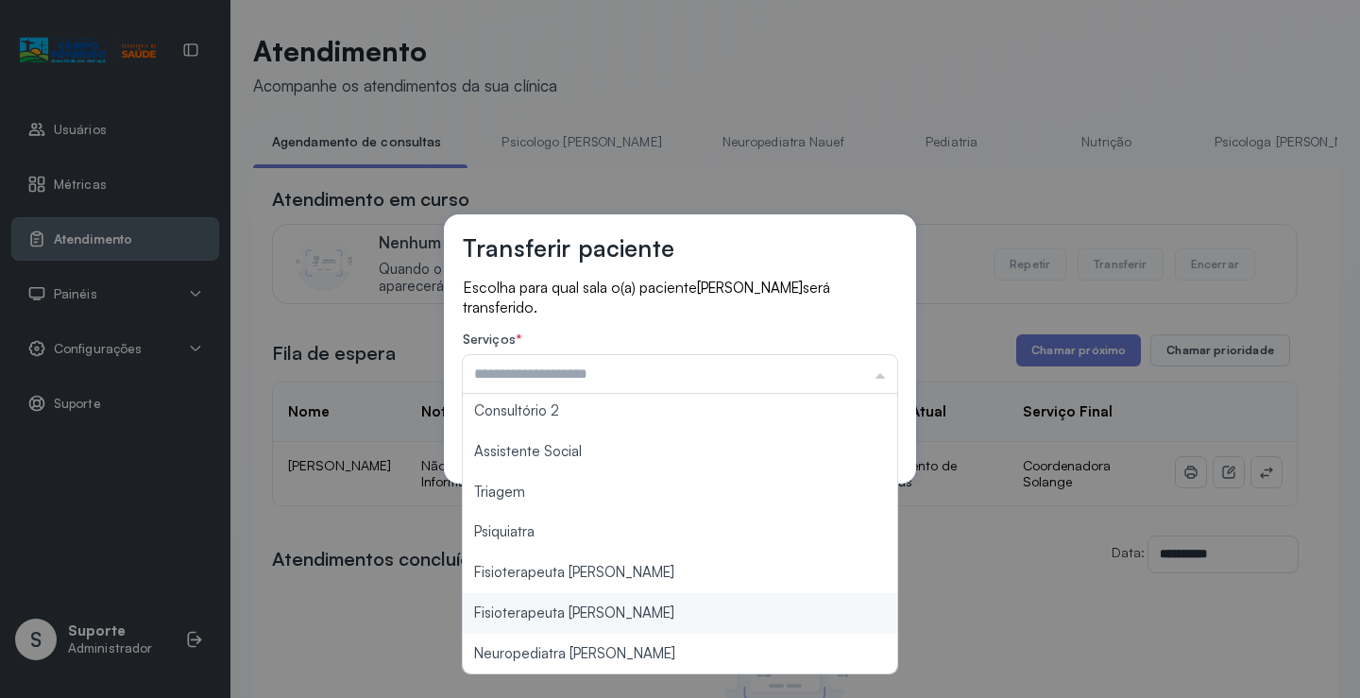
scroll to position [96, 0]
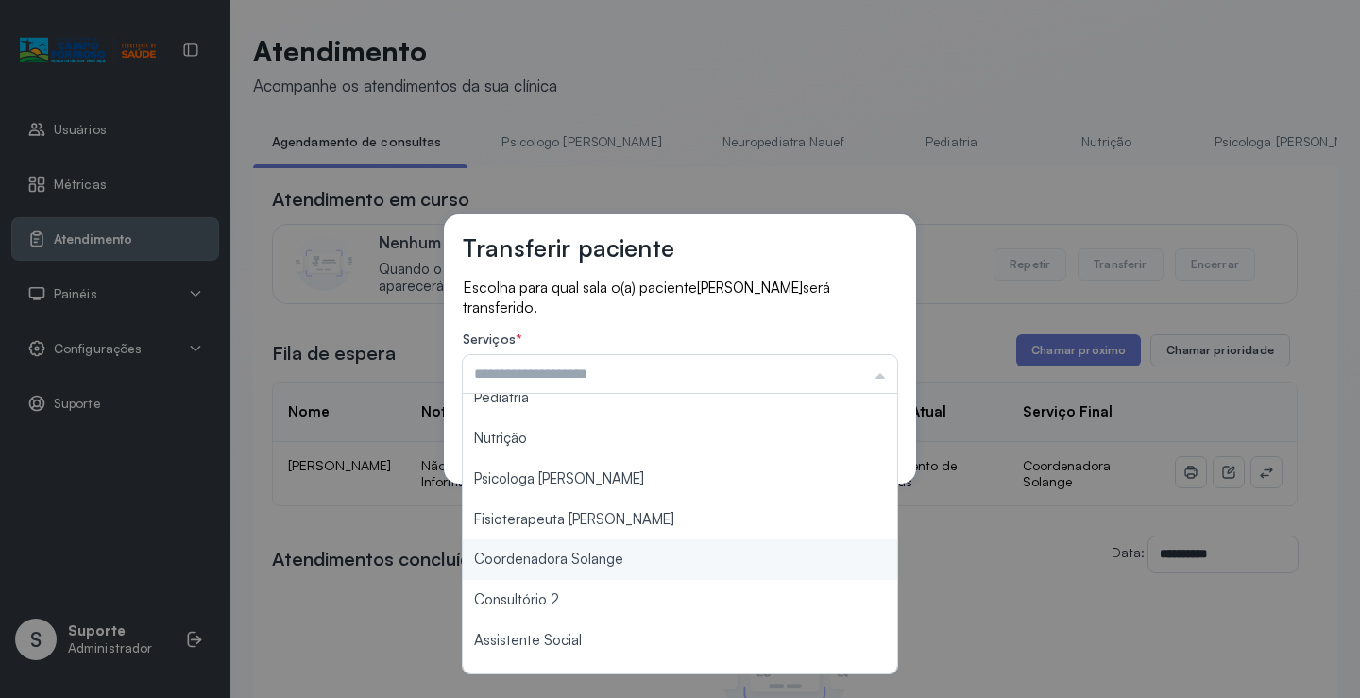
type input "**********"
drag, startPoint x: 621, startPoint y: 562, endPoint x: 672, endPoint y: 539, distance: 55.8
click at [621, 560] on div "**********" at bounding box center [680, 349] width 1360 height 698
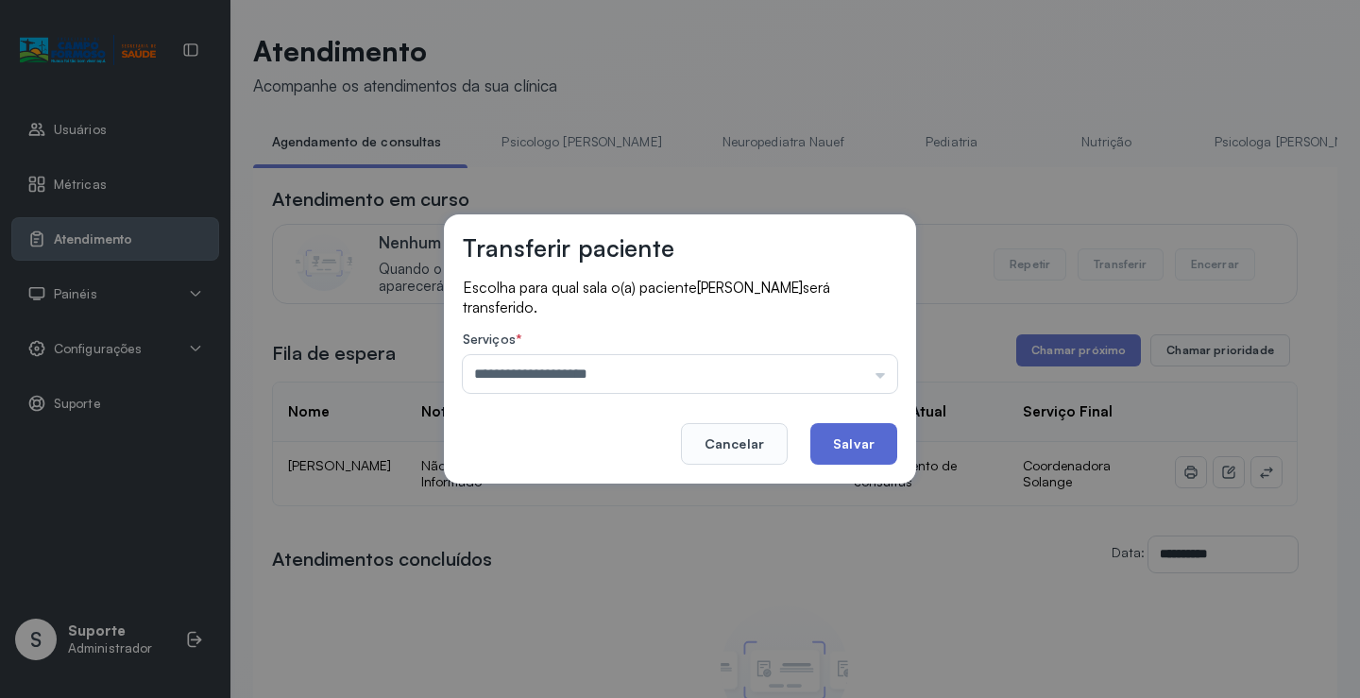
click at [856, 456] on button "Salvar" at bounding box center [854, 444] width 87 height 42
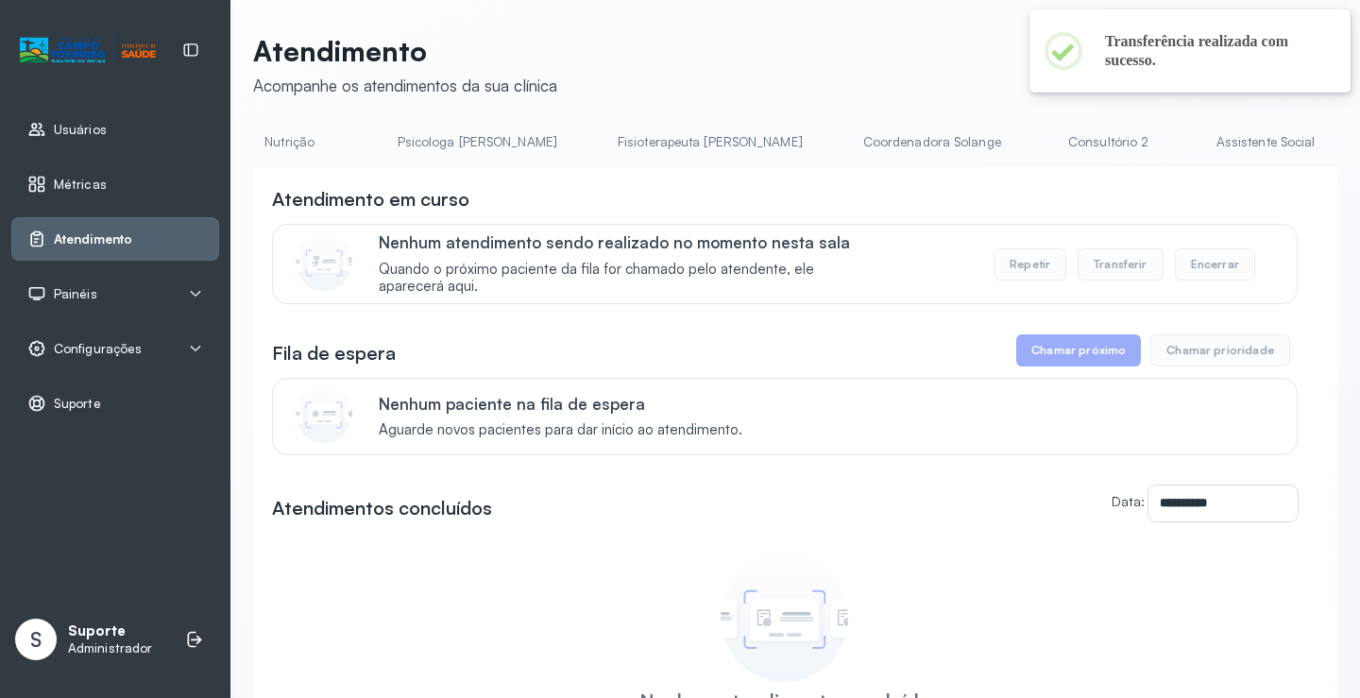
scroll to position [0, 831]
click at [830, 142] on link "Coordenadora Solange" at bounding box center [918, 142] width 176 height 31
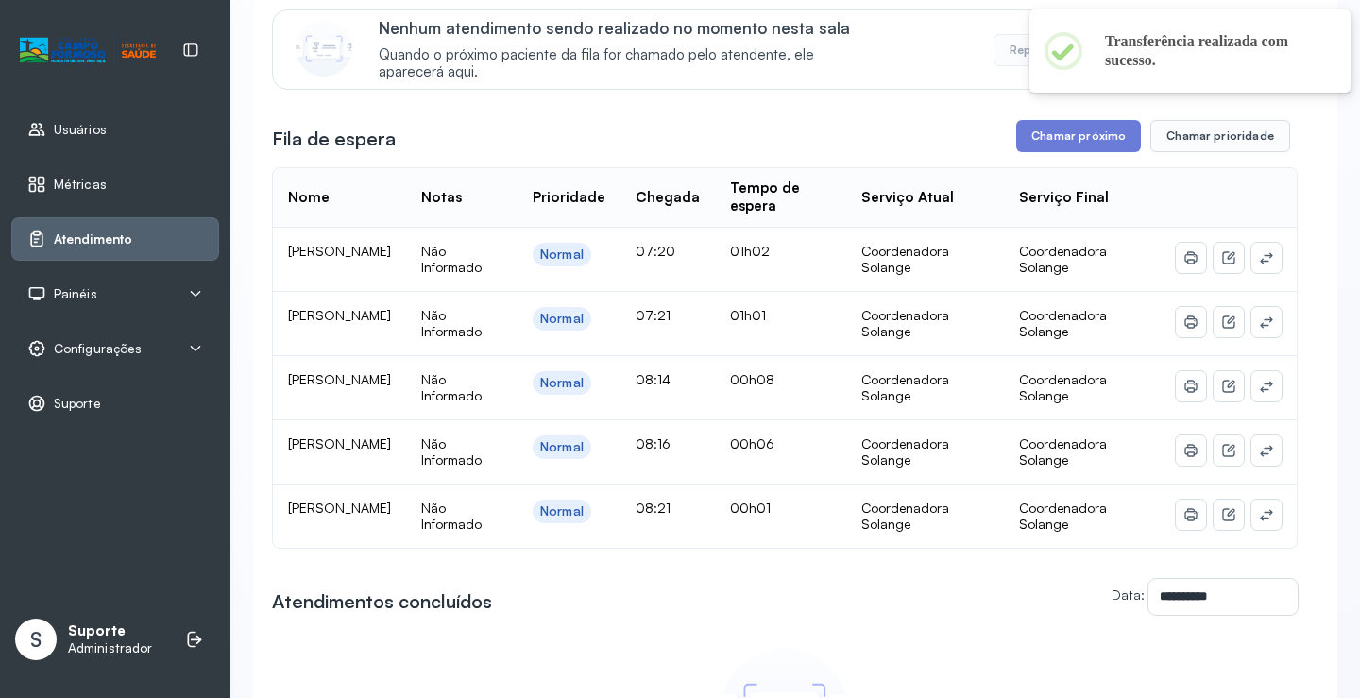
scroll to position [283, 0]
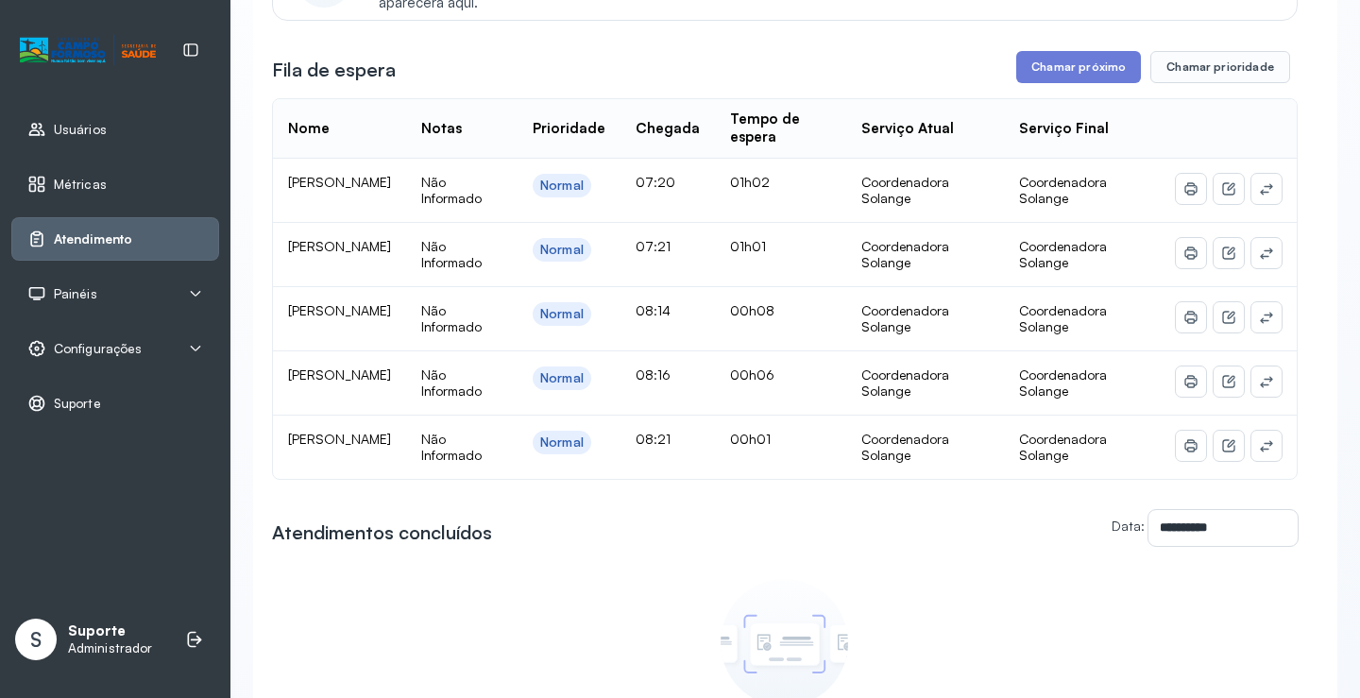
drag, startPoint x: 286, startPoint y: 307, endPoint x: 427, endPoint y: 329, distance: 142.4
click at [406, 329] on td "[PERSON_NAME] [PERSON_NAME]" at bounding box center [339, 319] width 133 height 64
copy span "[PERSON_NAME] [PERSON_NAME]"
click at [113, 289] on div "Painéis" at bounding box center [115, 293] width 176 height 19
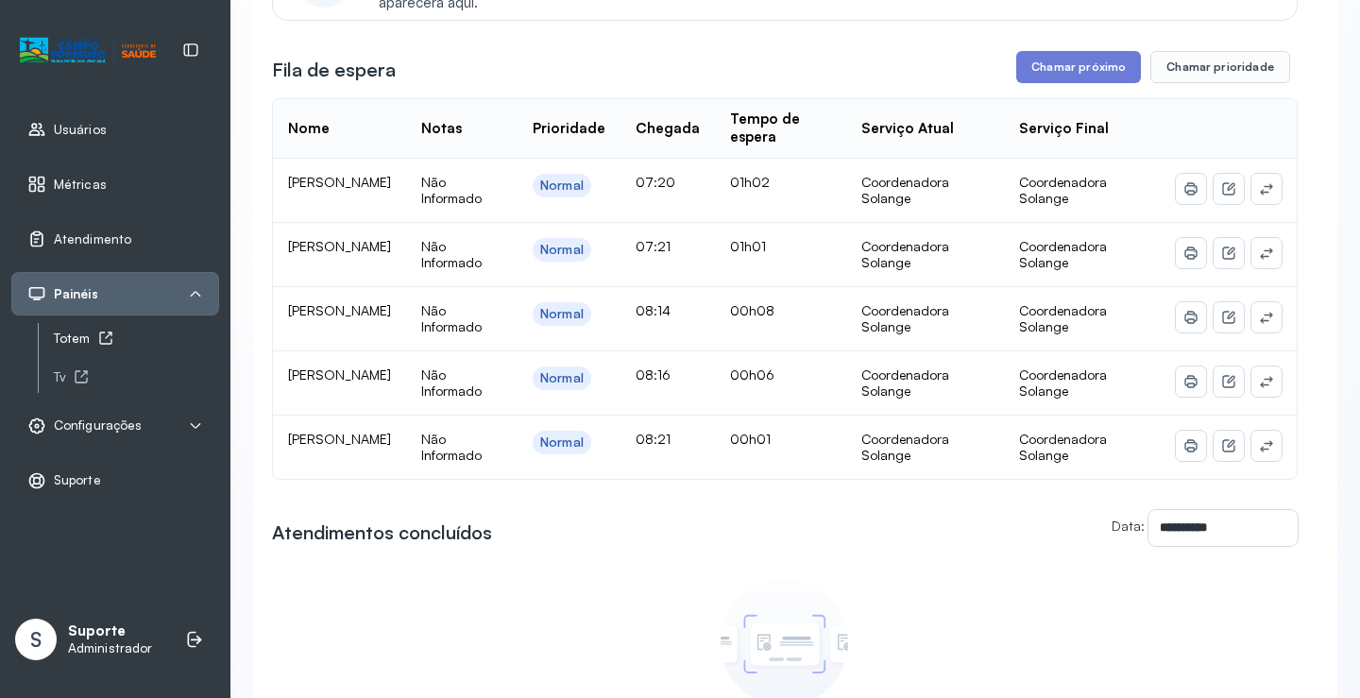
click at [81, 329] on link "Totem" at bounding box center [136, 339] width 165 height 24
drag, startPoint x: 285, startPoint y: 377, endPoint x: 369, endPoint y: 397, distance: 86.4
click at [369, 397] on td "[PERSON_NAME] [PERSON_NAME]" at bounding box center [339, 383] width 133 height 64
copy span "[PERSON_NAME] [PERSON_NAME]"
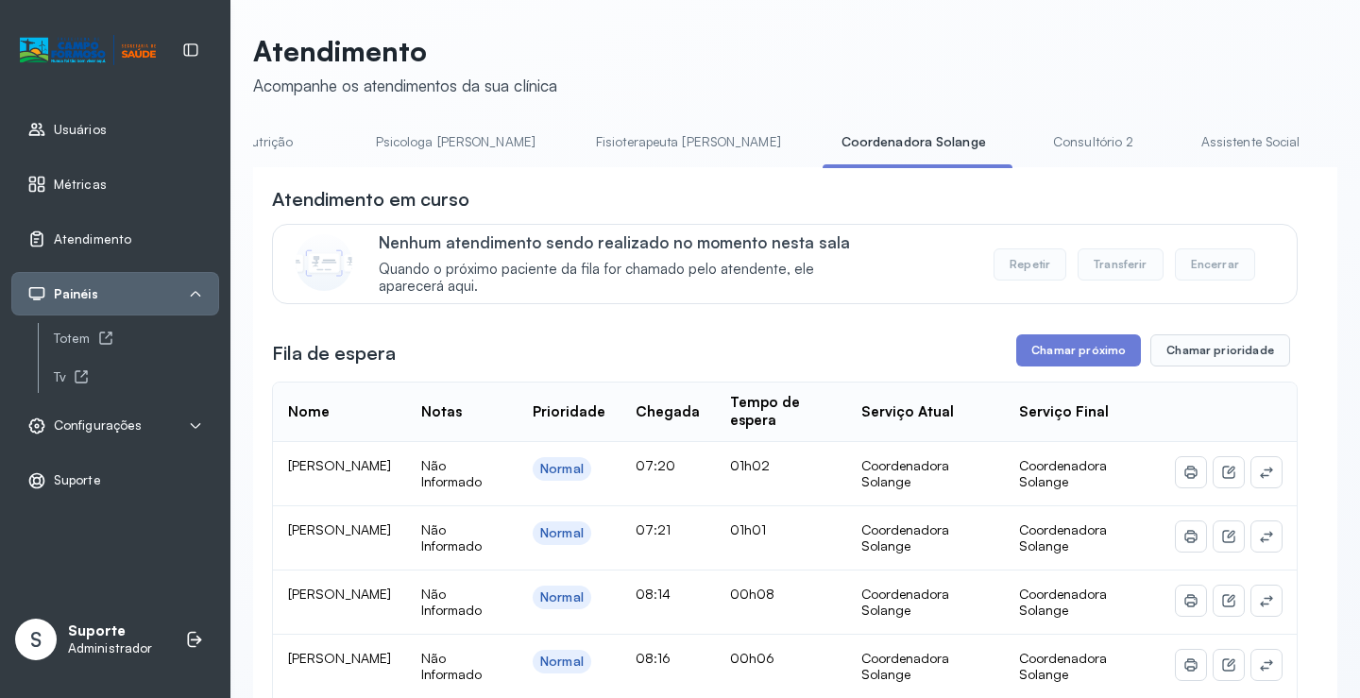
scroll to position [189, 0]
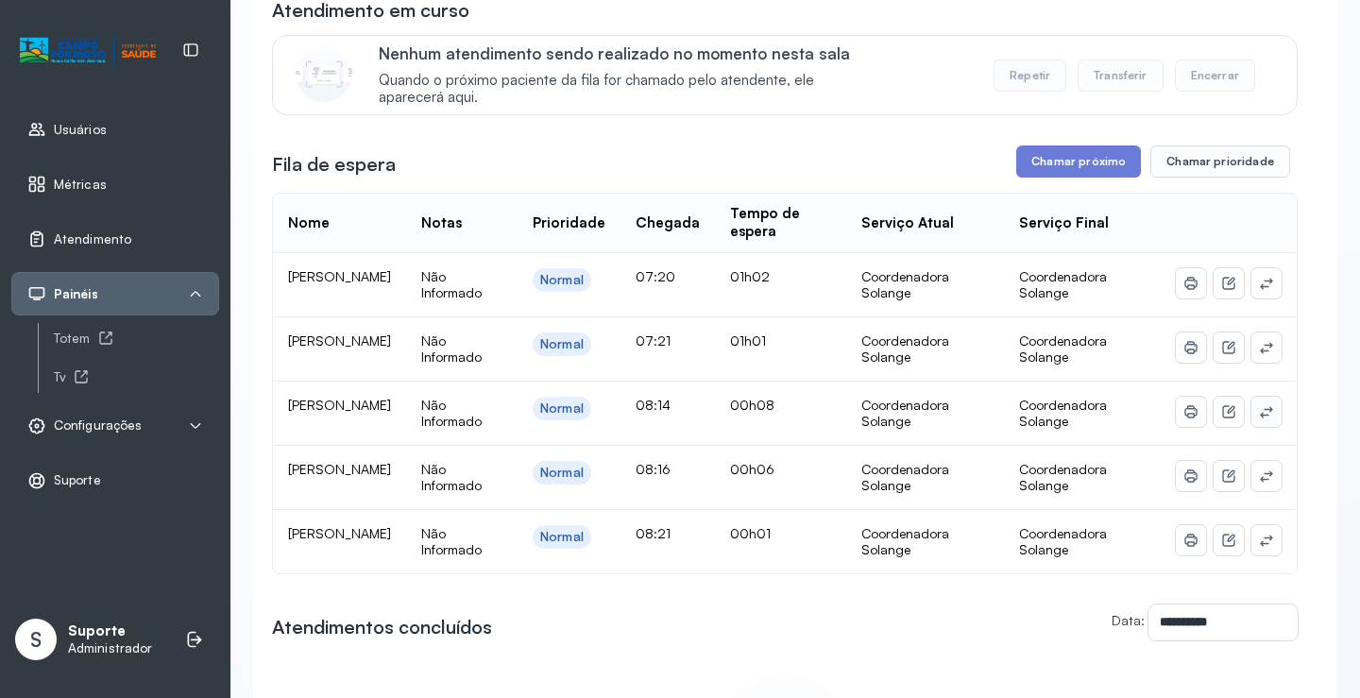
click at [1259, 419] on icon at bounding box center [1266, 411] width 15 height 15
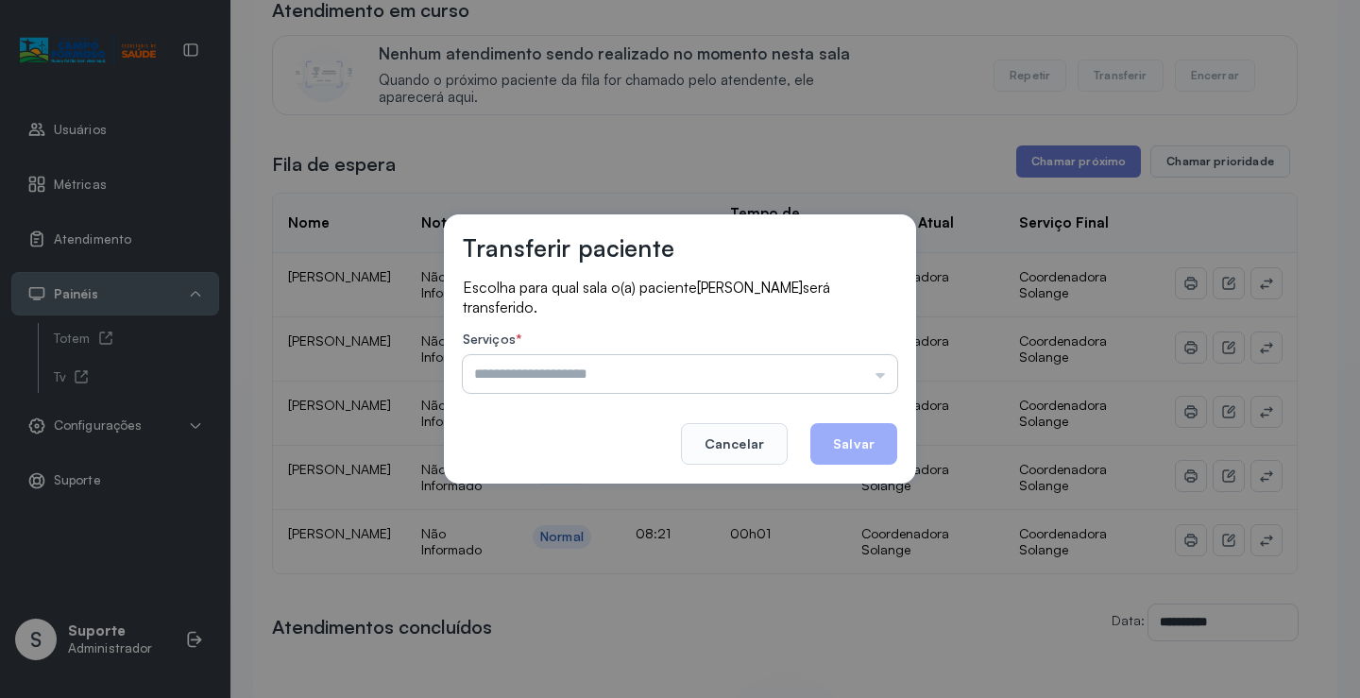
click at [876, 375] on input "text" at bounding box center [680, 374] width 435 height 38
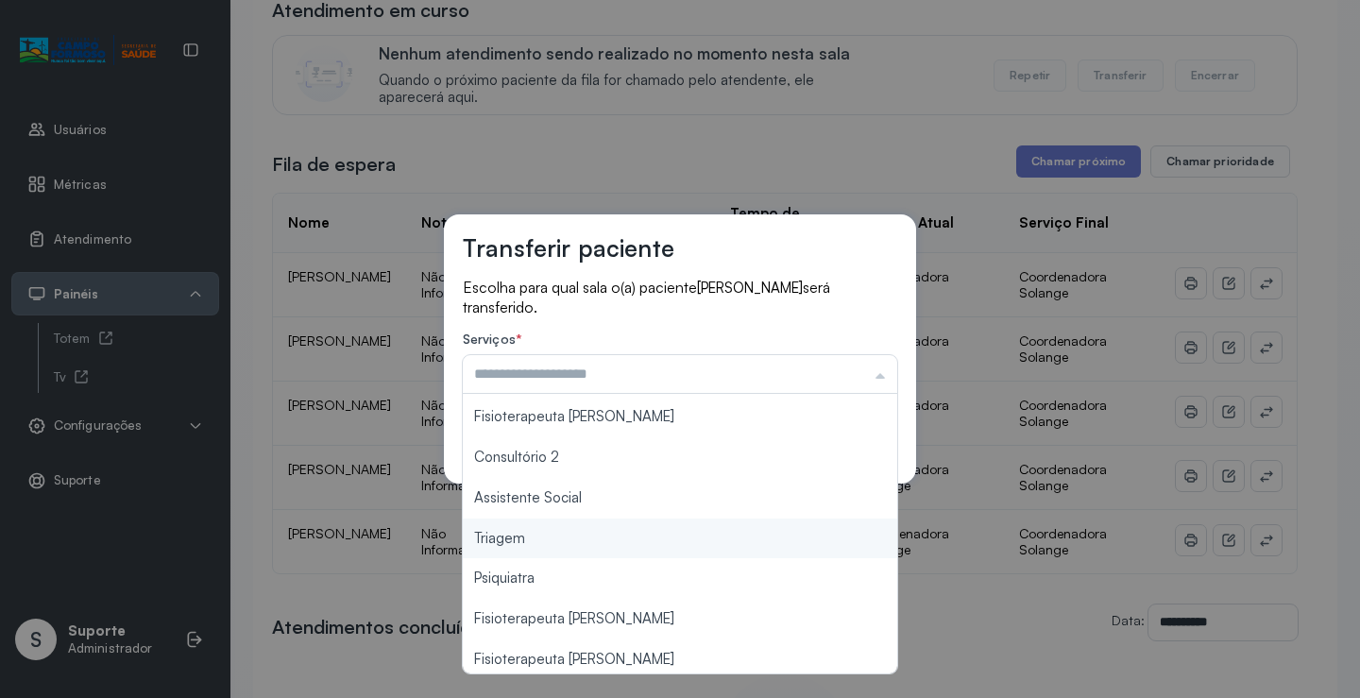
scroll to position [285, 0]
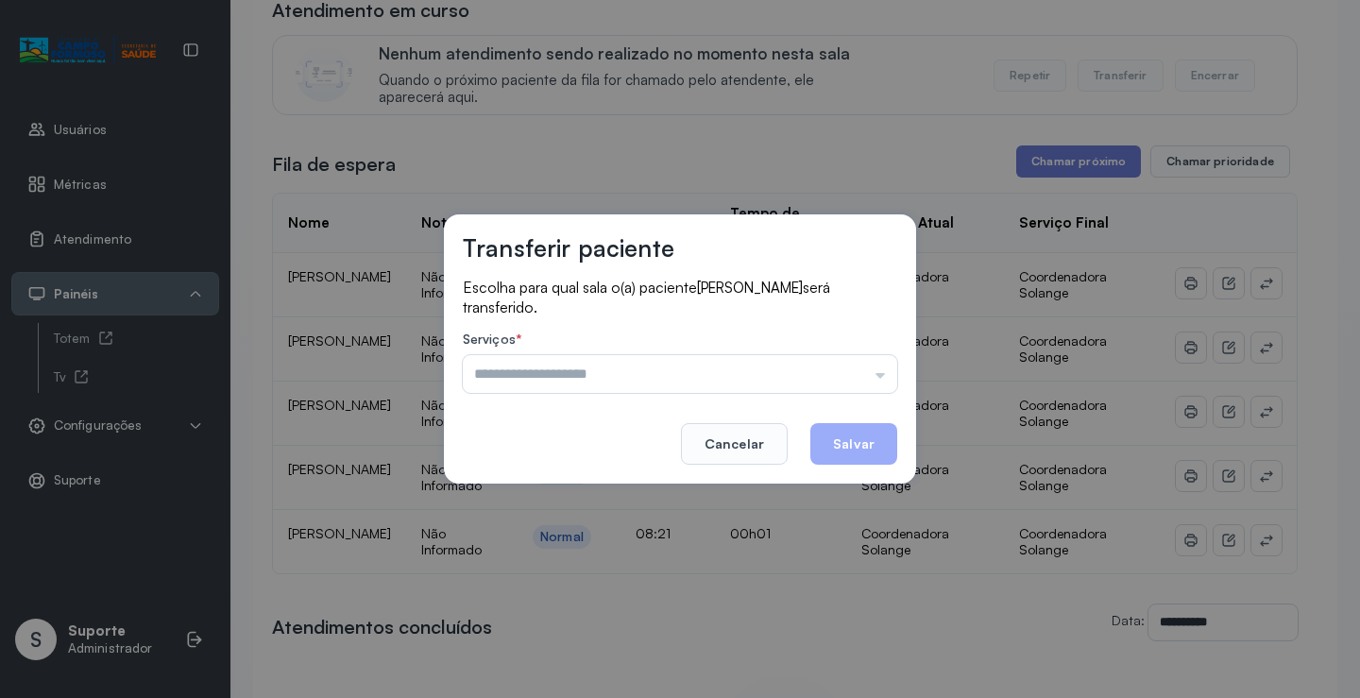
click at [717, 300] on p "Escolha para qual sala o(a) paciente KIARA MARIA SANTOS CRUZ será transferido." at bounding box center [680, 297] width 435 height 39
click at [736, 452] on button "Cancelar" at bounding box center [734, 444] width 107 height 42
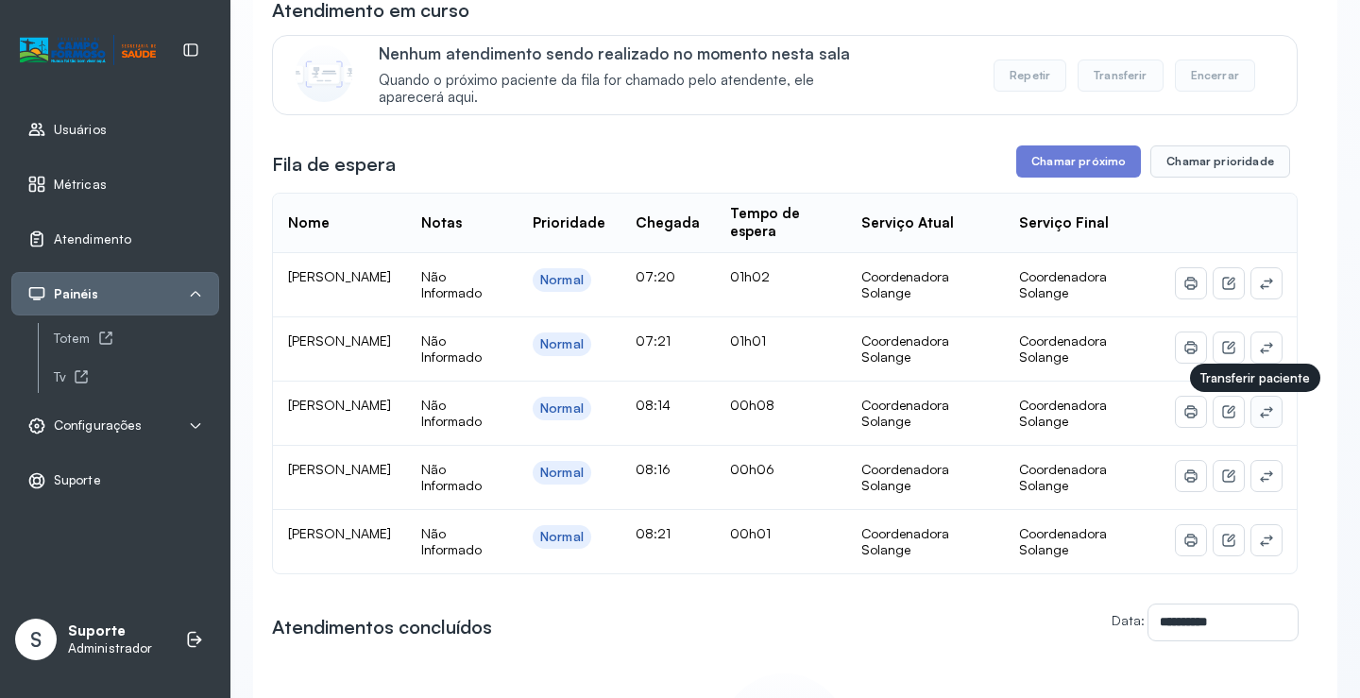
click at [1259, 417] on icon at bounding box center [1266, 411] width 15 height 15
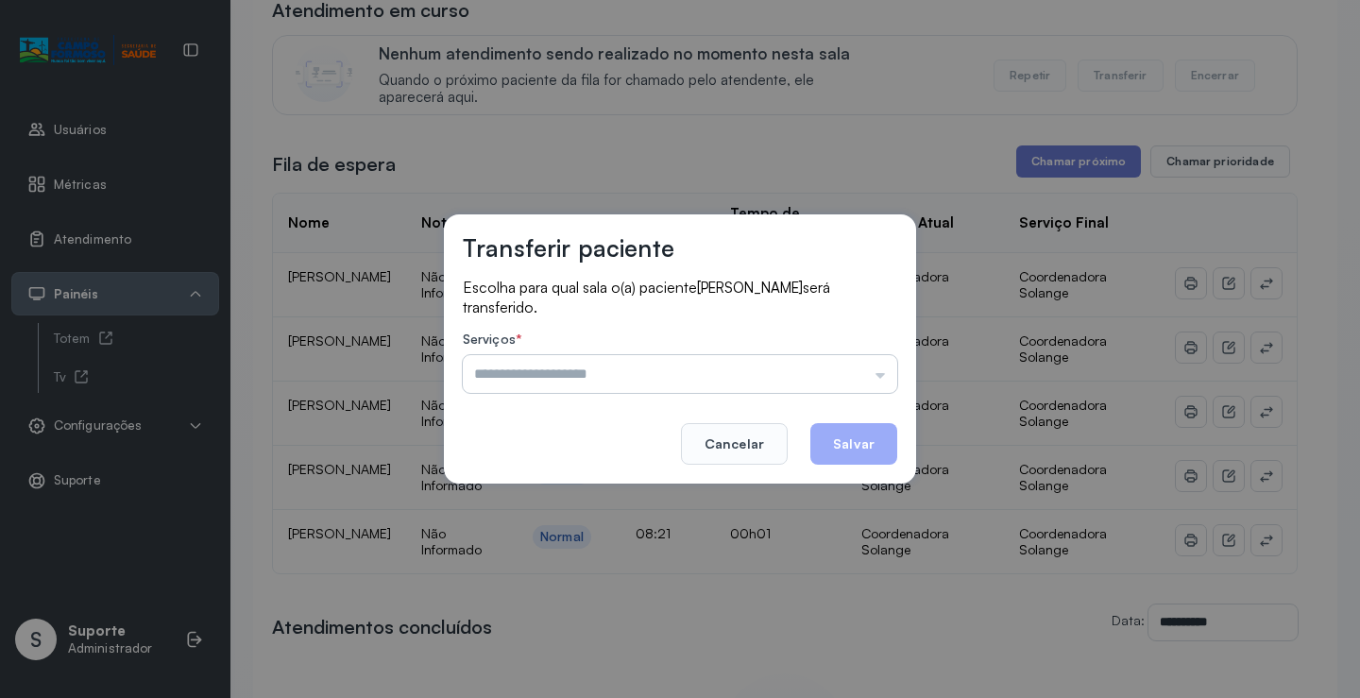
click at [840, 367] on input "text" at bounding box center [680, 374] width 435 height 38
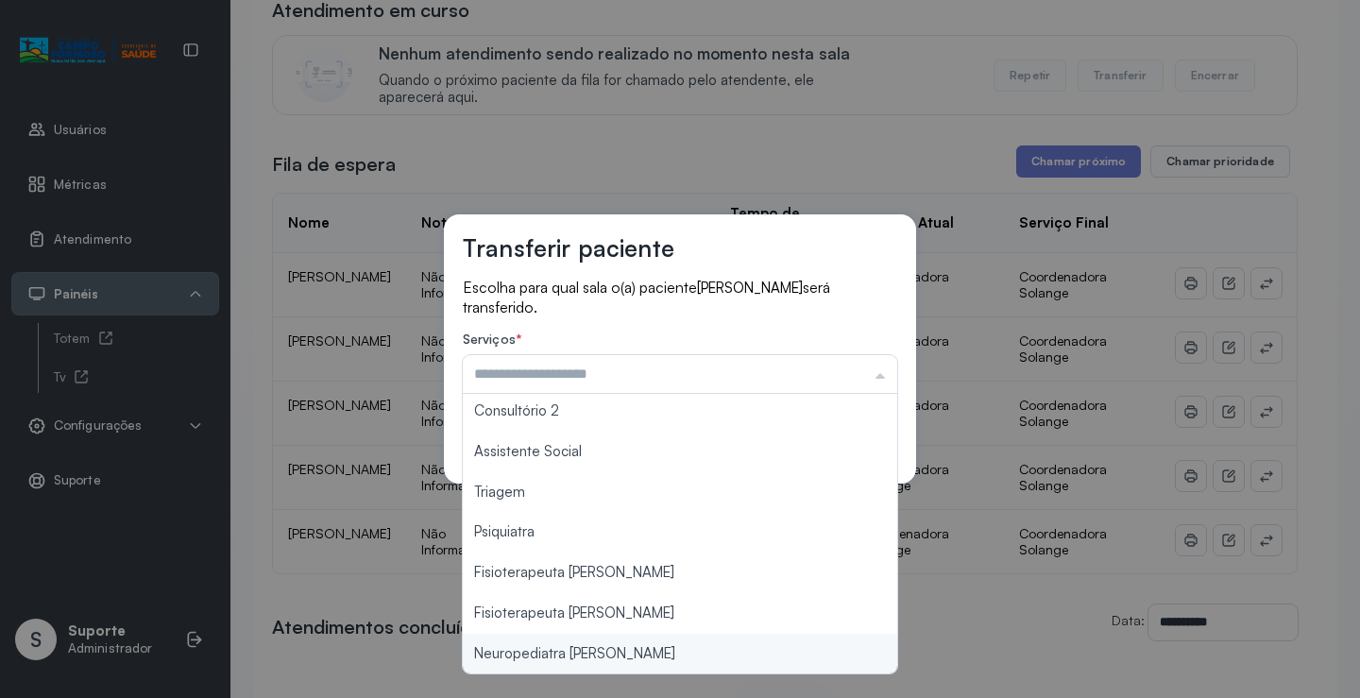
type input "**********"
drag, startPoint x: 613, startPoint y: 657, endPoint x: 728, endPoint y: 594, distance: 131.0
click at [617, 650] on div "**********" at bounding box center [680, 349] width 1360 height 698
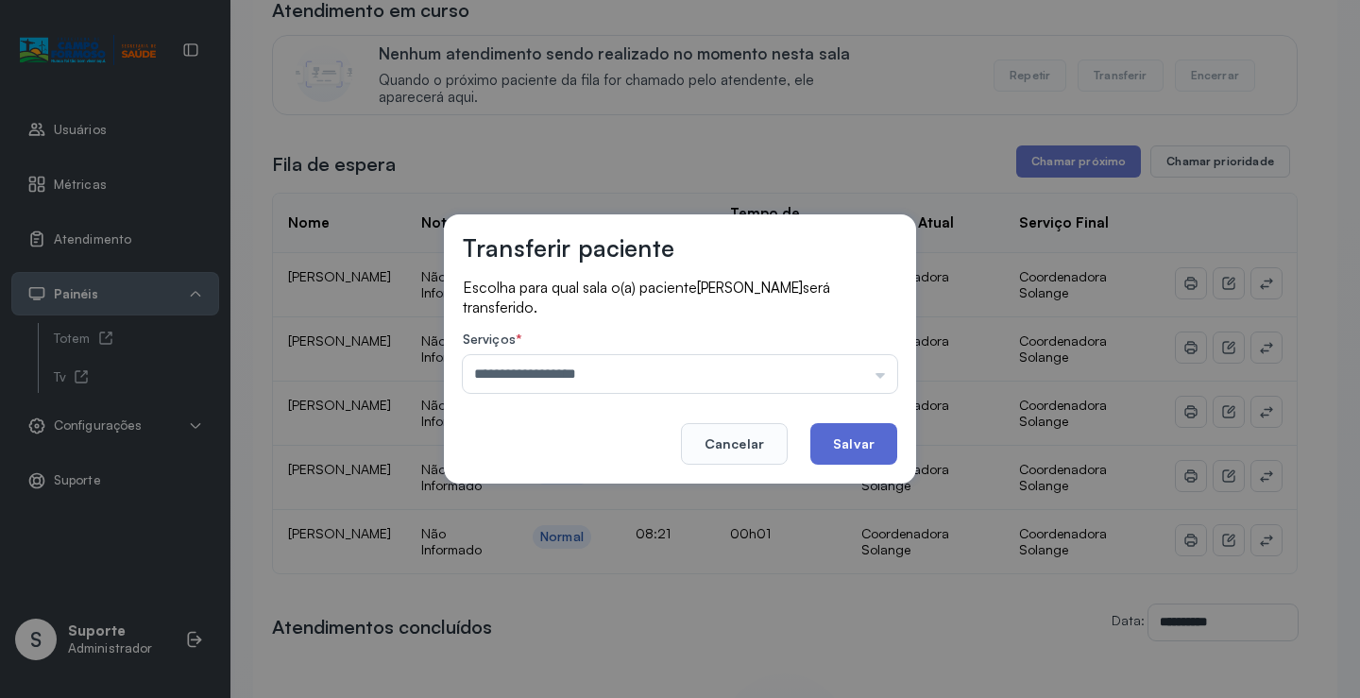
click at [859, 443] on button "Salvar" at bounding box center [854, 444] width 87 height 42
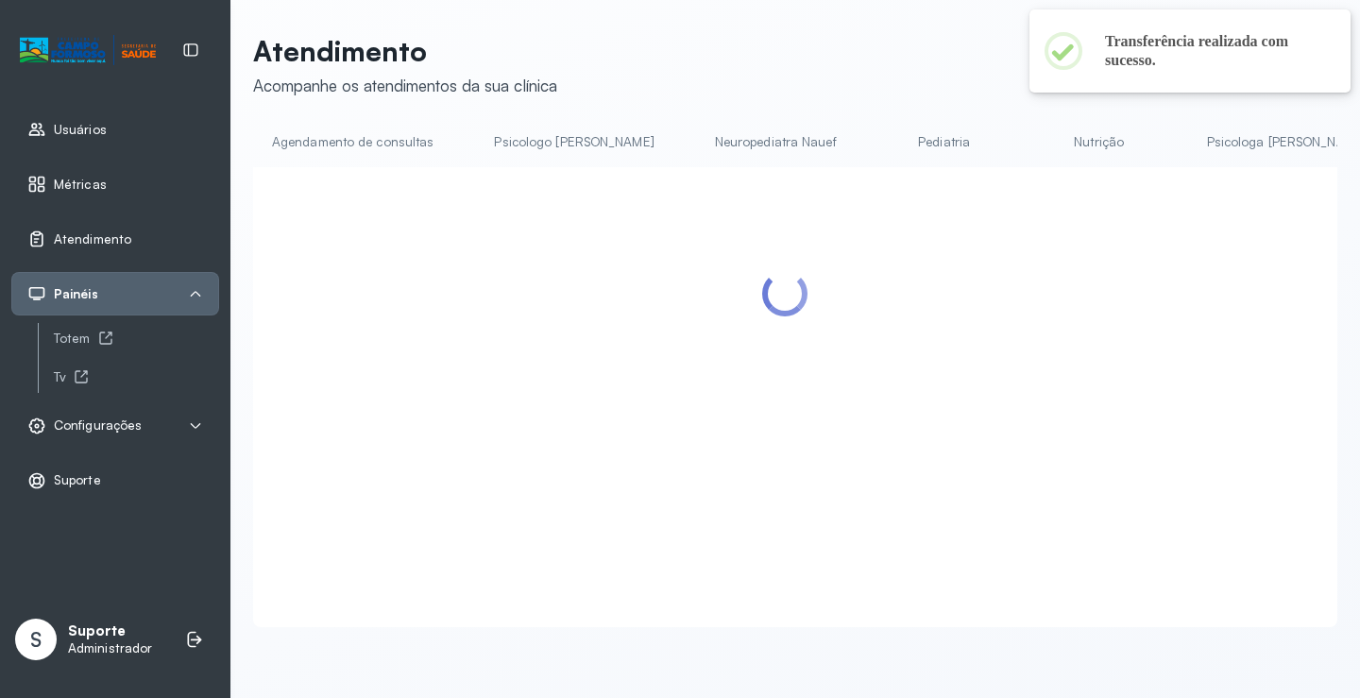
scroll to position [189, 0]
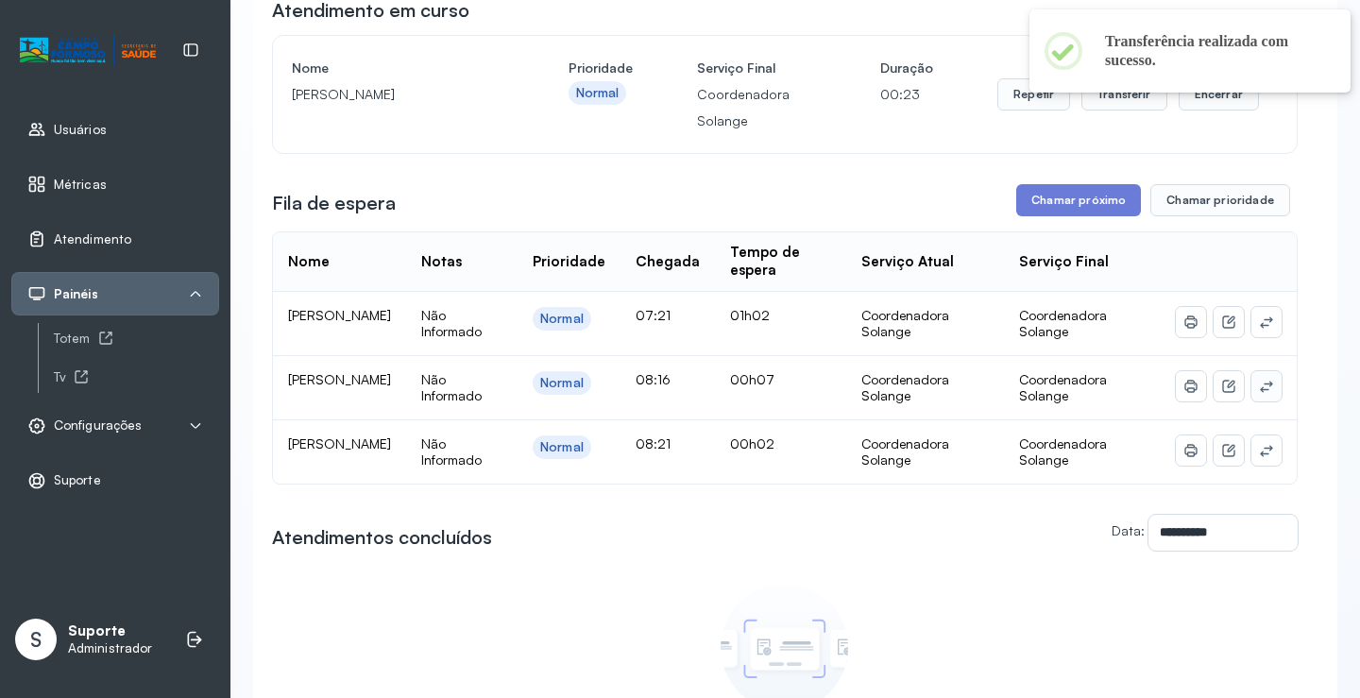
click at [1259, 393] on icon at bounding box center [1266, 386] width 15 height 15
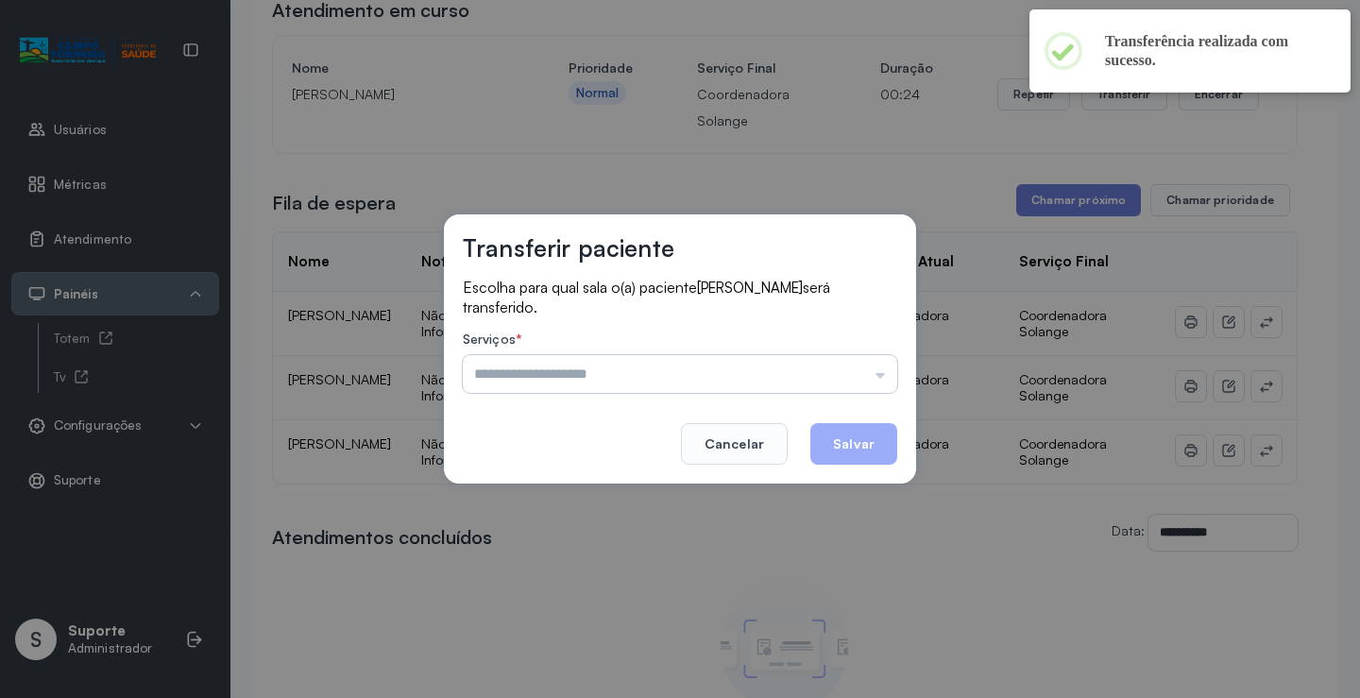
click at [848, 371] on input "text" at bounding box center [680, 374] width 435 height 38
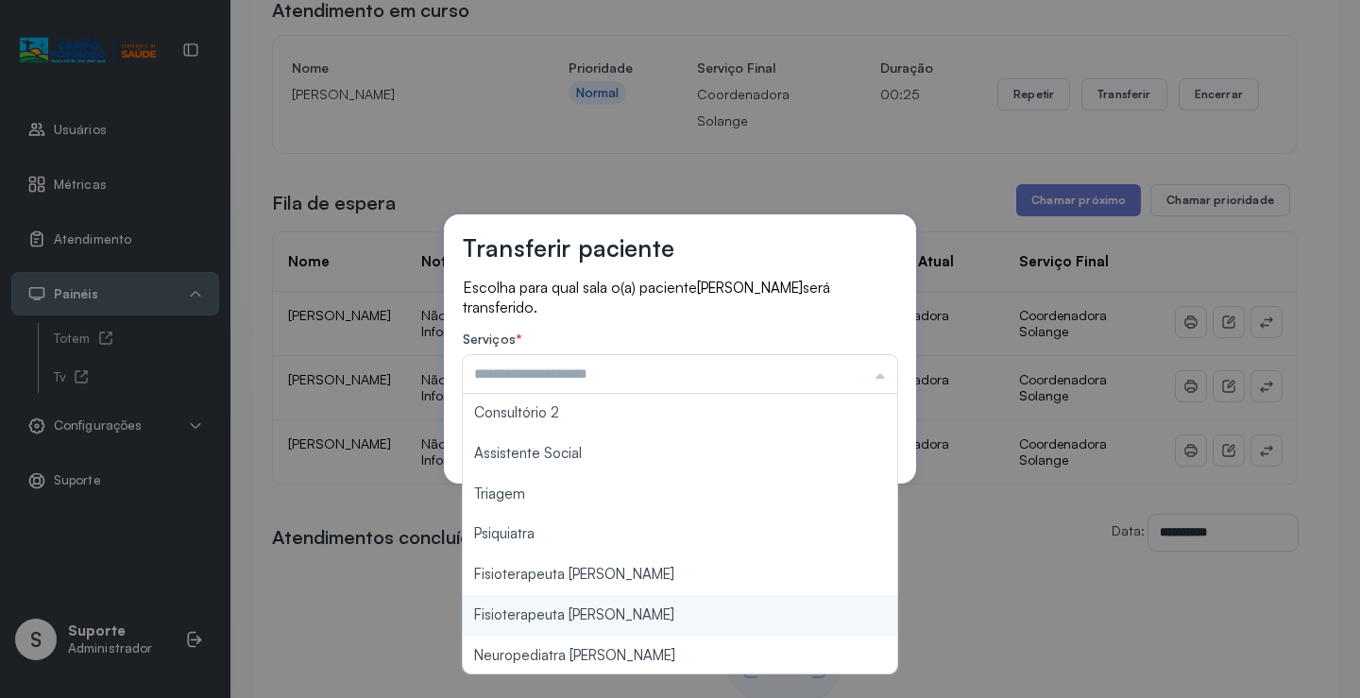
scroll to position [286, 0]
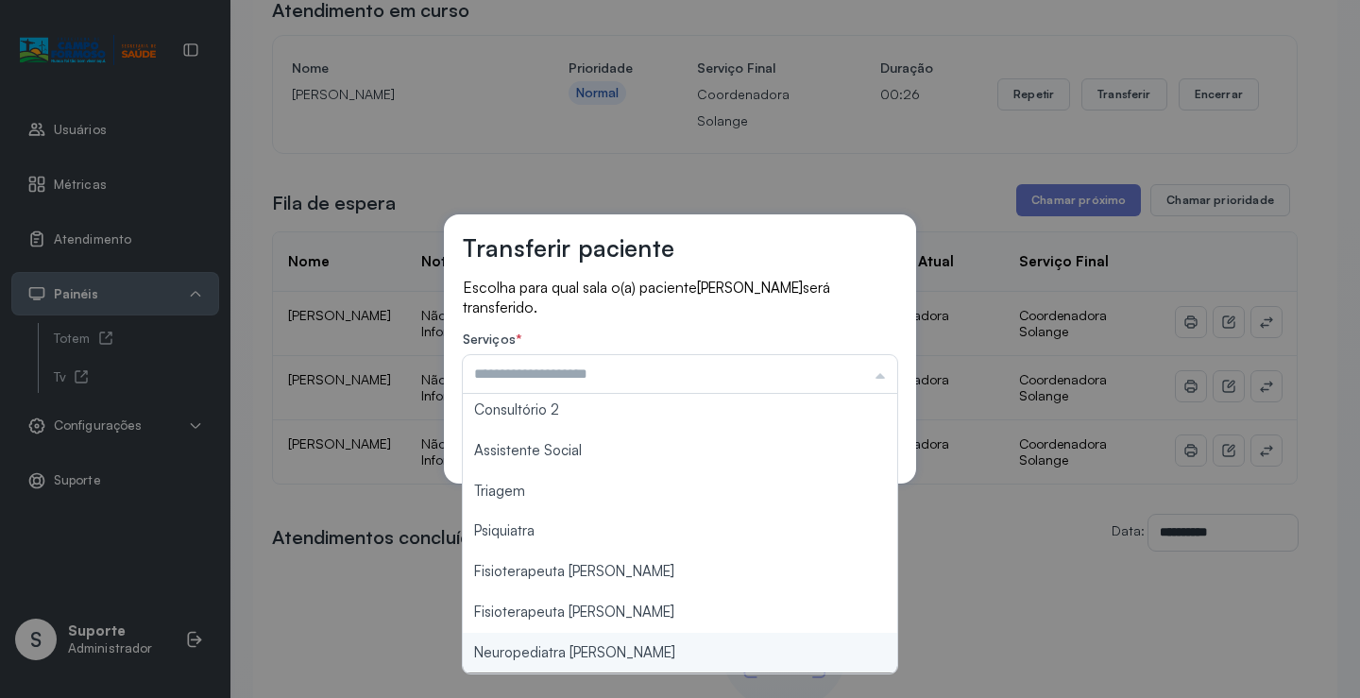
type input "**********"
drag, startPoint x: 599, startPoint y: 652, endPoint x: 606, endPoint y: 643, distance: 10.8
click at [600, 649] on div "**********" at bounding box center [680, 349] width 1360 height 698
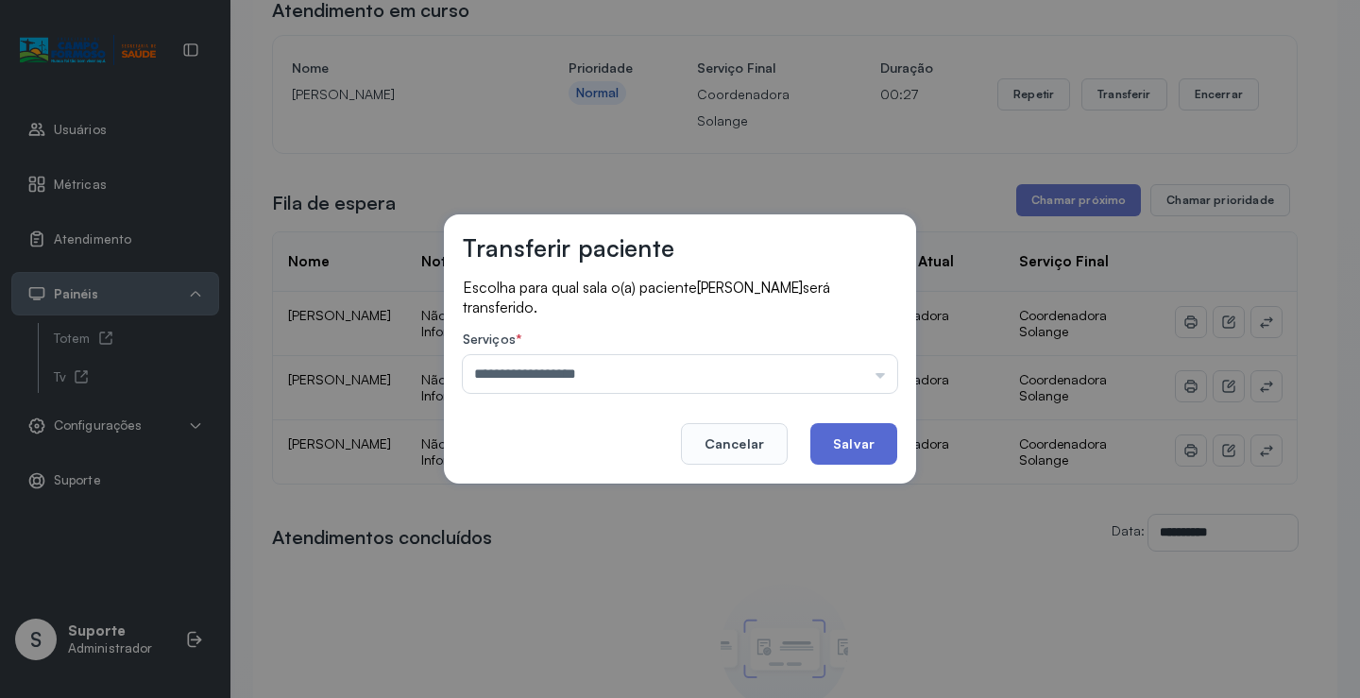
click at [852, 447] on button "Salvar" at bounding box center [854, 444] width 87 height 42
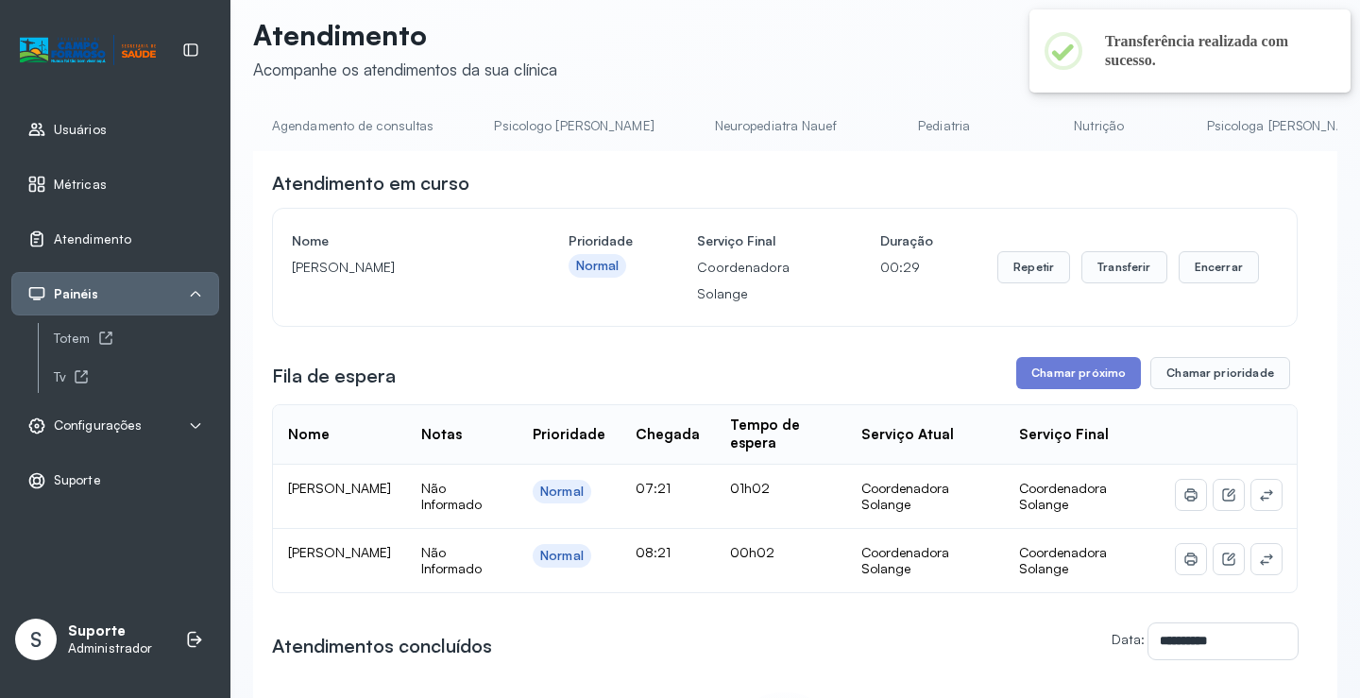
scroll to position [0, 0]
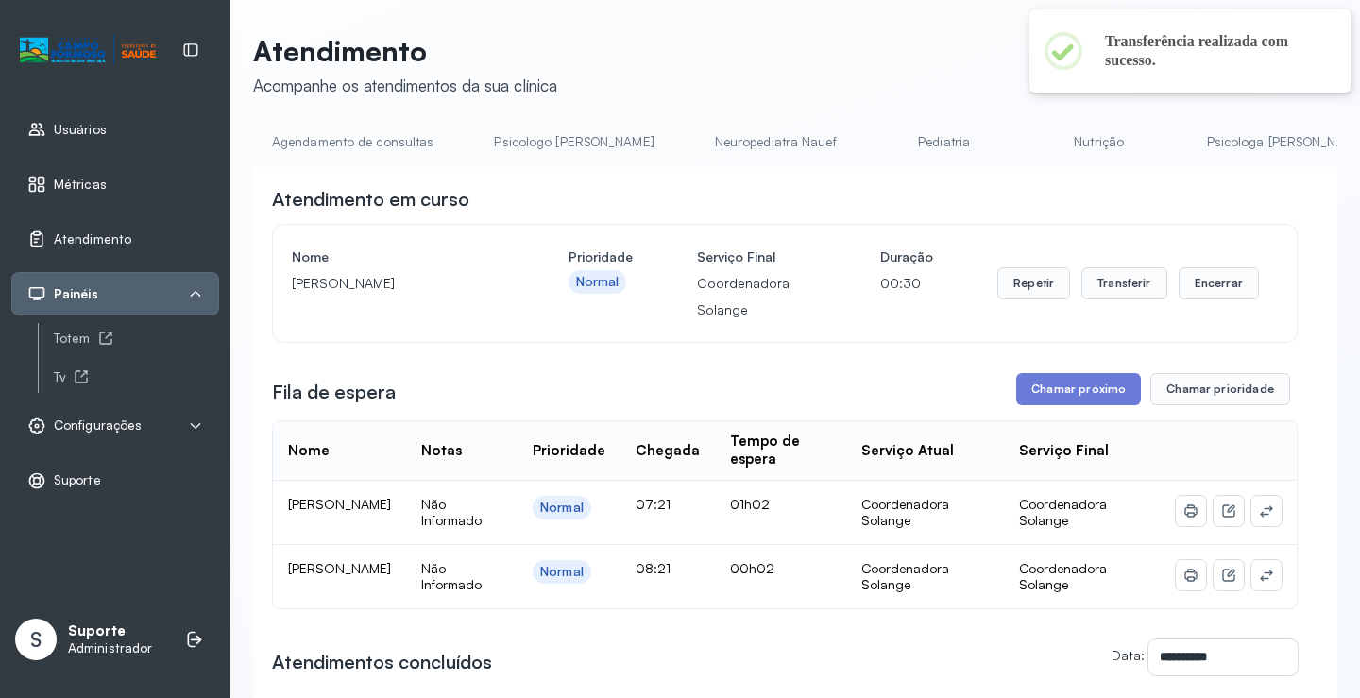
click at [401, 129] on link "Agendamento de consultas" at bounding box center [352, 142] width 199 height 31
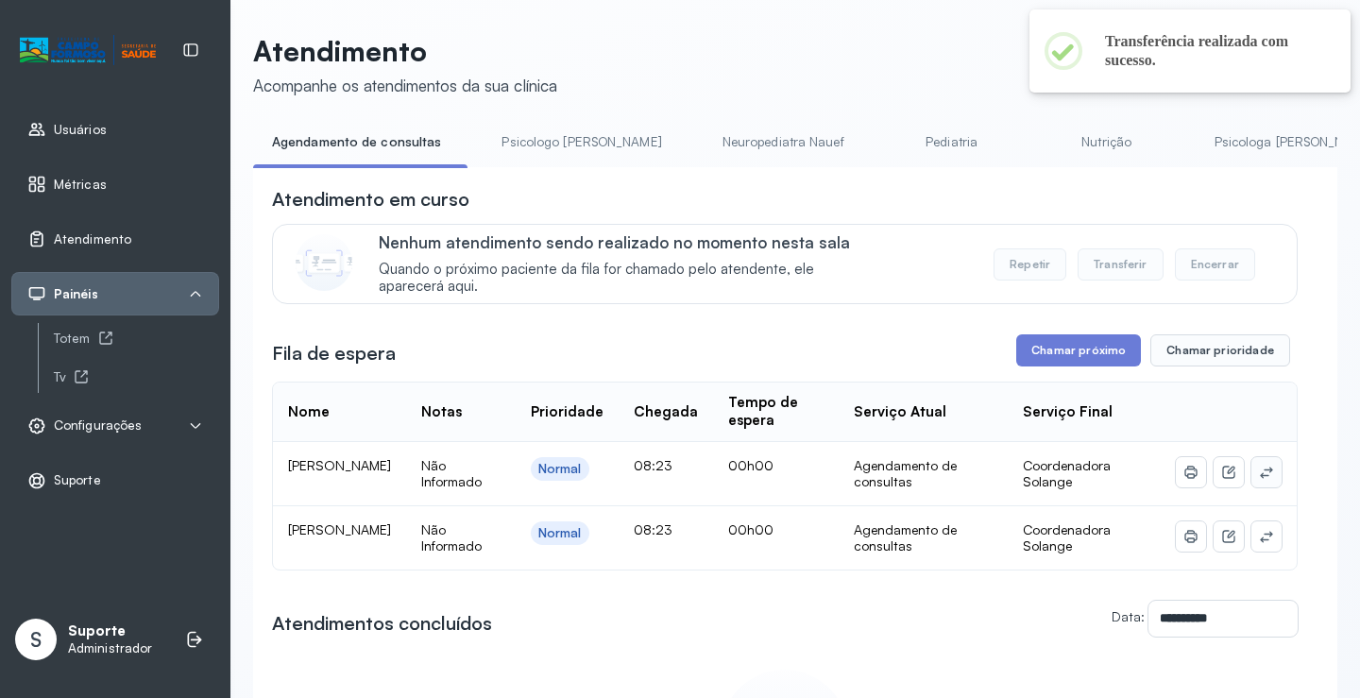
click at [1263, 472] on button at bounding box center [1267, 472] width 30 height 30
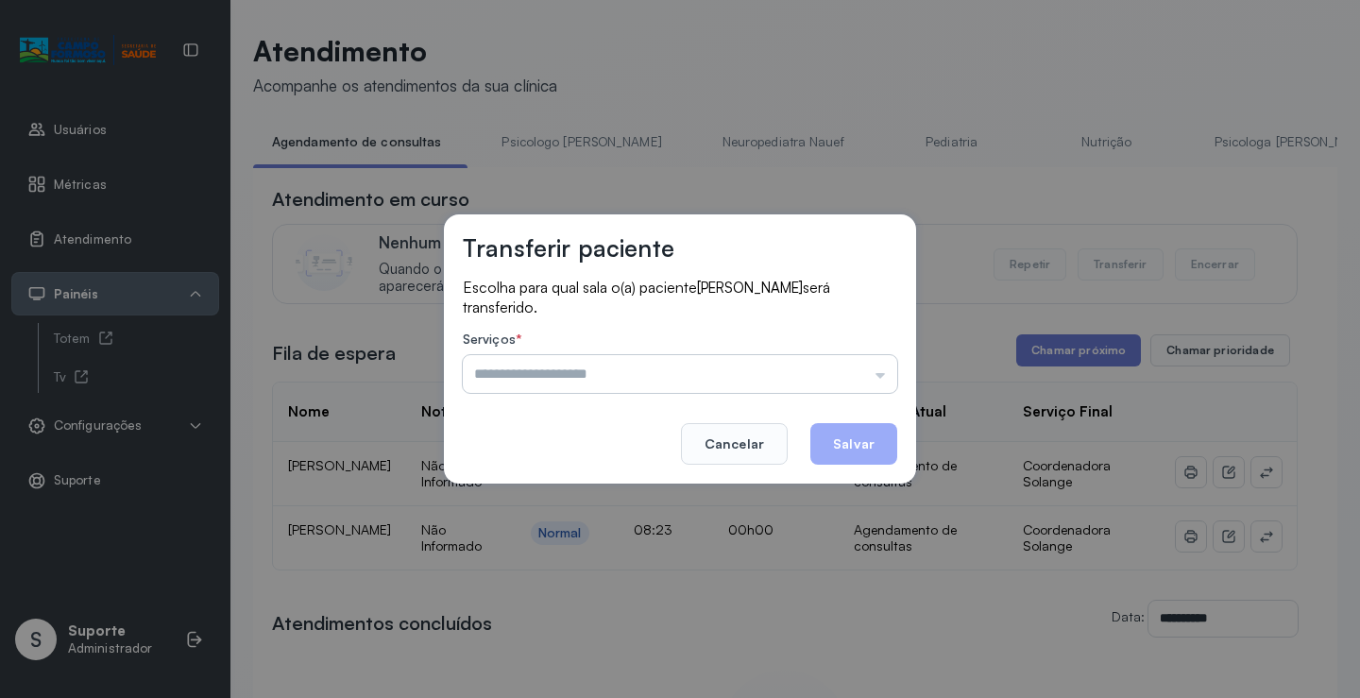
click at [875, 375] on input "text" at bounding box center [680, 374] width 435 height 38
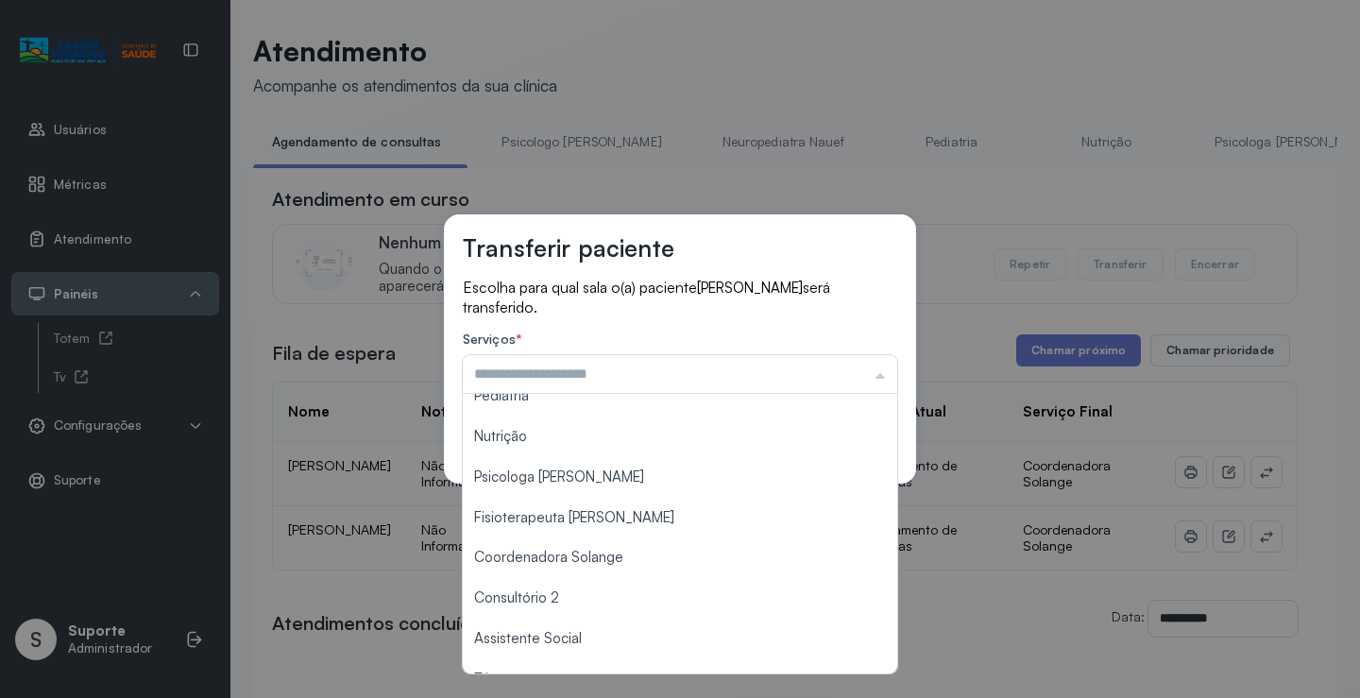
scroll to position [96, 0]
type input "**********"
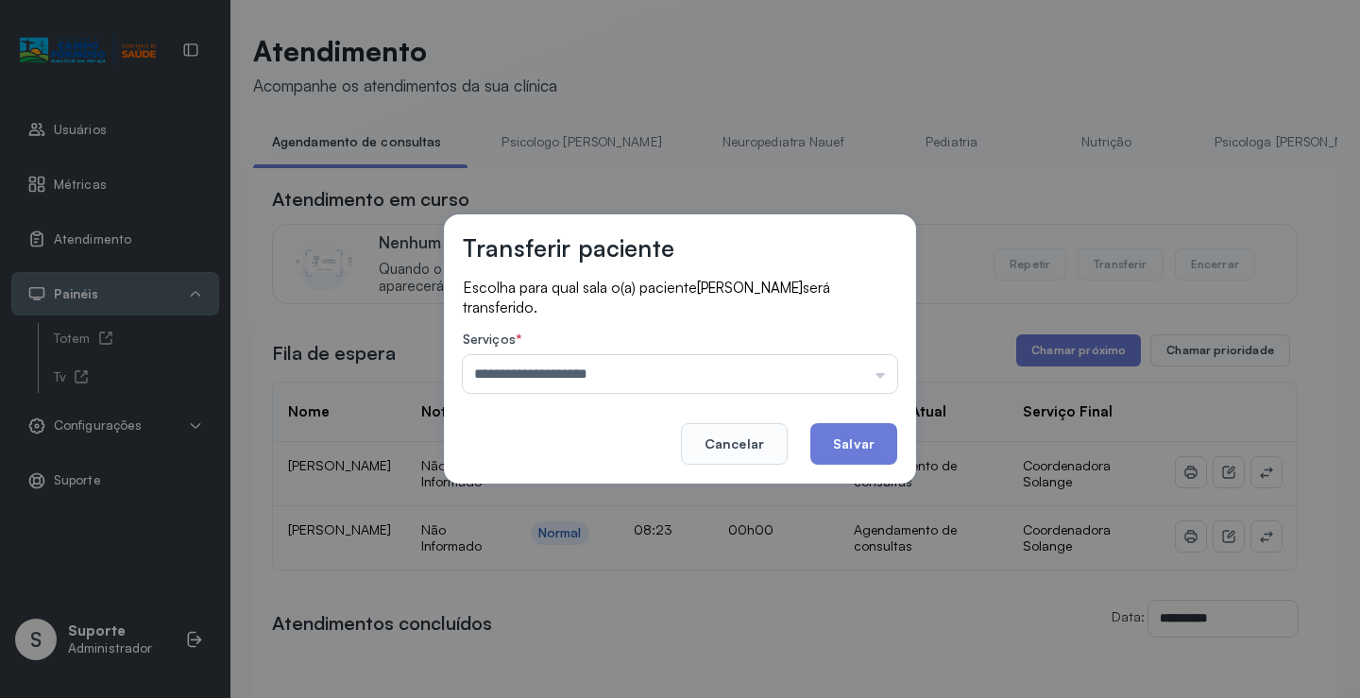
click at [659, 561] on div "**********" at bounding box center [680, 349] width 1360 height 698
click at [836, 460] on button "Salvar" at bounding box center [854, 444] width 87 height 42
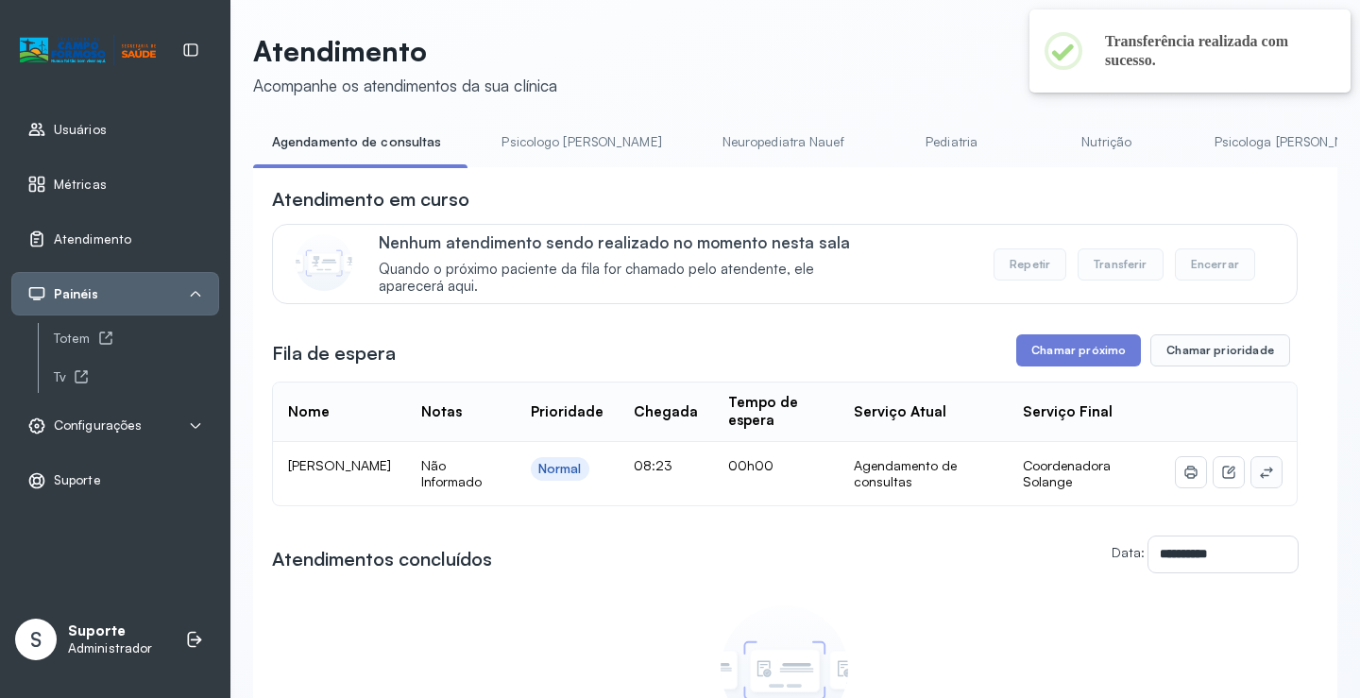
click at [1261, 476] on button at bounding box center [1267, 472] width 30 height 30
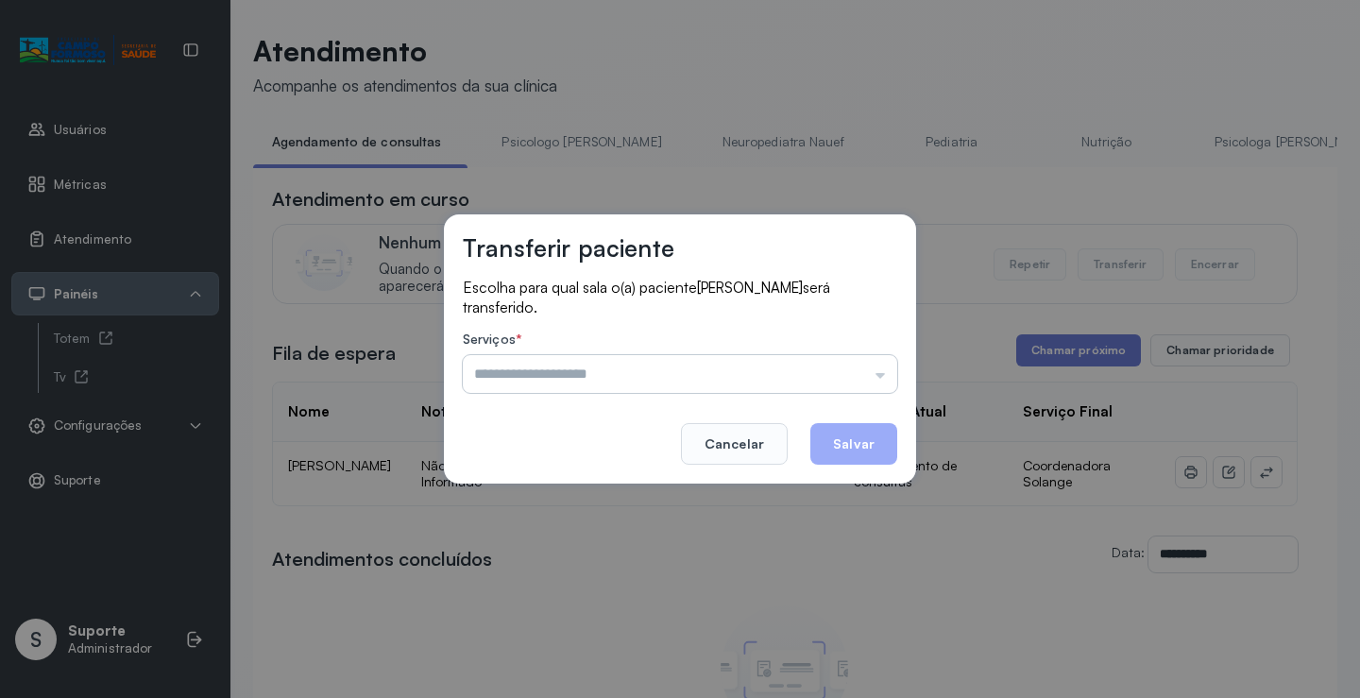
click at [815, 373] on input "text" at bounding box center [680, 374] width 435 height 38
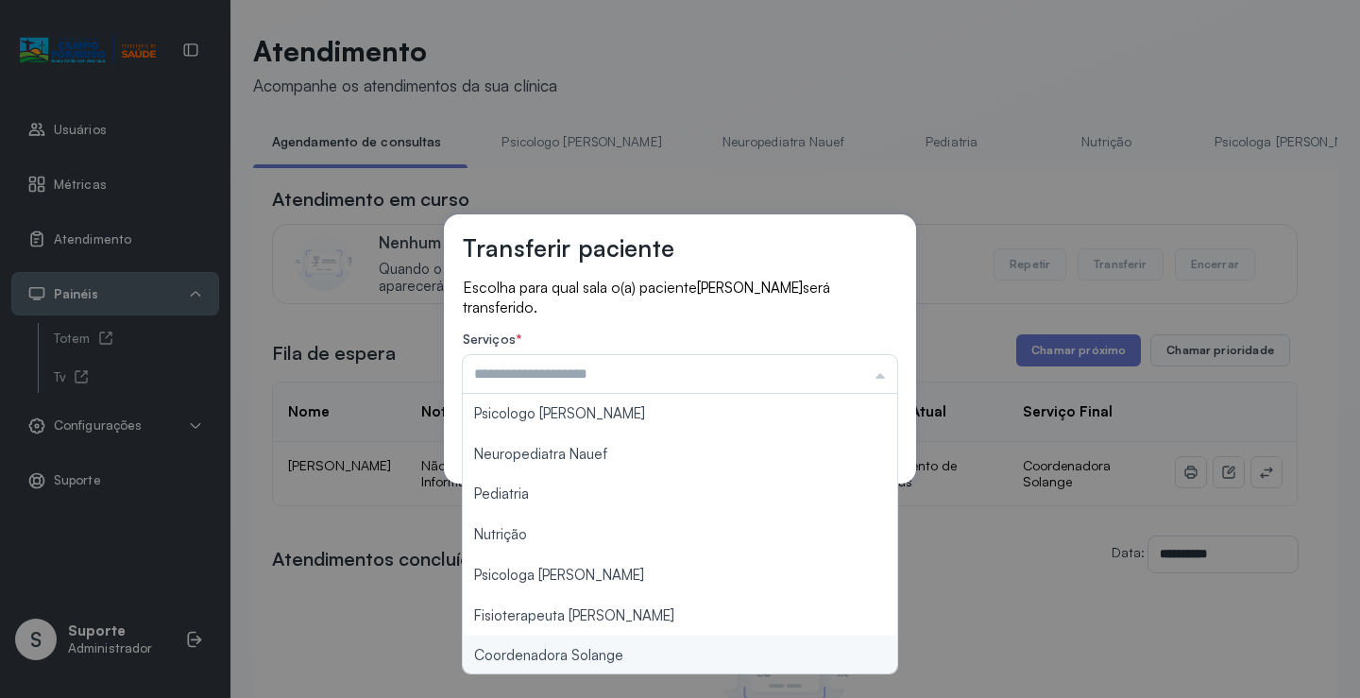
type input "**********"
click at [629, 650] on div "**********" at bounding box center [680, 349] width 1360 height 698
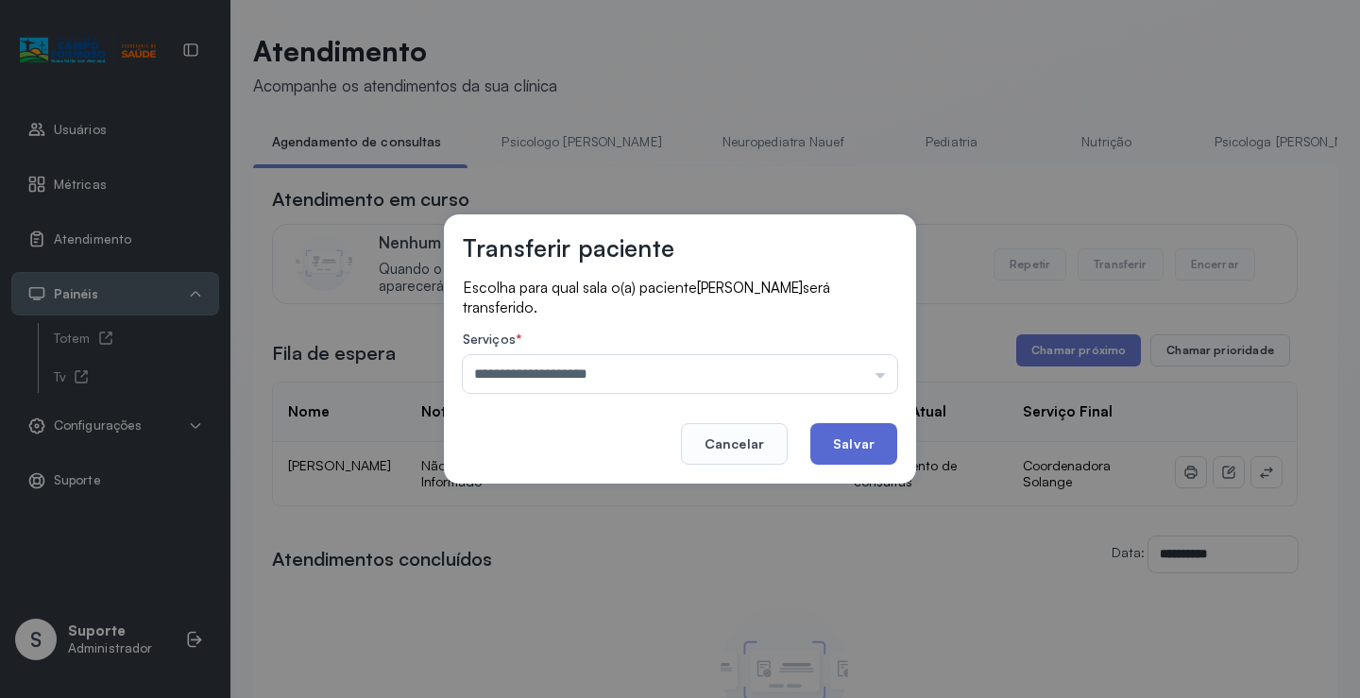
click at [856, 441] on button "Salvar" at bounding box center [854, 444] width 87 height 42
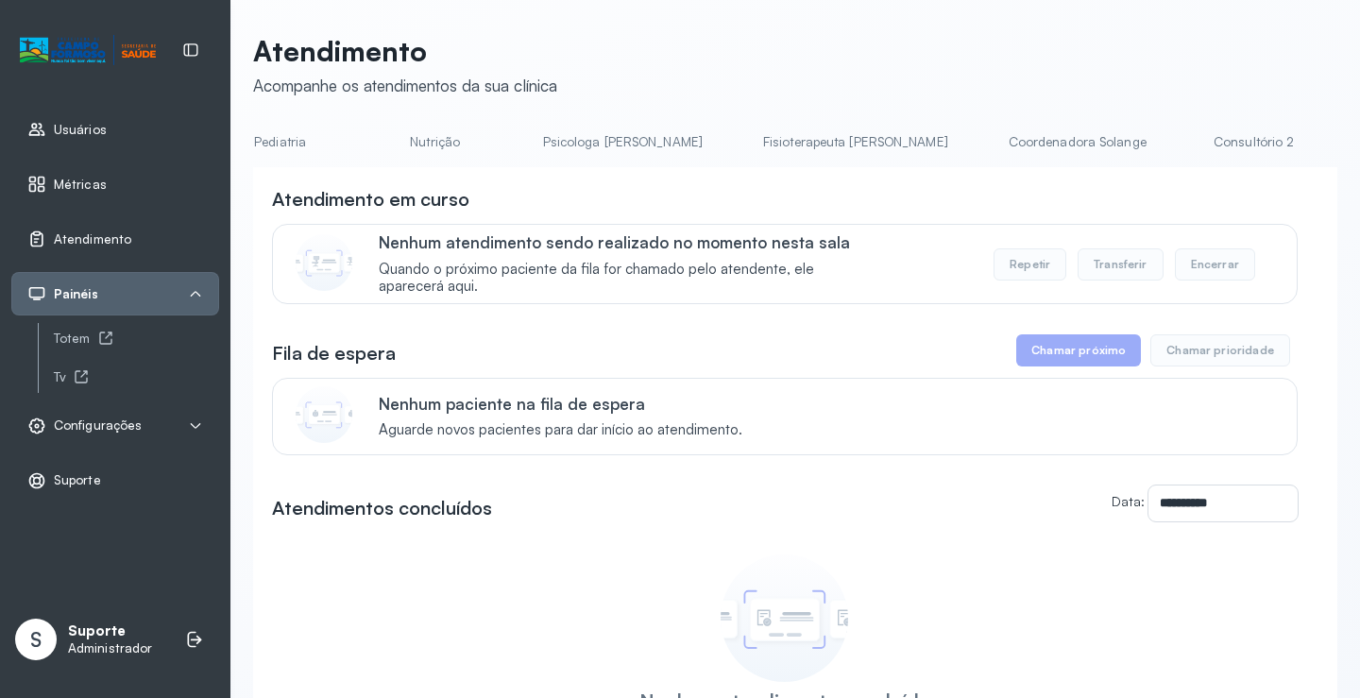
scroll to position [0, 681]
click at [981, 136] on link "Coordenadora Solange" at bounding box center [1069, 142] width 176 height 31
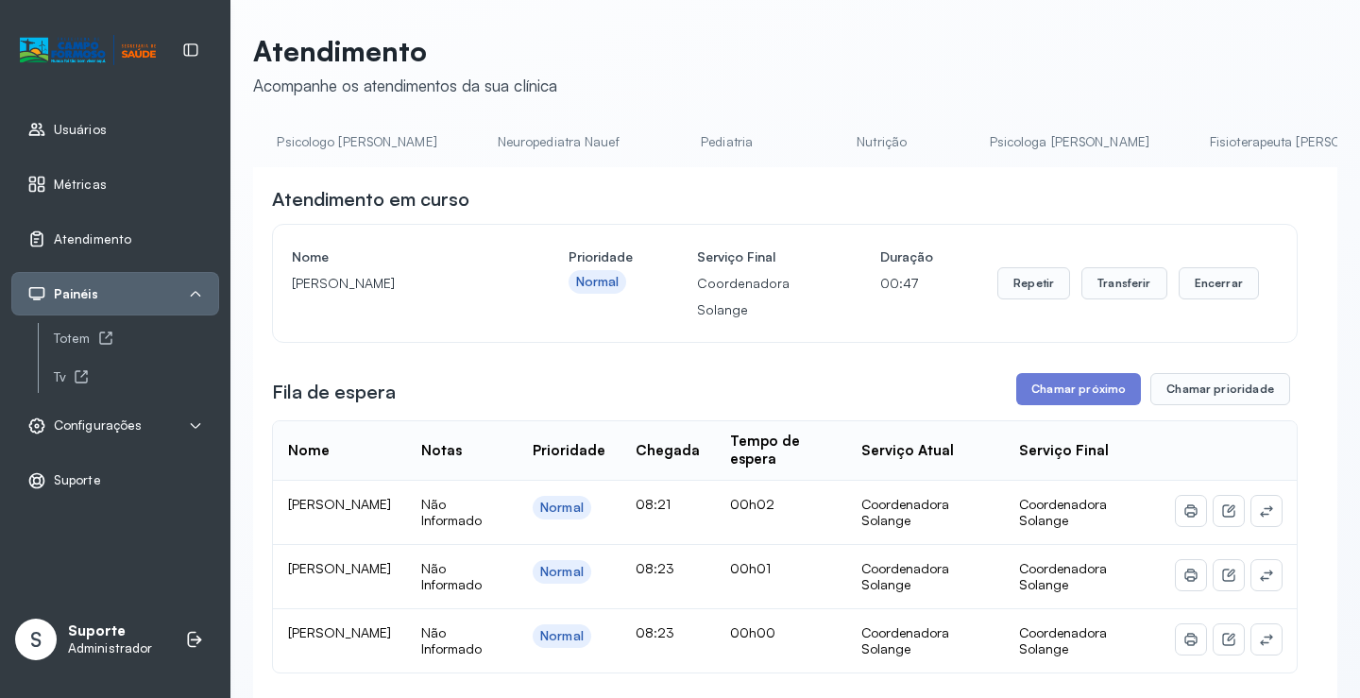
scroll to position [0, 0]
click at [324, 145] on link "Agendamento de consultas" at bounding box center [352, 142] width 199 height 31
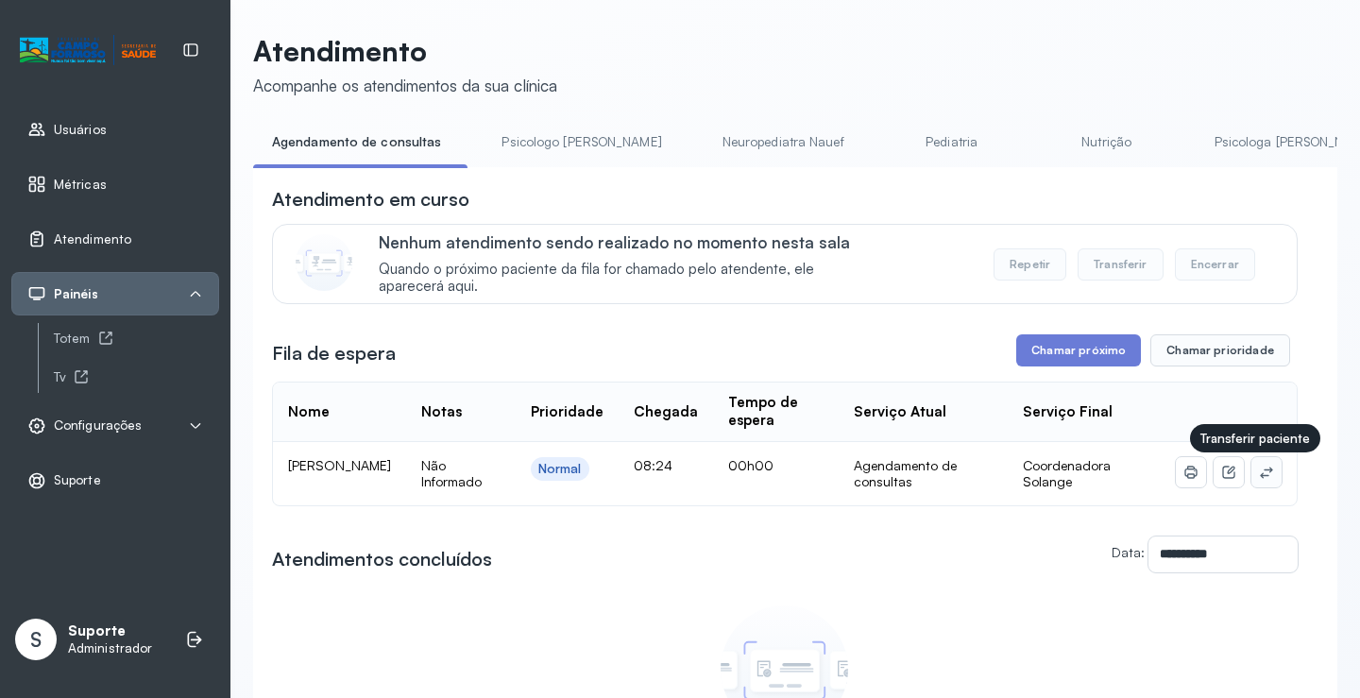
click at [1259, 472] on icon at bounding box center [1266, 472] width 15 height 15
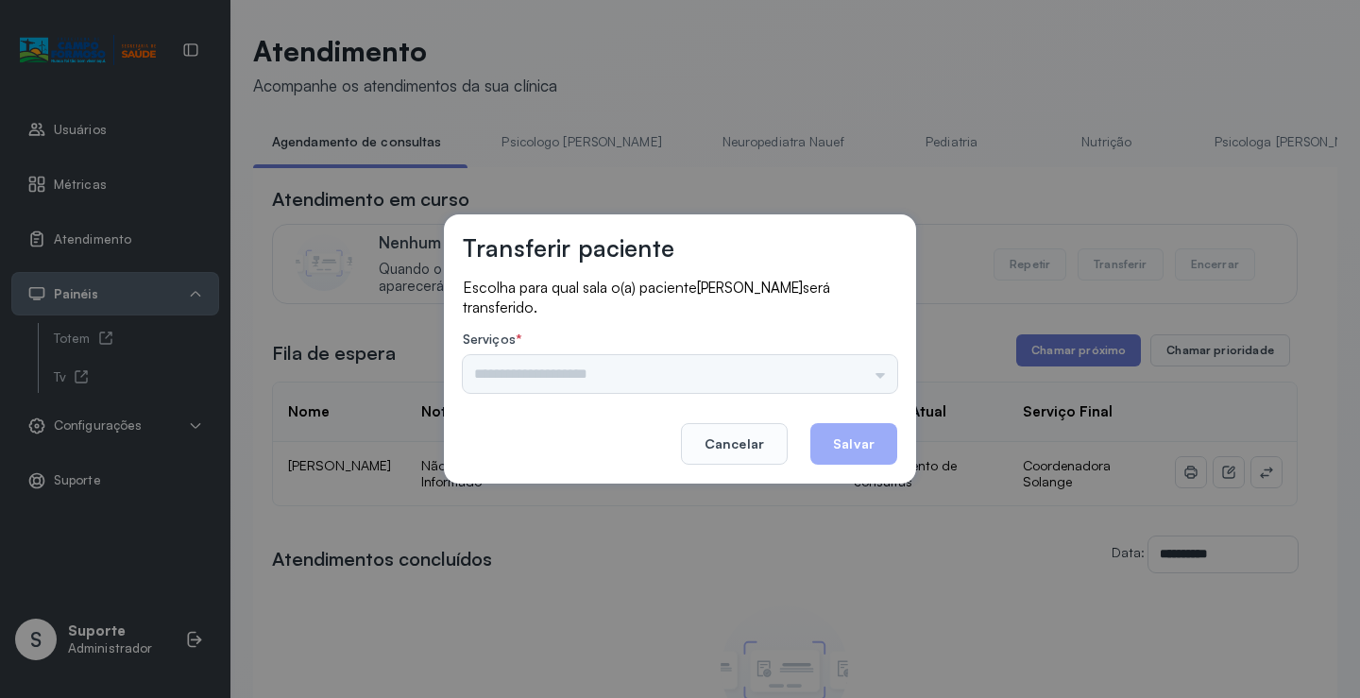
drag, startPoint x: 816, startPoint y: 394, endPoint x: 809, endPoint y: 368, distance: 26.6
click at [816, 392] on div "Escolha para qual sala o(a) paciente Enzo Davi Silva Santos será transferido. S…" at bounding box center [680, 337] width 435 height 119
click at [809, 367] on input "text" at bounding box center [680, 374] width 435 height 38
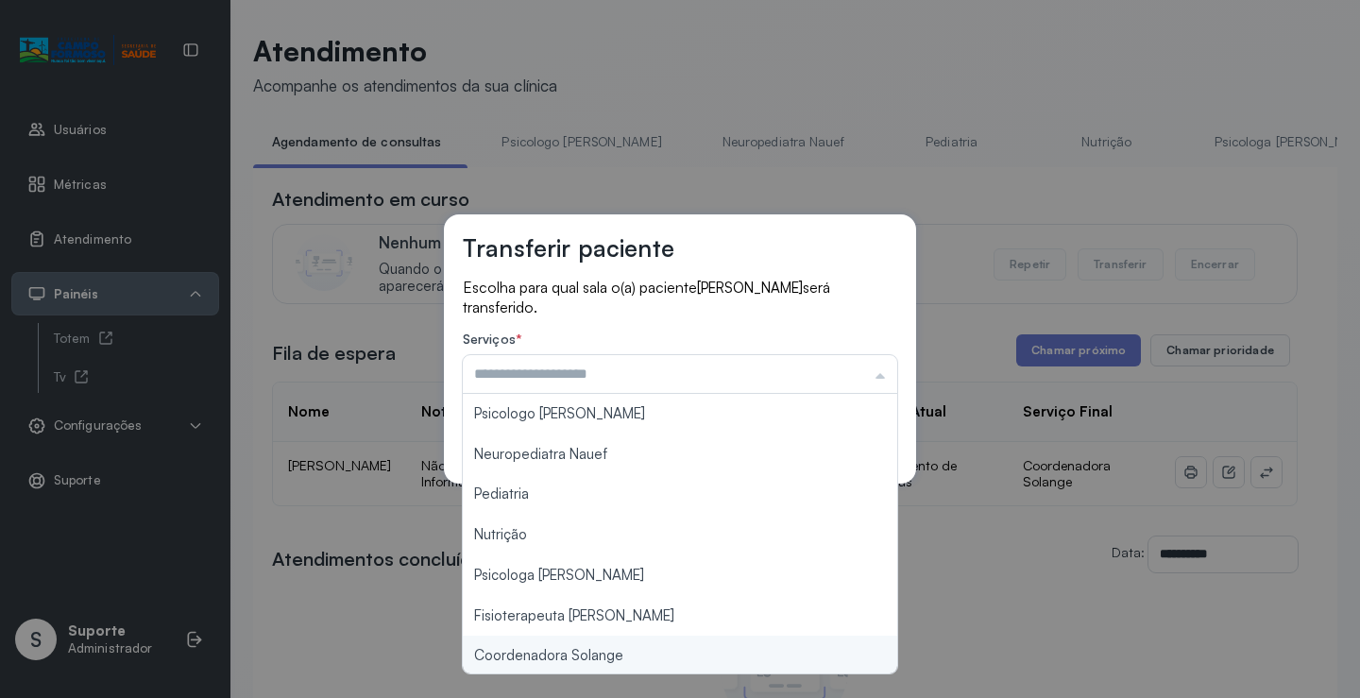
type input "**********"
click at [621, 654] on div "**********" at bounding box center [680, 349] width 1360 height 698
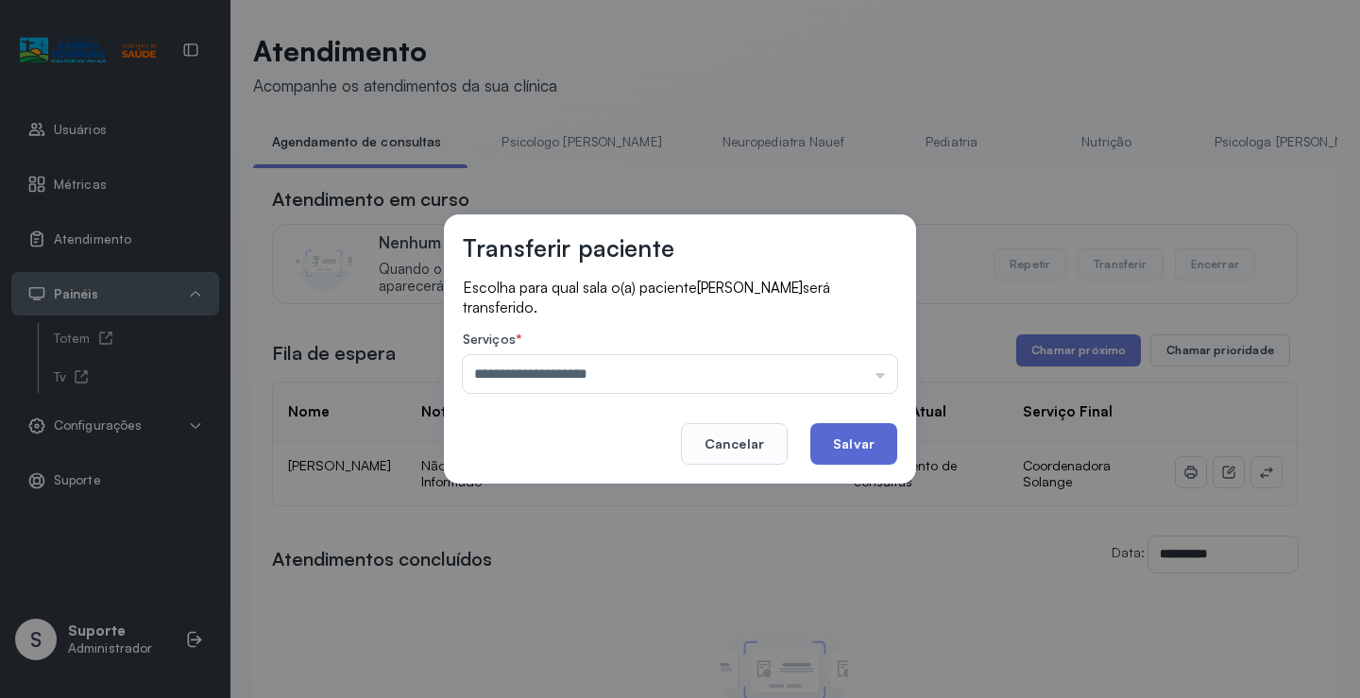
click at [869, 441] on button "Salvar" at bounding box center [854, 444] width 87 height 42
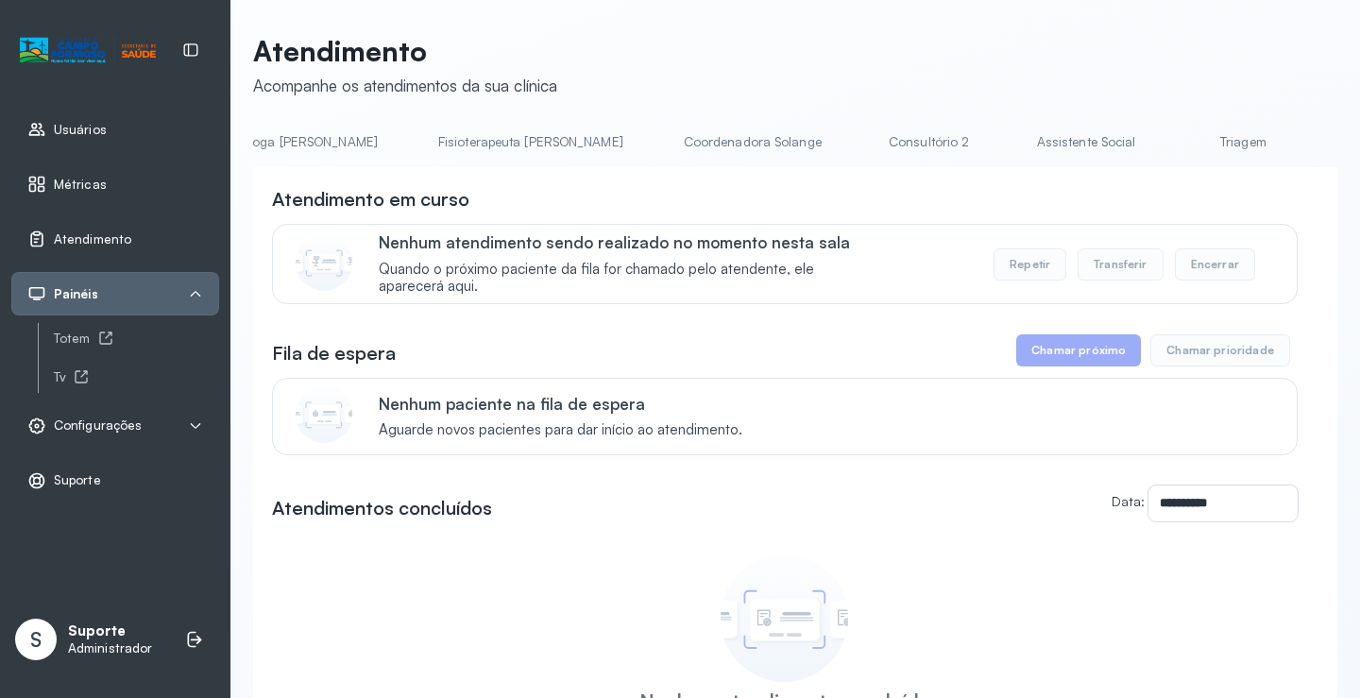
scroll to position [0, 1003]
click at [1170, 137] on link "Triagem" at bounding box center [1236, 142] width 132 height 31
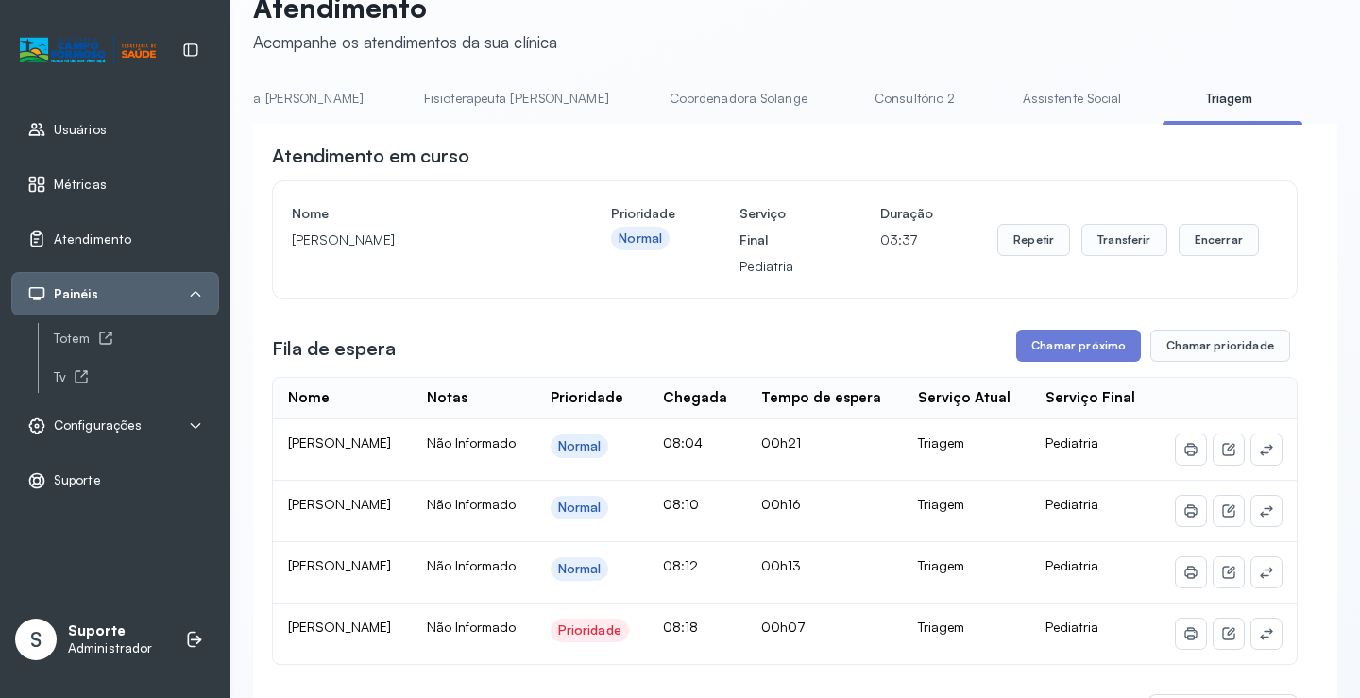
scroll to position [0, 0]
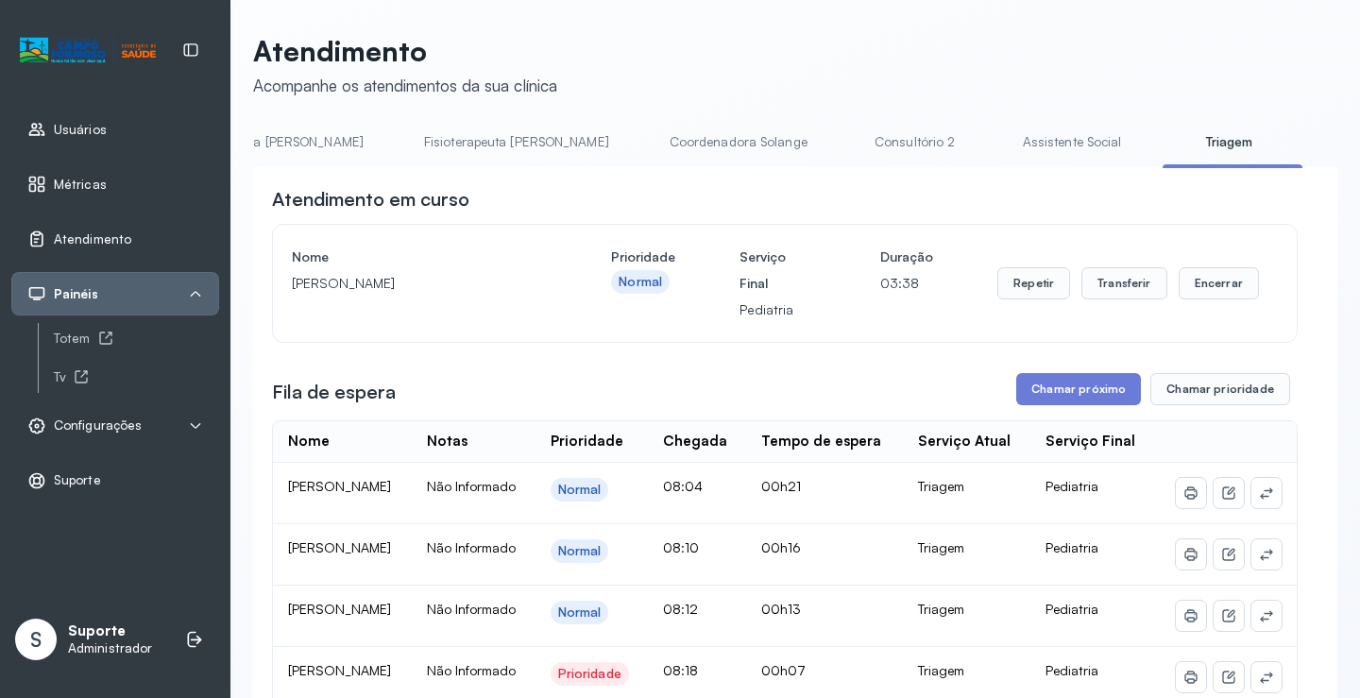
click at [651, 130] on link "Coordenadora Solange" at bounding box center [739, 142] width 176 height 31
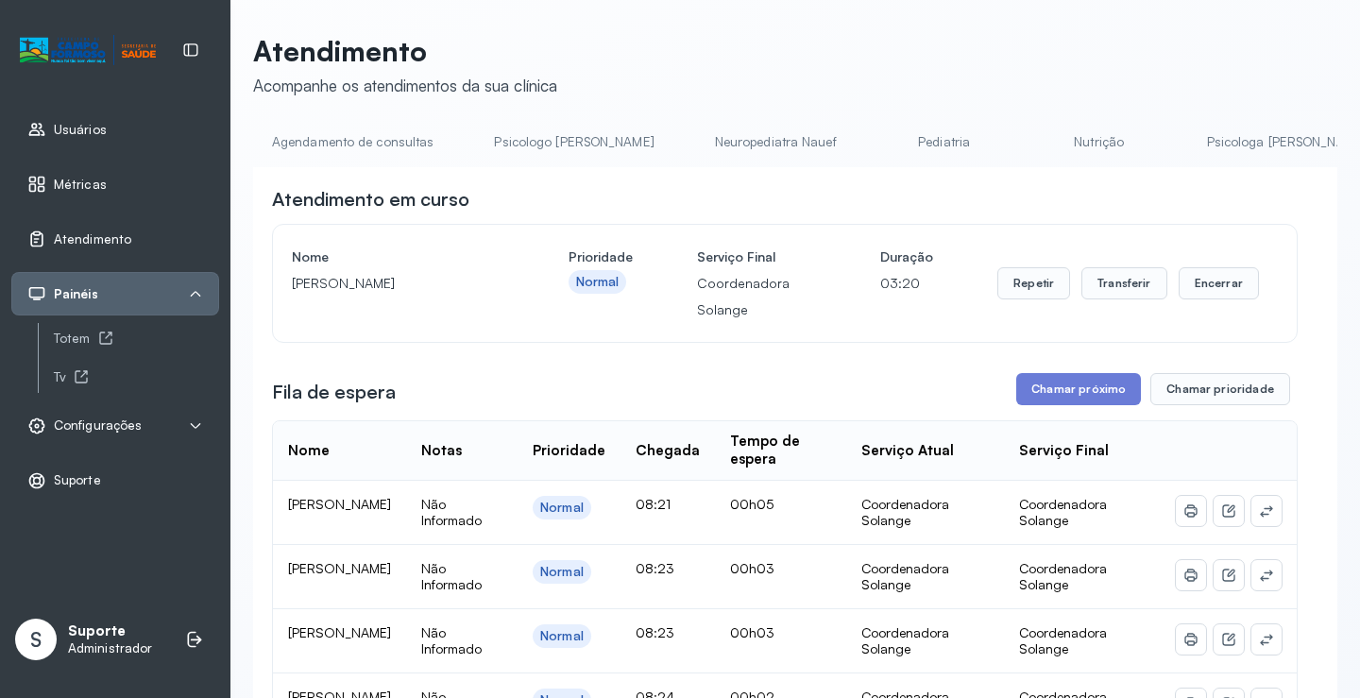
click at [299, 147] on link "Agendamento de consultas" at bounding box center [352, 142] width 199 height 31
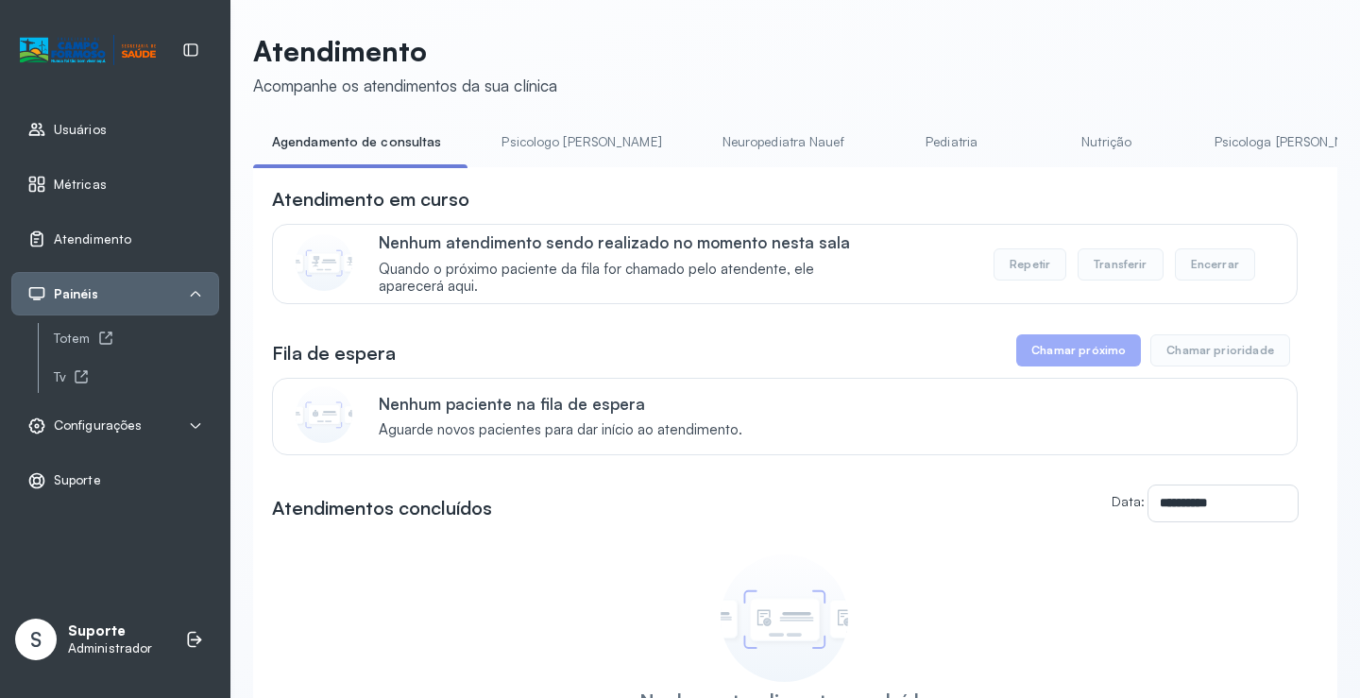
click at [526, 144] on link "Psicologo Pedro" at bounding box center [581, 142] width 197 height 31
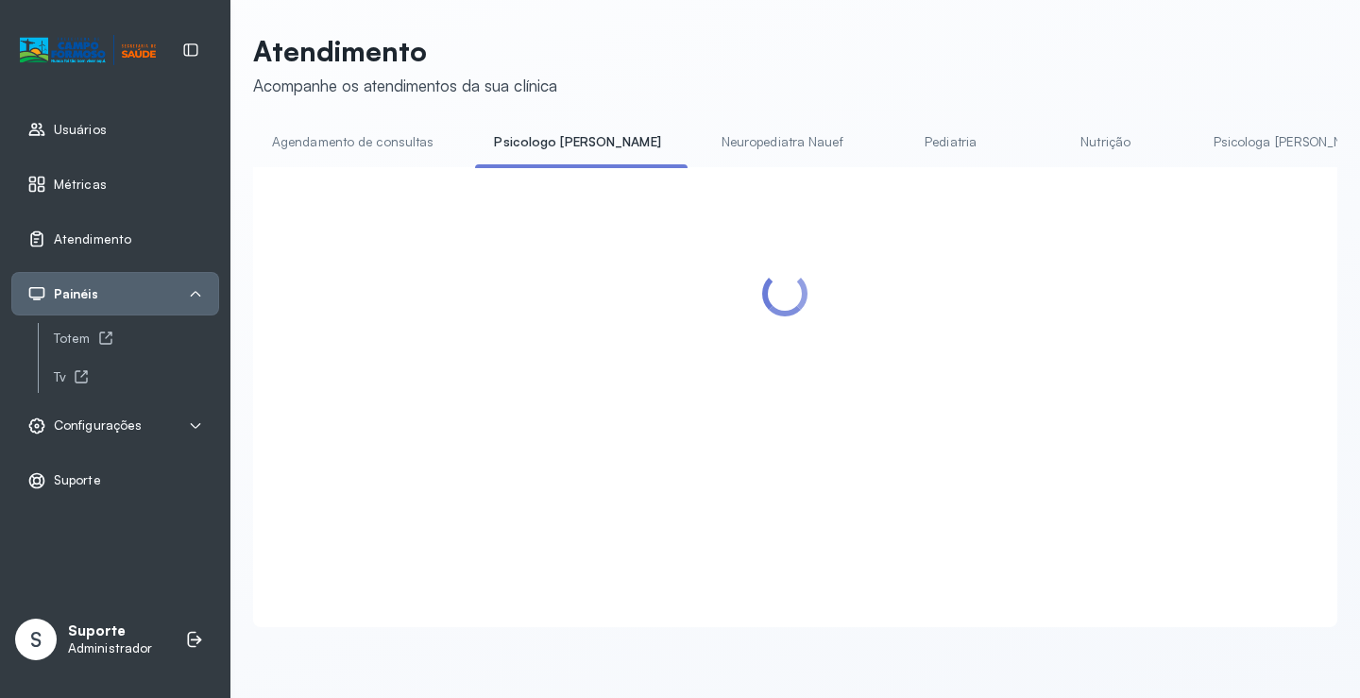
click at [371, 159] on li "Agendamento de consultas" at bounding box center [356, 148] width 207 height 43
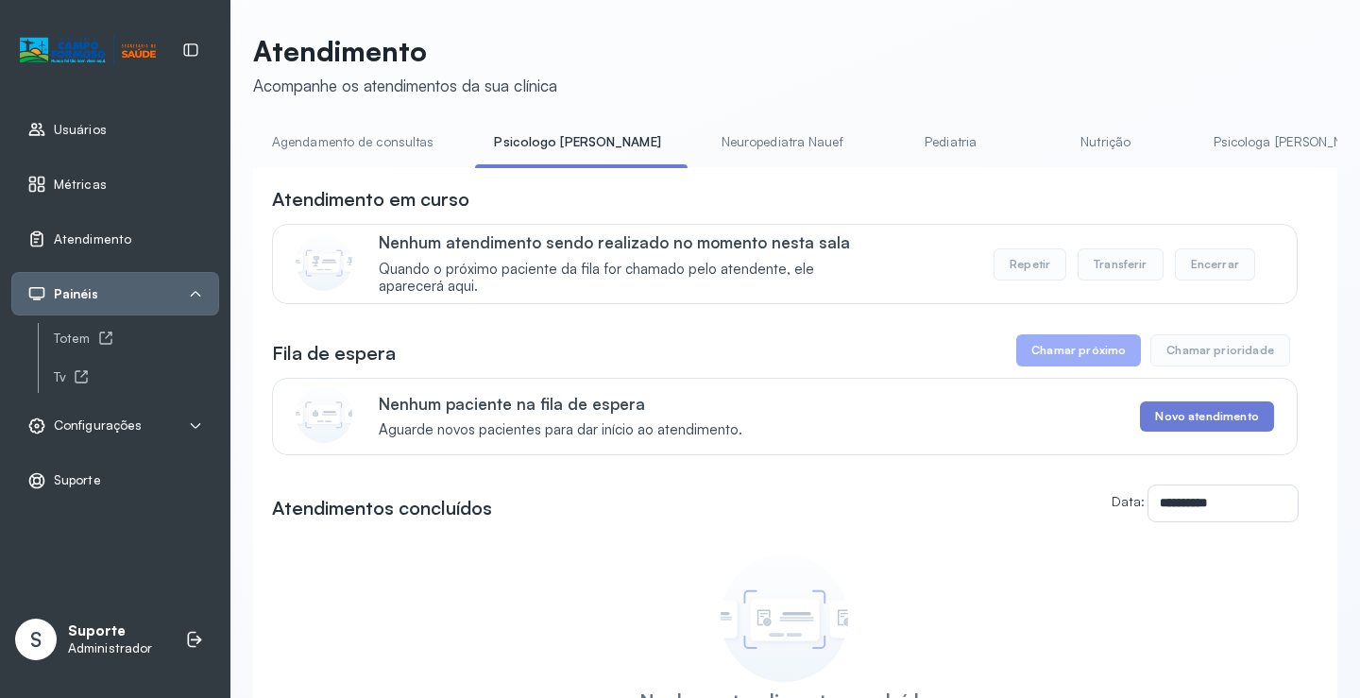
click at [333, 128] on link "Agendamento de consultas" at bounding box center [352, 142] width 199 height 31
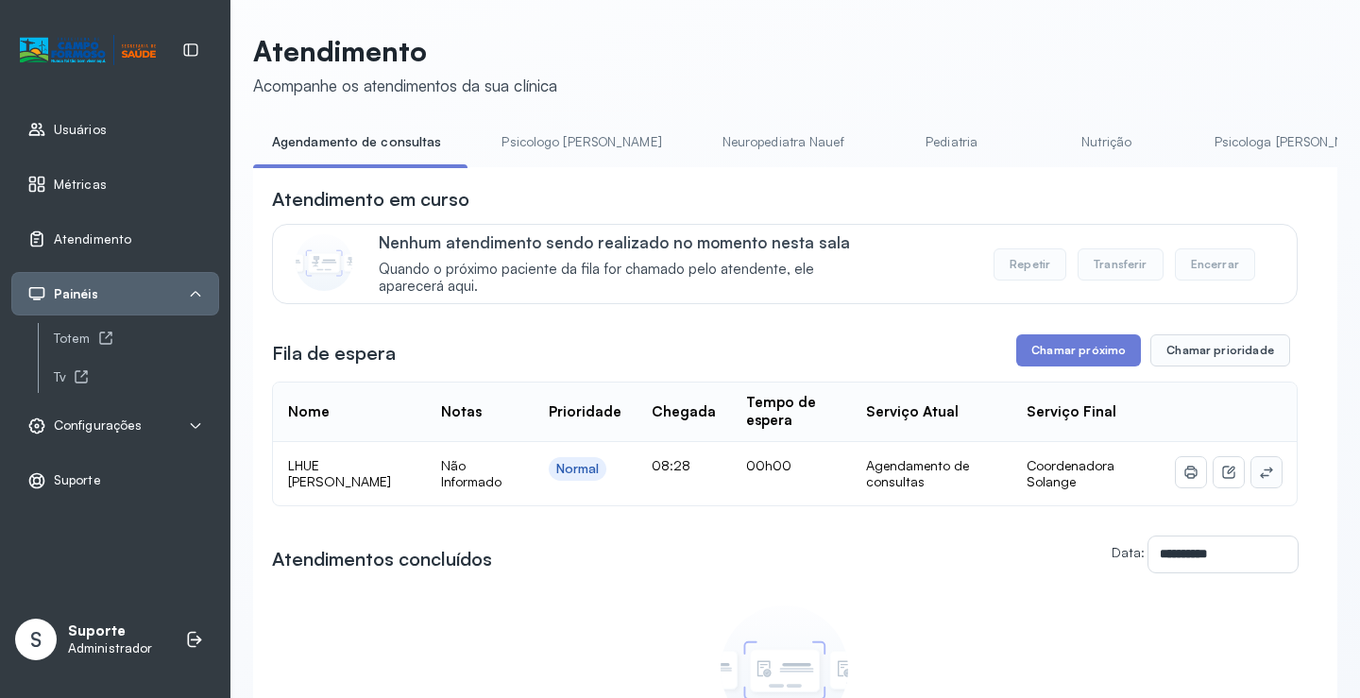
click at [1252, 467] on button at bounding box center [1267, 472] width 30 height 30
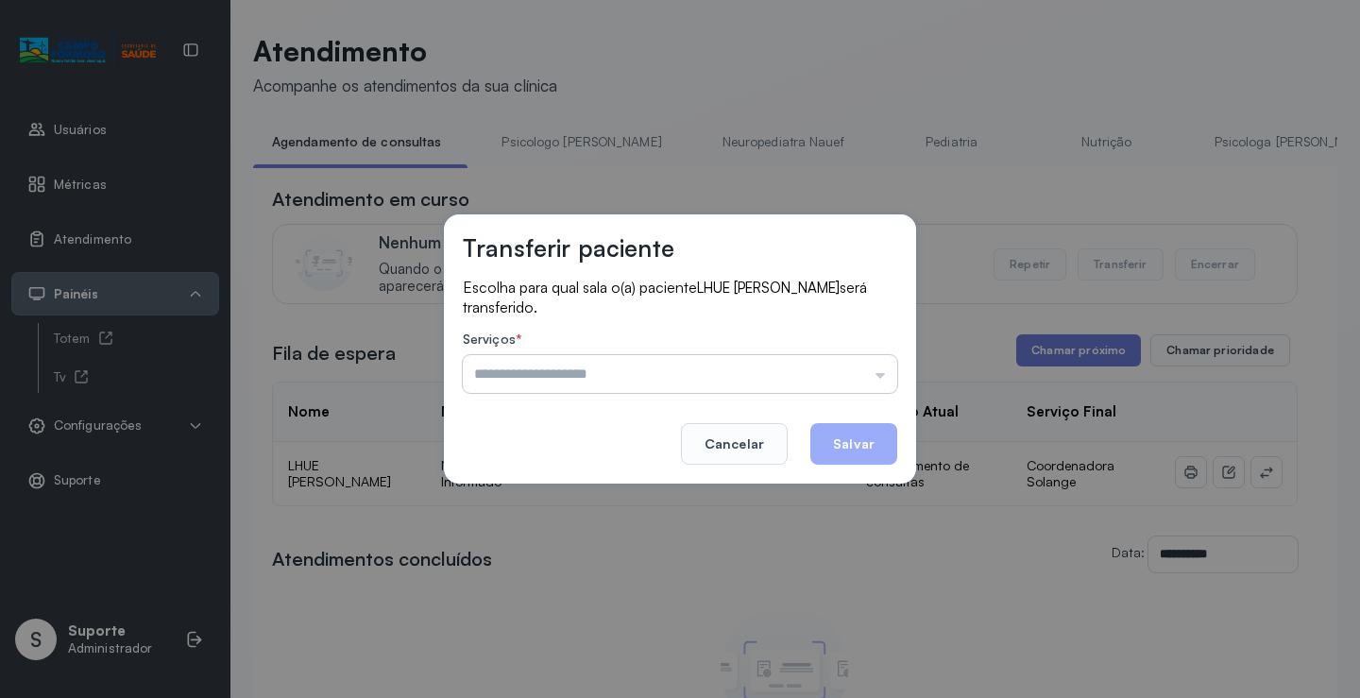
click at [867, 367] on input "text" at bounding box center [680, 374] width 435 height 38
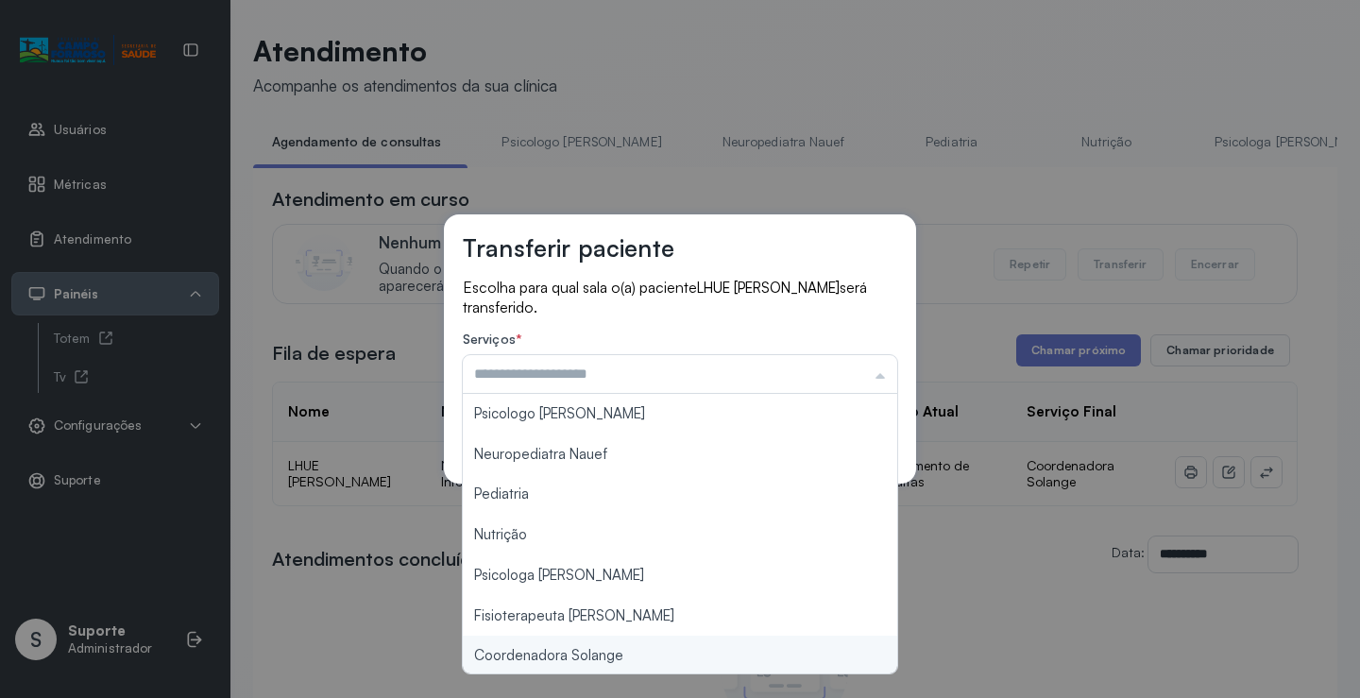
type input "**********"
drag, startPoint x: 630, startPoint y: 660, endPoint x: 654, endPoint y: 647, distance: 27.1
click at [637, 656] on div "**********" at bounding box center [680, 349] width 1360 height 698
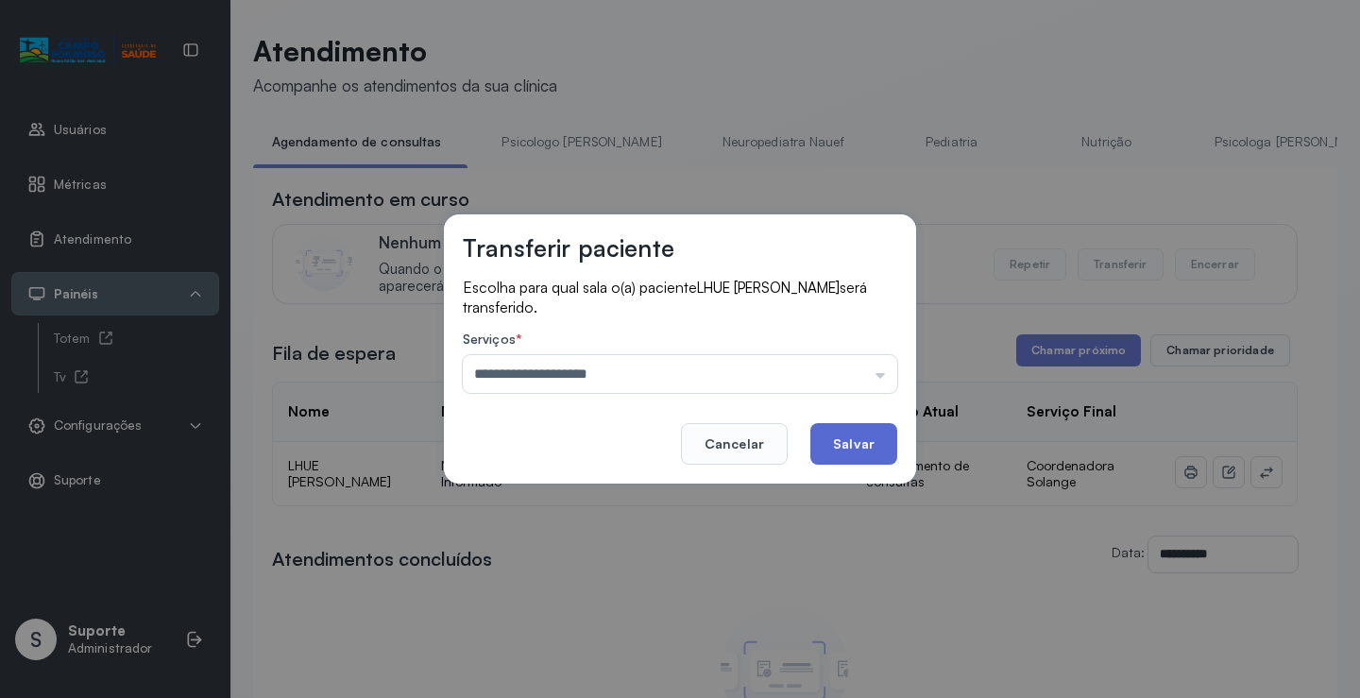
click at [830, 454] on button "Salvar" at bounding box center [854, 444] width 87 height 42
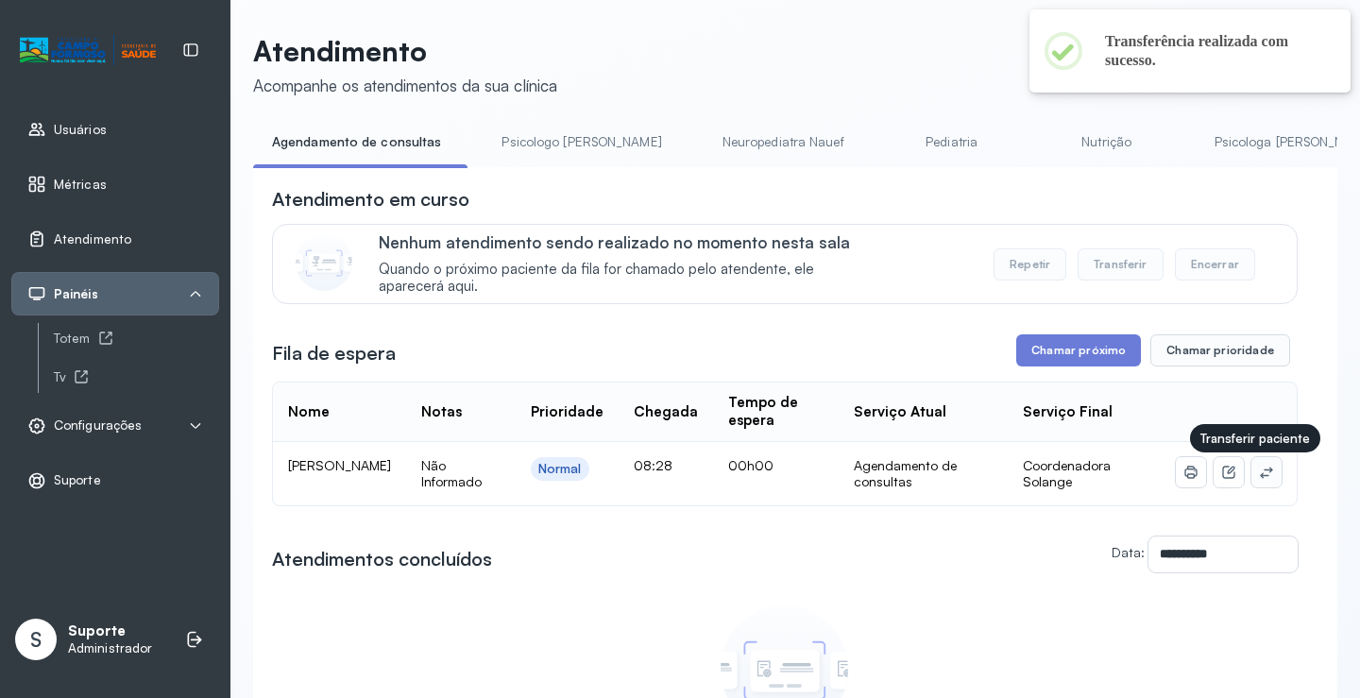
click at [1259, 479] on icon at bounding box center [1266, 472] width 15 height 15
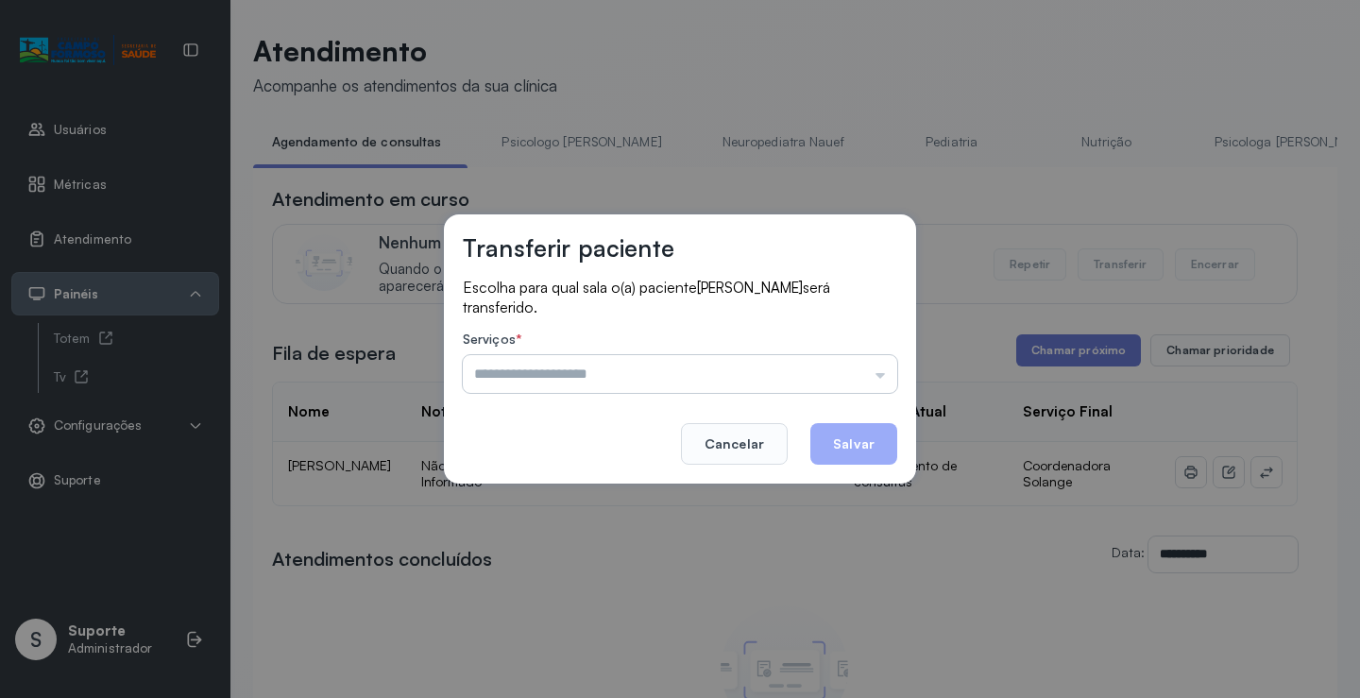
click at [827, 369] on input "text" at bounding box center [680, 374] width 435 height 38
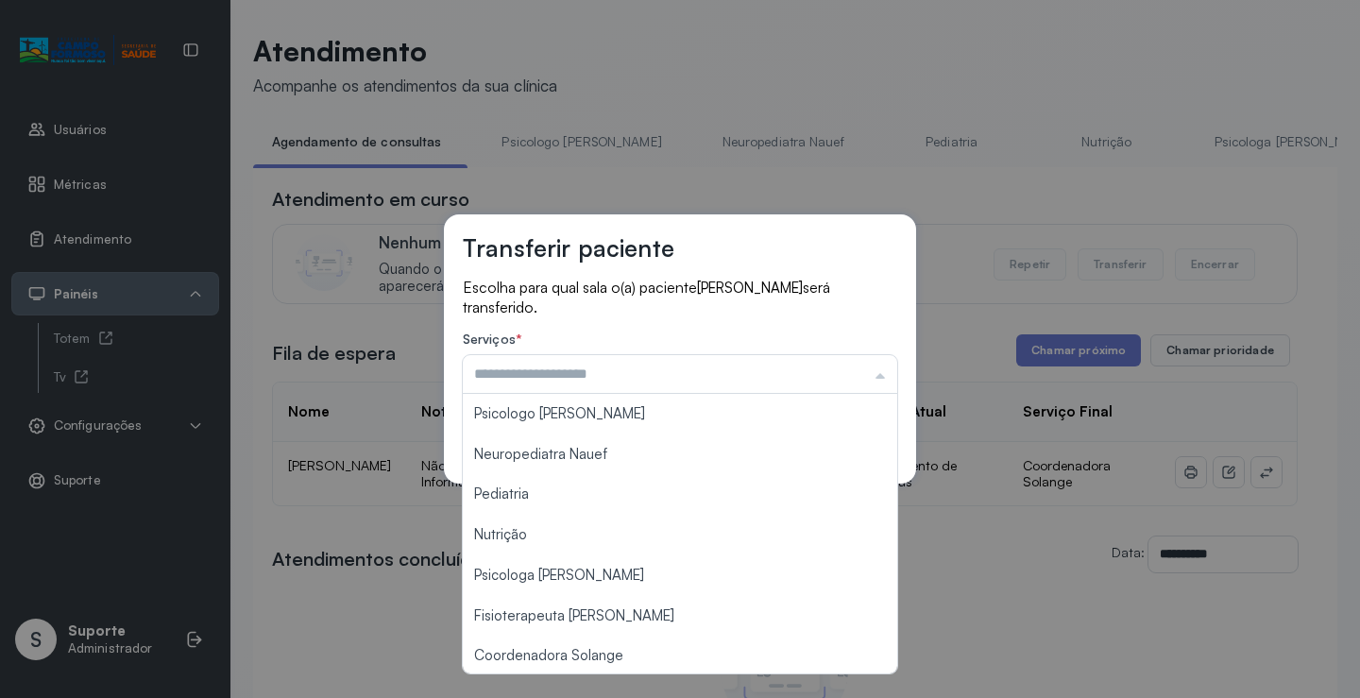
type input "**********"
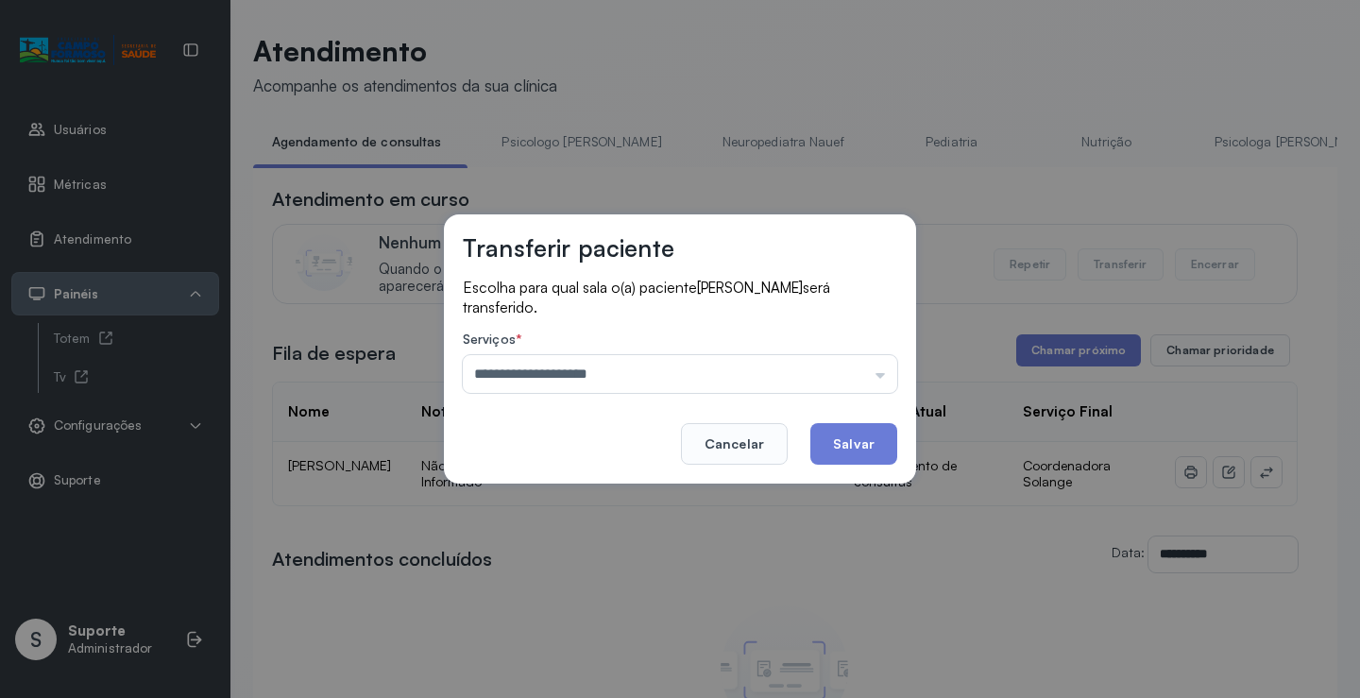
click at [616, 648] on div "**********" at bounding box center [680, 349] width 1360 height 698
click at [846, 438] on button "Salvar" at bounding box center [854, 444] width 87 height 42
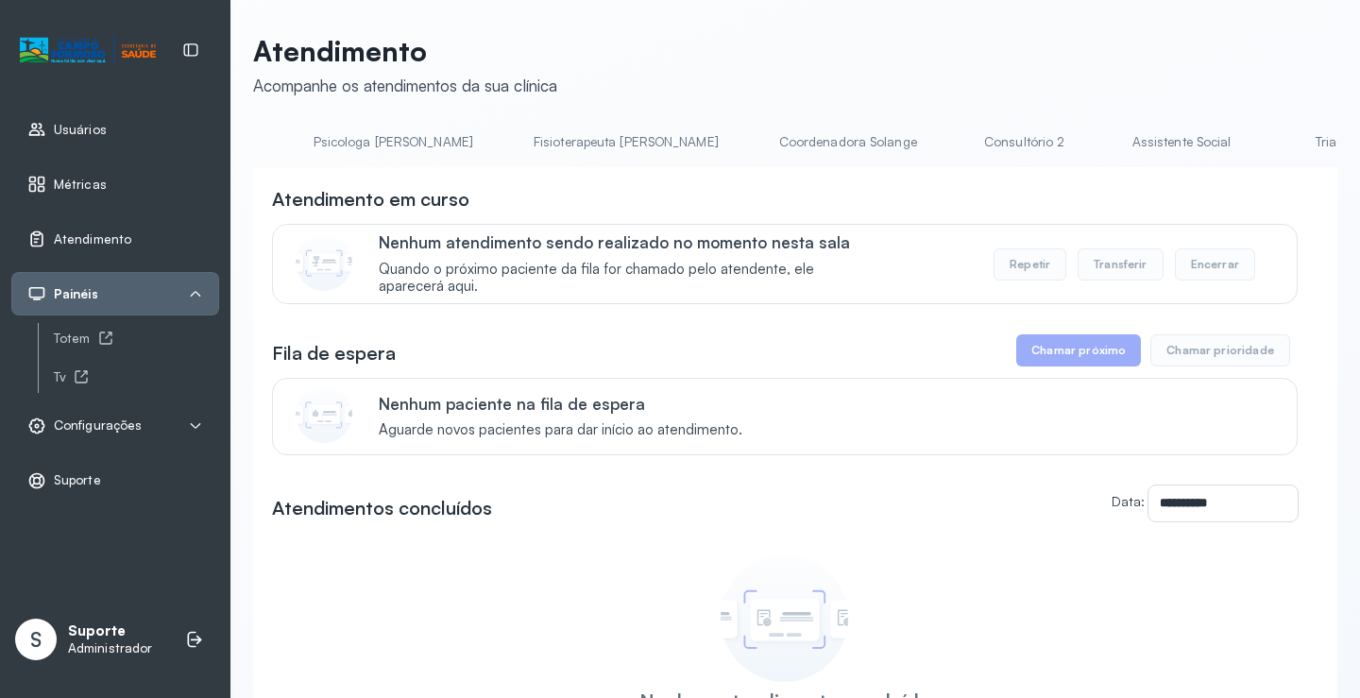
scroll to position [0, 904]
click at [1270, 141] on link "Triagem" at bounding box center [1336, 142] width 132 height 31
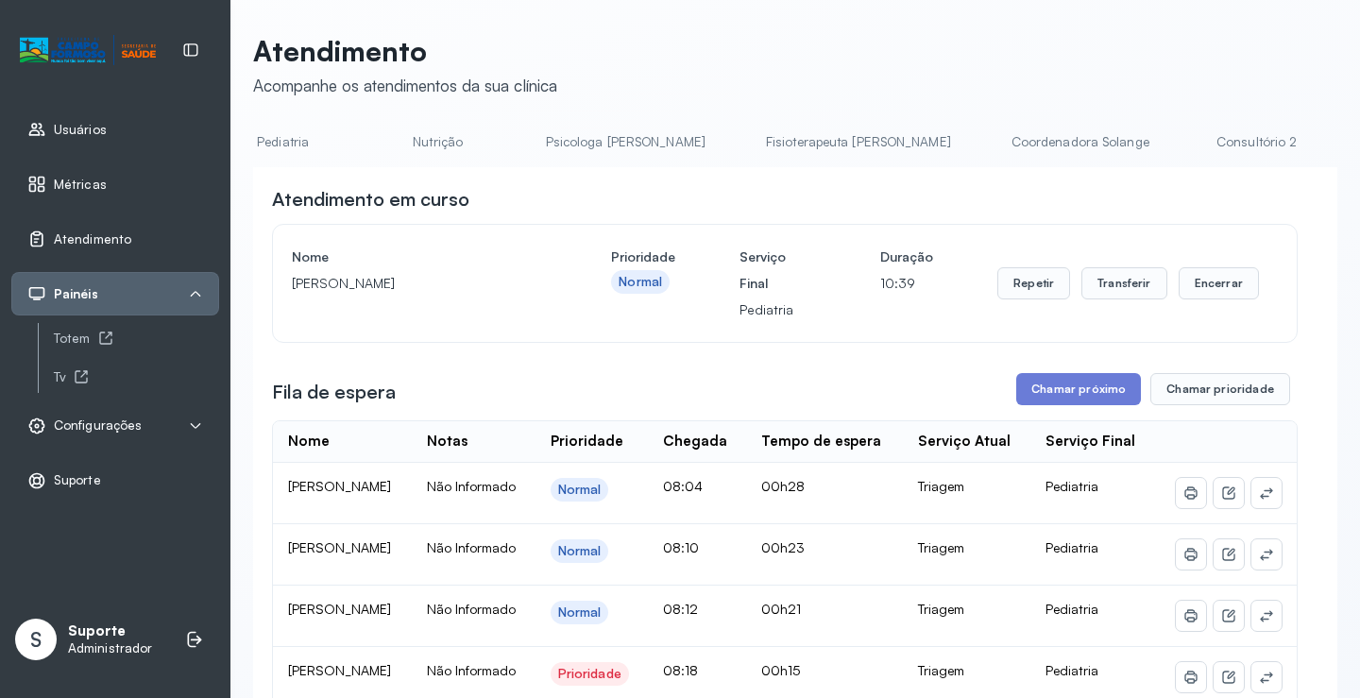
scroll to position [0, 680]
click at [974, 149] on link "Coordenadora Solange" at bounding box center [1062, 142] width 176 height 31
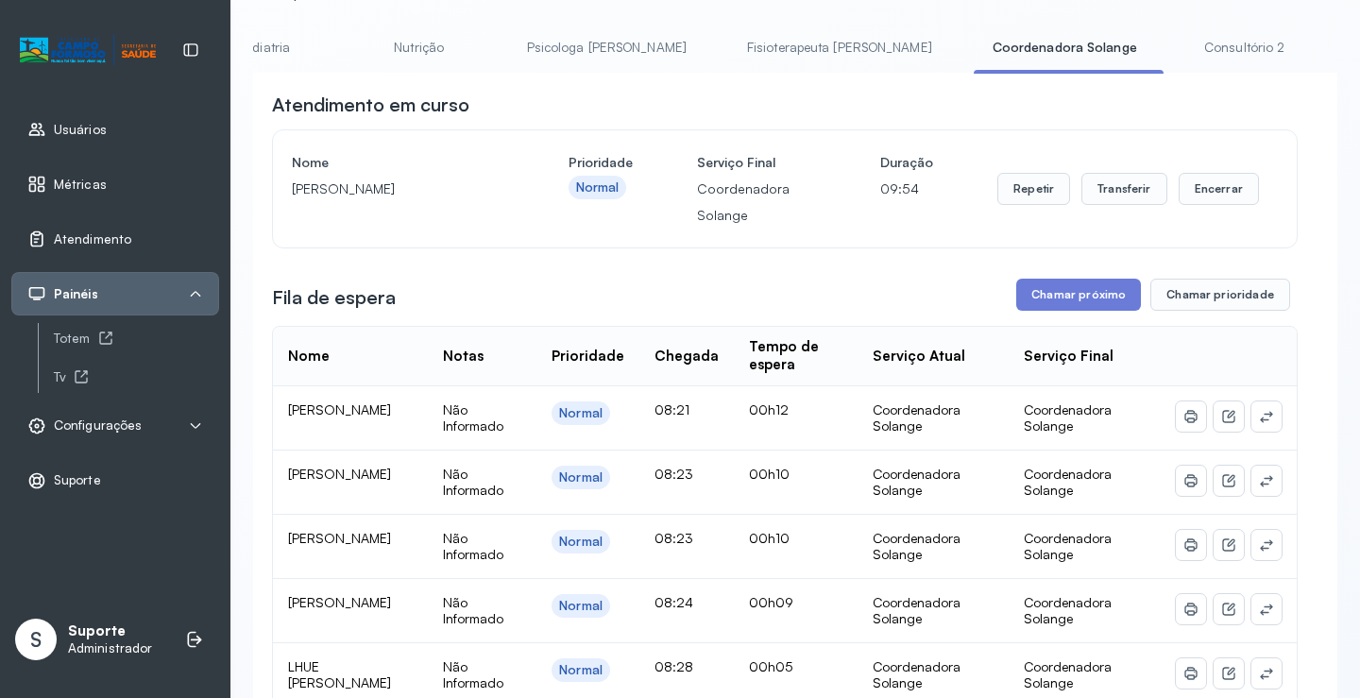
scroll to position [472, 0]
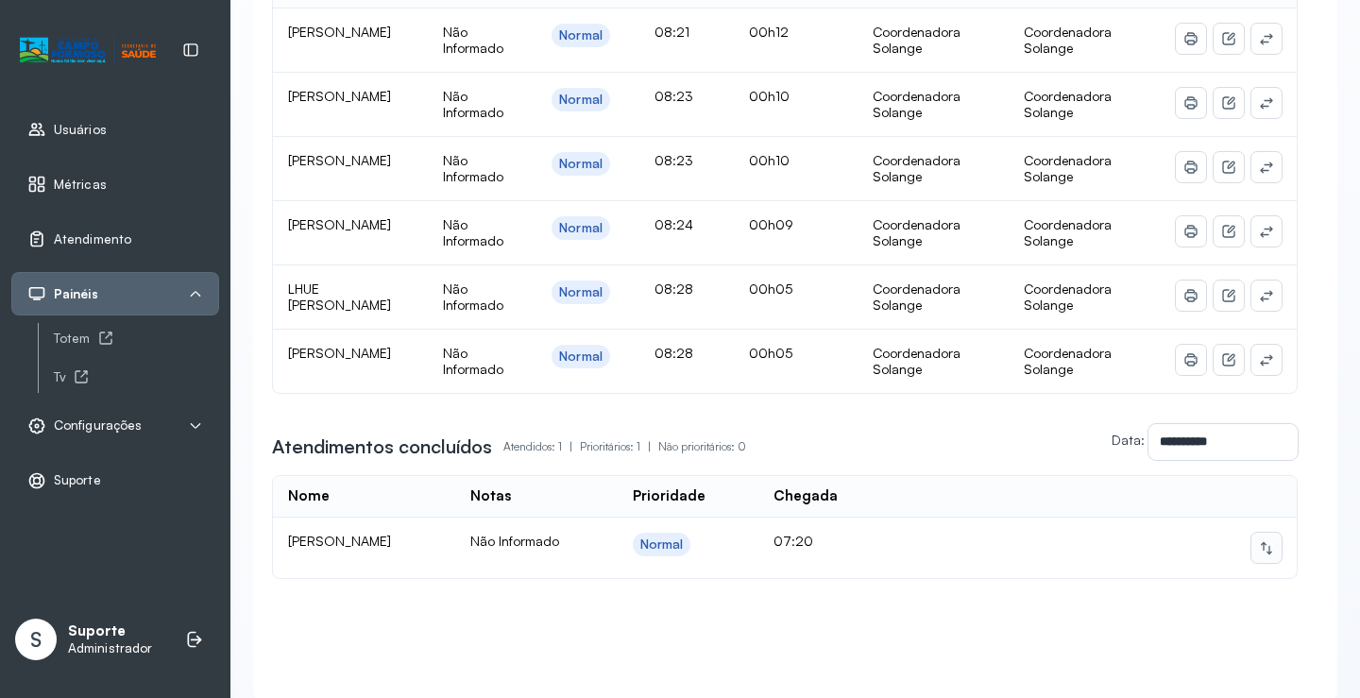
click at [1260, 555] on icon at bounding box center [1266, 547] width 15 height 15
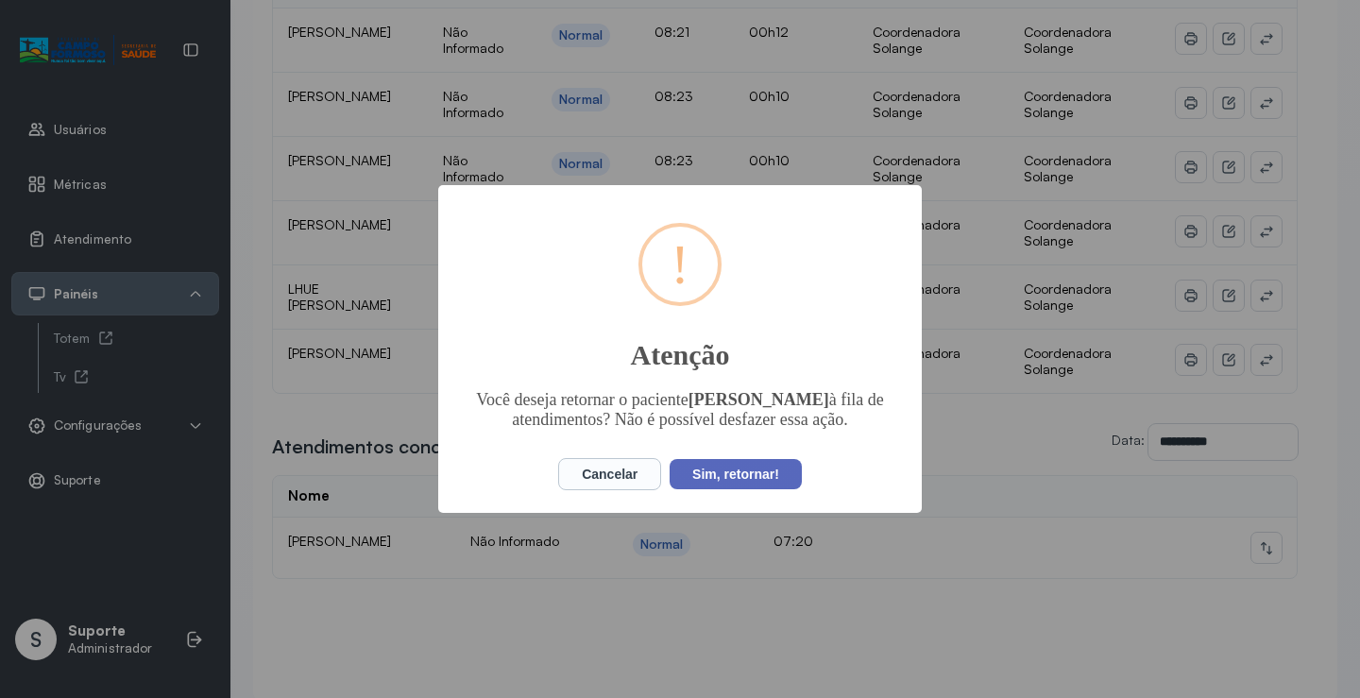
click at [764, 489] on button "Sim, retornar!" at bounding box center [736, 474] width 132 height 30
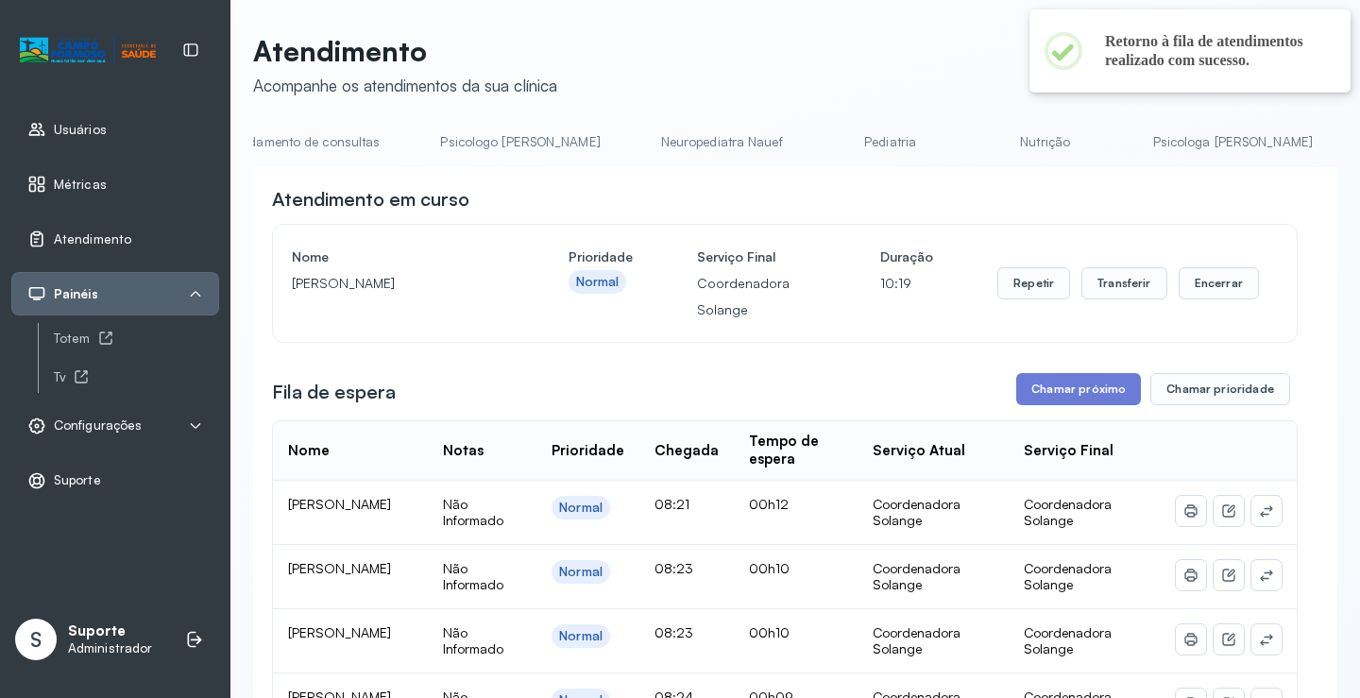
scroll to position [0, 0]
click at [311, 137] on link "Agendamento de consultas" at bounding box center [352, 142] width 199 height 31
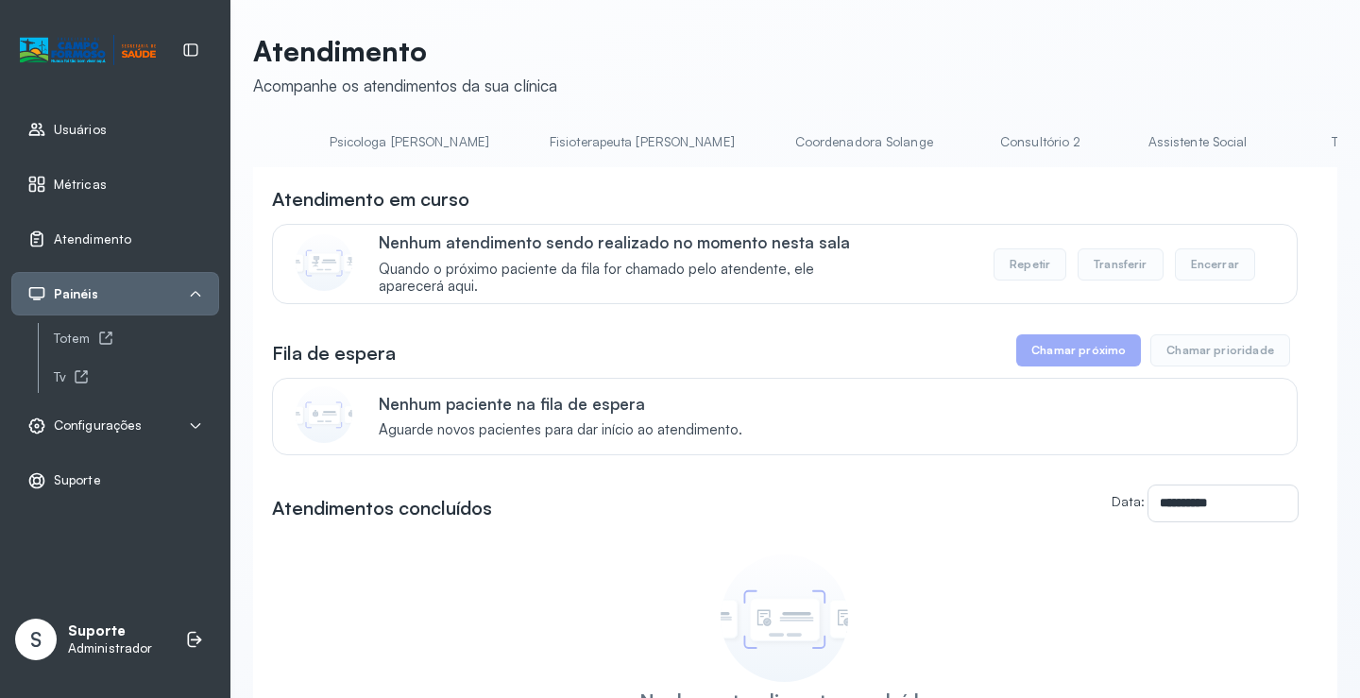
scroll to position [0, 897]
click at [1276, 127] on link "Triagem" at bounding box center [1342, 142] width 132 height 31
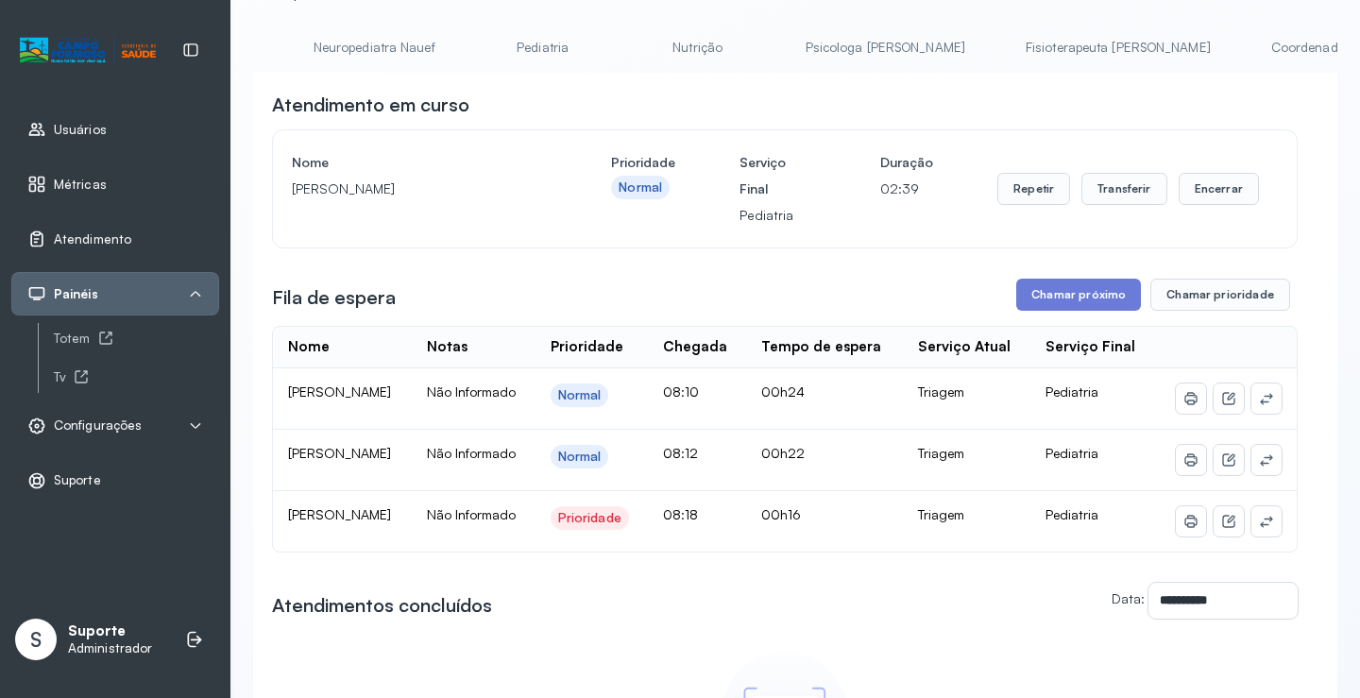
scroll to position [0, 0]
click at [389, 56] on link "Agendamento de consultas" at bounding box center [352, 47] width 199 height 31
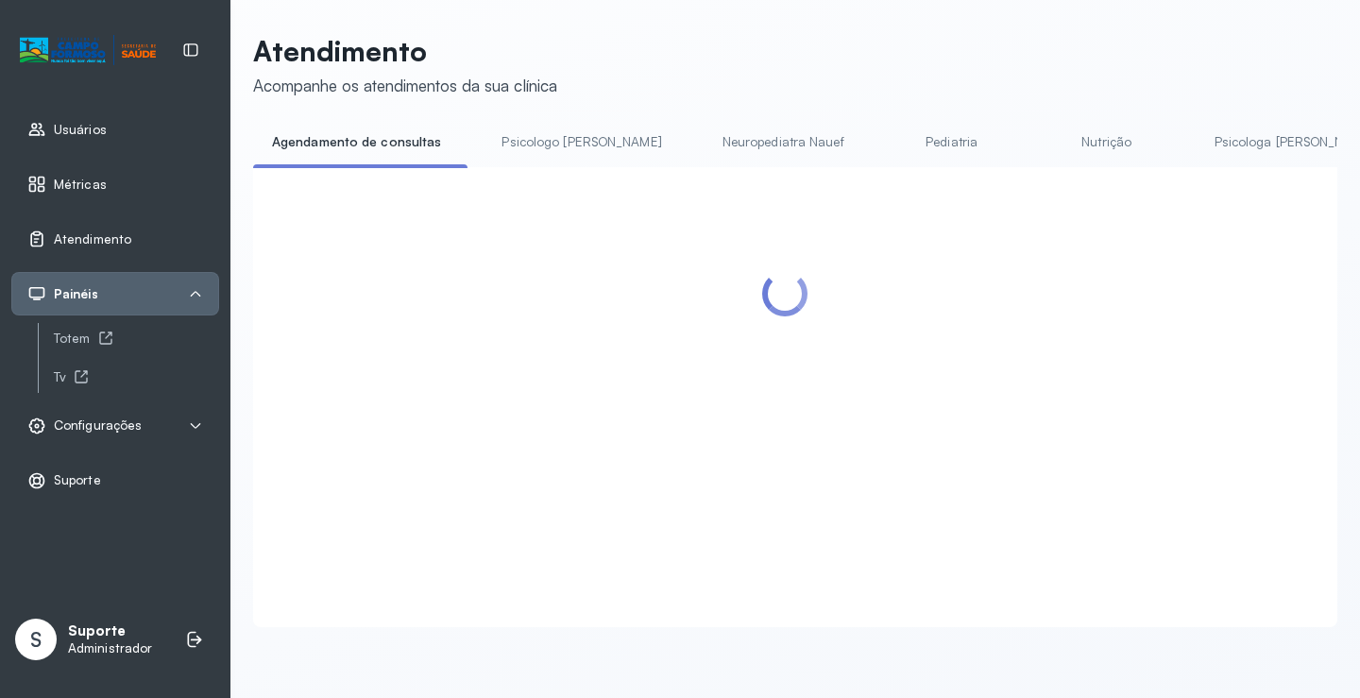
scroll to position [94, 0]
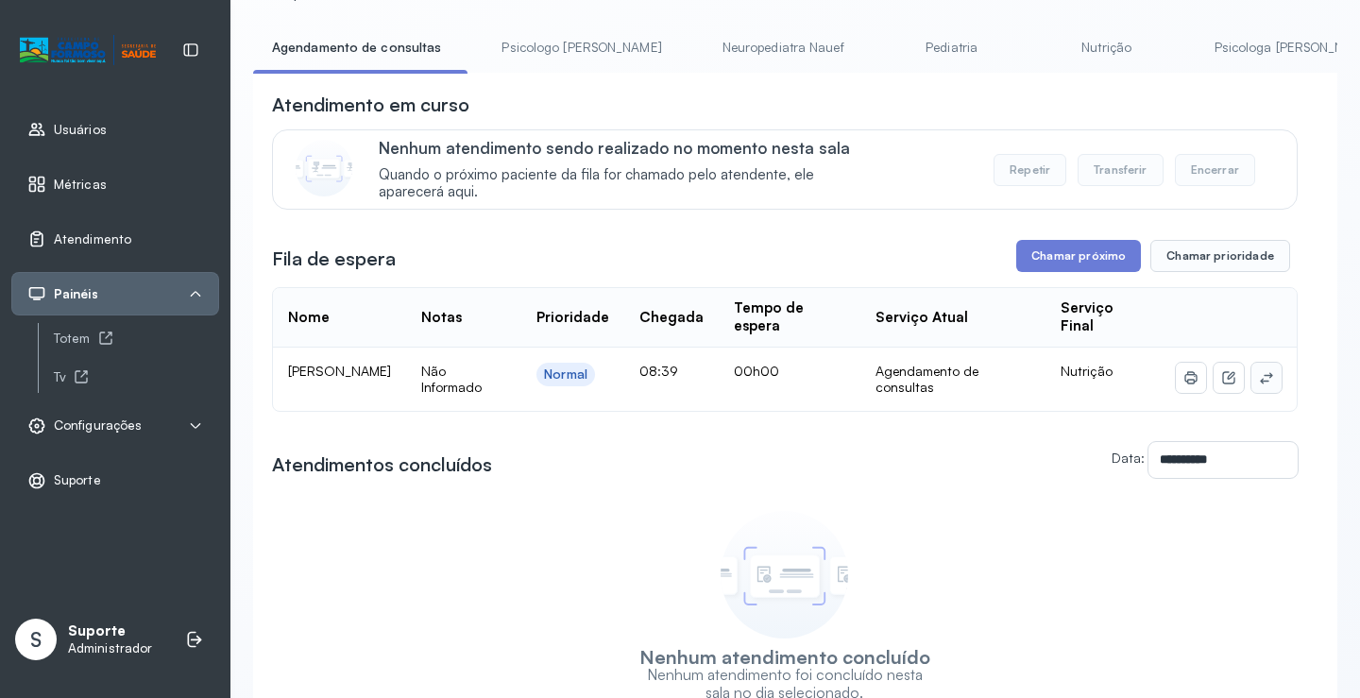
click at [1259, 381] on icon at bounding box center [1266, 377] width 15 height 15
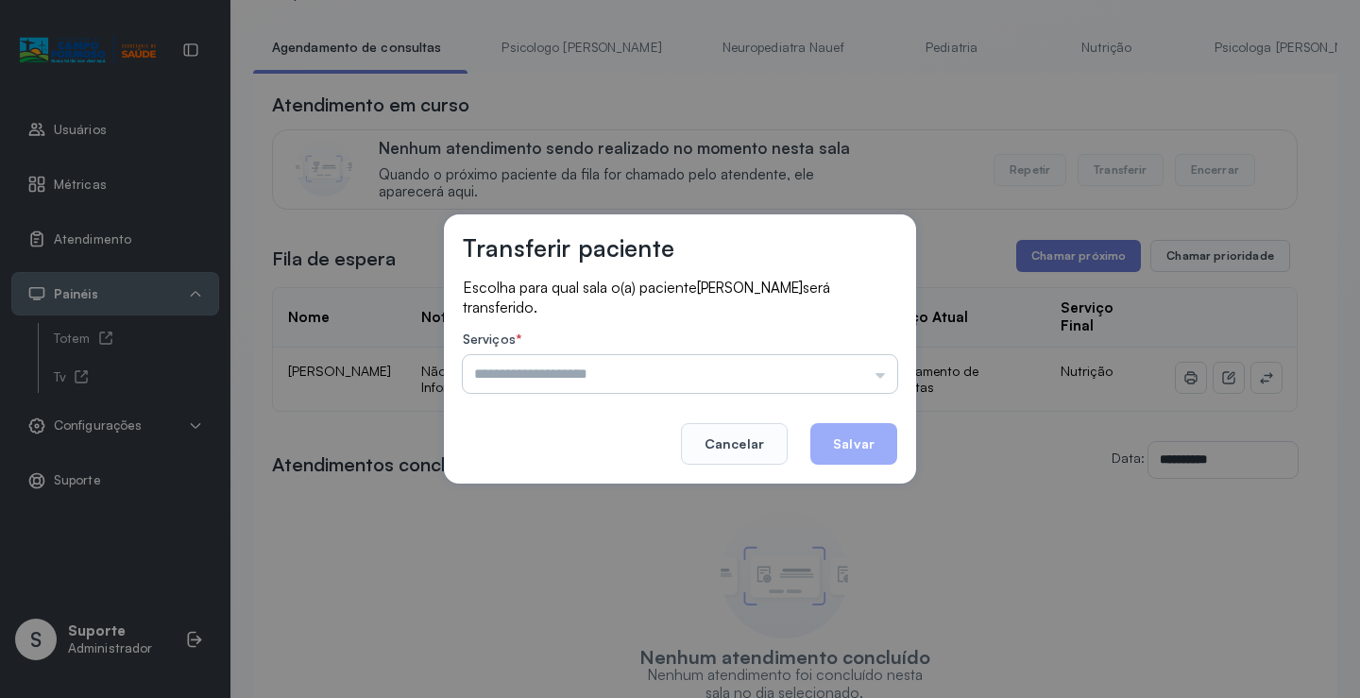
click at [812, 367] on input "text" at bounding box center [680, 374] width 435 height 38
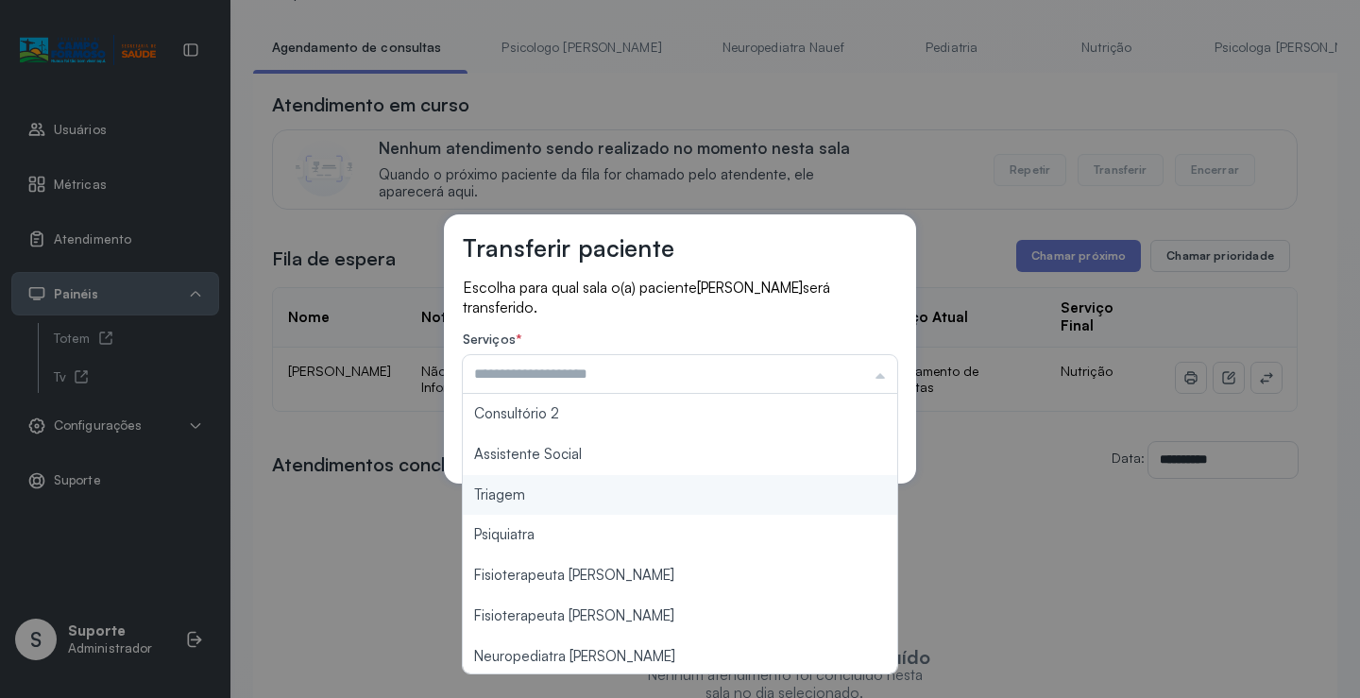
scroll to position [285, 0]
type input "*******"
drag, startPoint x: 533, startPoint y: 495, endPoint x: 664, endPoint y: 469, distance: 133.8
click at [533, 492] on div "Transferir paciente Escolha para qual sala o(a) paciente Jamile dos Santos Silv…" at bounding box center [680, 349] width 1360 height 698
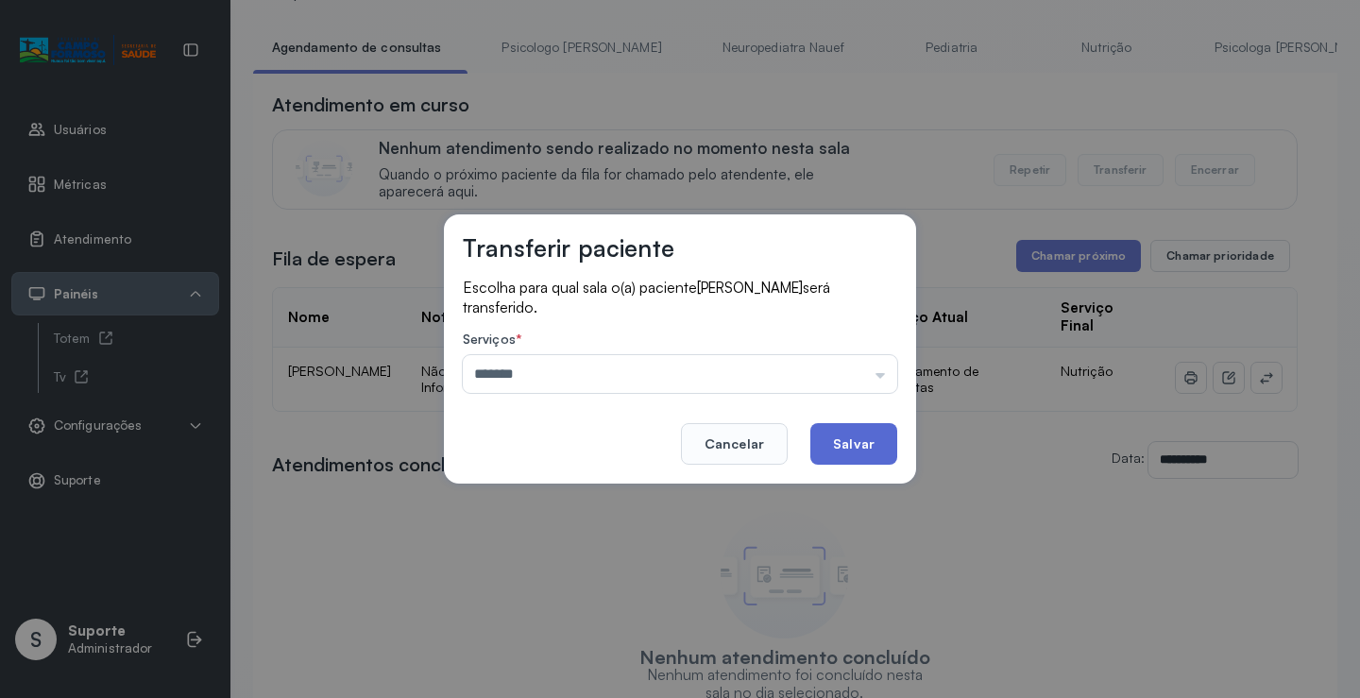
click at [827, 445] on button "Salvar" at bounding box center [854, 444] width 87 height 42
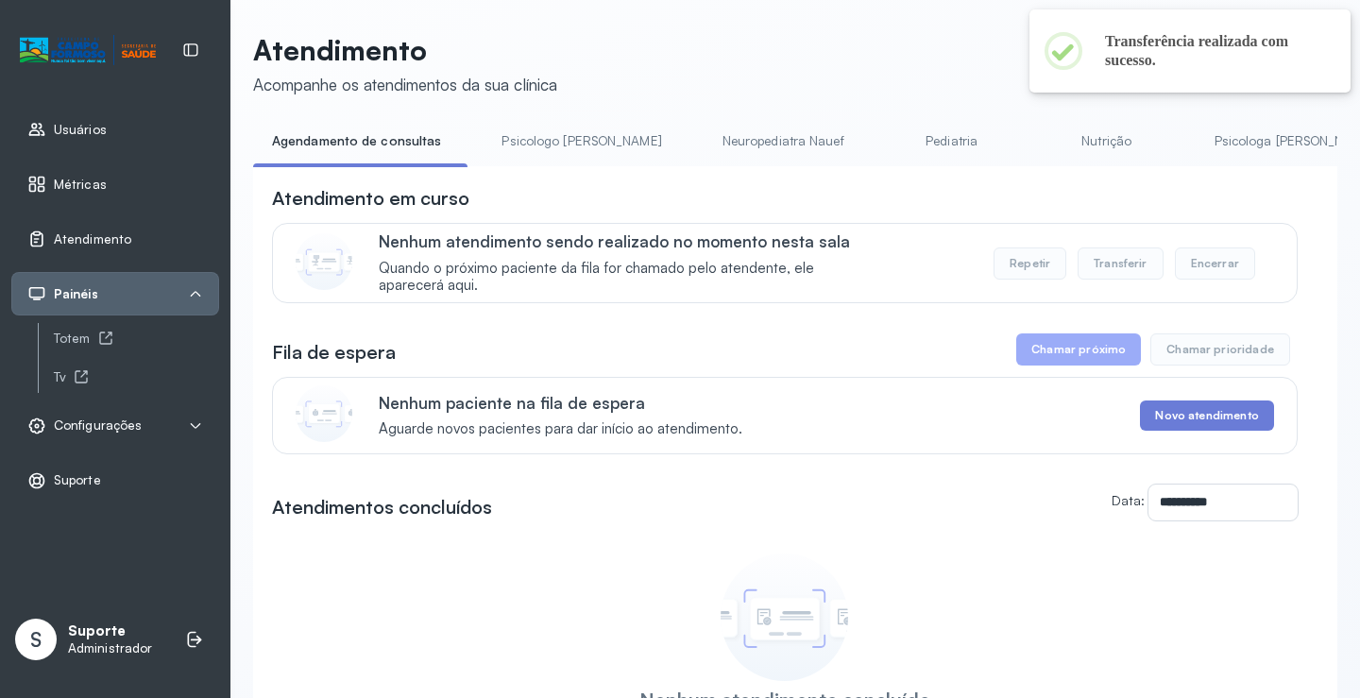
scroll to position [94, 0]
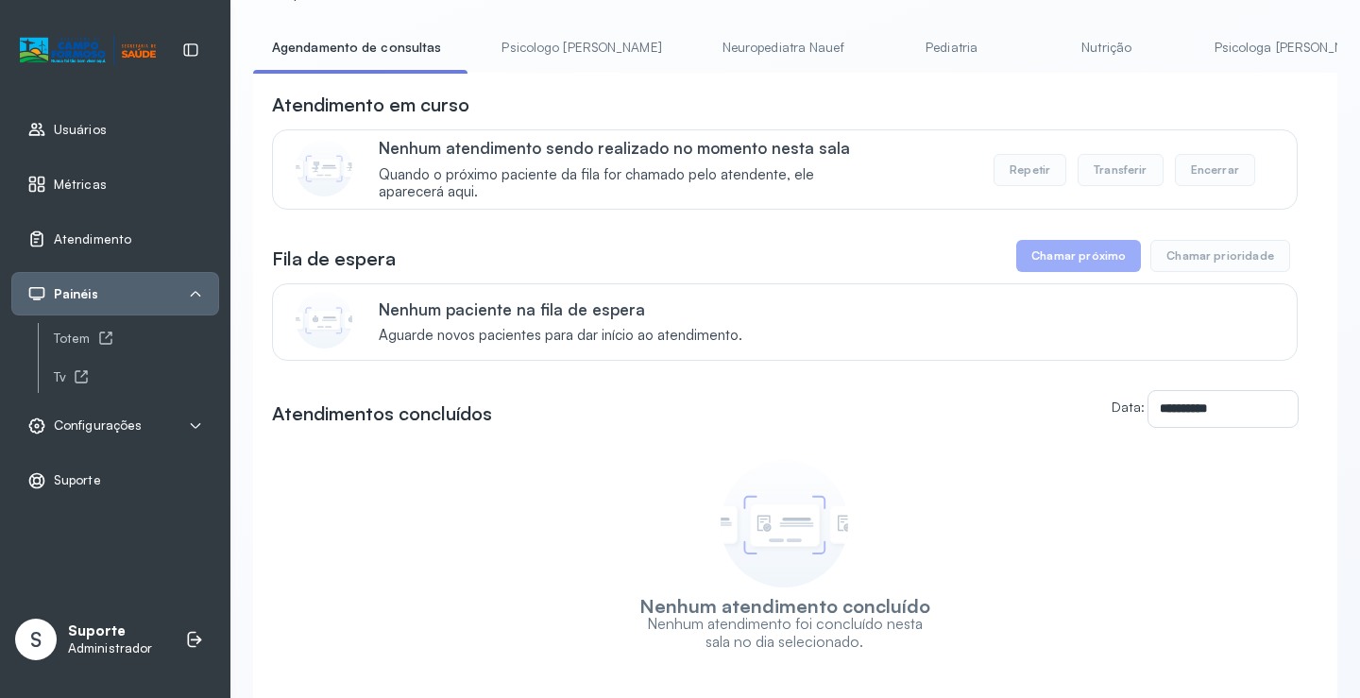
click at [548, 47] on link "Psicologo [PERSON_NAME]" at bounding box center [581, 47] width 197 height 31
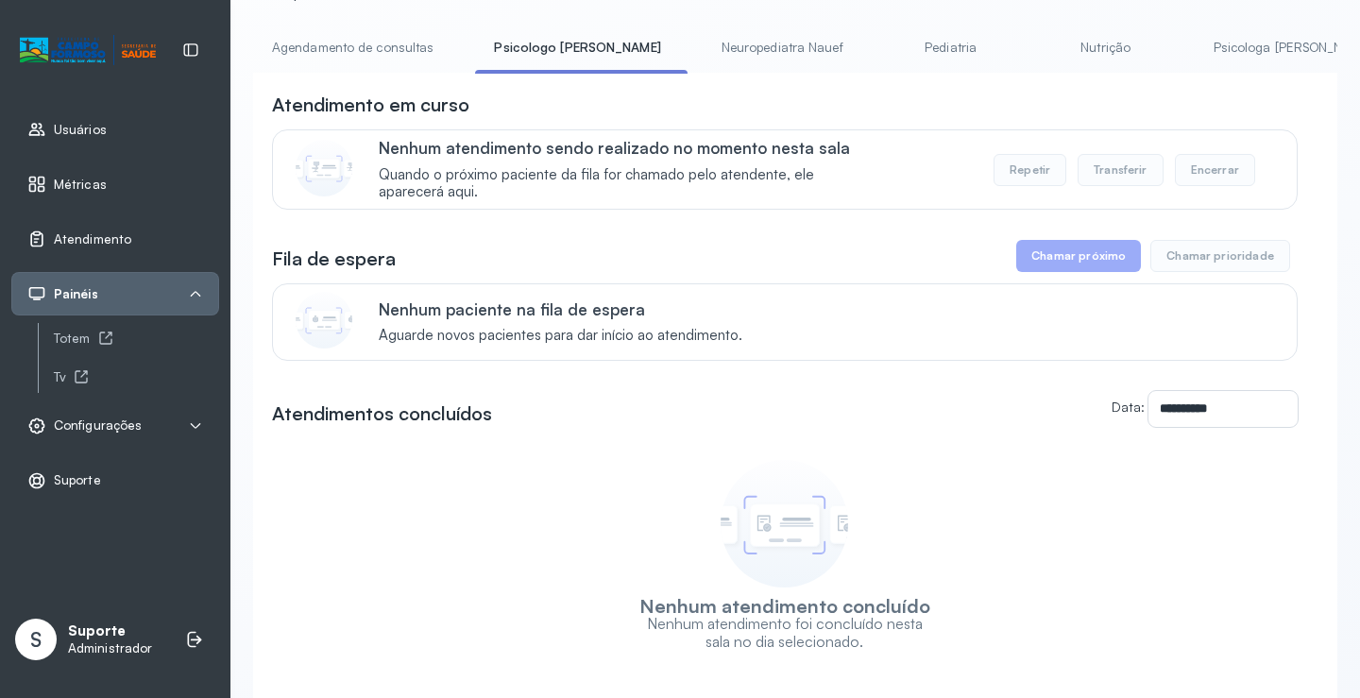
click at [378, 49] on link "Agendamento de consultas" at bounding box center [352, 47] width 199 height 31
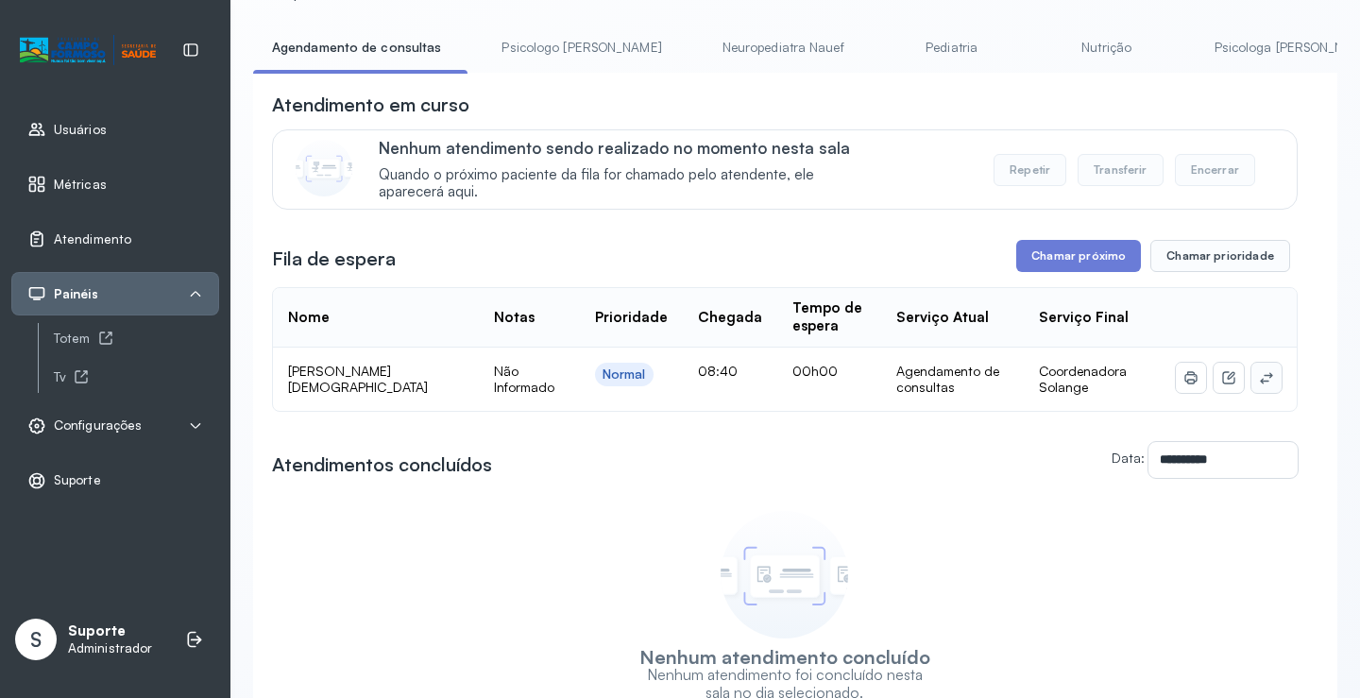
click at [1259, 385] on icon at bounding box center [1266, 377] width 15 height 15
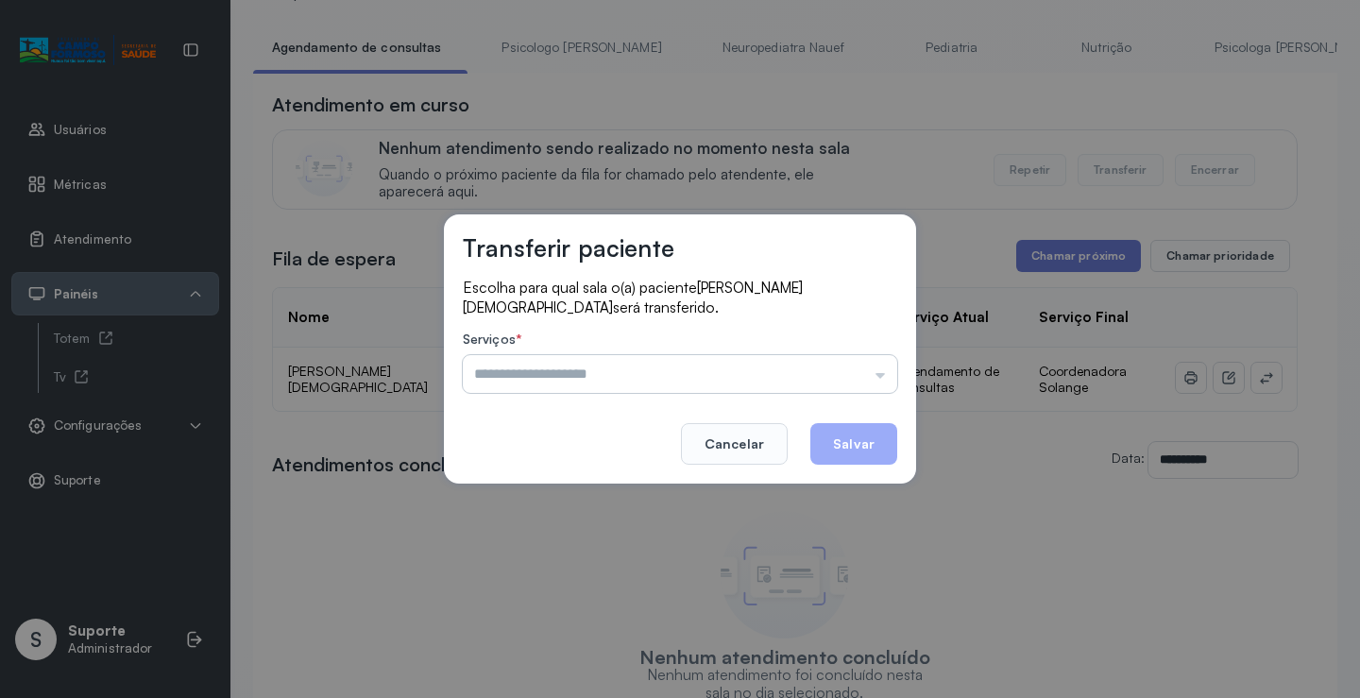
click at [871, 383] on input "text" at bounding box center [680, 374] width 435 height 38
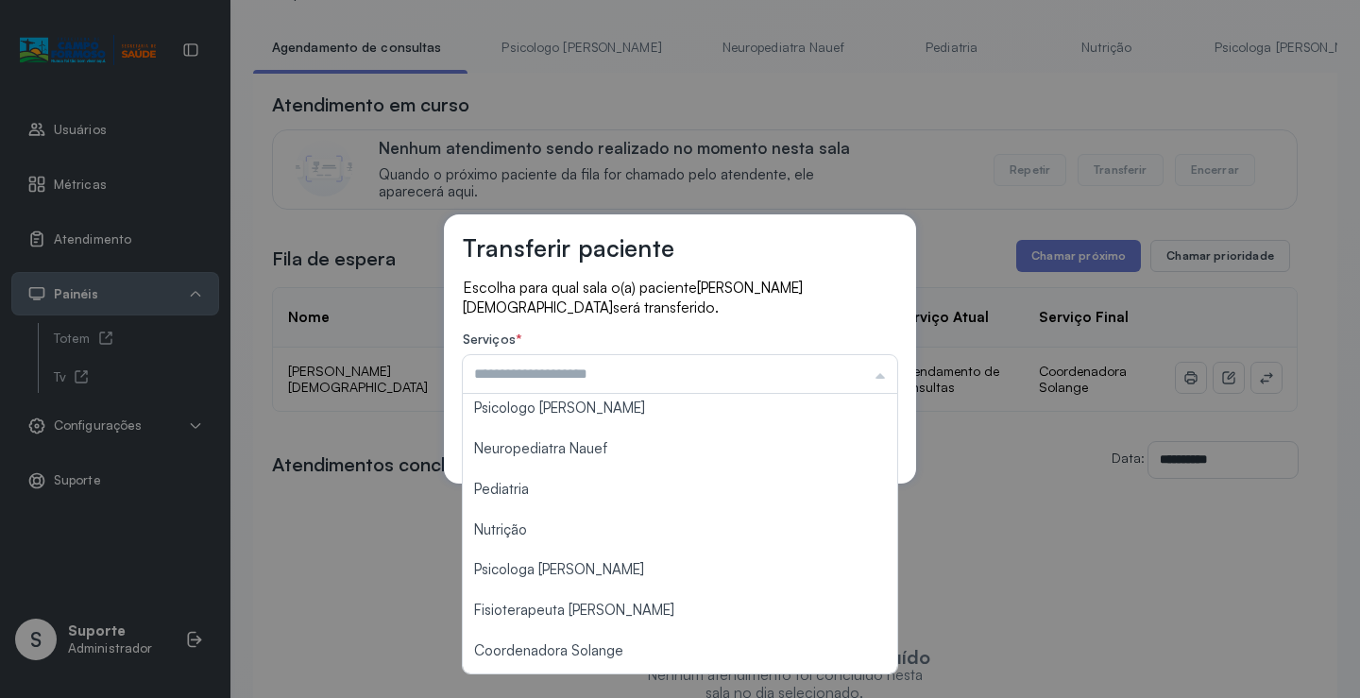
scroll to position [0, 0]
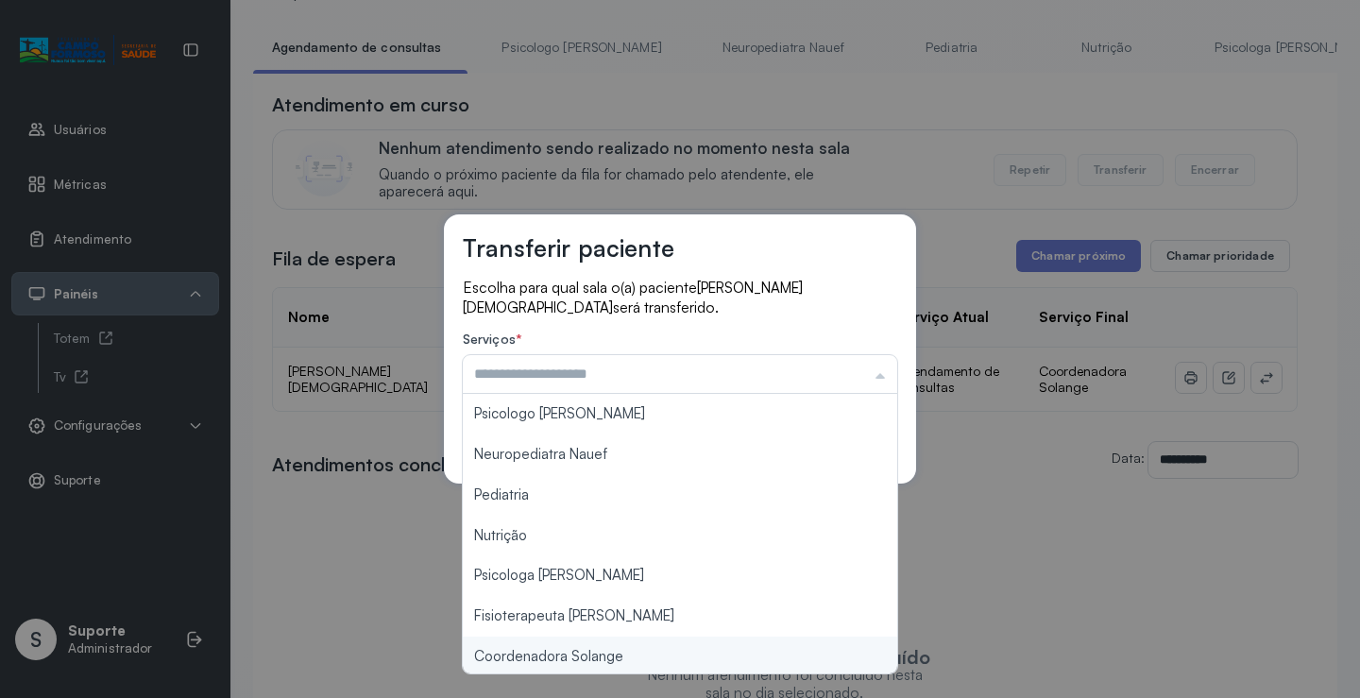
type input "**********"
click at [609, 657] on div "**********" at bounding box center [680, 349] width 1360 height 698
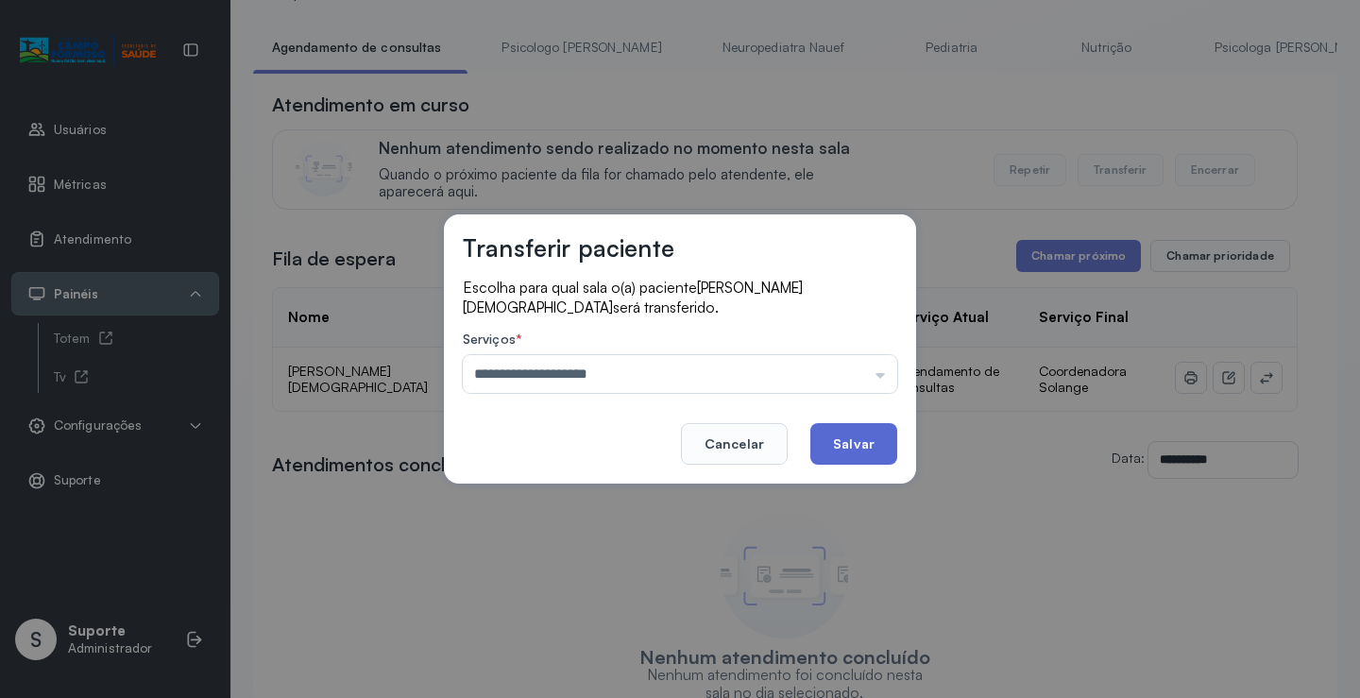
click at [833, 449] on button "Salvar" at bounding box center [854, 444] width 87 height 42
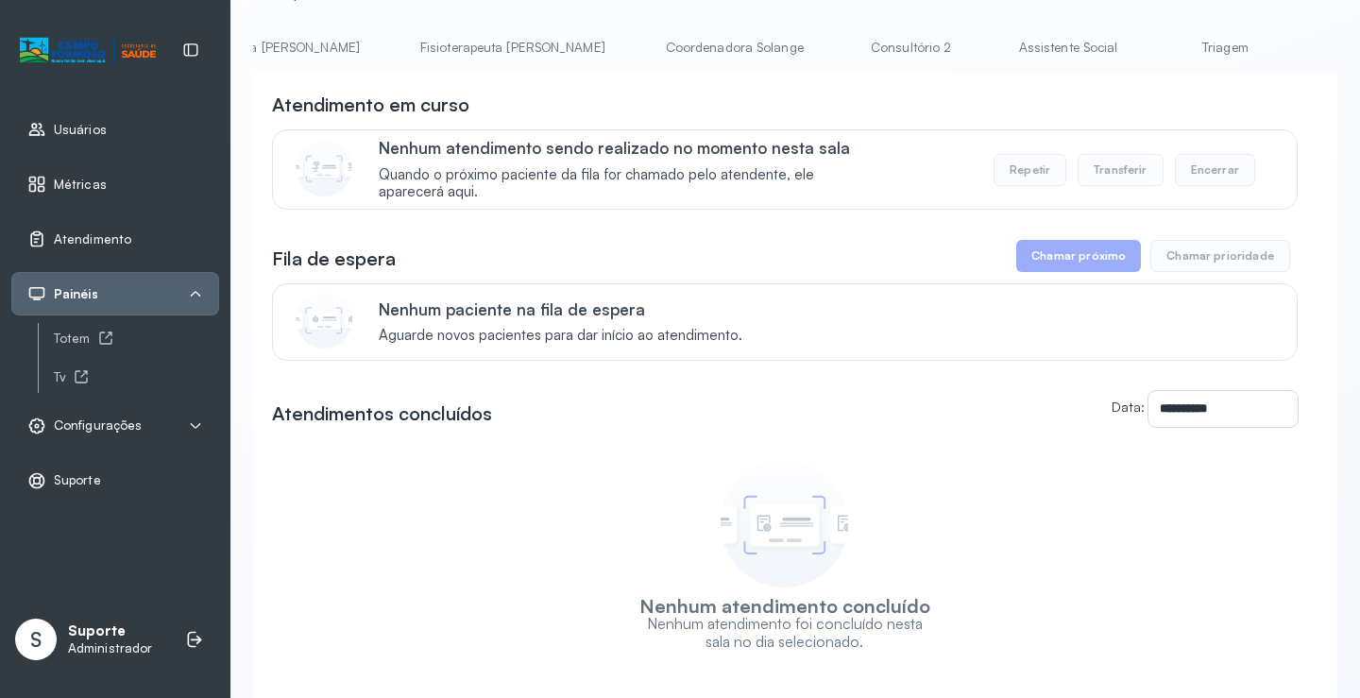
scroll to position [0, 1017]
click at [1156, 49] on link "Triagem" at bounding box center [1222, 47] width 132 height 31
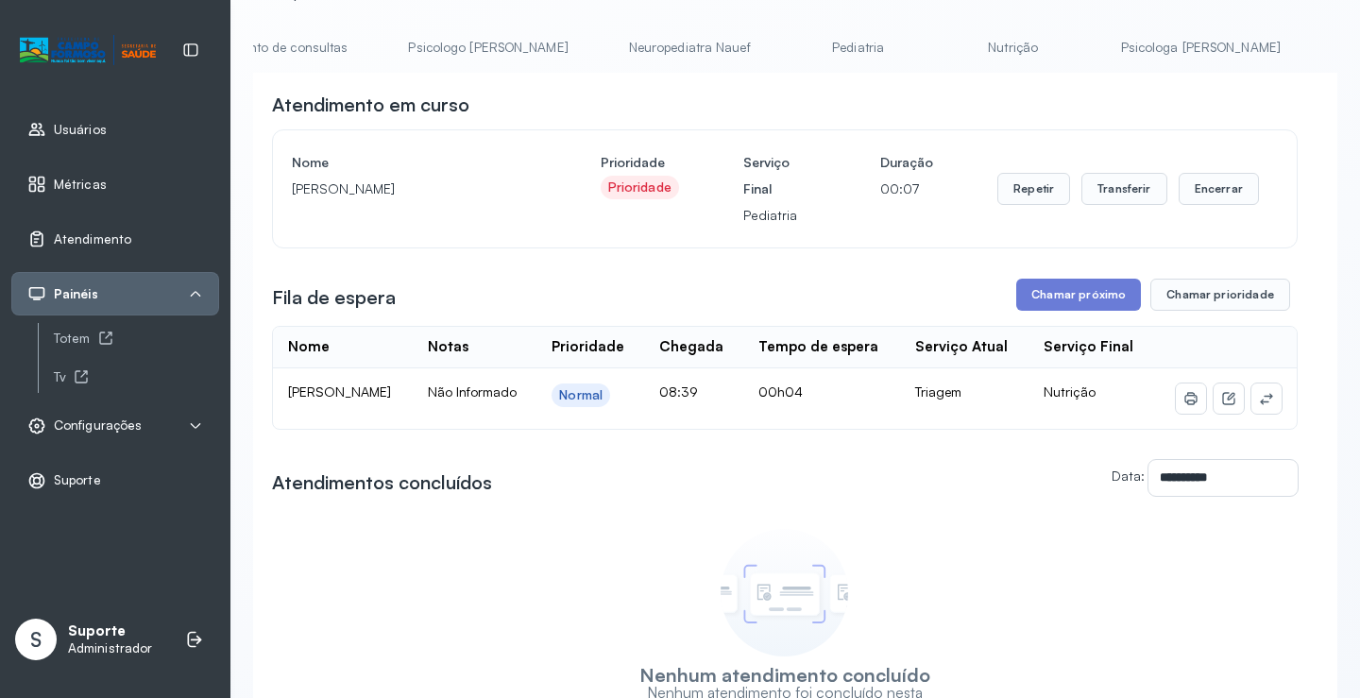
scroll to position [0, 0]
click at [334, 54] on link "Agendamento de consultas" at bounding box center [352, 47] width 199 height 31
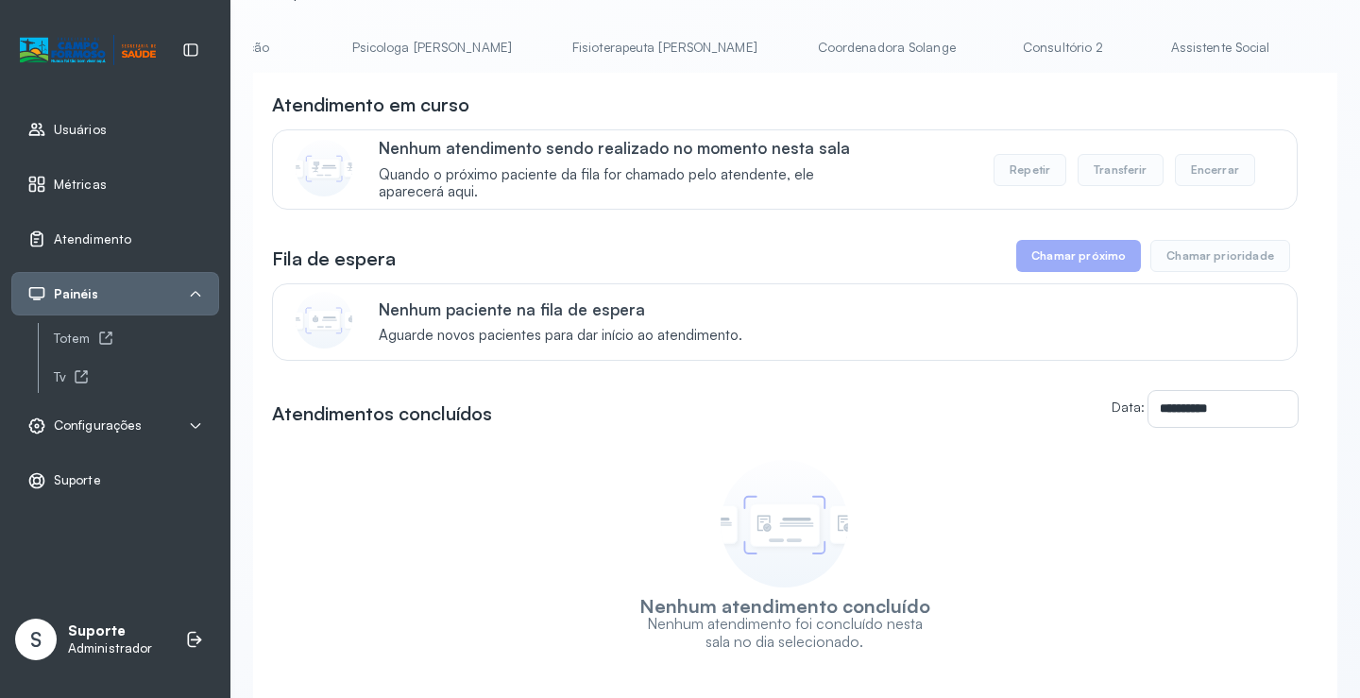
scroll to position [0, 967]
click at [1206, 52] on link "Triagem" at bounding box center [1272, 47] width 132 height 31
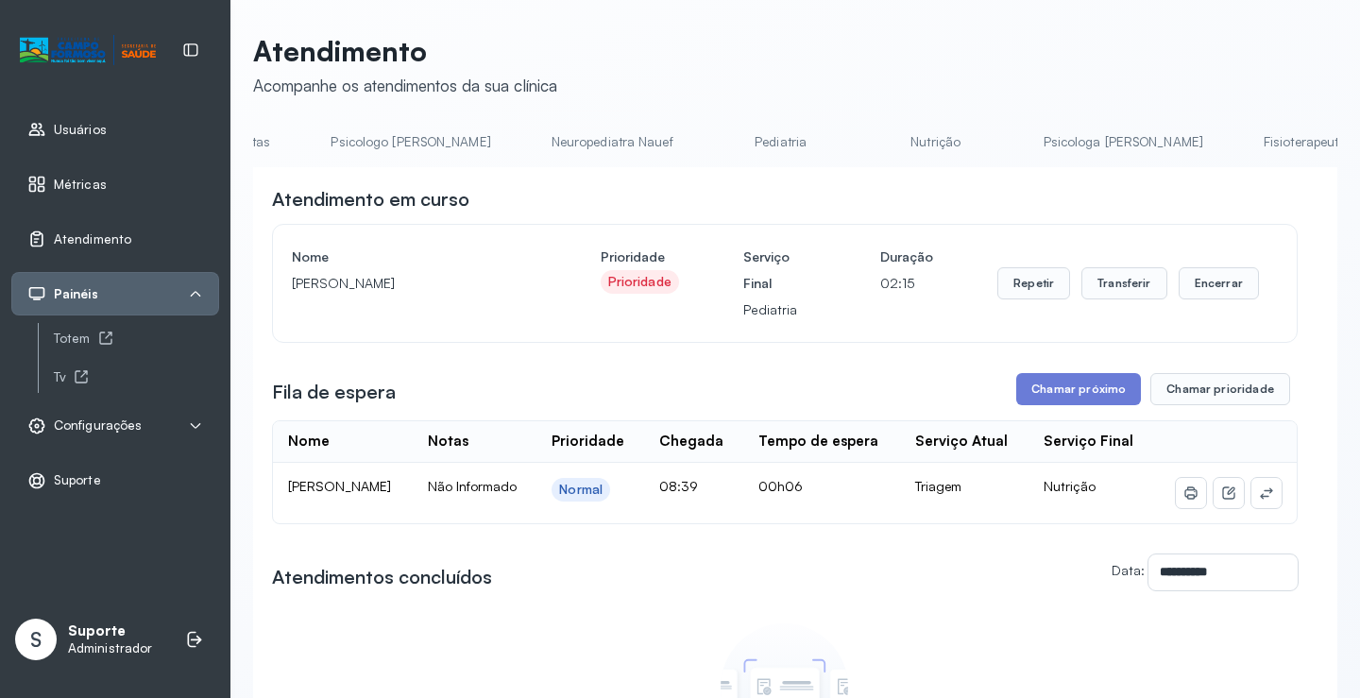
scroll to position [0, 0]
click at [300, 128] on link "Agendamento de consultas" at bounding box center [352, 142] width 199 height 31
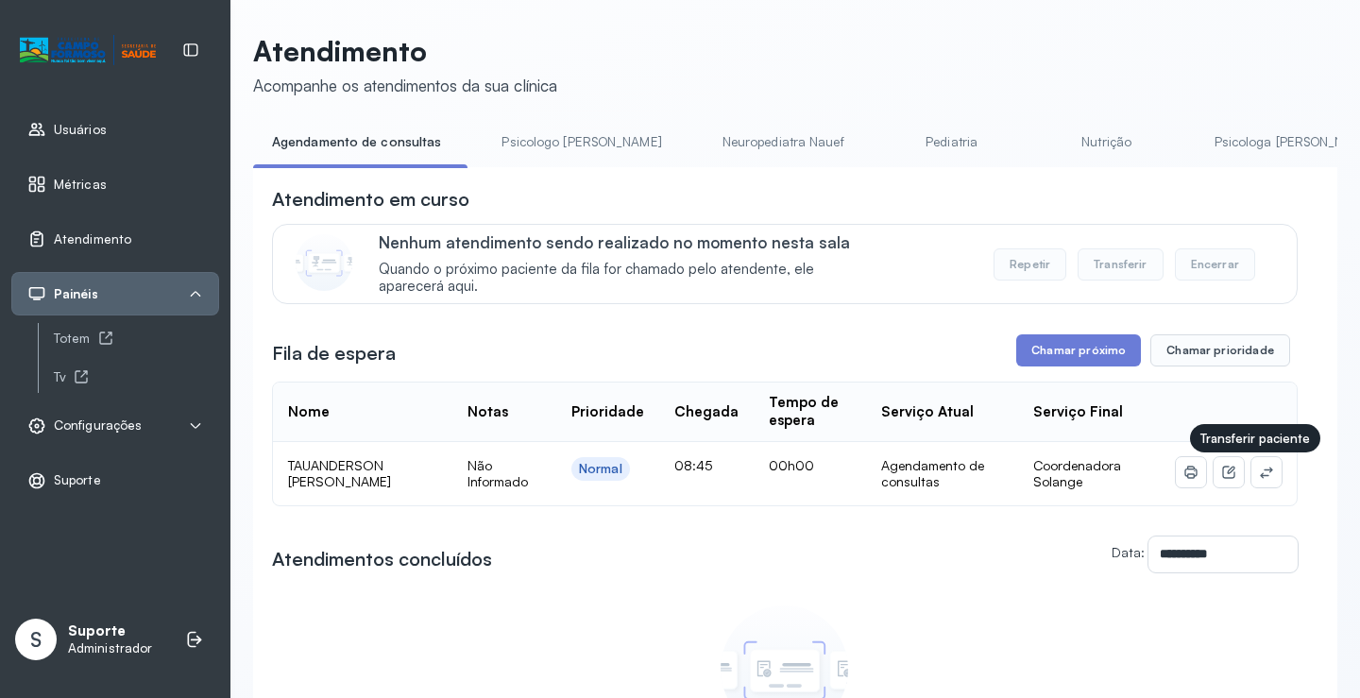
click at [1269, 471] on td at bounding box center [1229, 473] width 136 height 63
click at [1259, 473] on icon at bounding box center [1266, 472] width 15 height 15
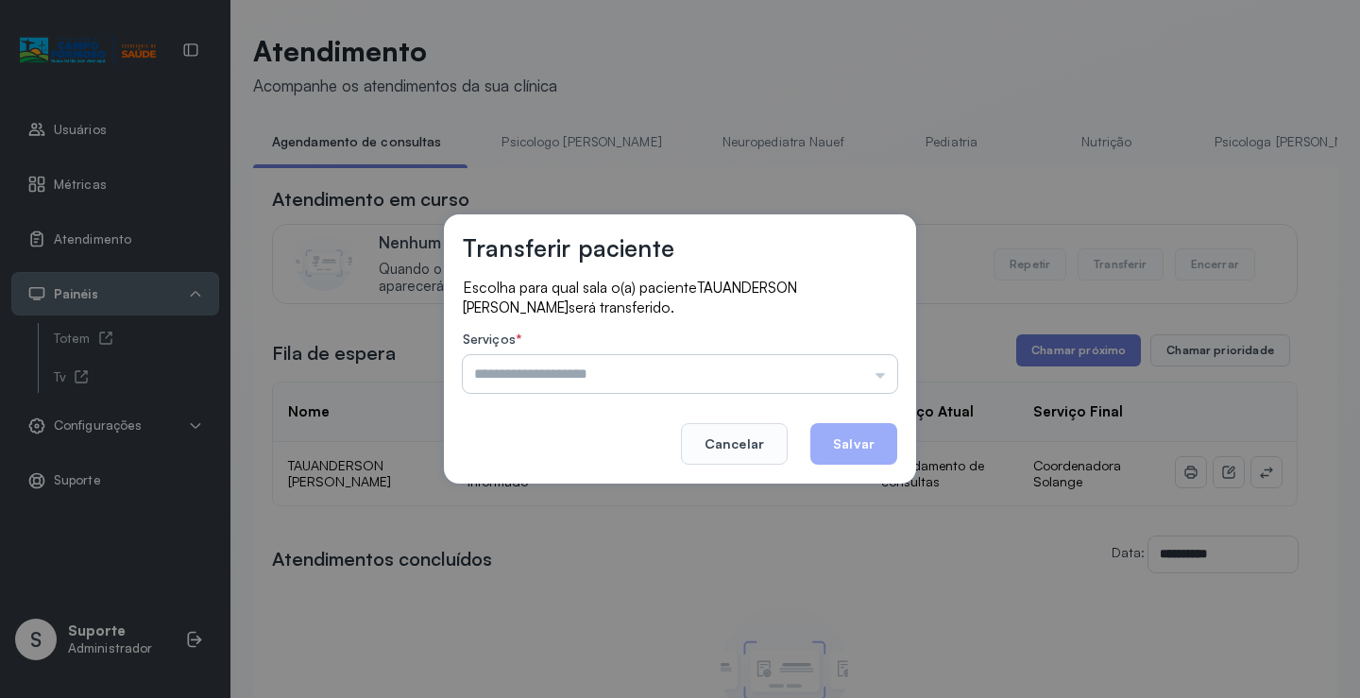
click at [862, 373] on input "text" at bounding box center [680, 374] width 435 height 38
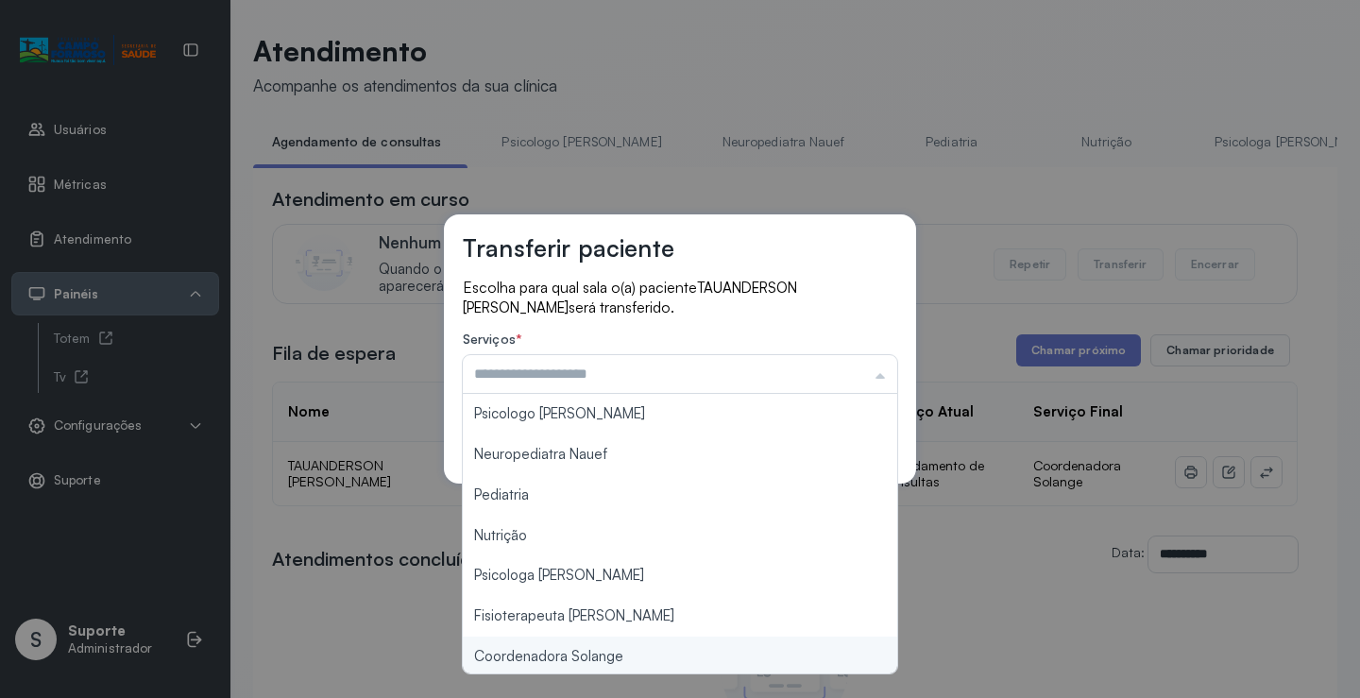
type input "**********"
click at [616, 657] on div "**********" at bounding box center [680, 349] width 1360 height 698
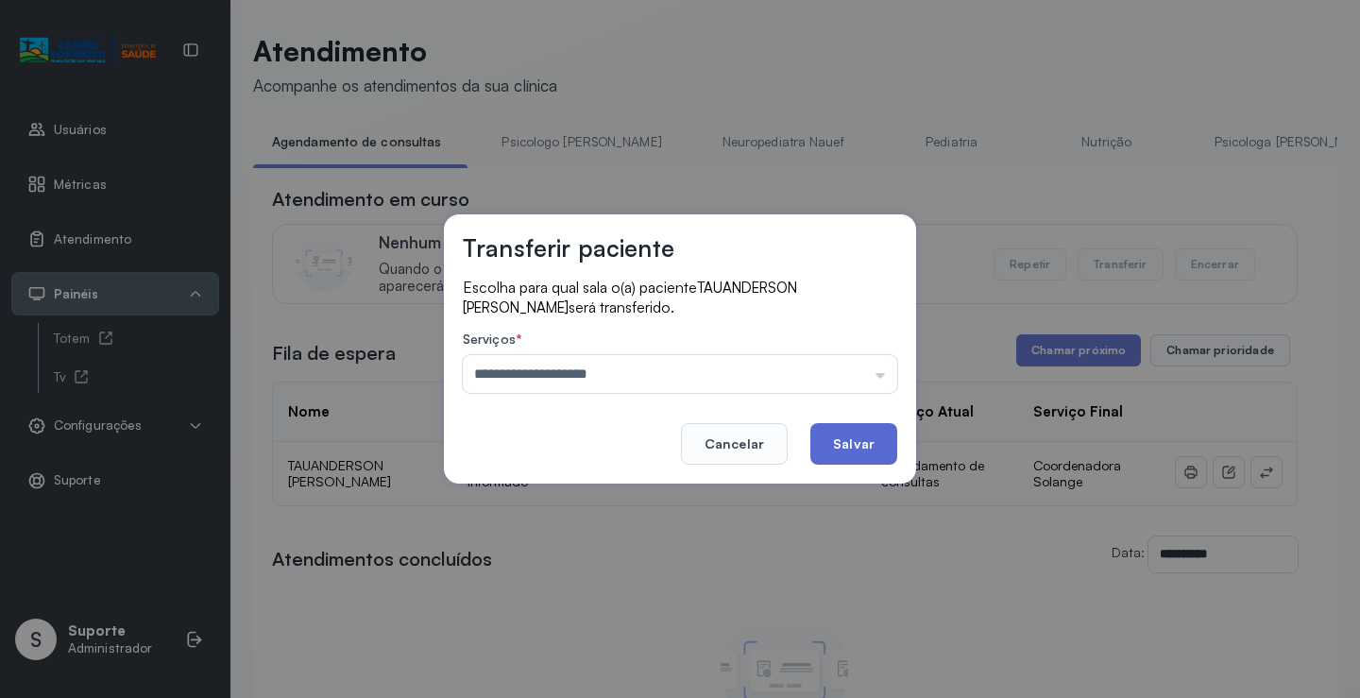
click at [859, 444] on button "Salvar" at bounding box center [854, 444] width 87 height 42
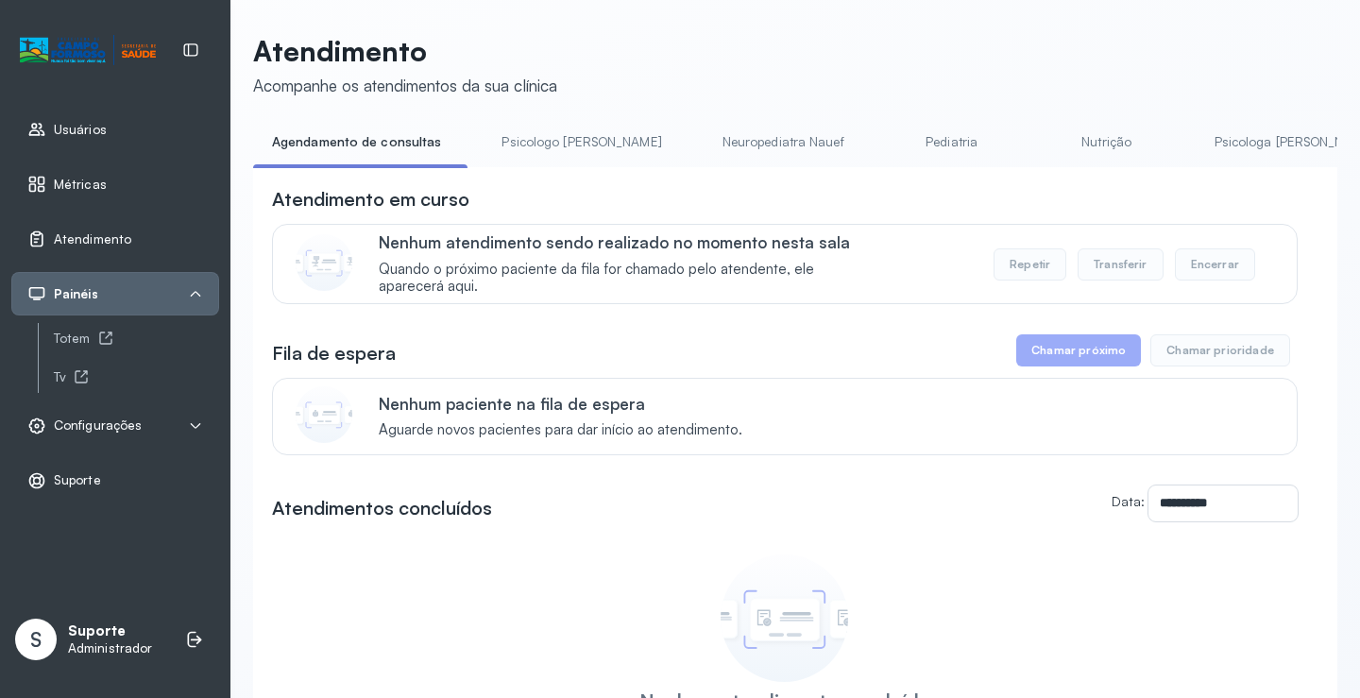
click at [1041, 147] on link "Nutrição" at bounding box center [1107, 142] width 132 height 31
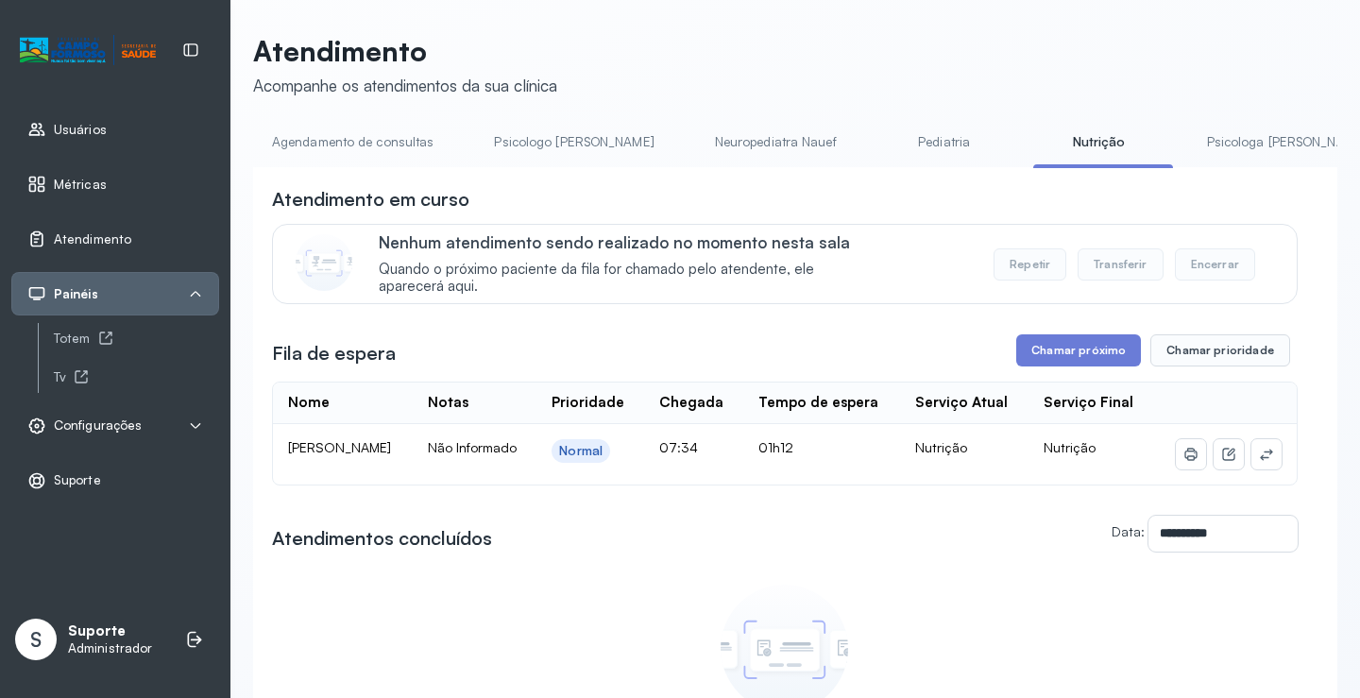
click at [195, 418] on icon at bounding box center [195, 425] width 15 height 15
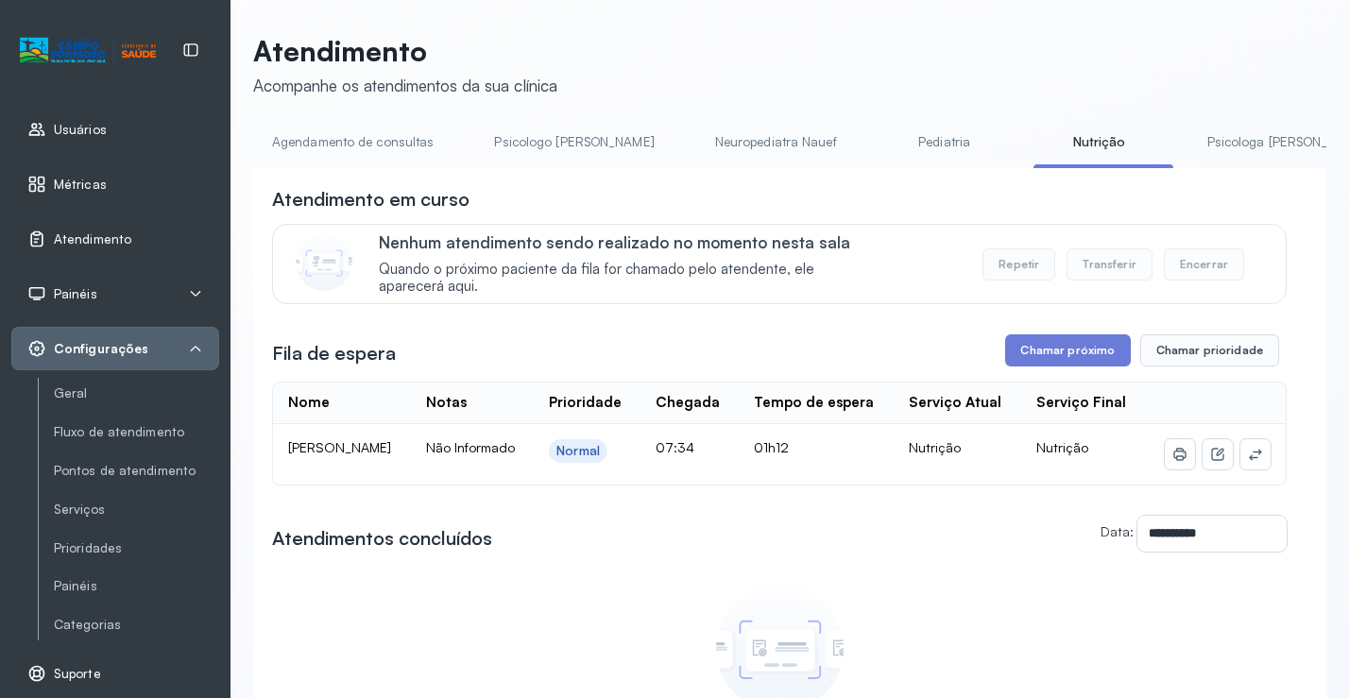
click at [196, 341] on icon at bounding box center [195, 348] width 15 height 15
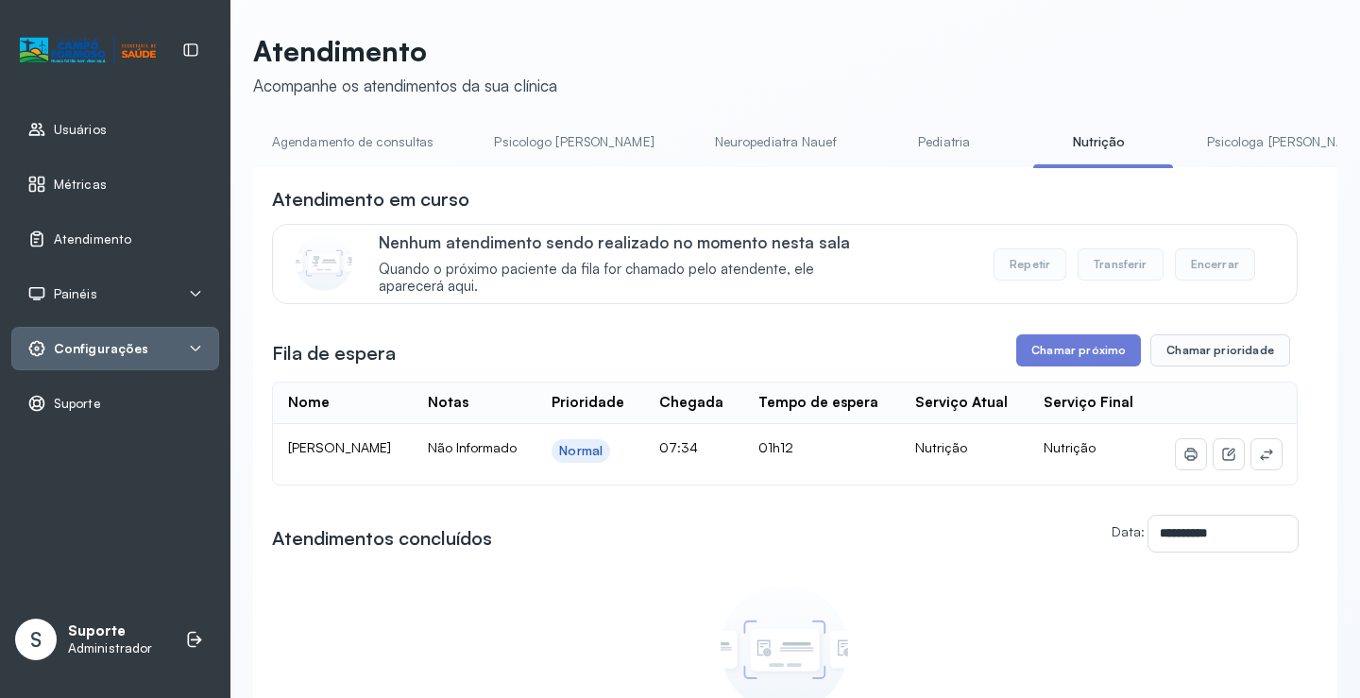
click at [372, 139] on link "Agendamento de consultas" at bounding box center [352, 142] width 199 height 31
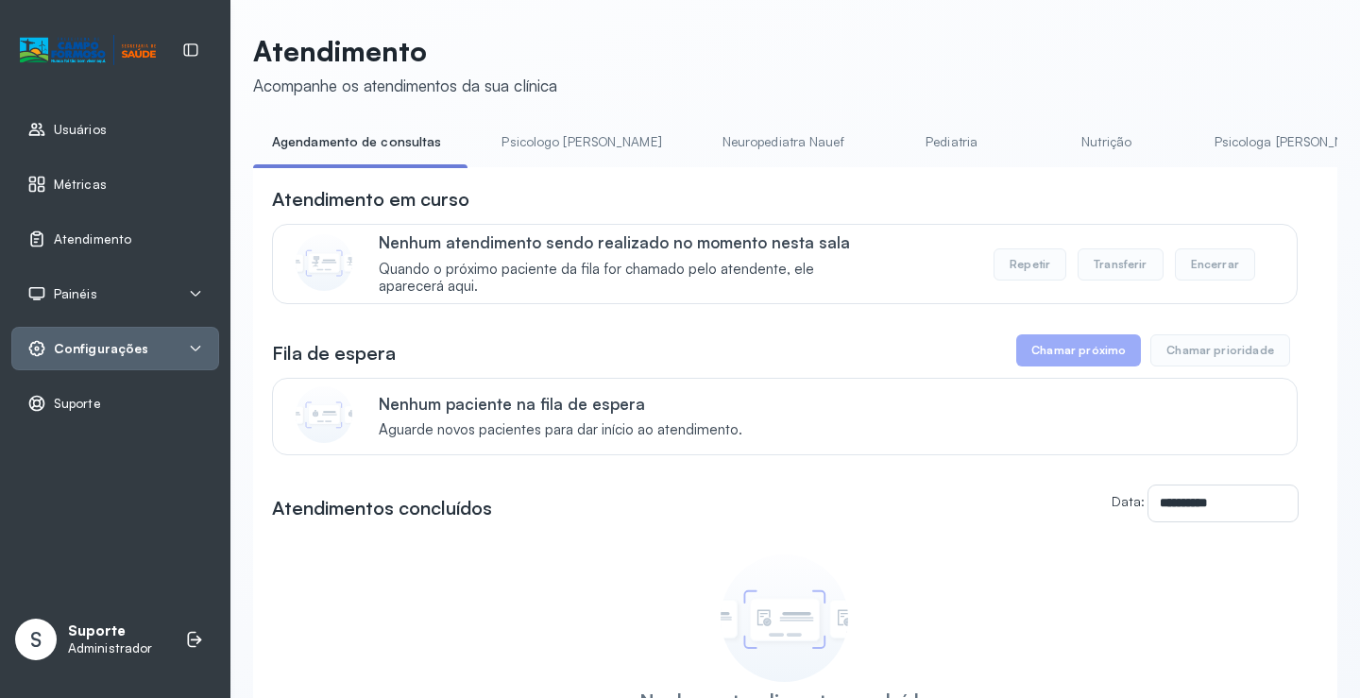
click at [542, 151] on link "Psicologo [PERSON_NAME]" at bounding box center [581, 142] width 197 height 31
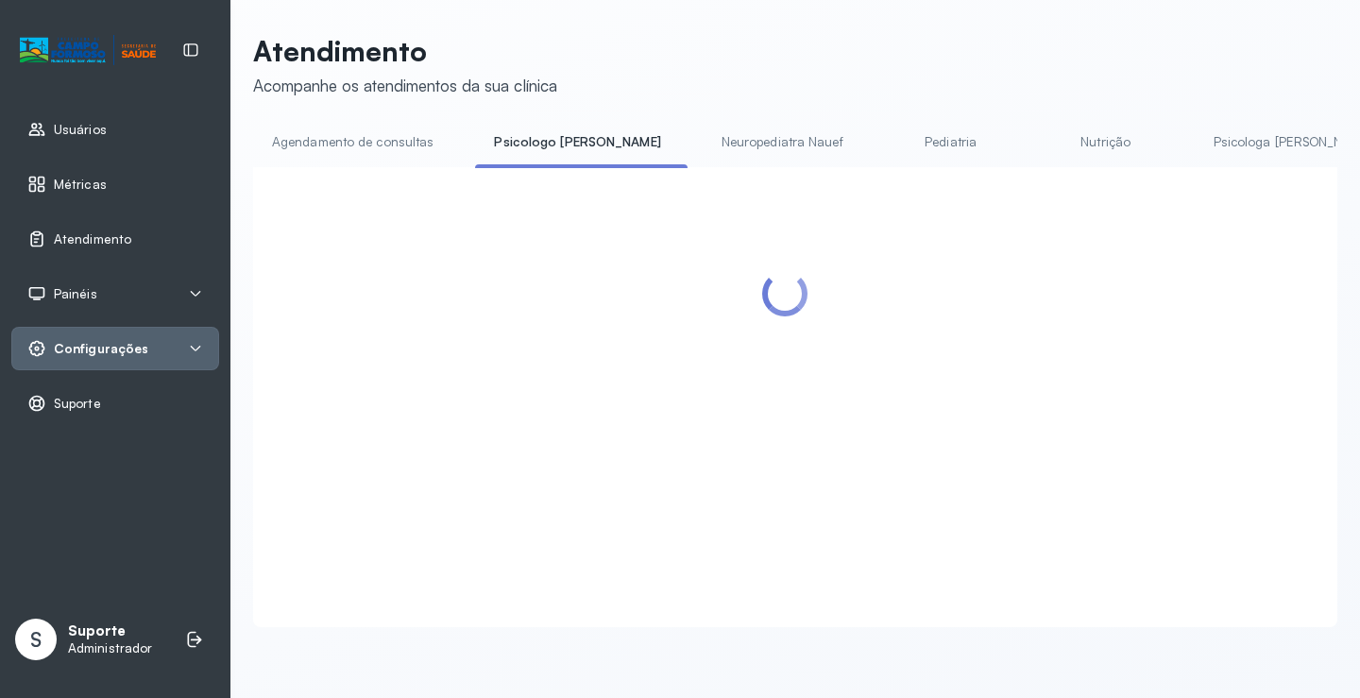
click at [367, 140] on link "Agendamento de consultas" at bounding box center [352, 142] width 199 height 31
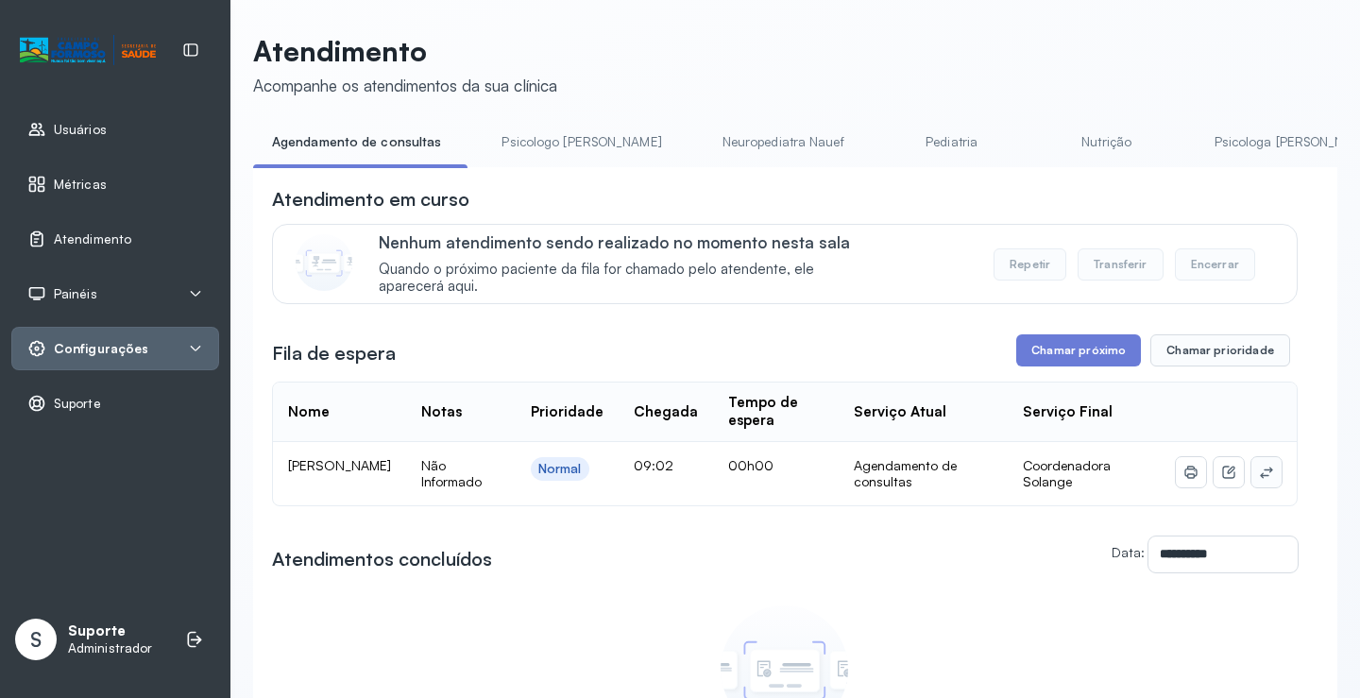
click at [1259, 478] on icon at bounding box center [1266, 472] width 15 height 15
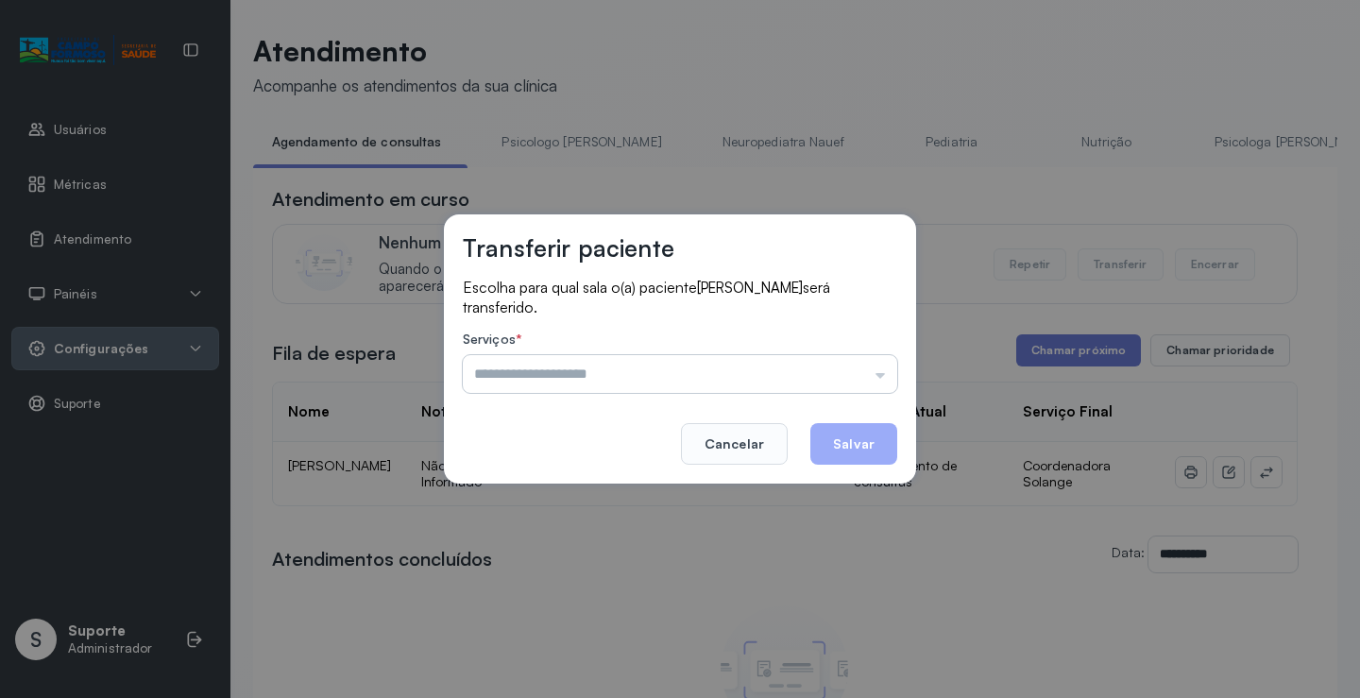
click at [842, 362] on input "text" at bounding box center [680, 374] width 435 height 38
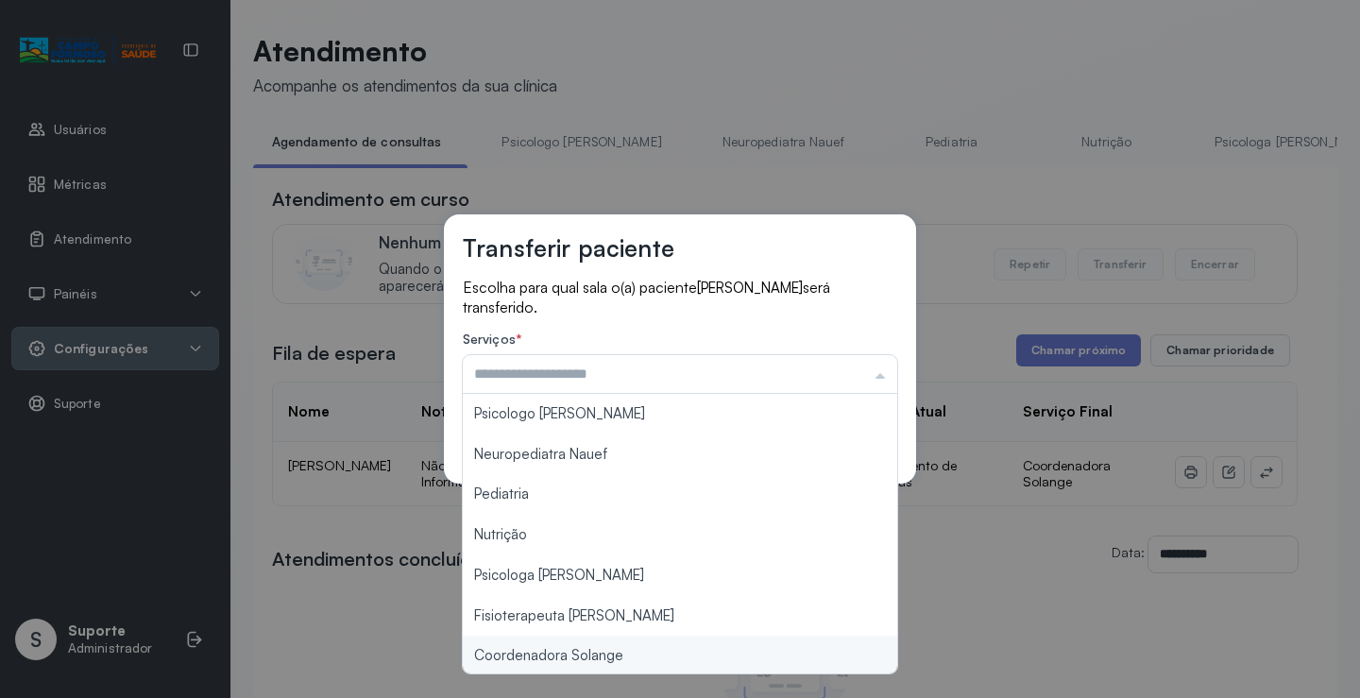
type input "**********"
click at [614, 657] on div "**********" at bounding box center [680, 349] width 1360 height 698
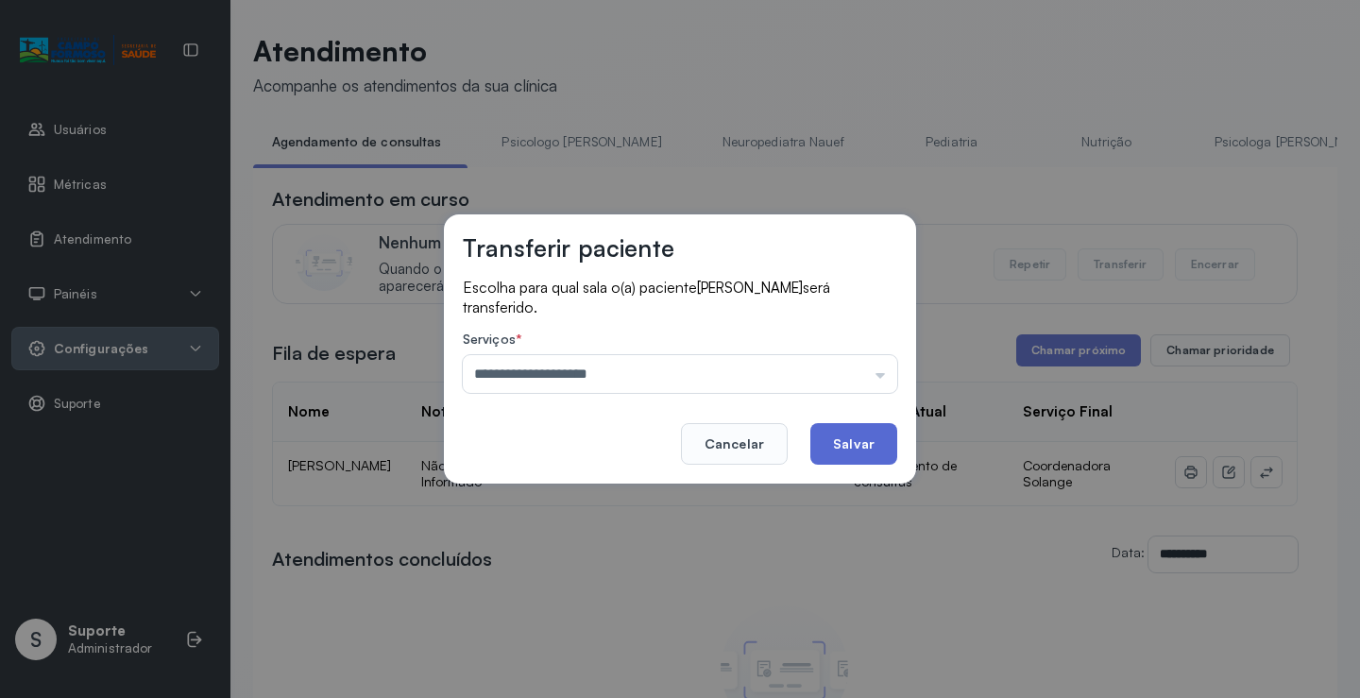
click at [859, 443] on button "Salvar" at bounding box center [854, 444] width 87 height 42
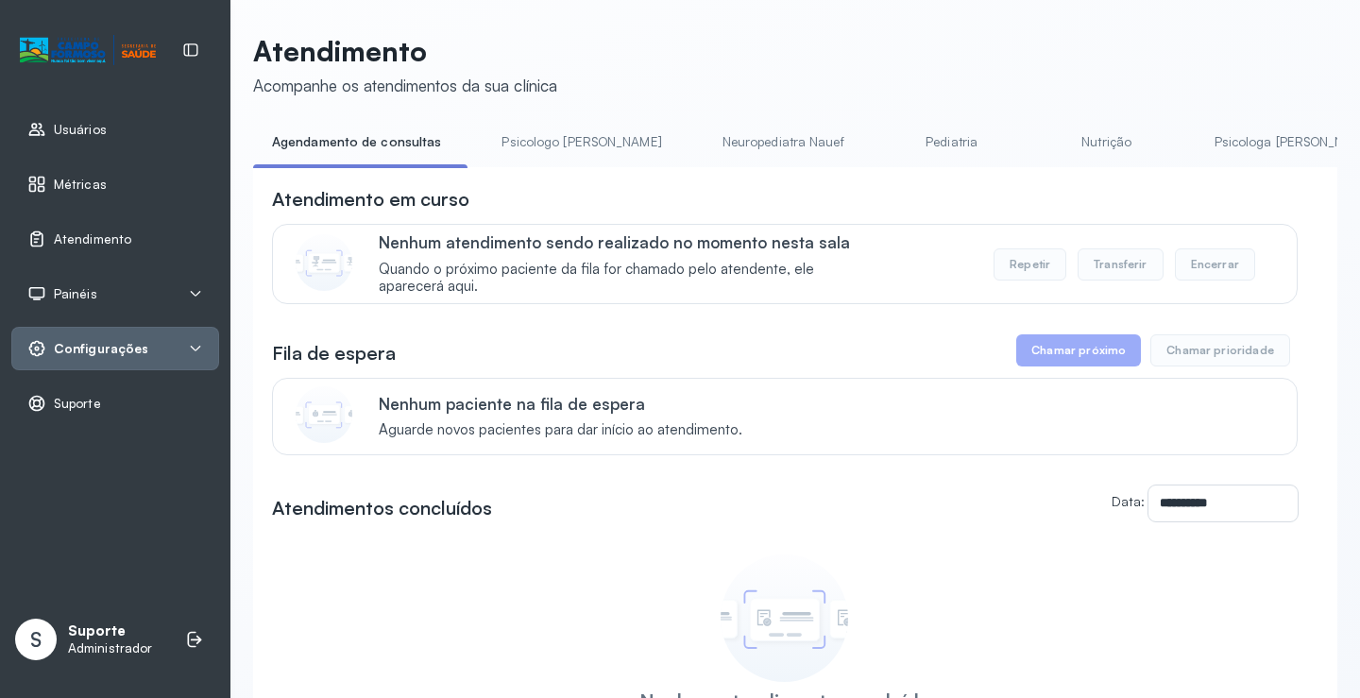
click at [552, 145] on link "Psicologo [PERSON_NAME]" at bounding box center [581, 142] width 197 height 31
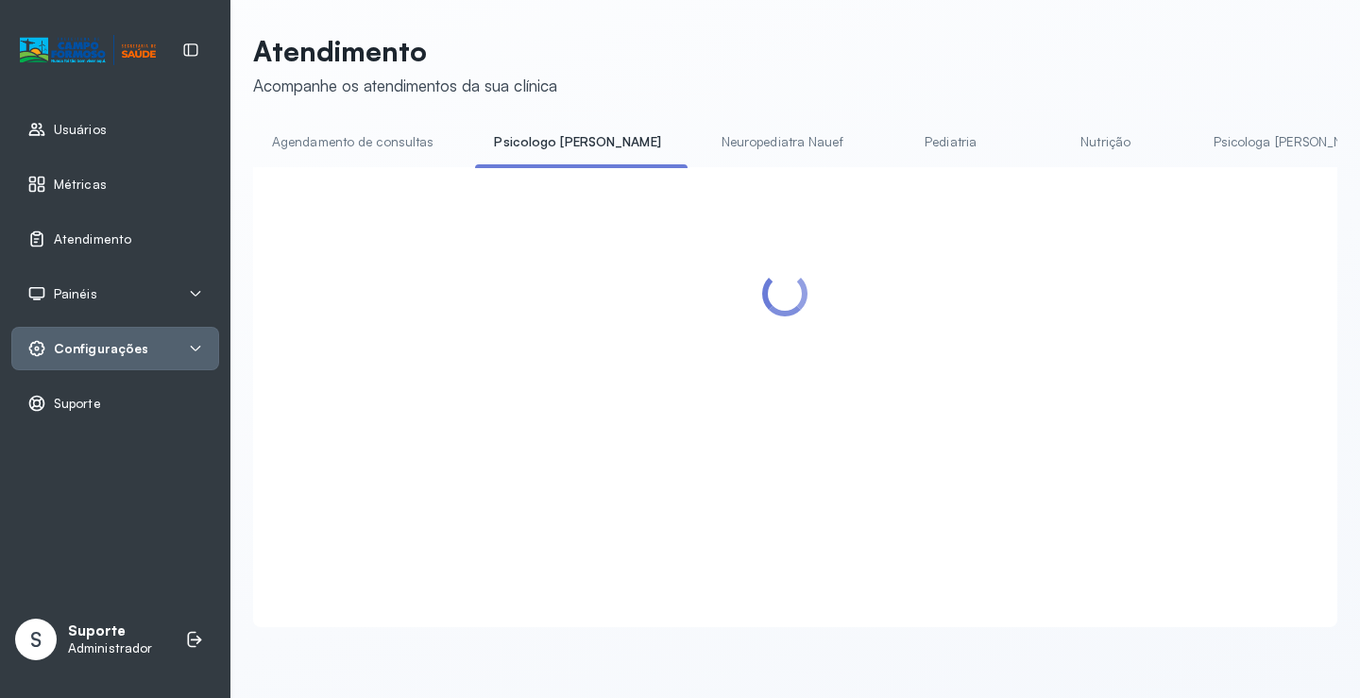
click at [408, 133] on link "Agendamento de consultas" at bounding box center [352, 142] width 199 height 31
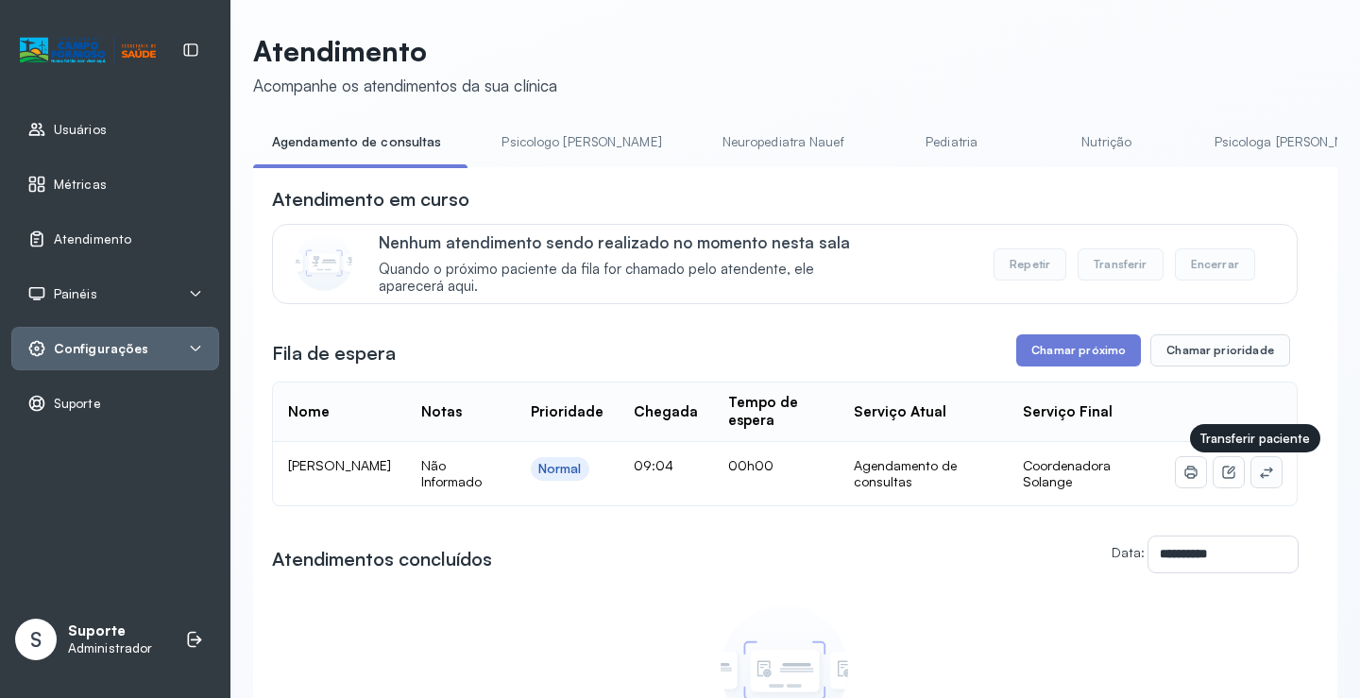
click at [1260, 477] on icon at bounding box center [1266, 472] width 12 height 11
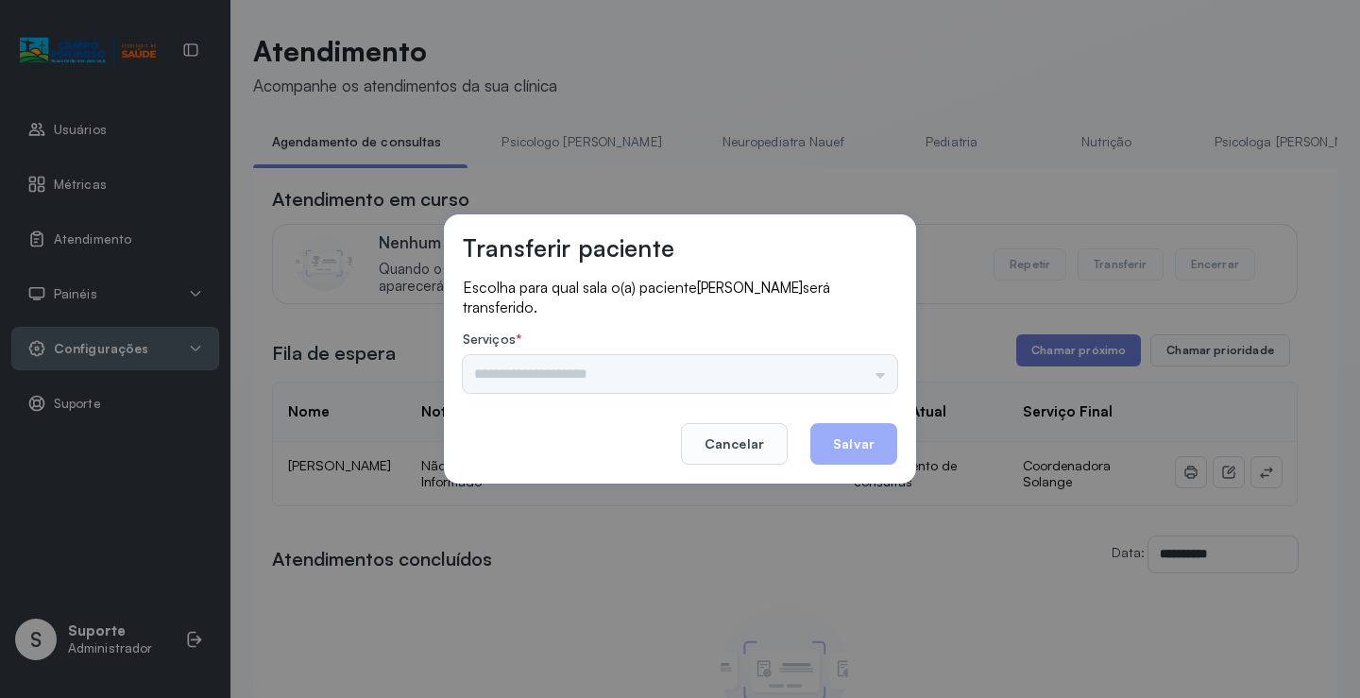
click at [868, 369] on input "text" at bounding box center [680, 374] width 435 height 38
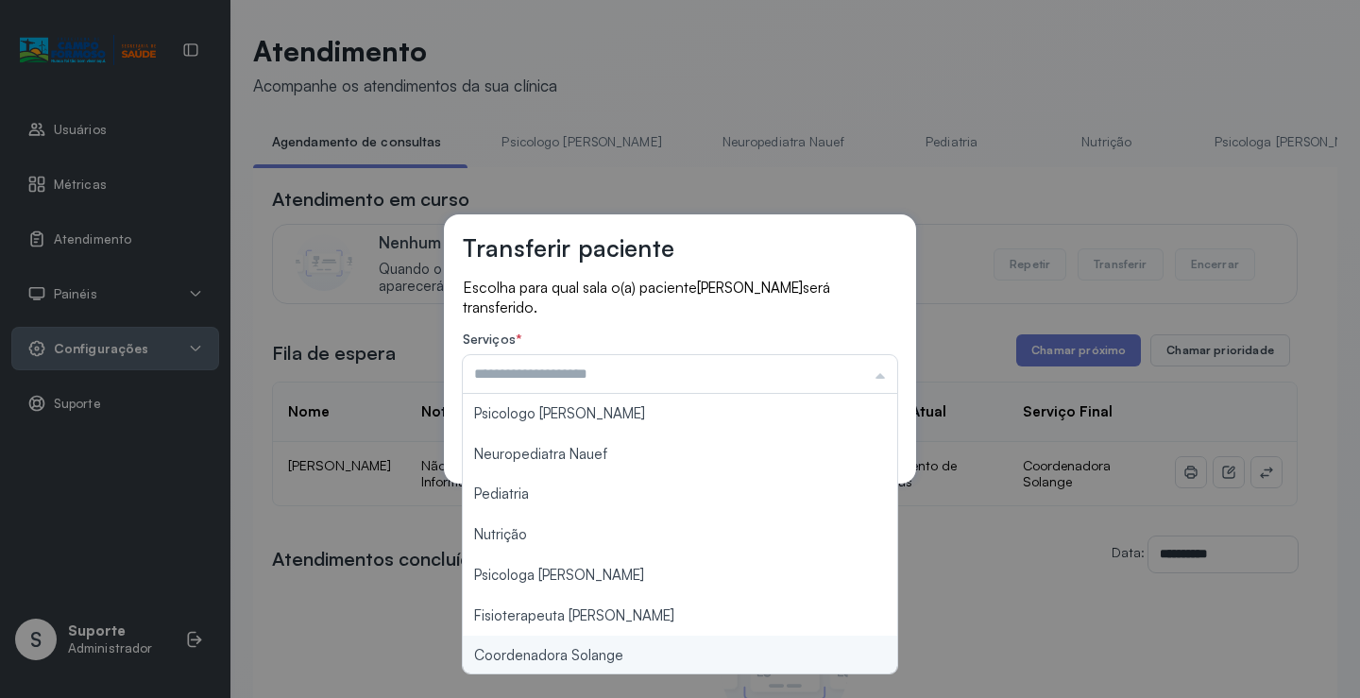
type input "**********"
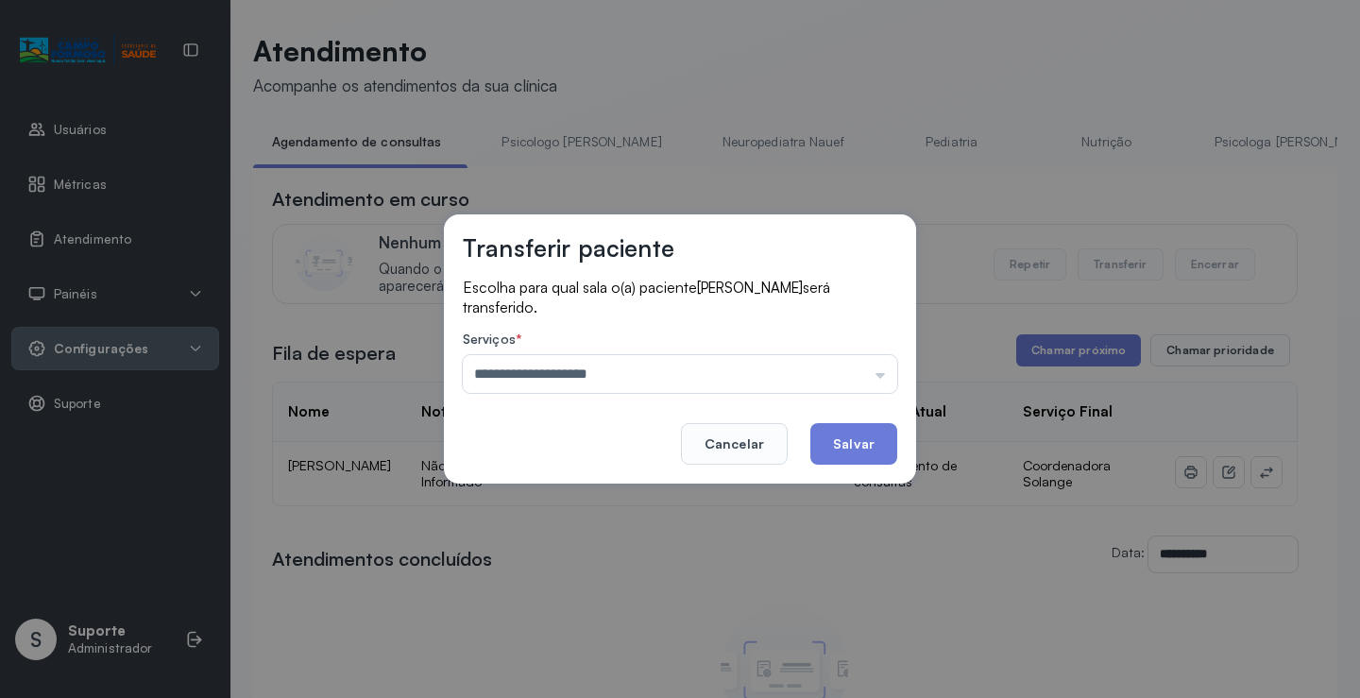
drag, startPoint x: 611, startPoint y: 653, endPoint x: 779, endPoint y: 526, distance: 210.5
click at [621, 649] on div "**********" at bounding box center [680, 349] width 1360 height 698
click at [837, 452] on button "Salvar" at bounding box center [854, 444] width 87 height 42
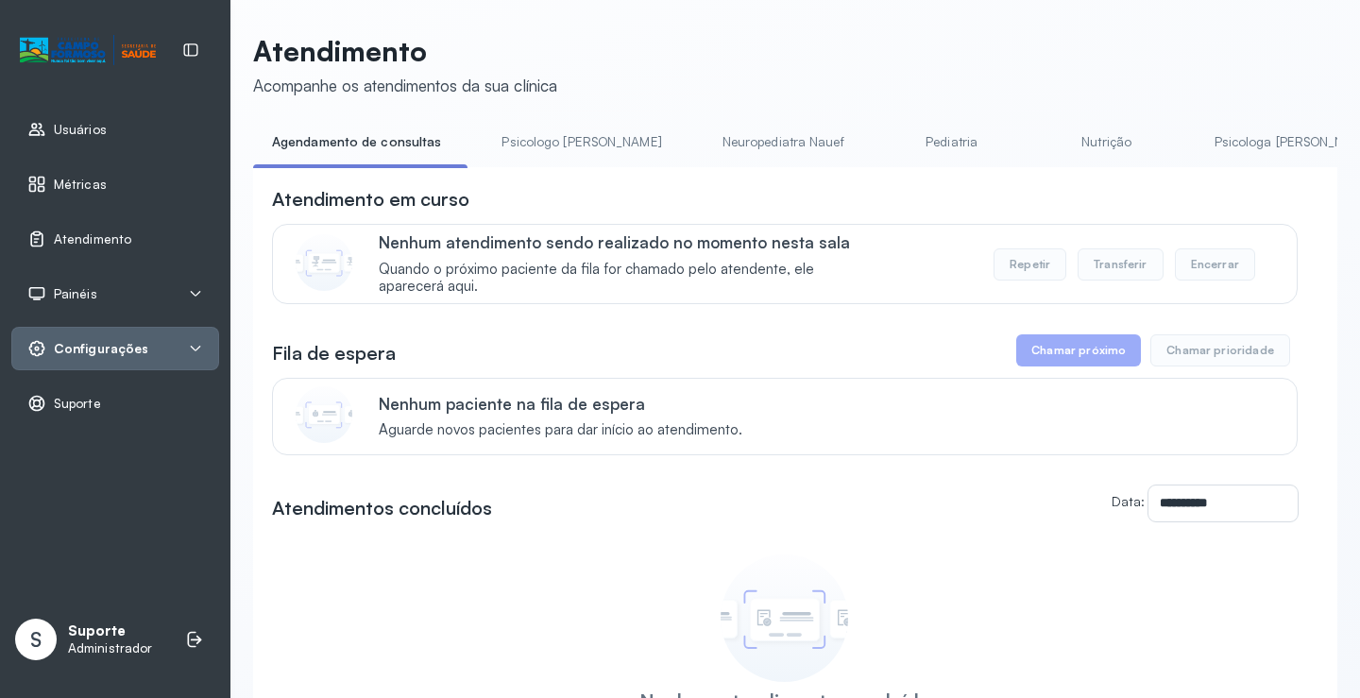
click at [510, 132] on link "Psicologo [PERSON_NAME]" at bounding box center [581, 142] width 197 height 31
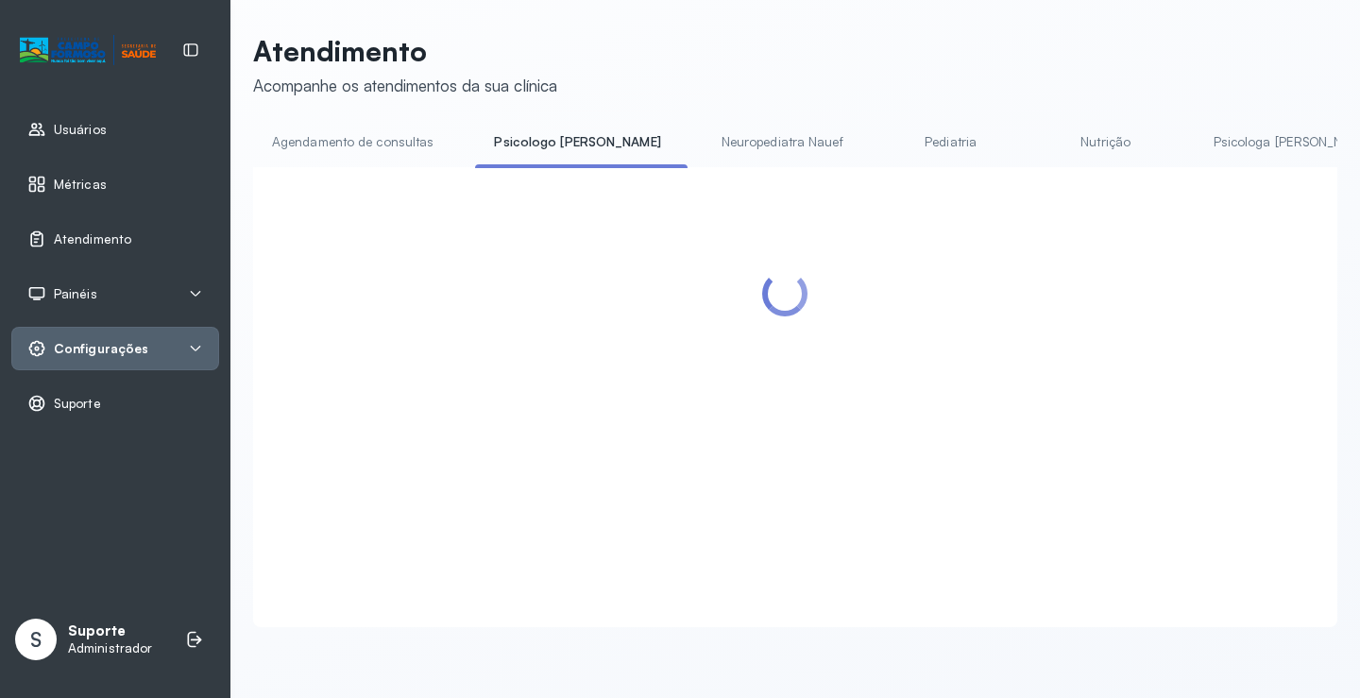
click at [367, 132] on link "Agendamento de consultas" at bounding box center [352, 142] width 199 height 31
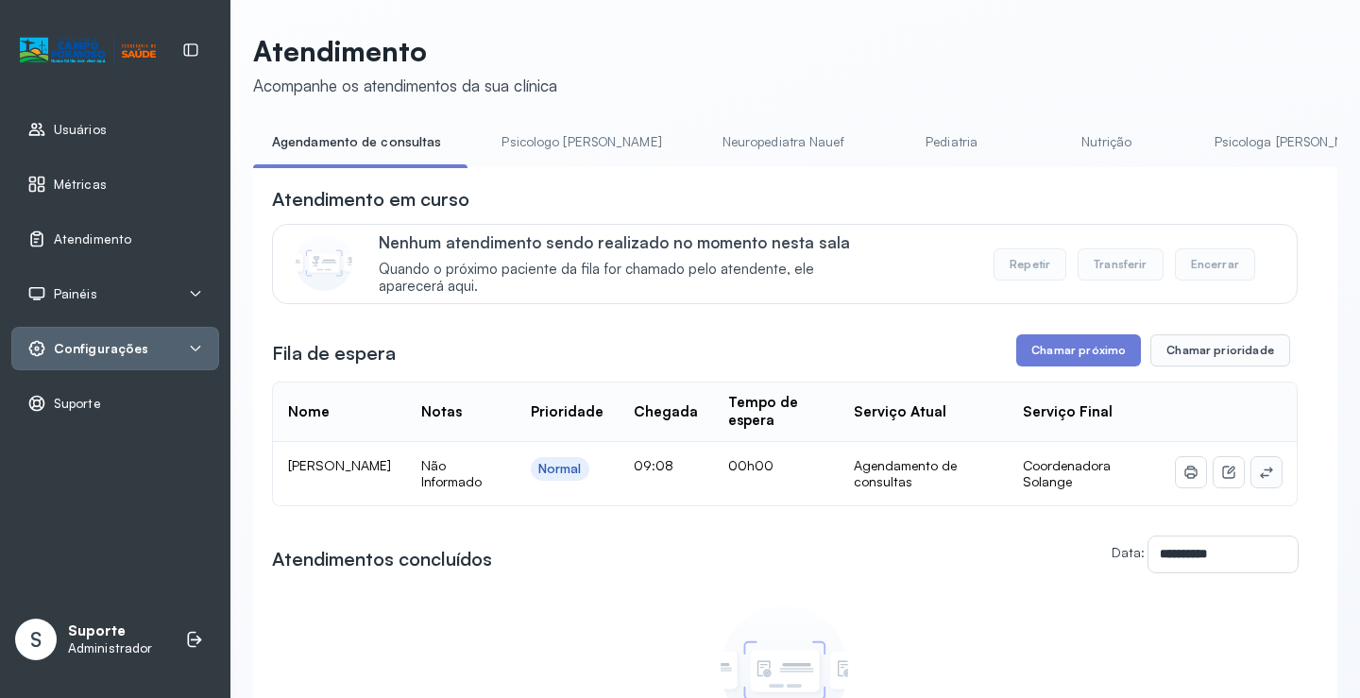
click at [1259, 478] on icon at bounding box center [1266, 472] width 15 height 15
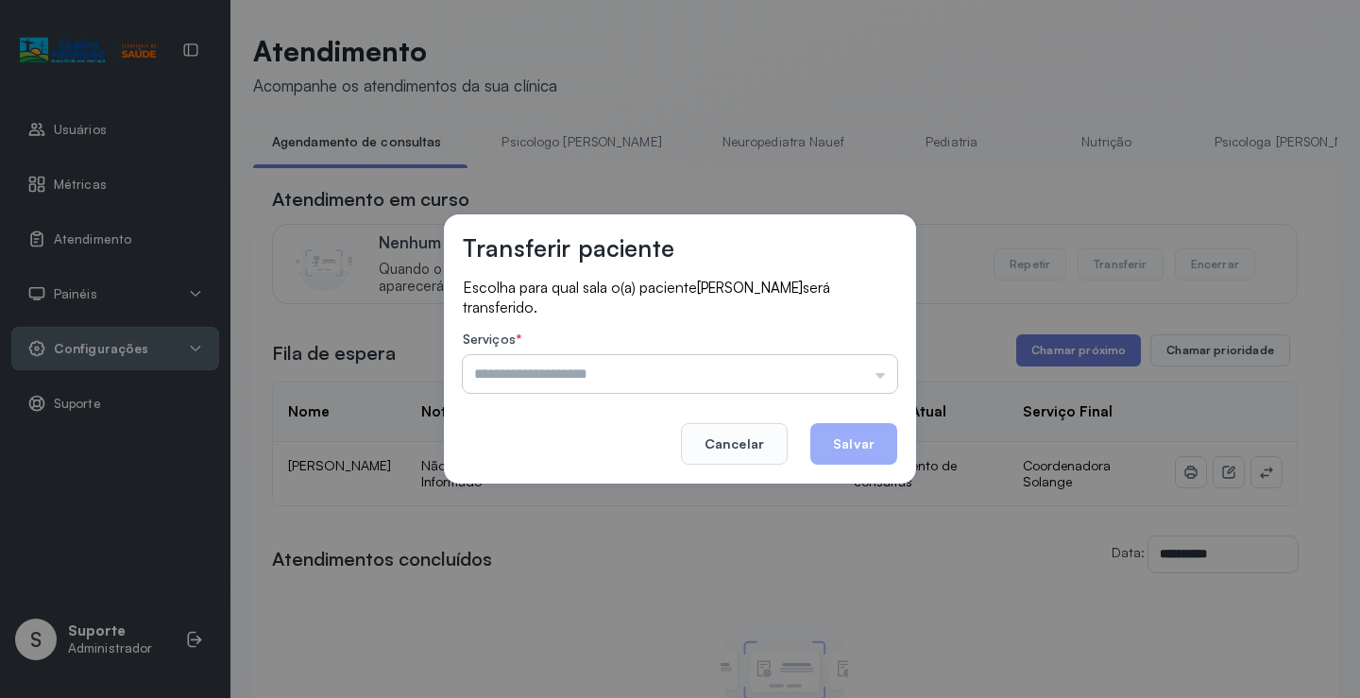
click at [815, 379] on input "text" at bounding box center [680, 374] width 435 height 38
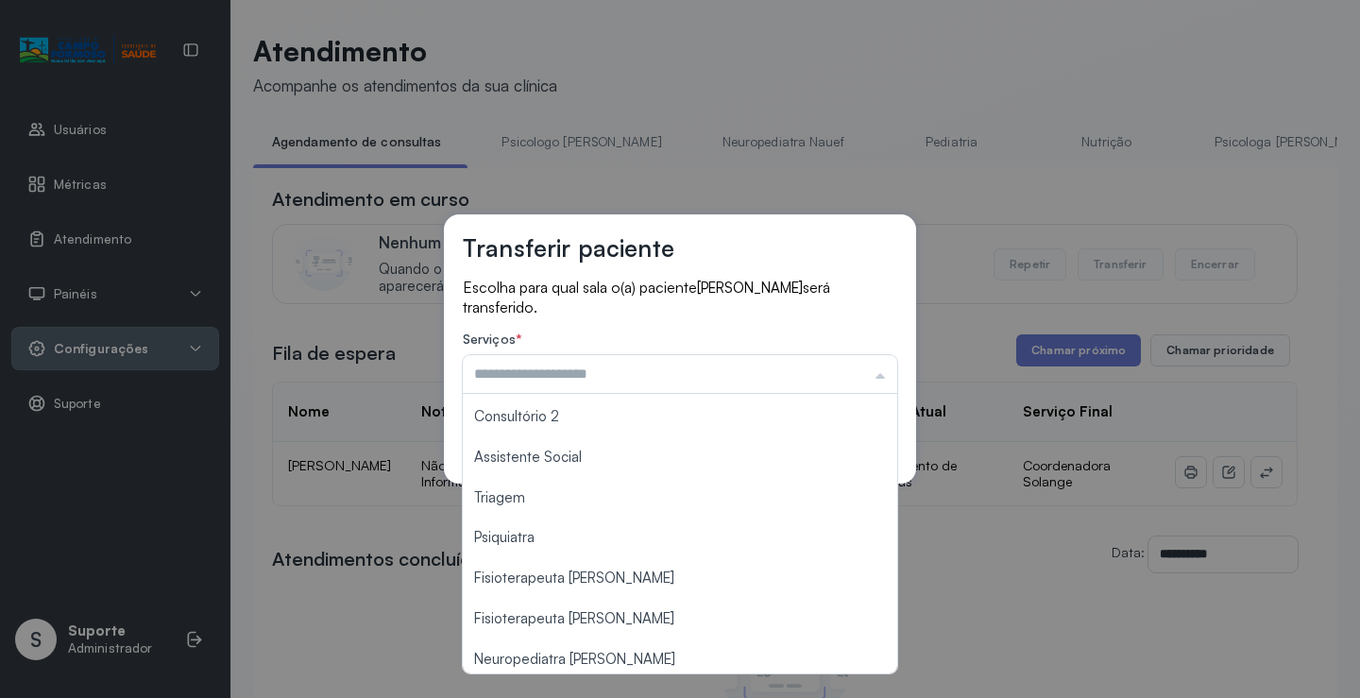
scroll to position [285, 0]
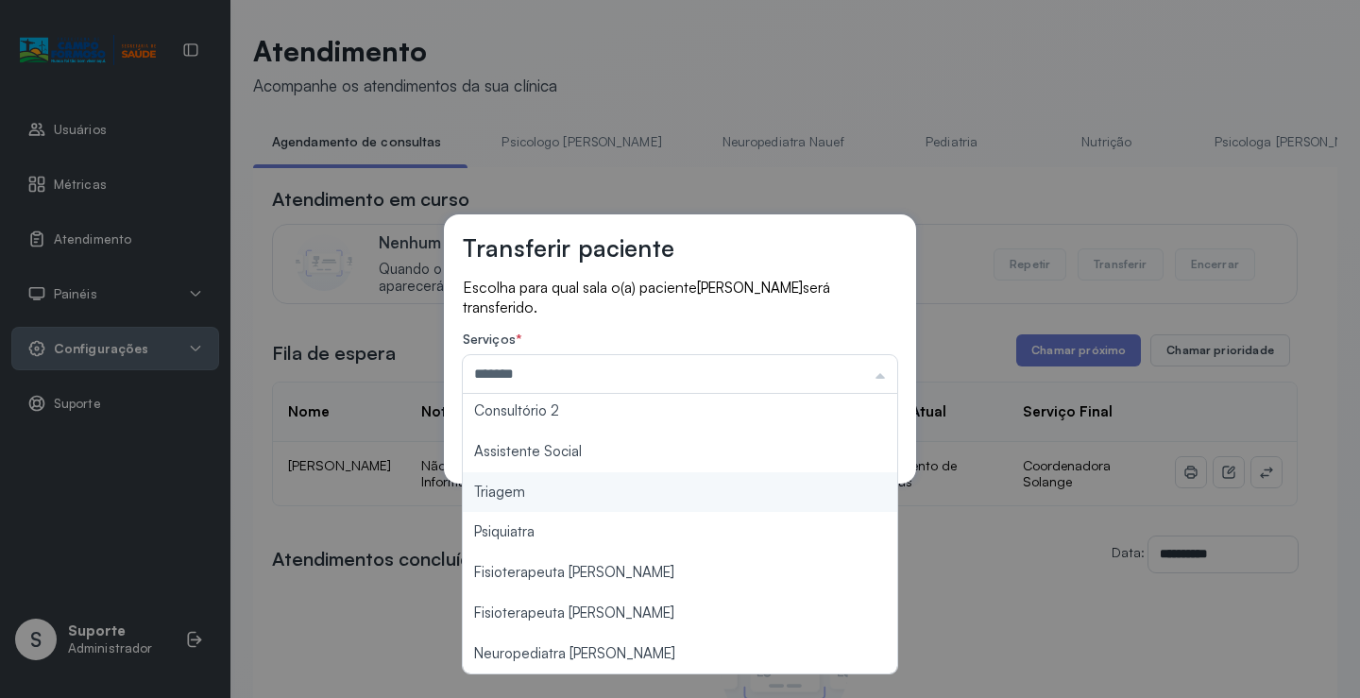
click at [586, 504] on div "Transferir paciente Escolha para qual sala o(a) paciente ISIS CASTRO SAMPAIO se…" at bounding box center [680, 349] width 1360 height 698
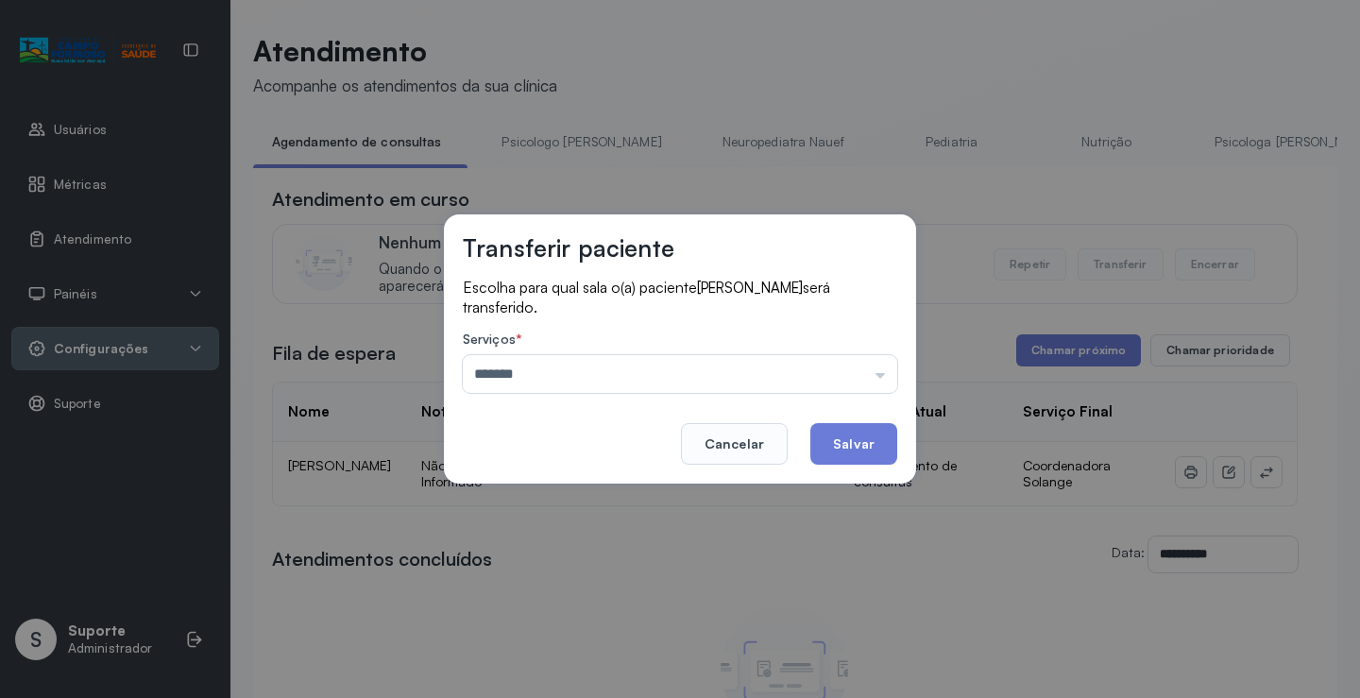
click at [777, 395] on div "Escolha para qual sala o(a) paciente ISIS CASTRO SAMPAIO será transferido. Serv…" at bounding box center [680, 337] width 435 height 119
click at [760, 380] on input "*******" at bounding box center [680, 374] width 435 height 38
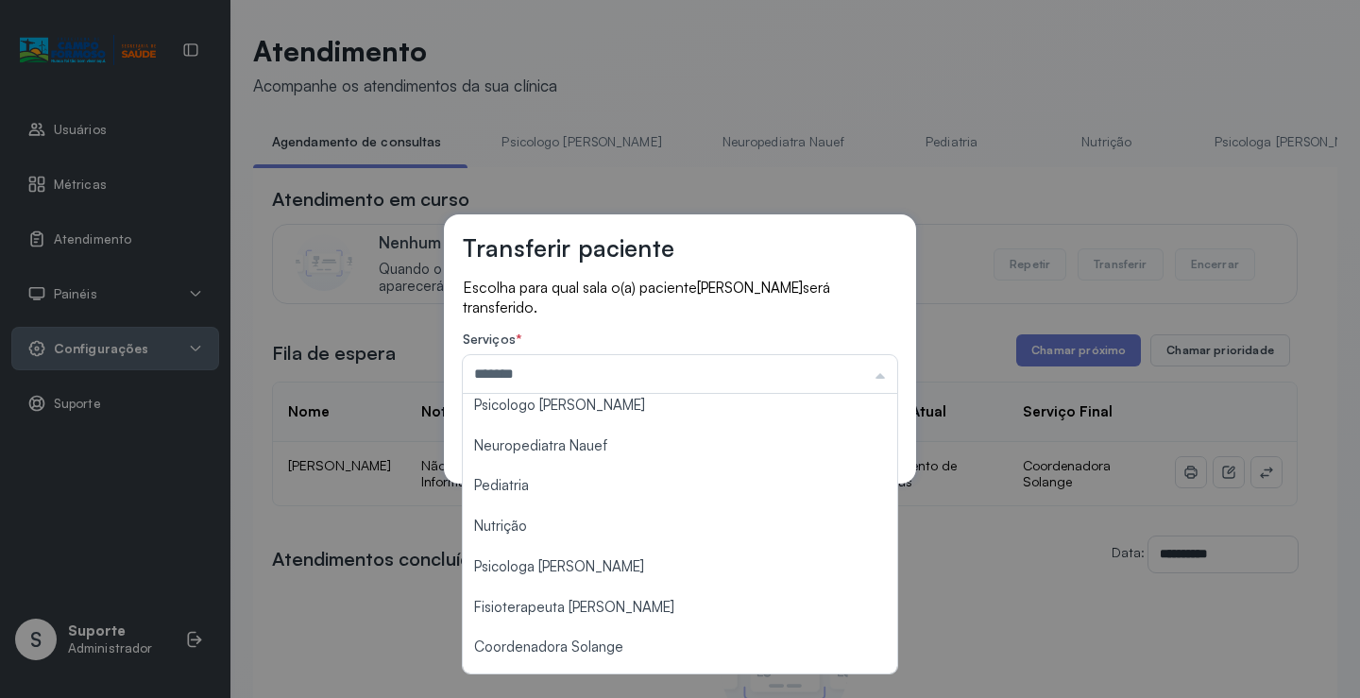
scroll to position [0, 0]
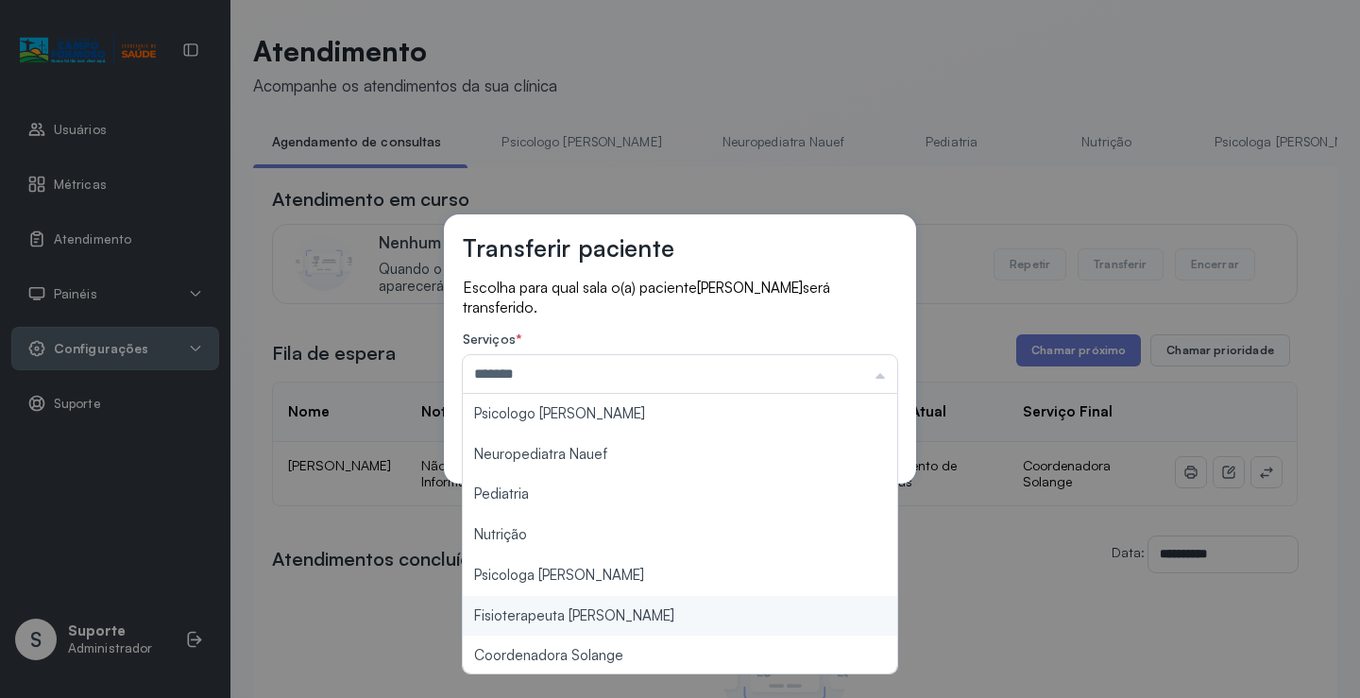
type input "**********"
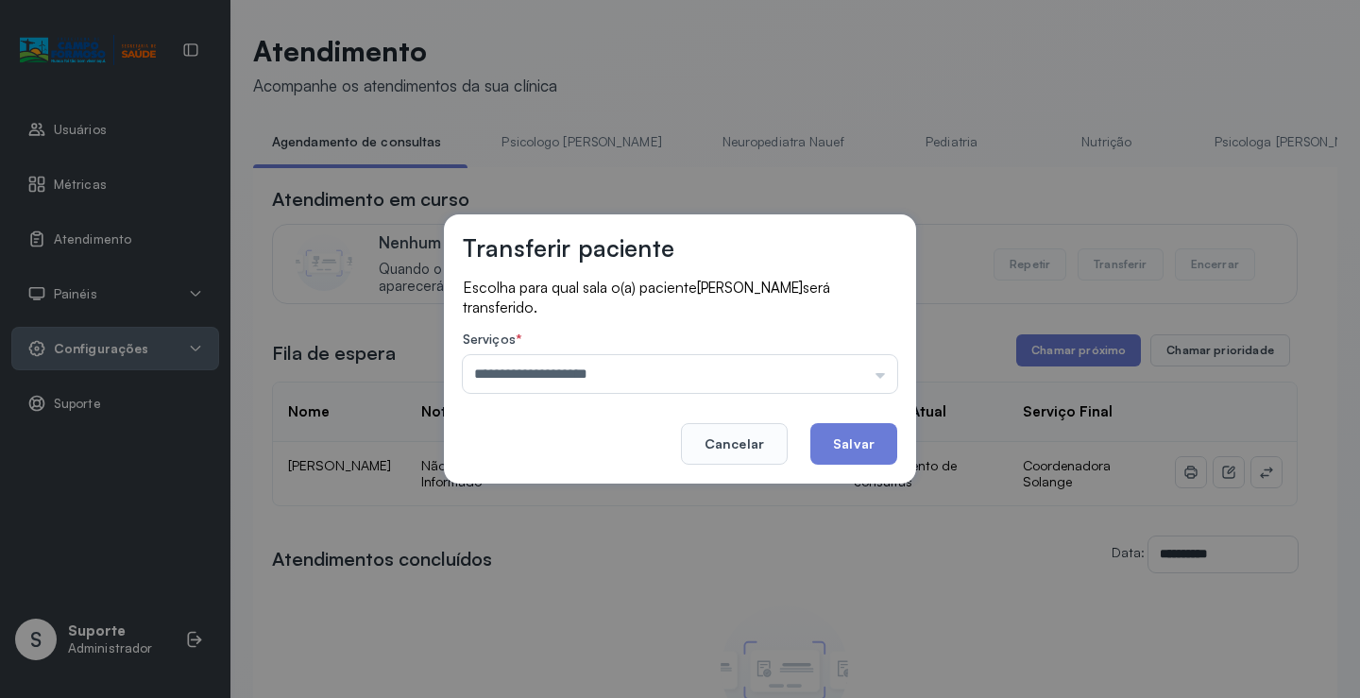
click at [589, 656] on div "**********" at bounding box center [680, 349] width 1360 height 698
click at [865, 434] on button "Salvar" at bounding box center [854, 444] width 87 height 42
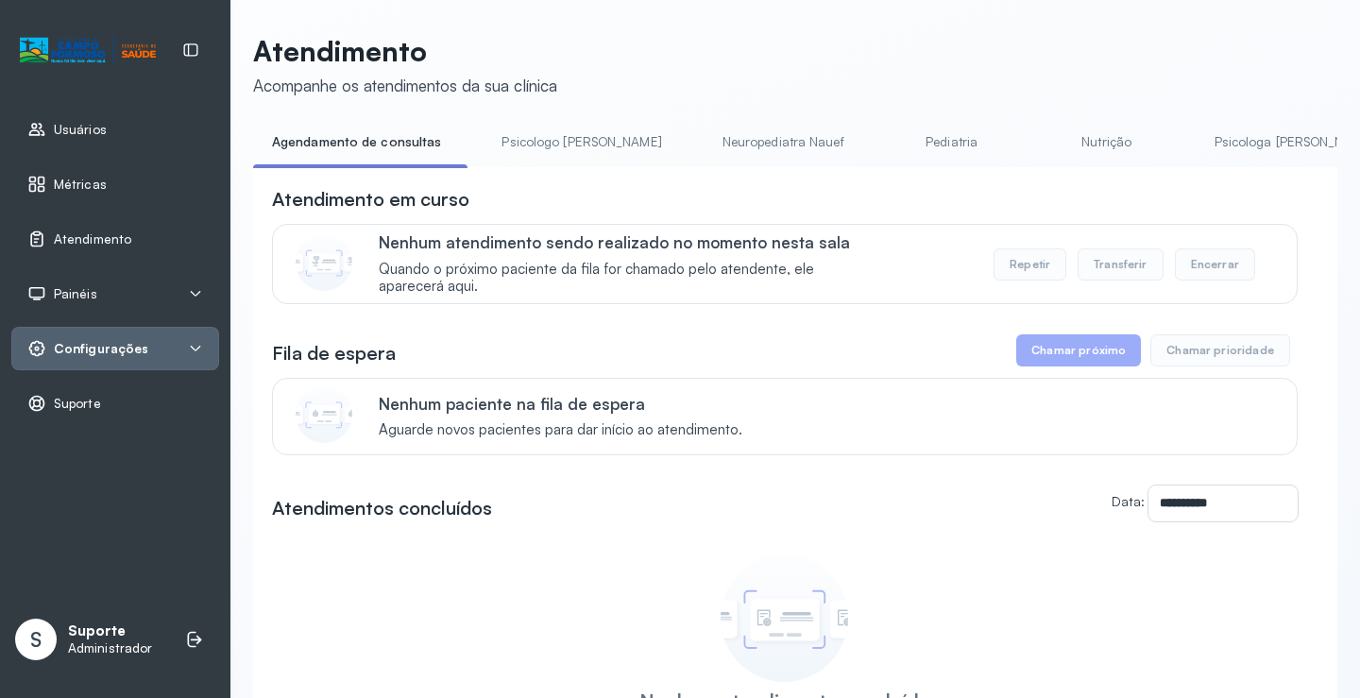
click at [559, 141] on link "Psicologo [PERSON_NAME]" at bounding box center [581, 142] width 197 height 31
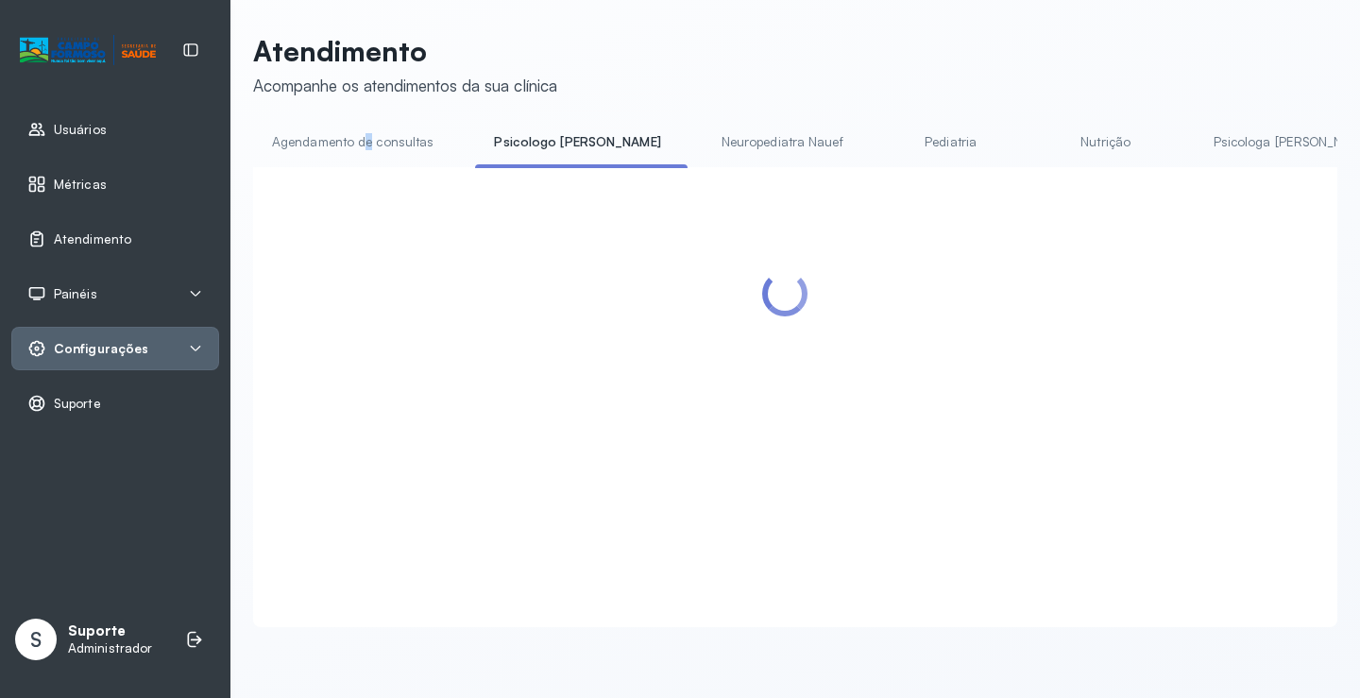
click at [367, 160] on li "Agendamento de consultas" at bounding box center [356, 148] width 207 height 43
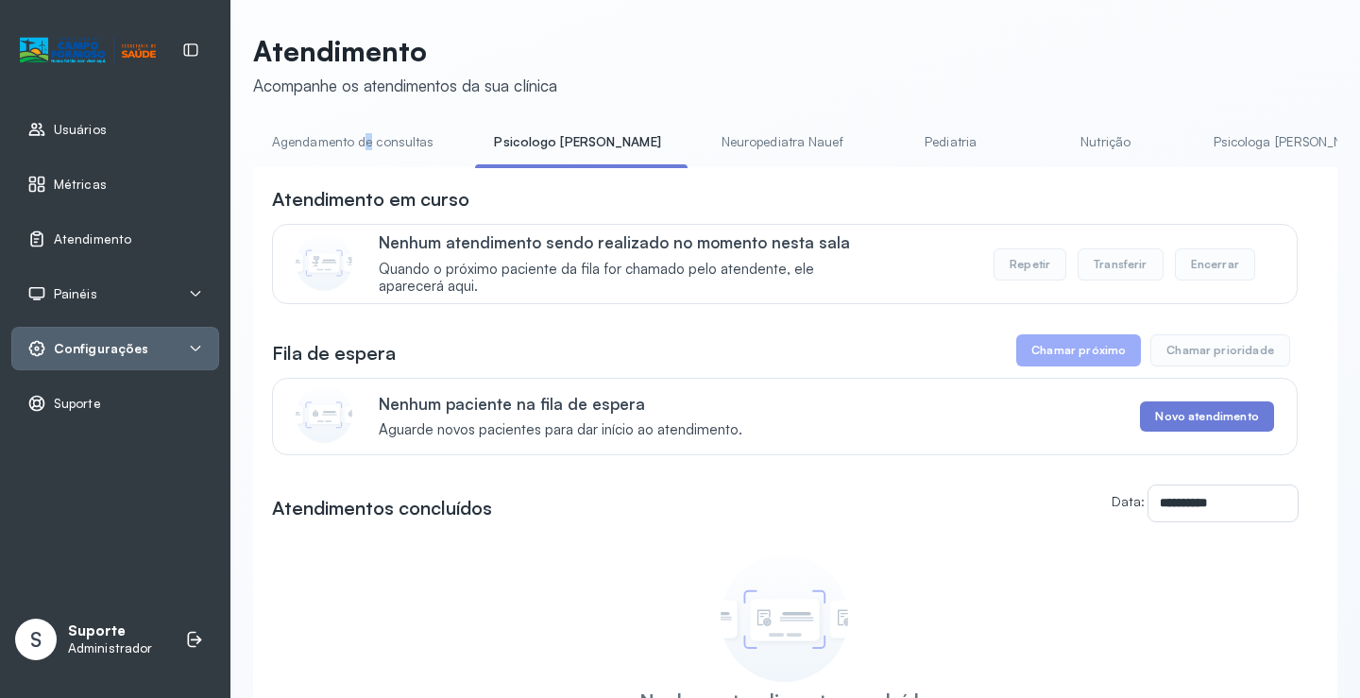
click at [395, 145] on link "Agendamento de consultas" at bounding box center [352, 142] width 199 height 31
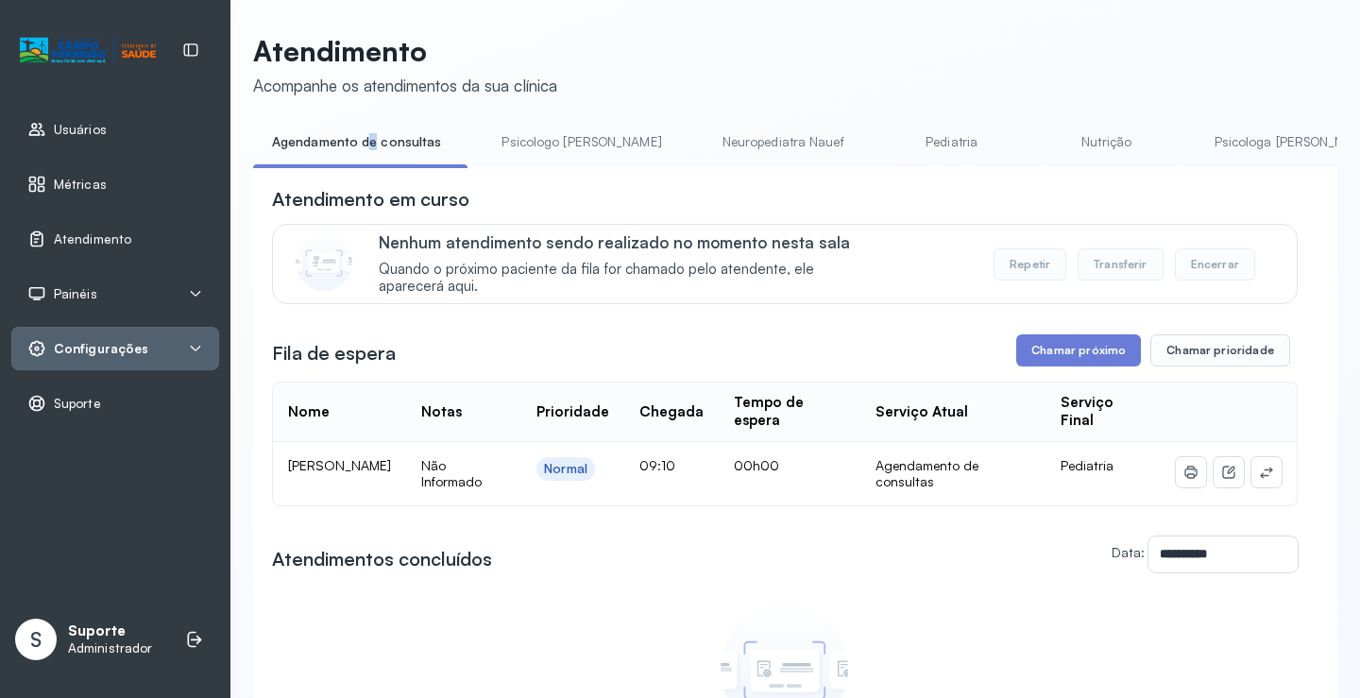
click at [438, 134] on link "Agendamento de consultas" at bounding box center [356, 142] width 207 height 31
click at [435, 110] on div "**********" at bounding box center [795, 475] width 1084 height 883
click at [1259, 480] on icon at bounding box center [1266, 472] width 15 height 15
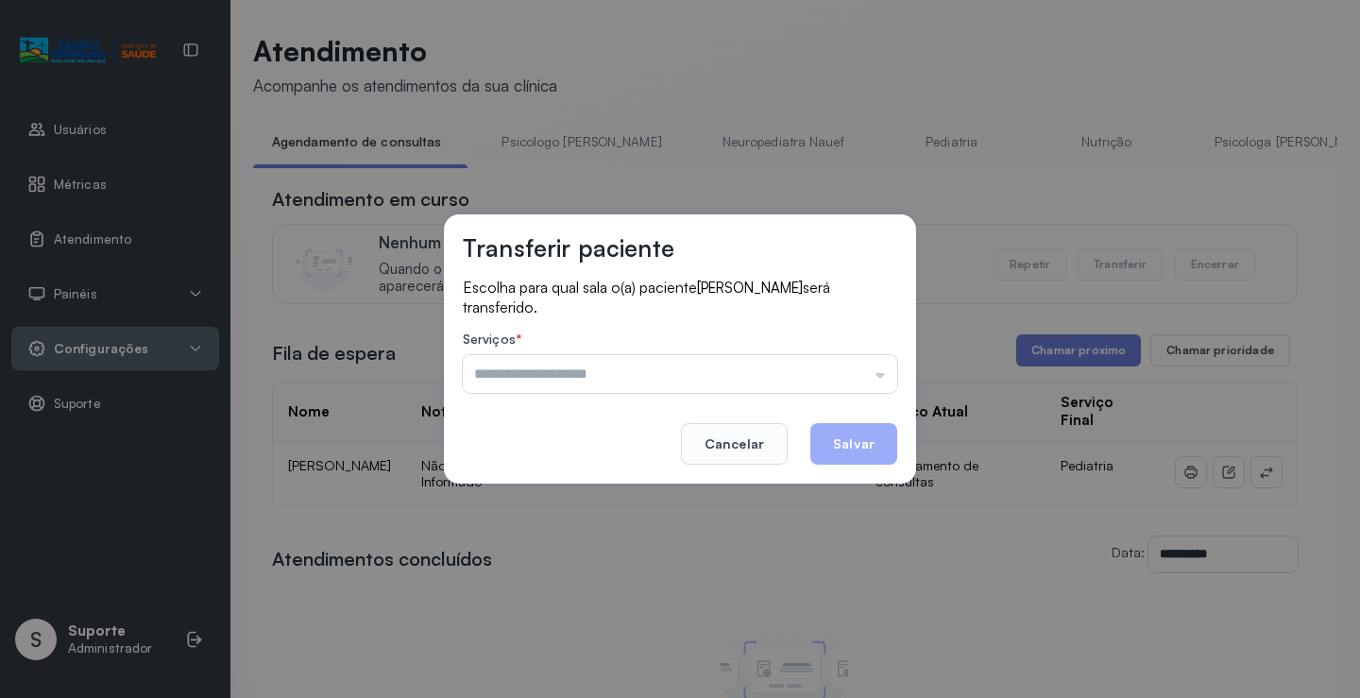
click at [850, 354] on div "Serviços * Psicologo Pedro Neuropediatra Nauef Pediatria Nutrição Psicologa Ala…" at bounding box center [680, 362] width 435 height 61
click at [849, 366] on input "text" at bounding box center [680, 374] width 435 height 38
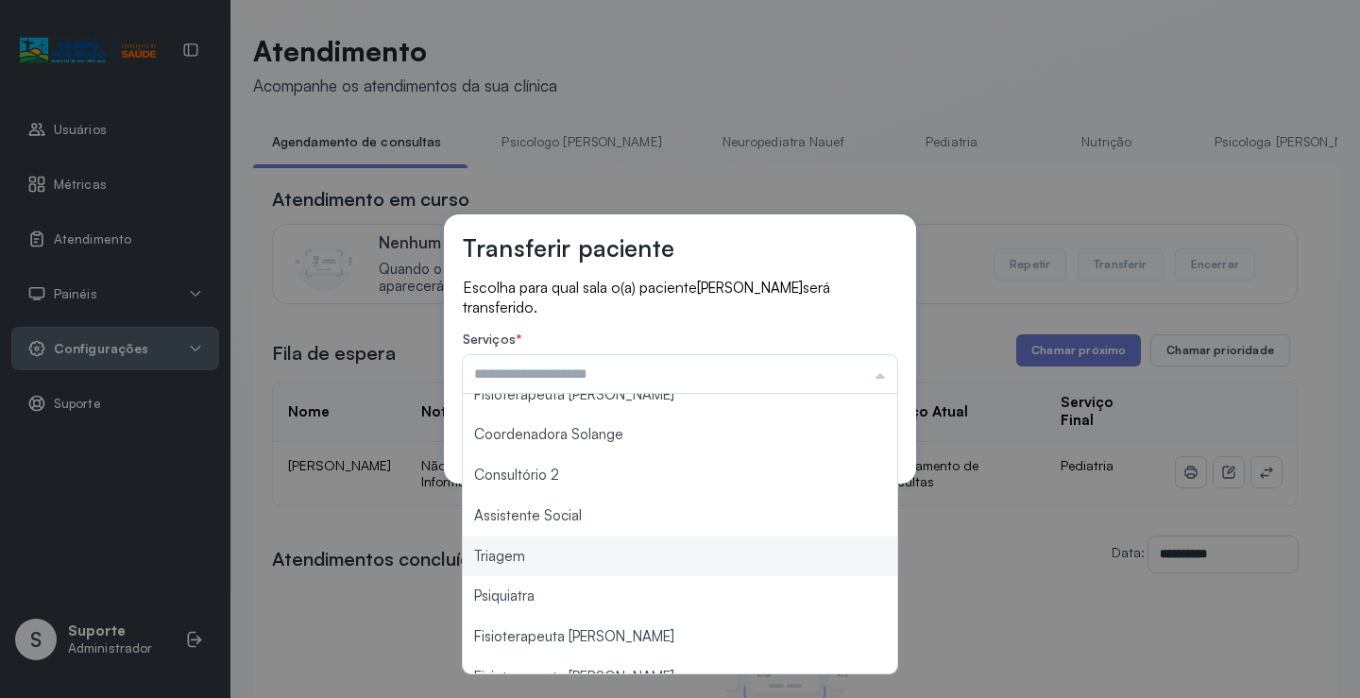
scroll to position [286, 0]
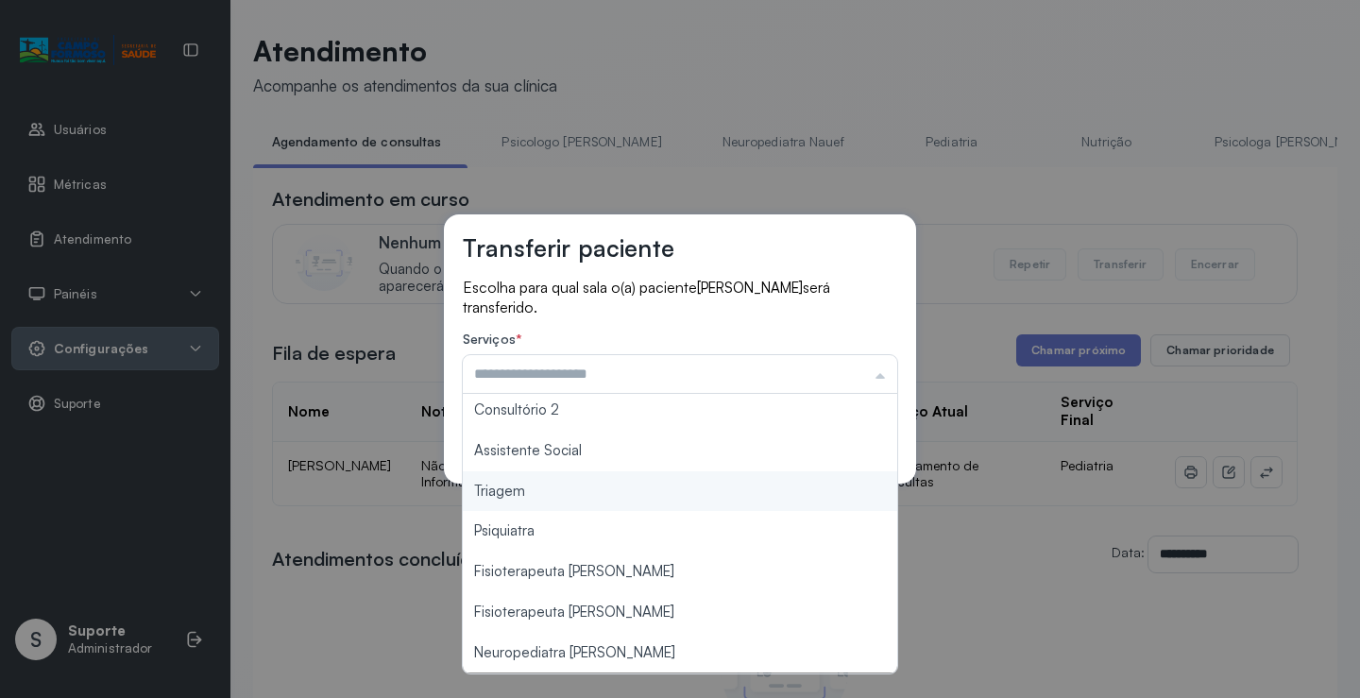
type input "*******"
click at [605, 507] on div "Transferir paciente Escolha para qual sala o(a) paciente ANA BEATIZ RODRIGUES D…" at bounding box center [680, 349] width 1360 height 698
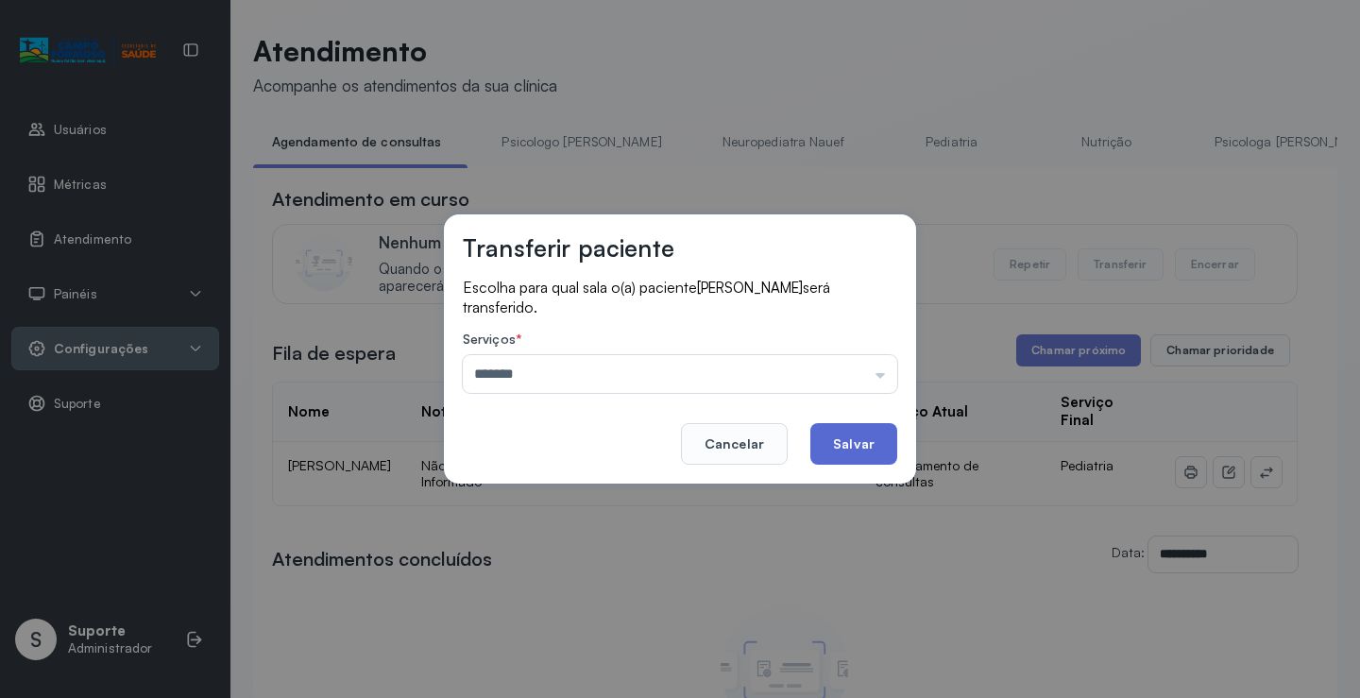
click at [840, 449] on button "Salvar" at bounding box center [854, 444] width 87 height 42
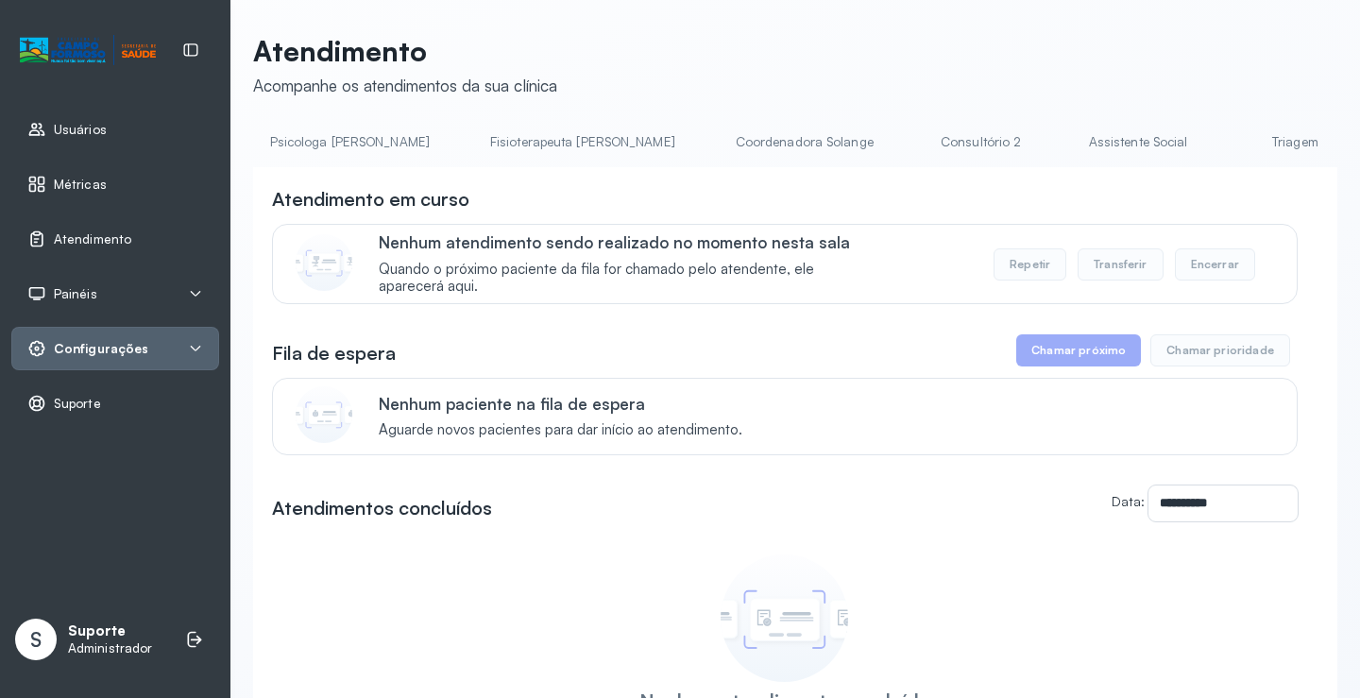
scroll to position [0, 954]
click at [708, 135] on link "Coordenadora Solange" at bounding box center [796, 142] width 176 height 31
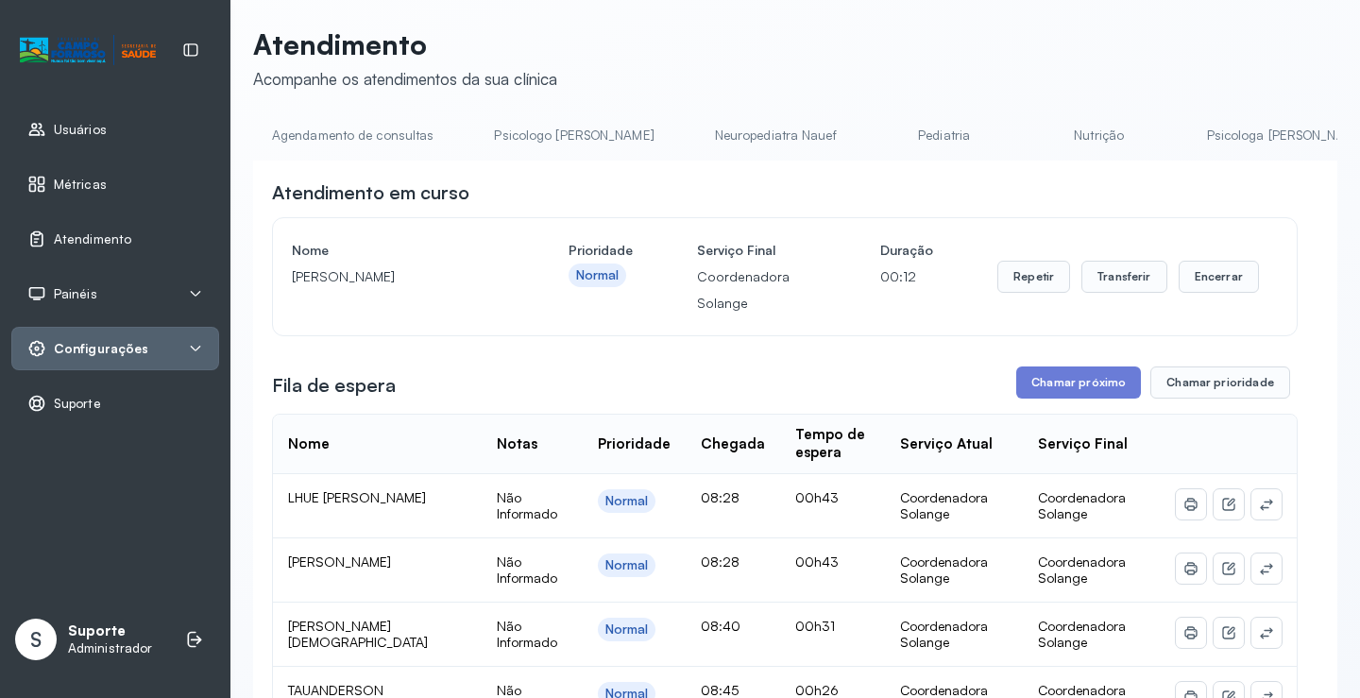
scroll to position [0, 0]
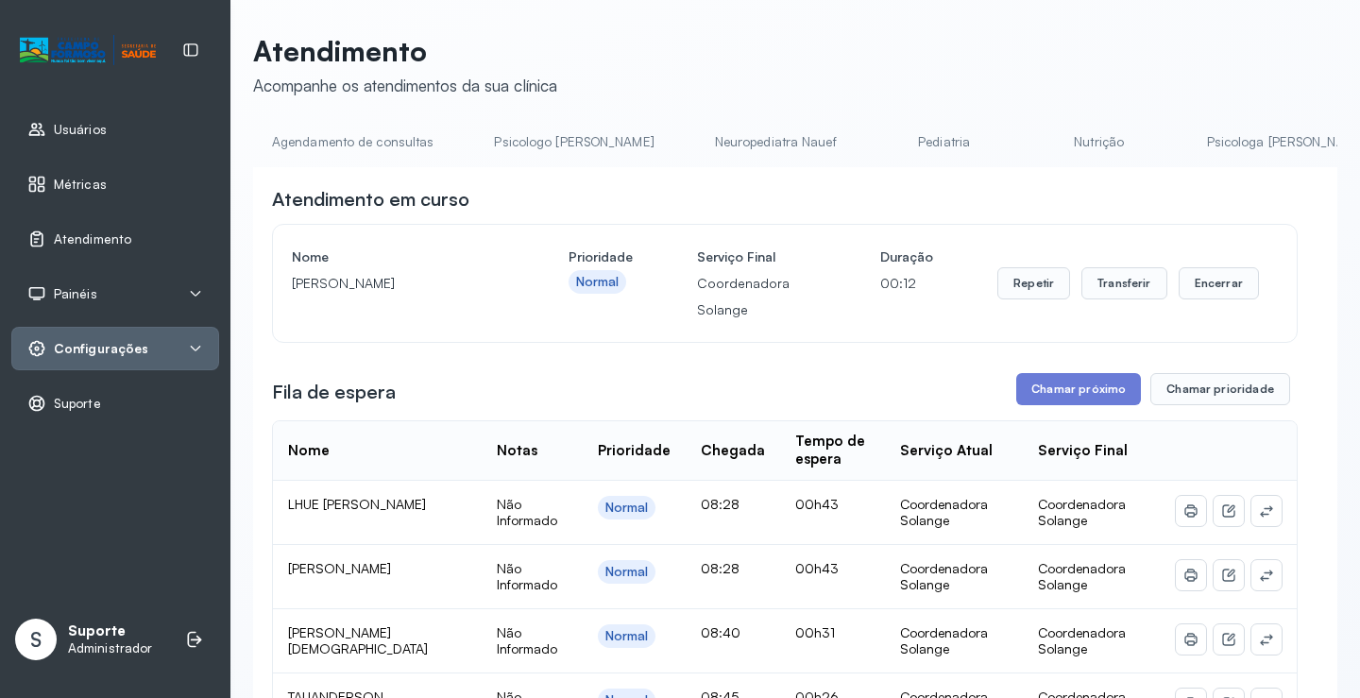
click at [380, 142] on link "Agendamento de consultas" at bounding box center [352, 142] width 199 height 31
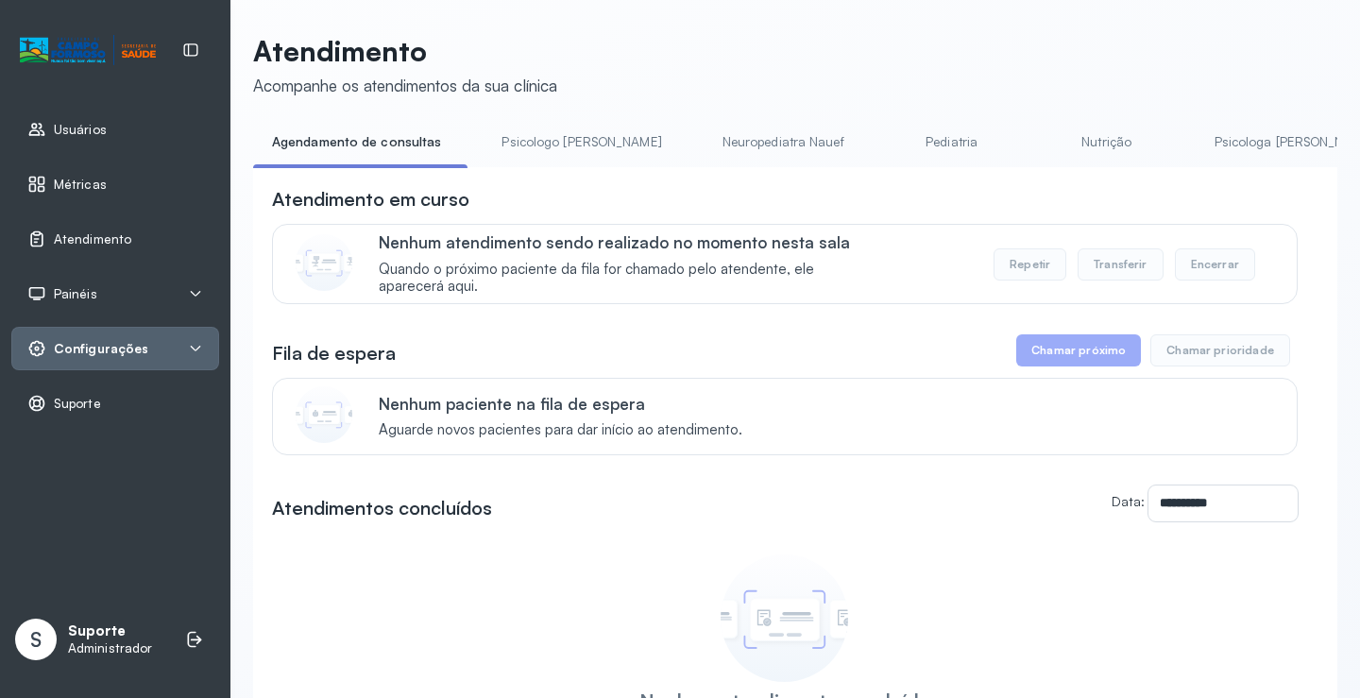
click at [888, 141] on link "Pediatria" at bounding box center [952, 142] width 132 height 31
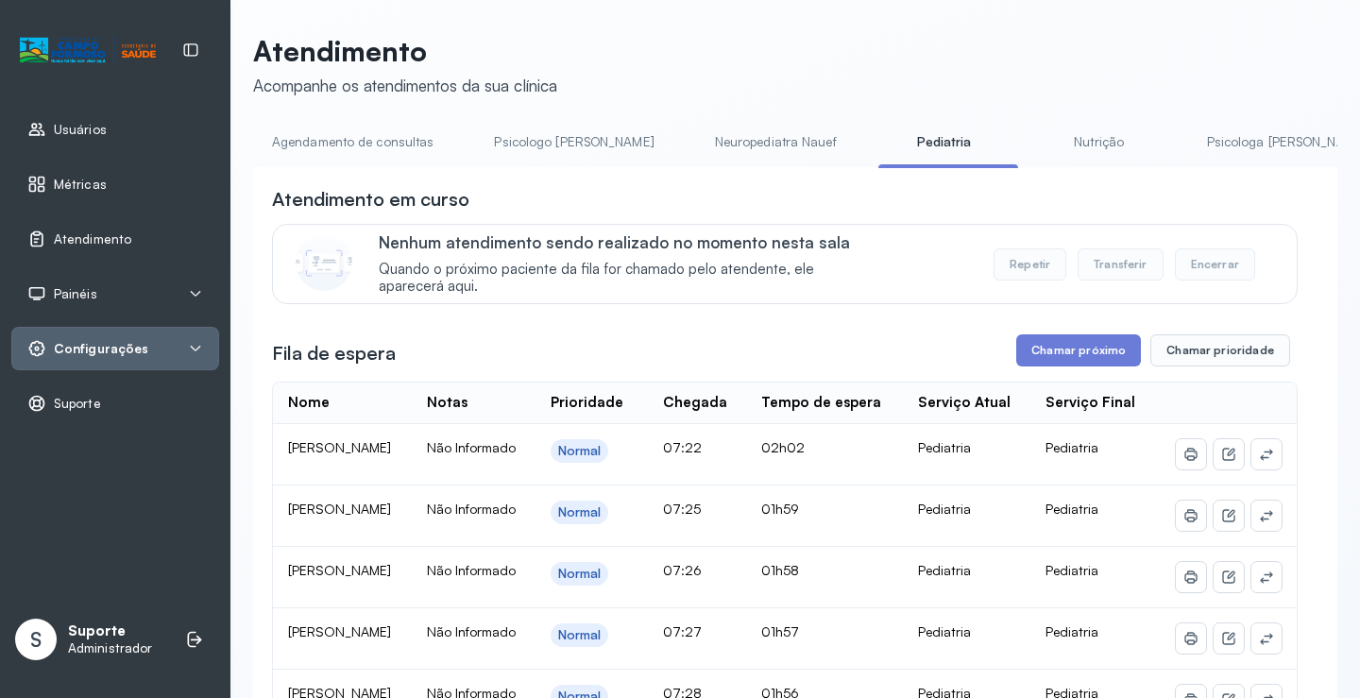
click at [347, 138] on link "Agendamento de consultas" at bounding box center [352, 142] width 199 height 31
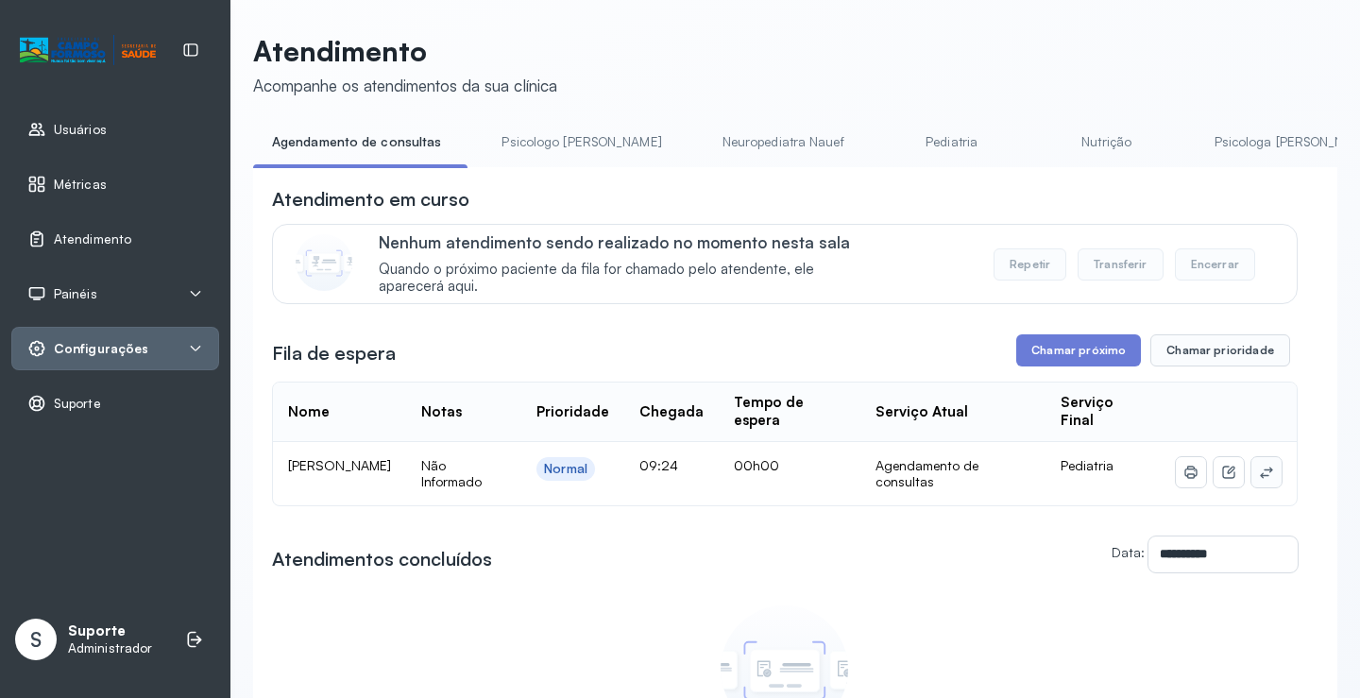
click at [1259, 477] on icon at bounding box center [1266, 472] width 15 height 15
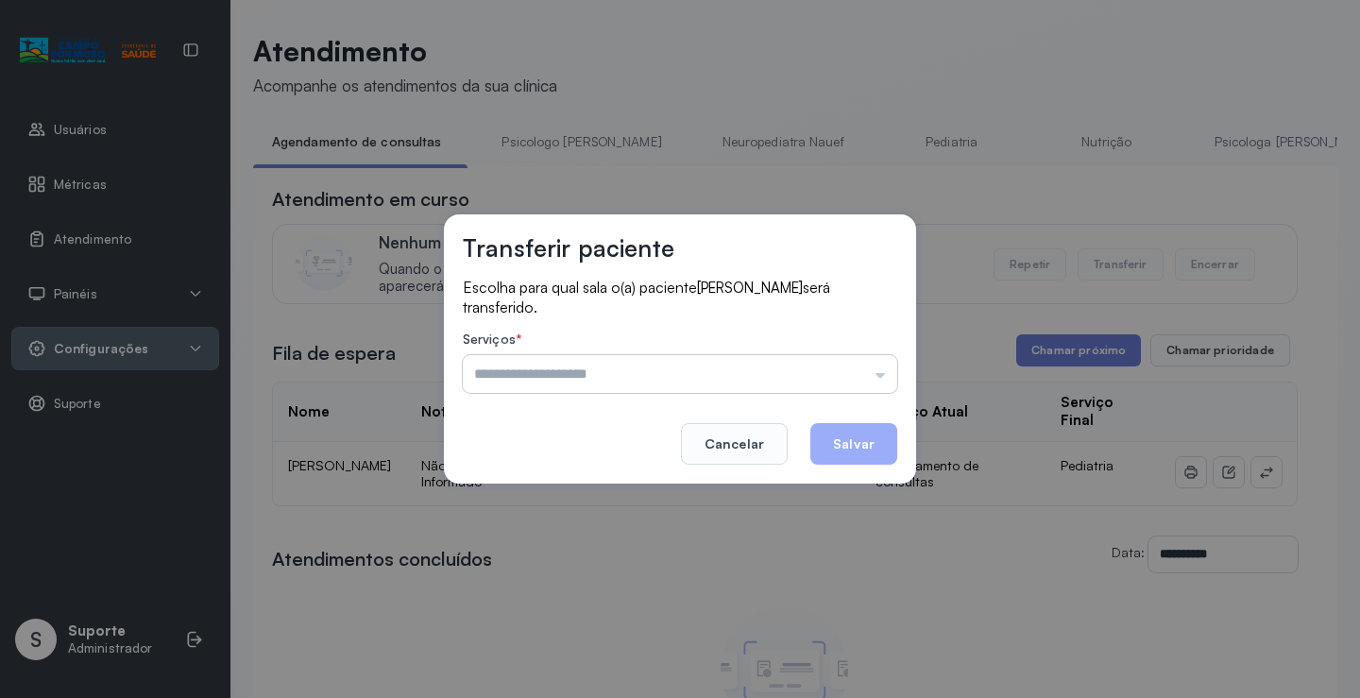
drag, startPoint x: 852, startPoint y: 364, endPoint x: 853, endPoint y: 374, distance: 10.4
click at [852, 367] on input "text" at bounding box center [680, 374] width 435 height 38
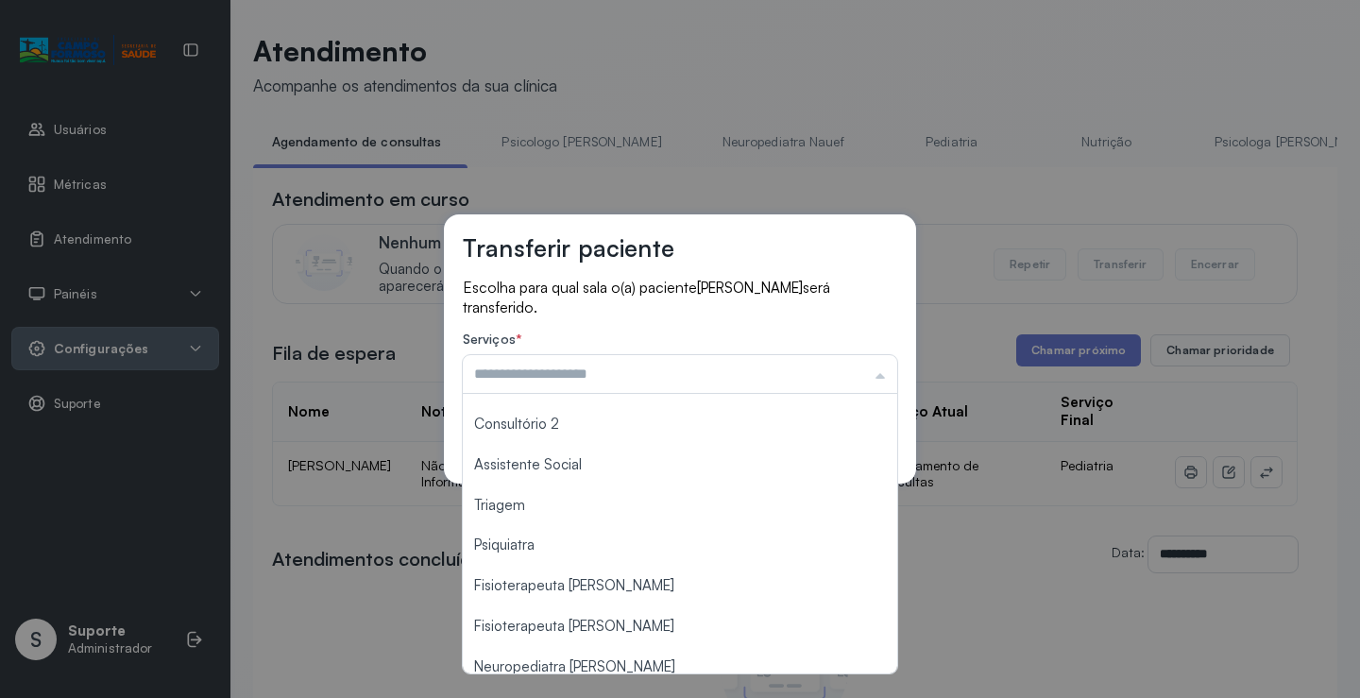
scroll to position [285, 0]
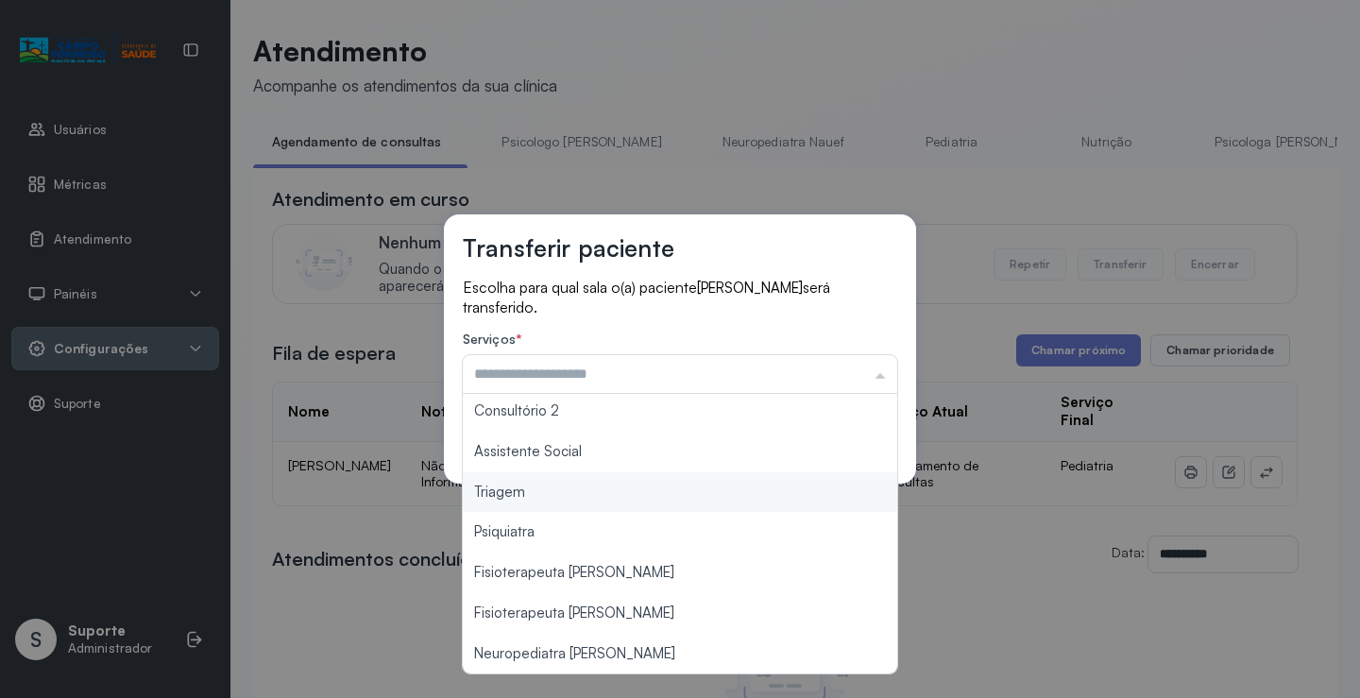
type input "*******"
click at [587, 491] on div "Transferir paciente Escolha para qual sala o(a) paciente ANA LIZ SILVA SANTOS s…" at bounding box center [680, 349] width 1360 height 698
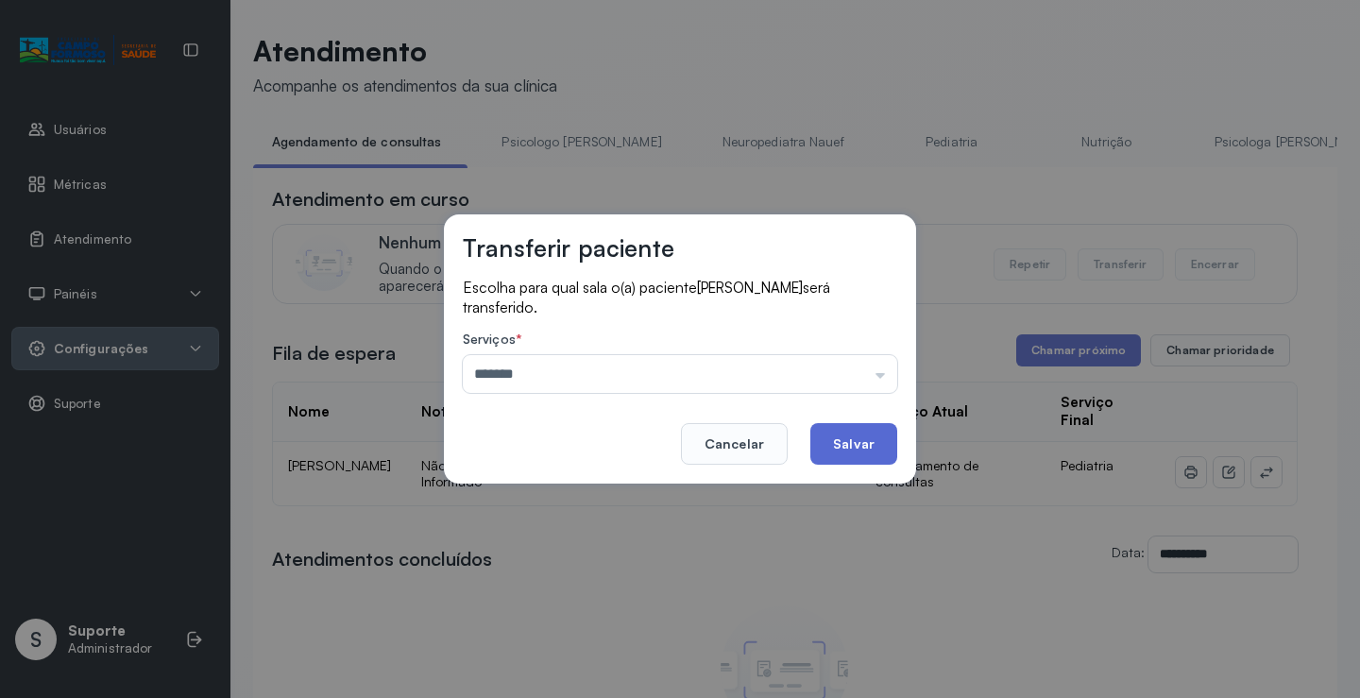
click at [861, 438] on button "Salvar" at bounding box center [854, 444] width 87 height 42
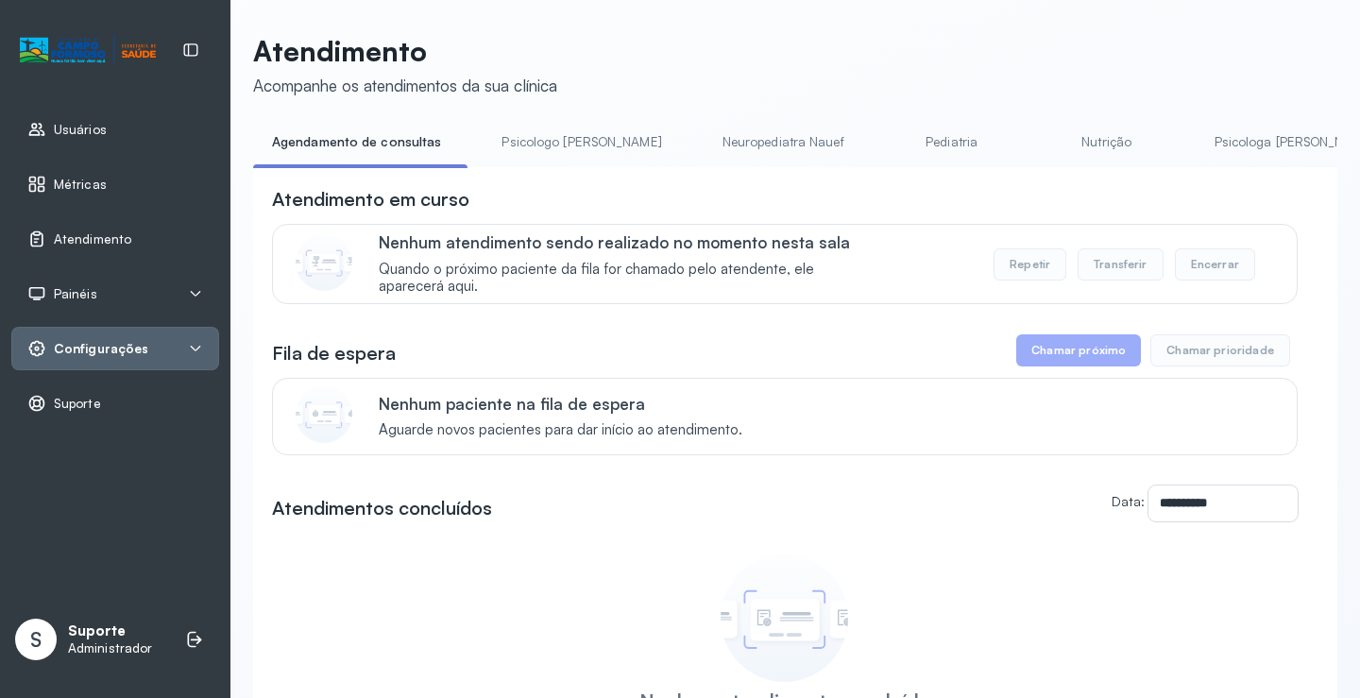
click at [548, 132] on link "Psicologo [PERSON_NAME]" at bounding box center [581, 142] width 197 height 31
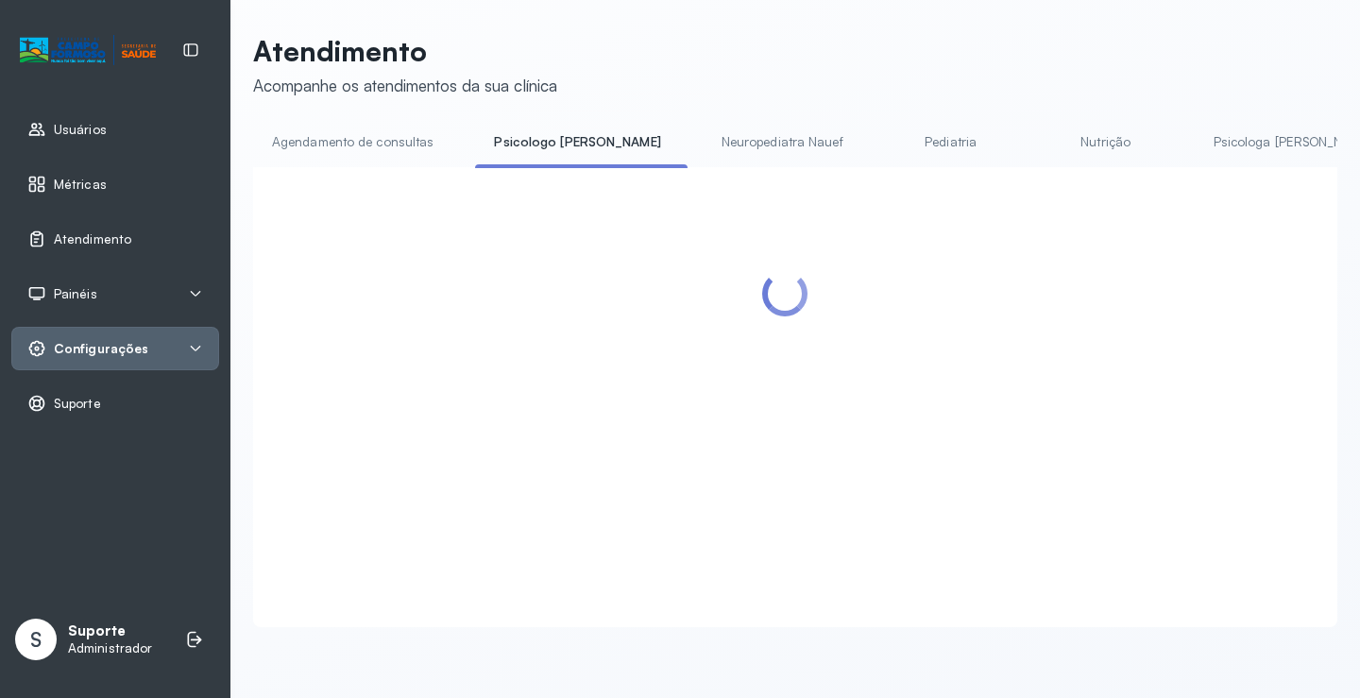
click at [392, 132] on link "Agendamento de consultas" at bounding box center [352, 142] width 199 height 31
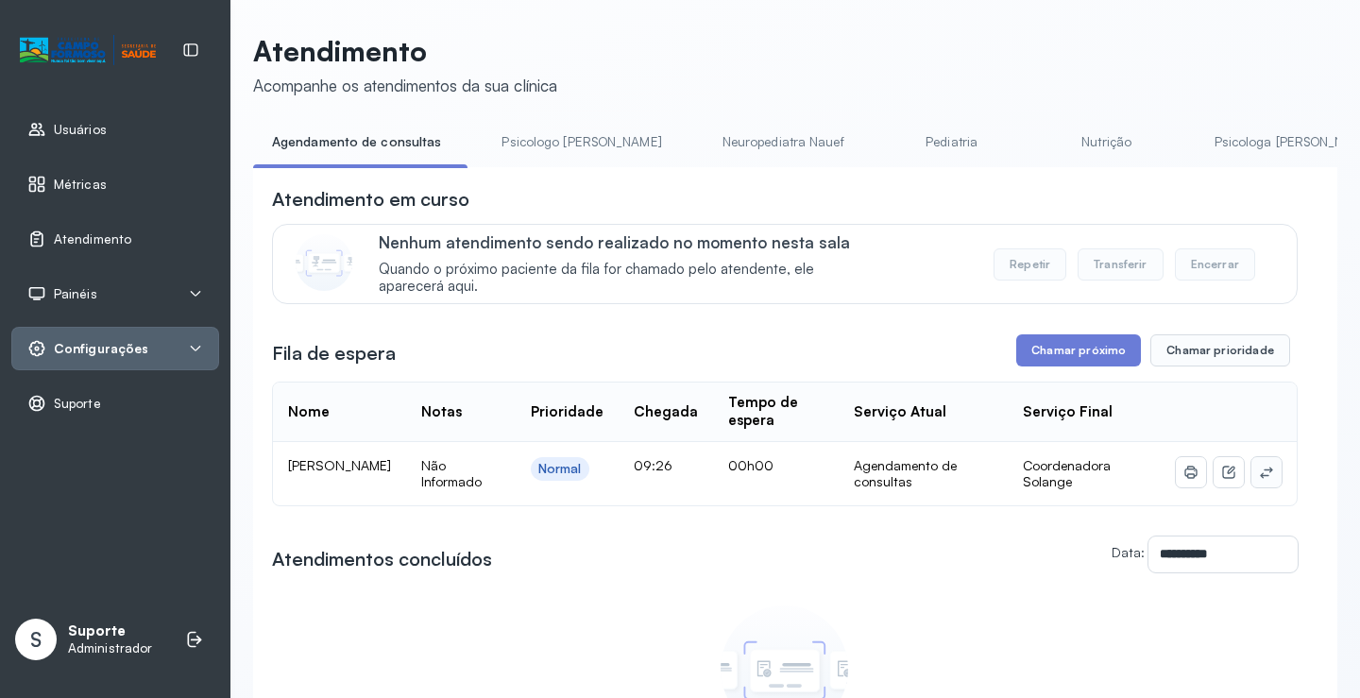
click at [1261, 481] on button at bounding box center [1267, 472] width 30 height 30
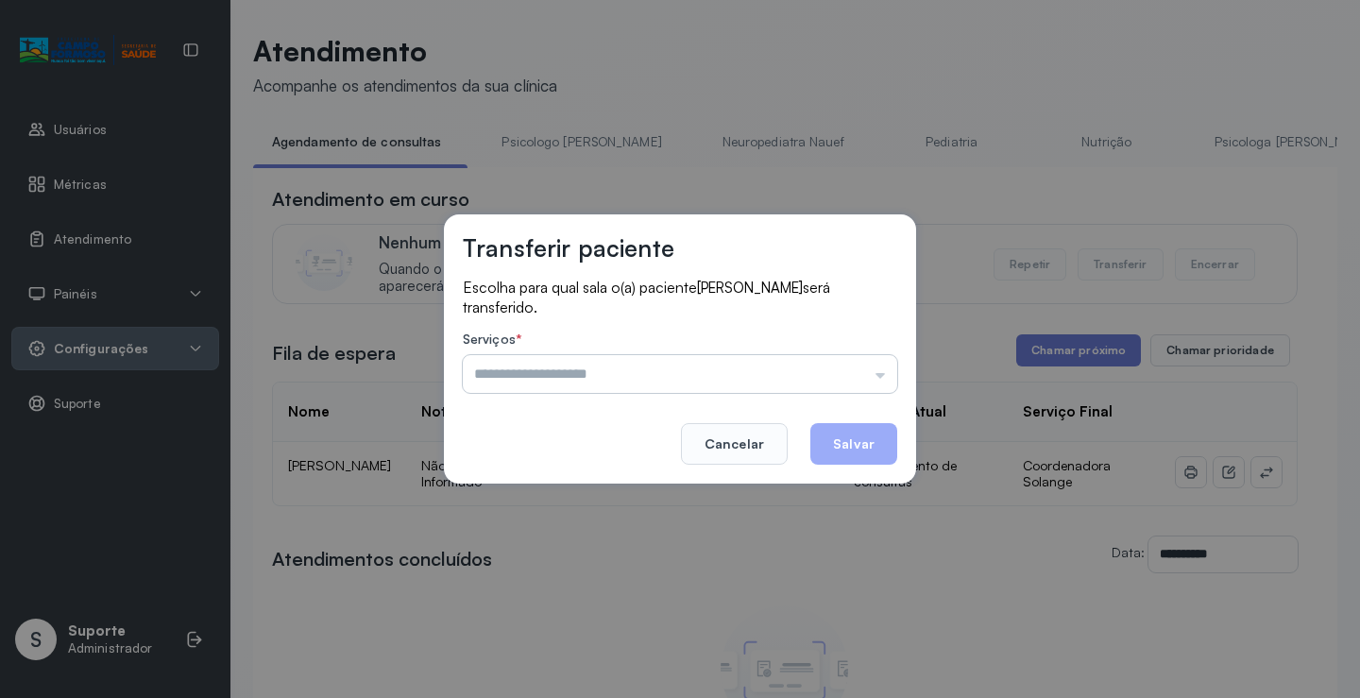
click at [858, 373] on input "text" at bounding box center [680, 374] width 435 height 38
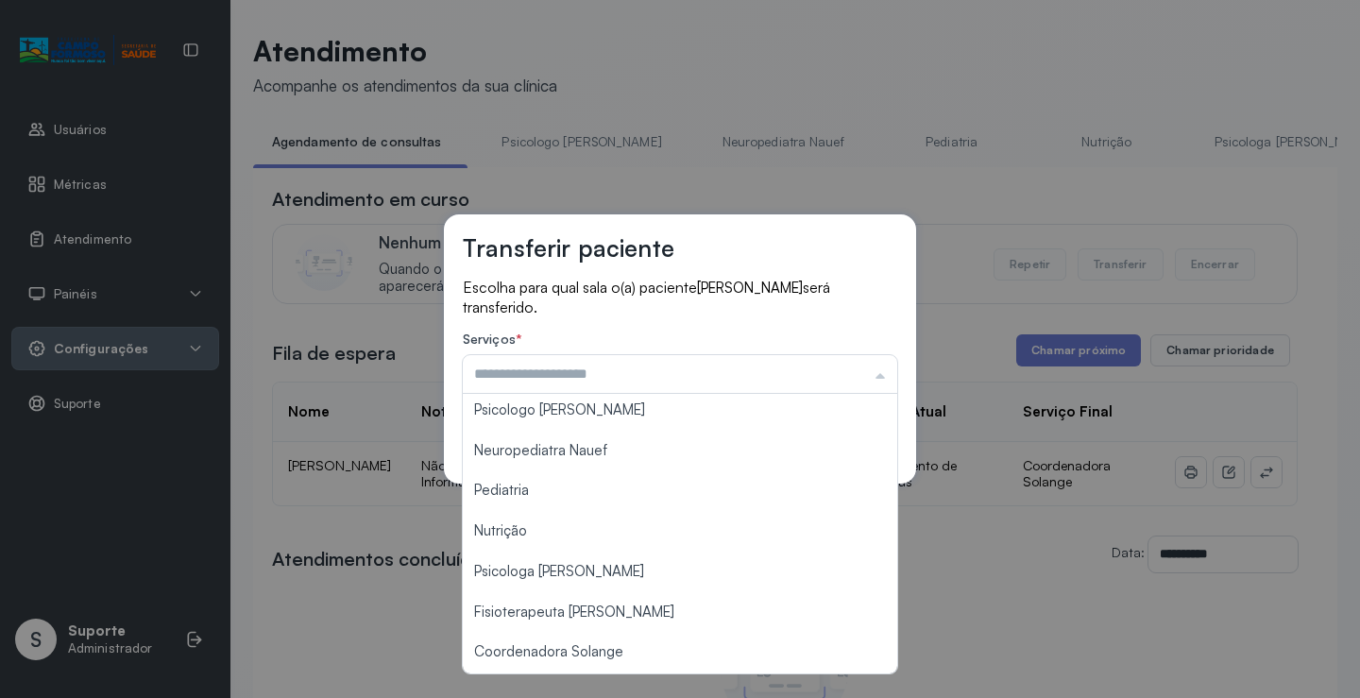
scroll to position [0, 0]
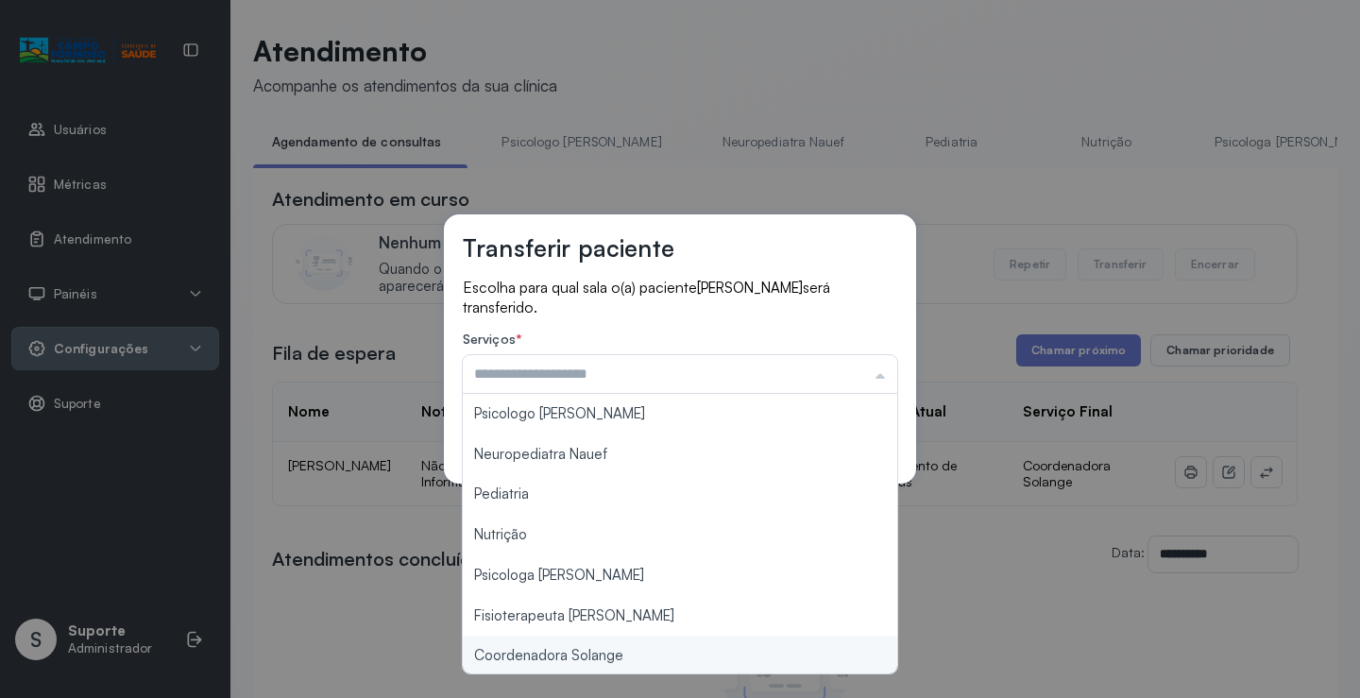
type input "**********"
click at [591, 665] on div "**********" at bounding box center [680, 349] width 1360 height 698
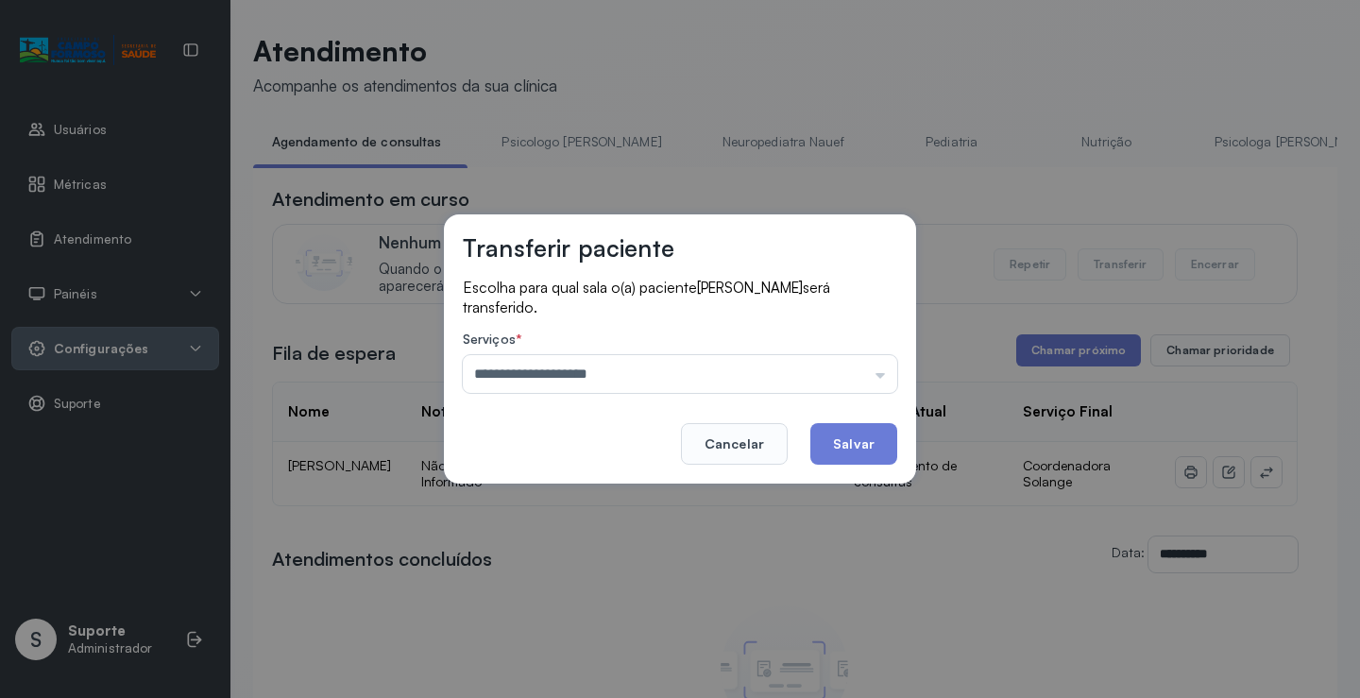
drag, startPoint x: 850, startPoint y: 428, endPoint x: 851, endPoint y: 464, distance: 35.9
click at [851, 428] on button "Salvar" at bounding box center [854, 444] width 87 height 42
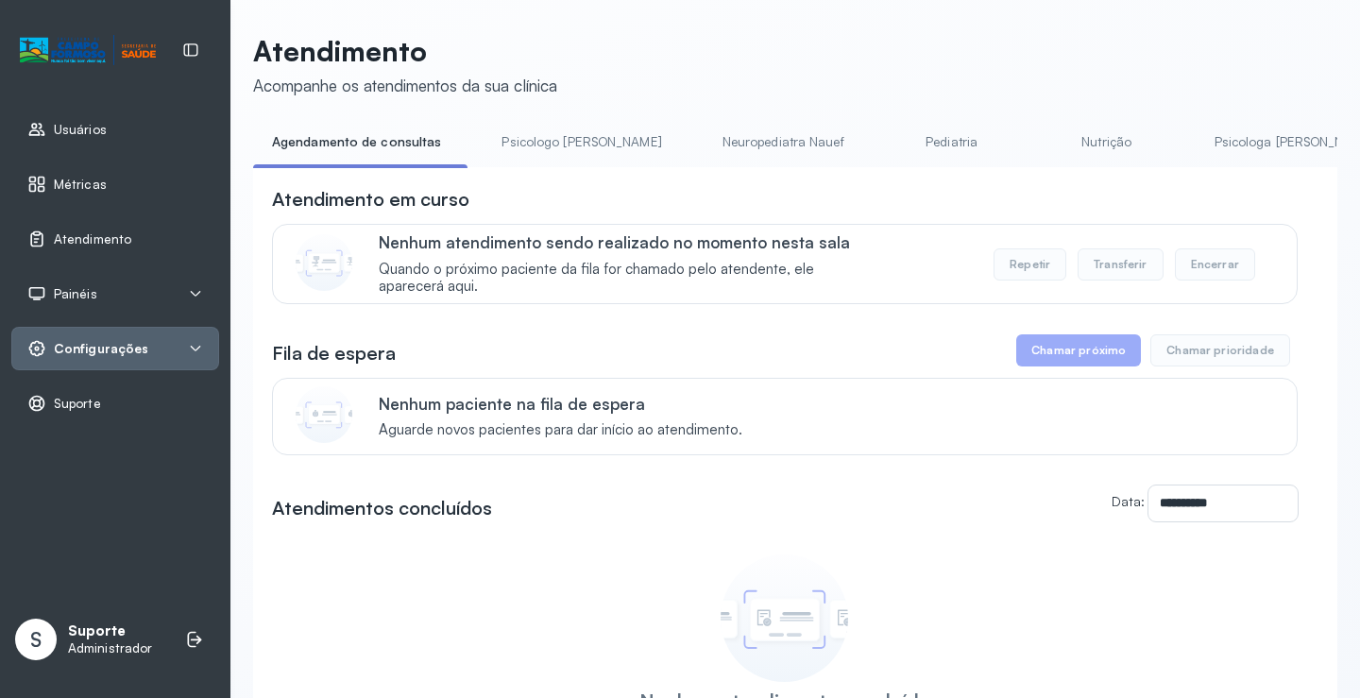
click at [886, 134] on link "Pediatria" at bounding box center [952, 142] width 132 height 31
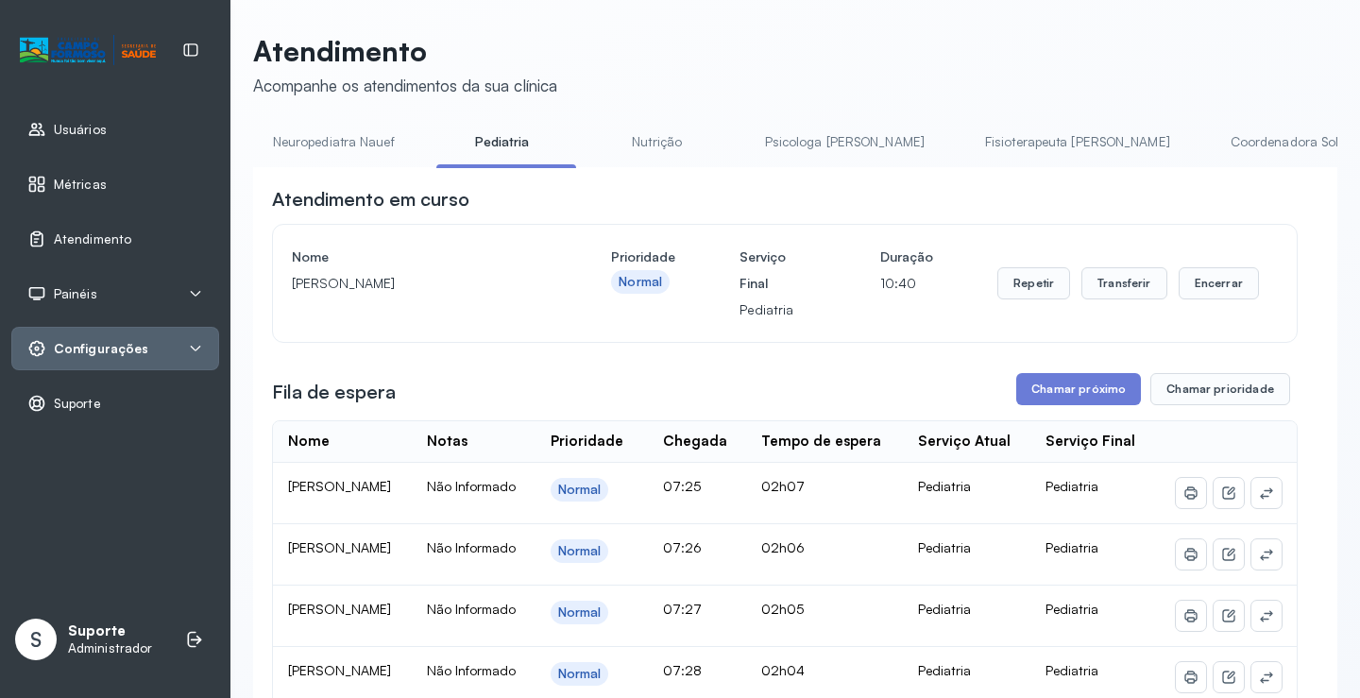
scroll to position [0, 847]
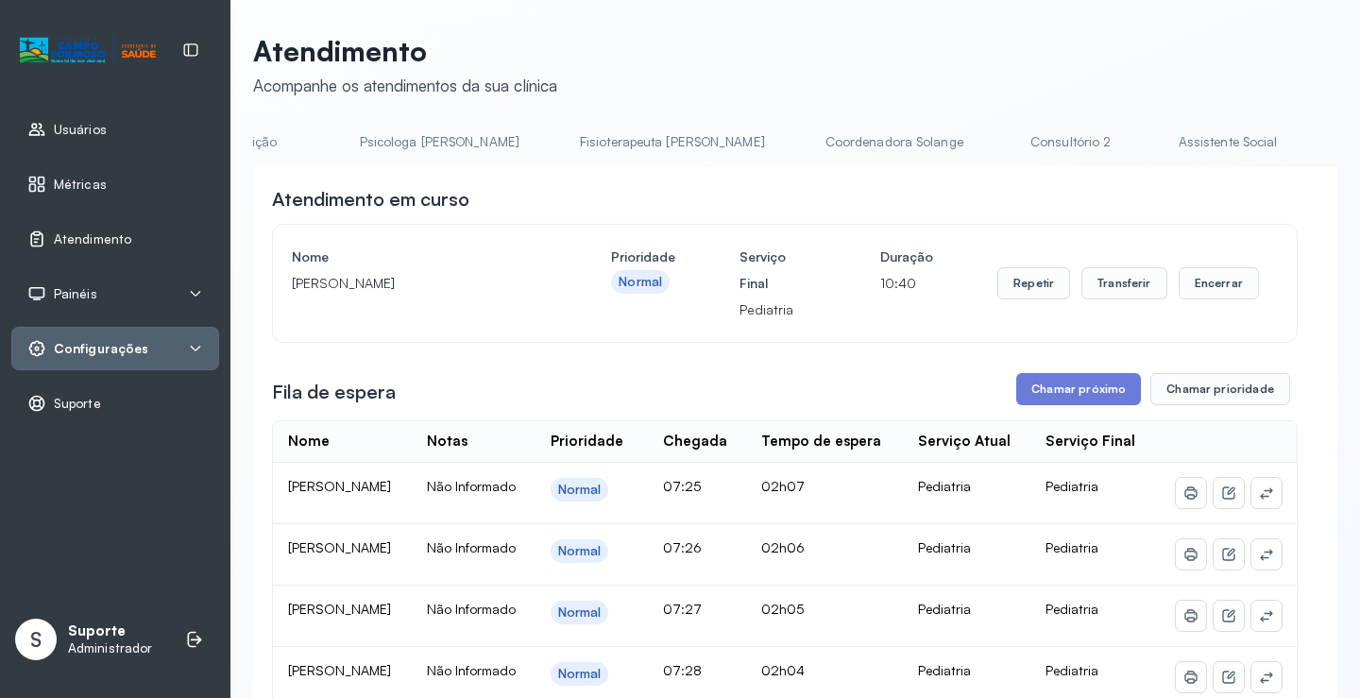
click at [807, 132] on link "Coordenadora Solange" at bounding box center [895, 142] width 176 height 31
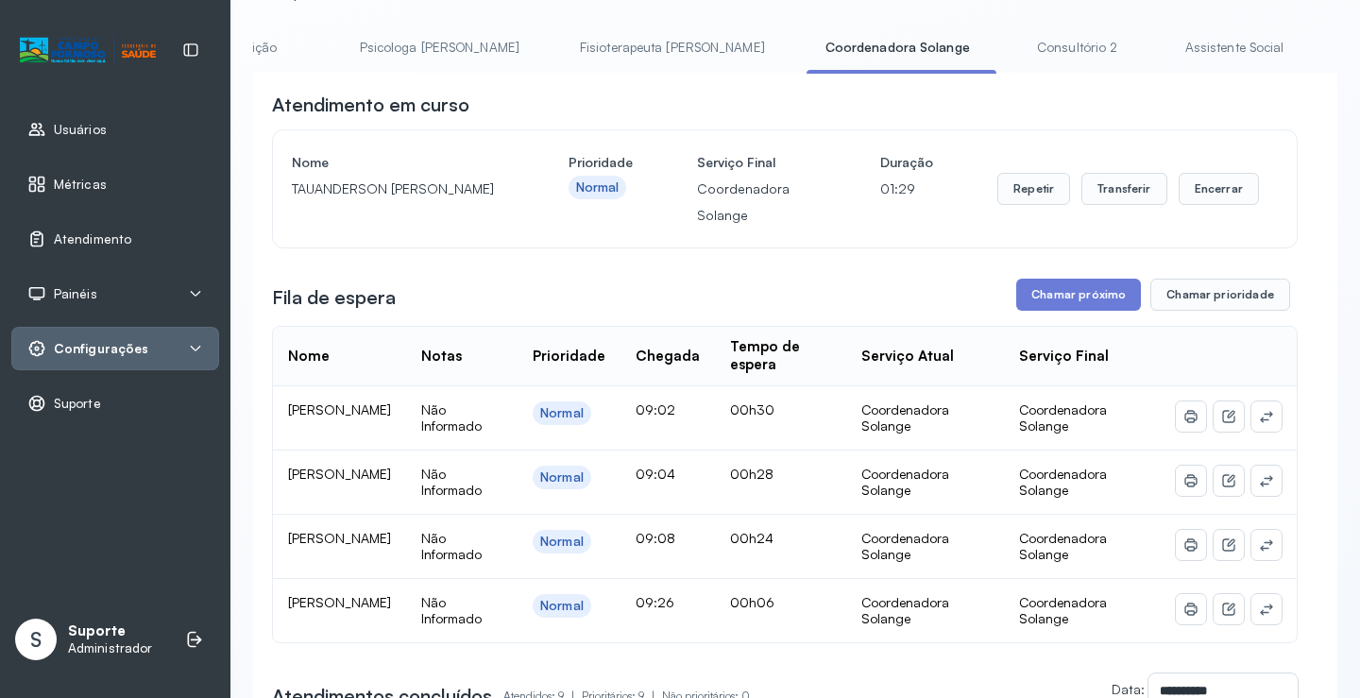
scroll to position [0, 0]
click at [336, 59] on link "Agendamento de consultas" at bounding box center [352, 47] width 199 height 31
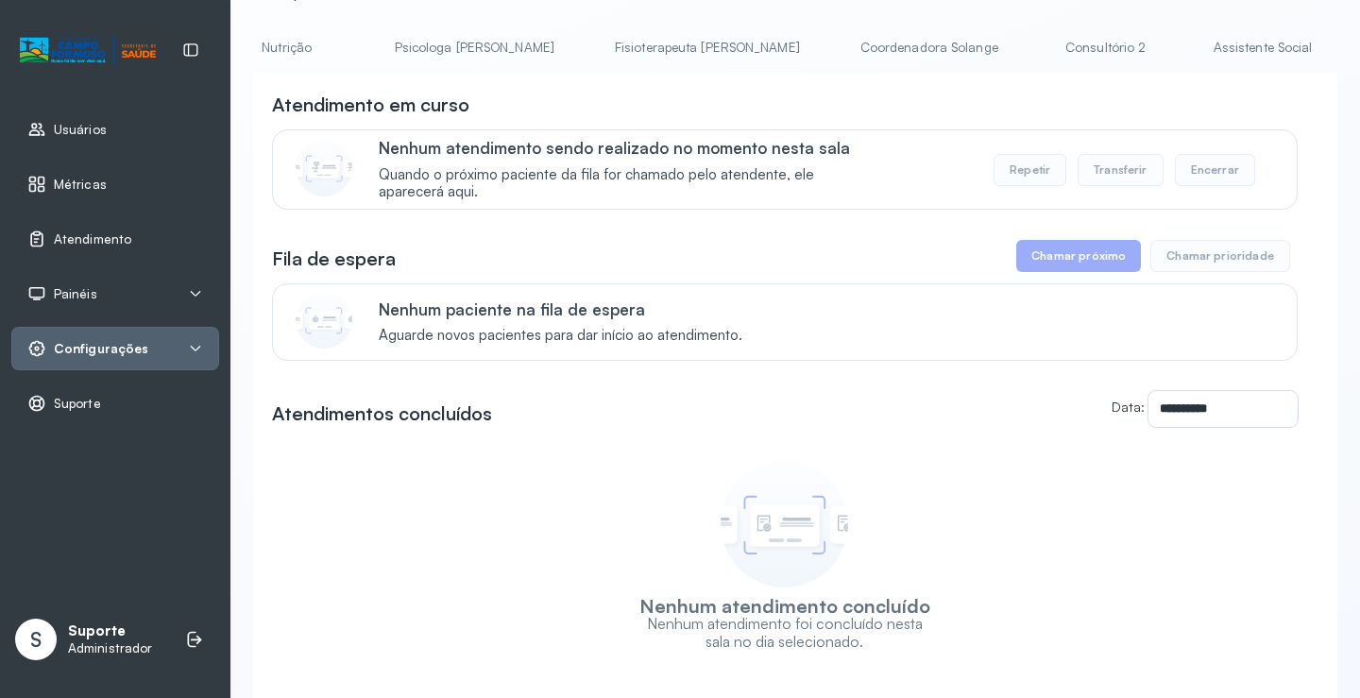
scroll to position [0, 833]
click at [828, 38] on link "Coordenadora Solange" at bounding box center [916, 47] width 176 height 31
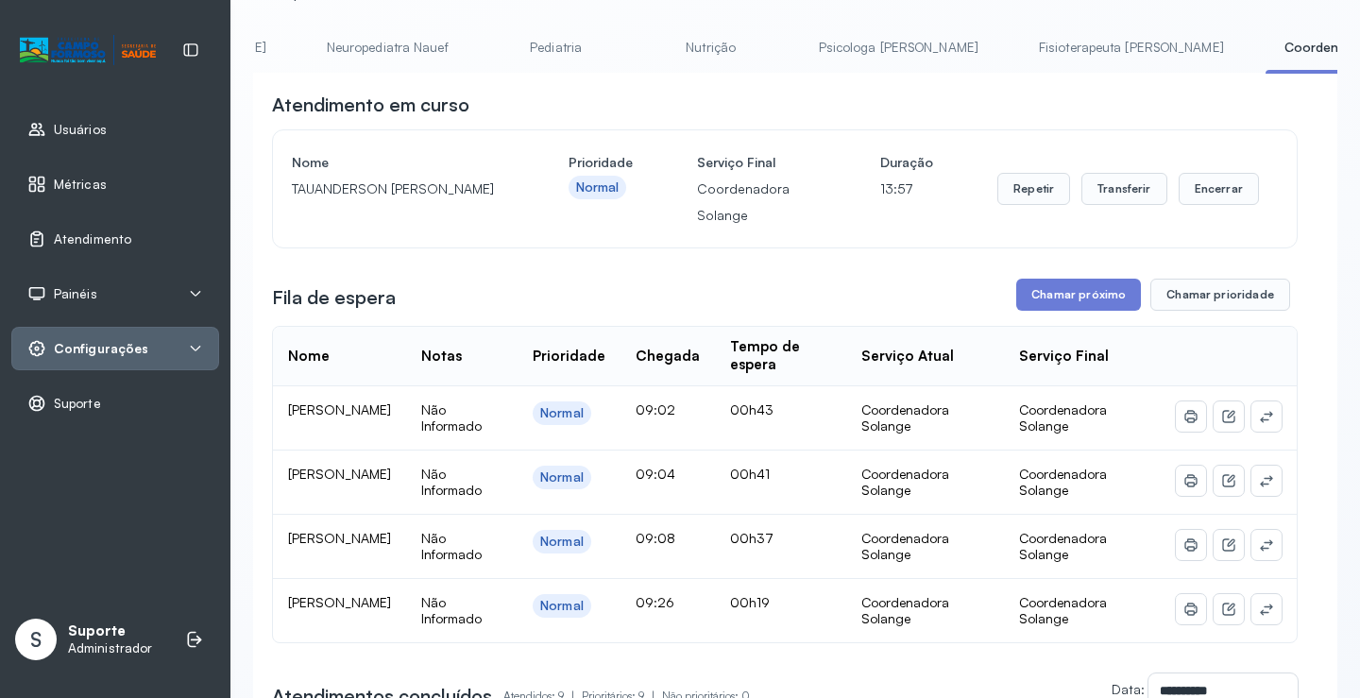
scroll to position [0, 0]
click at [362, 36] on link "Agendamento de consultas" at bounding box center [352, 47] width 199 height 31
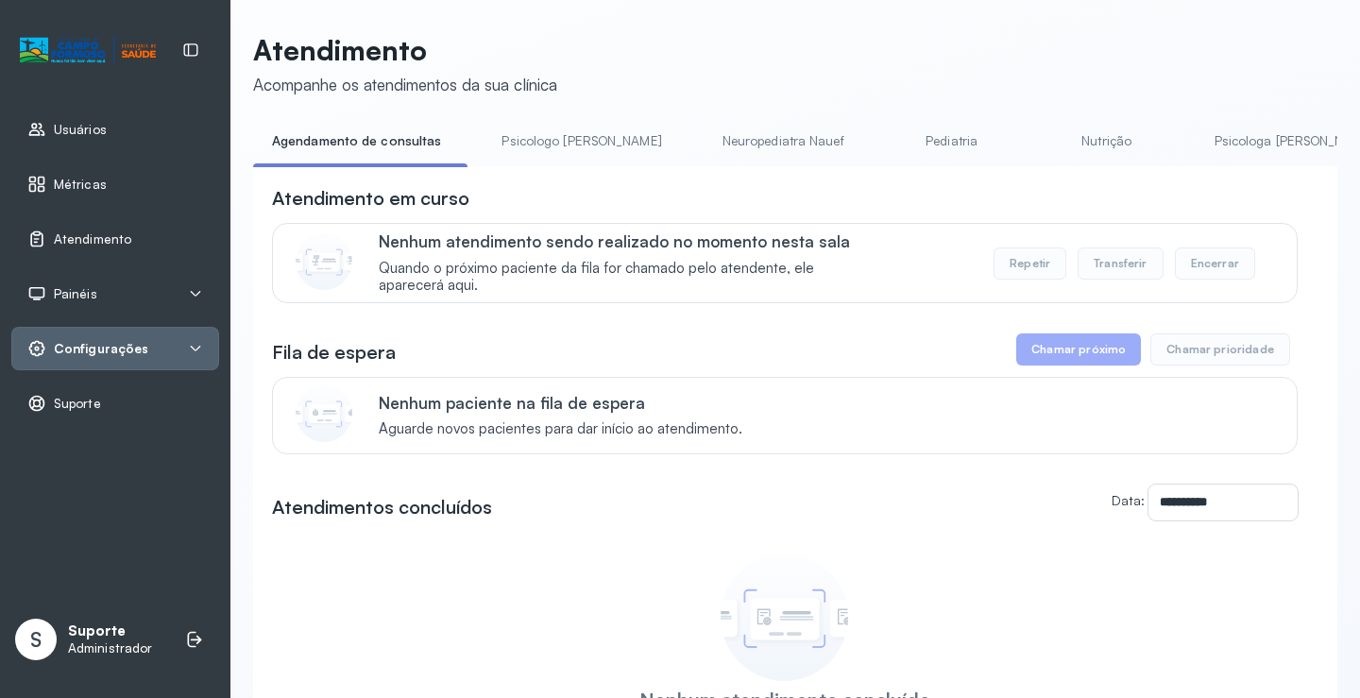
scroll to position [94, 0]
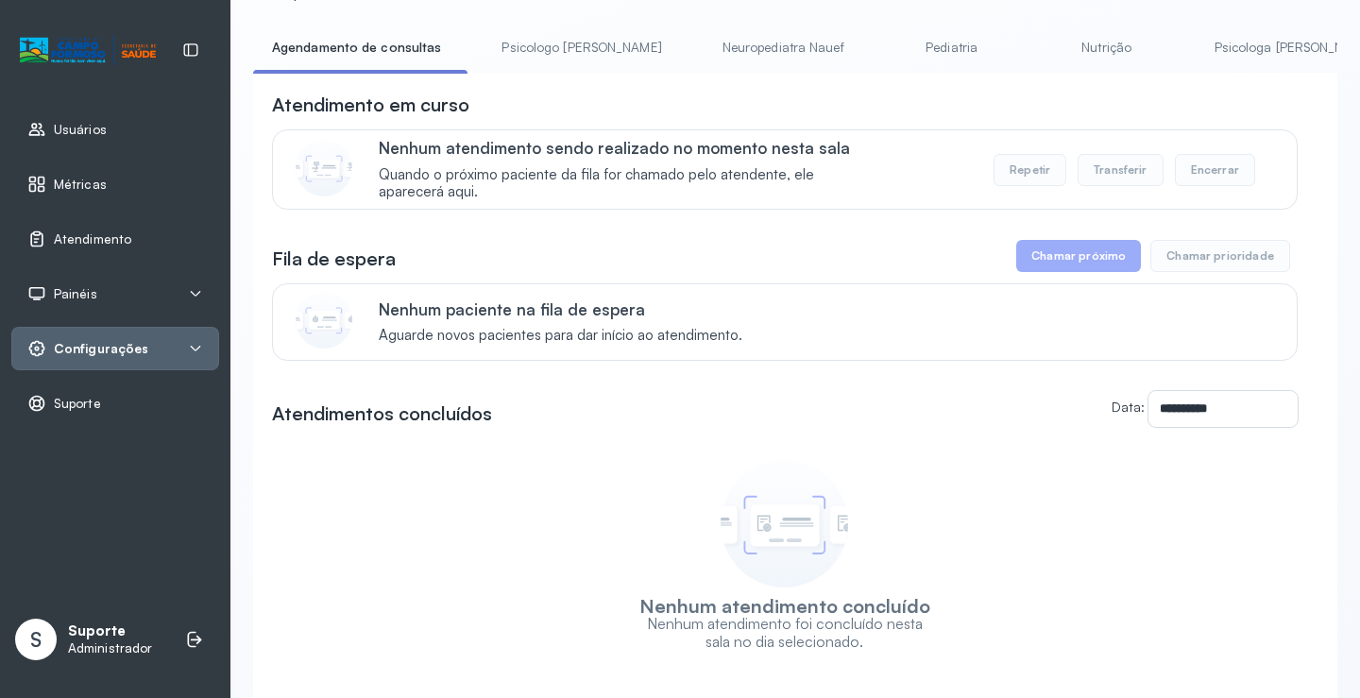
click at [555, 46] on link "Psicologo [PERSON_NAME]" at bounding box center [581, 47] width 197 height 31
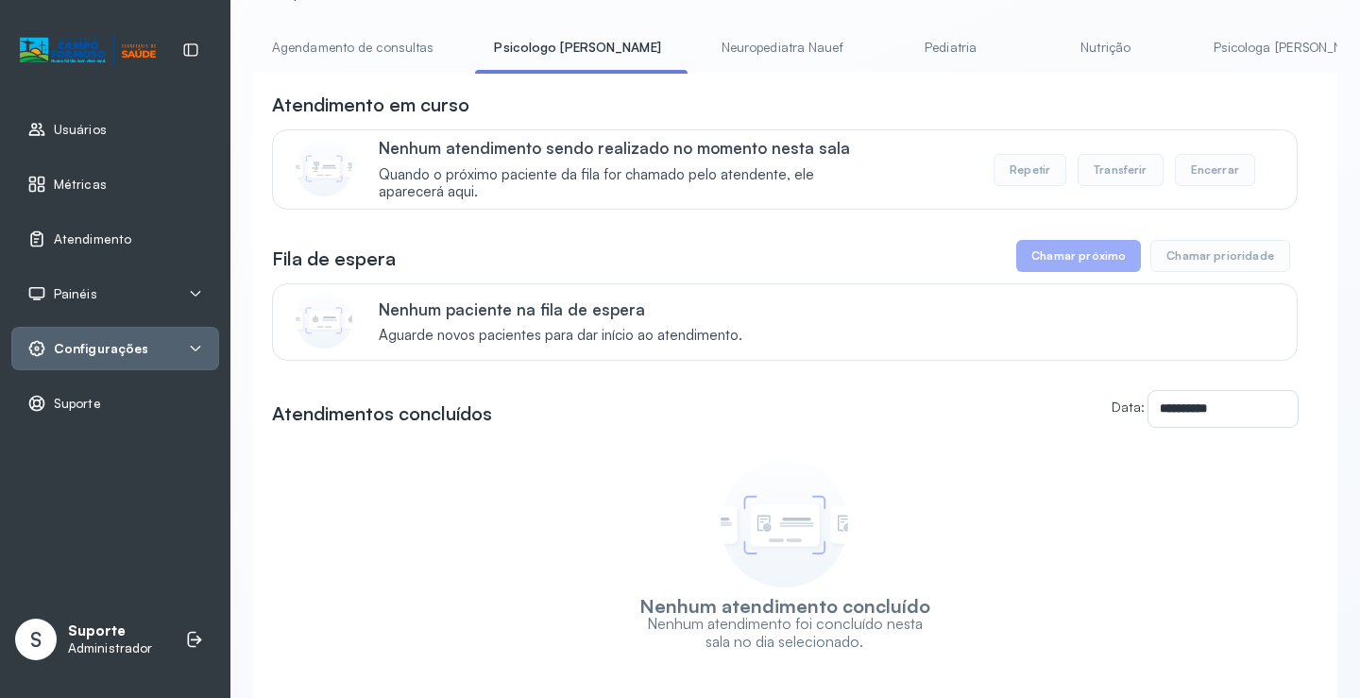
click at [367, 63] on li "Agendamento de consultas" at bounding box center [356, 53] width 207 height 43
click at [366, 52] on link "Agendamento de consultas" at bounding box center [352, 47] width 199 height 31
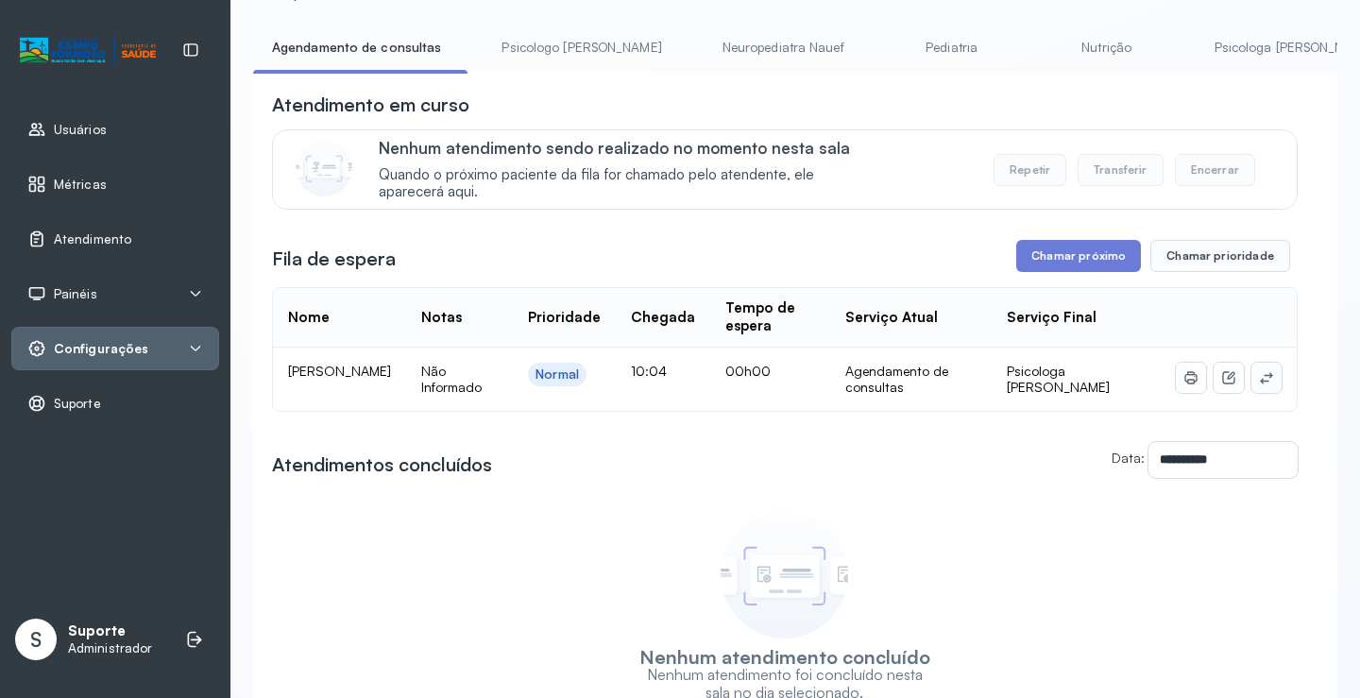
click at [1265, 385] on button at bounding box center [1267, 378] width 30 height 30
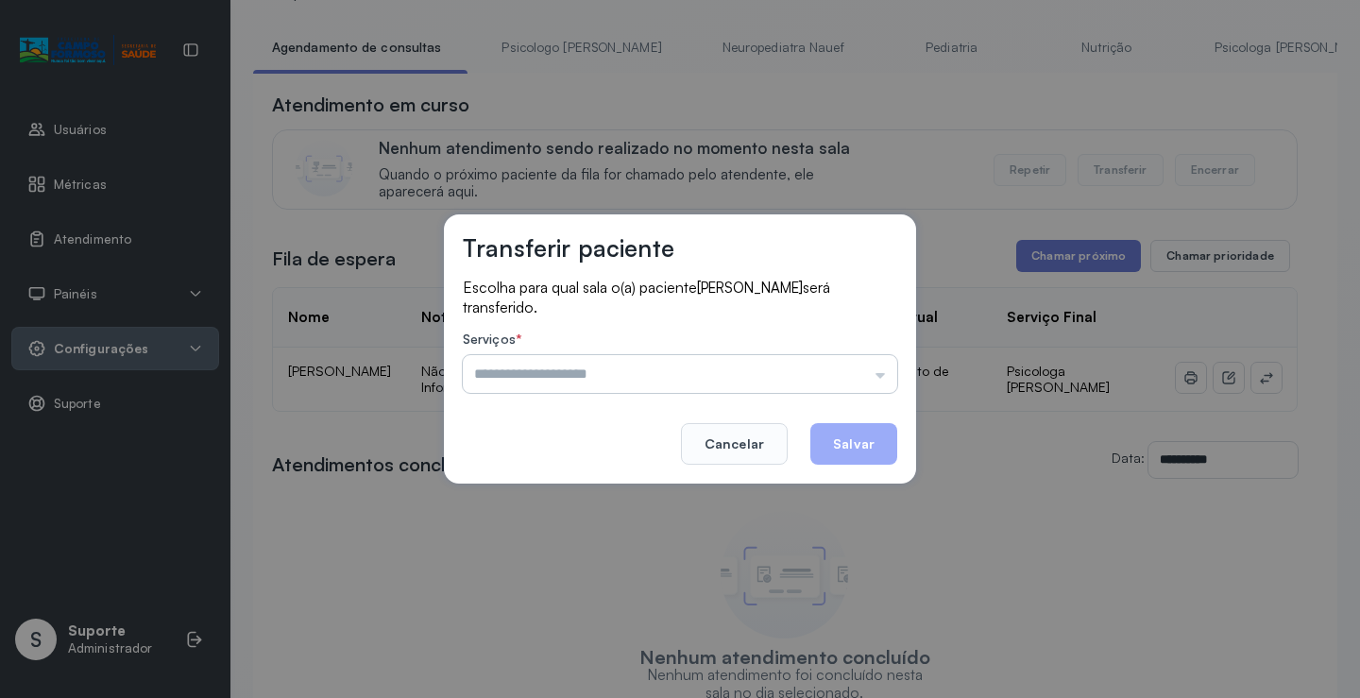
click at [876, 367] on input "text" at bounding box center [680, 374] width 435 height 38
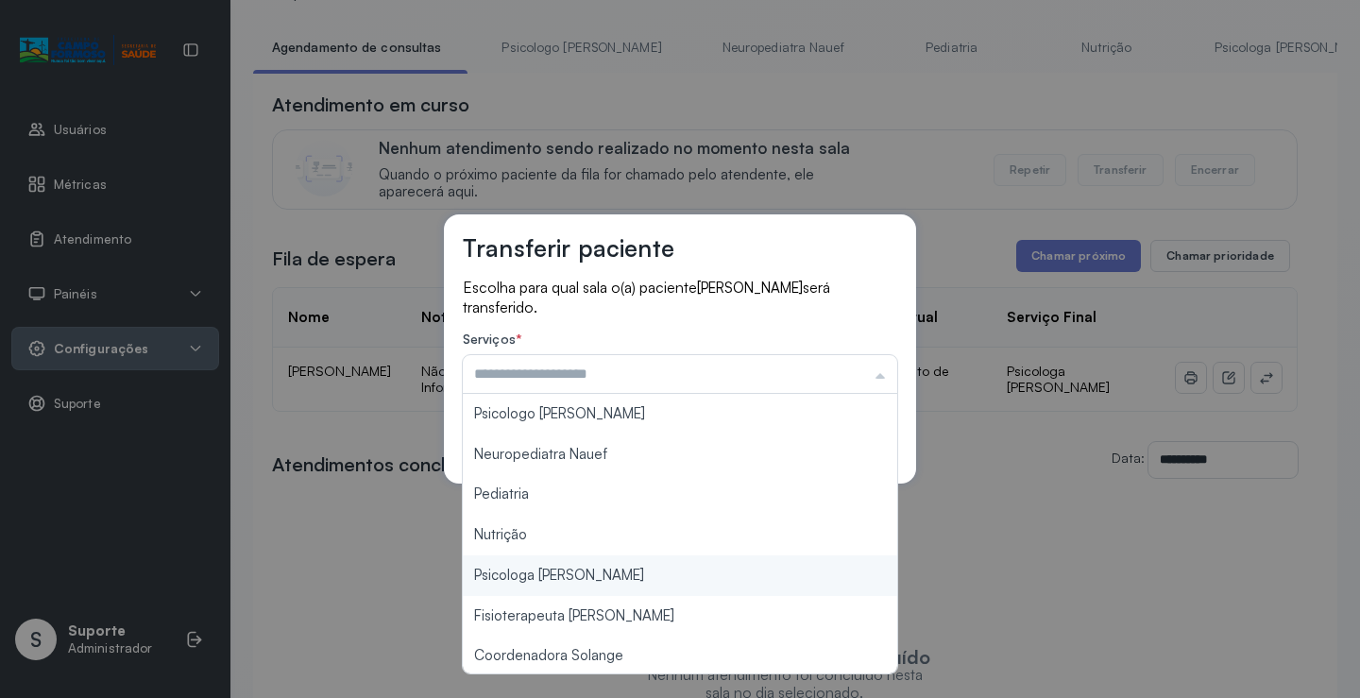
type input "**********"
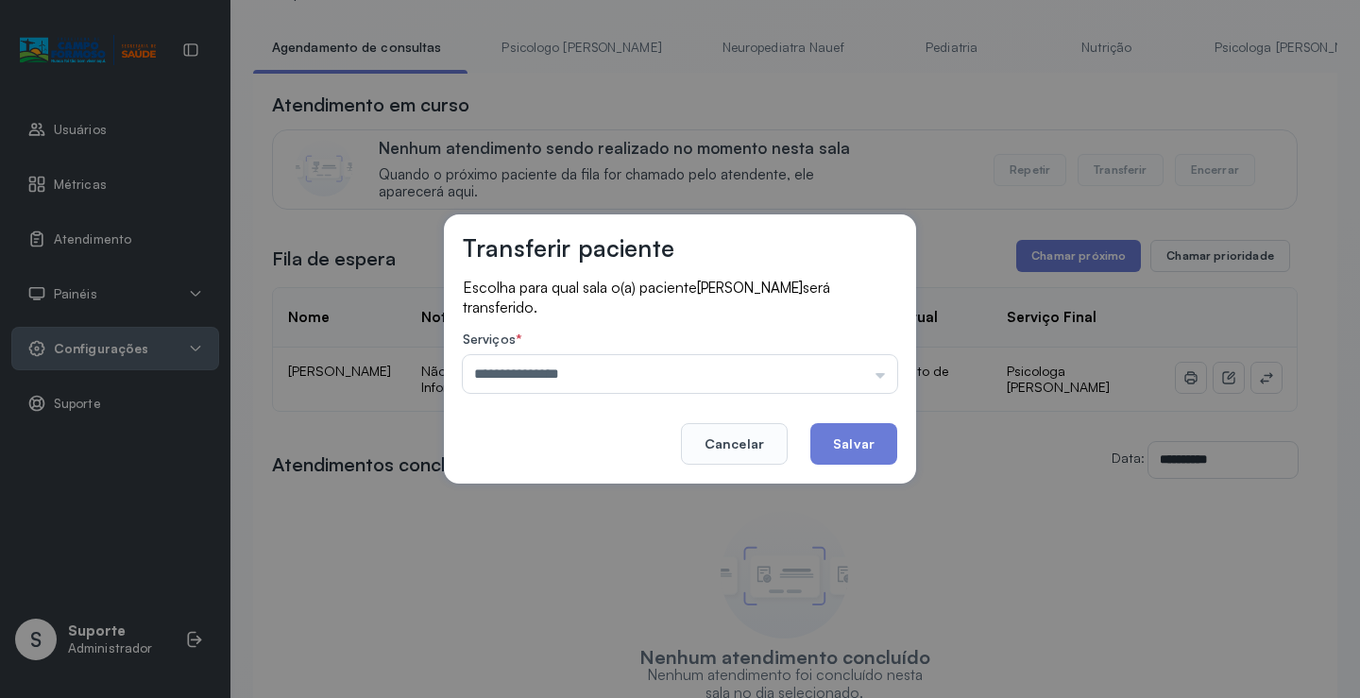
click at [592, 577] on div "**********" at bounding box center [680, 349] width 1360 height 698
click at [826, 439] on button "Salvar" at bounding box center [854, 444] width 87 height 42
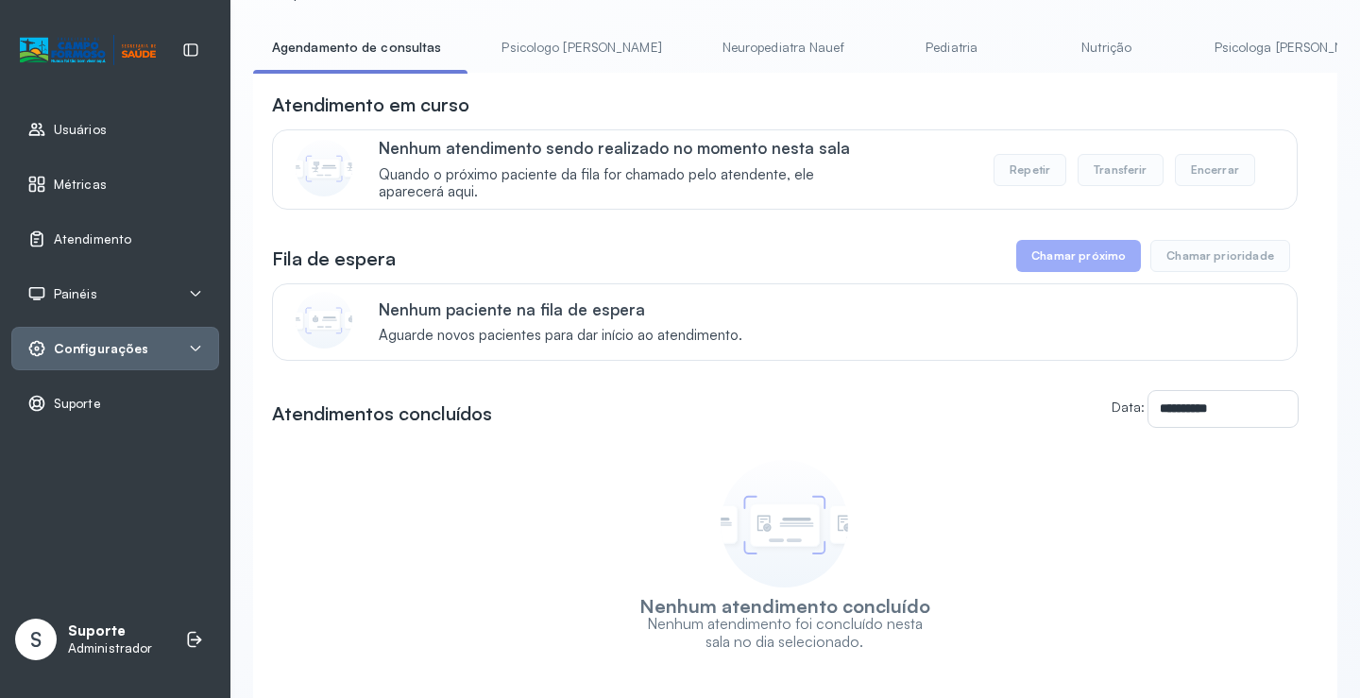
click at [886, 49] on link "Pediatria" at bounding box center [952, 47] width 132 height 31
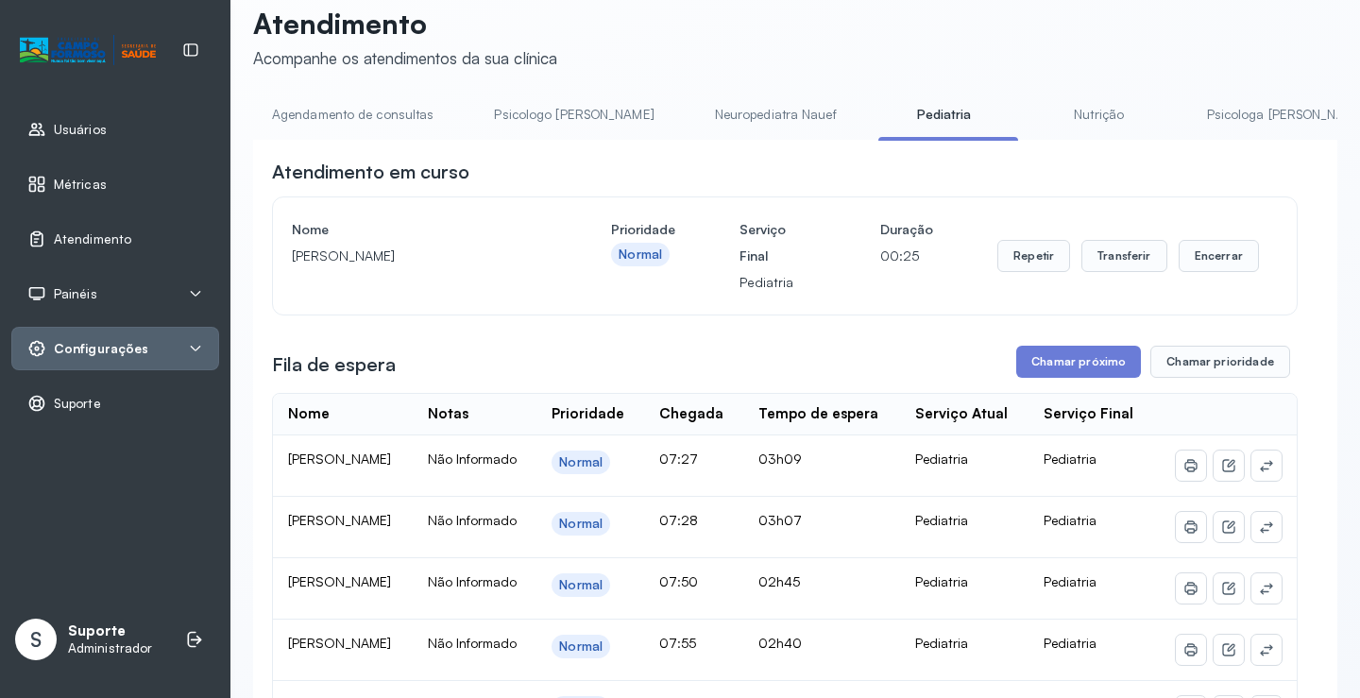
scroll to position [0, 0]
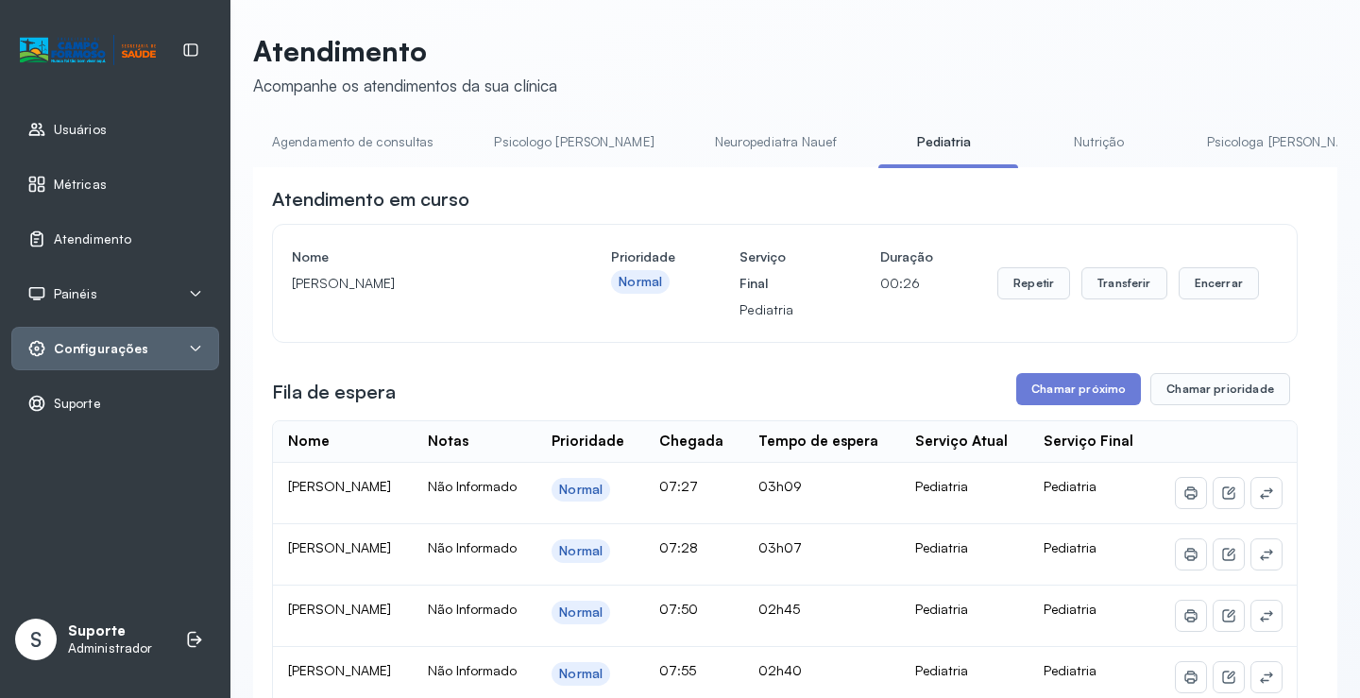
click at [728, 142] on link "Neuropediatra Nauef" at bounding box center [776, 142] width 160 height 31
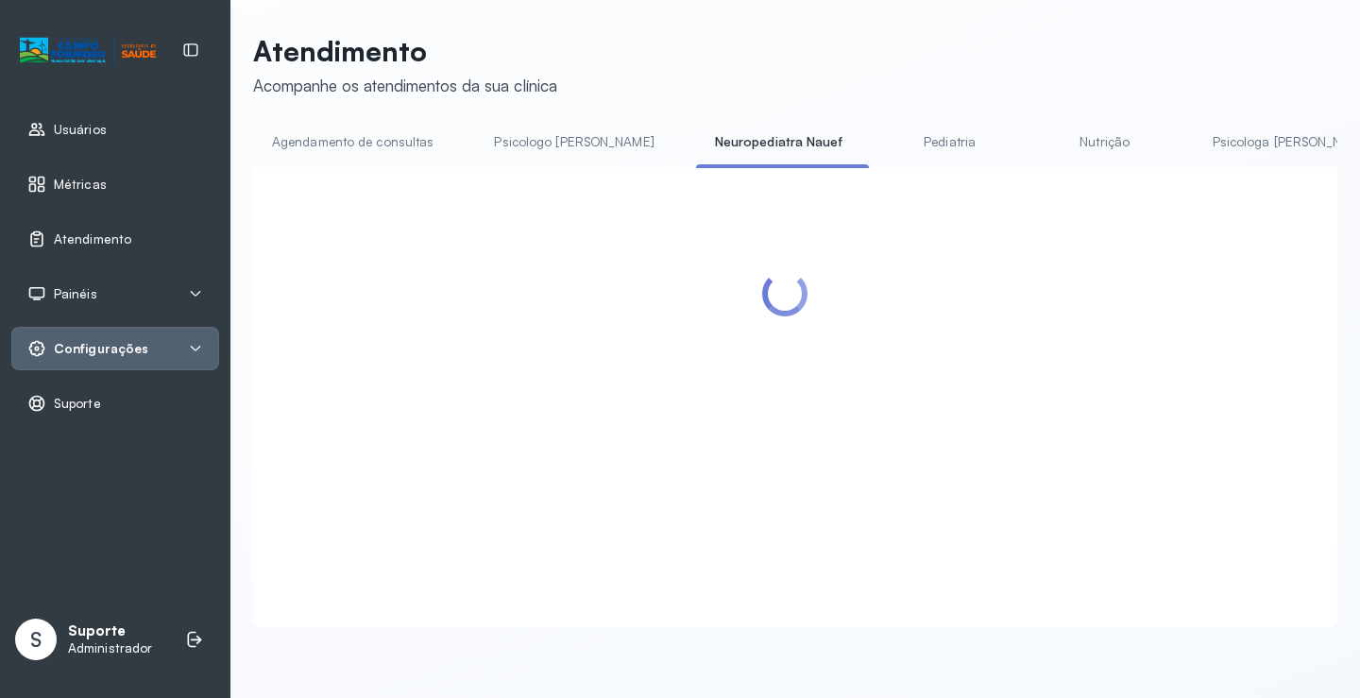
click at [885, 142] on link "Pediatria" at bounding box center [950, 142] width 132 height 31
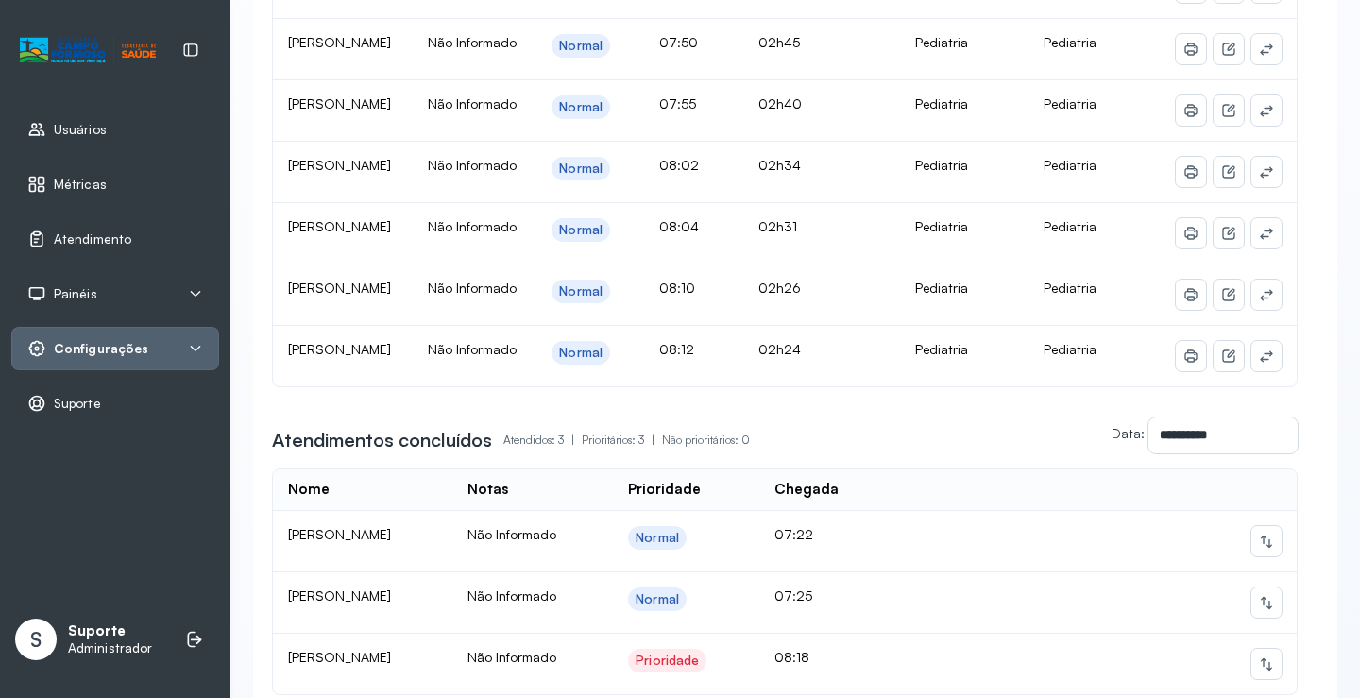
scroll to position [94, 0]
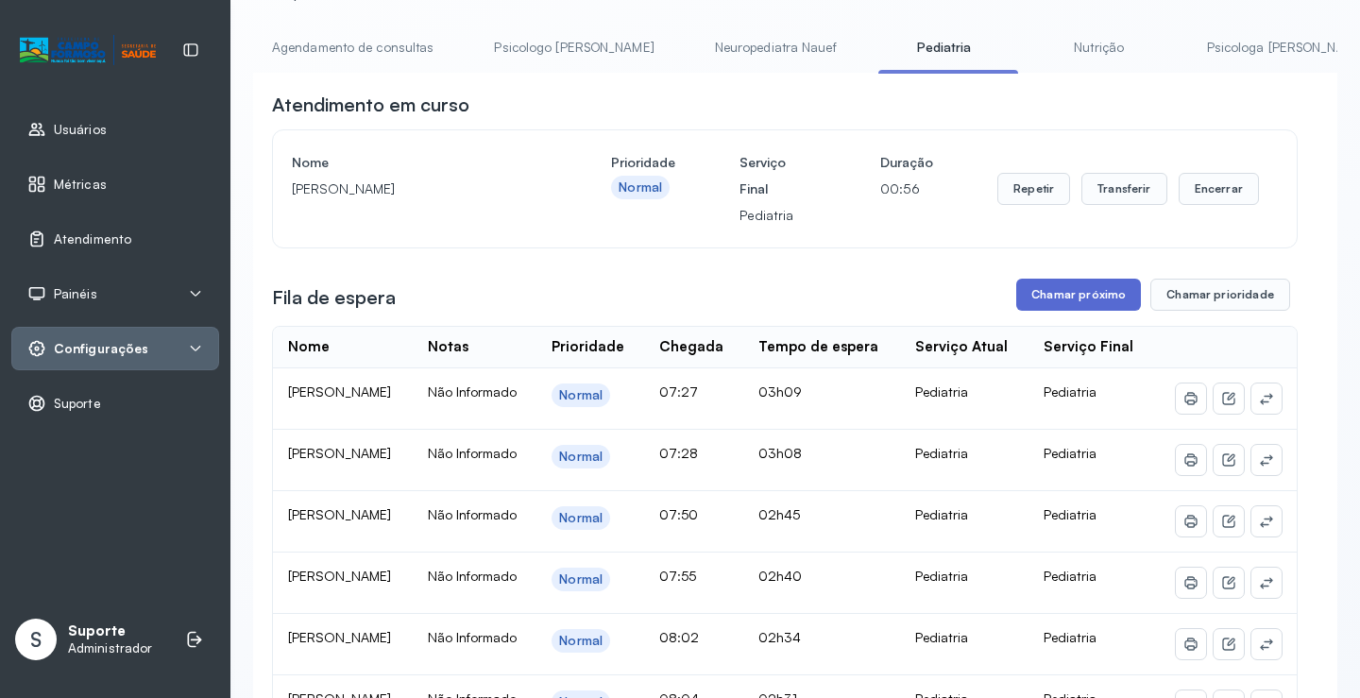
click at [1054, 294] on button "Chamar próximo" at bounding box center [1078, 295] width 125 height 32
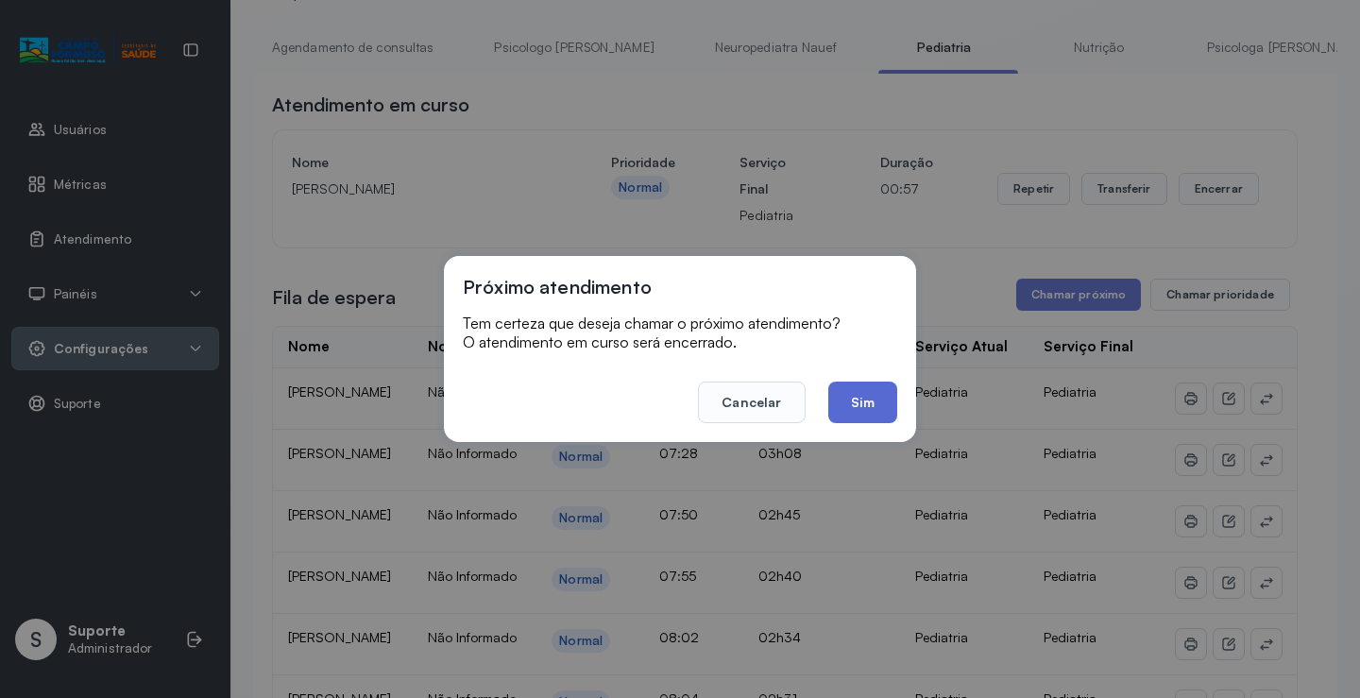
click at [872, 401] on button "Sim" at bounding box center [862, 403] width 69 height 42
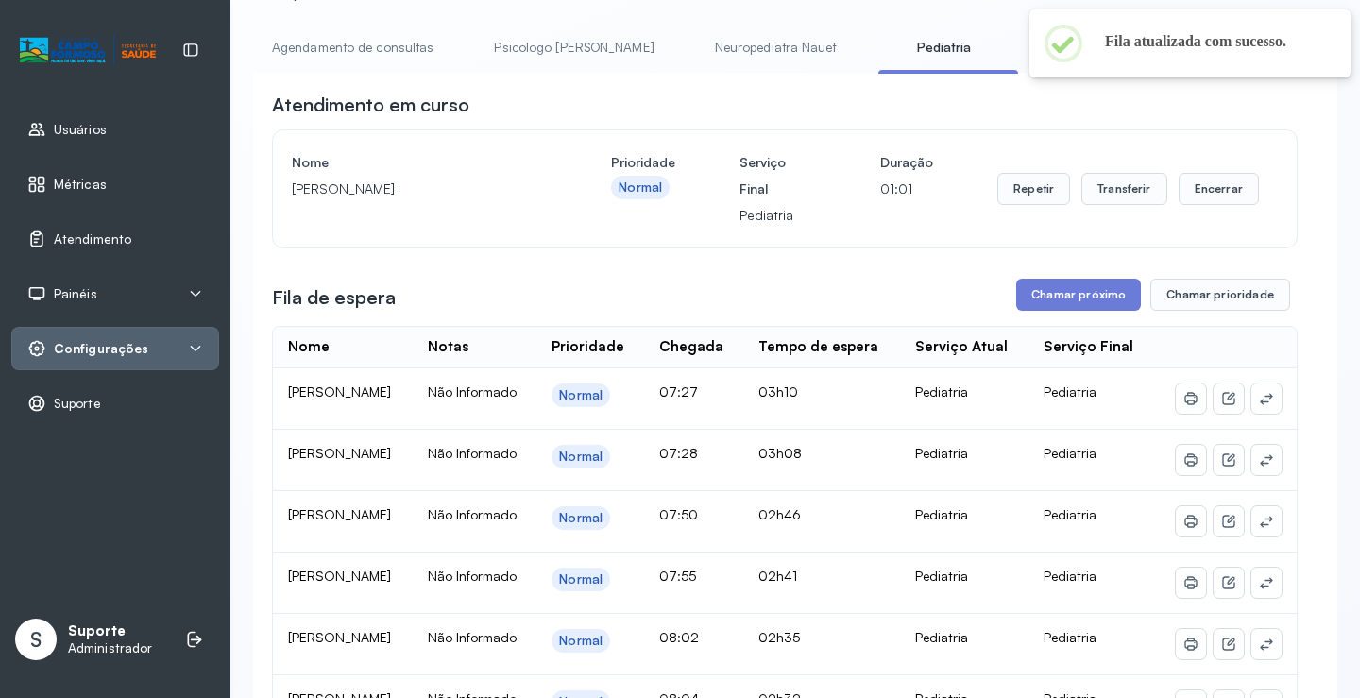
click at [696, 47] on link "Neuropediatra Nauef" at bounding box center [776, 47] width 160 height 31
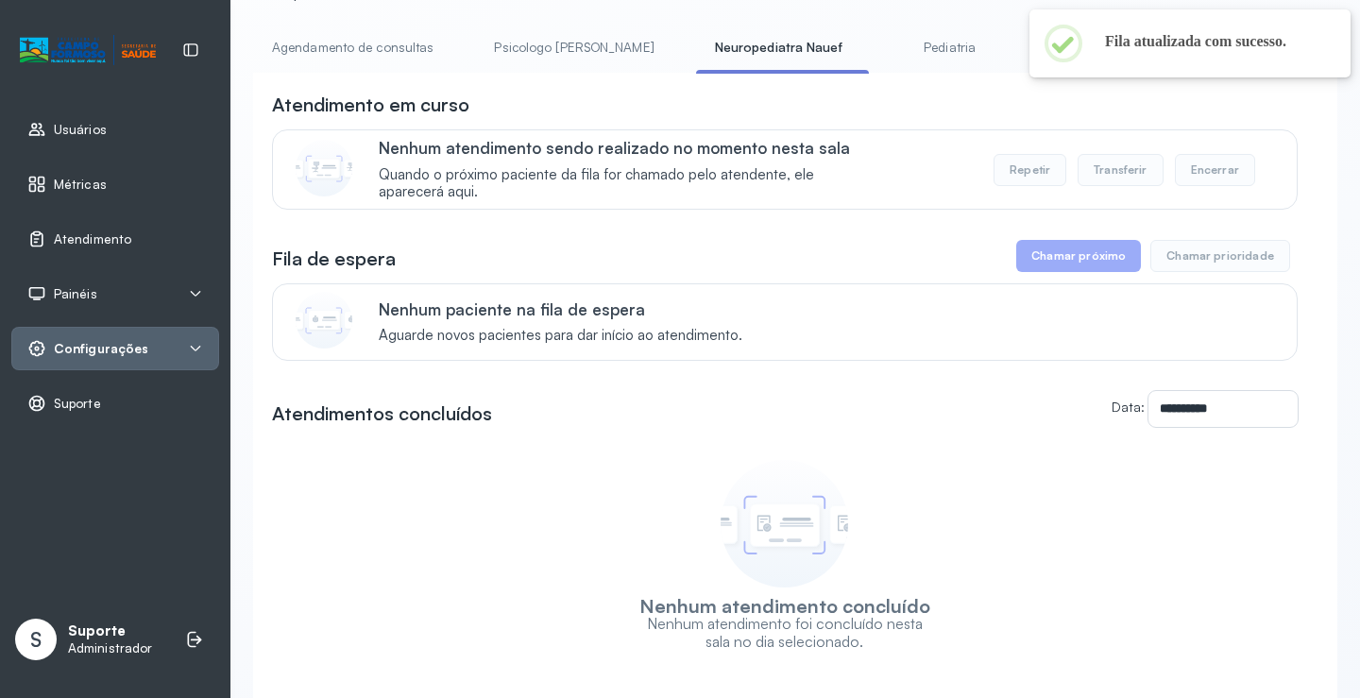
click at [884, 46] on link "Pediatria" at bounding box center [950, 47] width 132 height 31
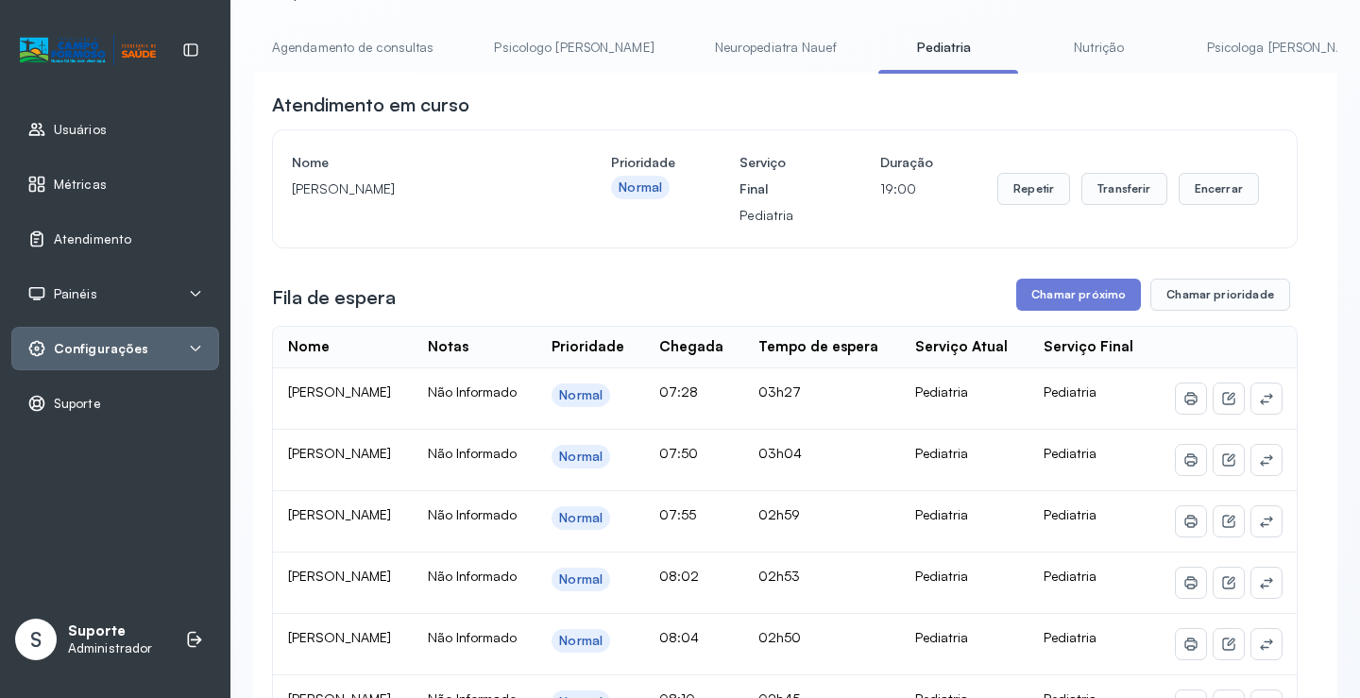
click at [360, 53] on link "Agendamento de consultas" at bounding box center [352, 47] width 199 height 31
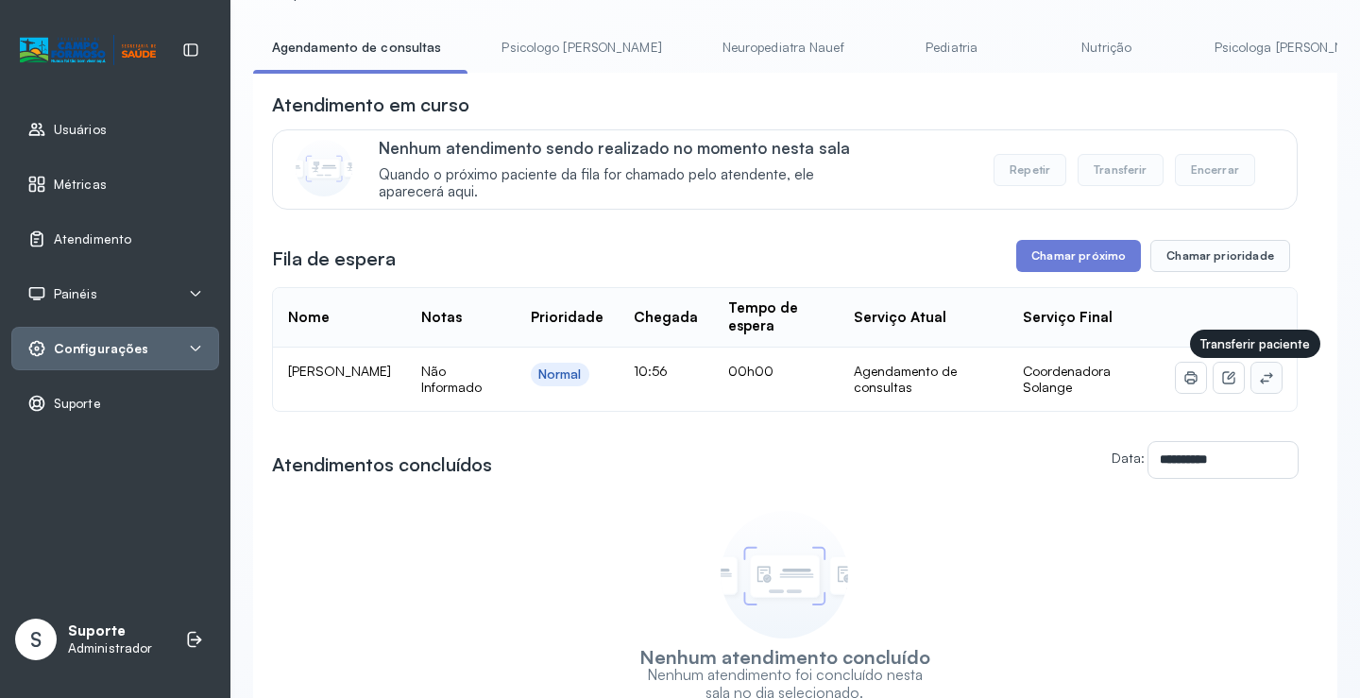
click at [1259, 378] on icon at bounding box center [1266, 377] width 15 height 15
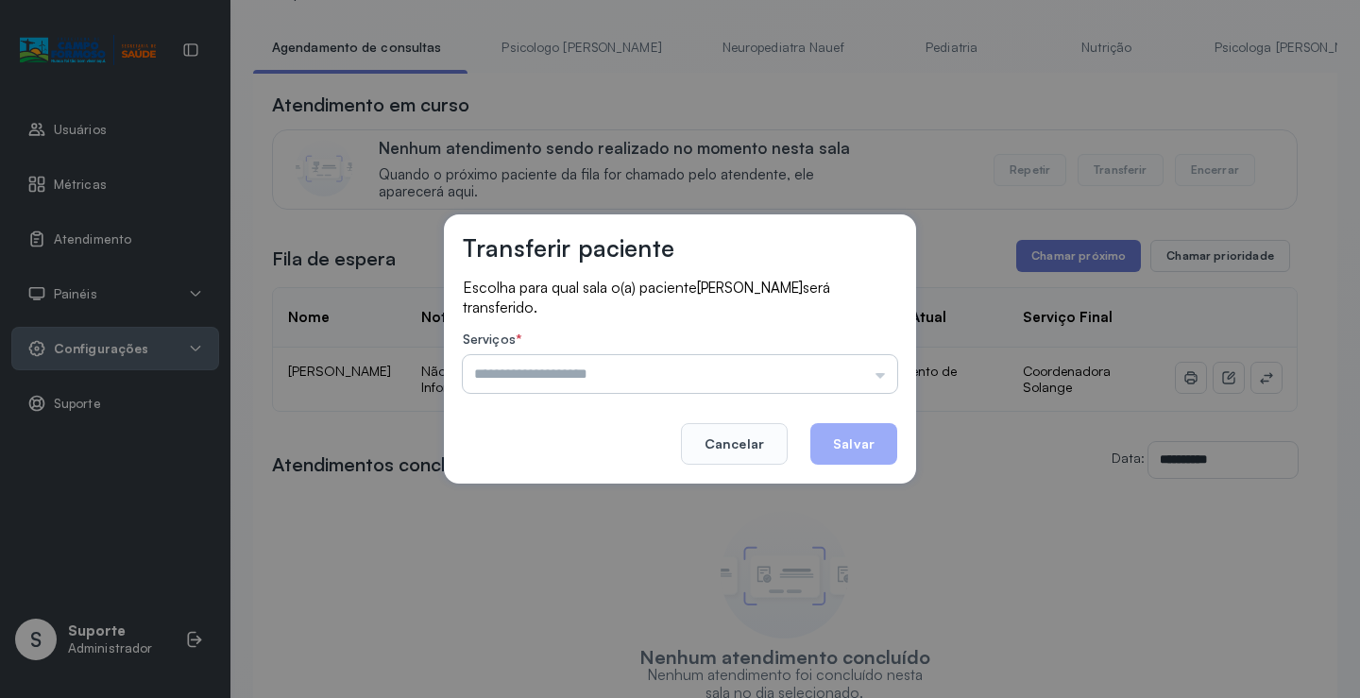
click at [842, 383] on input "text" at bounding box center [680, 374] width 435 height 38
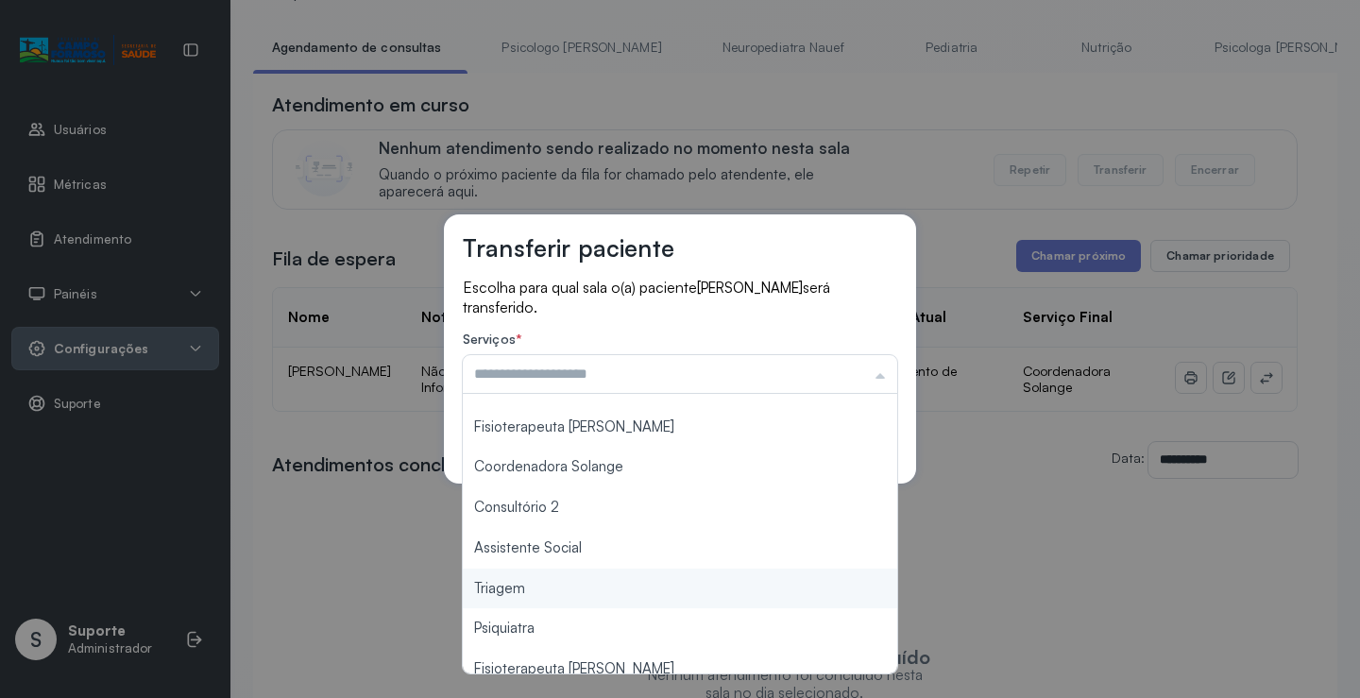
scroll to position [0, 0]
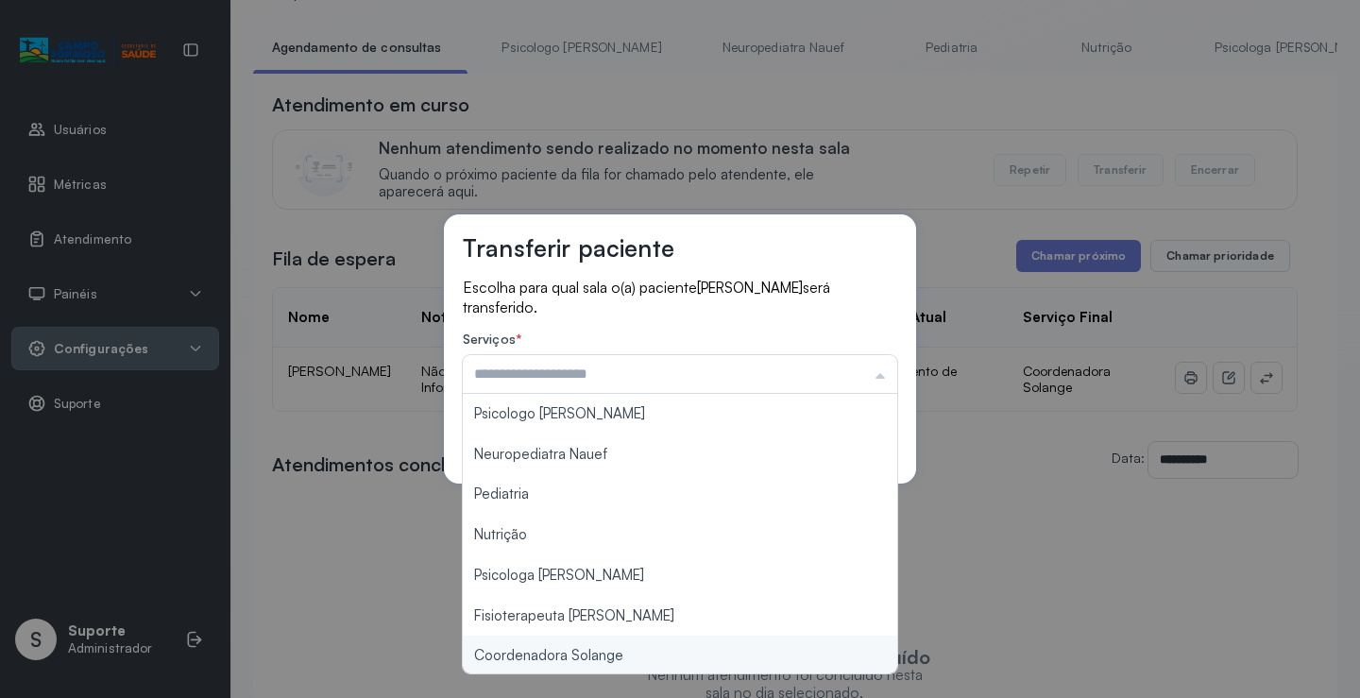
type input "**********"
click at [601, 659] on div "**********" at bounding box center [680, 349] width 1360 height 698
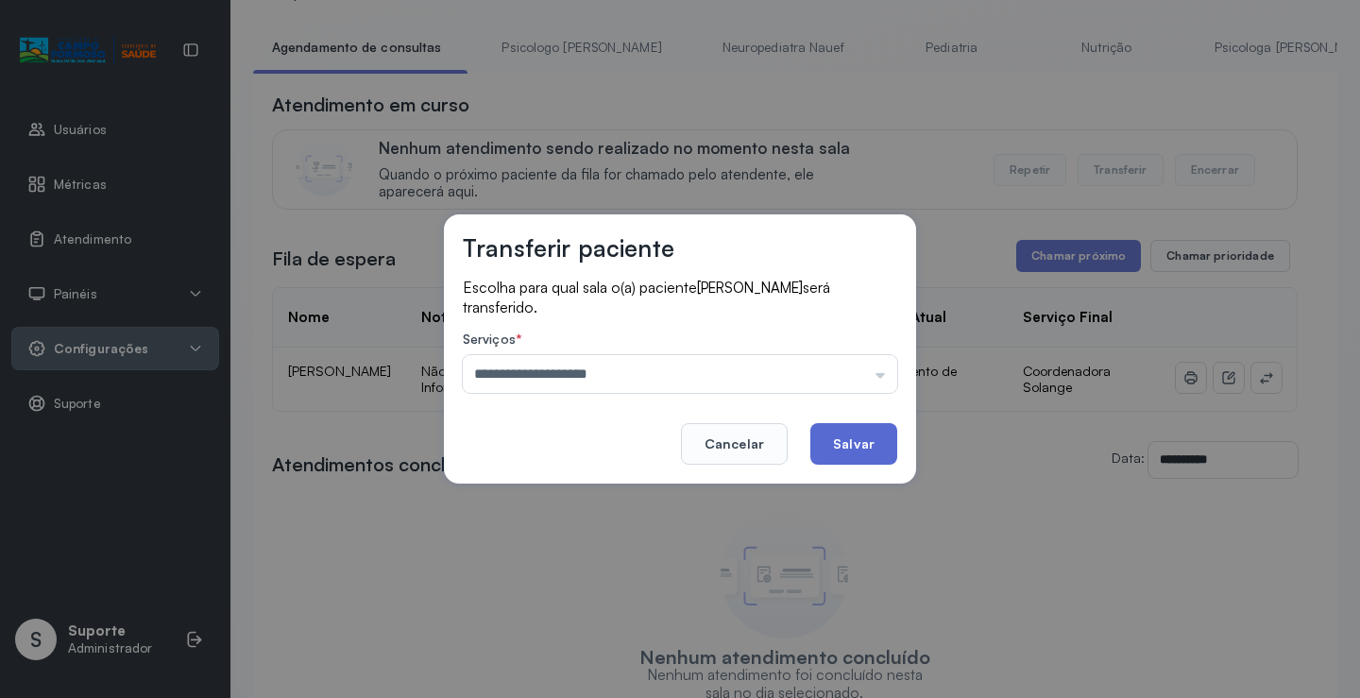
click at [856, 441] on button "Salvar" at bounding box center [854, 444] width 87 height 42
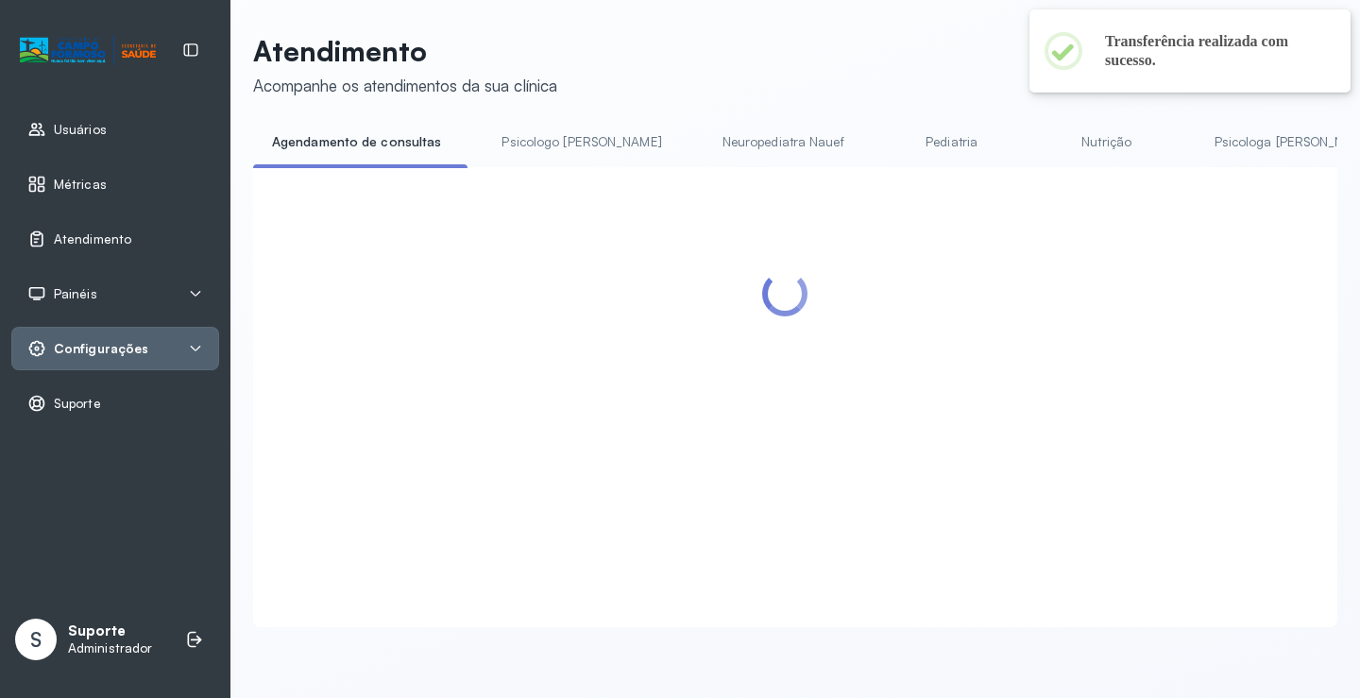
scroll to position [94, 0]
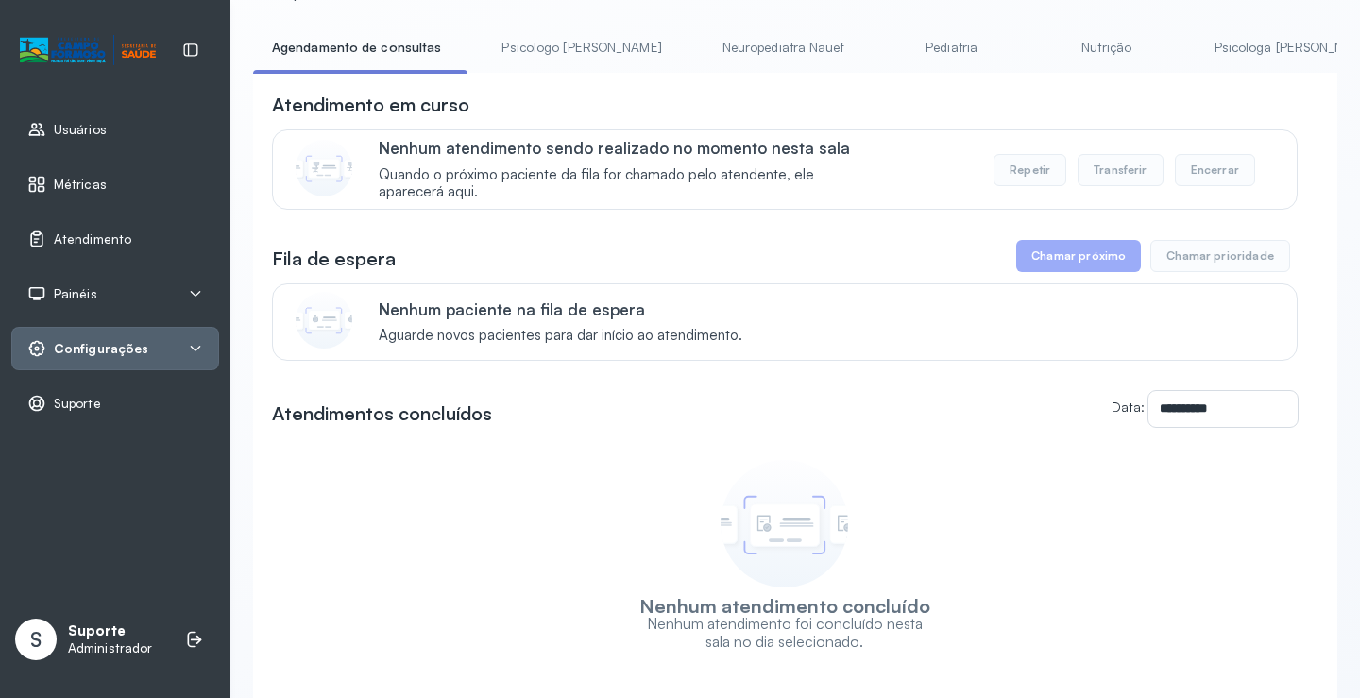
click at [544, 41] on link "Psicologo [PERSON_NAME]" at bounding box center [581, 47] width 197 height 31
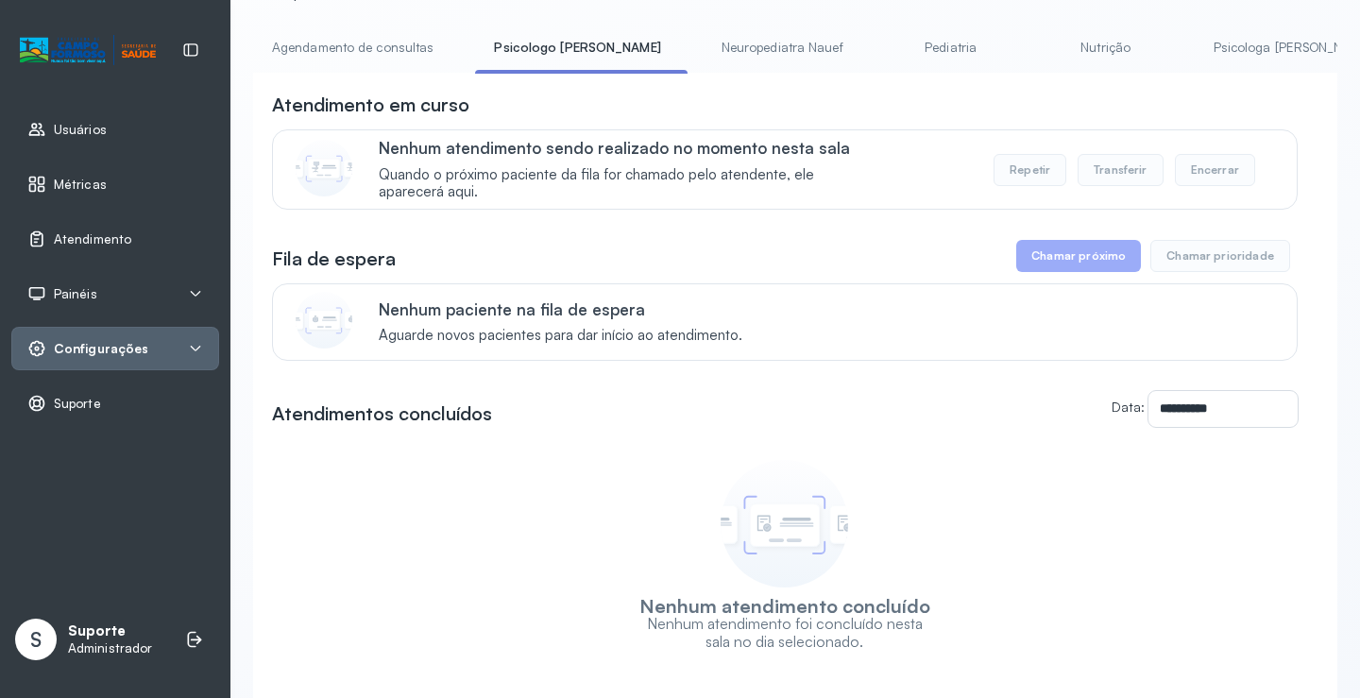
click at [357, 129] on div "Atendimento em curso Nenhum atendimento sendo realizado no momento nesta sala Q…" at bounding box center [785, 151] width 1026 height 118
click at [362, 36] on link "Agendamento de consultas" at bounding box center [352, 47] width 199 height 31
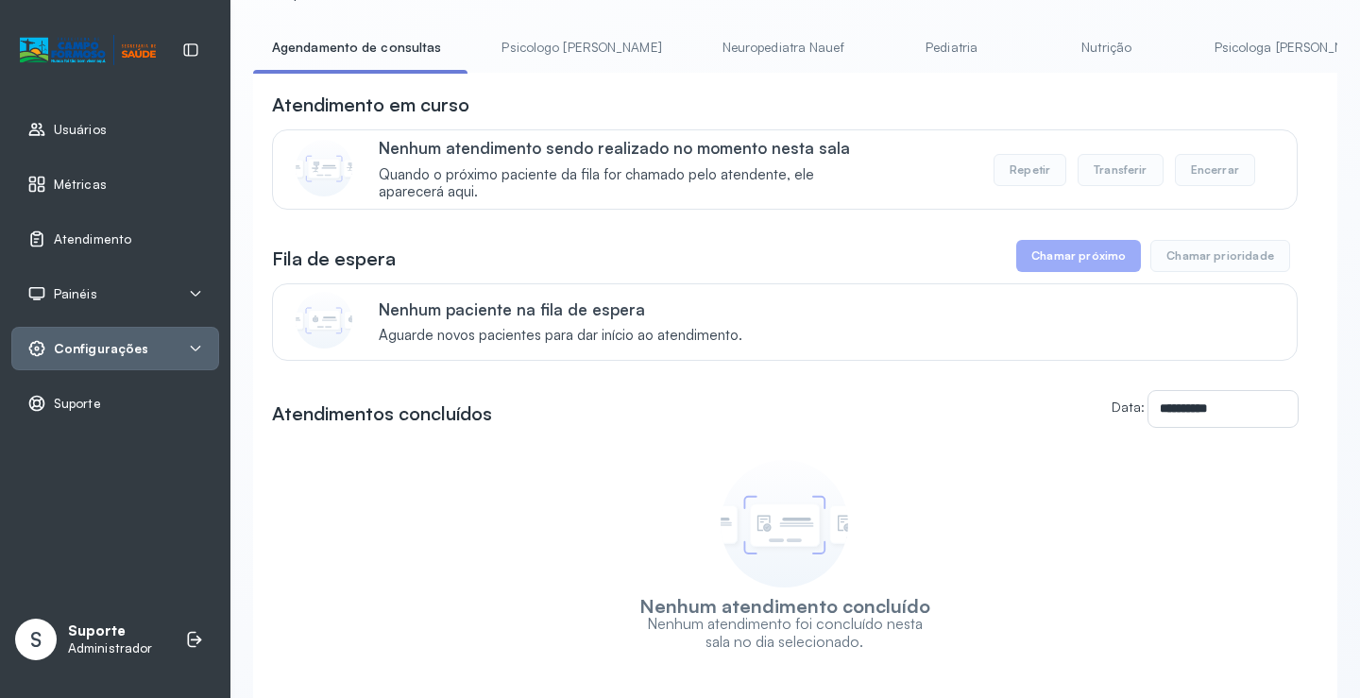
click at [886, 44] on link "Pediatria" at bounding box center [952, 47] width 132 height 31
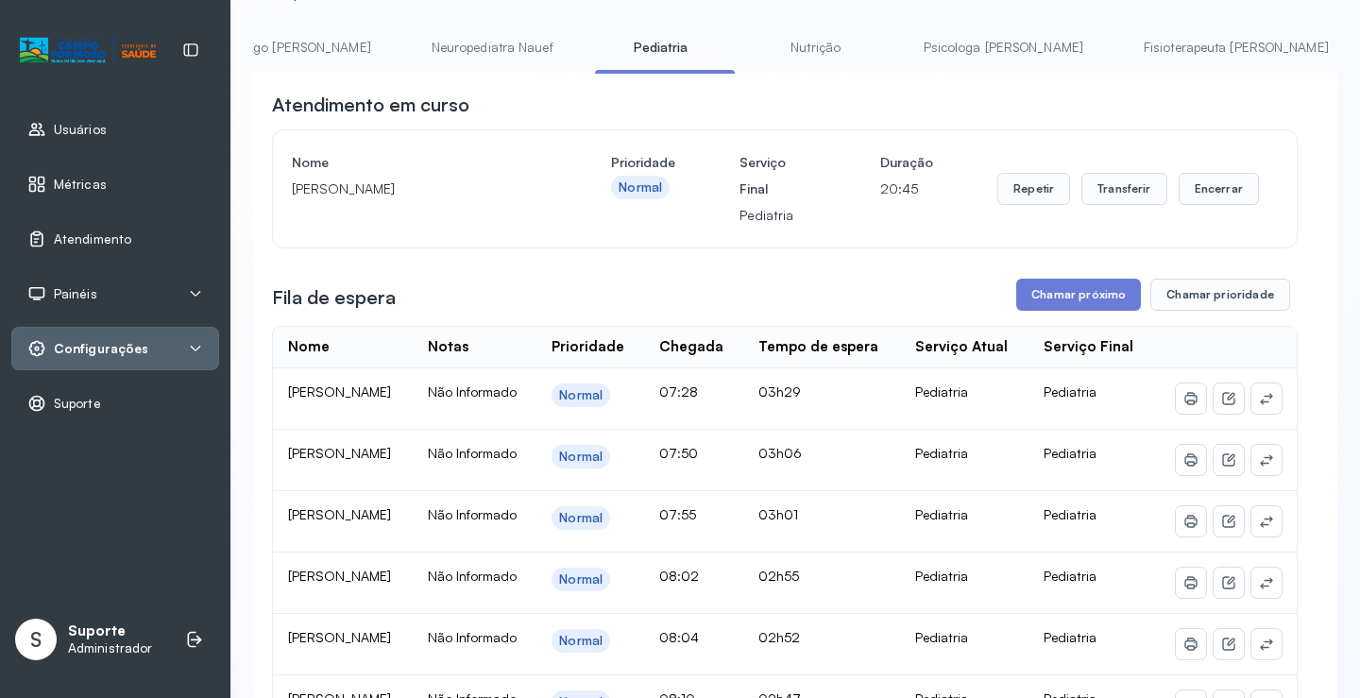
scroll to position [0, 0]
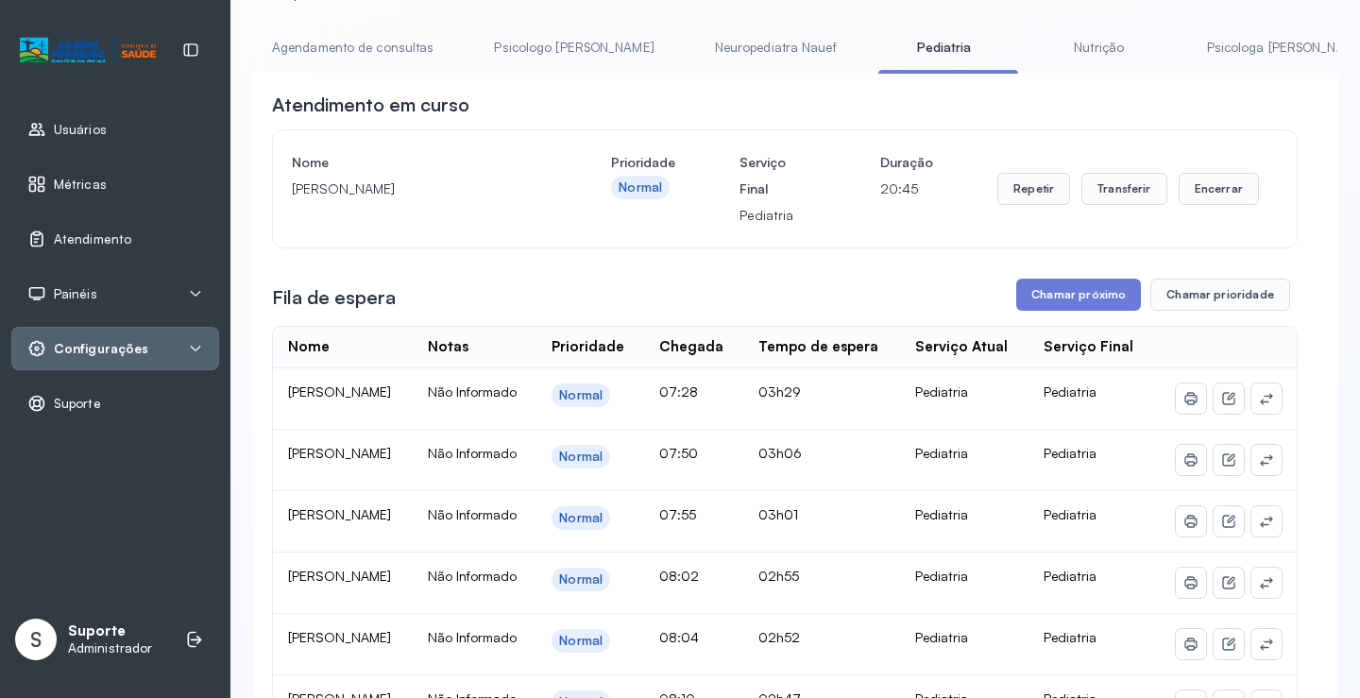
click at [354, 45] on link "Agendamento de consultas" at bounding box center [352, 47] width 199 height 31
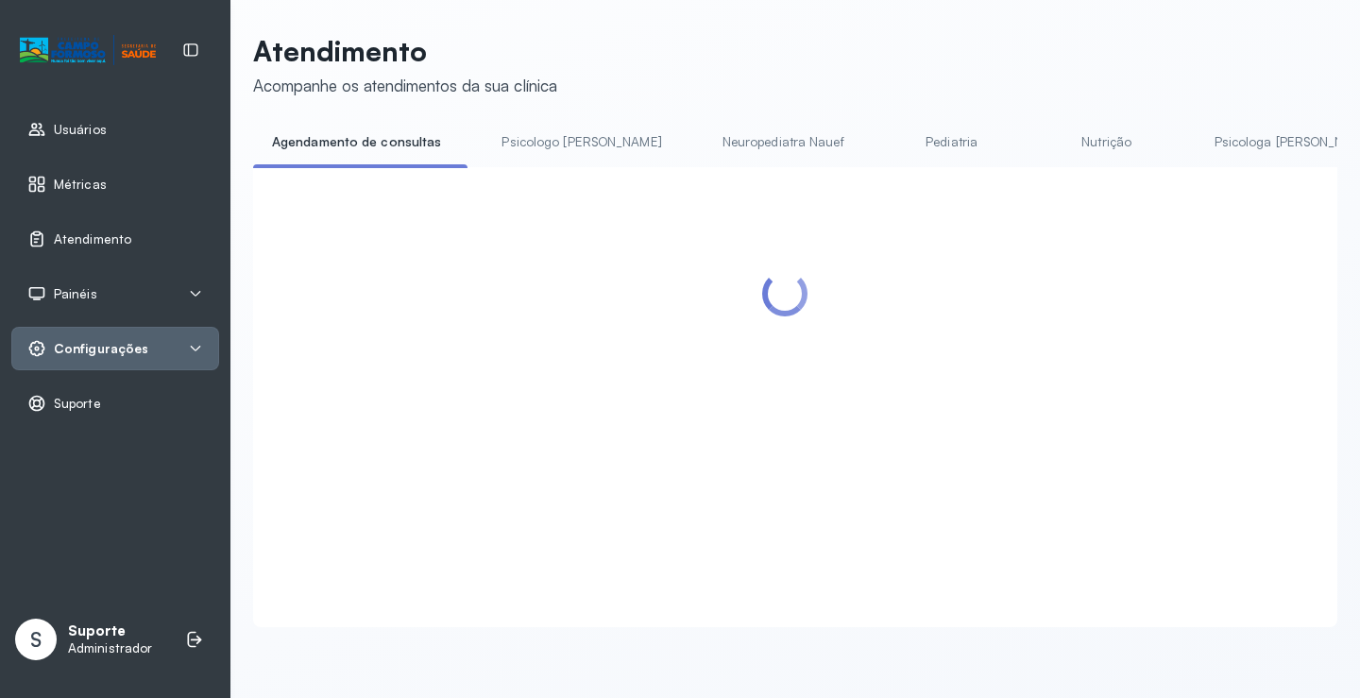
scroll to position [94, 0]
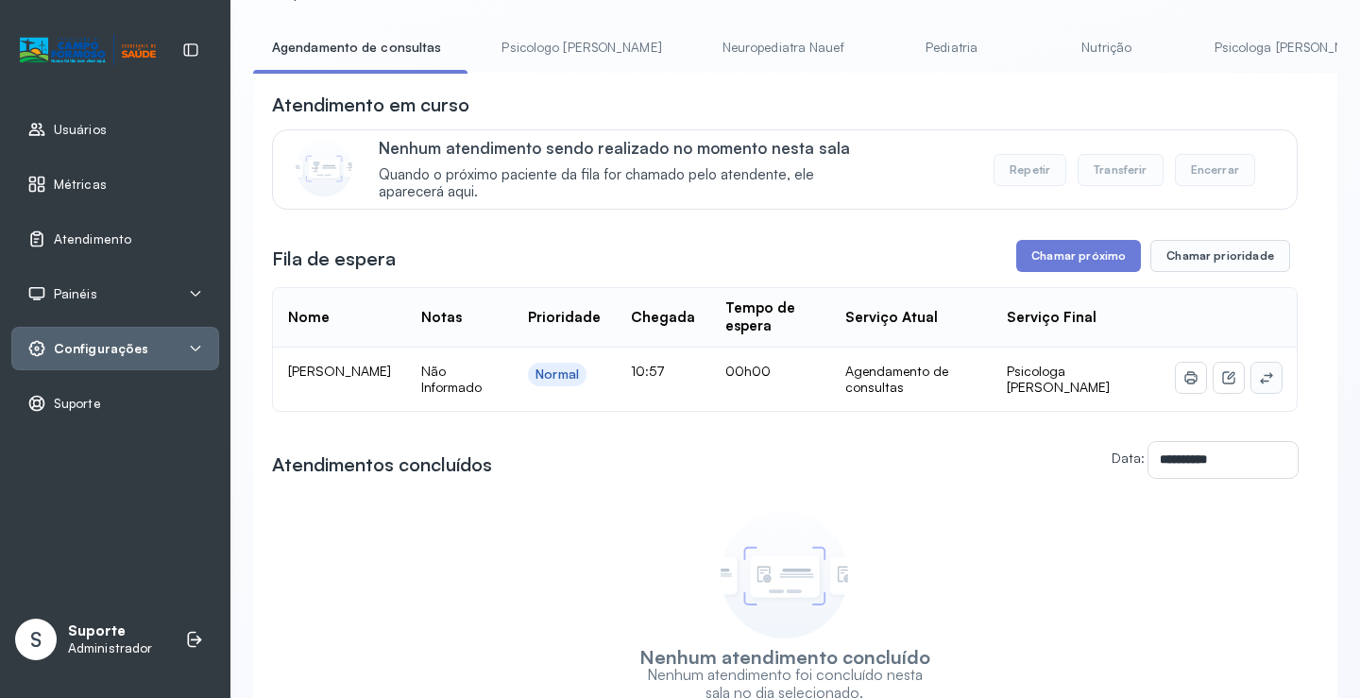
click at [1259, 382] on icon at bounding box center [1266, 377] width 15 height 15
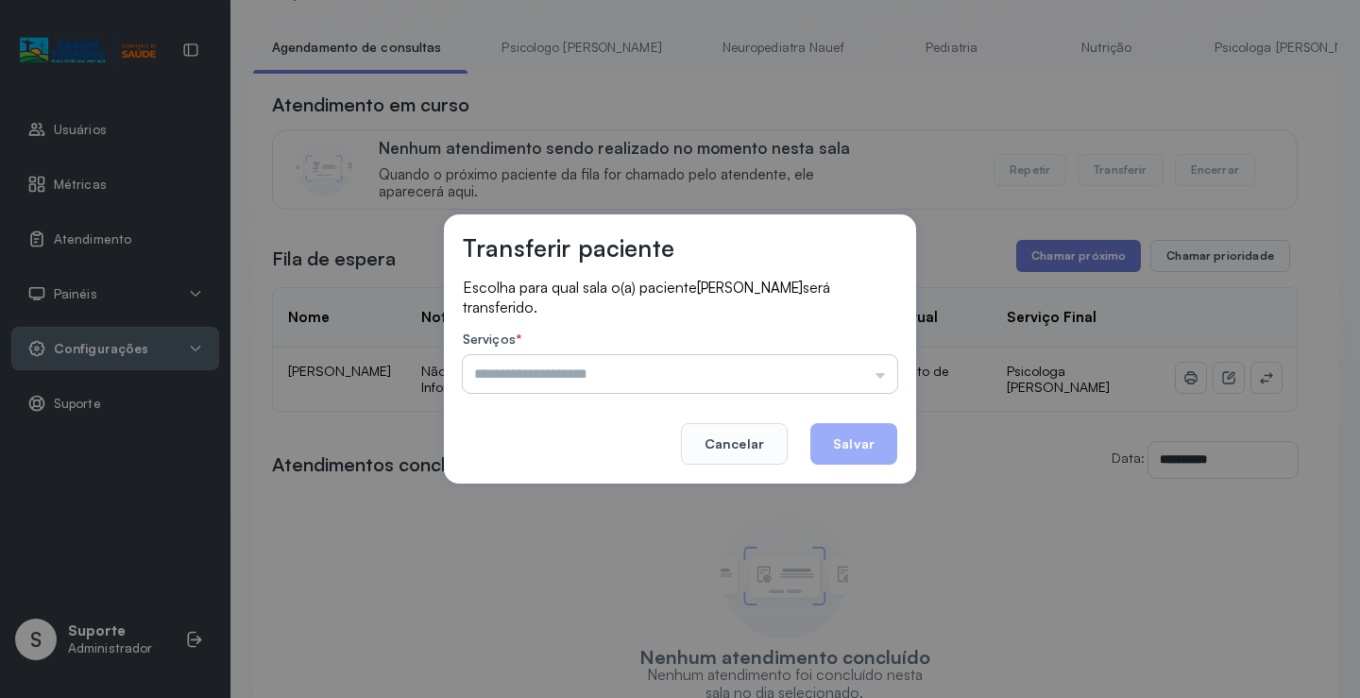
drag, startPoint x: 884, startPoint y: 375, endPoint x: 854, endPoint y: 390, distance: 33.8
click at [879, 375] on input "text" at bounding box center [680, 374] width 435 height 38
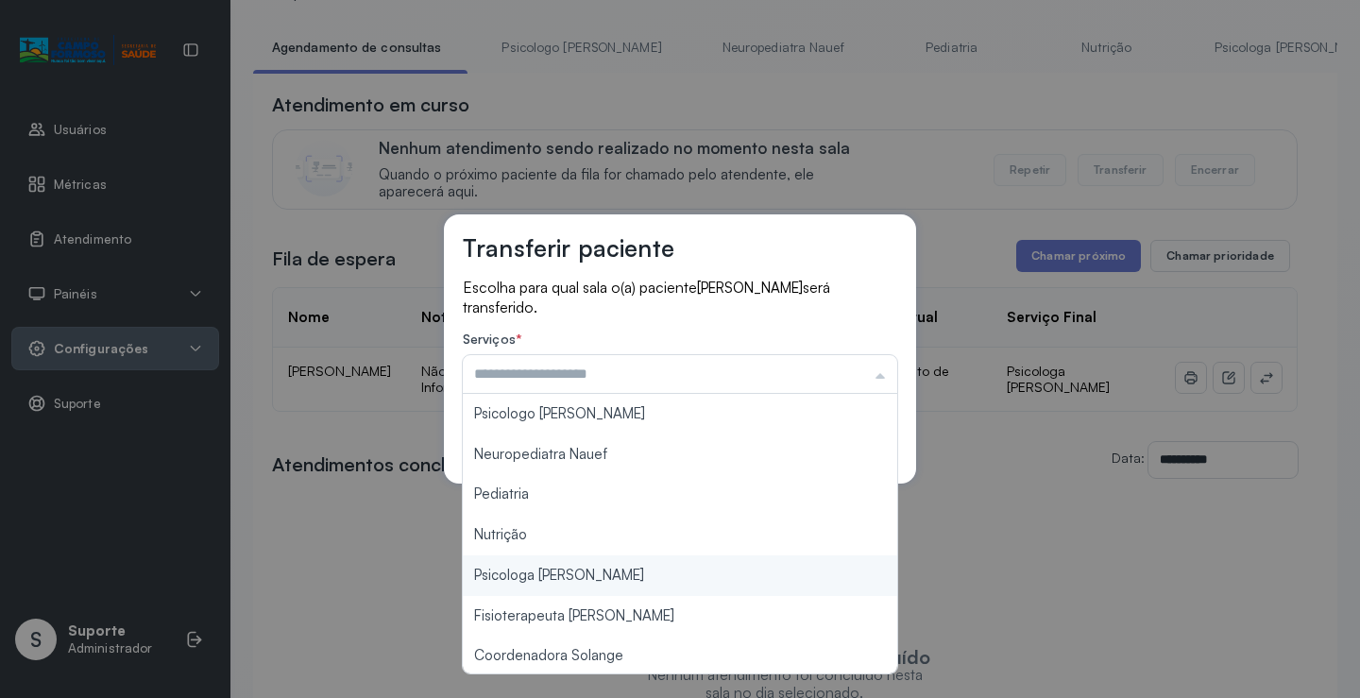
type input "**********"
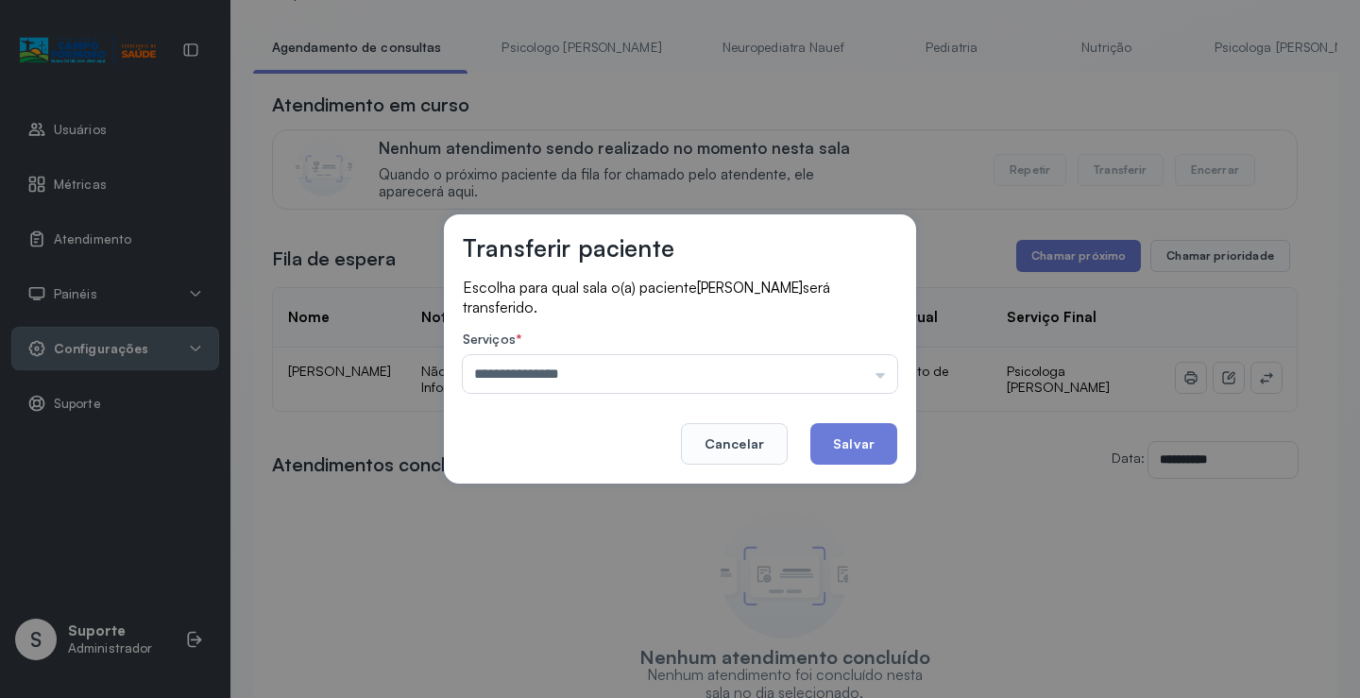
drag, startPoint x: 576, startPoint y: 574, endPoint x: 774, endPoint y: 485, distance: 216.9
click at [579, 570] on div "**********" at bounding box center [680, 349] width 1360 height 698
click at [867, 445] on button "Salvar" at bounding box center [854, 444] width 87 height 42
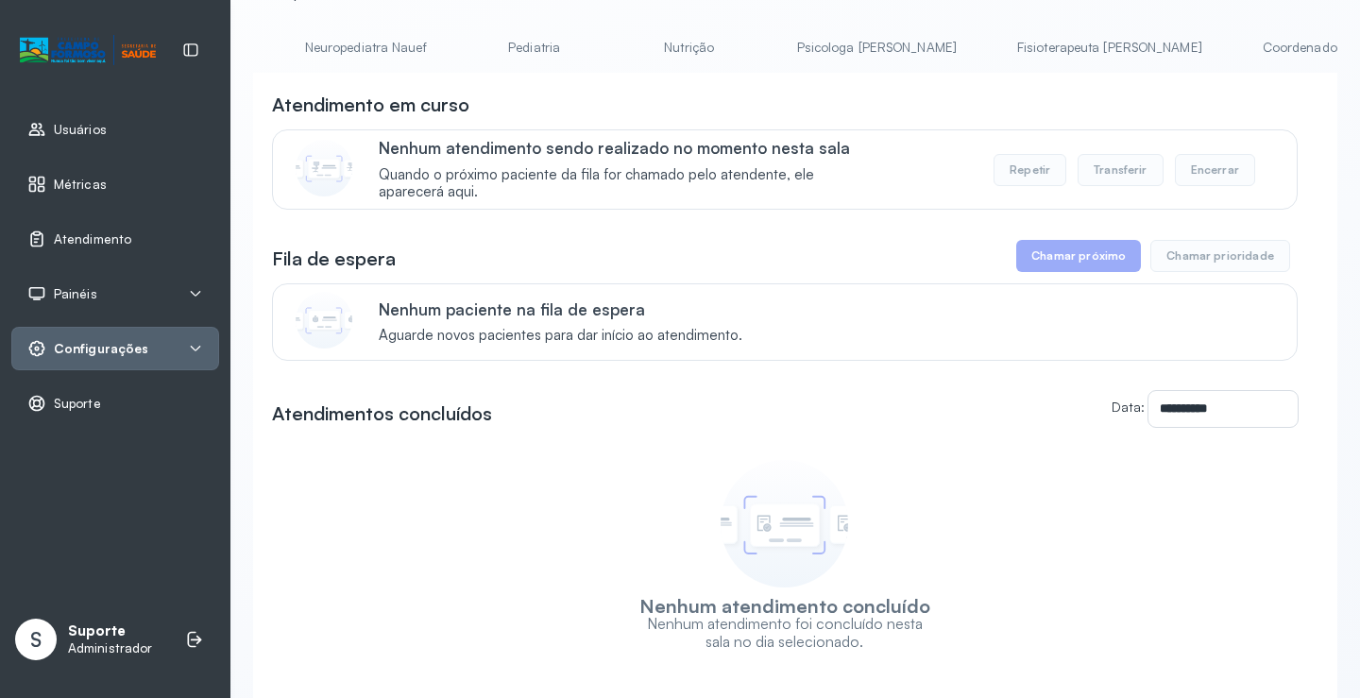
scroll to position [0, 325]
click at [891, 44] on link "Psicologa [PERSON_NAME]" at bounding box center [969, 47] width 197 height 31
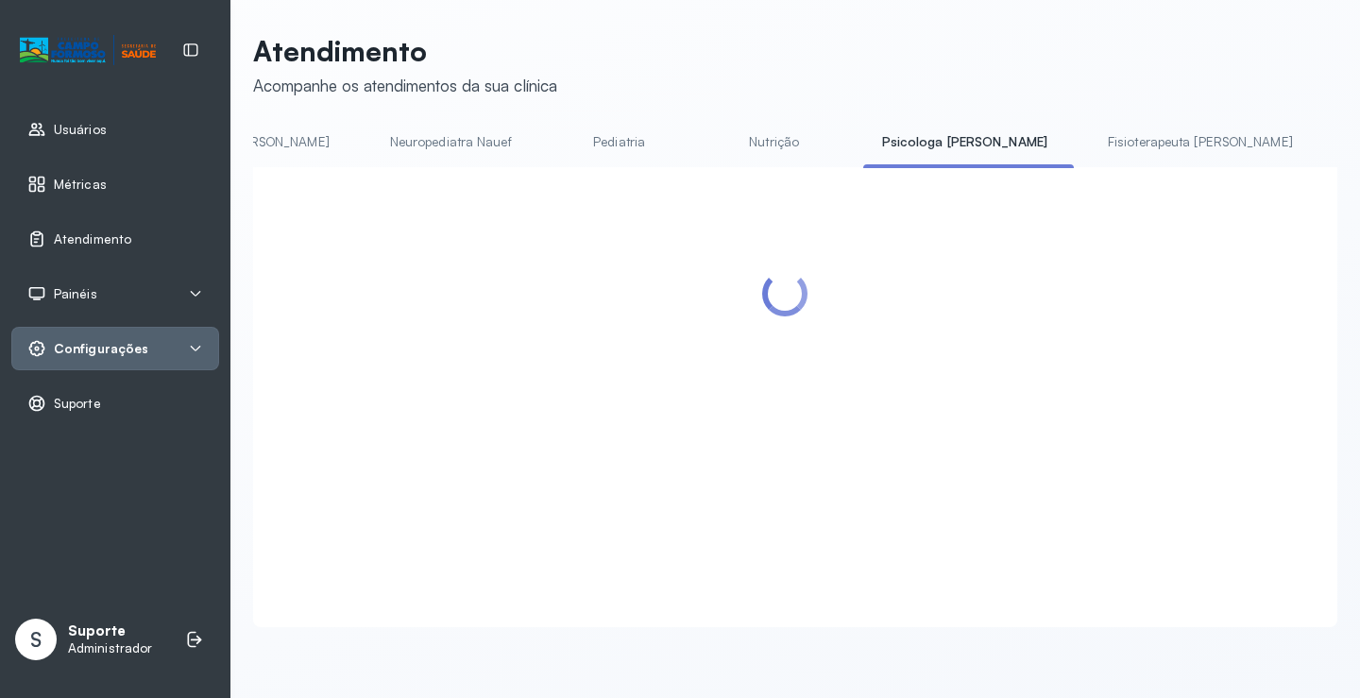
scroll to position [94, 0]
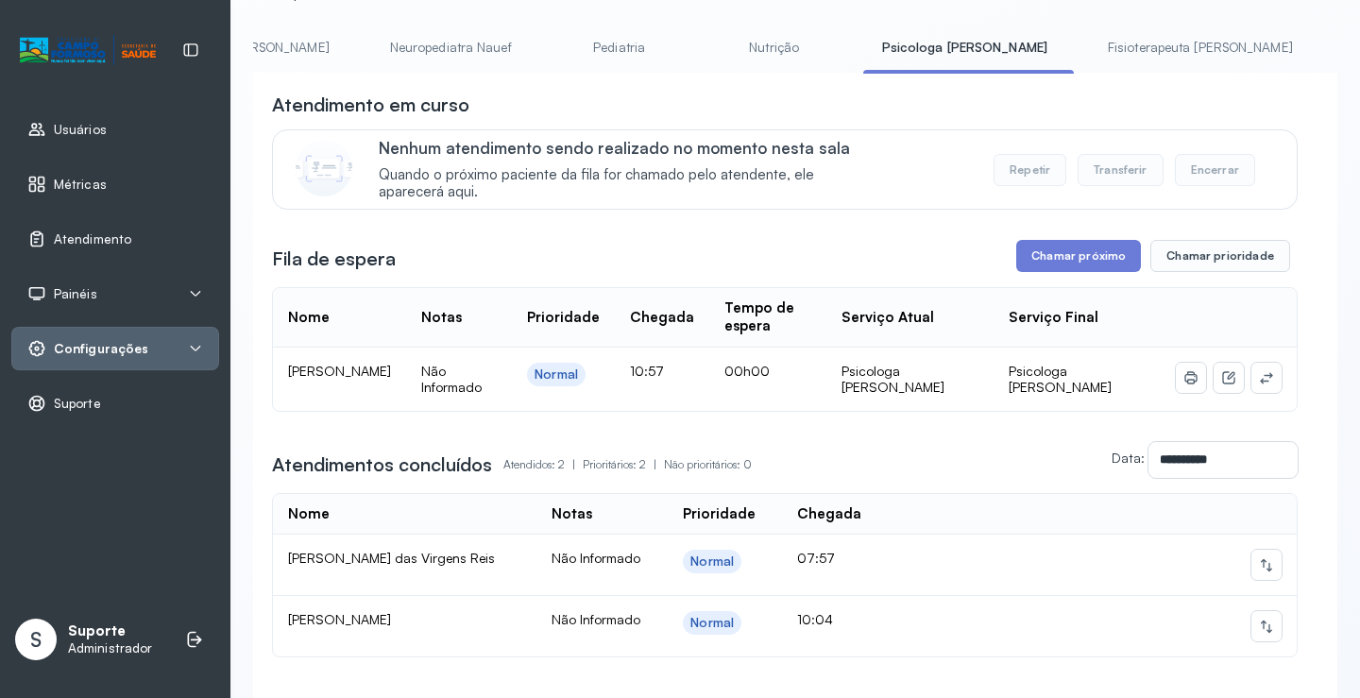
click at [708, 43] on link "Nutrição" at bounding box center [774, 47] width 132 height 31
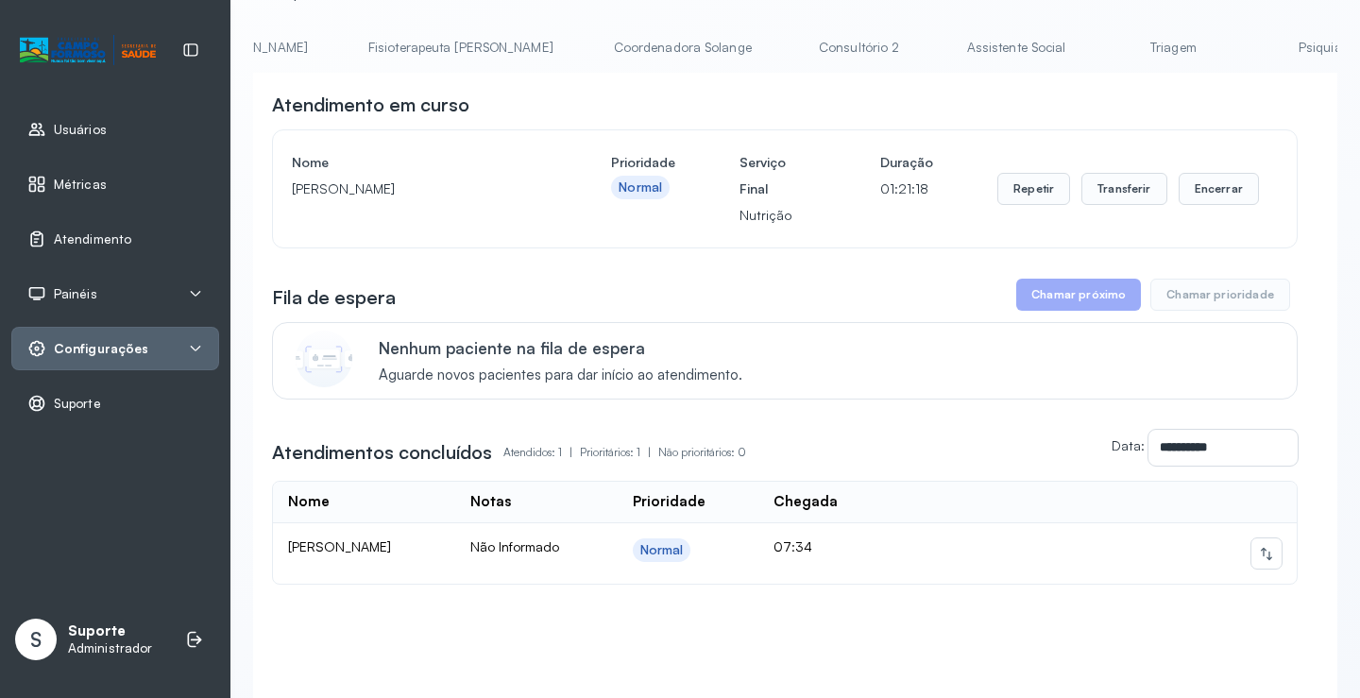
scroll to position [0, 1072]
click at [1094, 50] on link "Triagem" at bounding box center [1160, 47] width 132 height 31
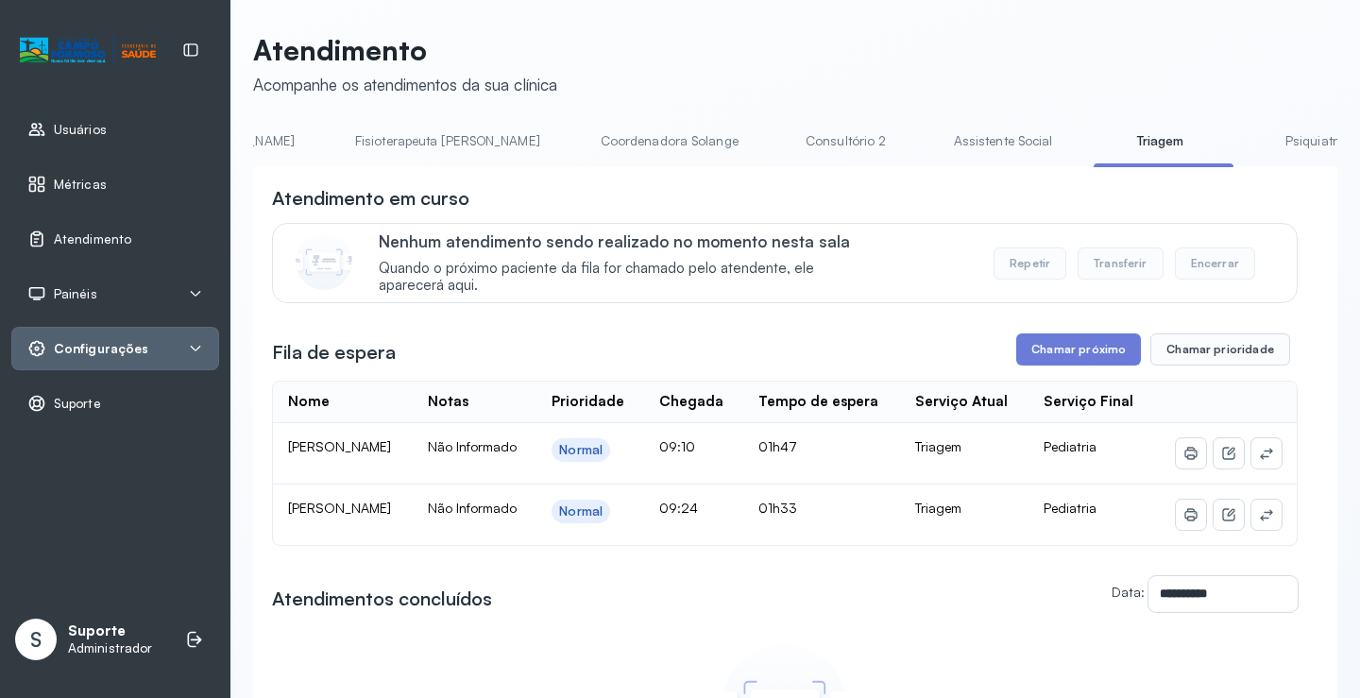
scroll to position [94, 0]
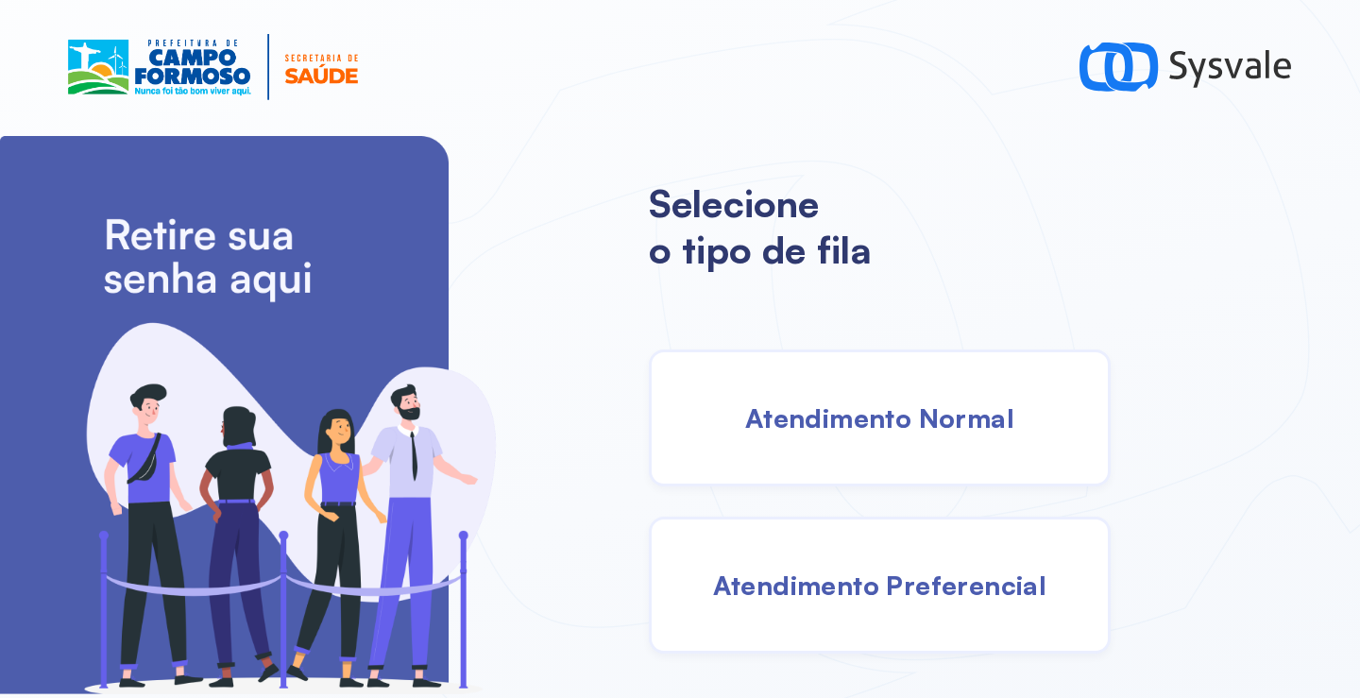
click at [851, 410] on span "Atendimento Normal" at bounding box center [879, 417] width 269 height 33
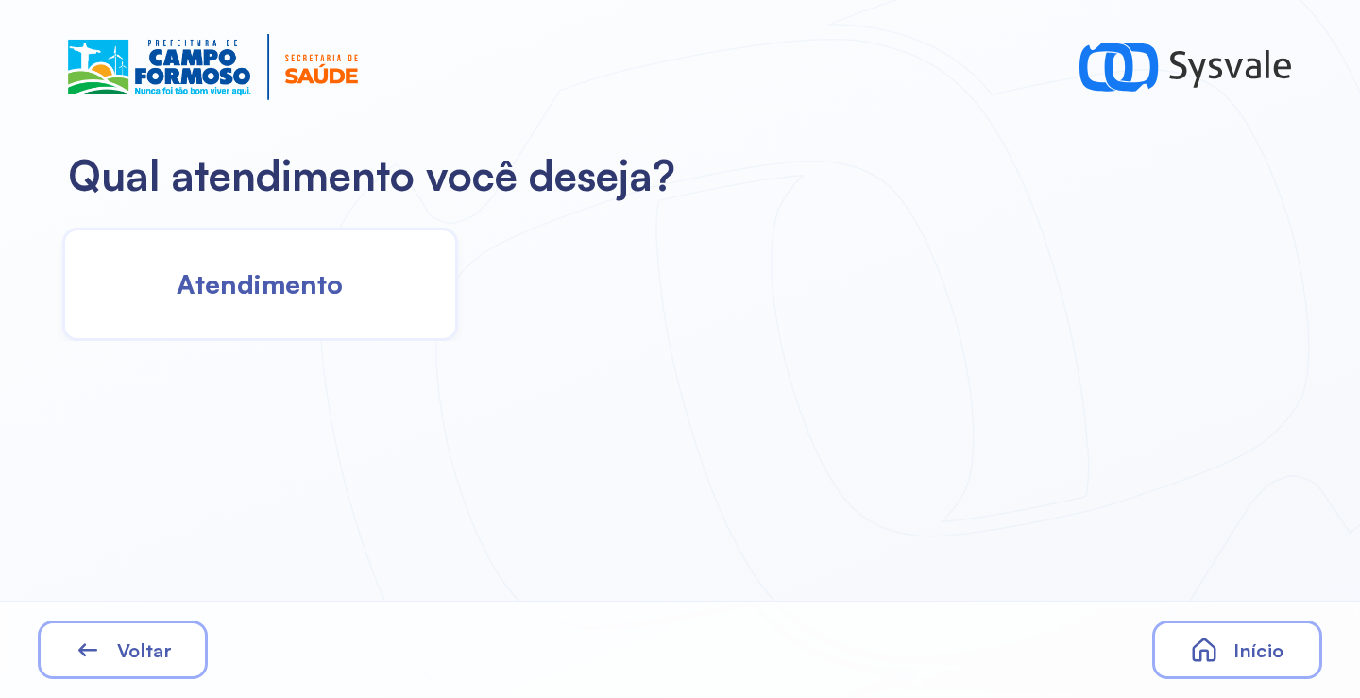
click at [336, 303] on div "Atendimento" at bounding box center [260, 284] width 396 height 113
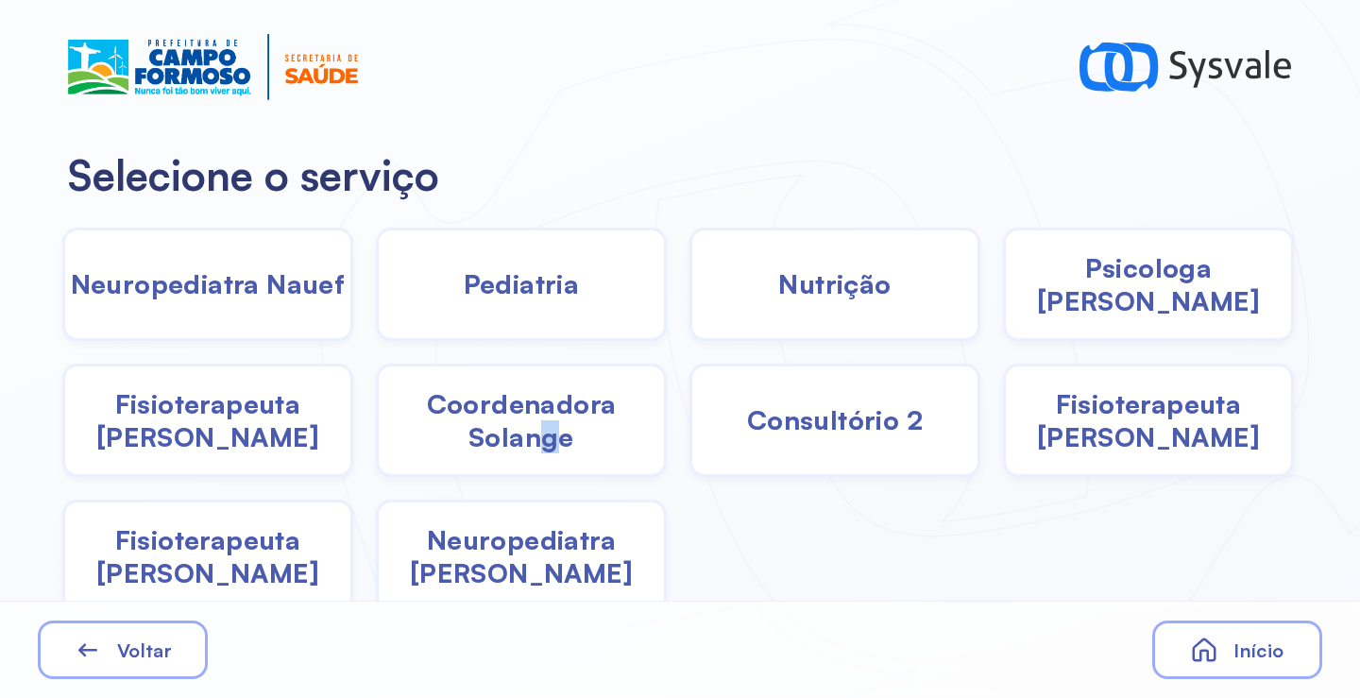
drag, startPoint x: 550, startPoint y: 436, endPoint x: 532, endPoint y: 422, distance: 22.9
click at [532, 422] on span "Coordenadora Solange" at bounding box center [521, 420] width 285 height 66
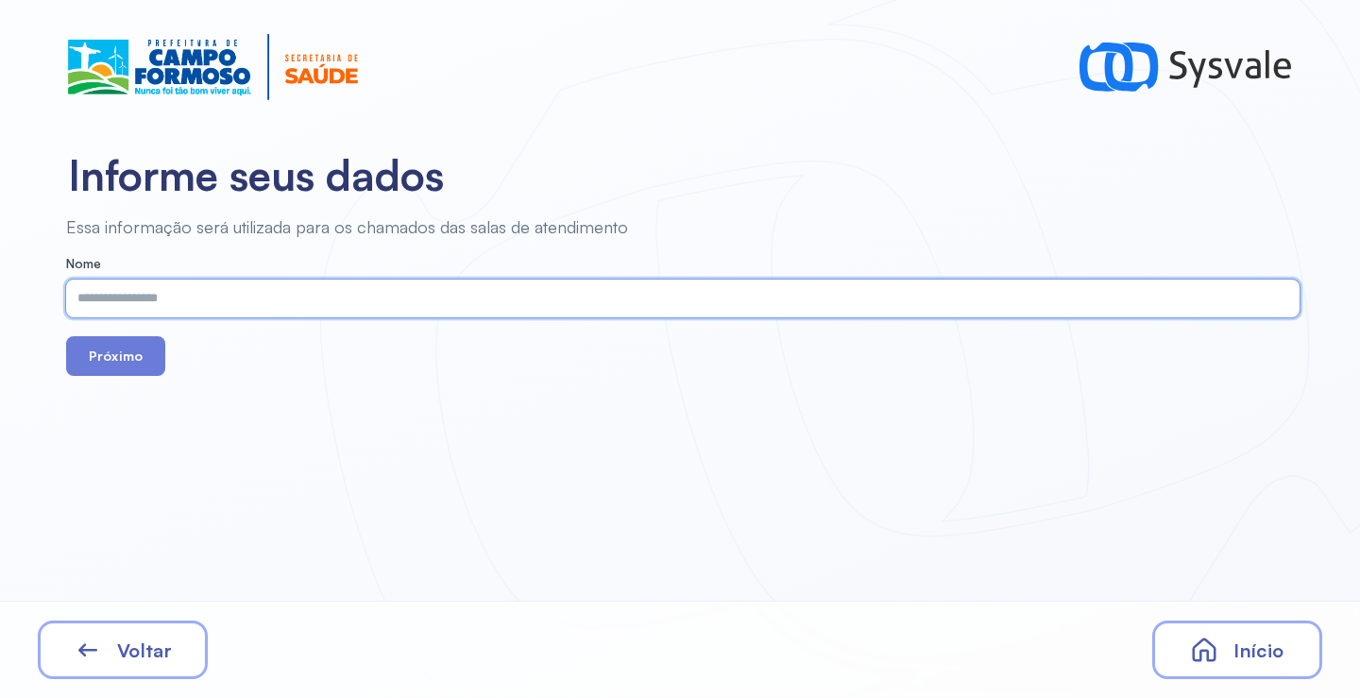
paste input "**********"
type input "**********"
click at [111, 350] on button "Próximo" at bounding box center [115, 356] width 99 height 40
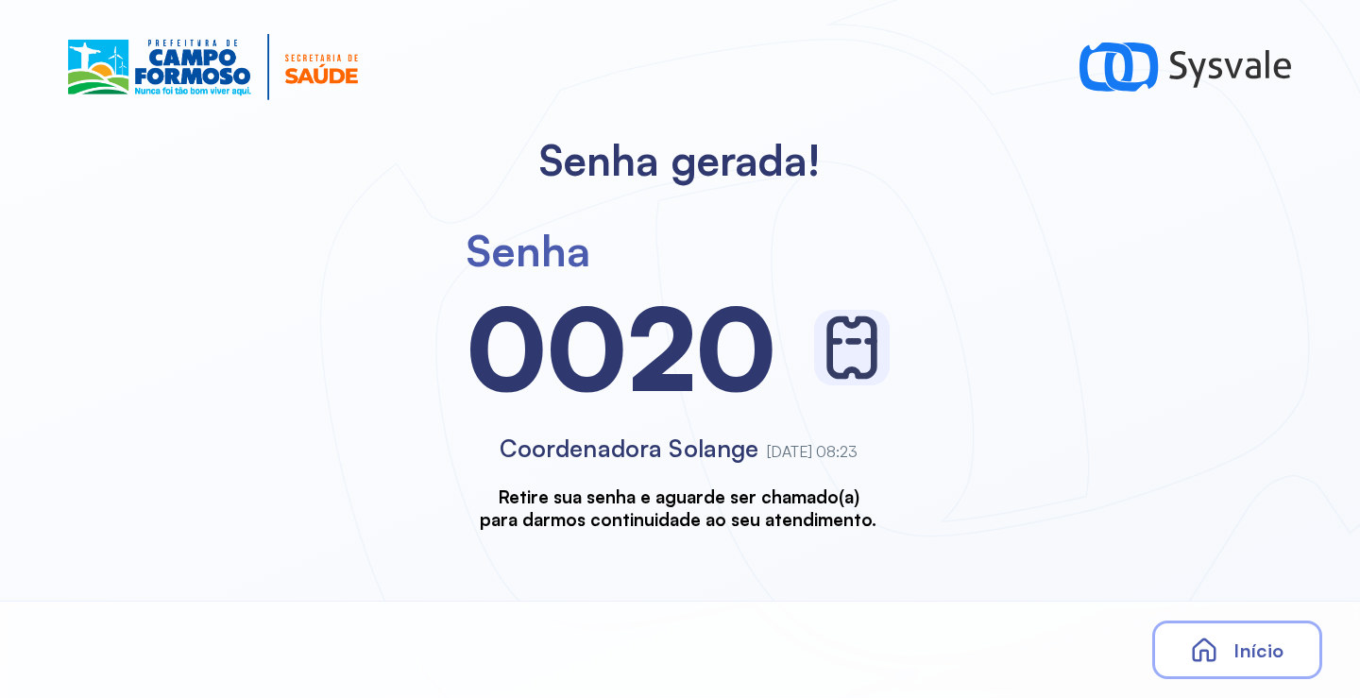
click at [1235, 639] on span "Início" at bounding box center [1259, 651] width 50 height 24
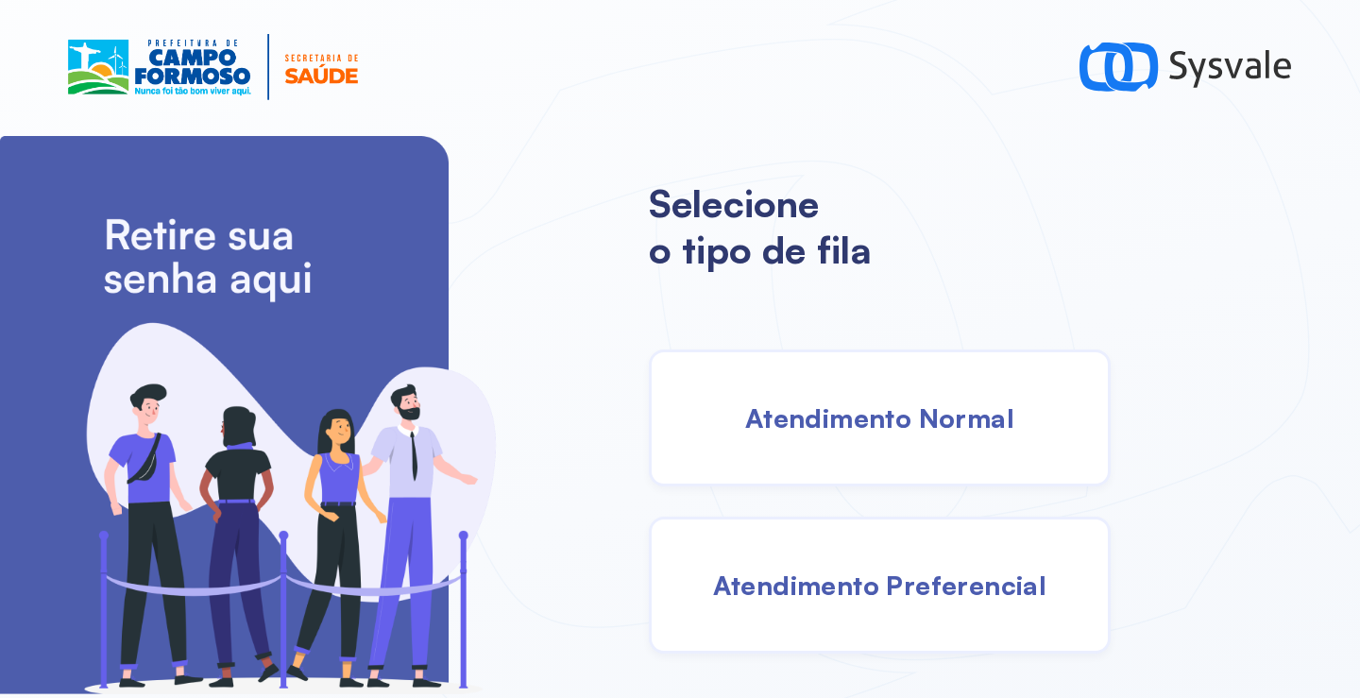
click at [883, 430] on span "Atendimento Normal" at bounding box center [879, 417] width 269 height 33
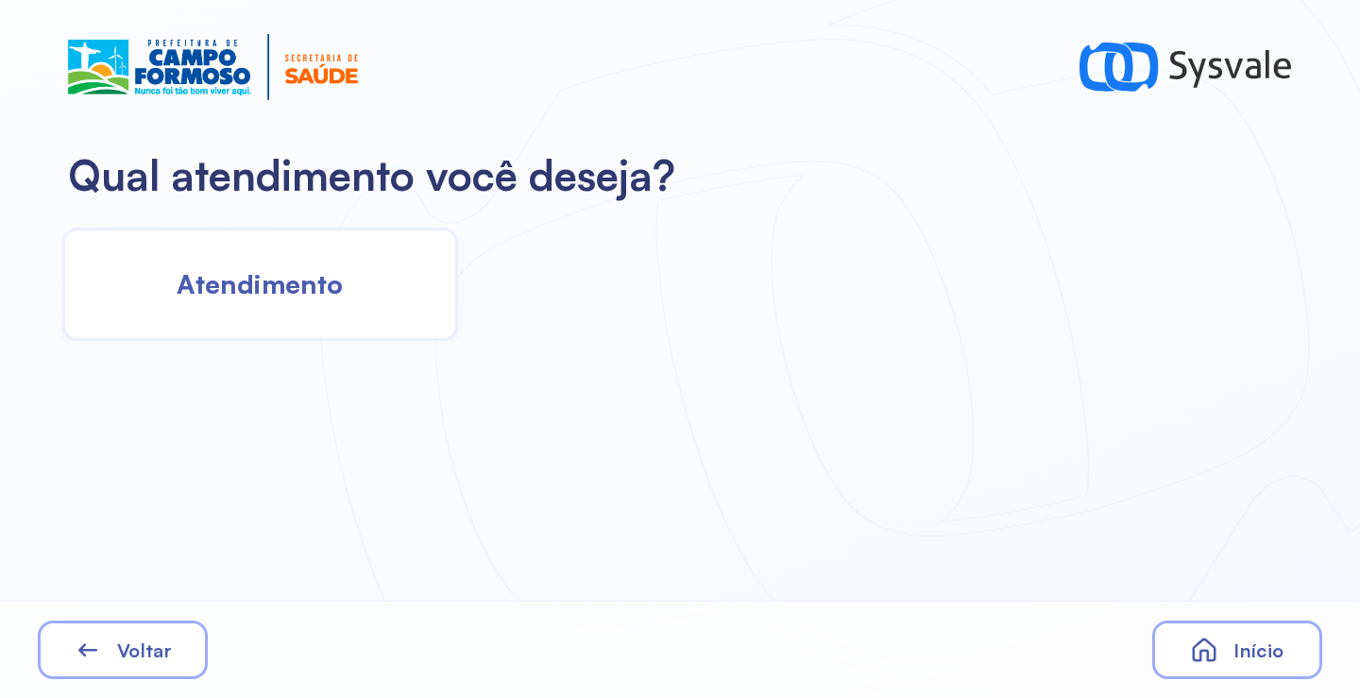
click at [288, 280] on span "Atendimento" at bounding box center [260, 283] width 166 height 33
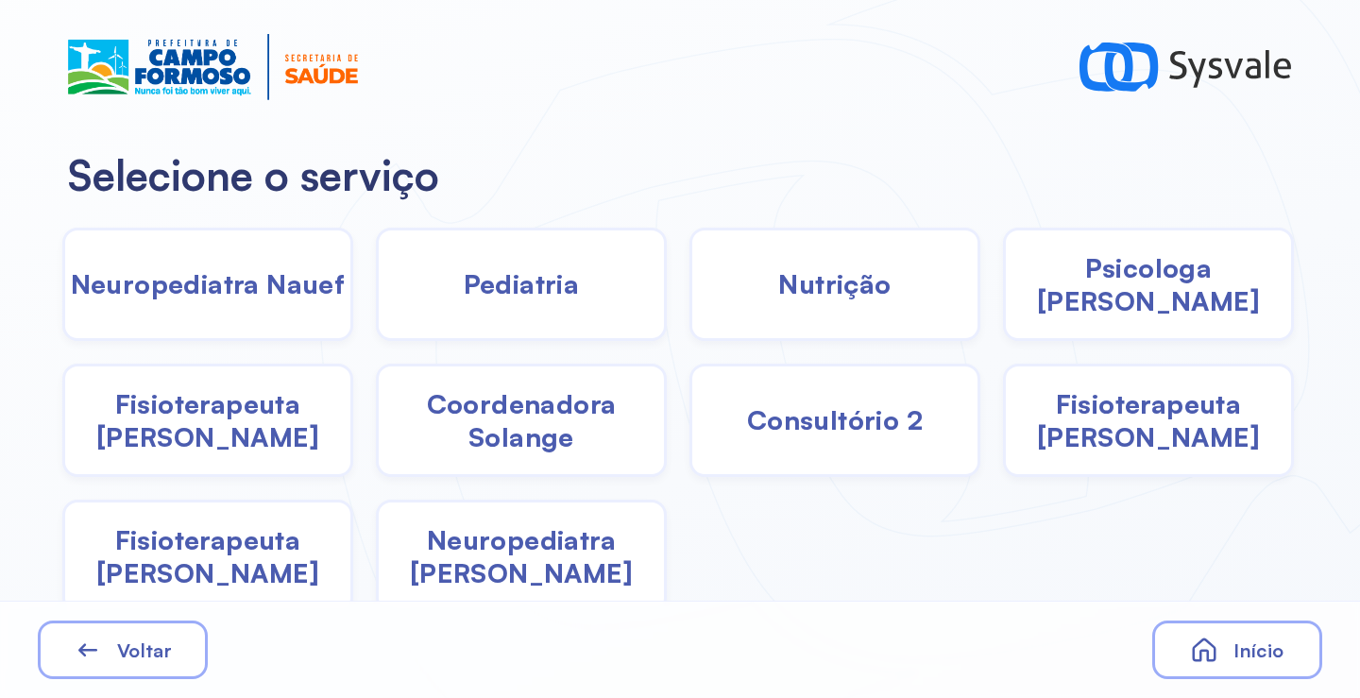
click at [523, 419] on span "Coordenadora Solange" at bounding box center [521, 420] width 285 height 66
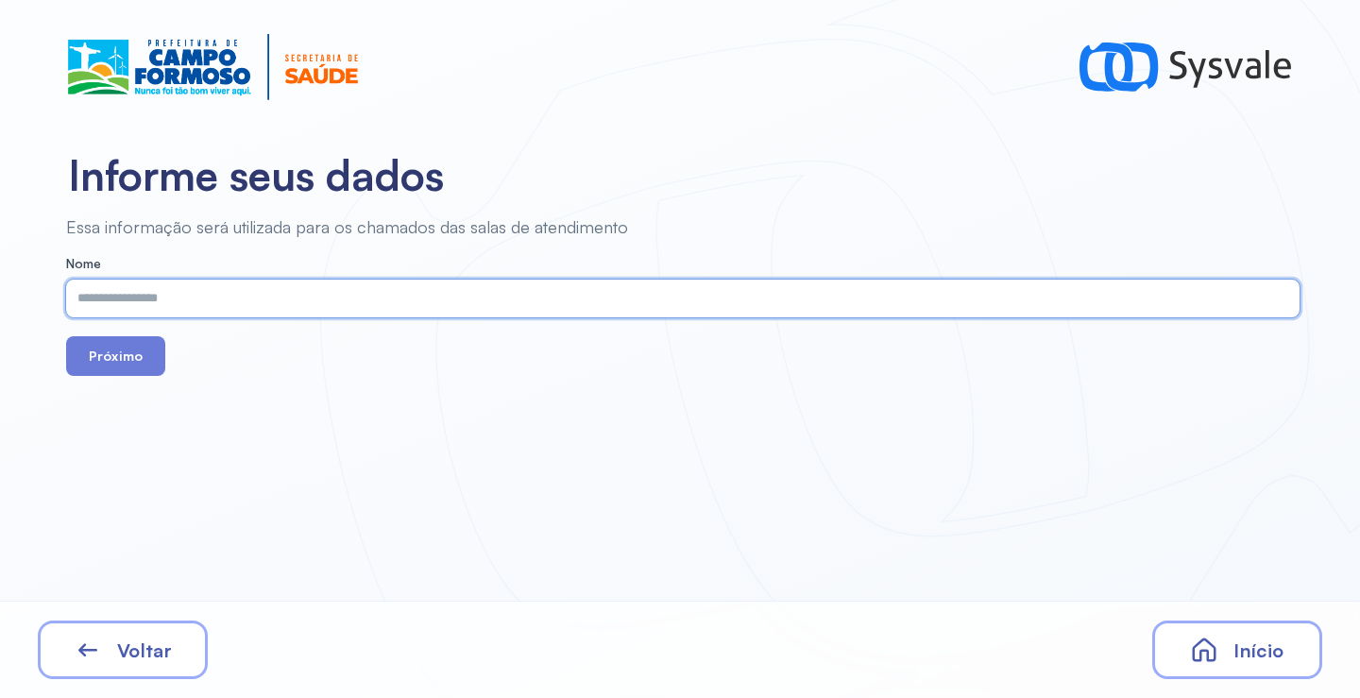
paste input "**********"
type input "**********"
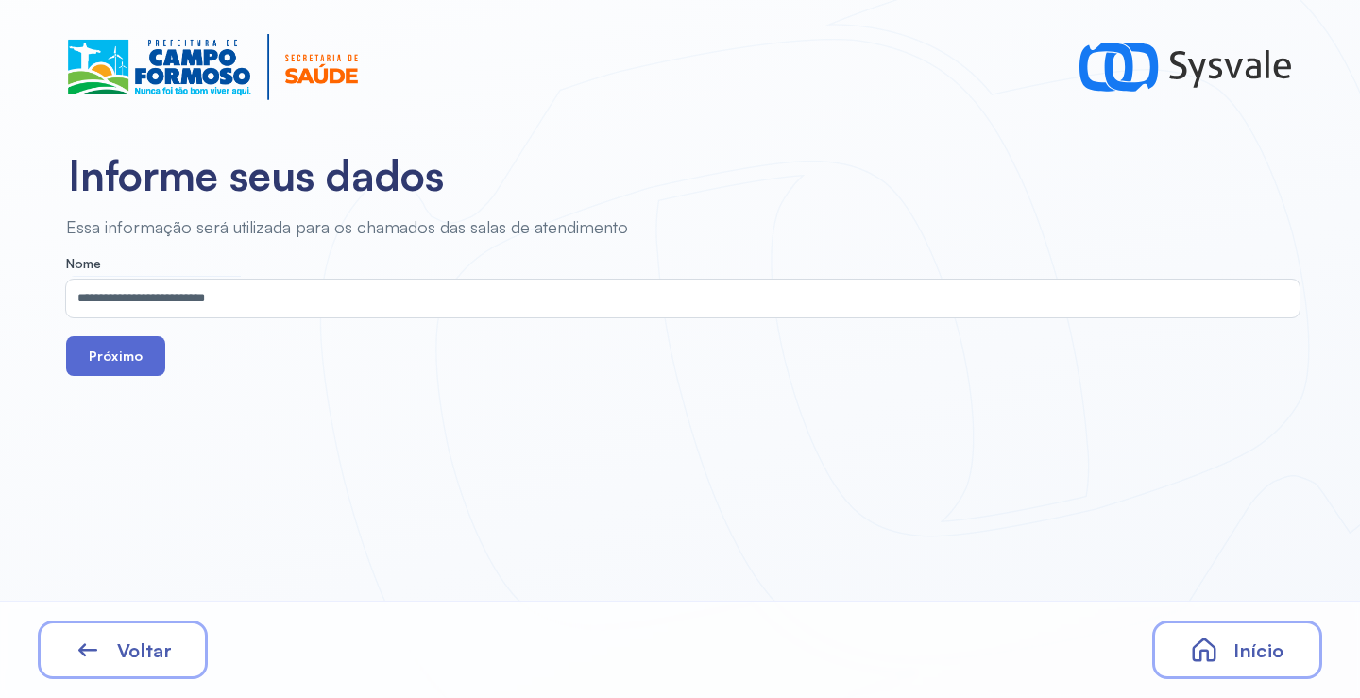
click at [129, 366] on button "Próximo" at bounding box center [115, 356] width 99 height 40
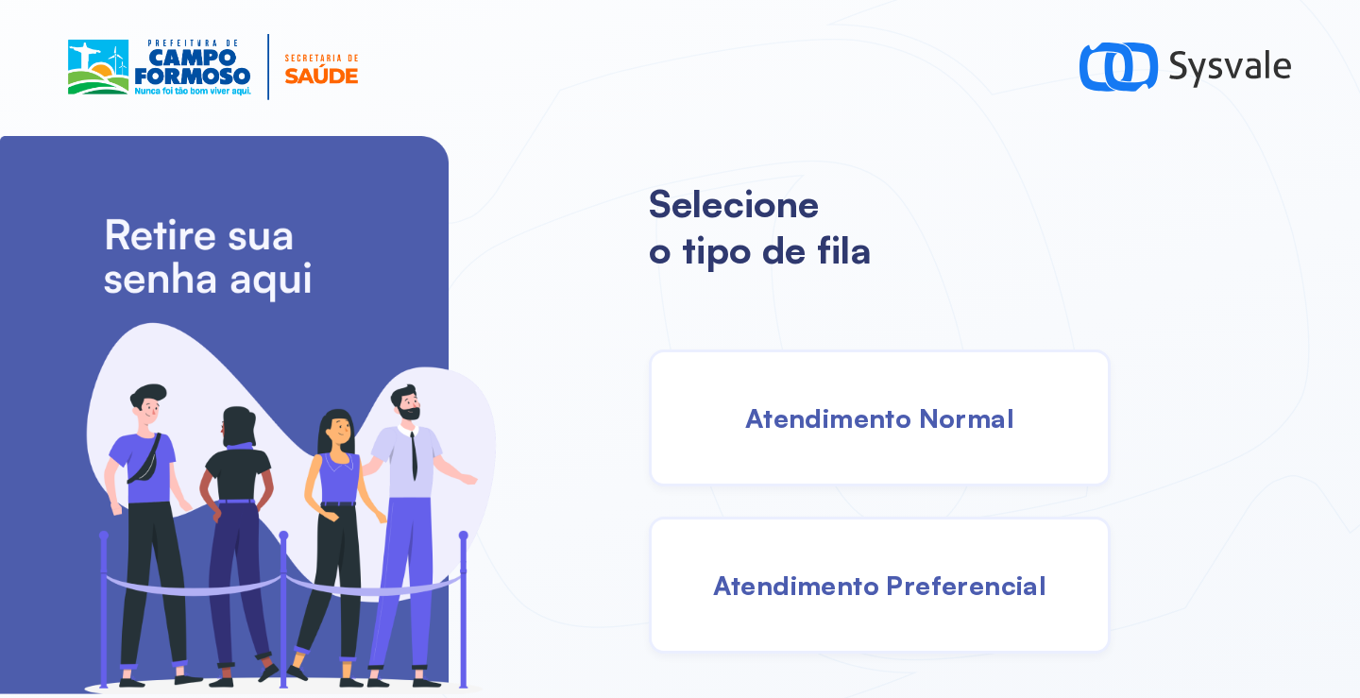
click at [825, 410] on span "Atendimento Normal" at bounding box center [879, 417] width 269 height 33
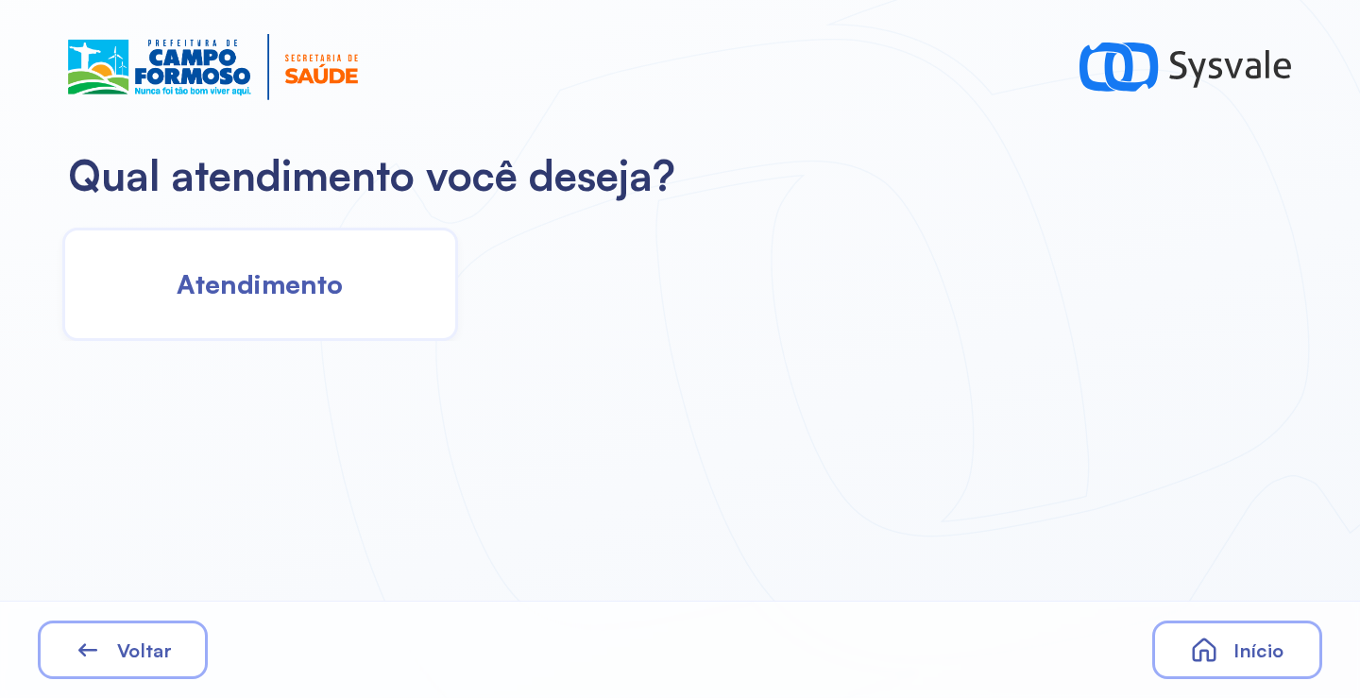
click at [377, 275] on div "Atendimento" at bounding box center [260, 284] width 396 height 113
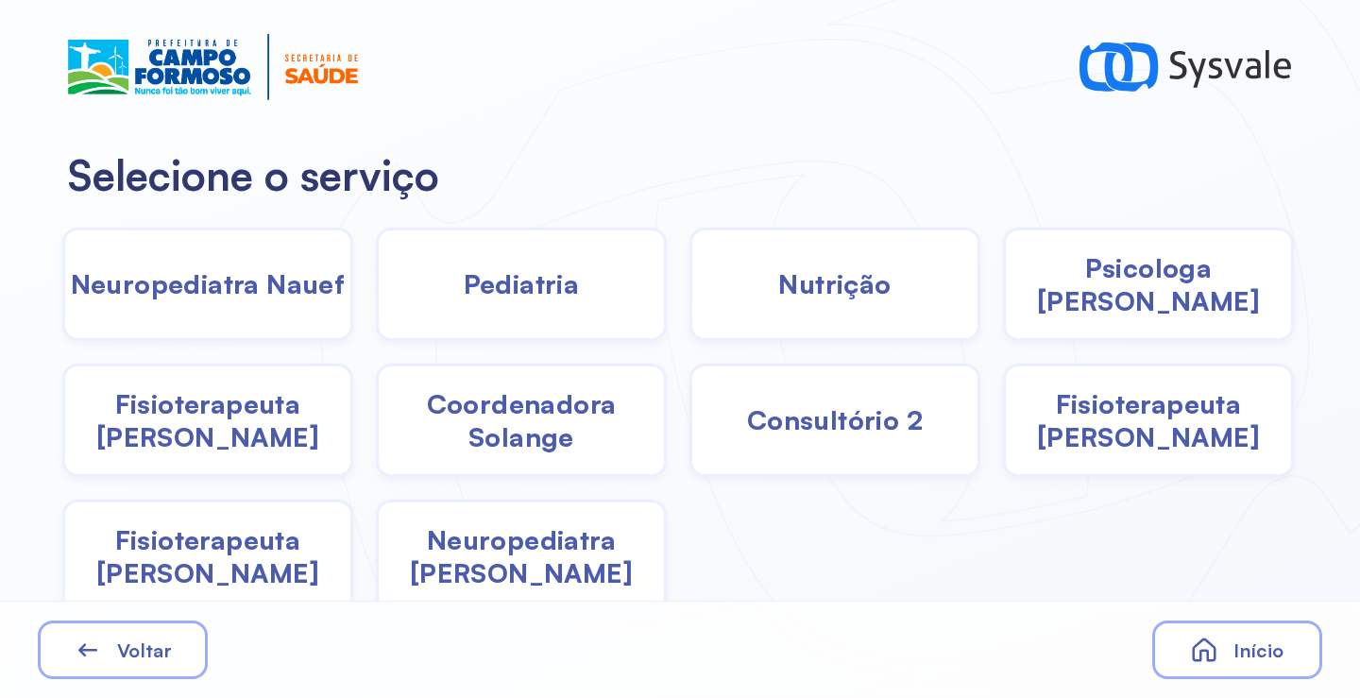
click at [538, 417] on span "Coordenadora Solange" at bounding box center [521, 420] width 285 height 66
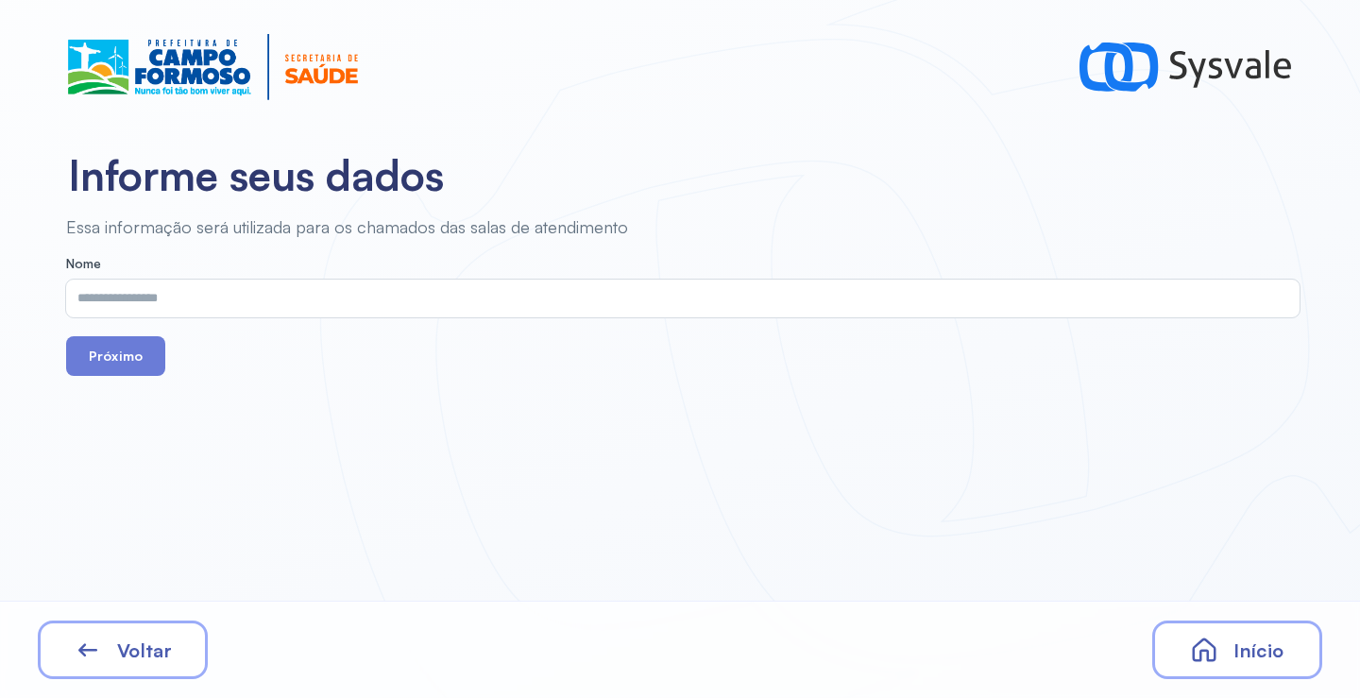
drag, startPoint x: 311, startPoint y: 270, endPoint x: 283, endPoint y: 293, distance: 35.6
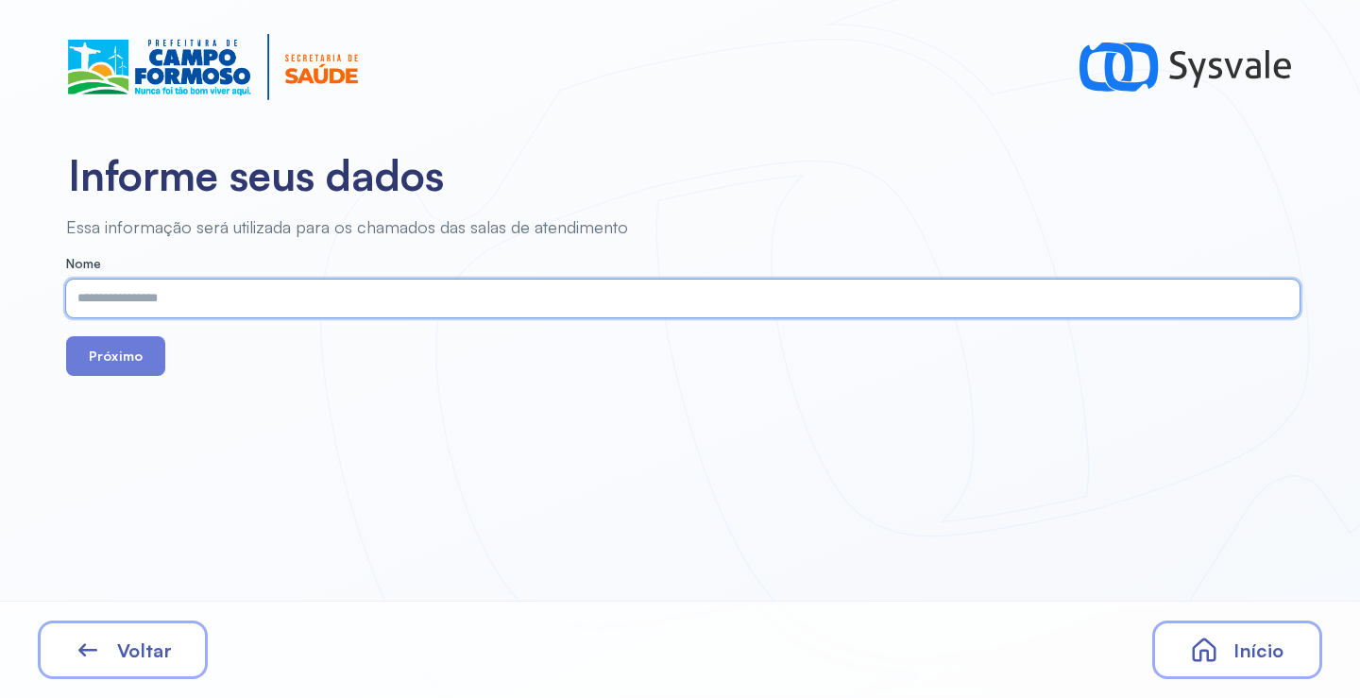
paste input "**********"
type input "**********"
click at [109, 367] on button "Próximo" at bounding box center [115, 356] width 99 height 40
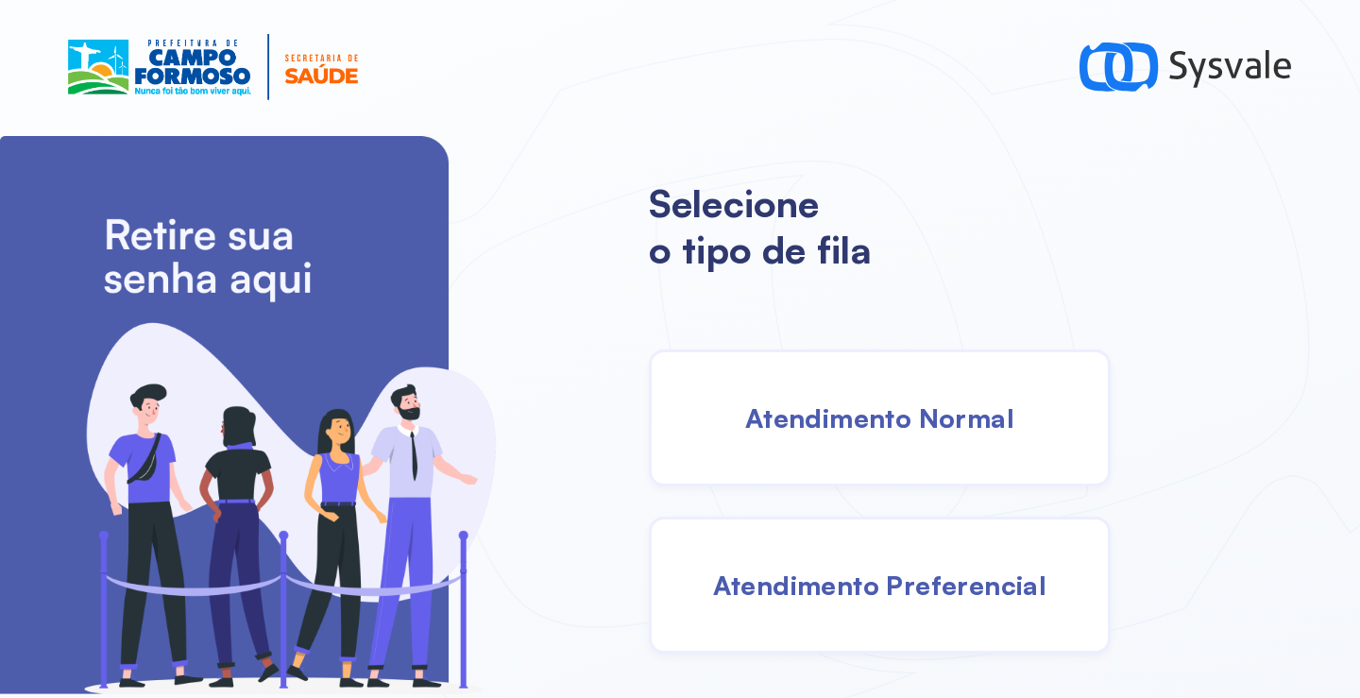
click at [834, 449] on div "Atendimento Normal" at bounding box center [880, 418] width 462 height 137
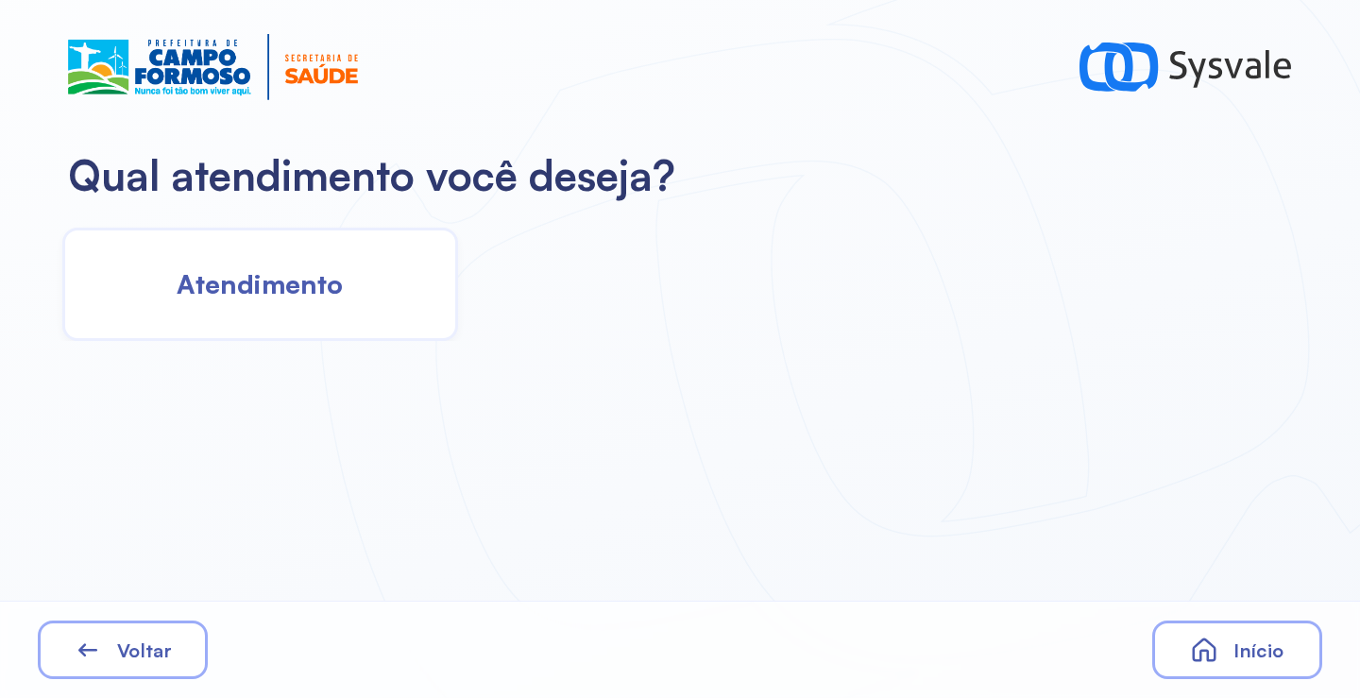
click at [322, 302] on div "Atendimento" at bounding box center [260, 284] width 396 height 113
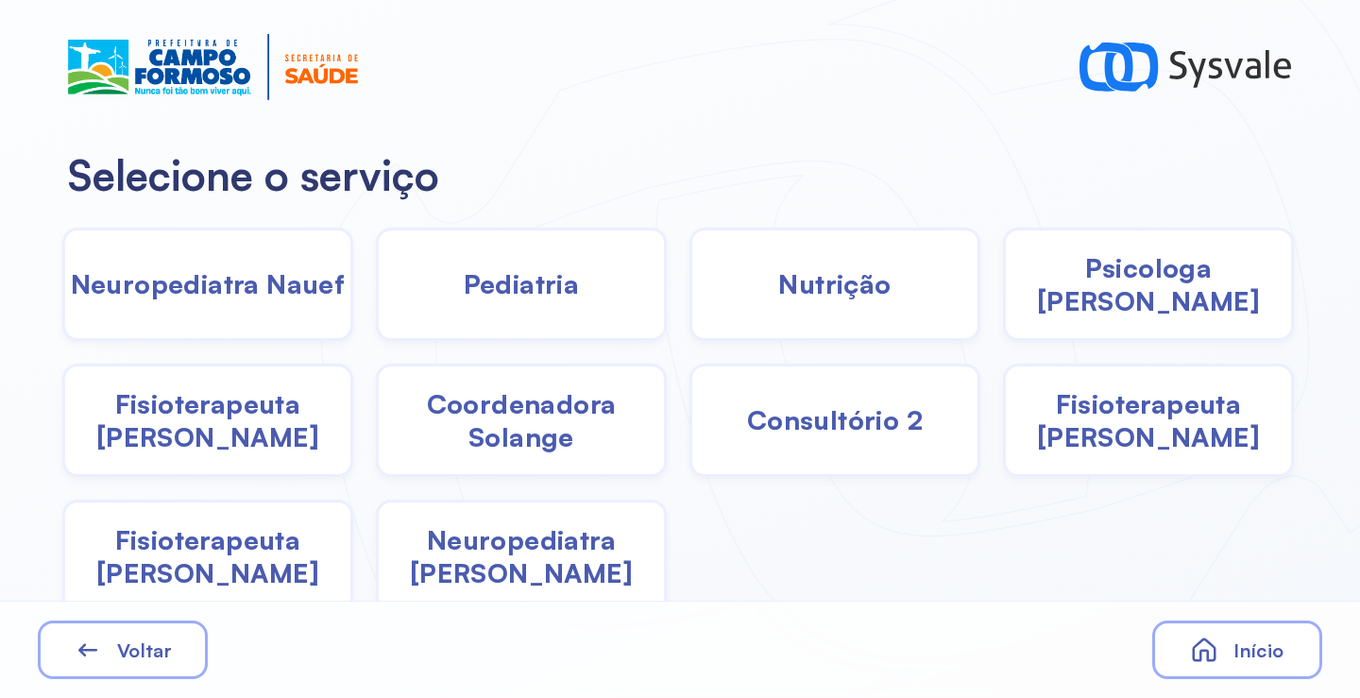
click at [496, 418] on span "Coordenadora Solange" at bounding box center [521, 420] width 285 height 66
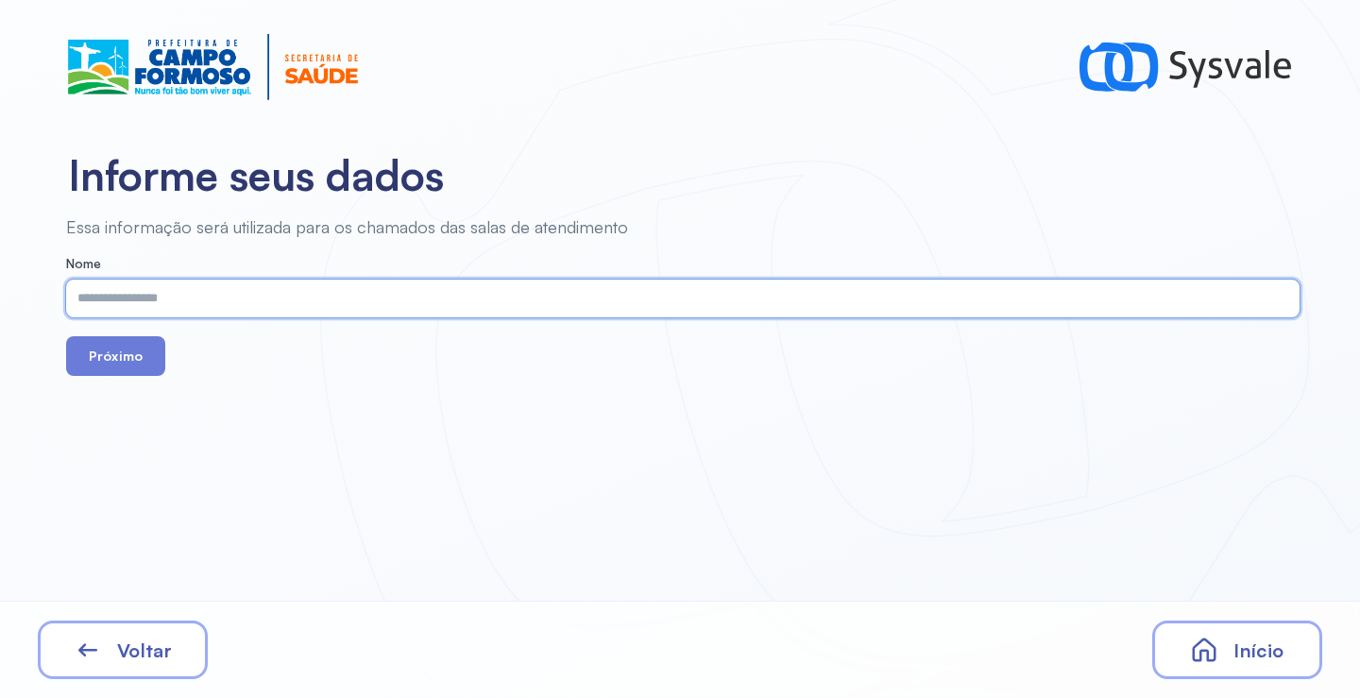
paste input "**********"
type input "**********"
click at [129, 368] on button "Próximo" at bounding box center [115, 356] width 99 height 40
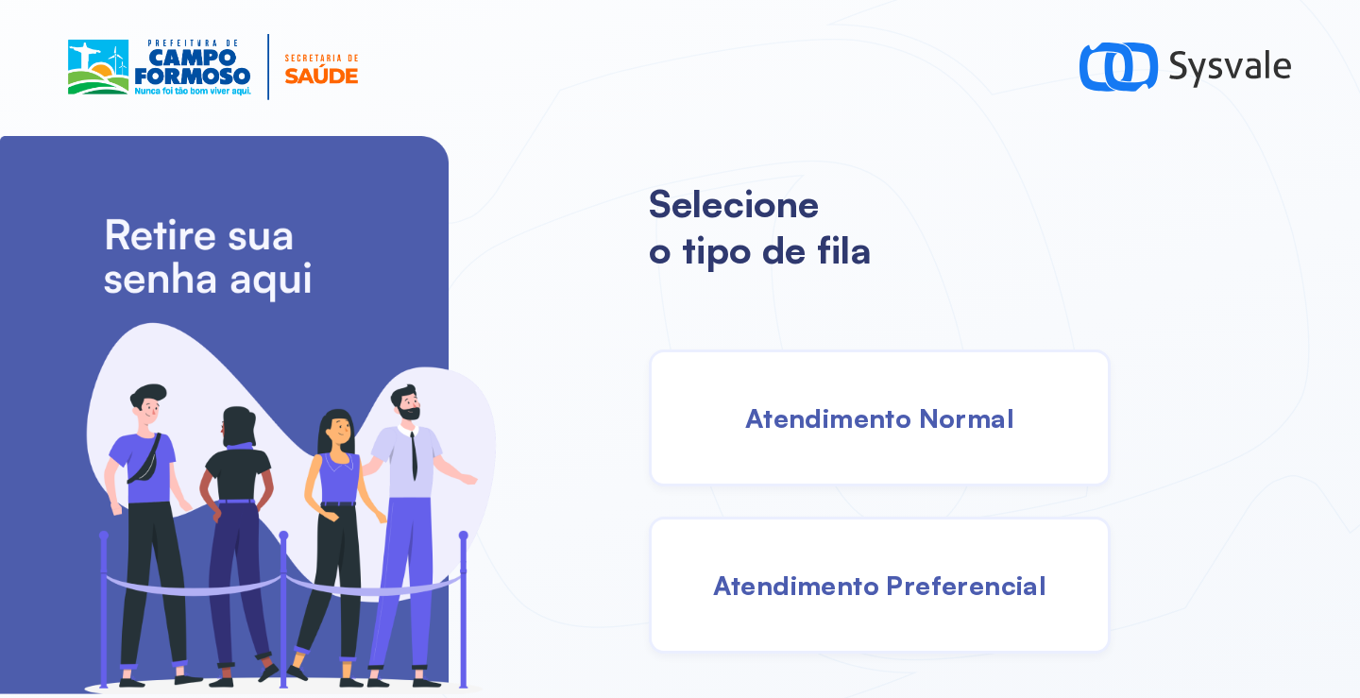
click at [862, 411] on span "Atendimento Normal" at bounding box center [879, 417] width 269 height 33
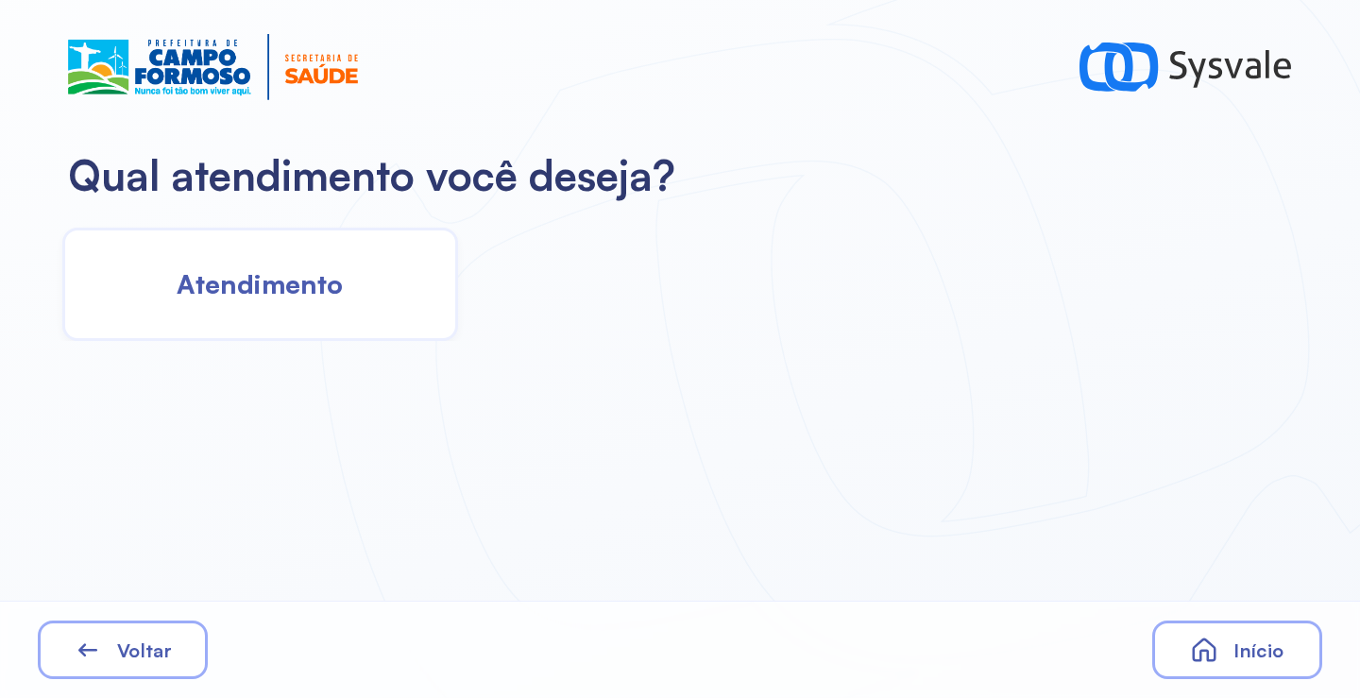
click at [225, 262] on div "Atendimento" at bounding box center [260, 284] width 396 height 113
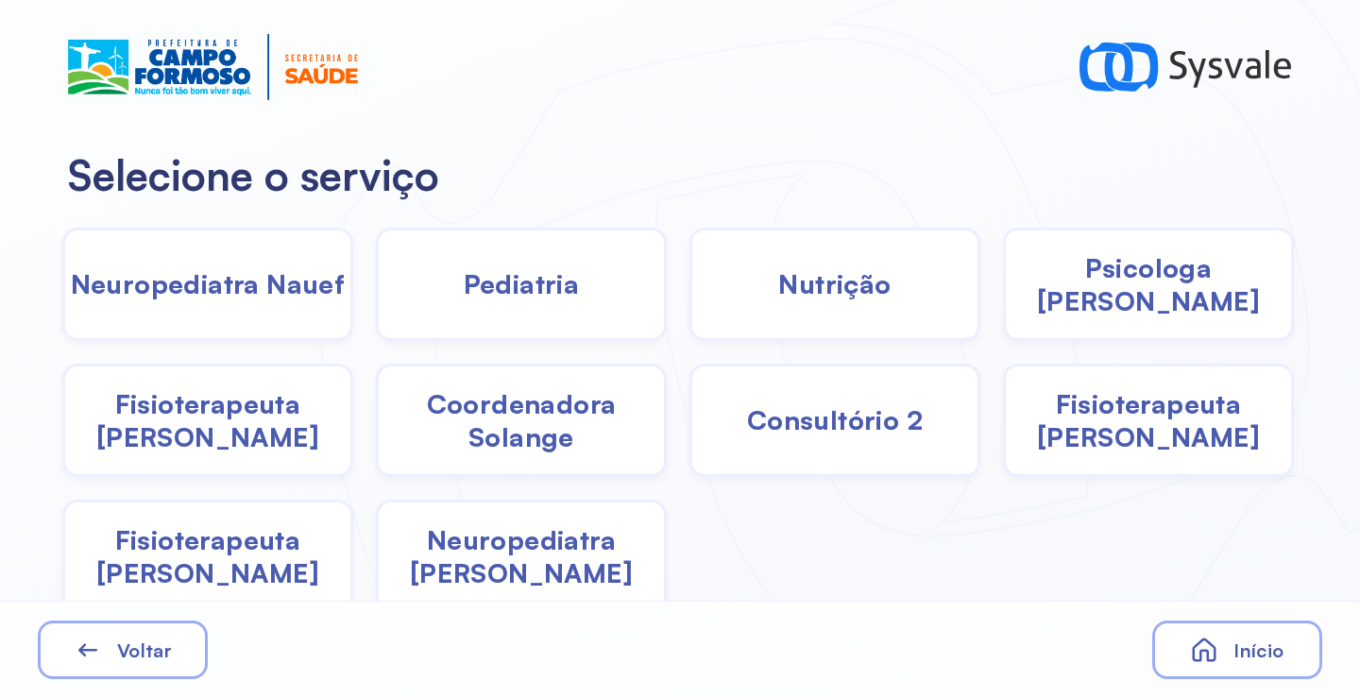
click at [488, 416] on span "Coordenadora Solange" at bounding box center [521, 420] width 285 height 66
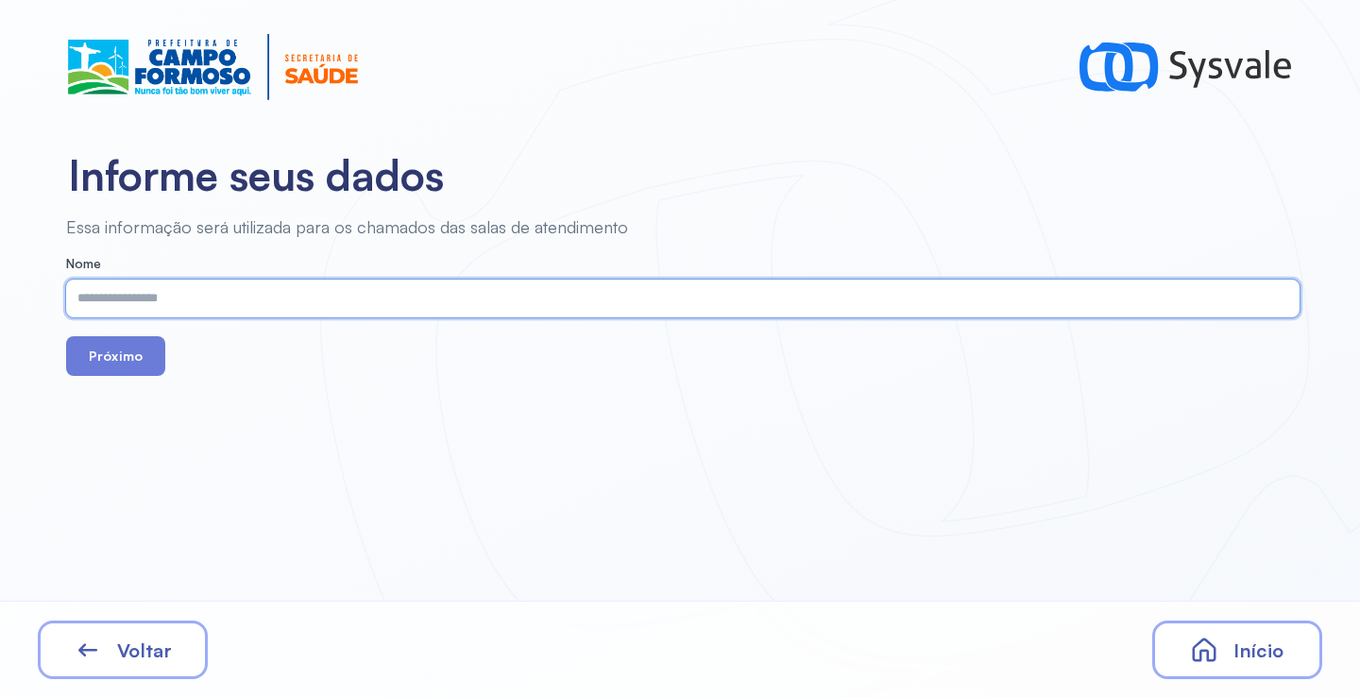
paste input "**********"
type input "**********"
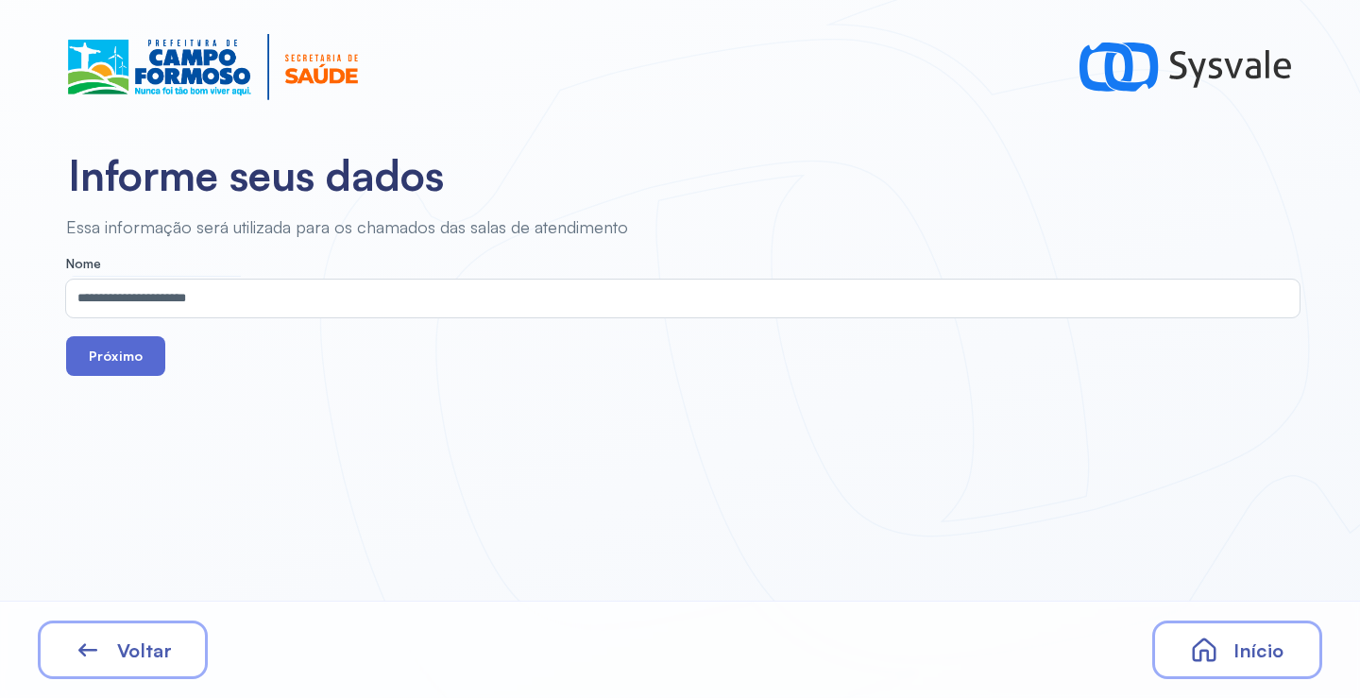
click at [128, 354] on button "Próximo" at bounding box center [115, 356] width 99 height 40
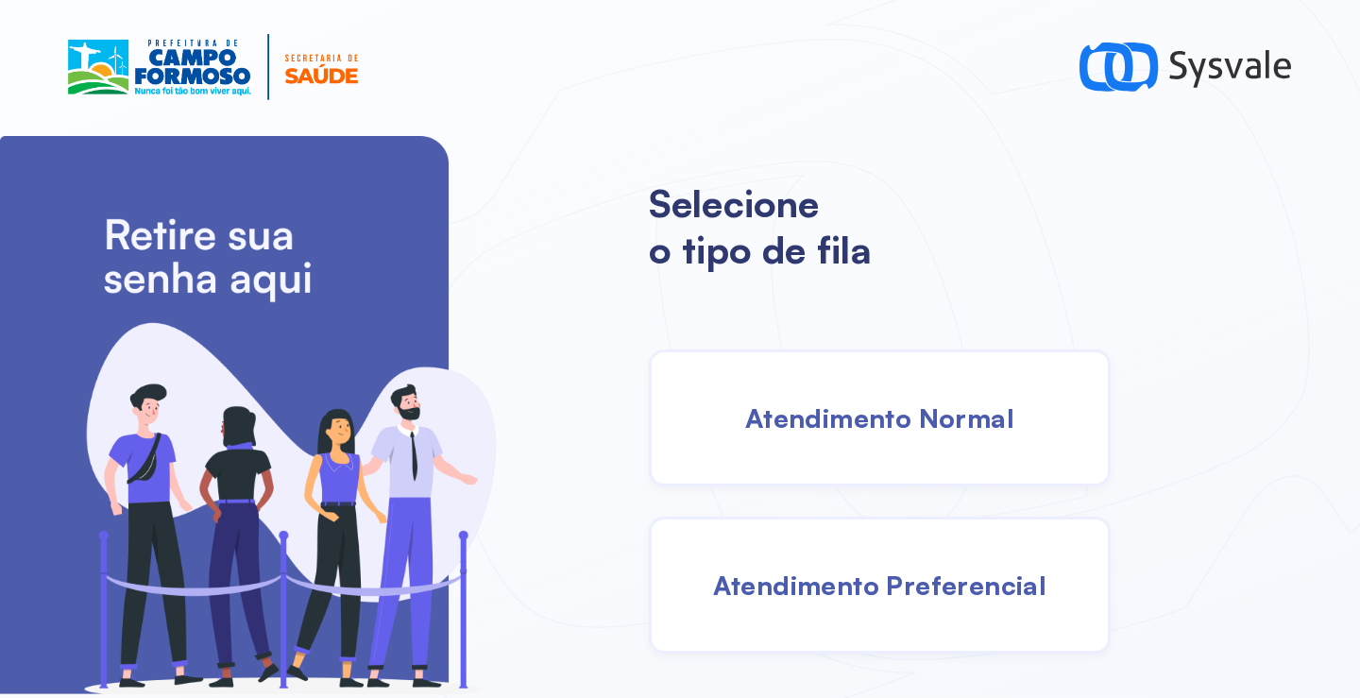
click at [882, 436] on div "Atendimento Normal" at bounding box center [880, 418] width 462 height 137
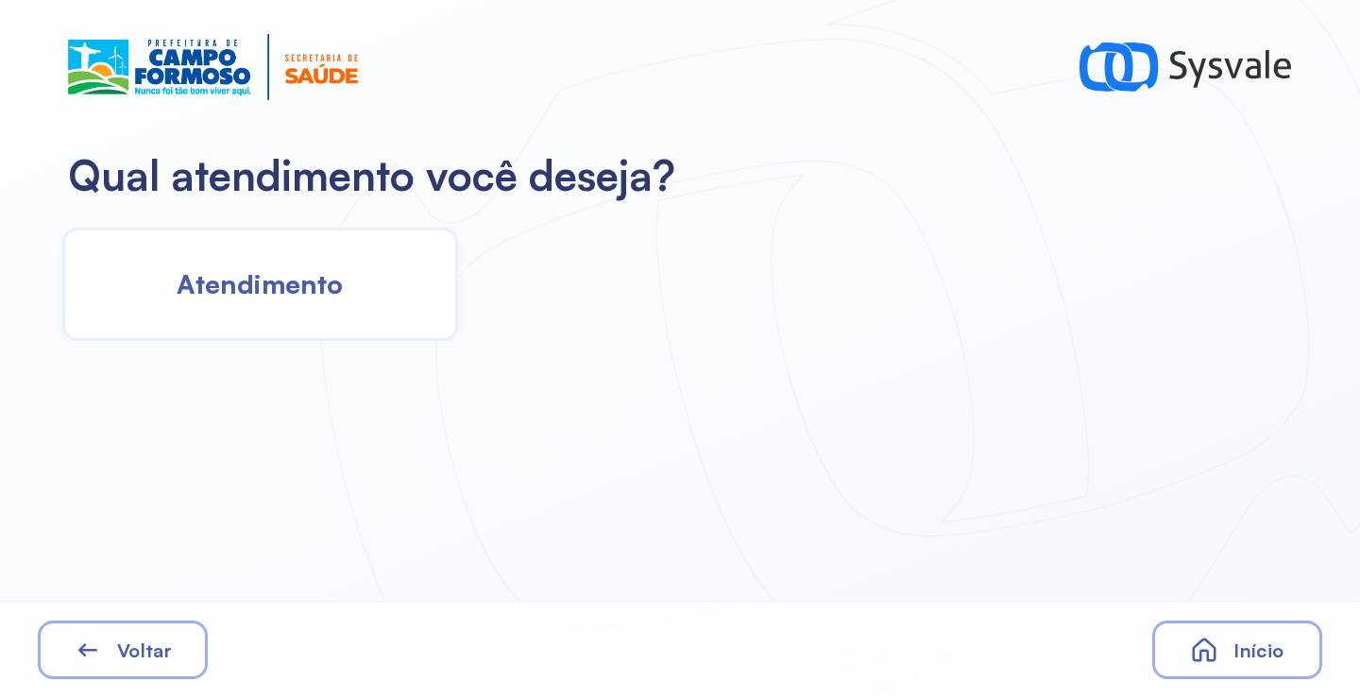
click at [361, 292] on div "Atendimento" at bounding box center [260, 284] width 396 height 113
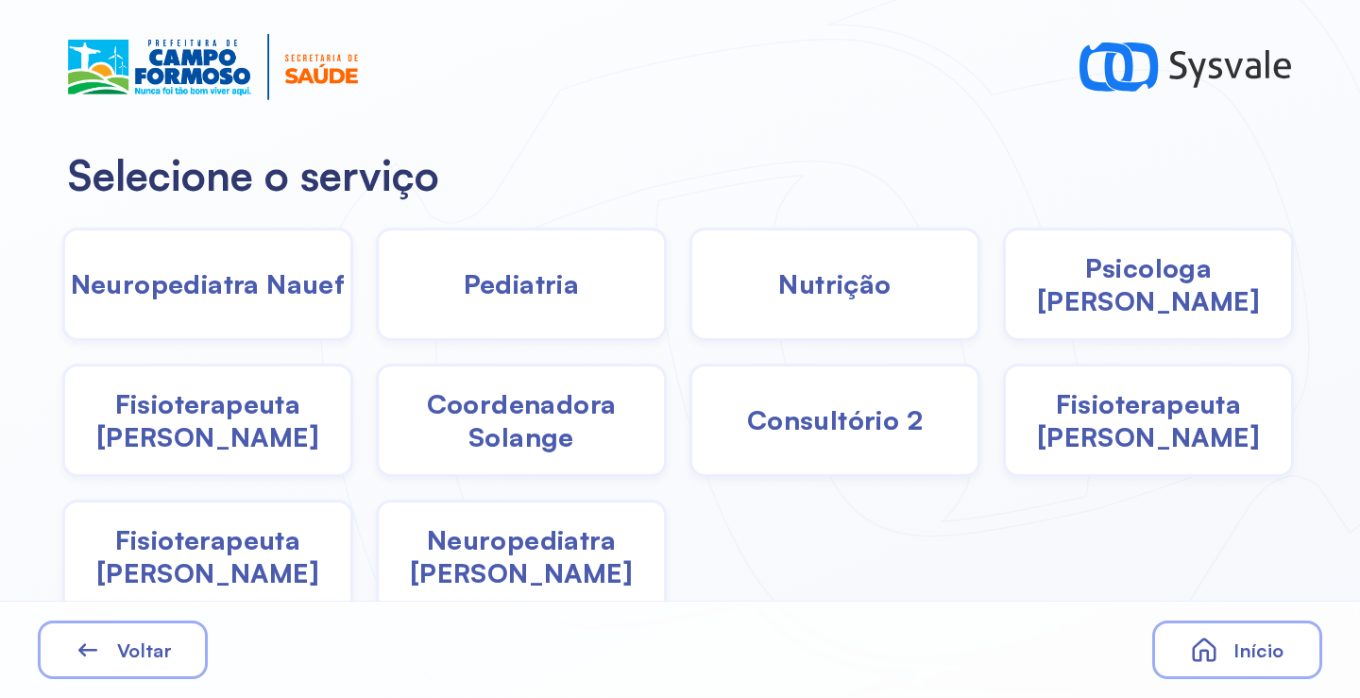
click at [817, 292] on span "Nutrição" at bounding box center [834, 283] width 112 height 33
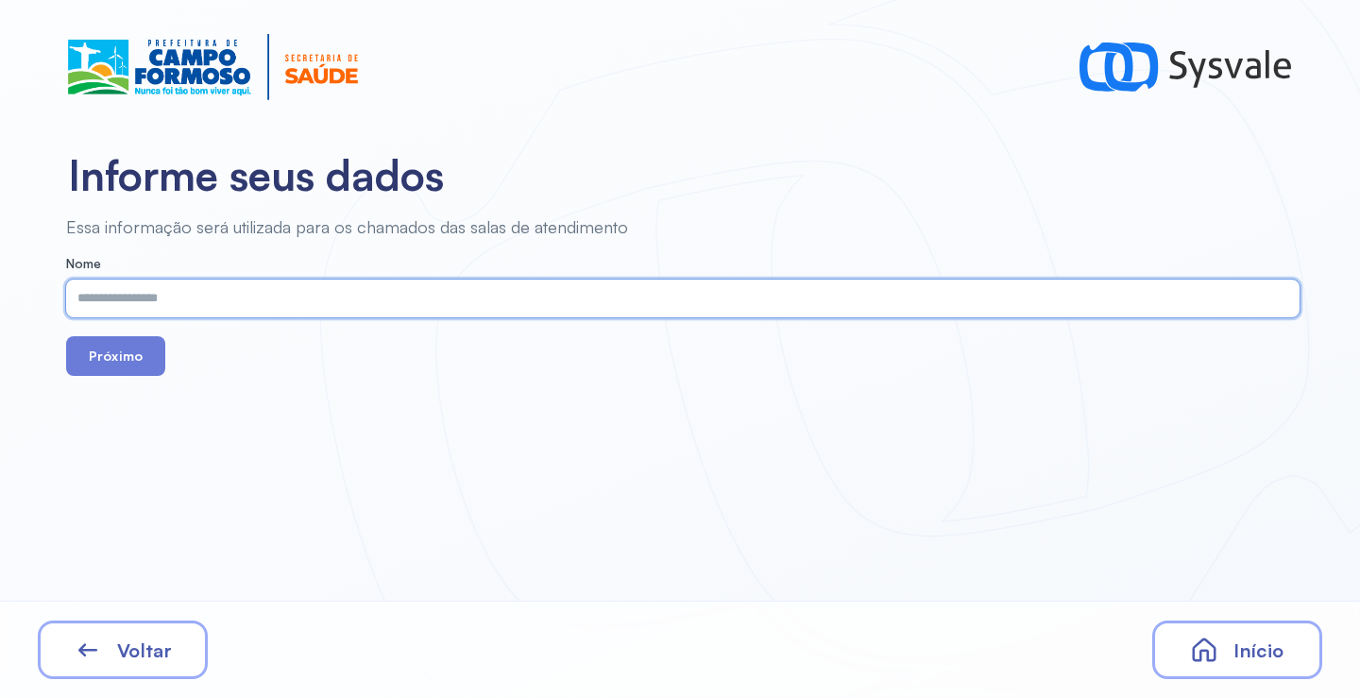
paste input "**********"
type input "**********"
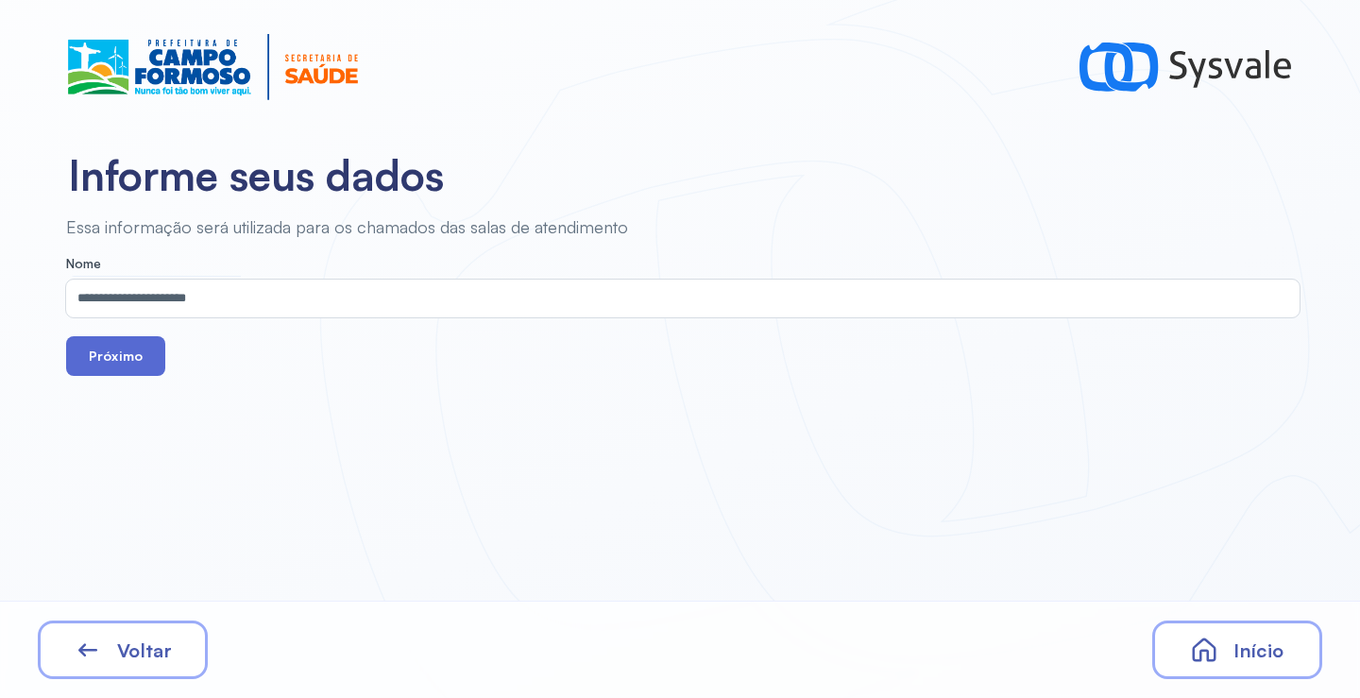
click at [126, 365] on button "Próximo" at bounding box center [115, 356] width 99 height 40
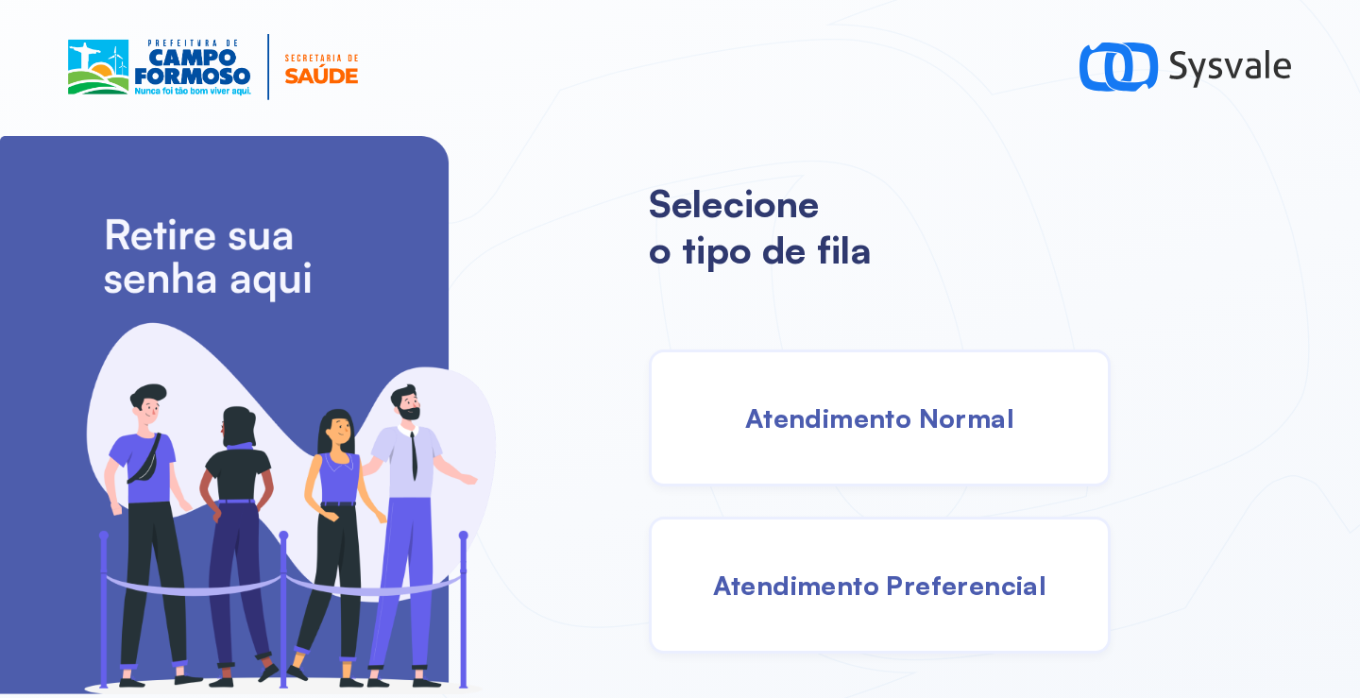
click at [893, 417] on span "Atendimento Normal" at bounding box center [879, 417] width 269 height 33
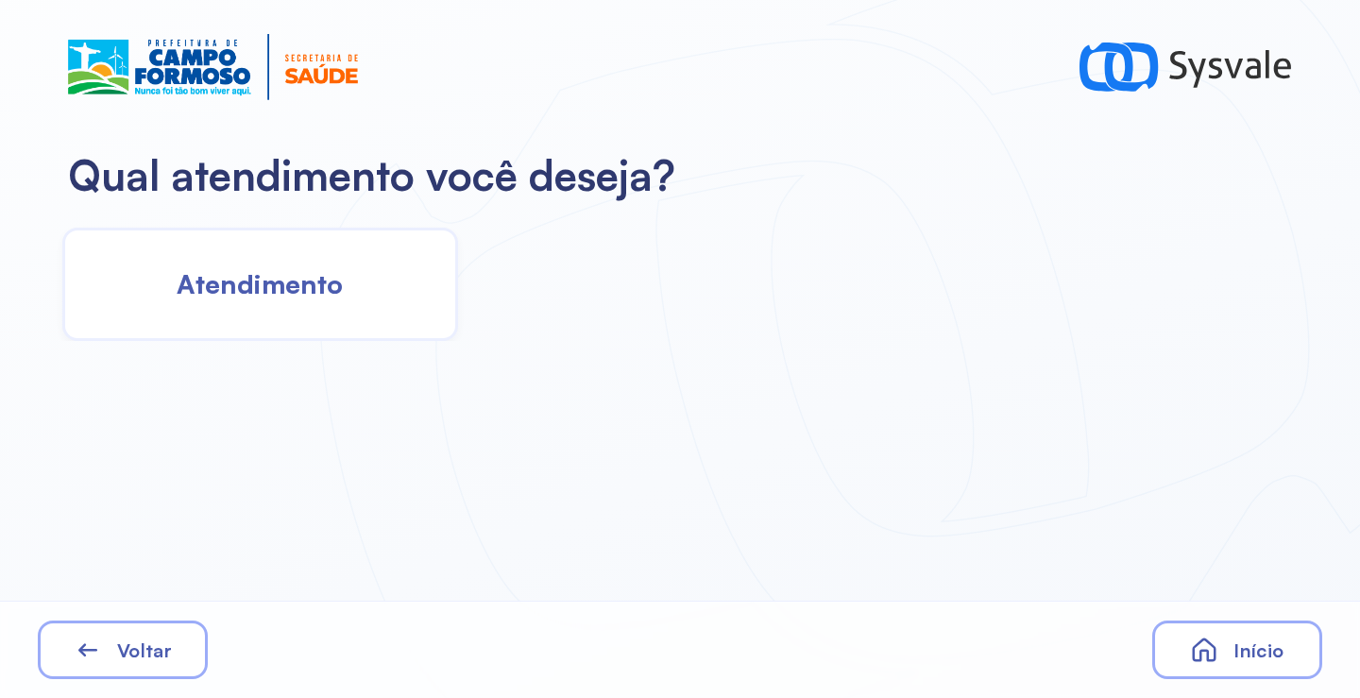
click at [283, 276] on span "Atendimento" at bounding box center [260, 283] width 166 height 33
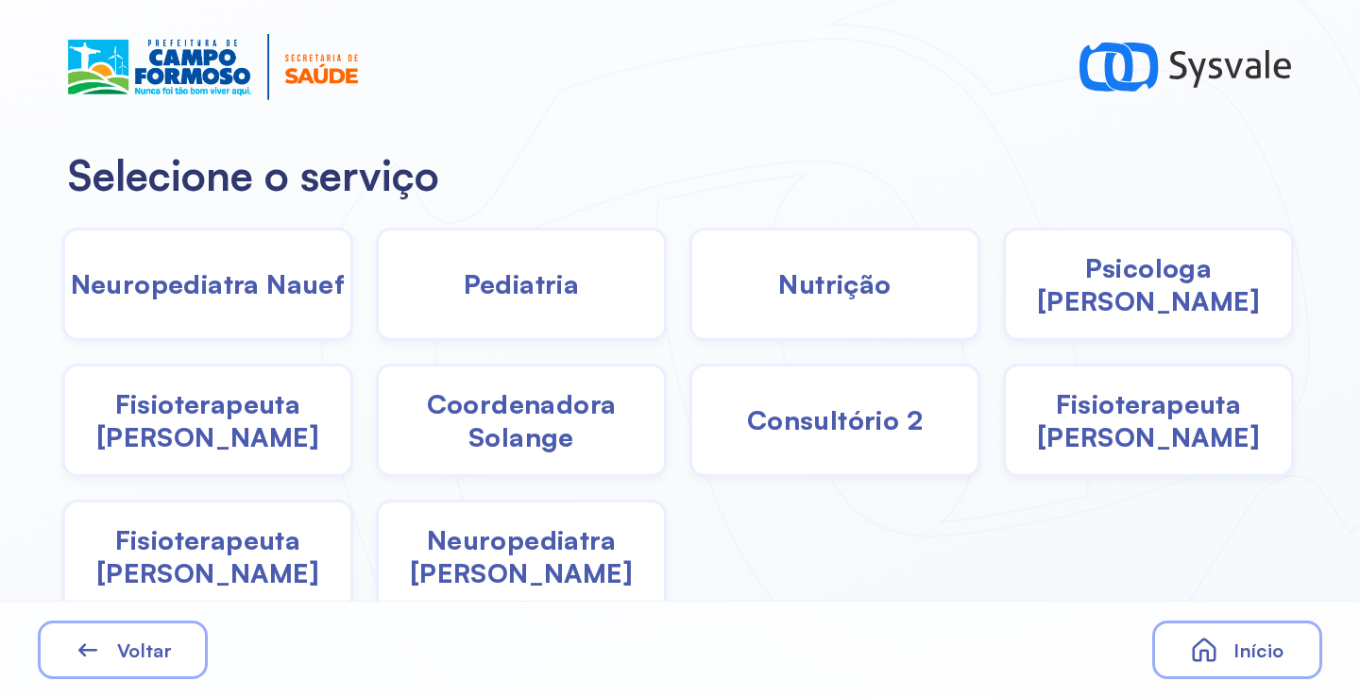
click at [468, 419] on span "Coordenadora Solange" at bounding box center [521, 420] width 285 height 66
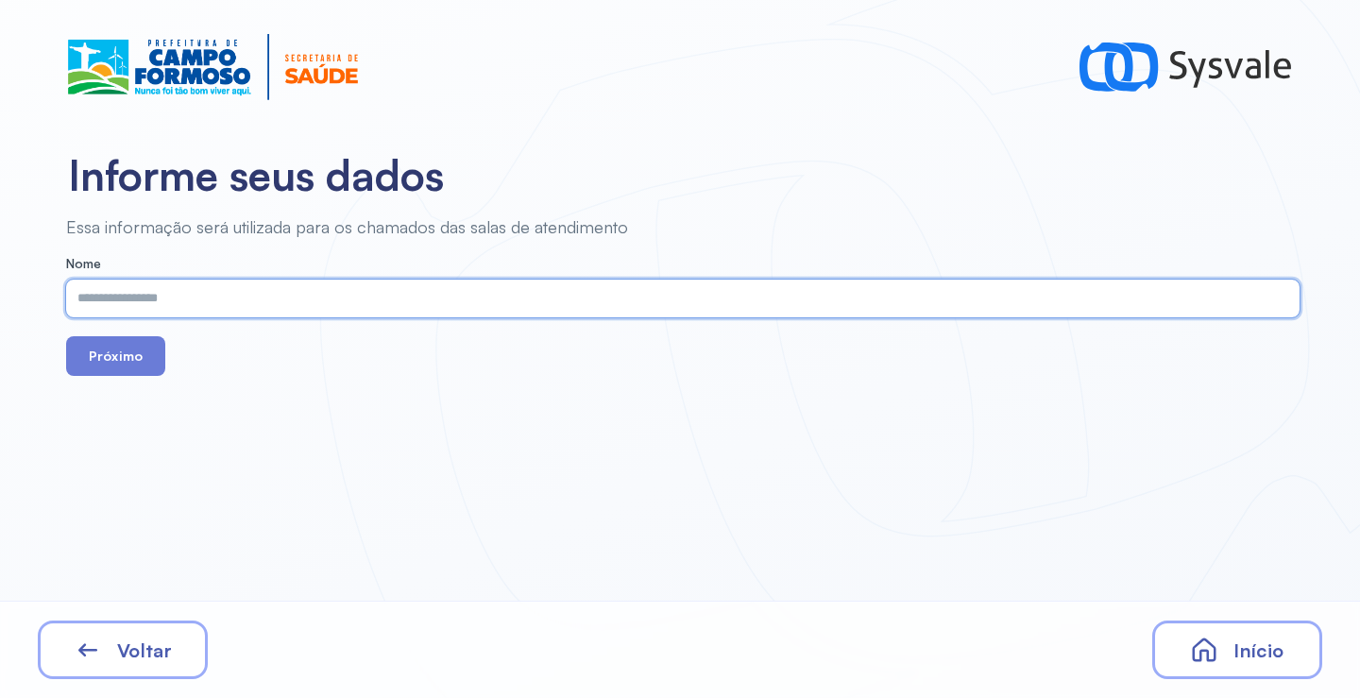
paste input "**********"
type input "**********"
click at [126, 360] on button "Próximo" at bounding box center [115, 356] width 99 height 40
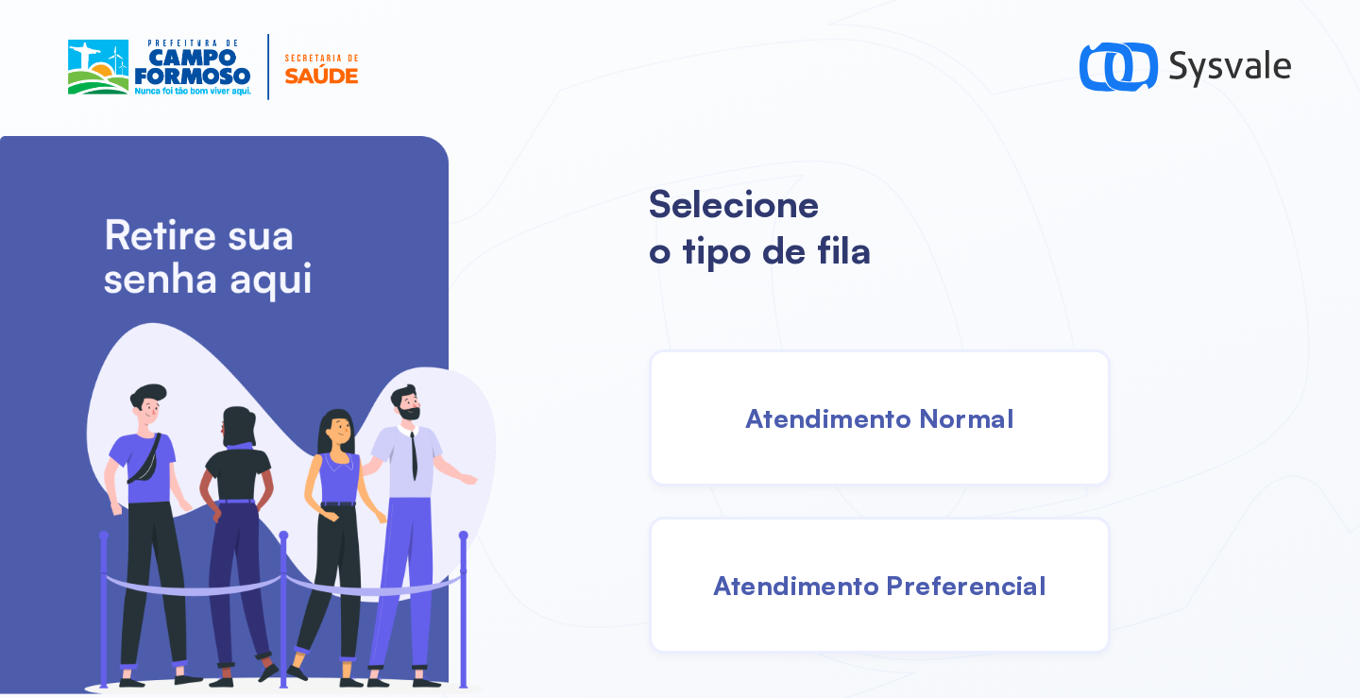
click at [871, 404] on span "Atendimento Normal" at bounding box center [879, 417] width 269 height 33
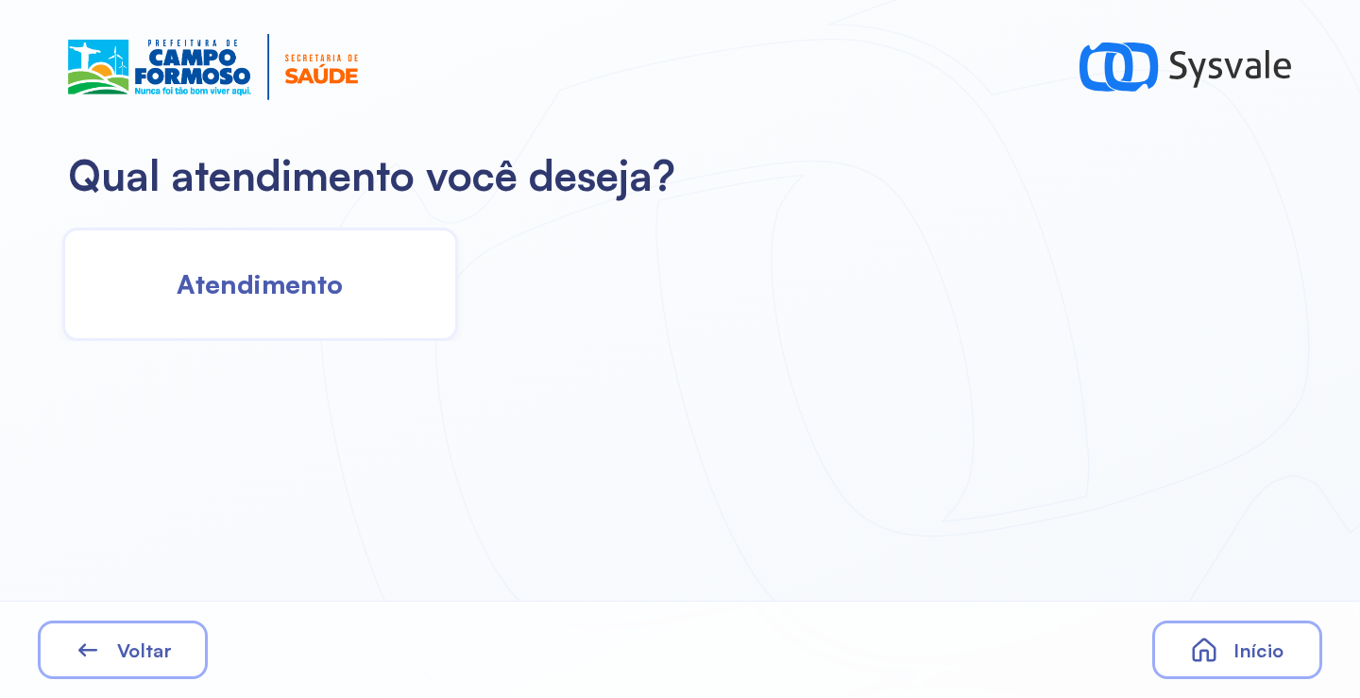
click at [291, 302] on div "Atendimento" at bounding box center [260, 284] width 396 height 113
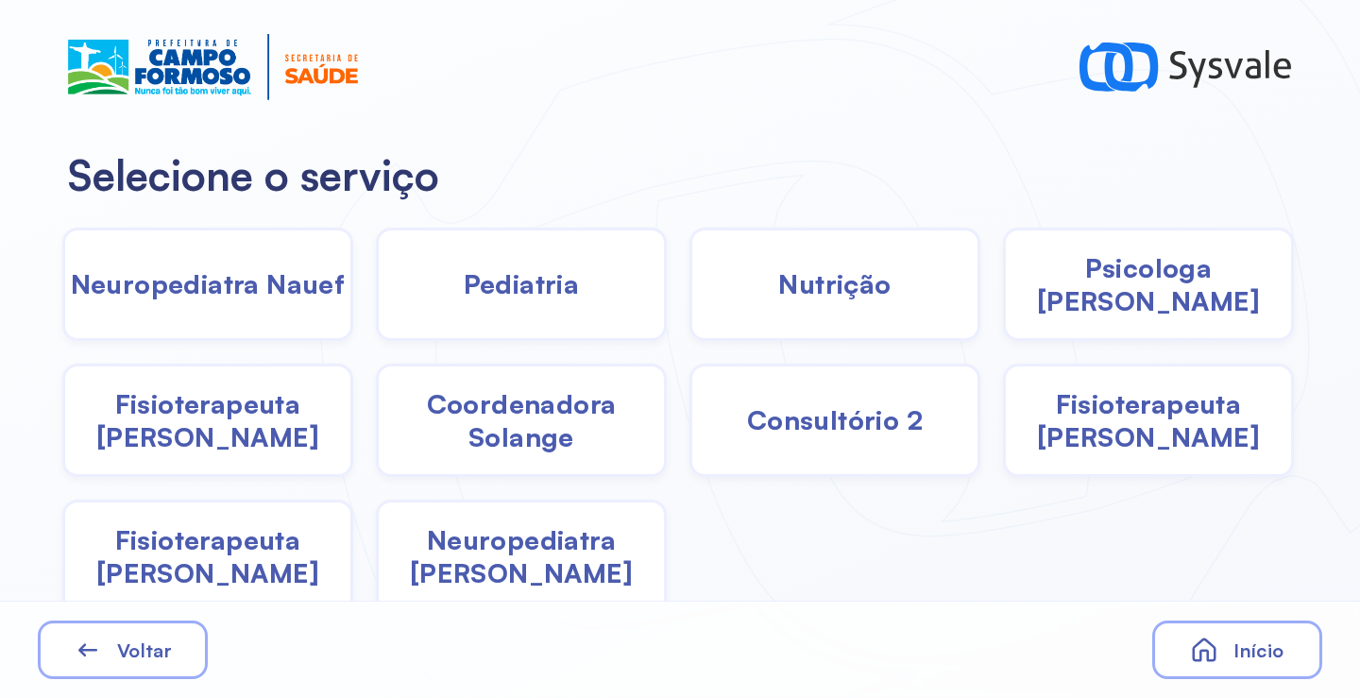
click at [506, 420] on span "Coordenadora Solange" at bounding box center [521, 420] width 285 height 66
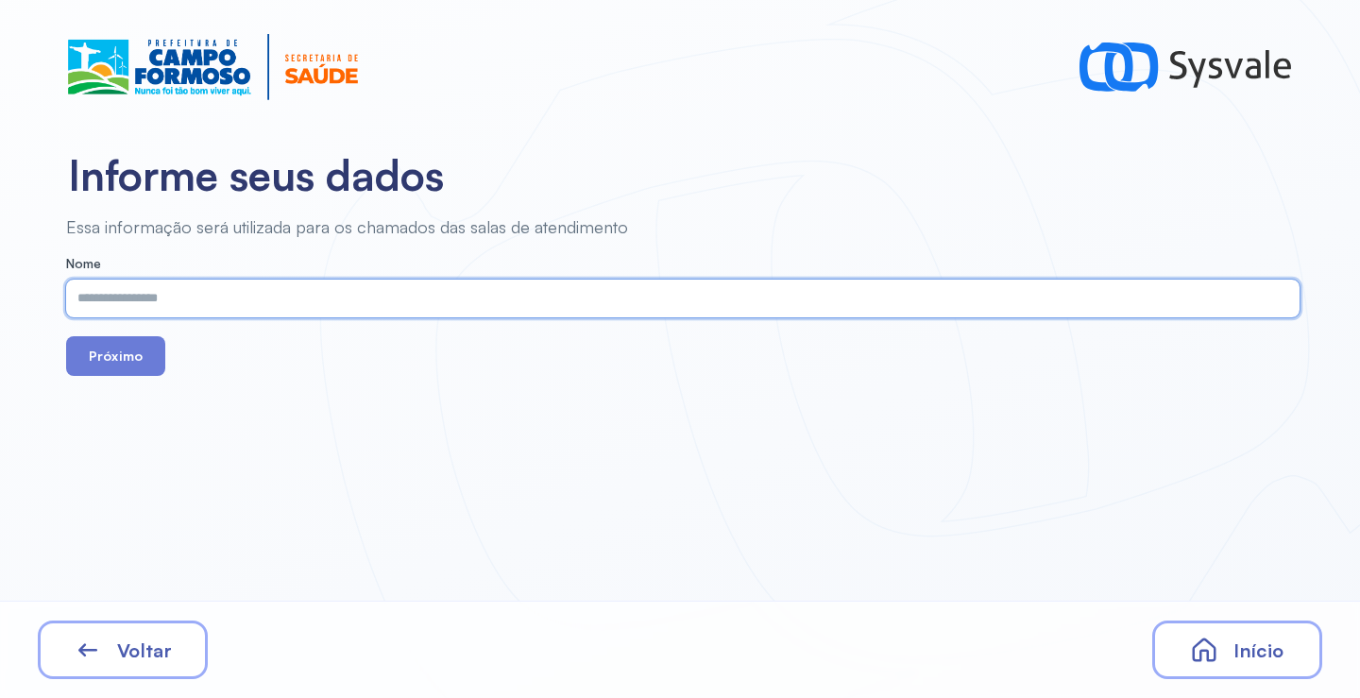
paste input "**********"
type input "**********"
click at [145, 368] on button "Próximo" at bounding box center [115, 356] width 99 height 40
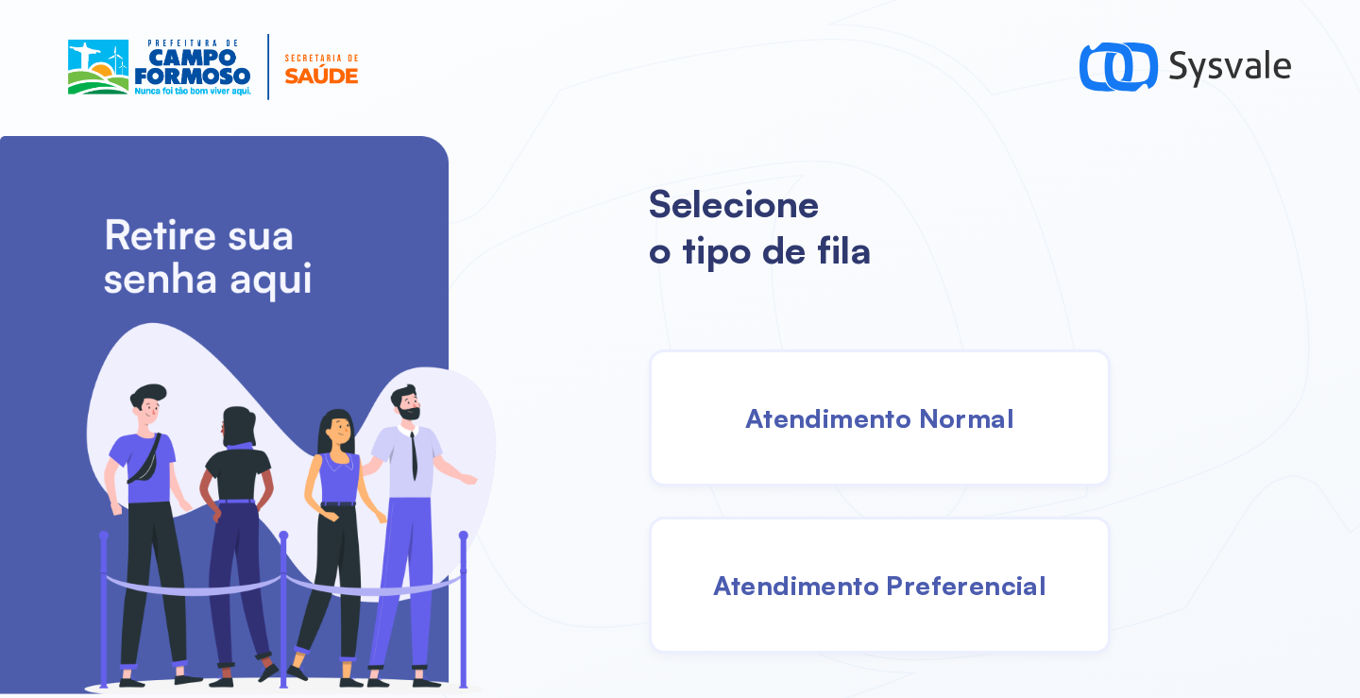
click at [798, 439] on div "Atendimento Normal" at bounding box center [880, 418] width 462 height 137
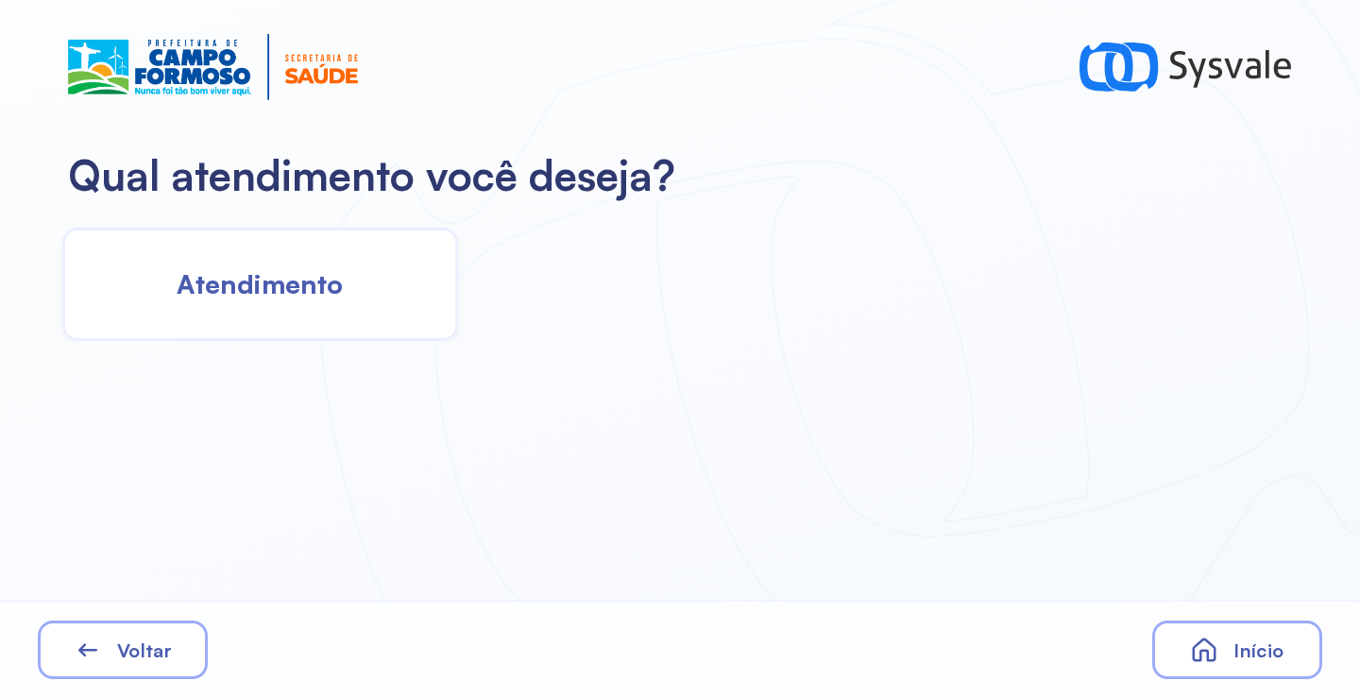
click at [335, 296] on span "Atendimento" at bounding box center [260, 283] width 166 height 33
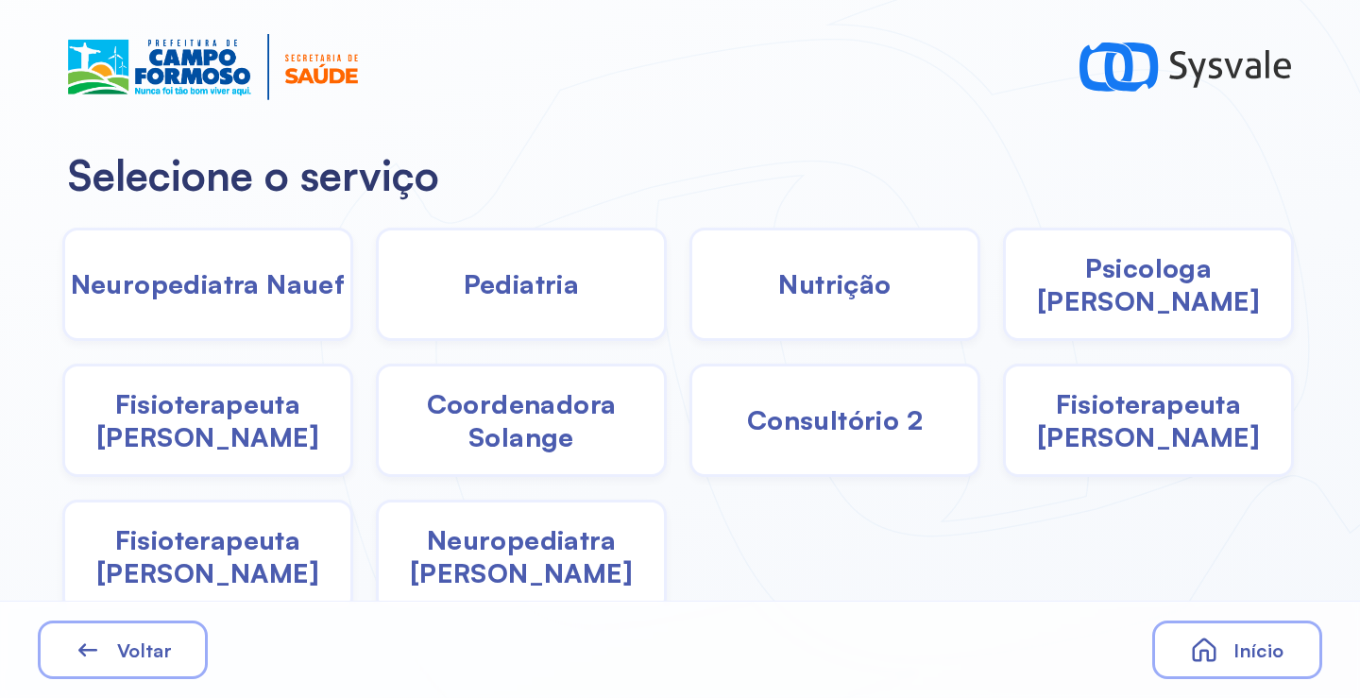
click at [521, 416] on span "Coordenadora Solange" at bounding box center [521, 420] width 285 height 66
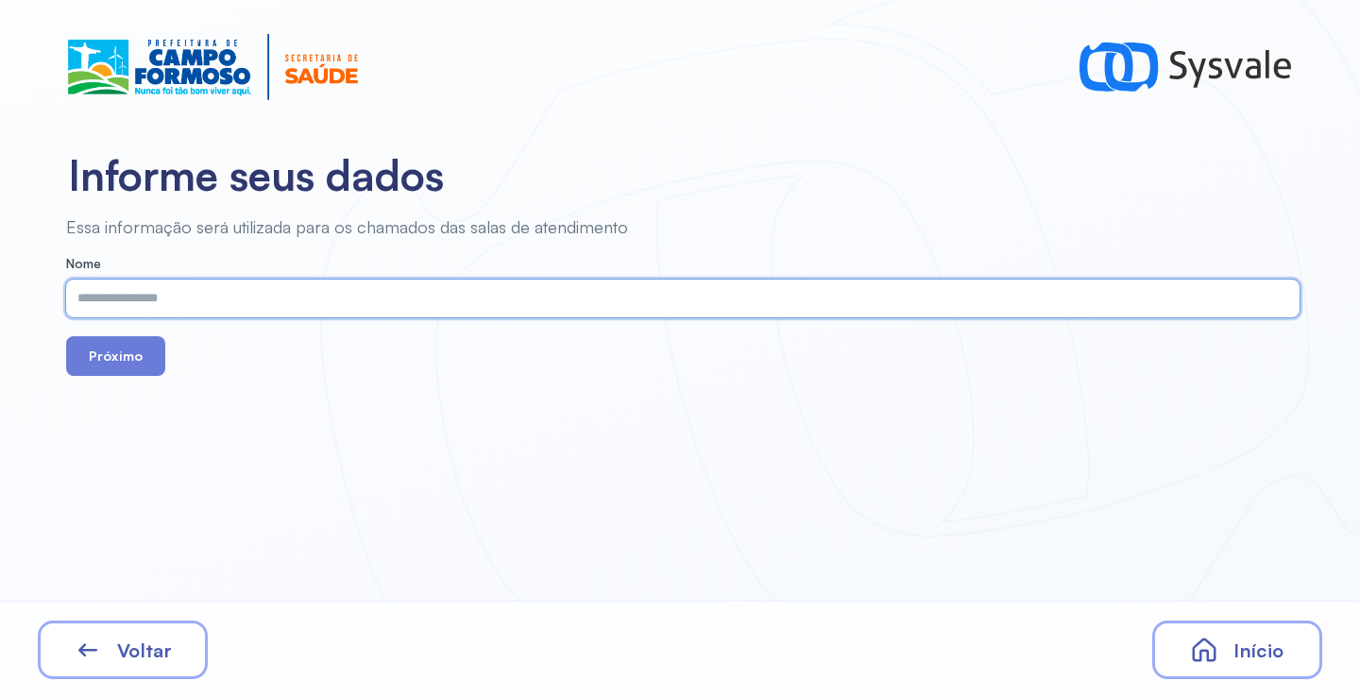
paste input "**********"
type input "**********"
click at [105, 358] on button "Próximo" at bounding box center [115, 356] width 99 height 40
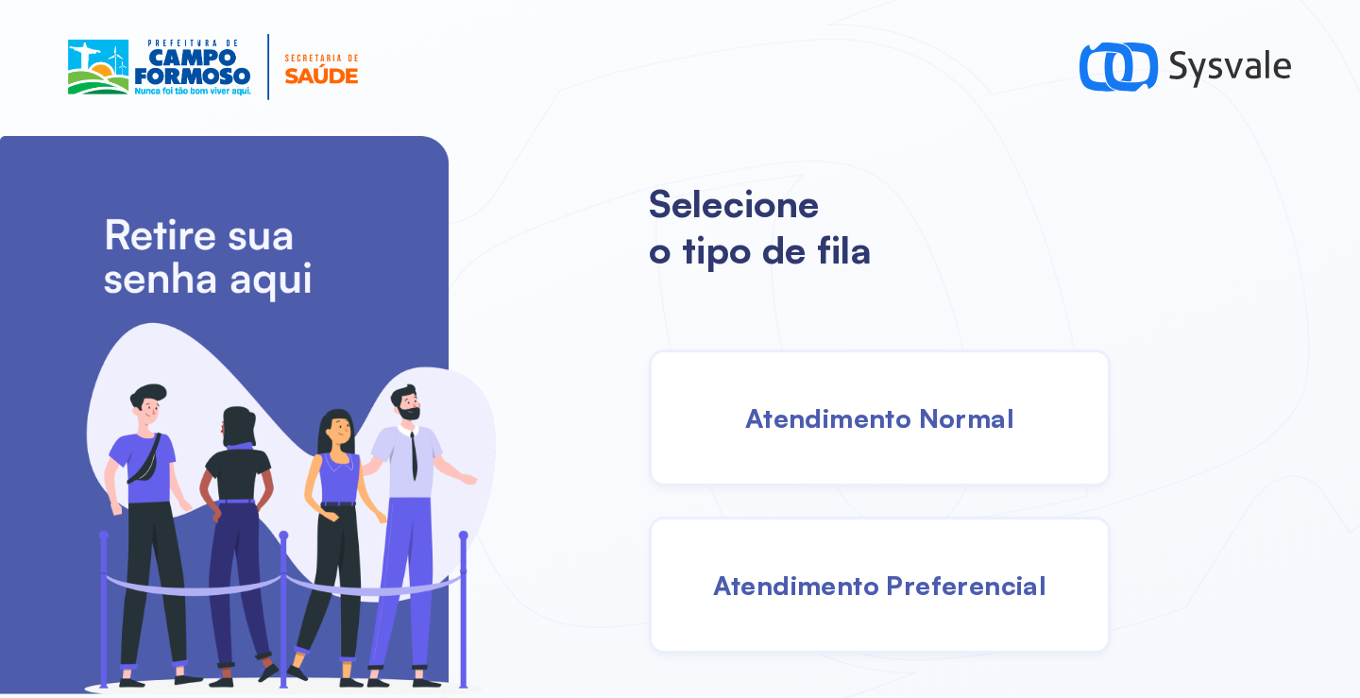
click at [870, 428] on span "Atendimento Normal" at bounding box center [879, 417] width 269 height 33
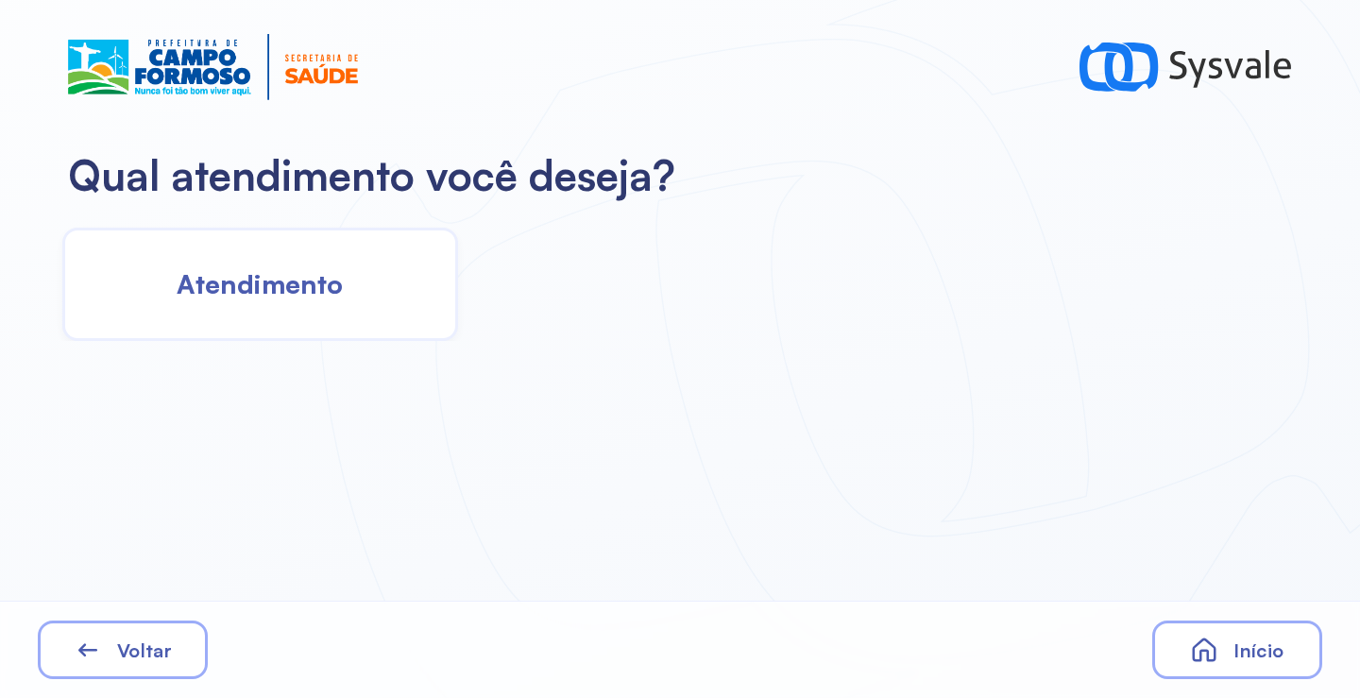
click at [235, 289] on span "Atendimento" at bounding box center [260, 283] width 166 height 33
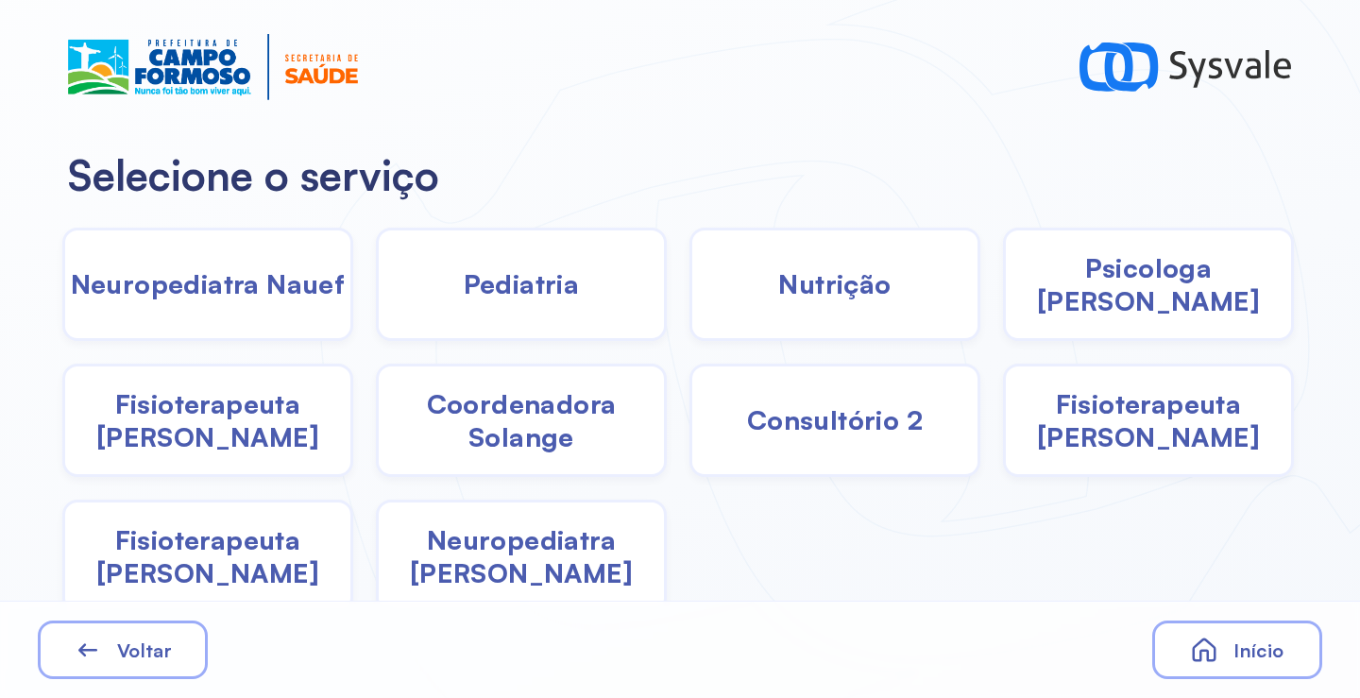
click at [537, 441] on span "Coordenadora Solange" at bounding box center [521, 420] width 285 height 66
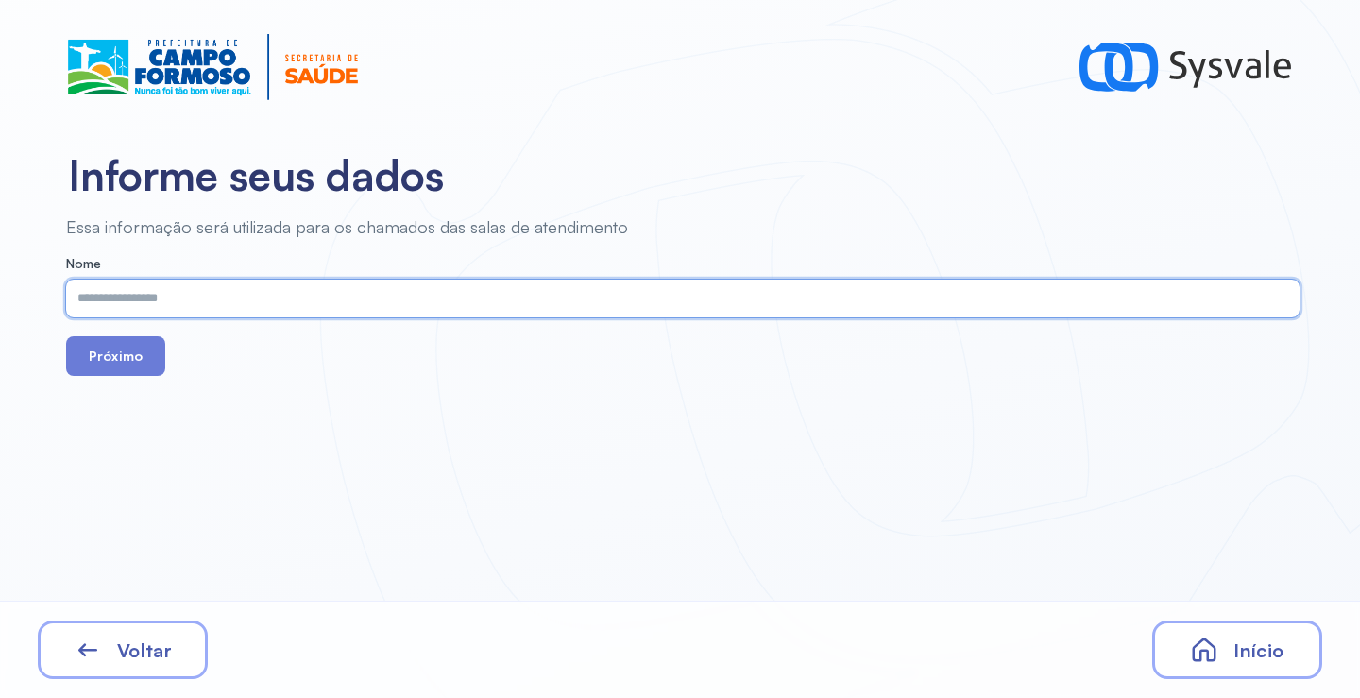
paste input "**********"
type input "**********"
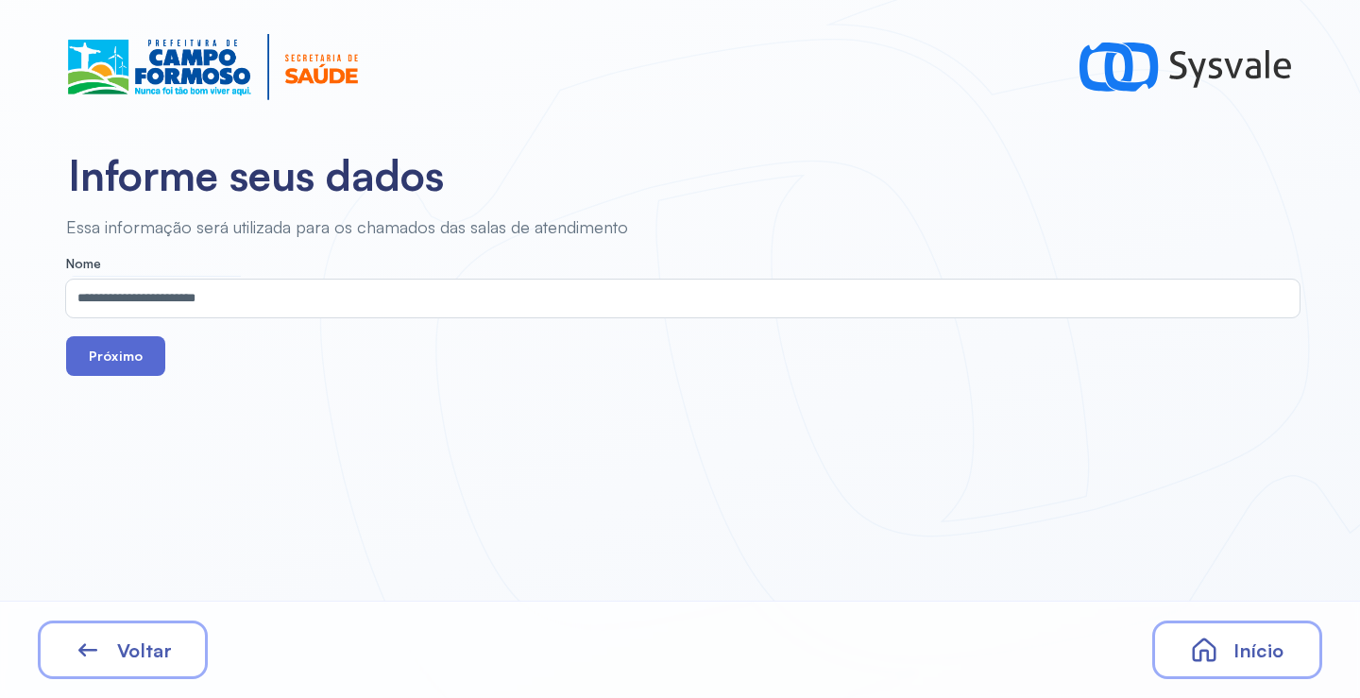
click at [127, 356] on button "Próximo" at bounding box center [115, 356] width 99 height 40
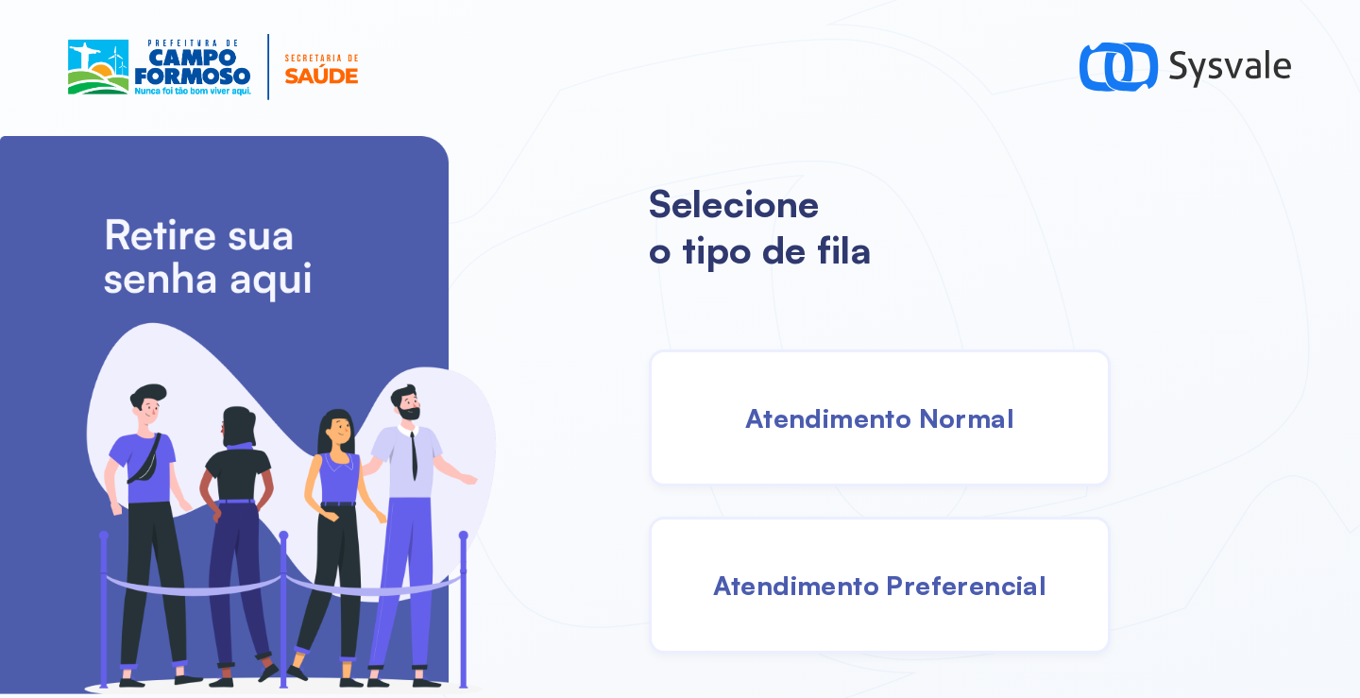
click at [769, 375] on div "Atendimento Normal" at bounding box center [880, 418] width 462 height 137
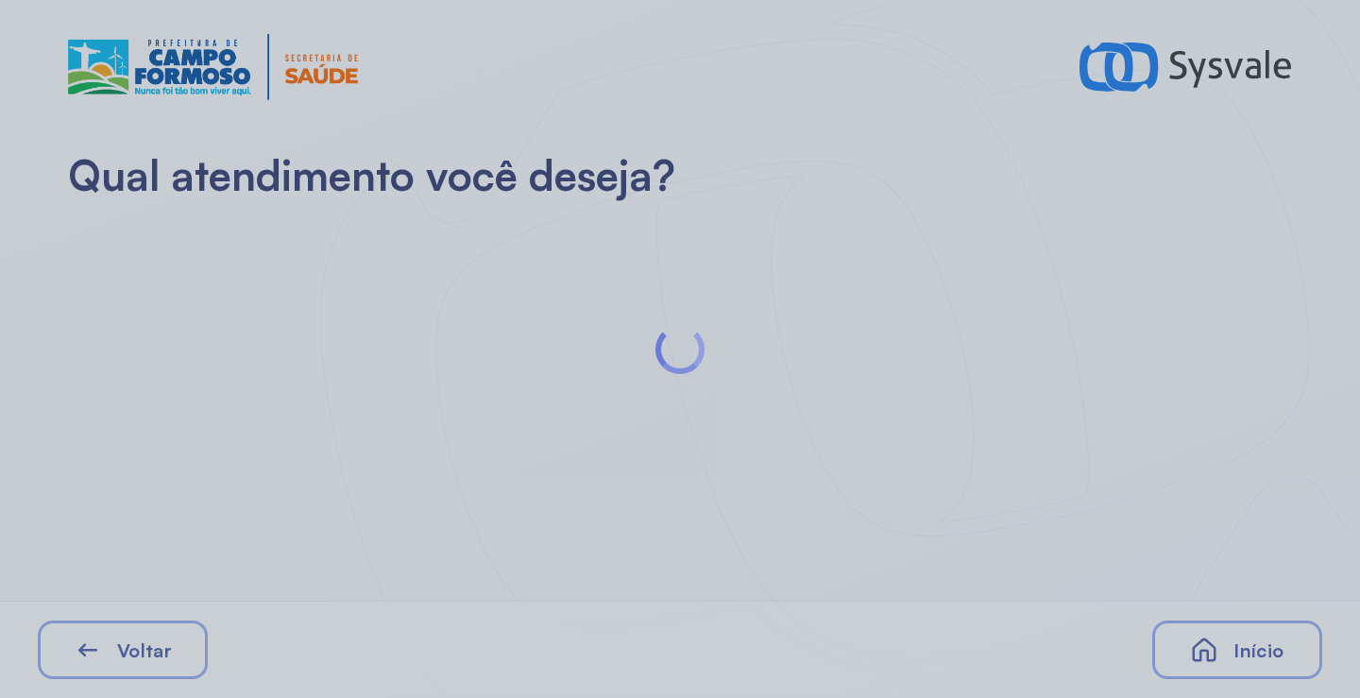
click at [367, 313] on div at bounding box center [680, 349] width 1360 height 698
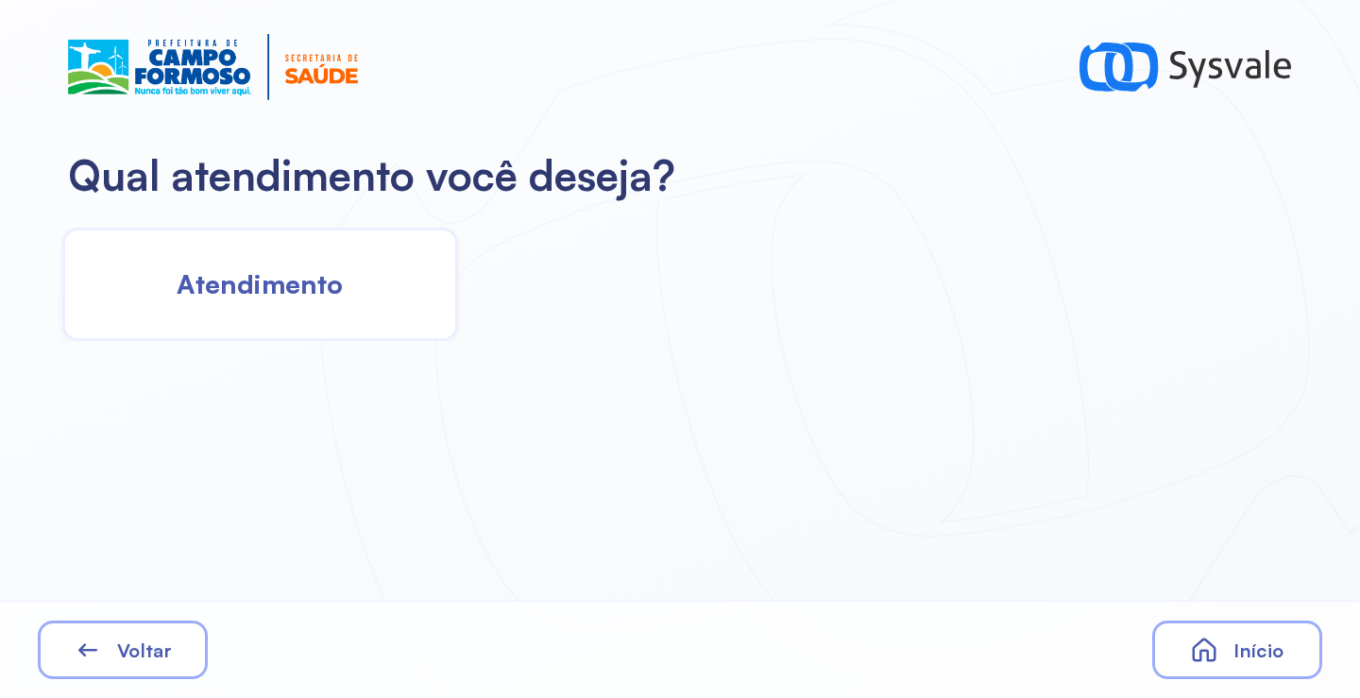
click at [367, 313] on div "Atendimento" at bounding box center [260, 284] width 396 height 113
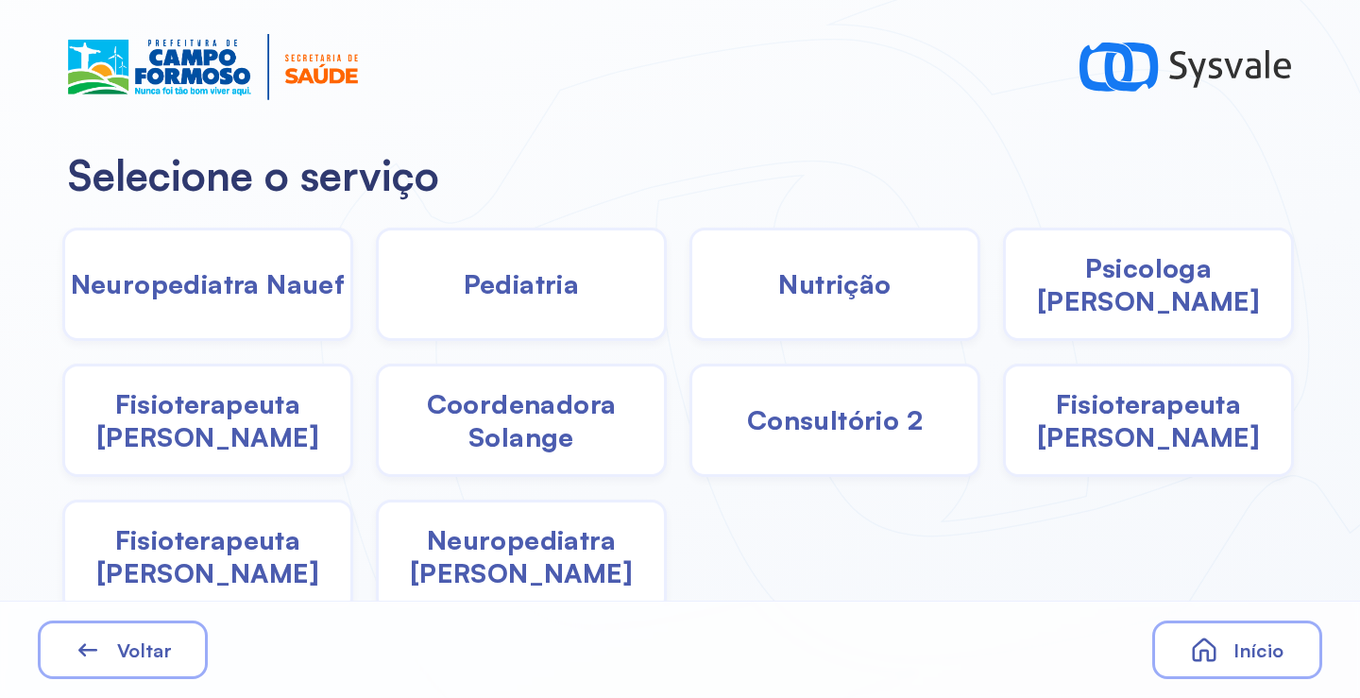
click at [504, 418] on span "Coordenadora Solange" at bounding box center [521, 420] width 285 height 66
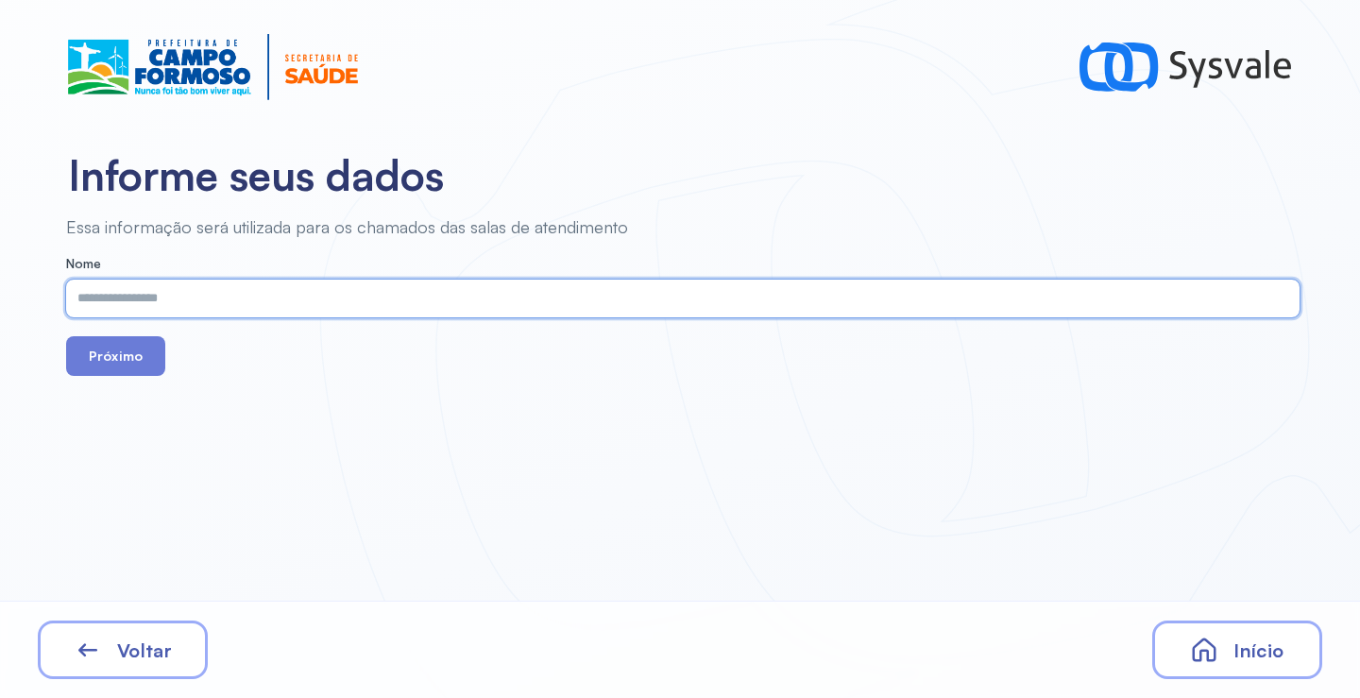
paste input "**********"
type input "**********"
click at [136, 339] on button "Próximo" at bounding box center [115, 356] width 99 height 40
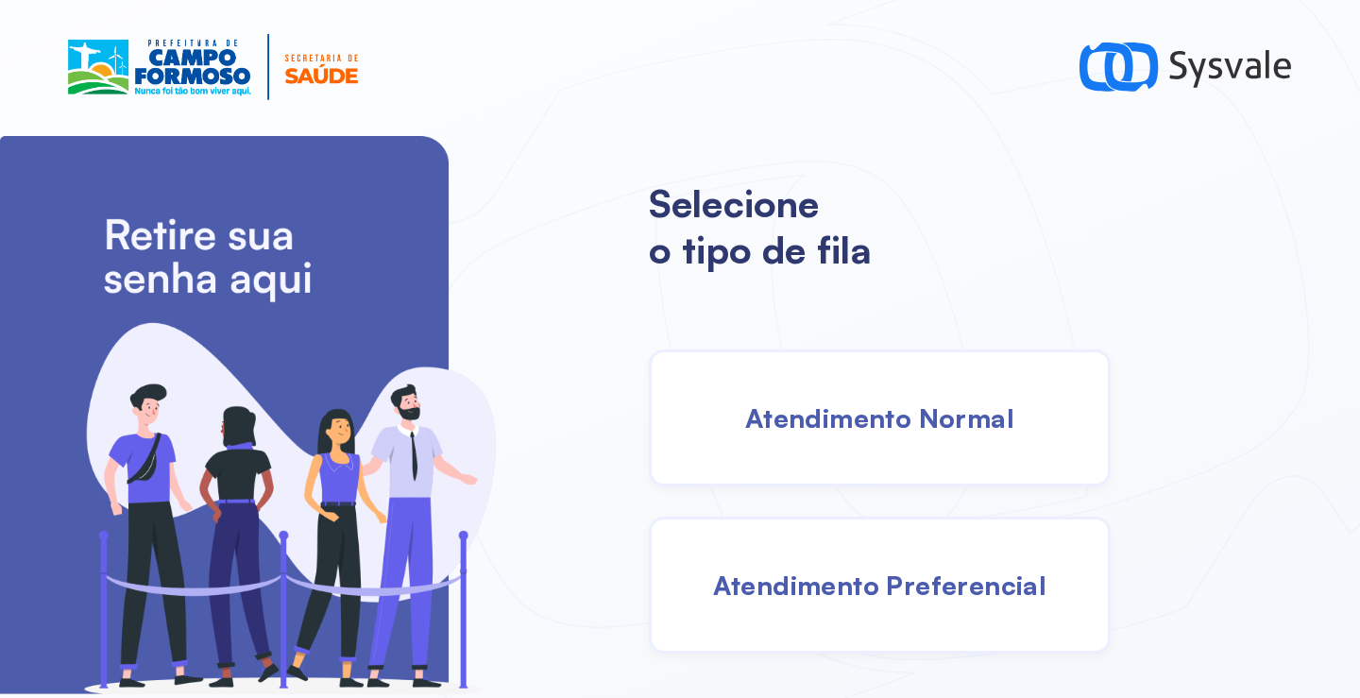
click at [913, 421] on span "Atendimento Normal" at bounding box center [879, 417] width 269 height 33
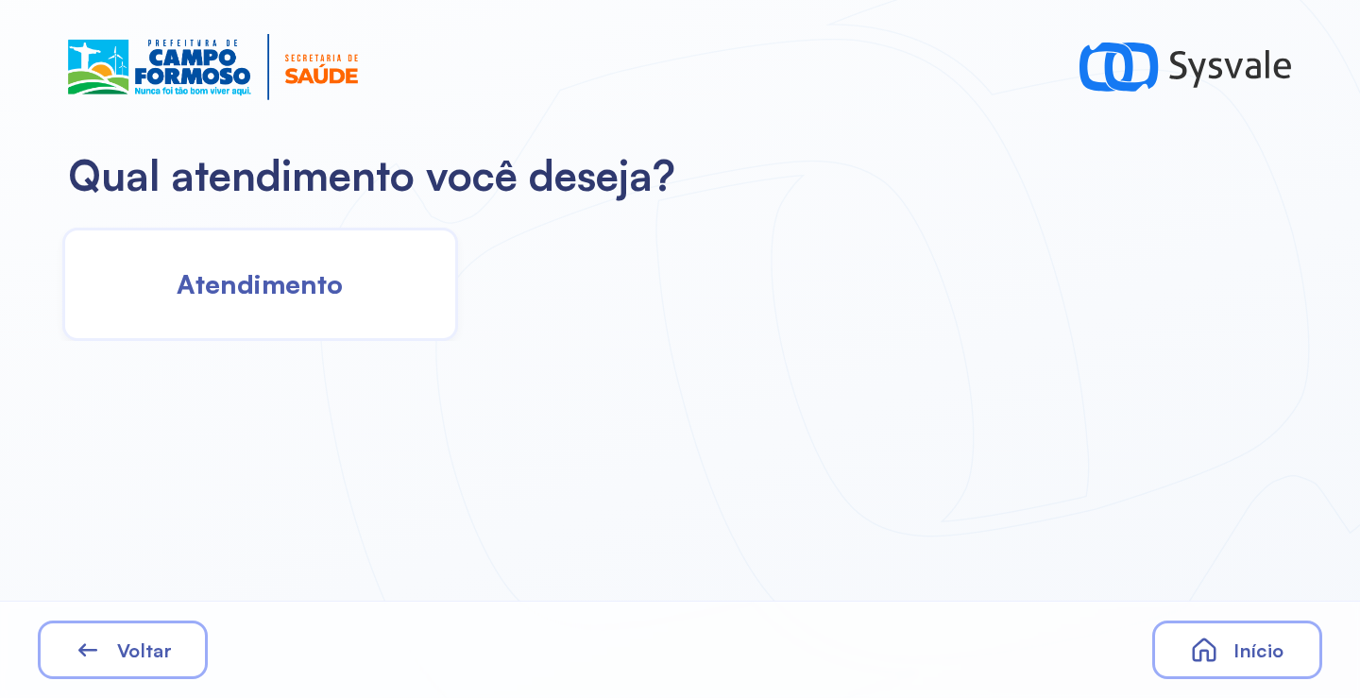
click at [313, 273] on span "Atendimento" at bounding box center [260, 283] width 166 height 33
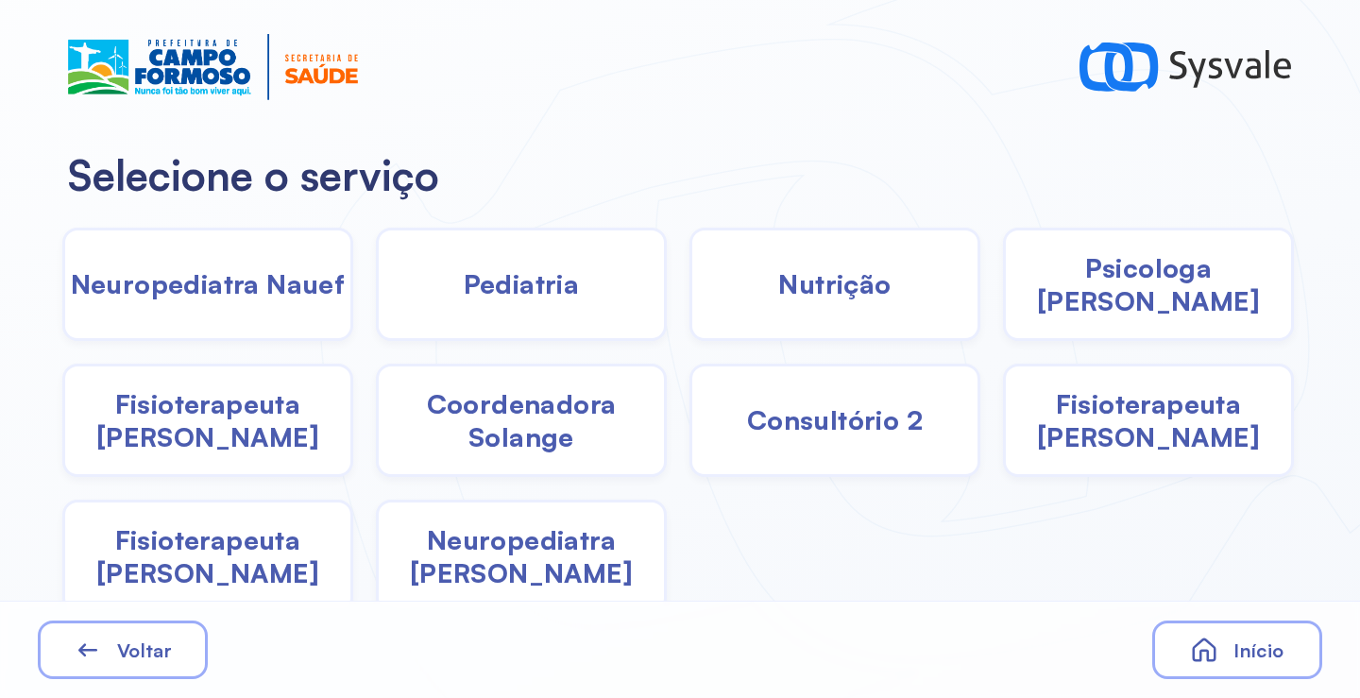
click at [533, 276] on span "Pediatria" at bounding box center [522, 283] width 116 height 33
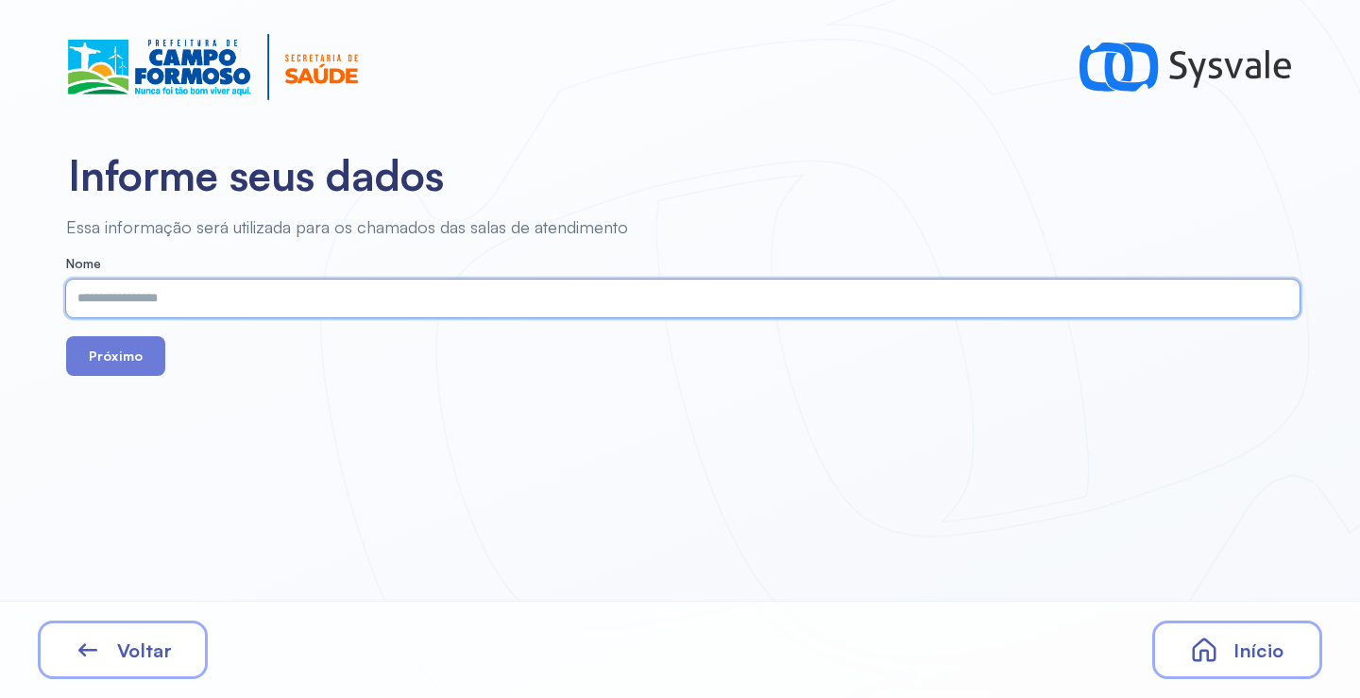
paste input "**********"
type input "**********"
click at [133, 364] on button "Próximo" at bounding box center [115, 356] width 99 height 40
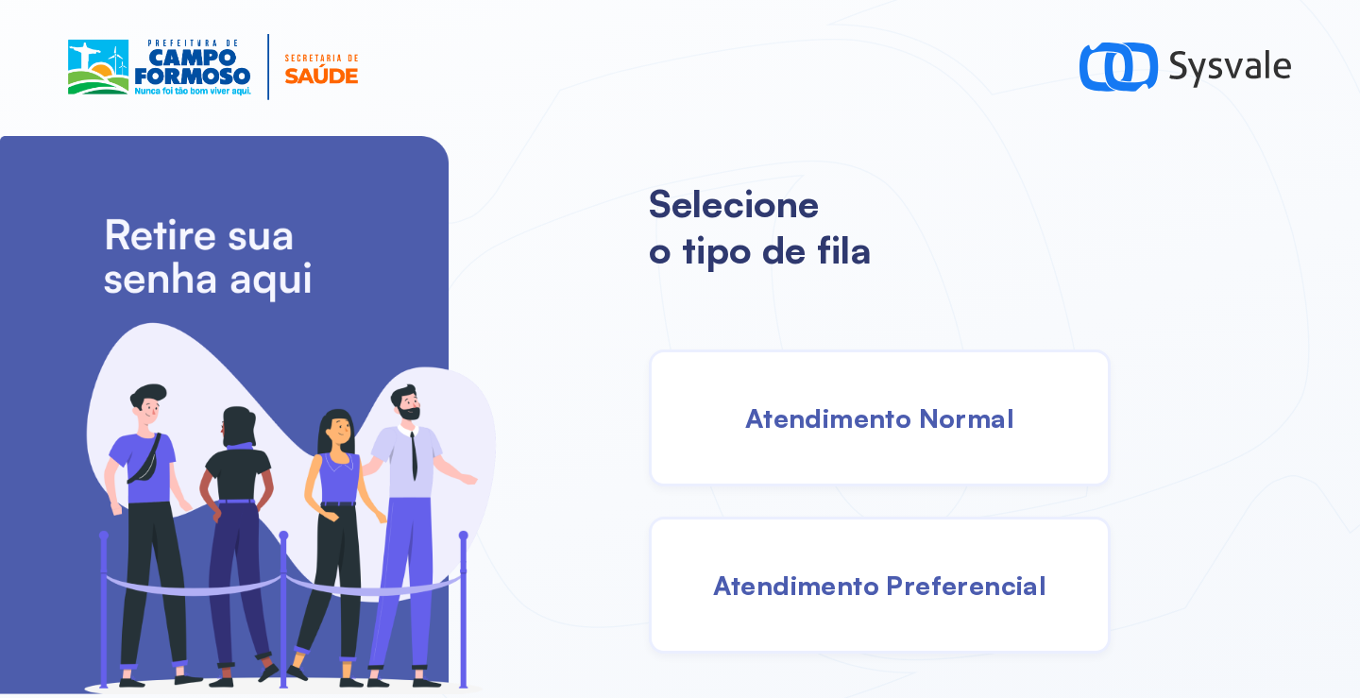
click at [863, 388] on div "Atendimento Normal" at bounding box center [880, 418] width 462 height 137
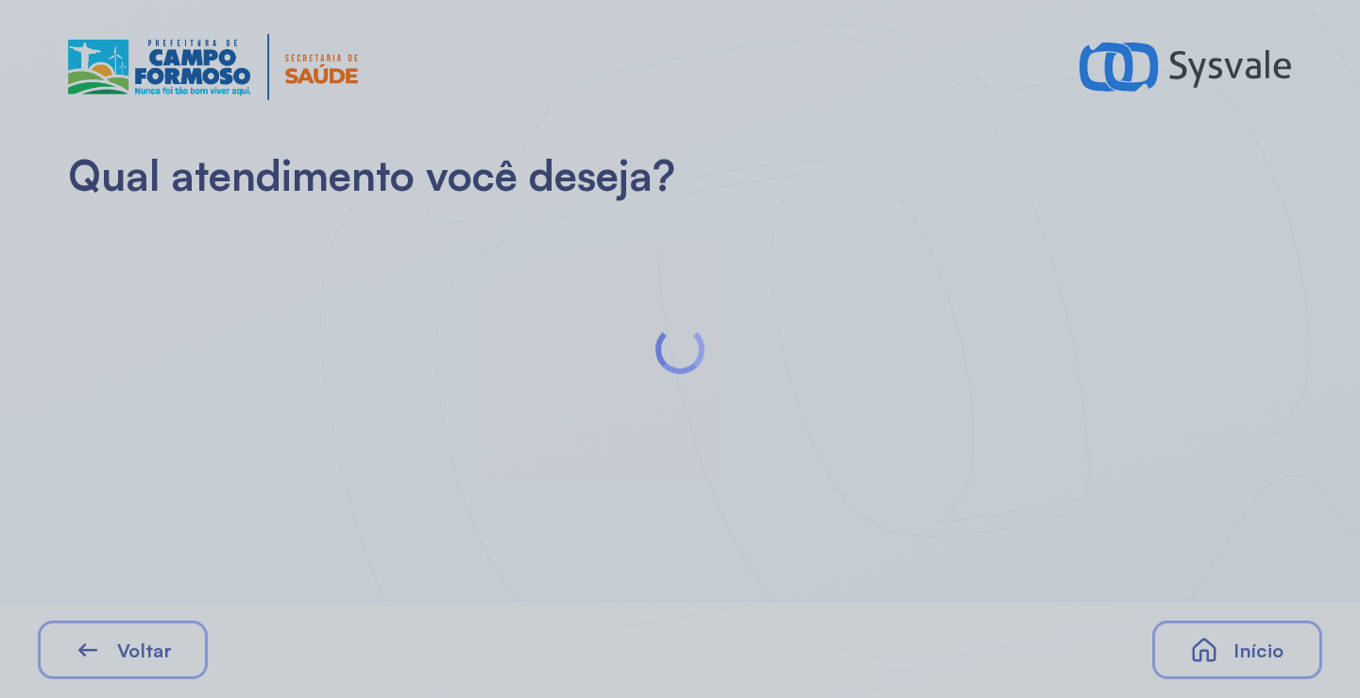
click at [264, 298] on div at bounding box center [680, 349] width 1360 height 698
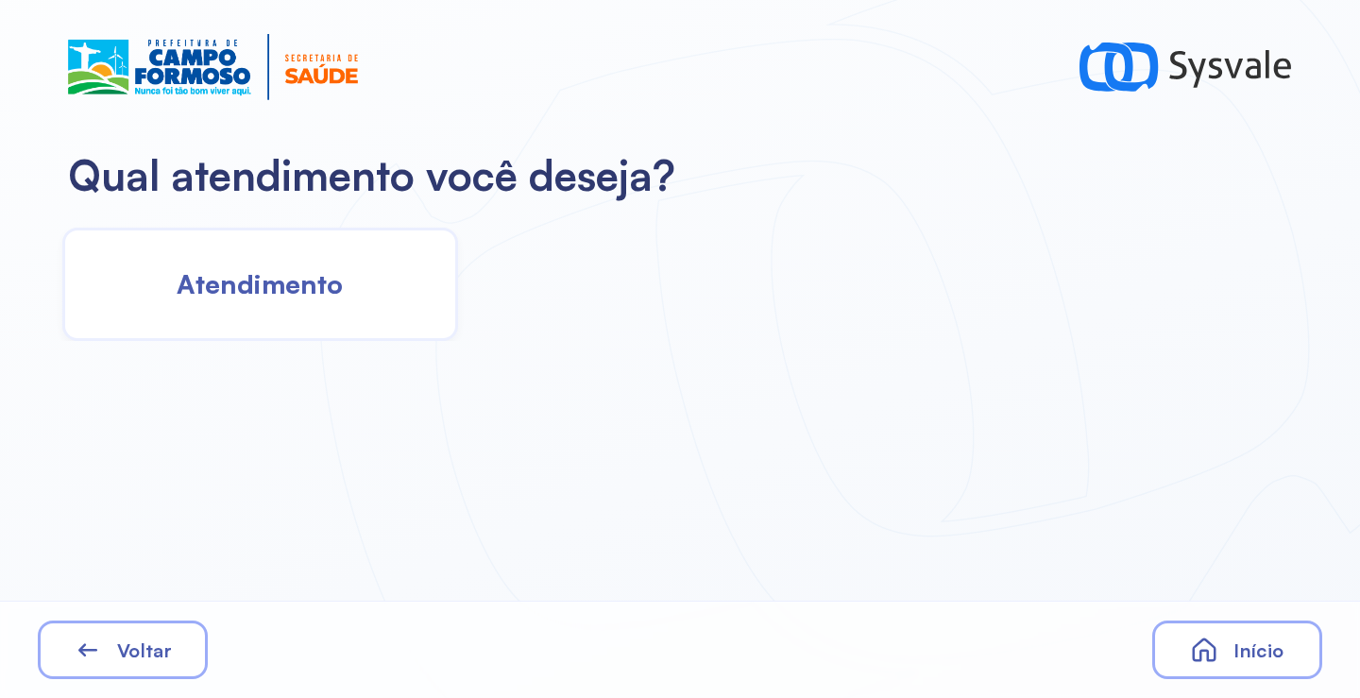
click at [296, 299] on span "Atendimento" at bounding box center [260, 283] width 166 height 33
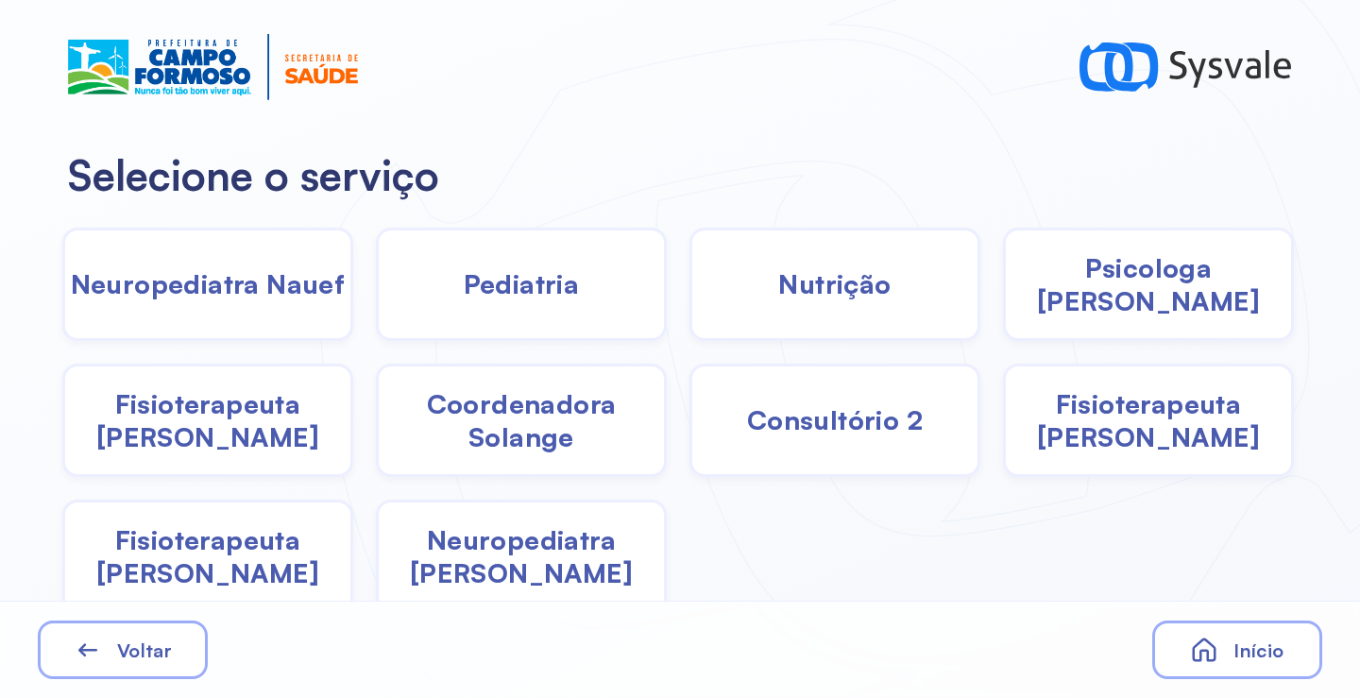
click at [501, 299] on span "Pediatria" at bounding box center [522, 283] width 116 height 33
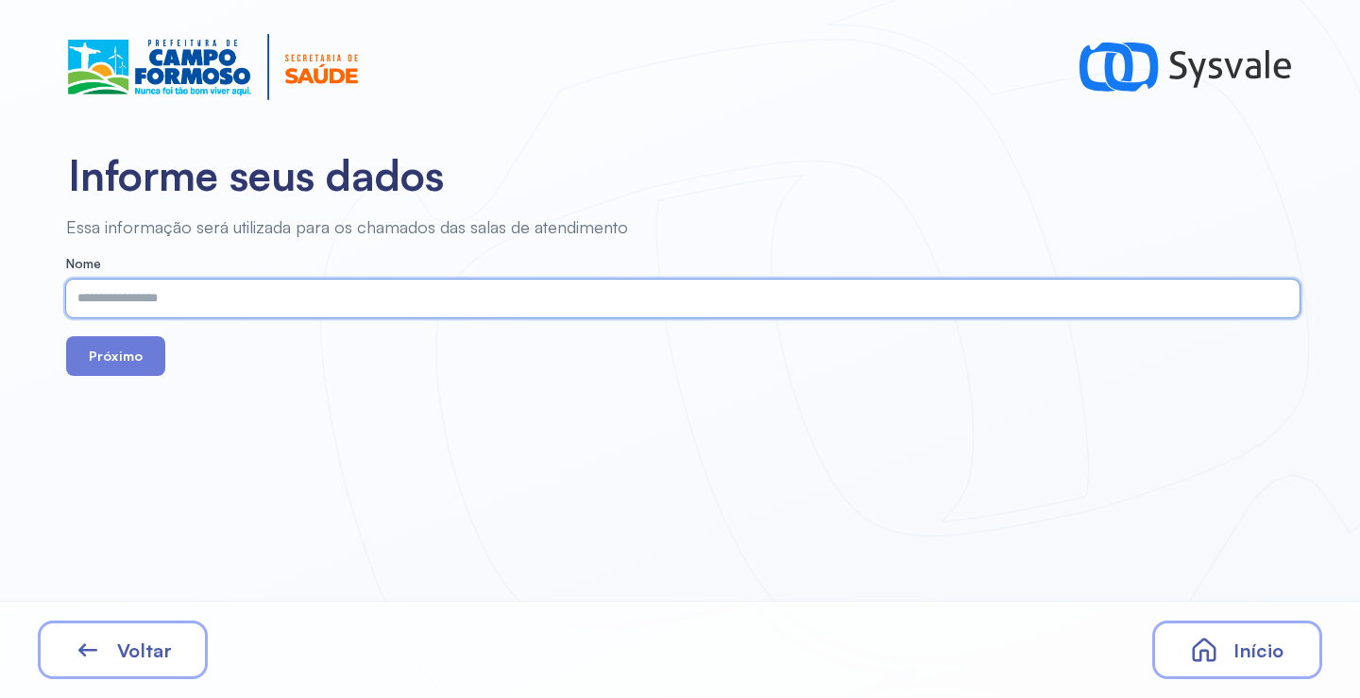
paste input "**********"
type input "**********"
drag, startPoint x: 97, startPoint y: 367, endPoint x: 215, endPoint y: 294, distance: 138.7
click at [98, 367] on button "Próximo" at bounding box center [115, 356] width 99 height 40
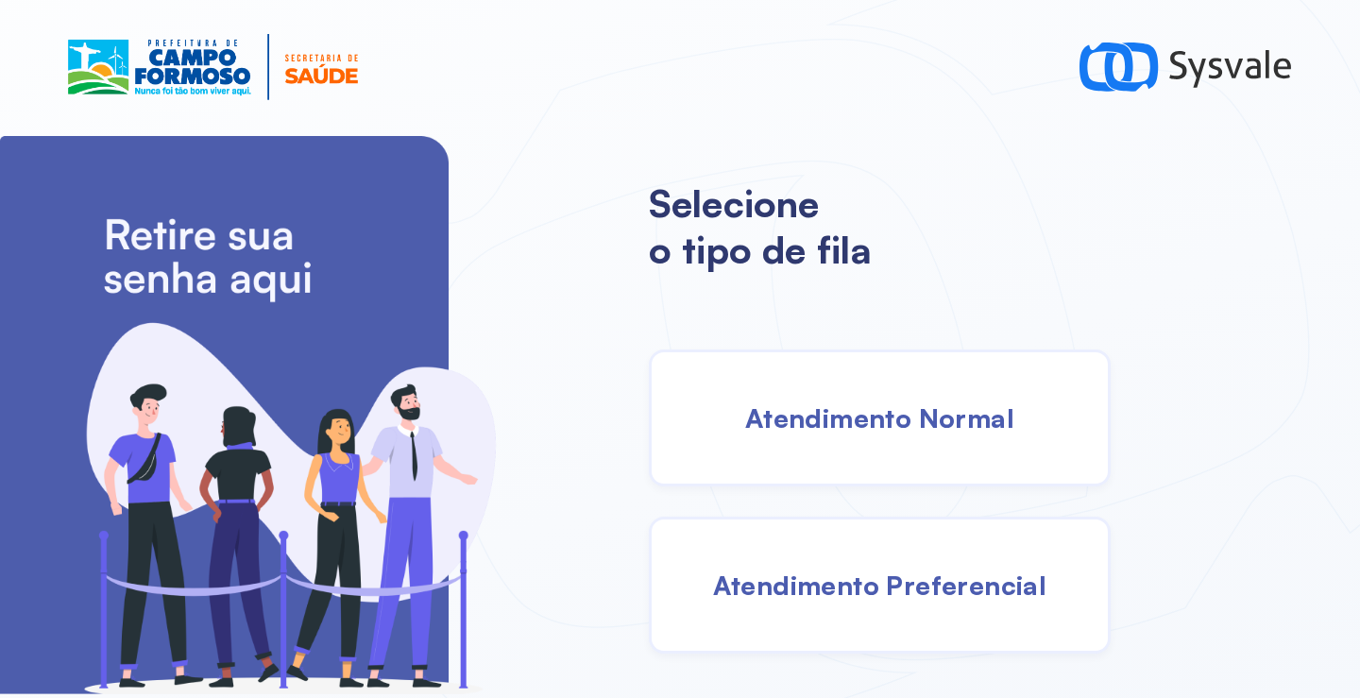
click at [880, 391] on div "Atendimento Normal" at bounding box center [880, 418] width 462 height 137
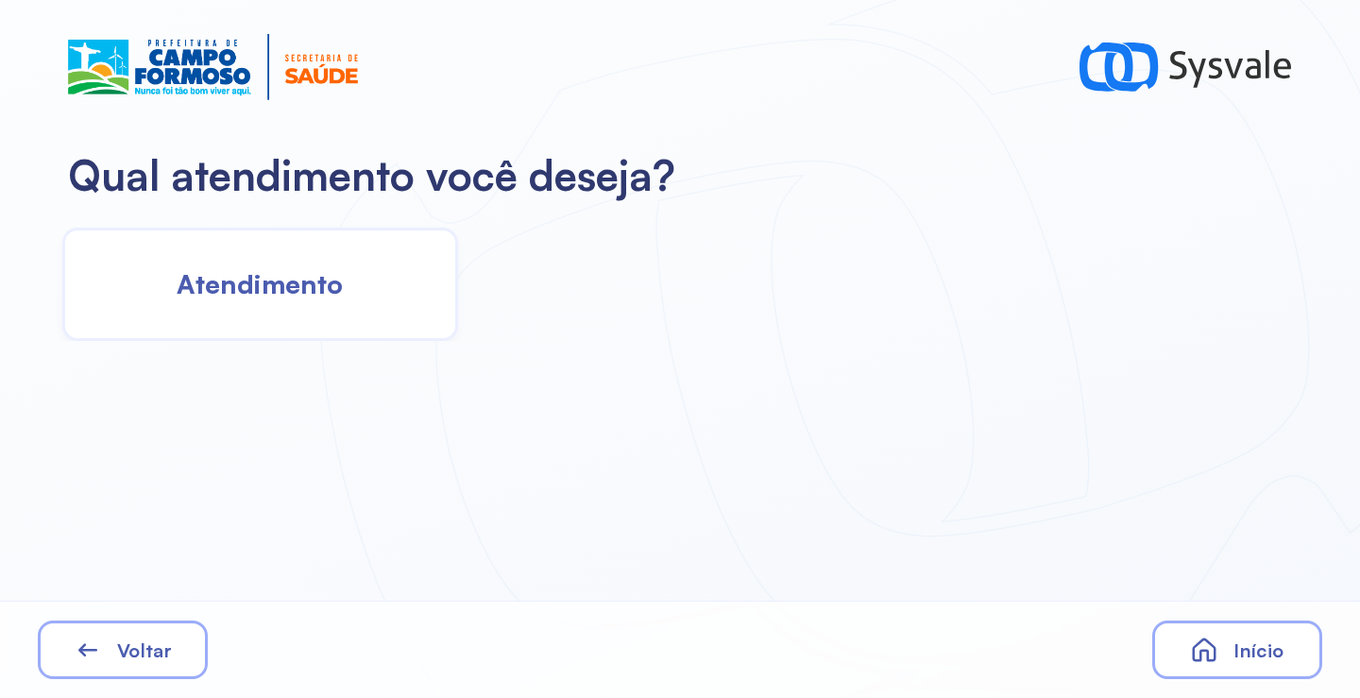
click at [317, 272] on span "Atendimento" at bounding box center [260, 283] width 166 height 33
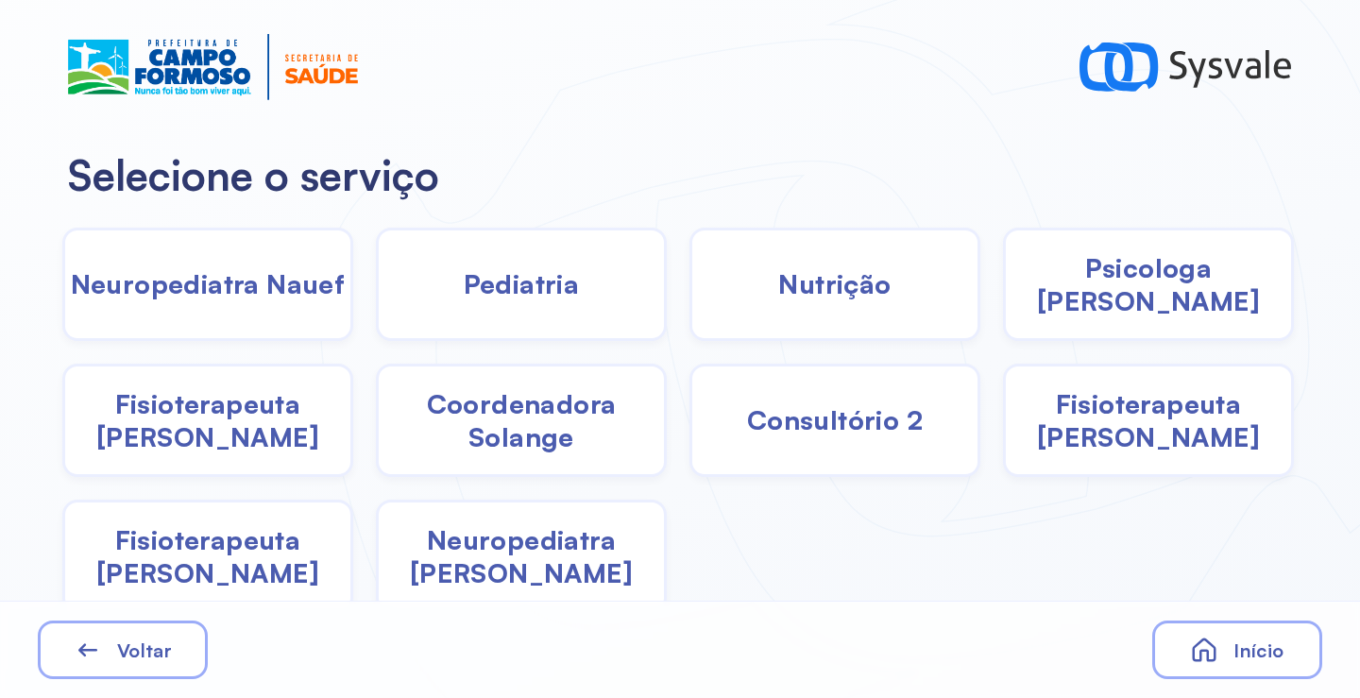
click at [525, 444] on span "Coordenadora Solange" at bounding box center [521, 420] width 285 height 66
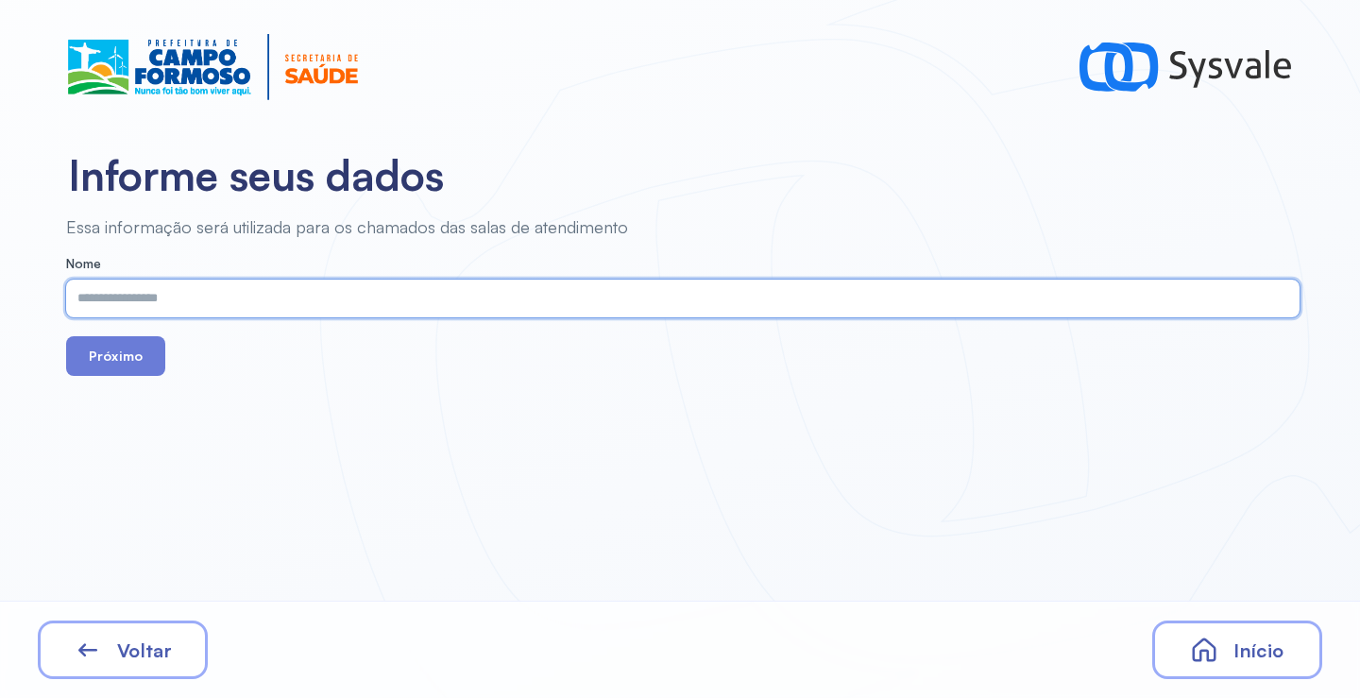
paste input "**********"
type input "**********"
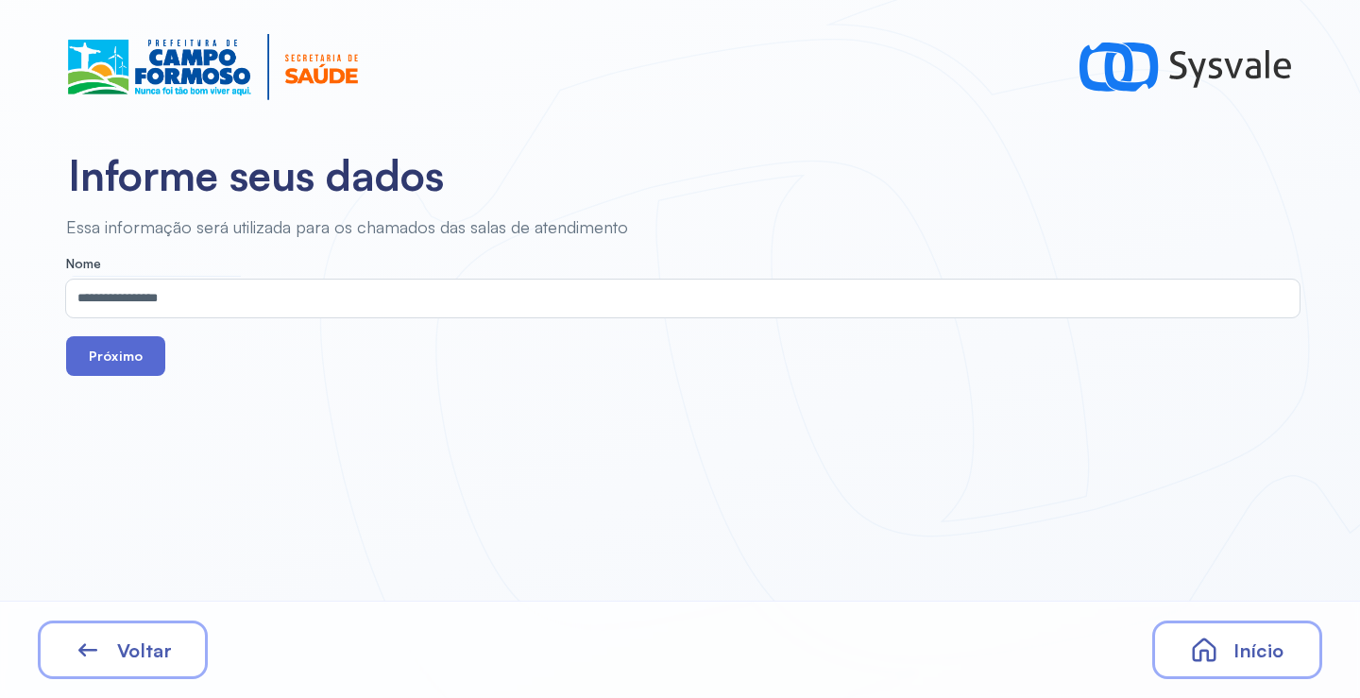
click at [110, 353] on button "Próximo" at bounding box center [115, 356] width 99 height 40
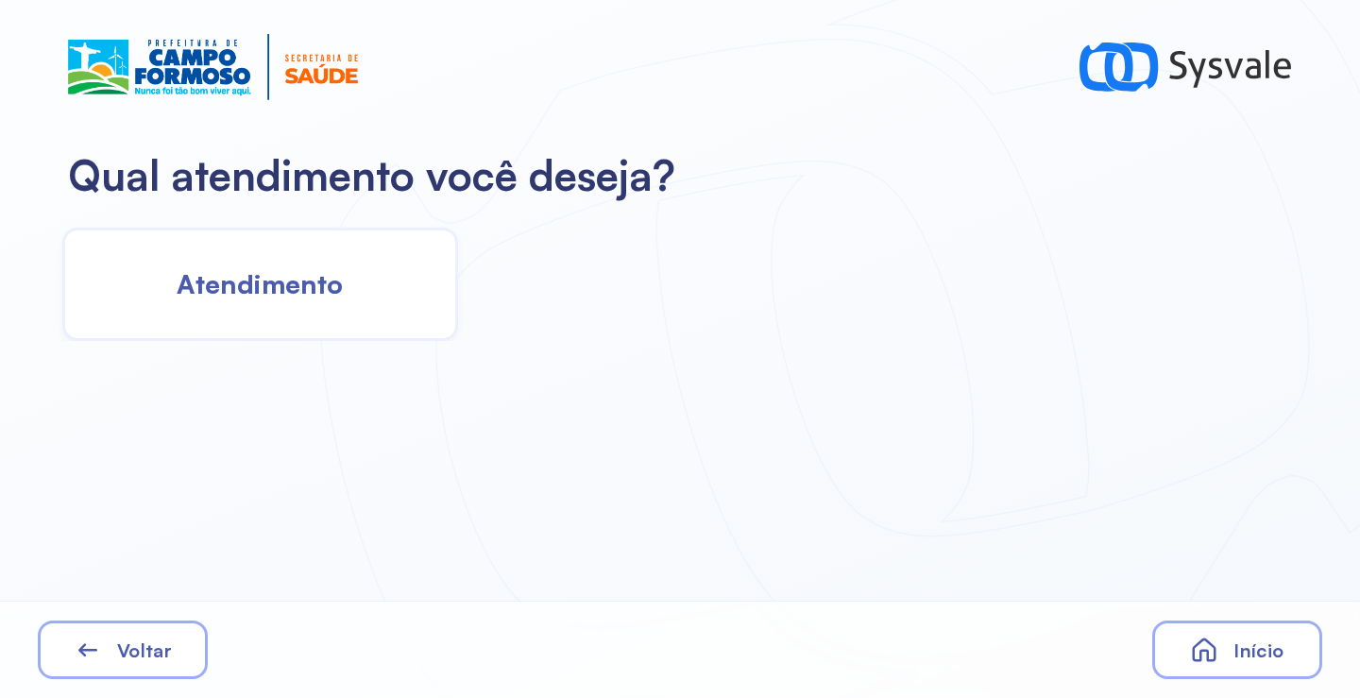
click at [323, 288] on span "Atendimento" at bounding box center [260, 283] width 166 height 33
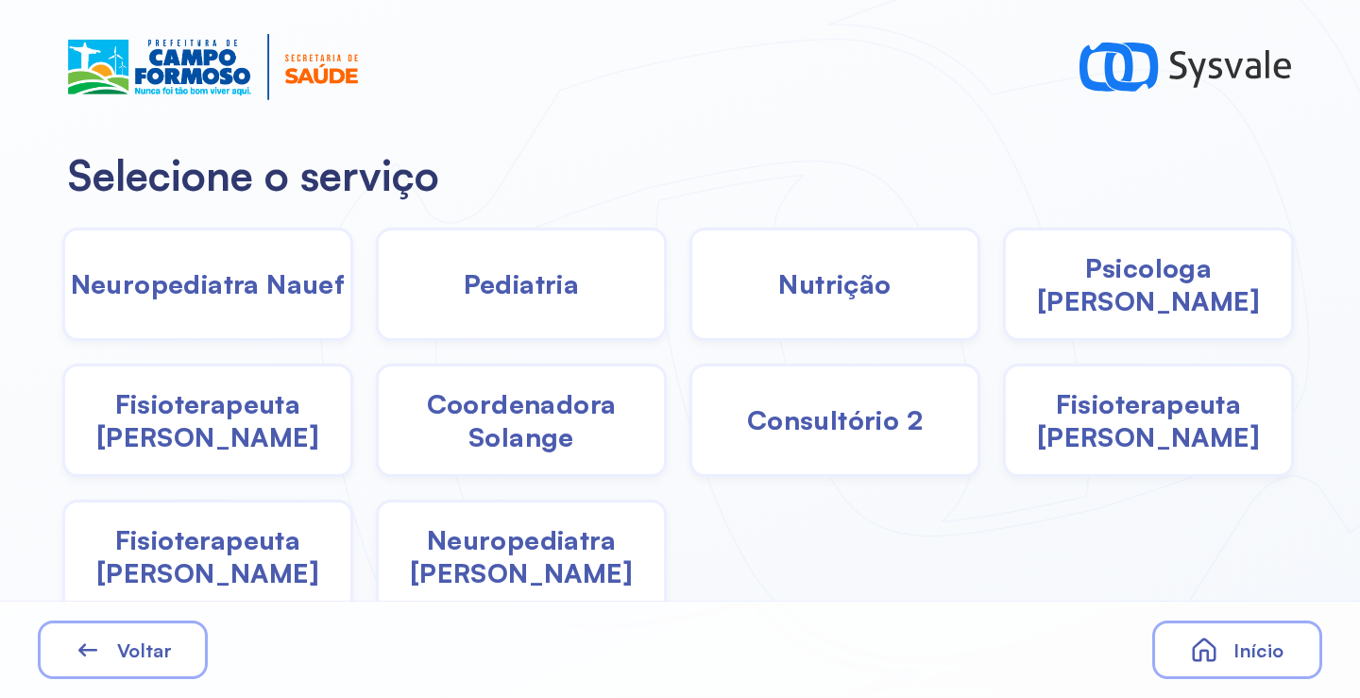
click at [1082, 269] on span "Psicologa [PERSON_NAME]" at bounding box center [1148, 284] width 285 height 66
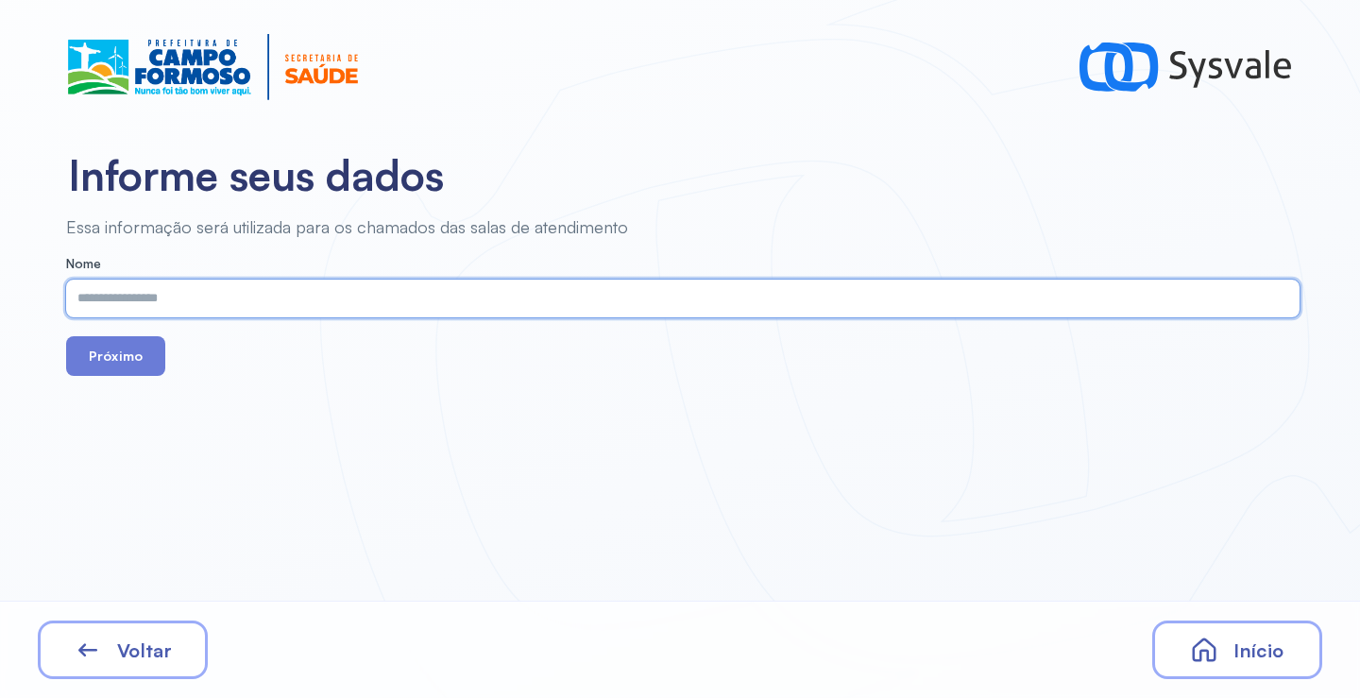
paste input "**********"
type input "**********"
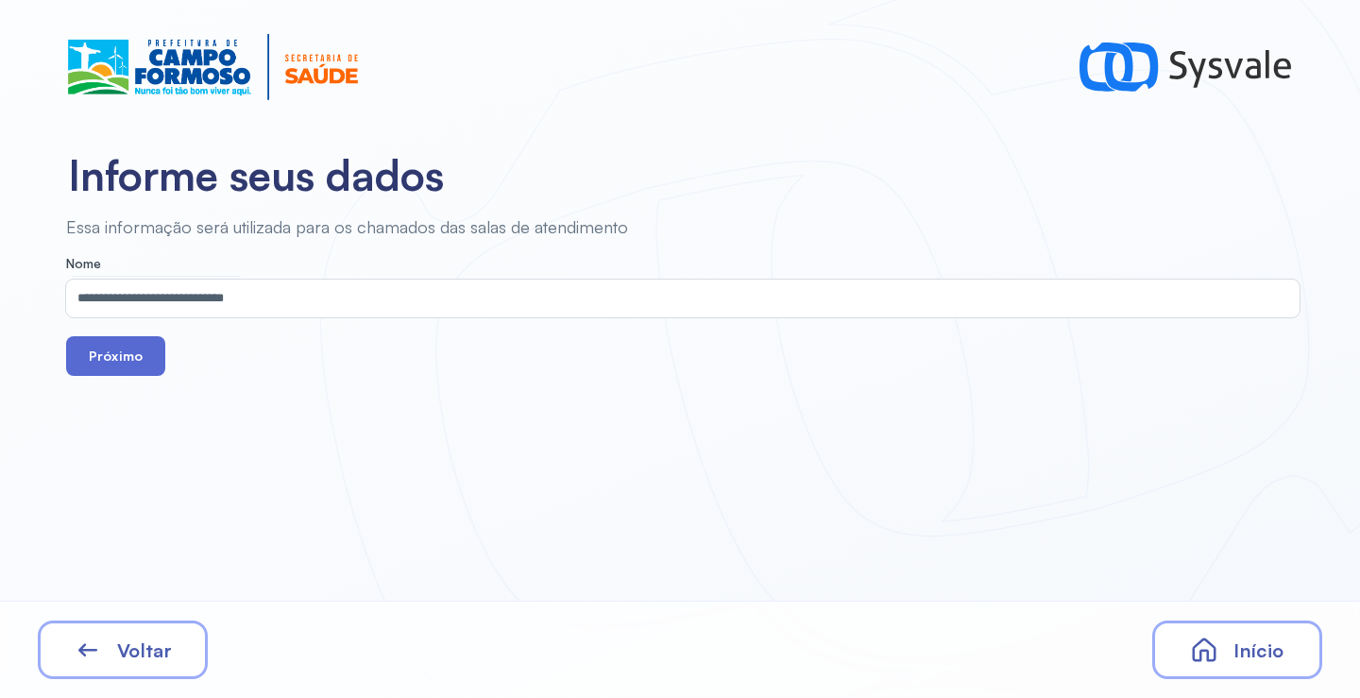
click at [111, 352] on button "Próximo" at bounding box center [115, 356] width 99 height 40
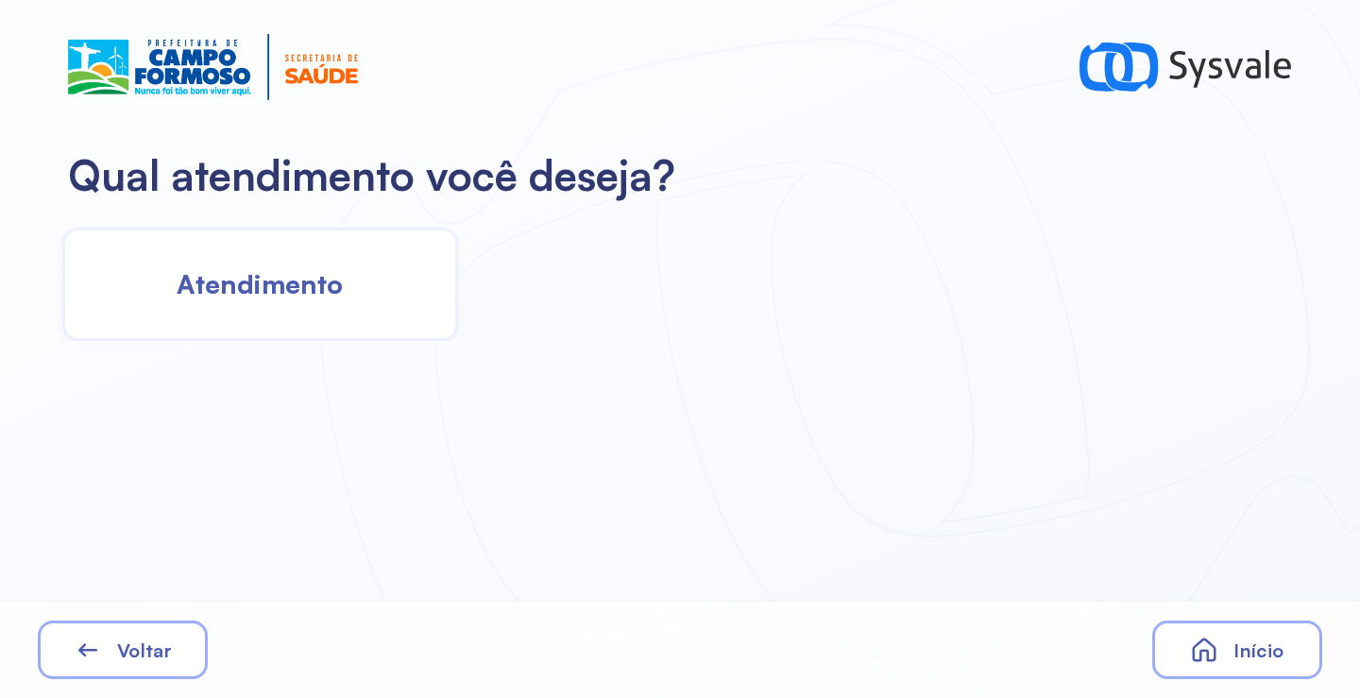
click at [351, 282] on div "Atendimento" at bounding box center [260, 284] width 396 height 113
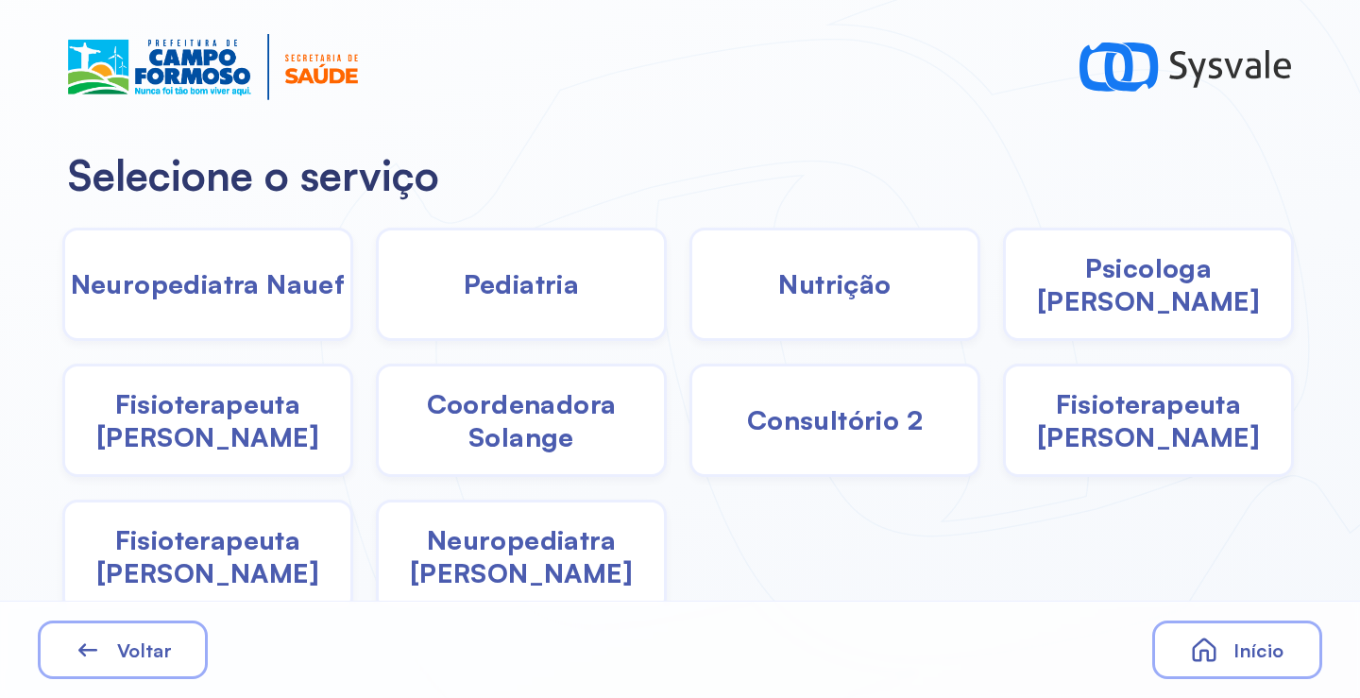
click at [556, 460] on div "Coordenadora Solange" at bounding box center [521, 420] width 291 height 113
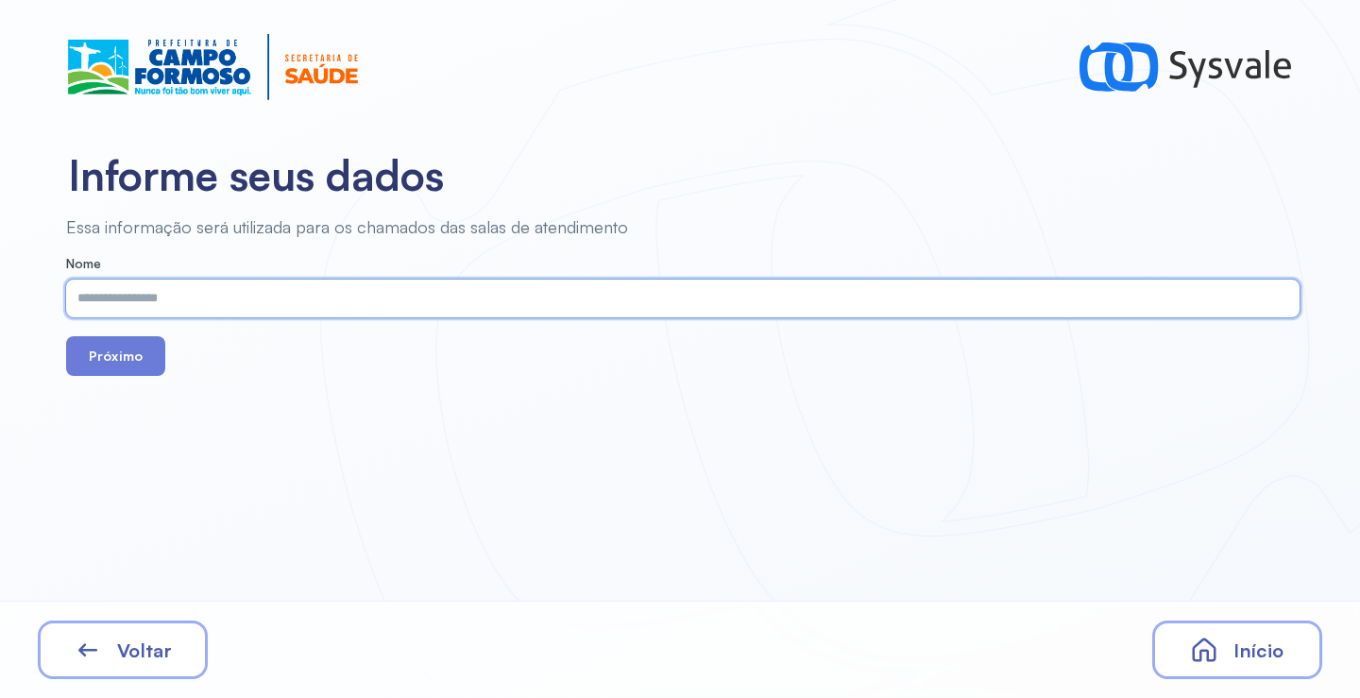
paste input "**********"
type input "**********"
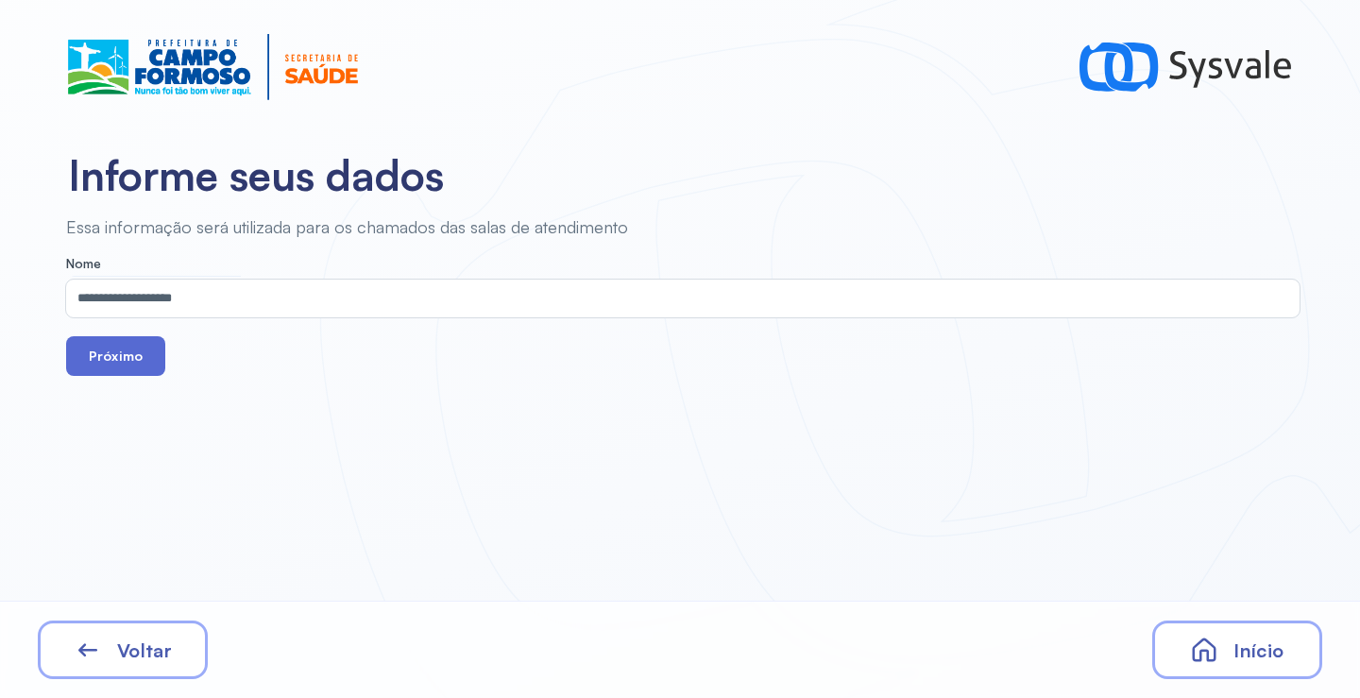
click at [127, 356] on button "Próximo" at bounding box center [115, 356] width 99 height 40
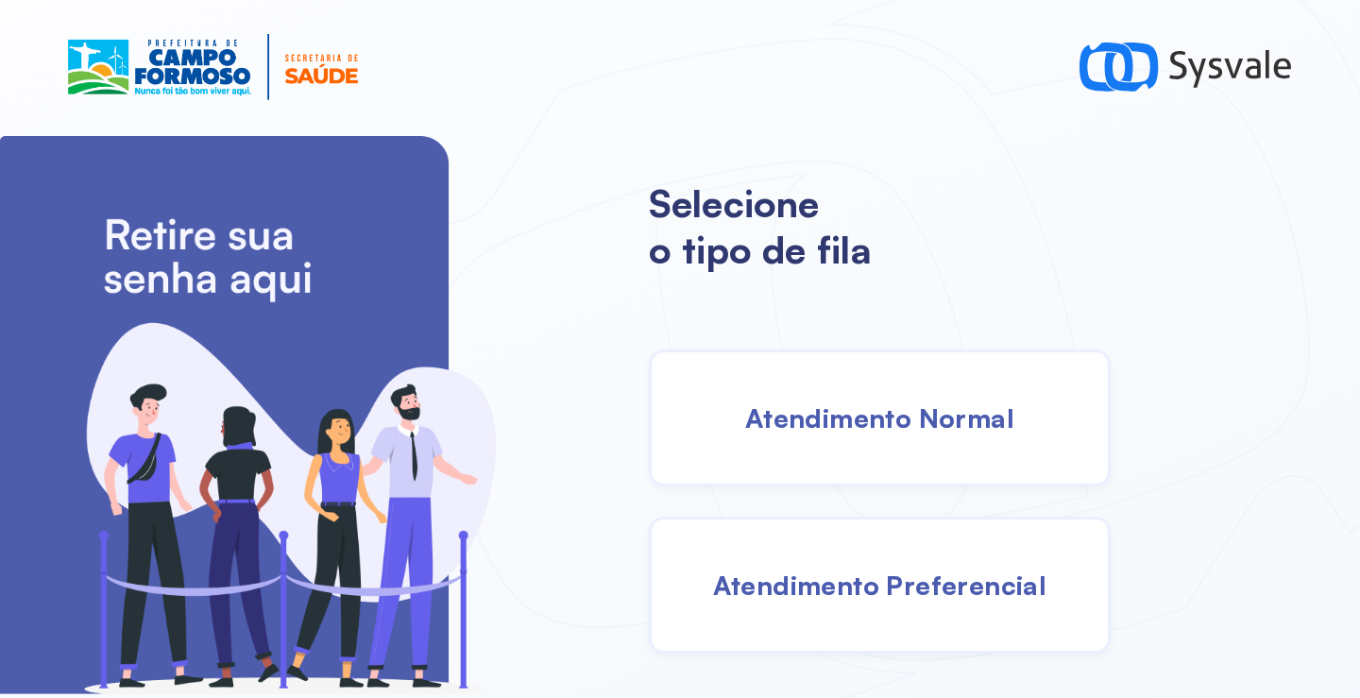
click at [900, 422] on span "Atendimento Normal" at bounding box center [879, 417] width 269 height 33
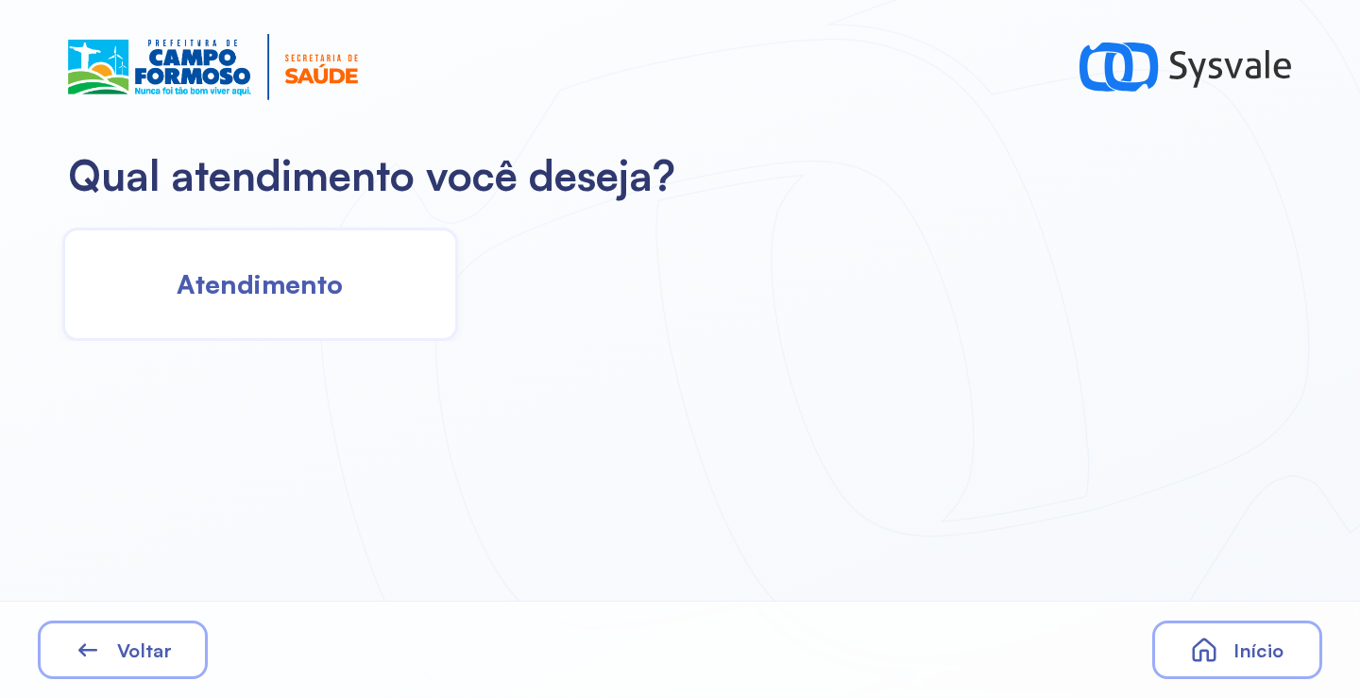
click at [350, 288] on div "Atendimento" at bounding box center [260, 284] width 396 height 113
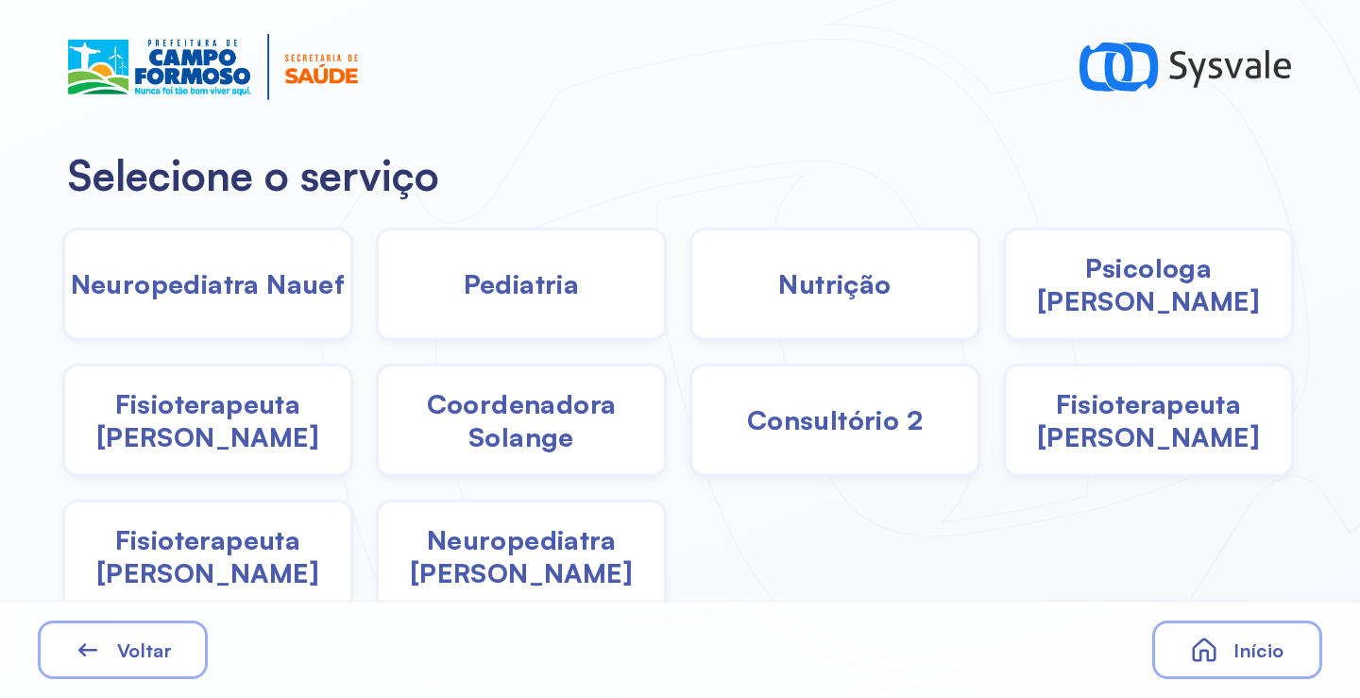
drag, startPoint x: 1174, startPoint y: 308, endPoint x: 1152, endPoint y: 296, distance: 25.0
click at [1152, 296] on div "Psicologa [PERSON_NAME]" at bounding box center [1148, 284] width 291 height 113
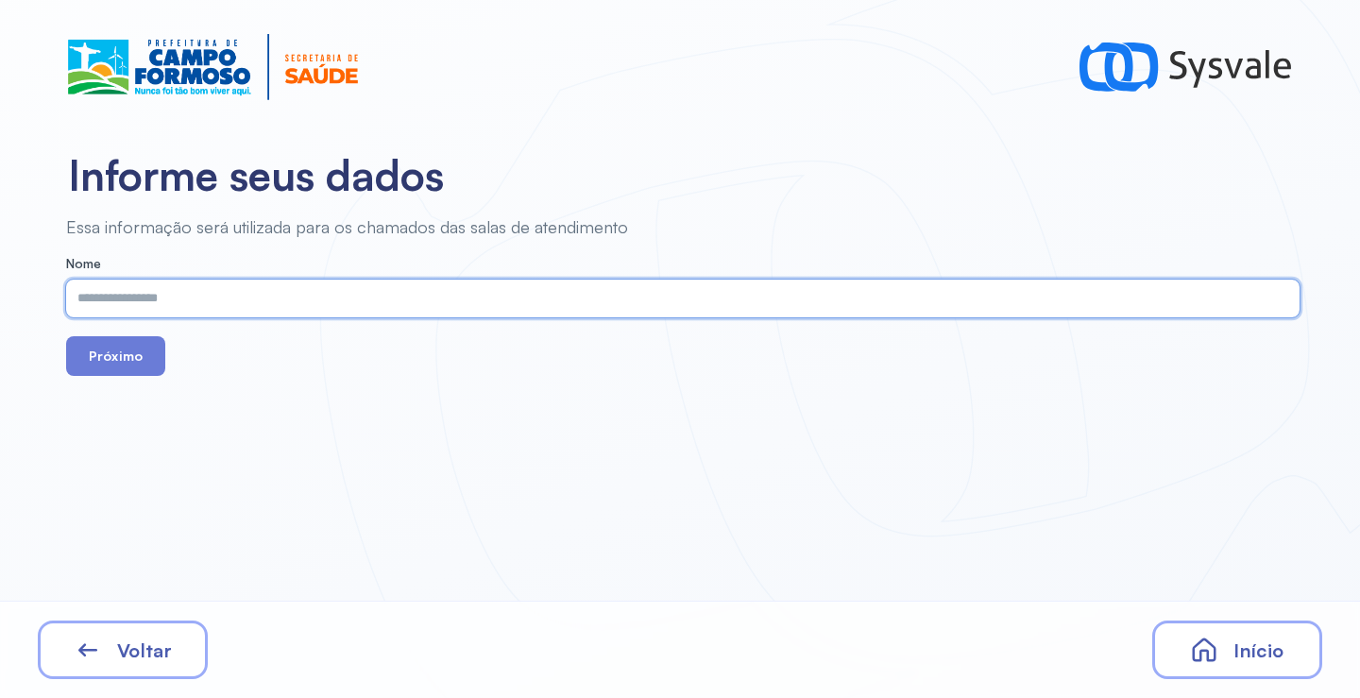
paste input "**********"
type input "**********"
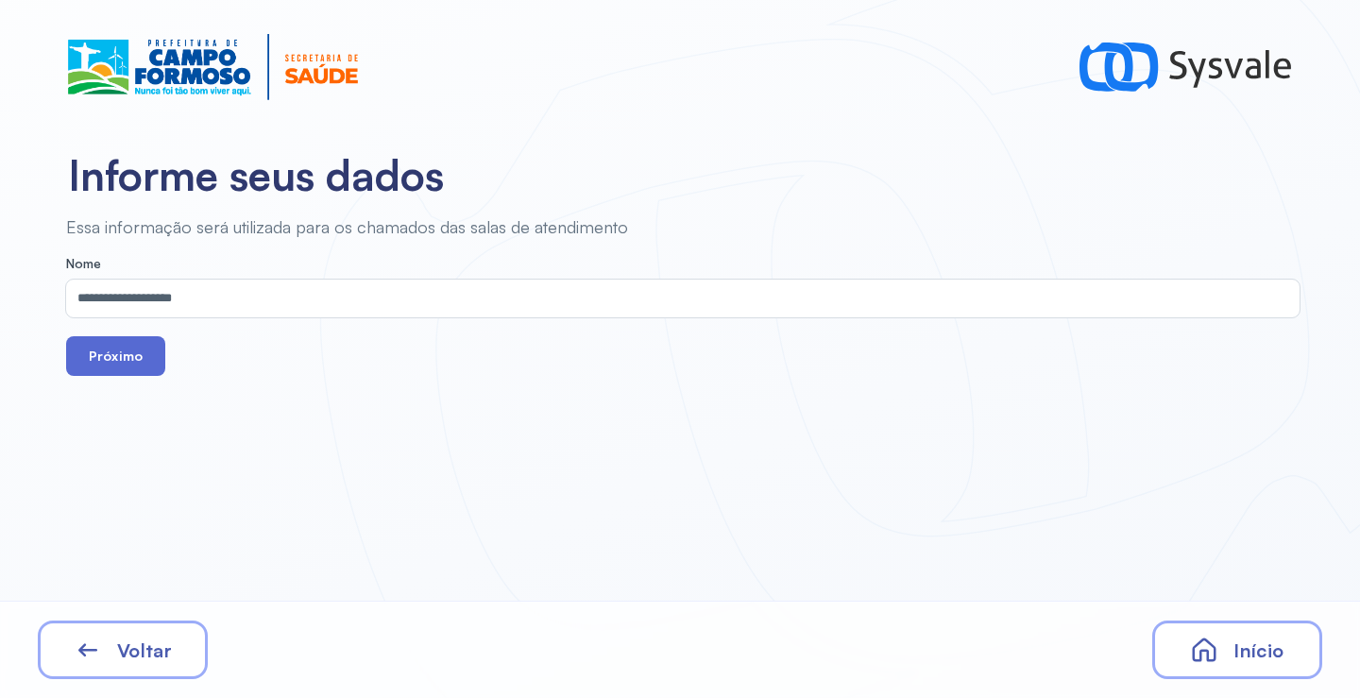
click at [128, 354] on button "Próximo" at bounding box center [115, 356] width 99 height 40
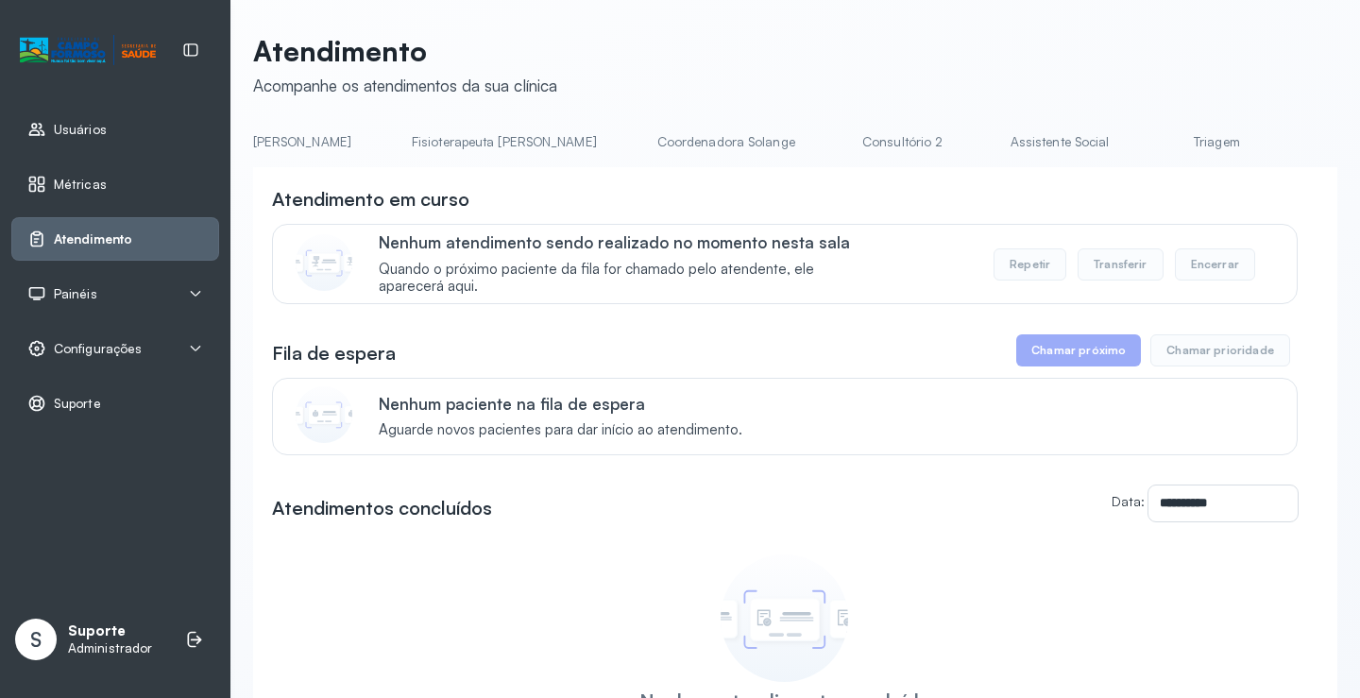
scroll to position [0, 1017]
click at [1156, 145] on link "Triagem" at bounding box center [1222, 142] width 132 height 31
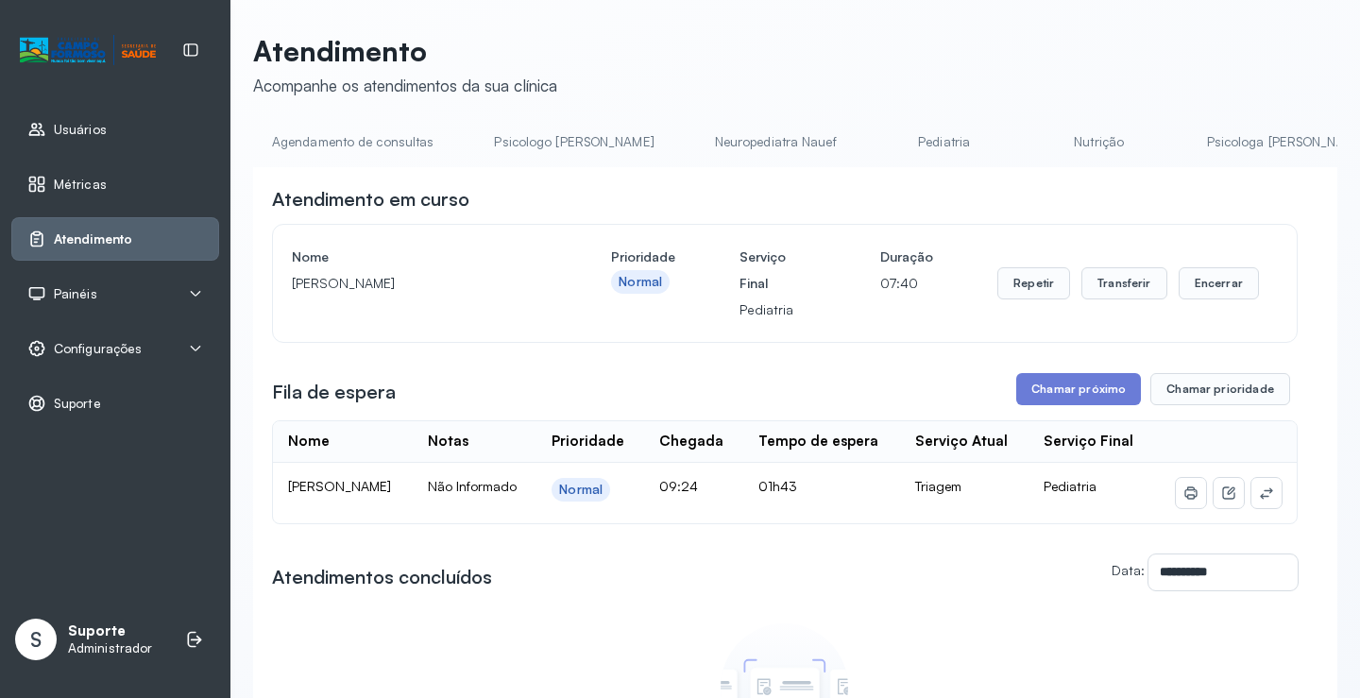
scroll to position [0, 29]
click at [849, 143] on link "Pediatria" at bounding box center [915, 142] width 132 height 31
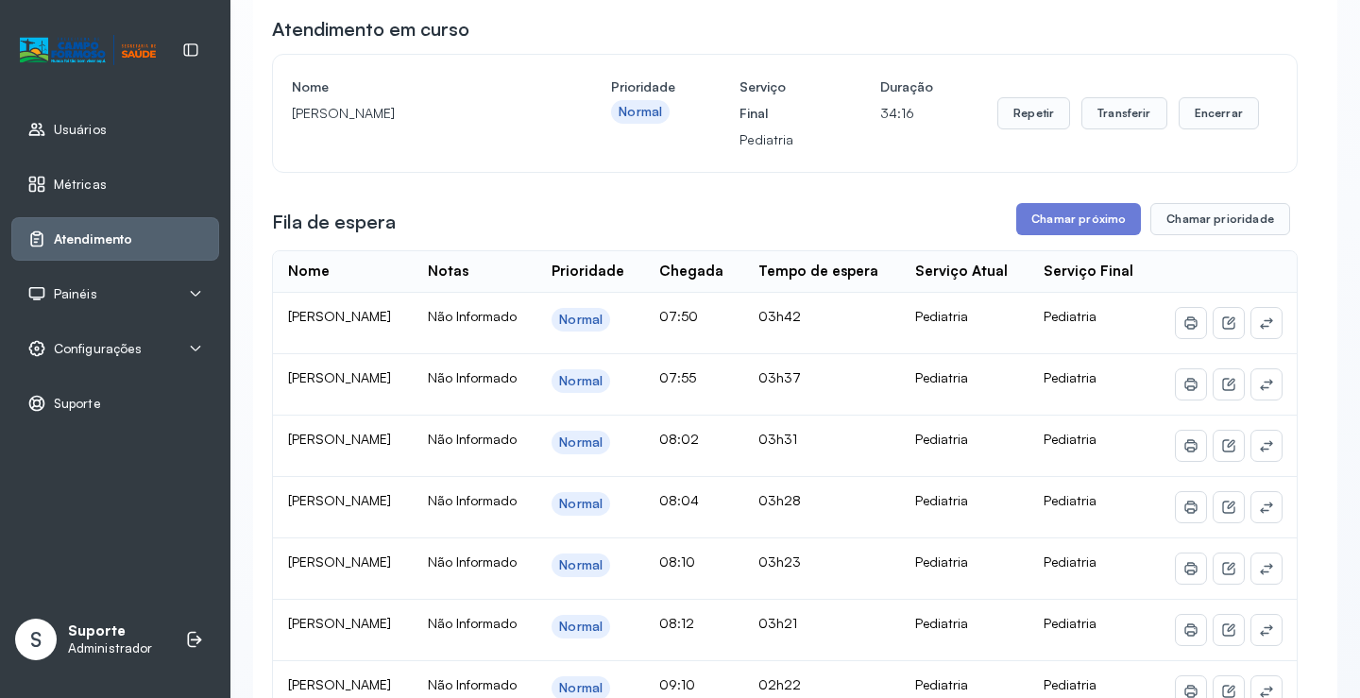
scroll to position [0, 0]
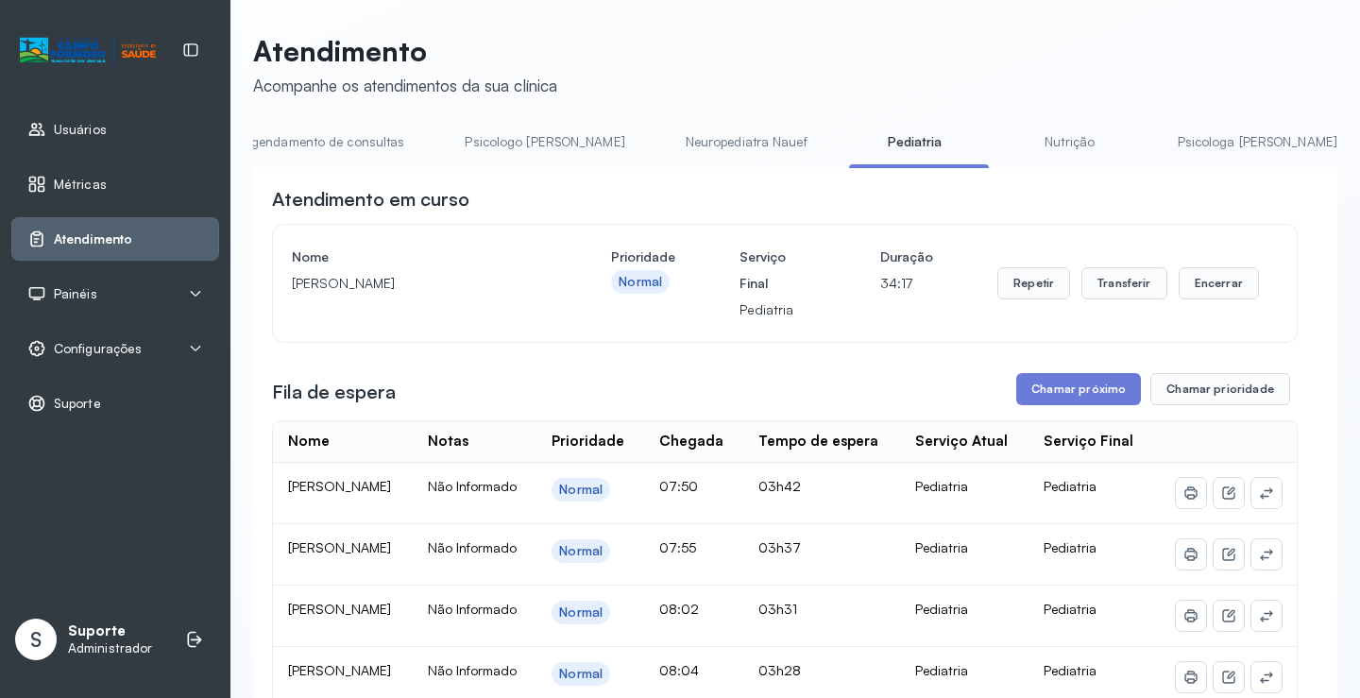
click at [310, 137] on link "Agendamento de consultas" at bounding box center [323, 142] width 199 height 31
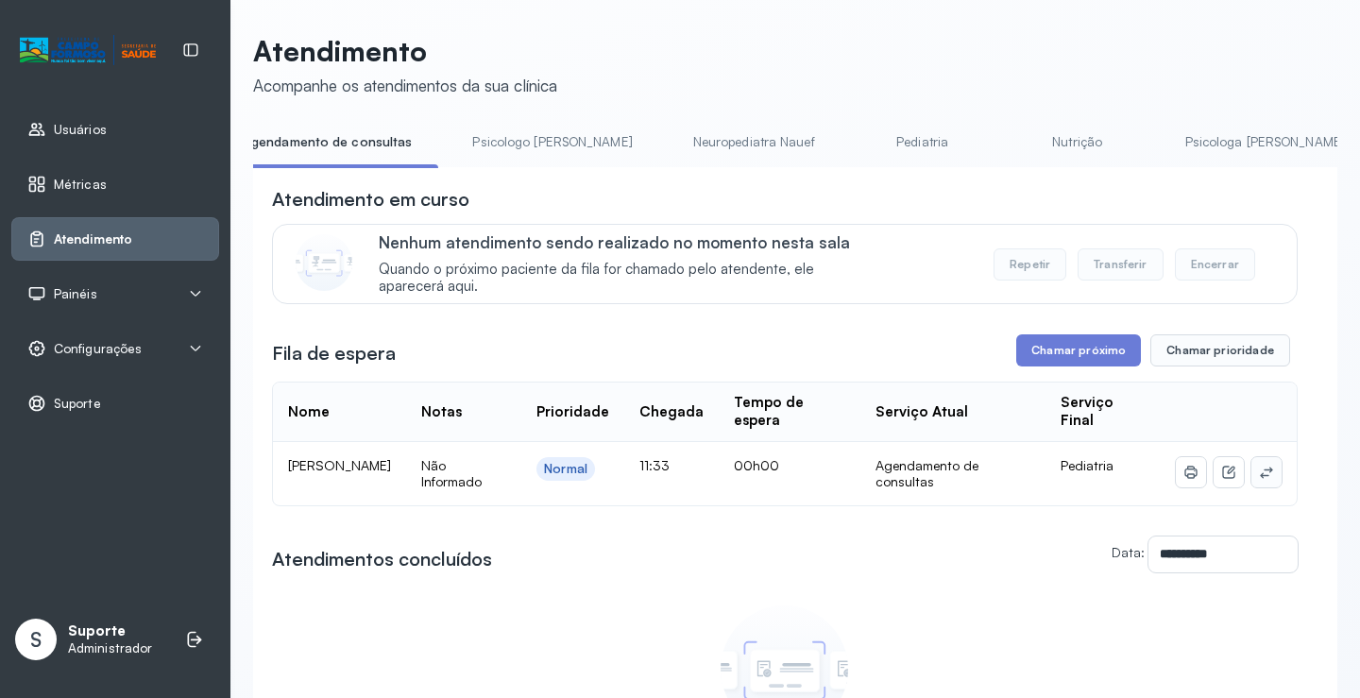
click at [1263, 487] on button at bounding box center [1267, 472] width 30 height 30
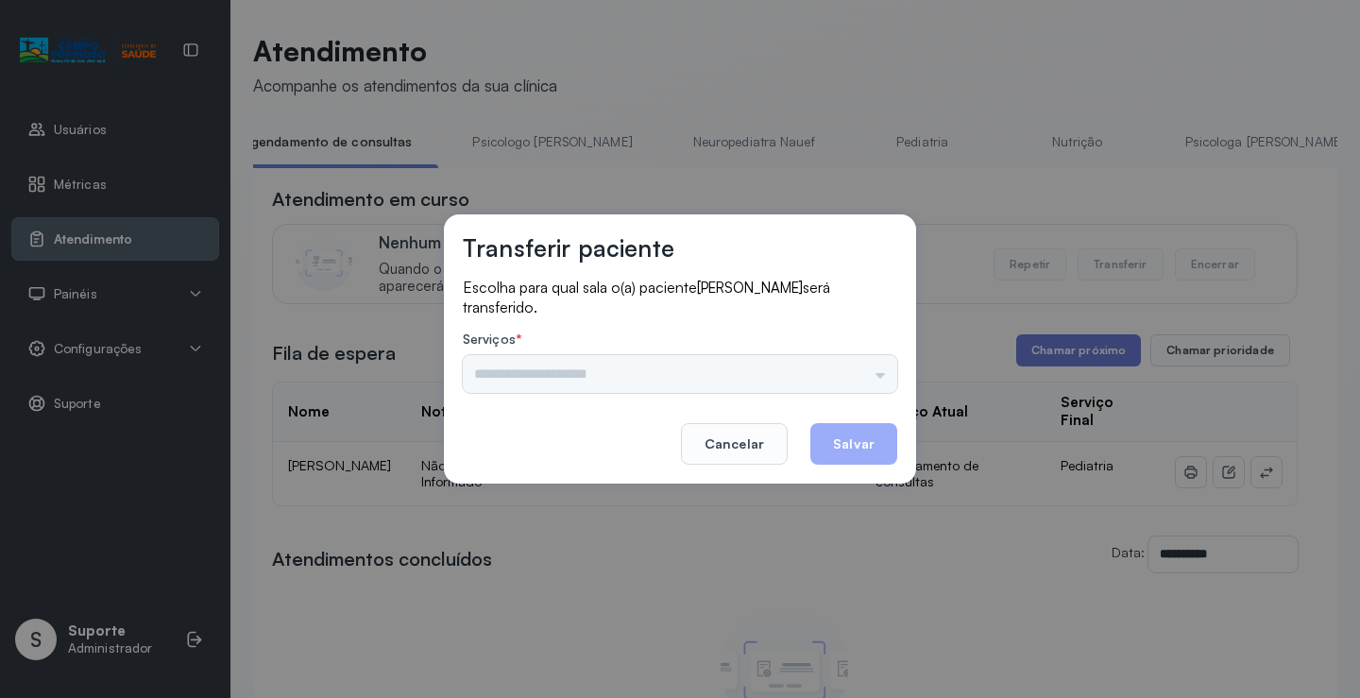
drag, startPoint x: 861, startPoint y: 349, endPoint x: 857, endPoint y: 366, distance: 17.4
click at [857, 366] on div "Serviços * Nenhuma opção encontrada" at bounding box center [680, 362] width 435 height 61
click at [850, 370] on input "text" at bounding box center [680, 374] width 435 height 38
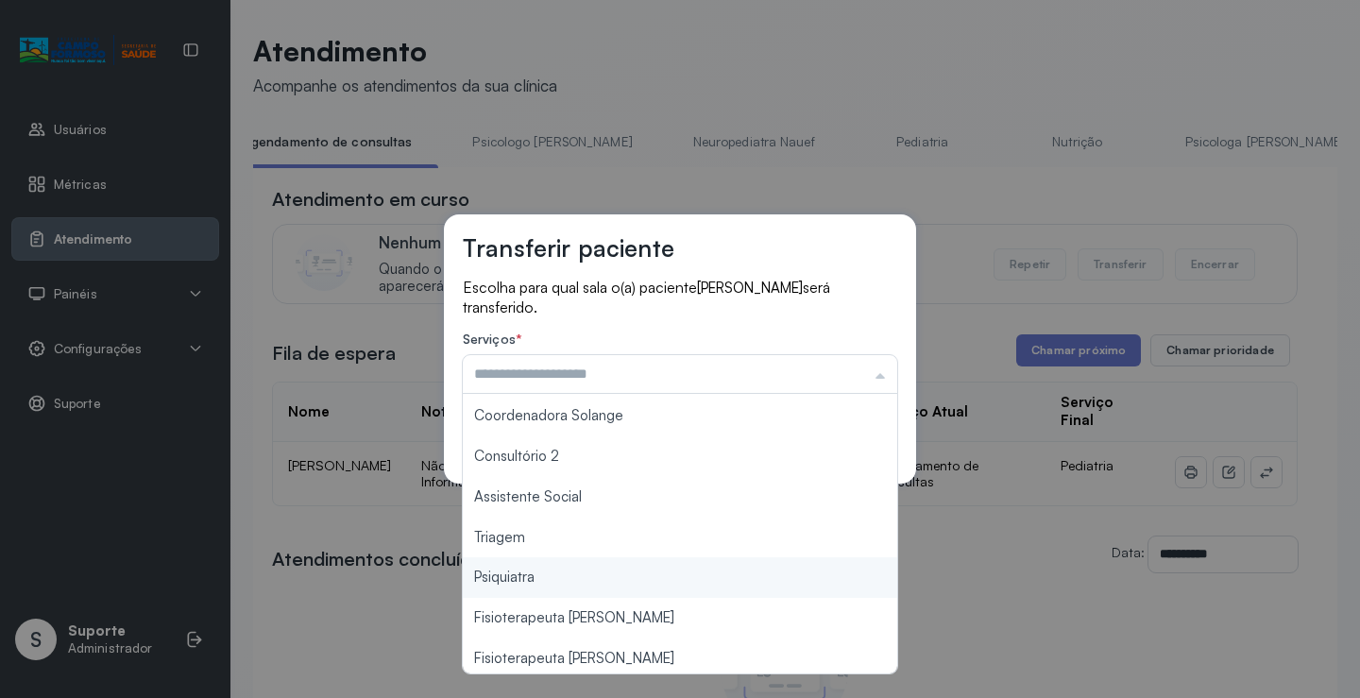
scroll to position [286, 0]
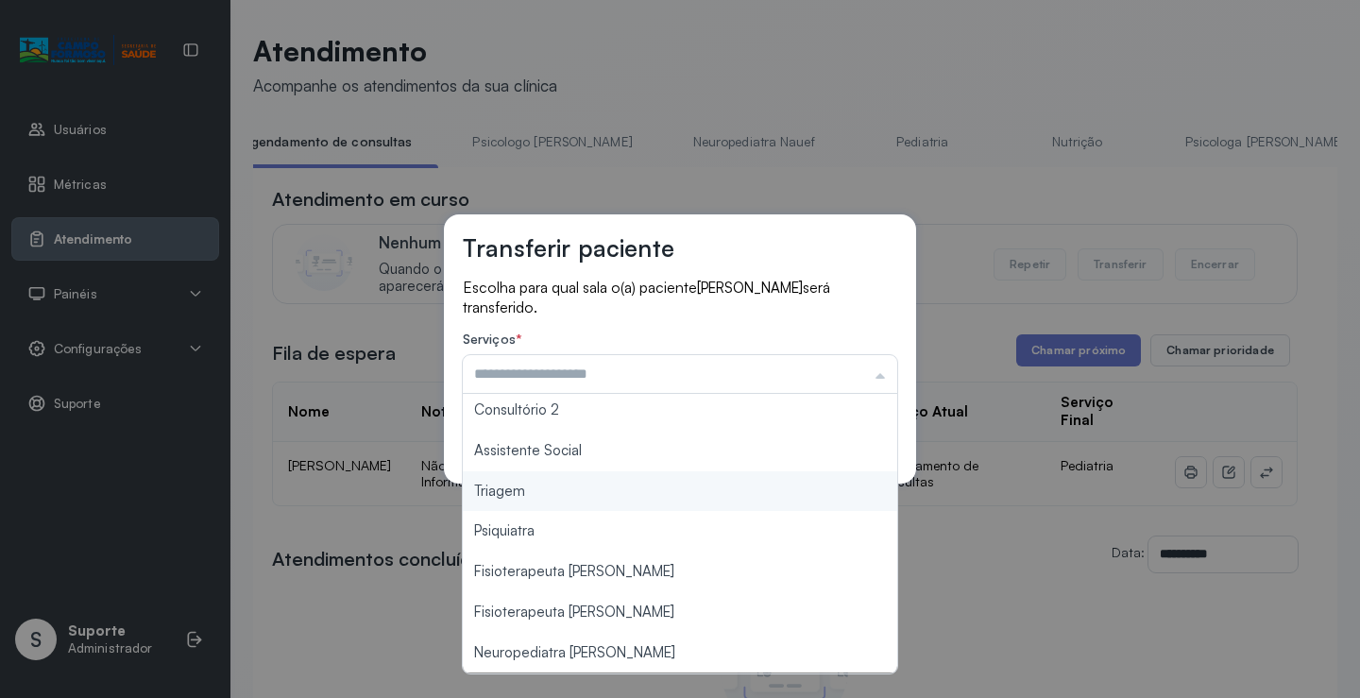
type input "*******"
click at [571, 501] on div "Transferir paciente Escolha para qual sala o(a) paciente [PERSON_NAME] será tra…" at bounding box center [680, 349] width 1360 height 698
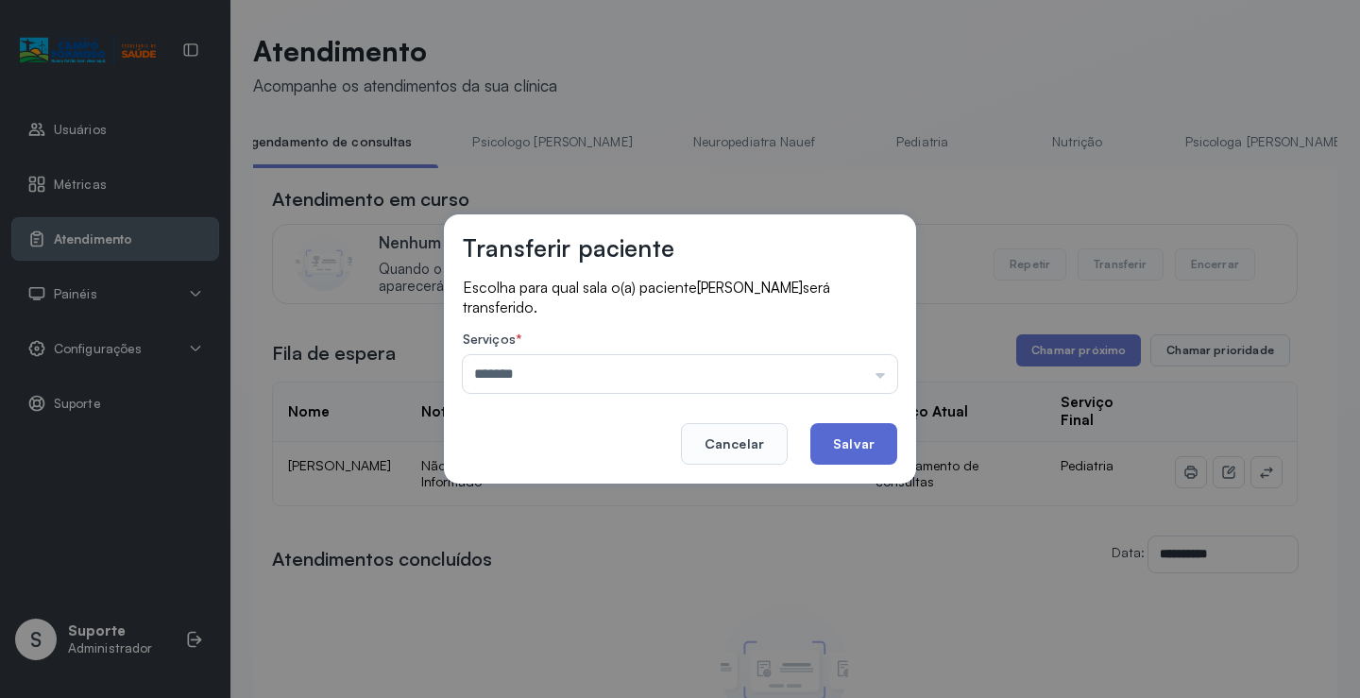
click at [853, 441] on button "Salvar" at bounding box center [854, 444] width 87 height 42
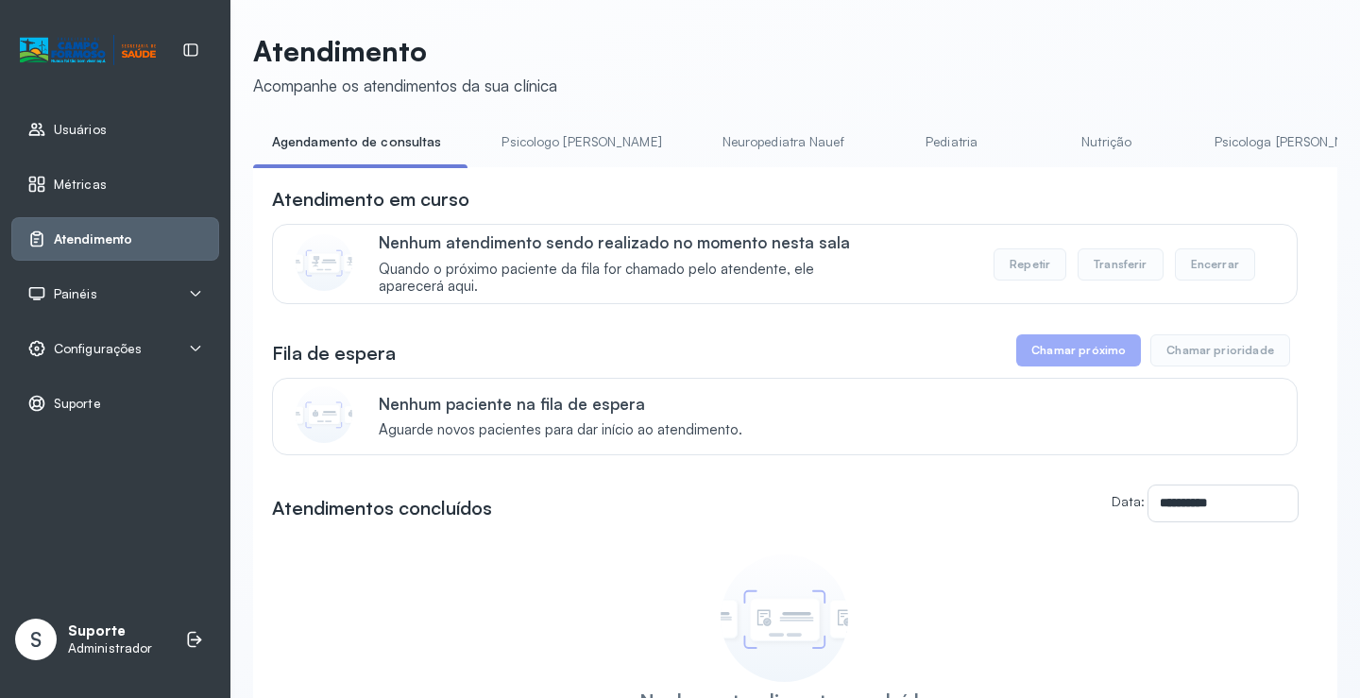
click at [886, 140] on link "Pediatria" at bounding box center [952, 142] width 132 height 31
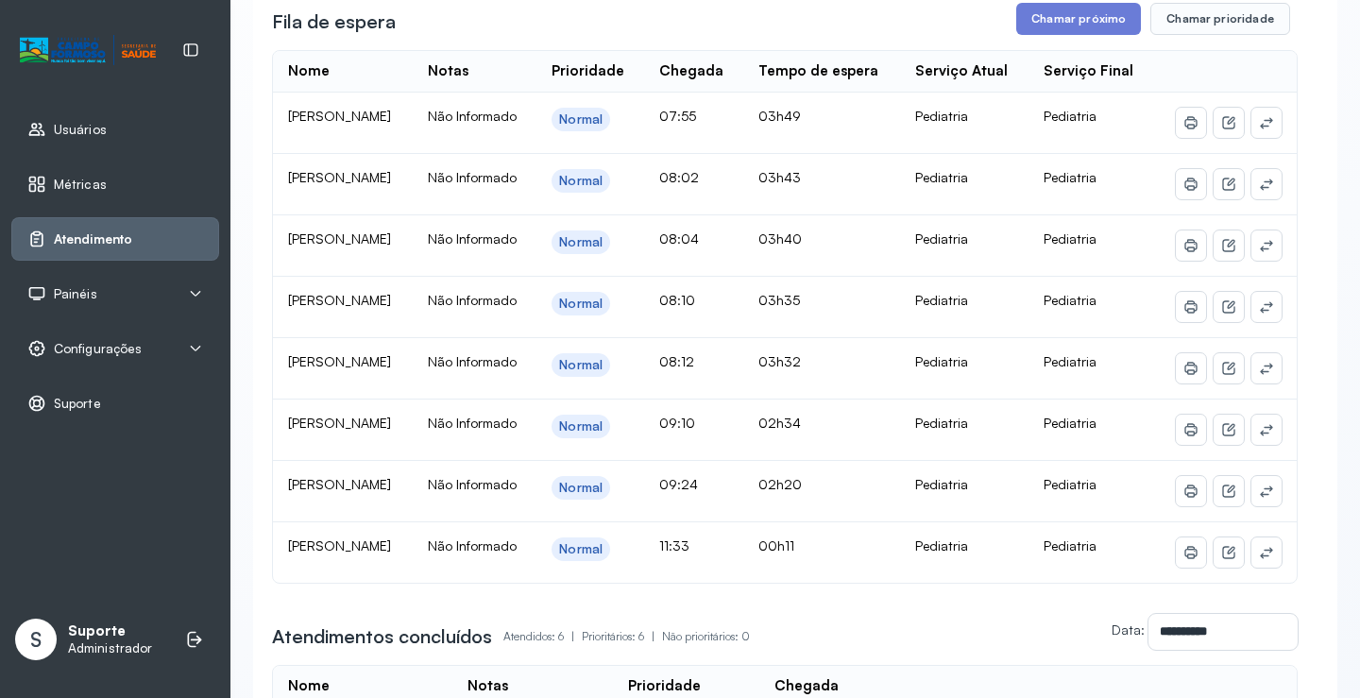
scroll to position [378, 0]
